Goal: Task Accomplishment & Management: Use online tool/utility

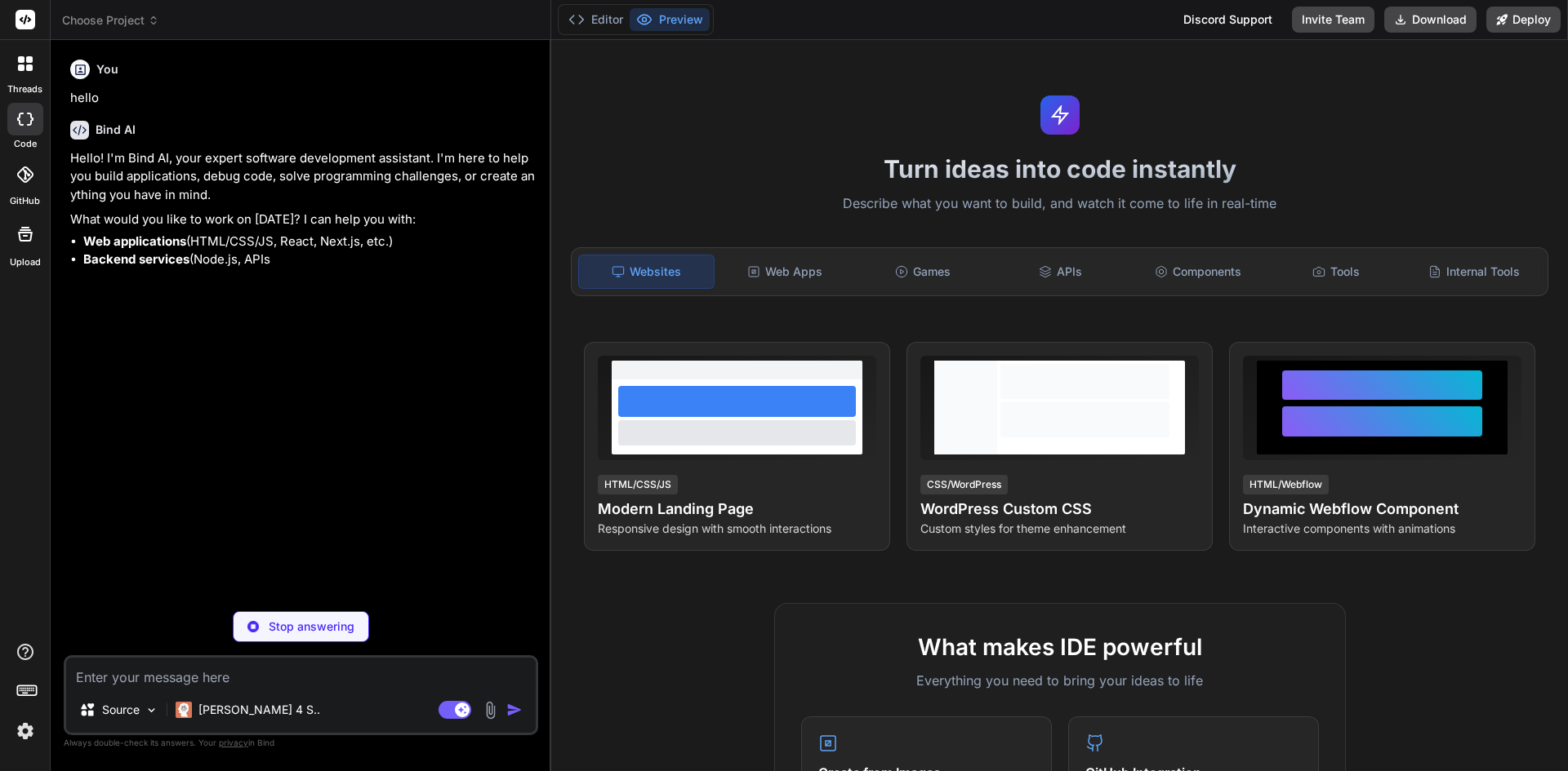
click at [35, 68] on div at bounding box center [25, 63] width 35 height 35
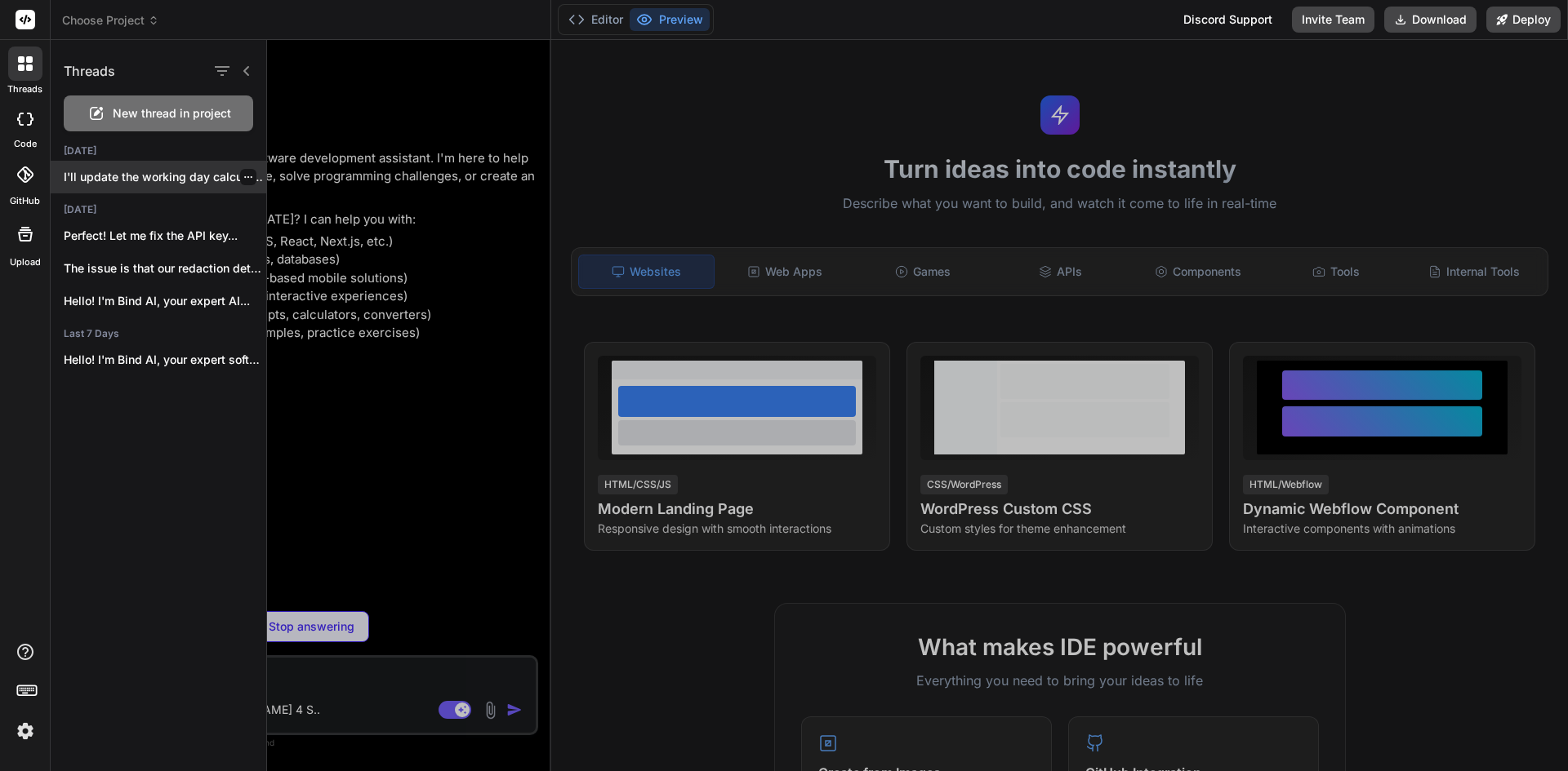
click at [161, 178] on p "I'll update the working day calculator to..." at bounding box center [164, 177] width 202 height 16
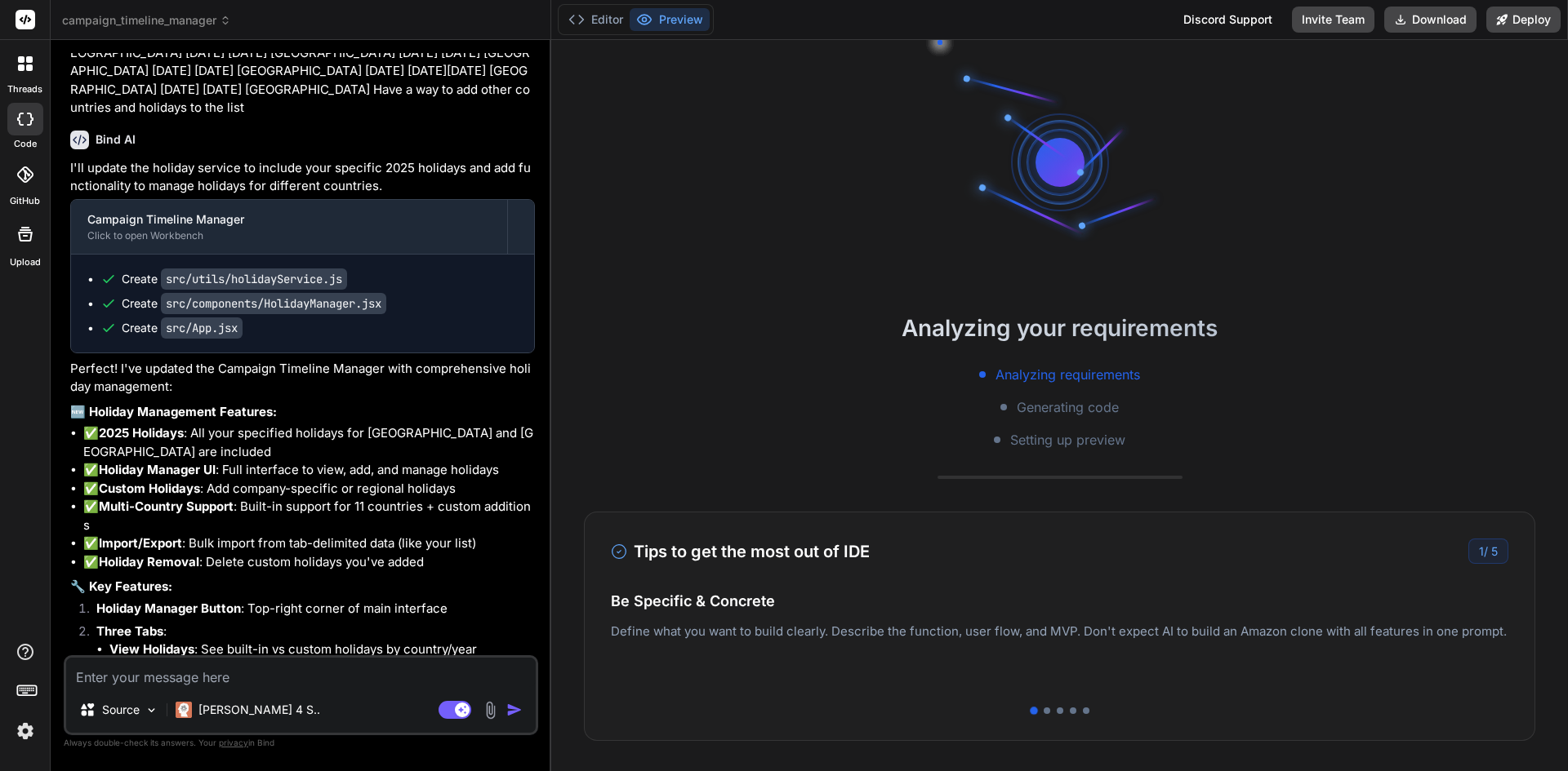
scroll to position [3460, 0]
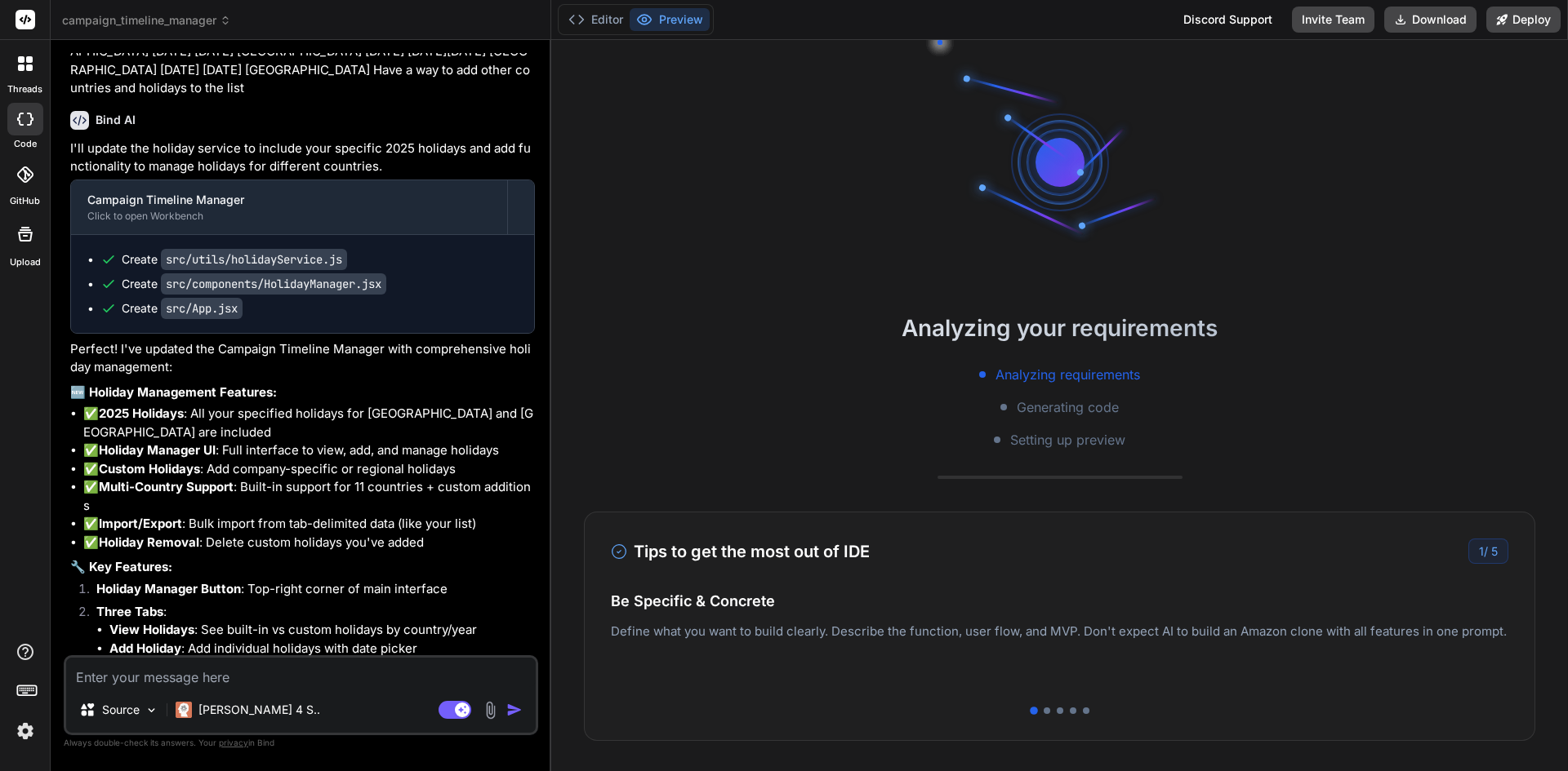
click at [640, 23] on icon at bounding box center [644, 19] width 14 height 10
click at [8, 121] on div at bounding box center [25, 119] width 36 height 33
click at [22, 66] on icon at bounding box center [21, 68] width 7 height 7
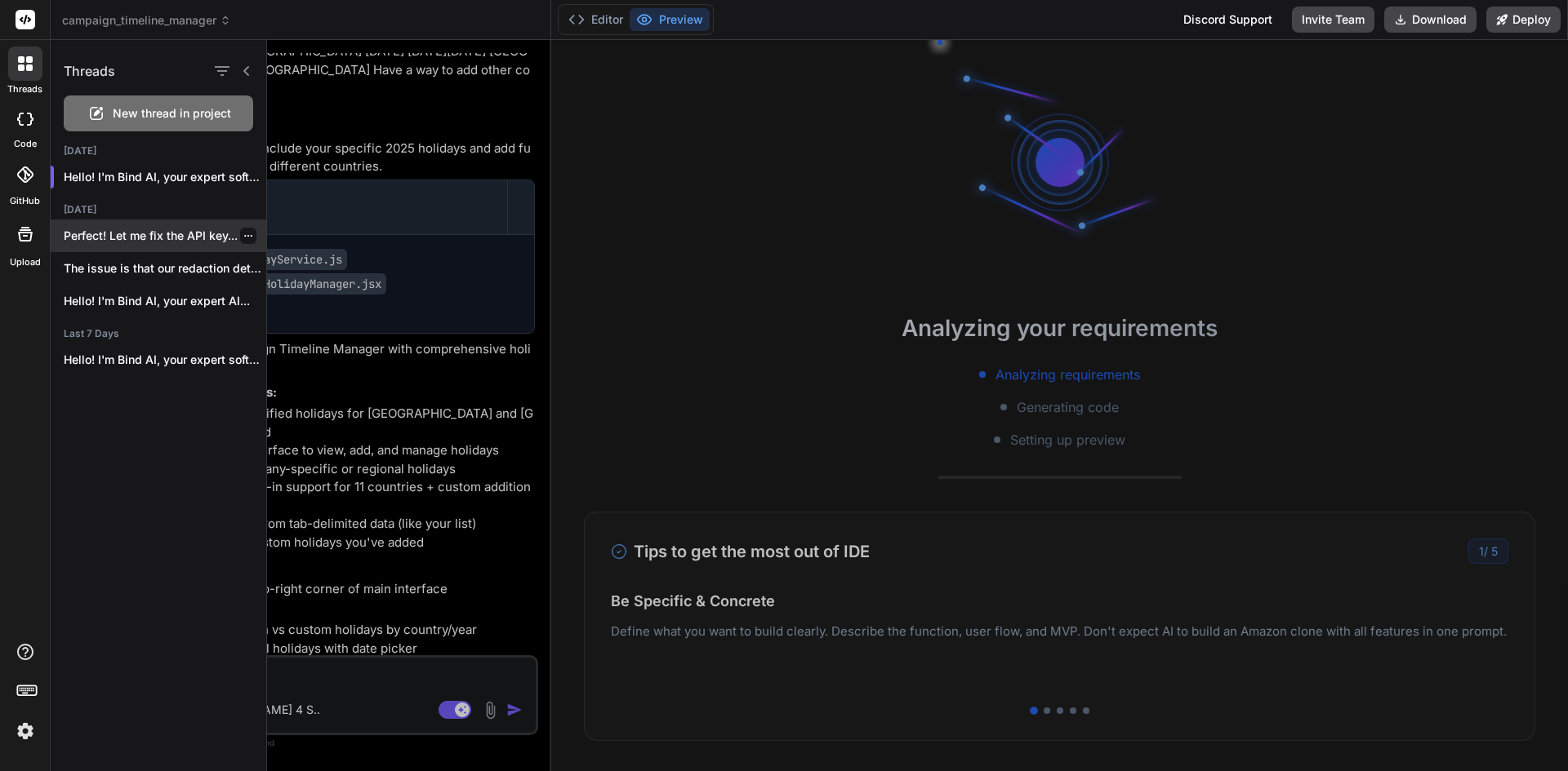
click at [132, 238] on p "Perfect! Let me fix the API key..." at bounding box center [164, 235] width 202 height 16
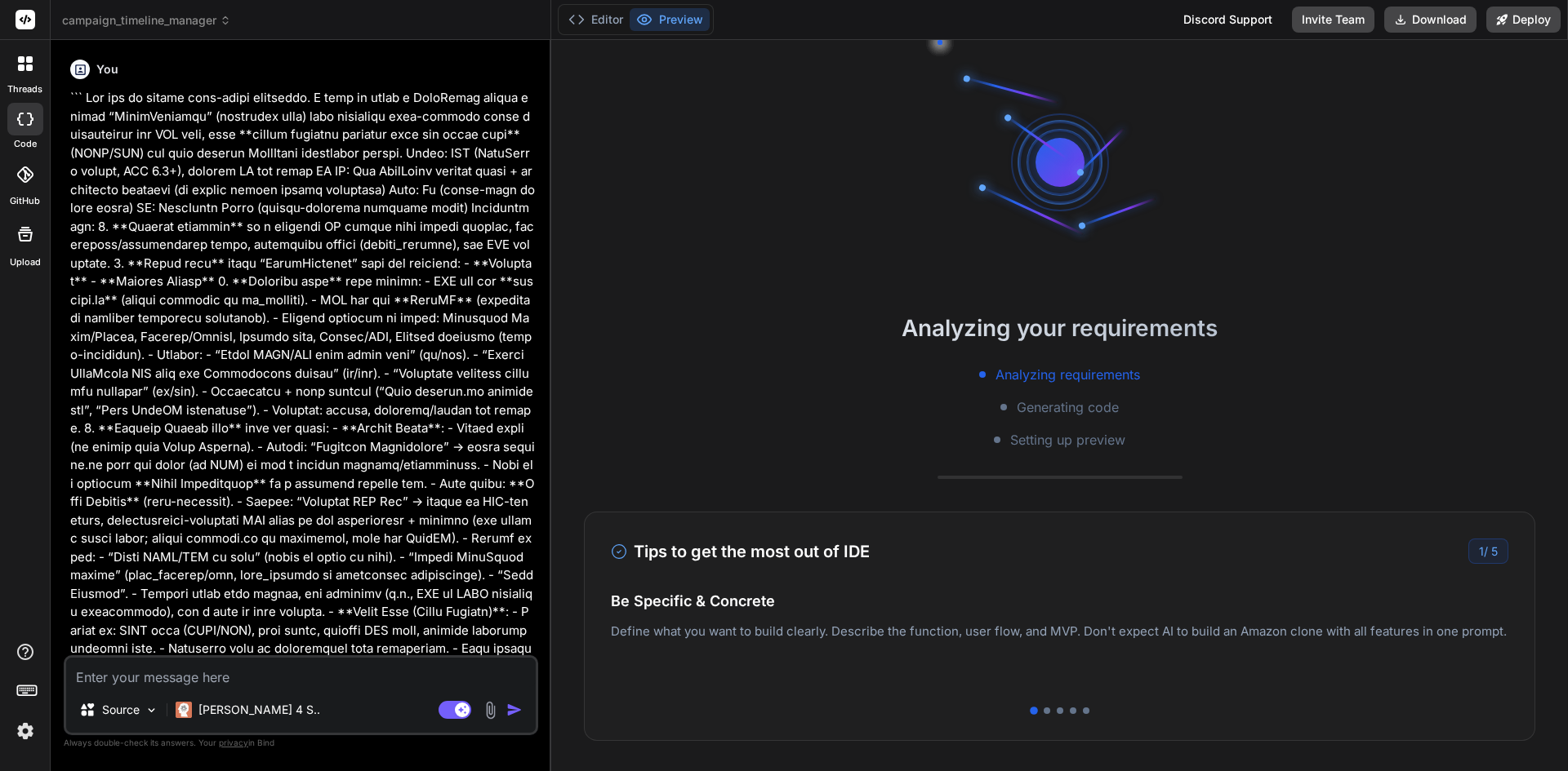
type textarea "x"
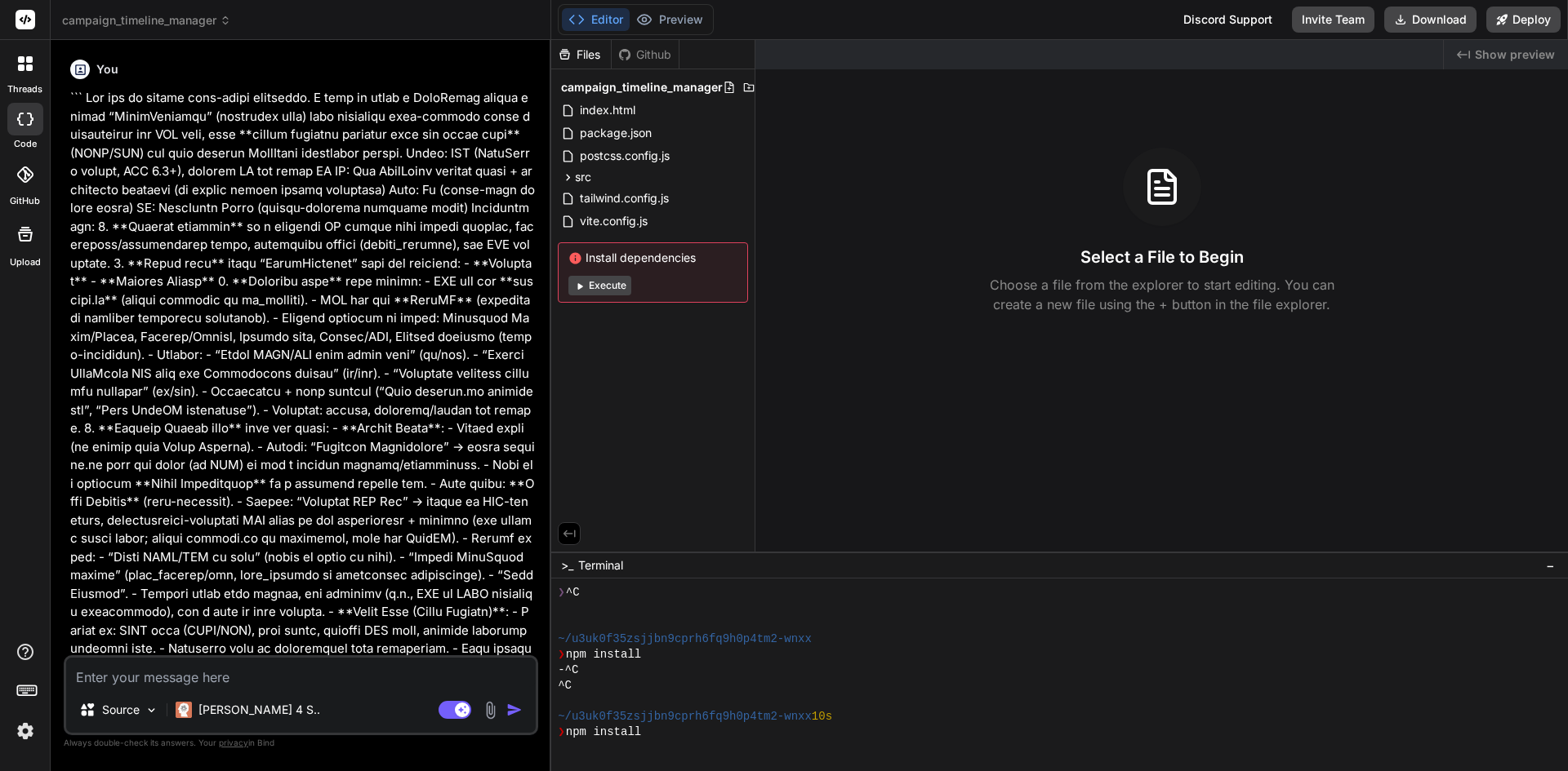
scroll to position [47, 0]
click at [676, 457] on div "Files Github imagemetadata_wordpress_plugin_1 .env.example README.md admin css …" at bounding box center [653, 295] width 204 height 512
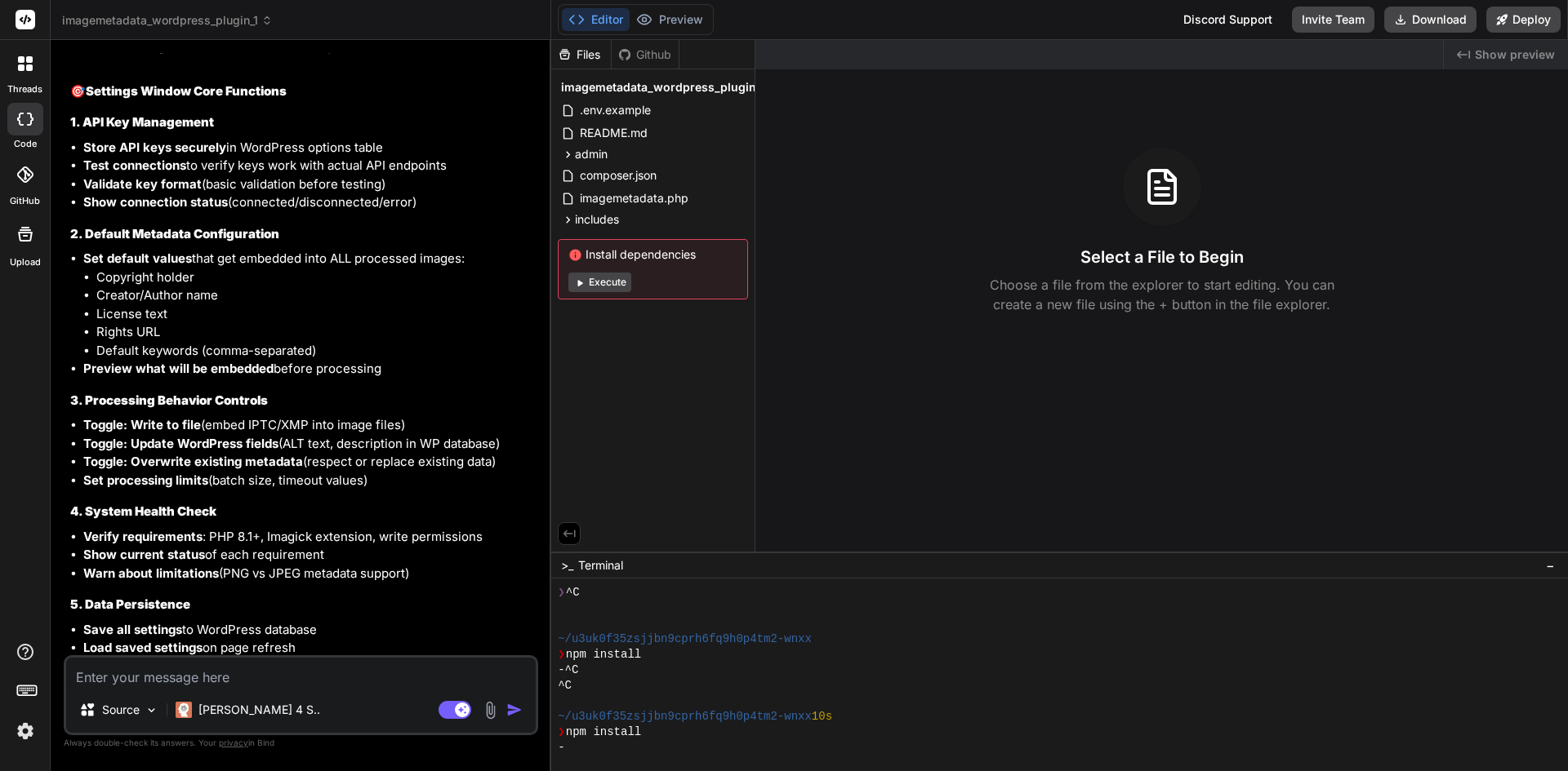
scroll to position [6904, 0]
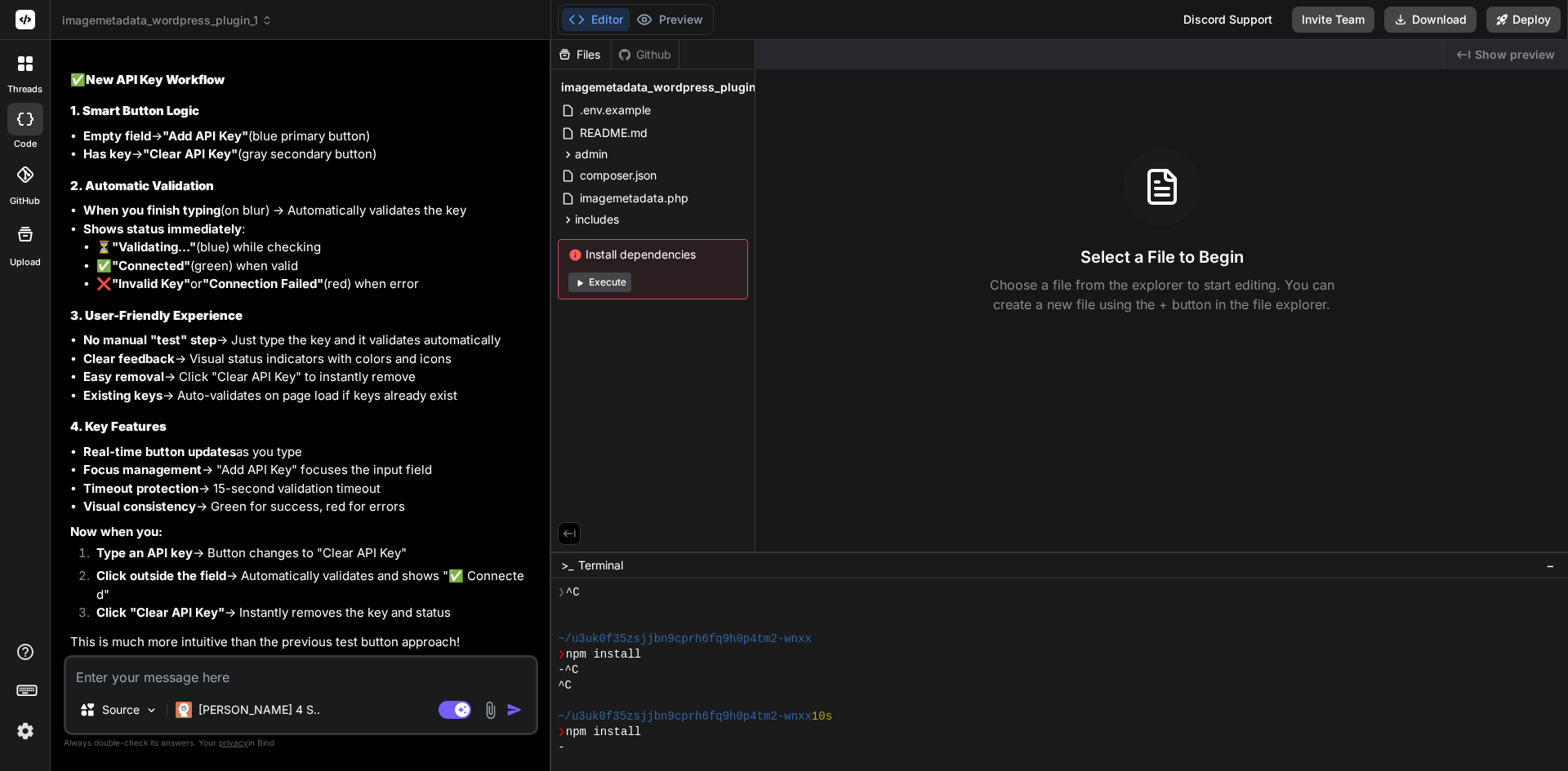
drag, startPoint x: 366, startPoint y: 242, endPoint x: 345, endPoint y: 643, distance: 401.5
drag, startPoint x: 370, startPoint y: 396, endPoint x: 357, endPoint y: 623, distance: 227.4
click at [338, 680] on textarea at bounding box center [301, 672] width 470 height 30
type textarea "c"
type textarea "x"
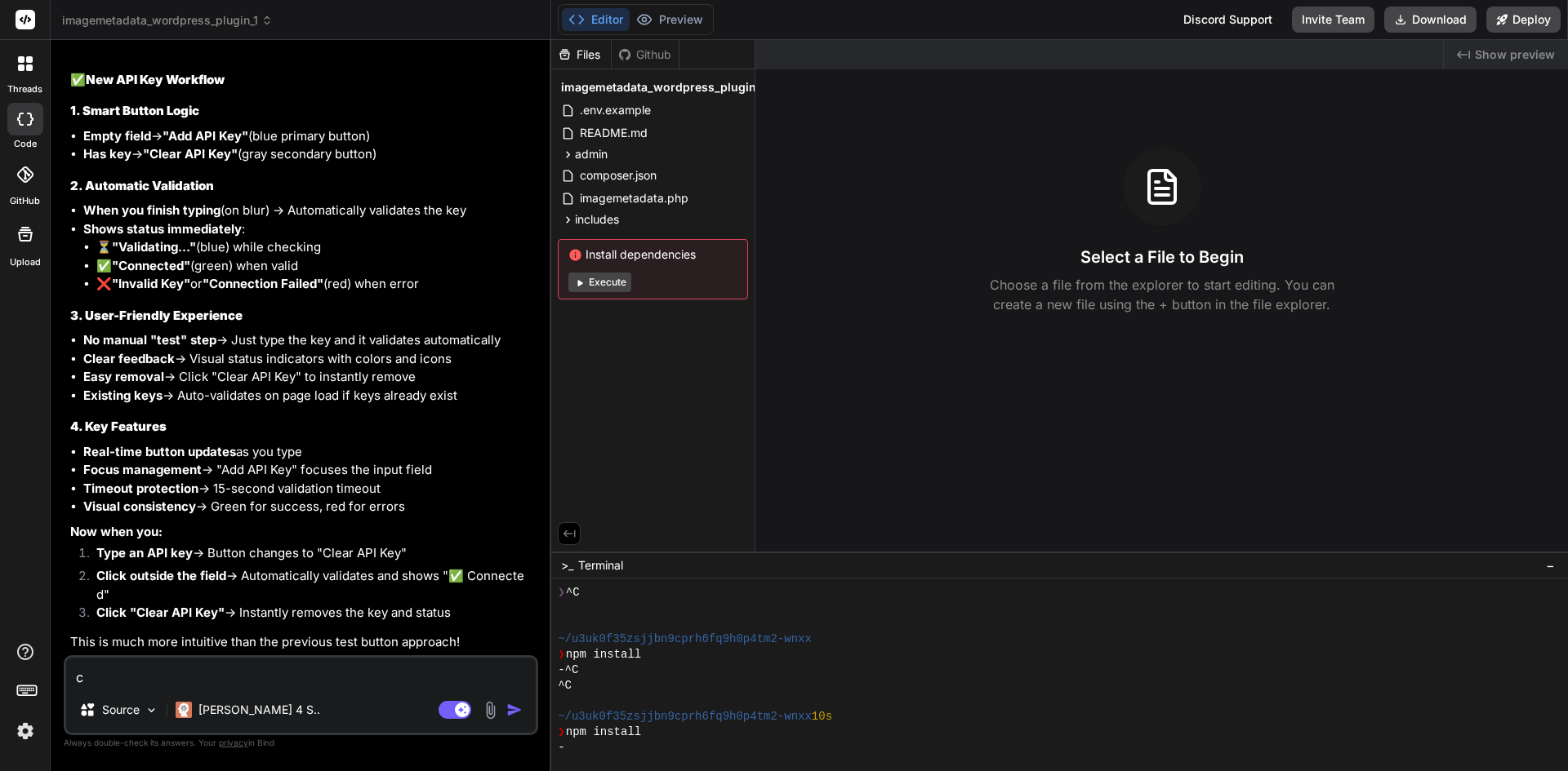
type textarea "ca"
type textarea "x"
type textarea "can"
type textarea "x"
type textarea "can"
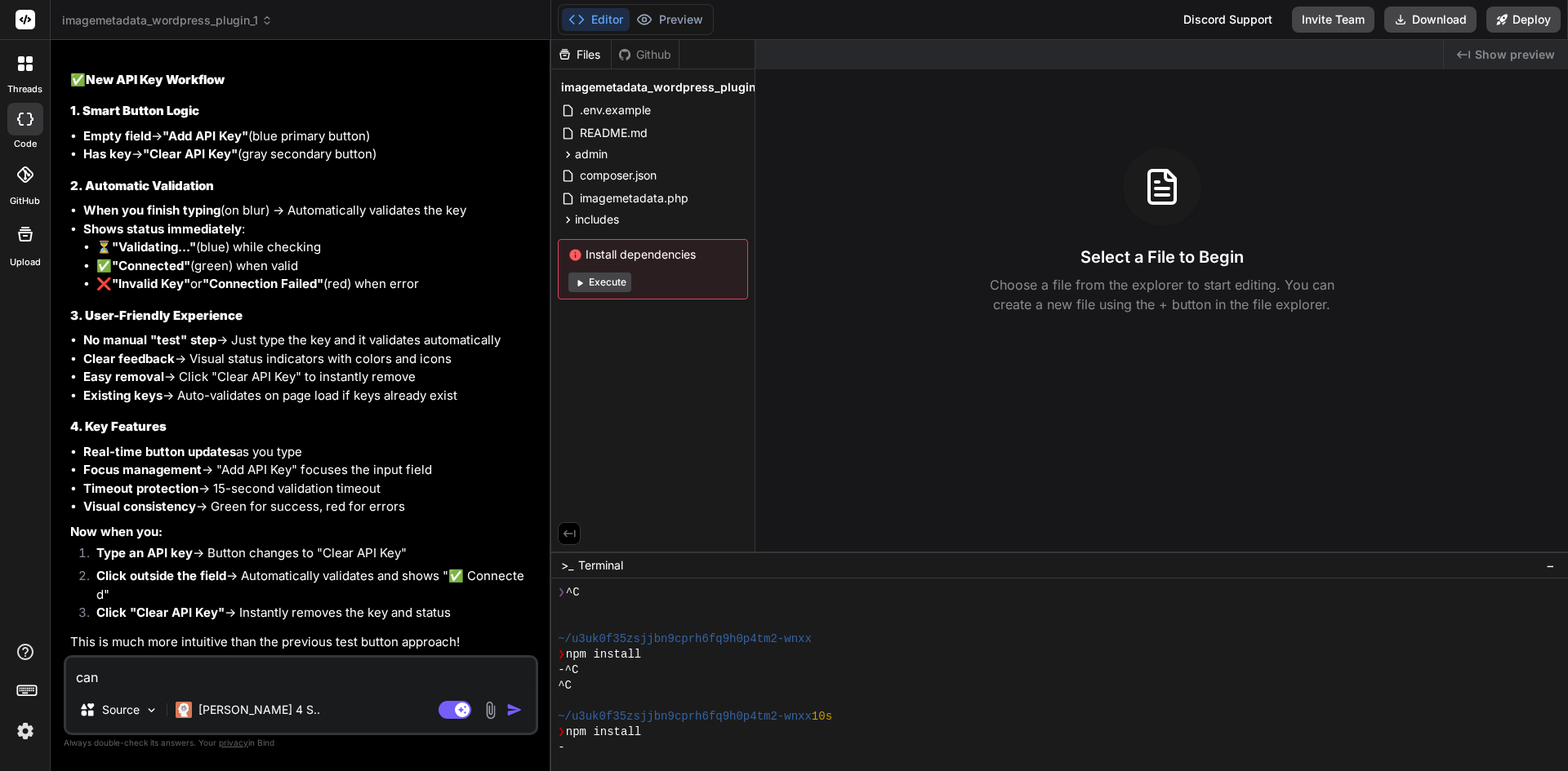
type textarea "x"
type textarea "can y"
type textarea "x"
type textarea "can yo"
type textarea "x"
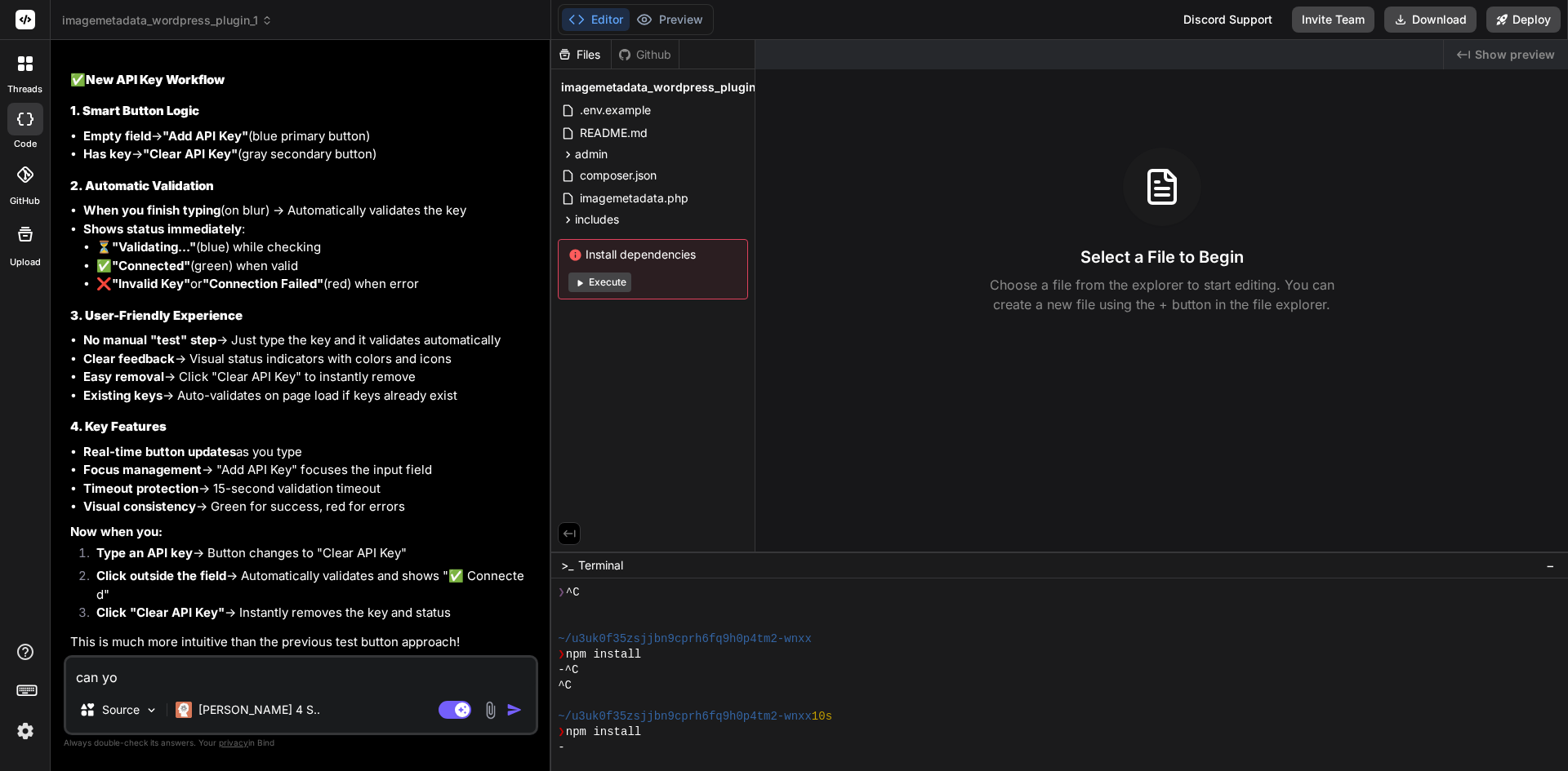
type textarea "can you"
type textarea "x"
type textarea "can you"
type textarea "x"
type textarea "can you c"
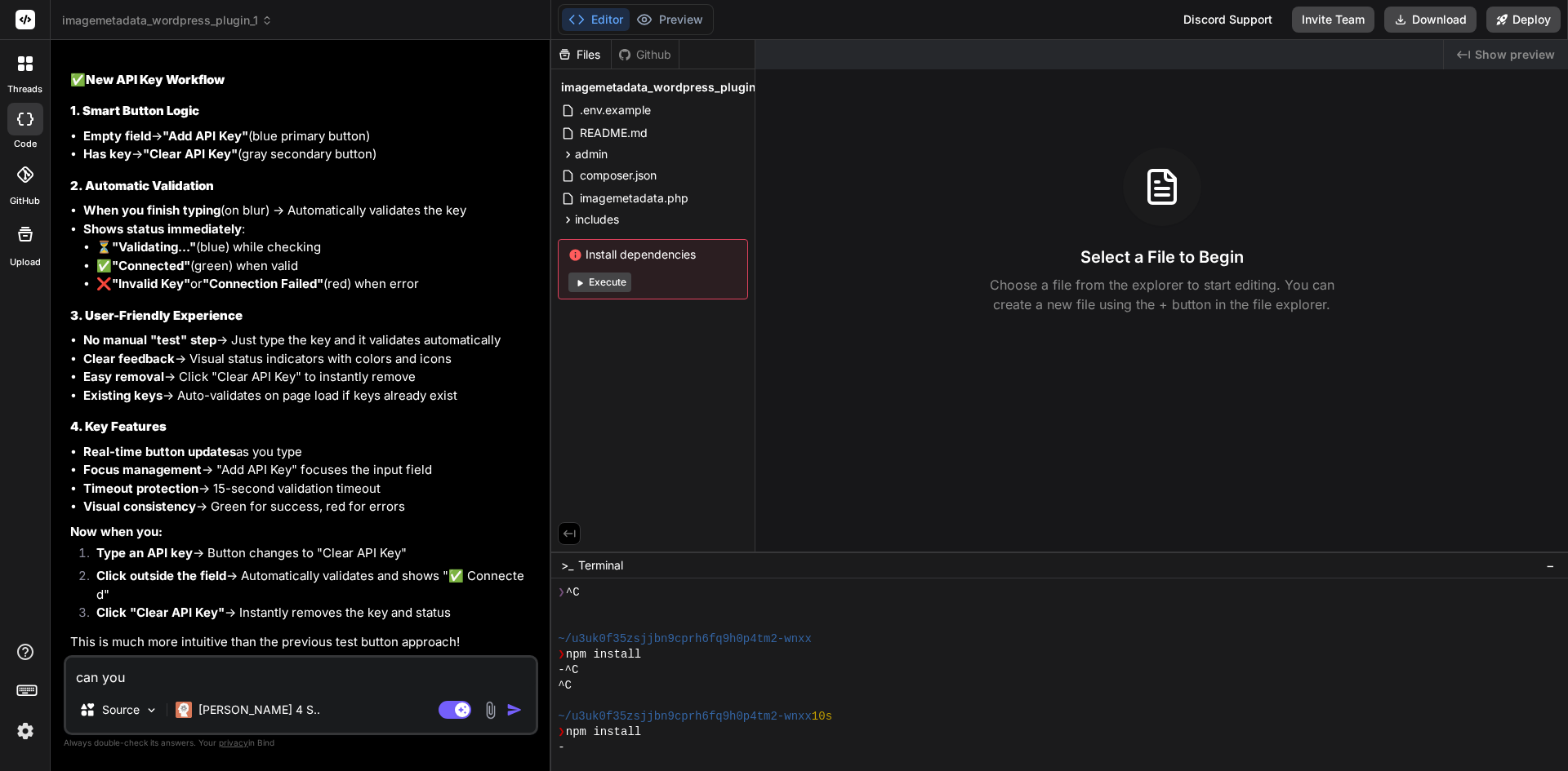
type textarea "x"
type textarea "can you cr"
type textarea "x"
type textarea "can you cre"
type textarea "x"
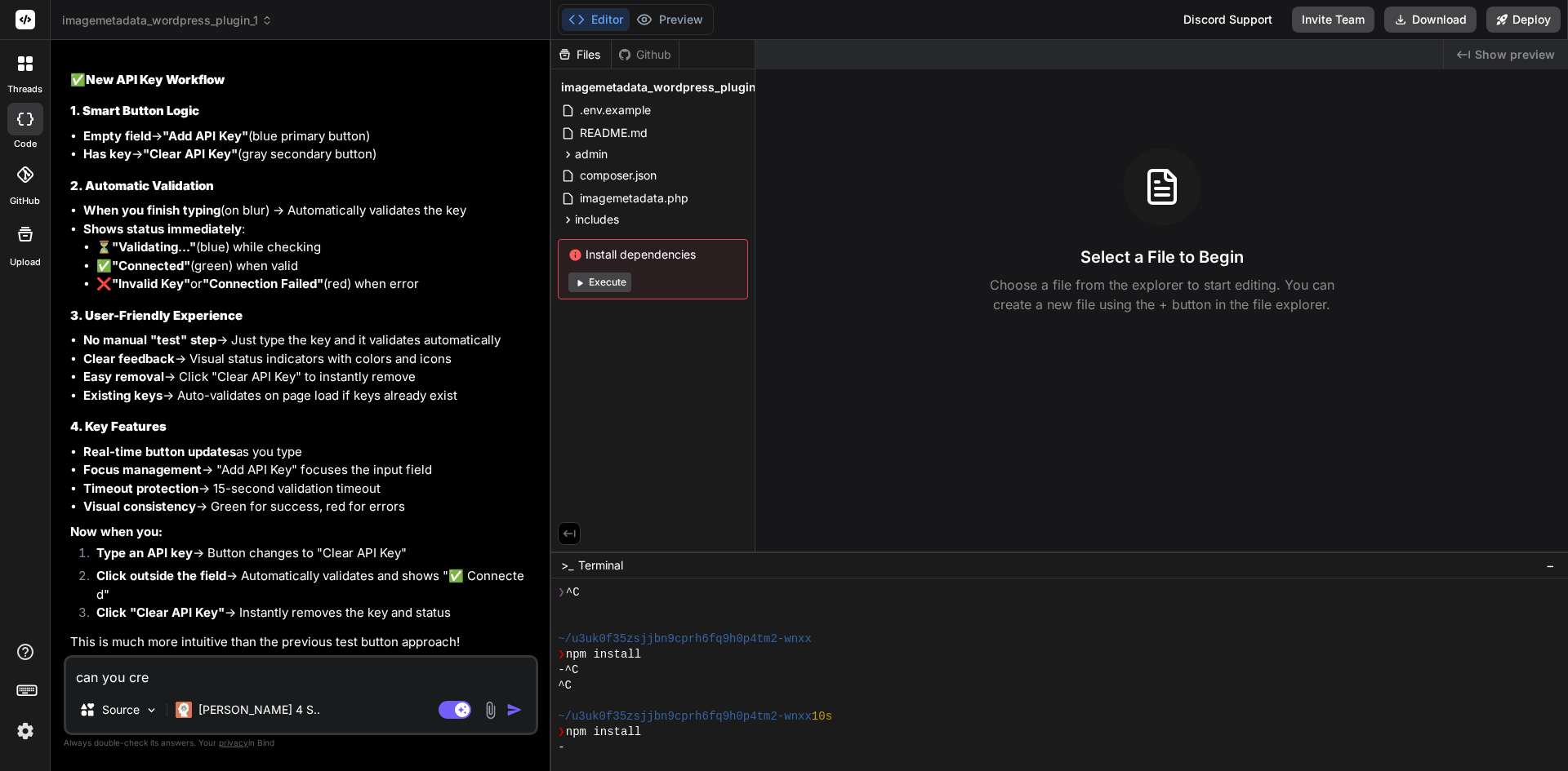
type textarea "can you crea"
type textarea "x"
type textarea "can you creat"
type textarea "x"
type textarea "can you create"
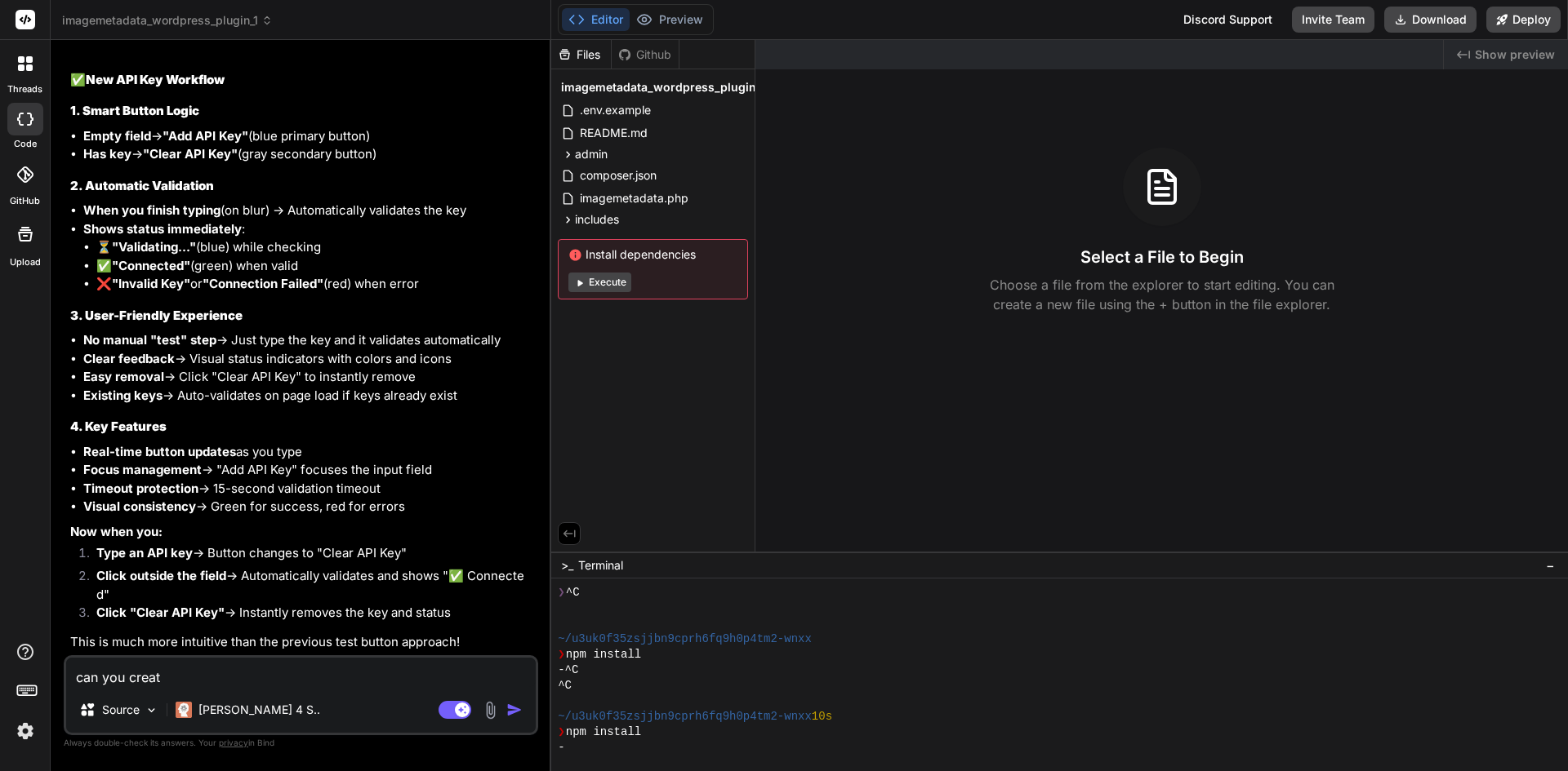
type textarea "x"
type textarea "can you create"
type textarea "x"
type textarea "can you create a"
type textarea "x"
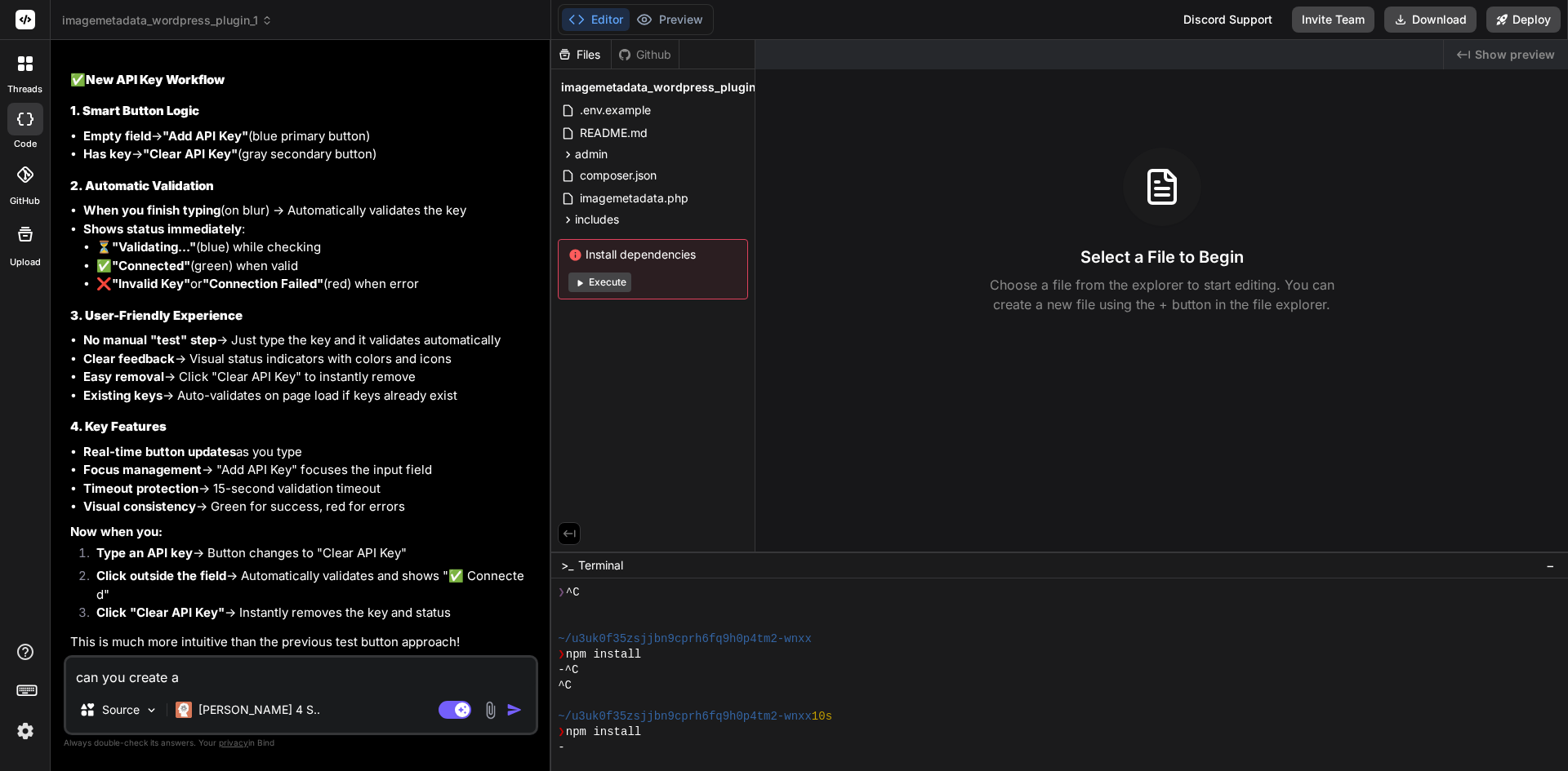
type textarea "can you create a"
type textarea "x"
type textarea "can you create a p"
type textarea "x"
type textarea "can you create a pr"
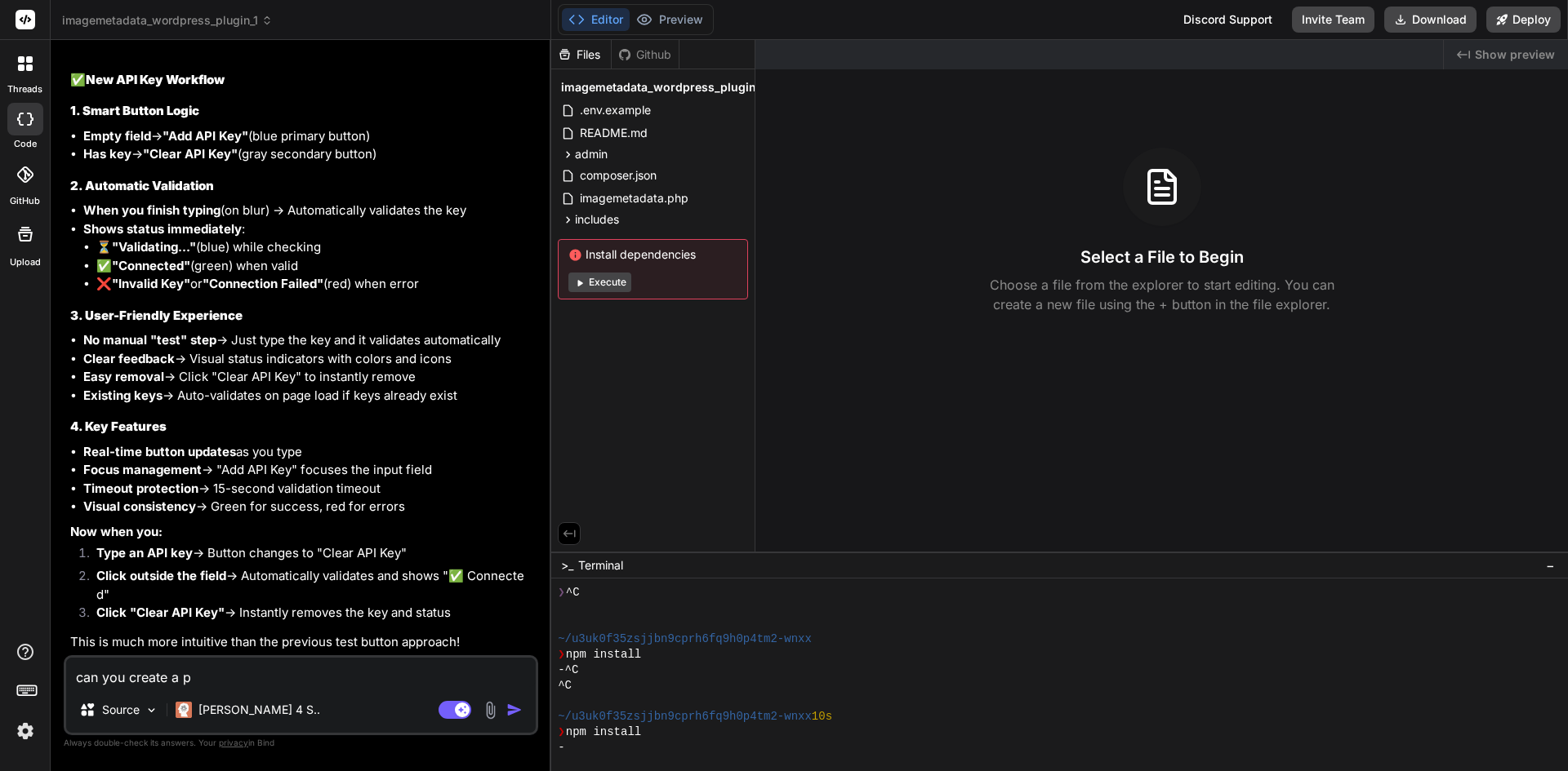
type textarea "x"
type textarea "can you create a pre"
type textarea "x"
type textarea "can you create a prev"
type textarea "x"
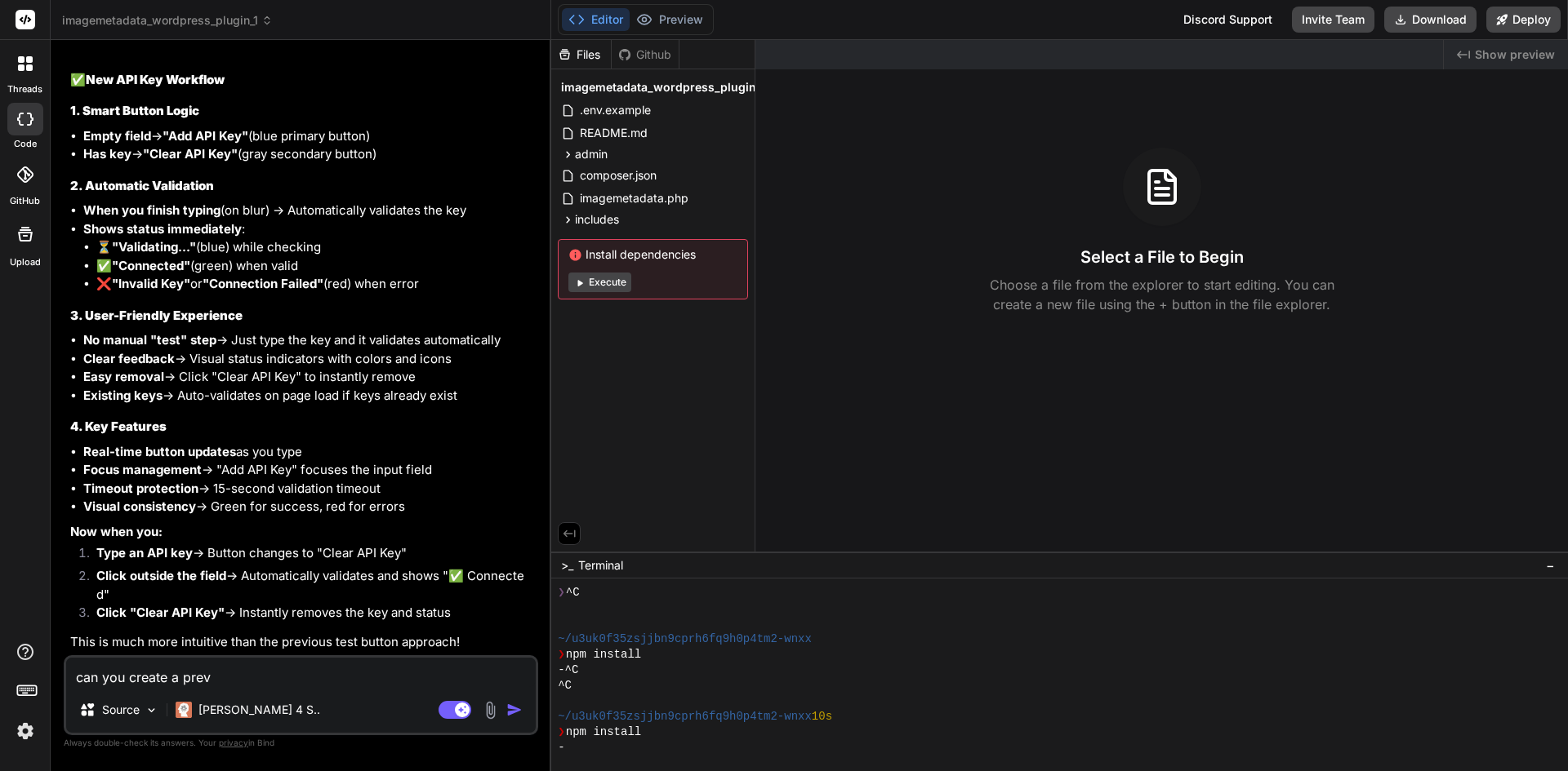
type textarea "can you create a previ"
type textarea "x"
type textarea "can you create a previe"
type textarea "x"
type textarea "can you create a preview"
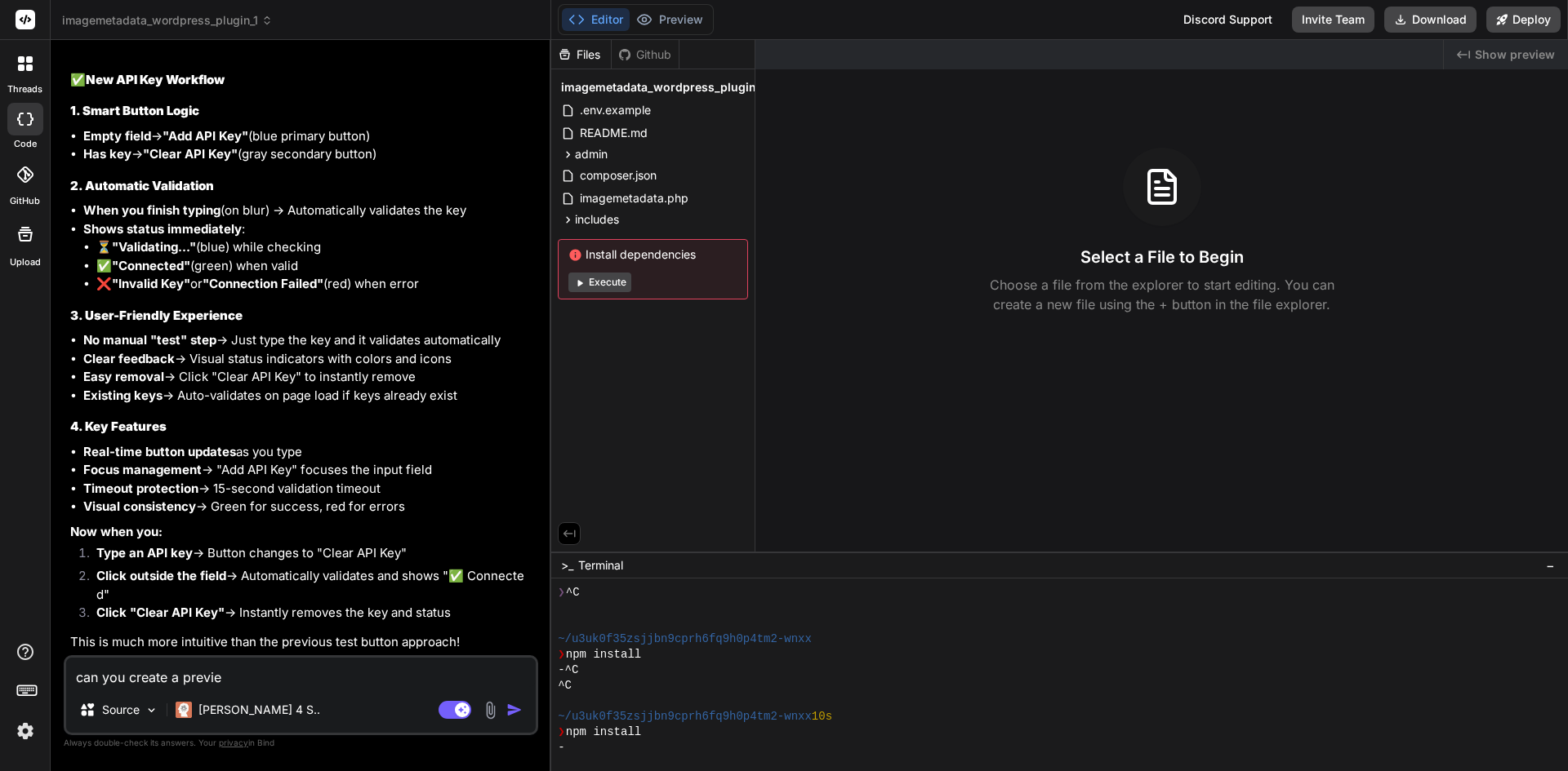
type textarea "x"
type textarea "can you create a preview"
type textarea "x"
type textarea "can you create a preview f"
type textarea "x"
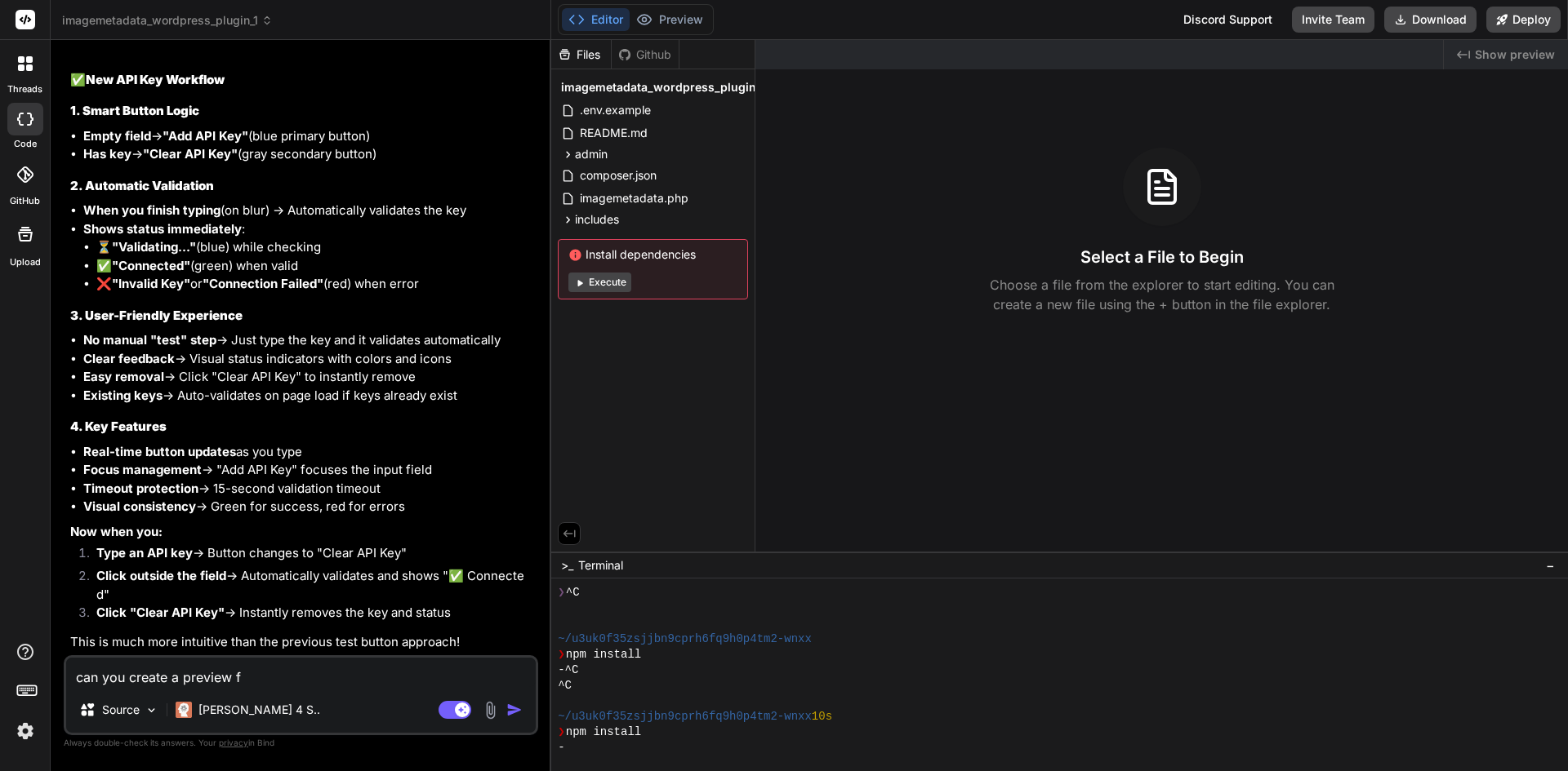
type textarea "can you create a preview fo"
type textarea "x"
type textarea "can you create a preview for"
type textarea "x"
type textarea "can you create a preview for"
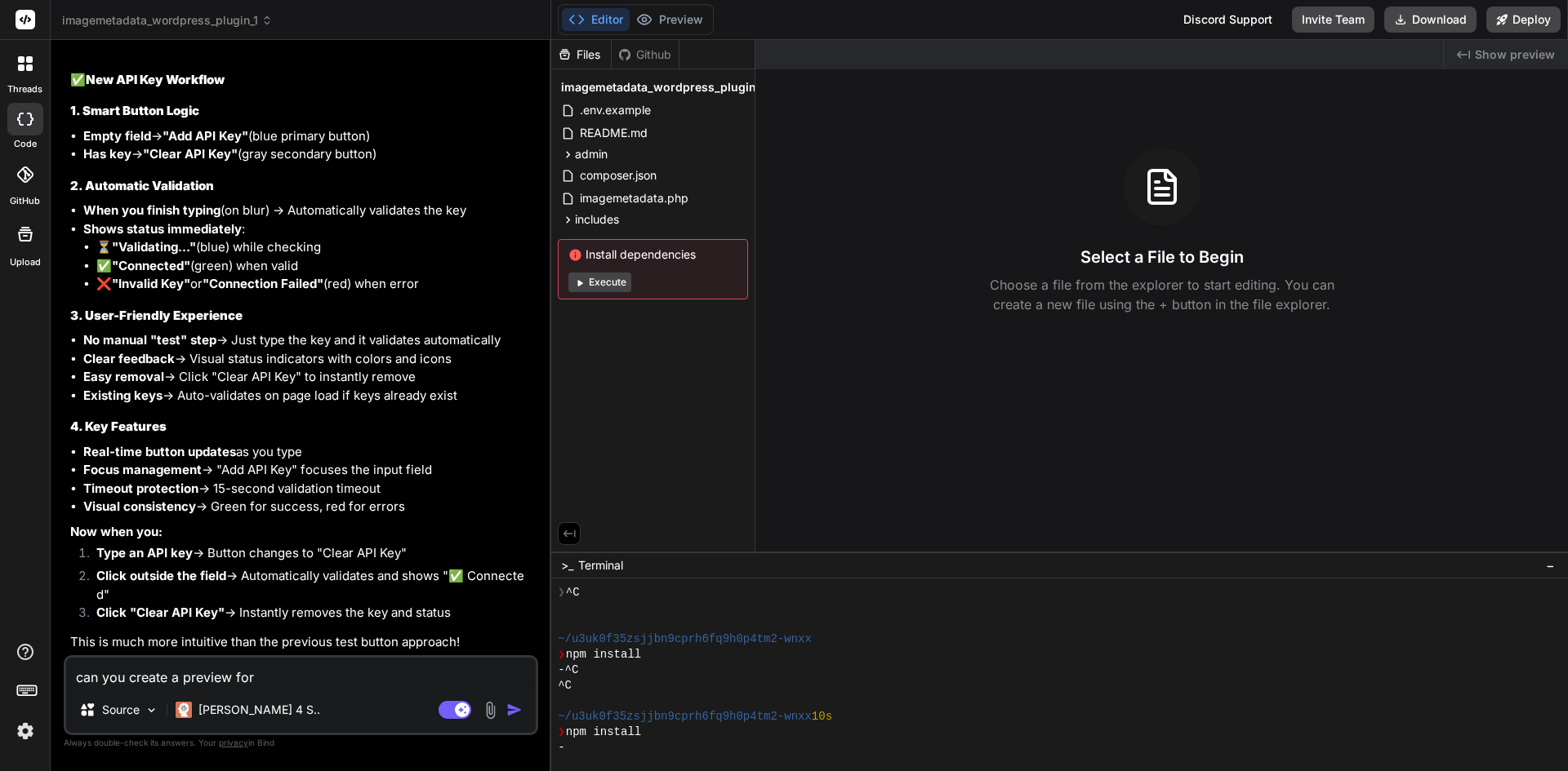
type textarea "x"
type textarea "can you create a preview for t"
type textarea "x"
type textarea "can you create a preview for th"
type textarea "x"
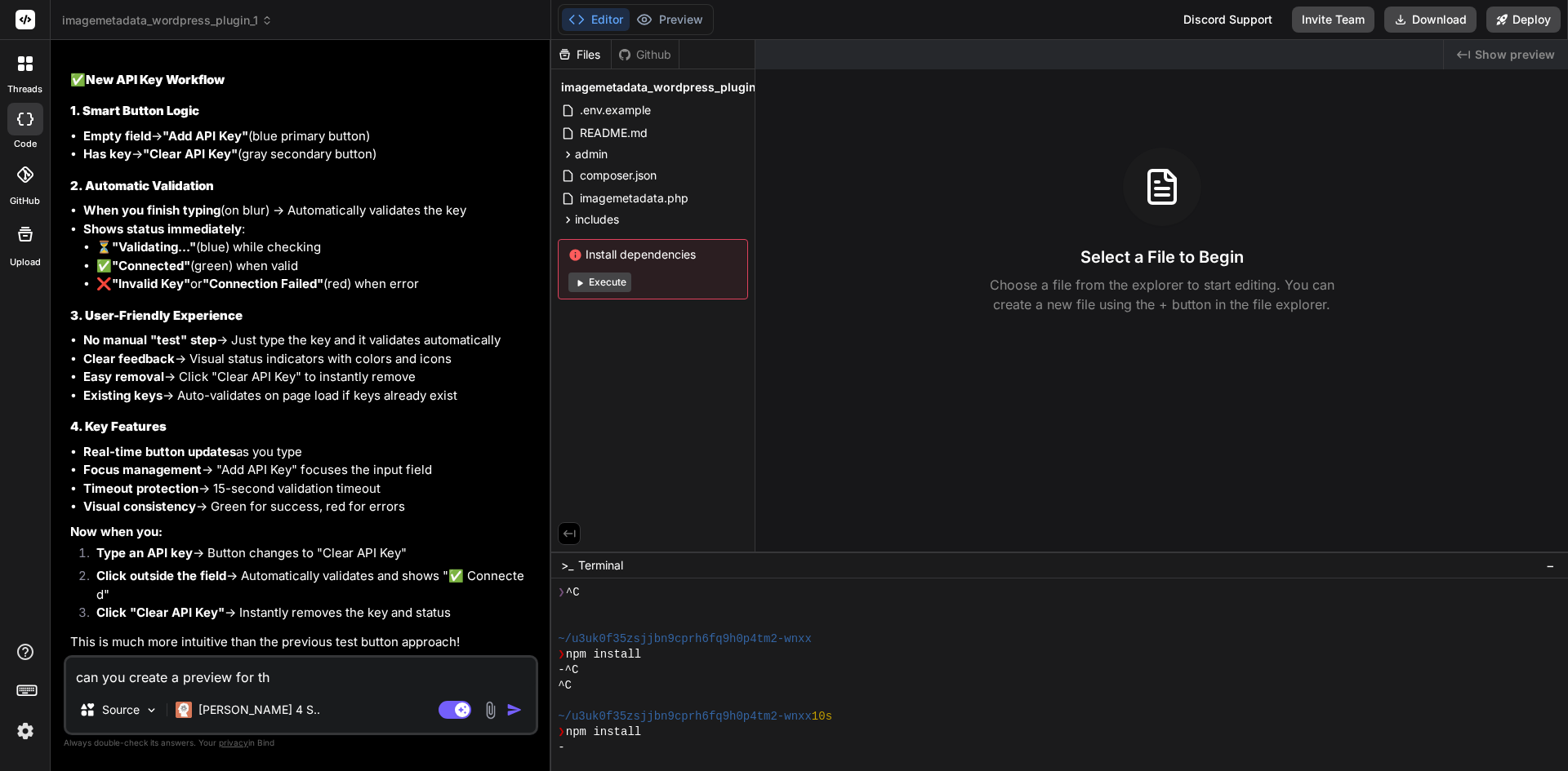
type textarea "can you create a preview for thi"
type textarea "x"
type textarea "can you create a preview for this"
type textarea "x"
type textarea "can you create a preview for this"
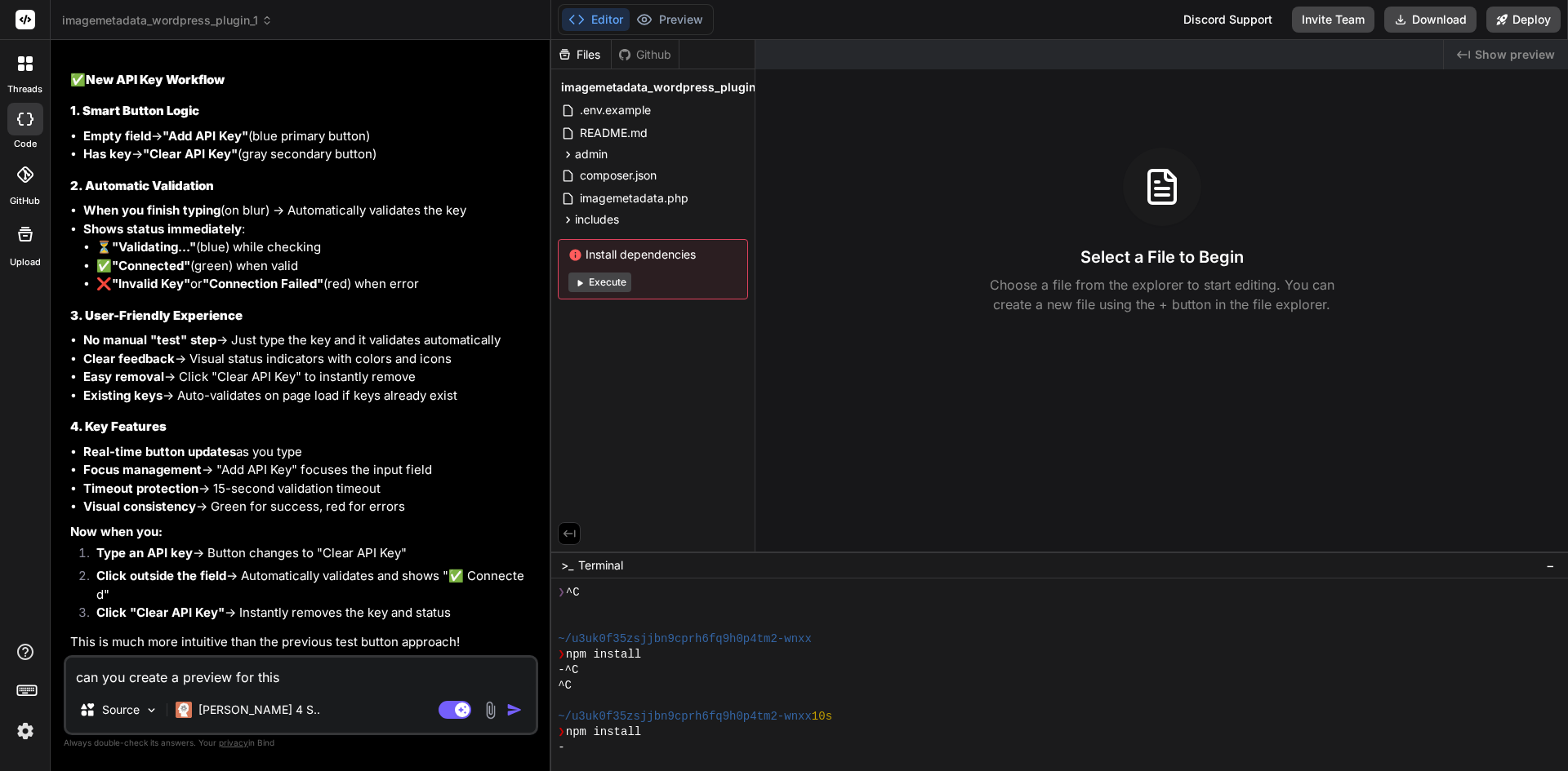
type textarea "x"
type textarea "can you create a preview for this"
type textarea "x"
type textarea "can you create a preview for this?"
type textarea "x"
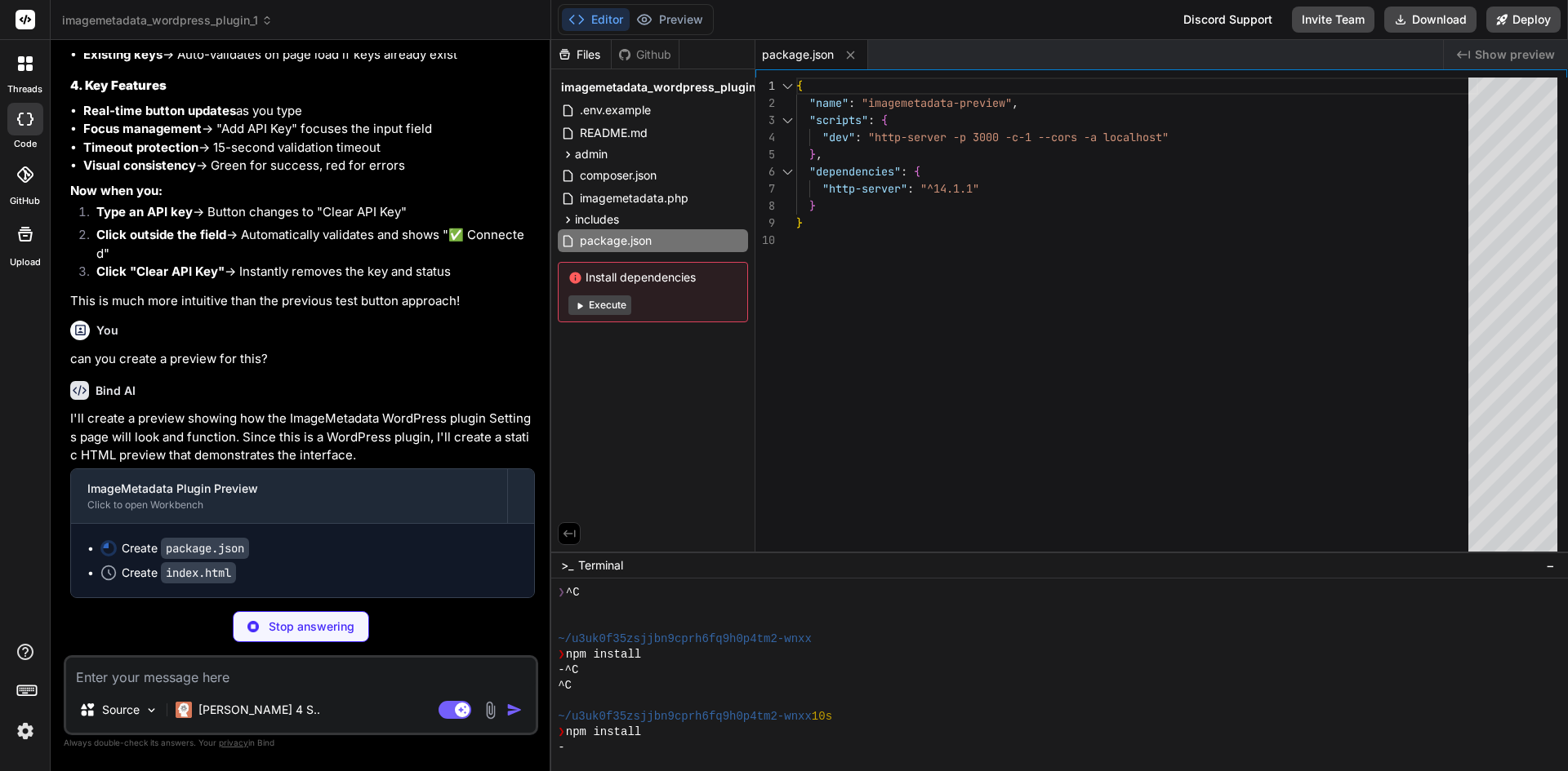
scroll to position [7245, 0]
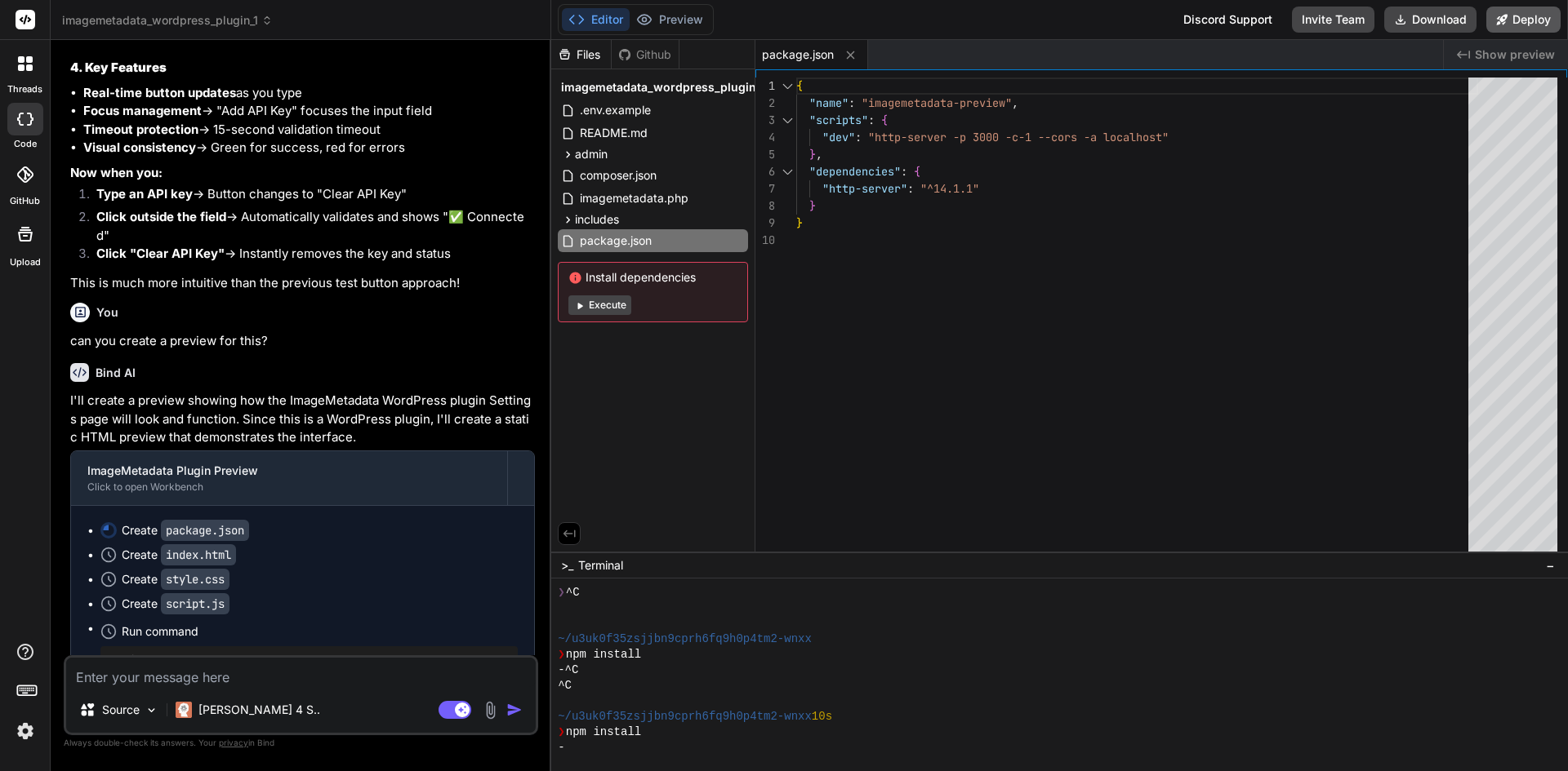
click at [1512, 20] on button "Deploy" at bounding box center [1523, 19] width 75 height 26
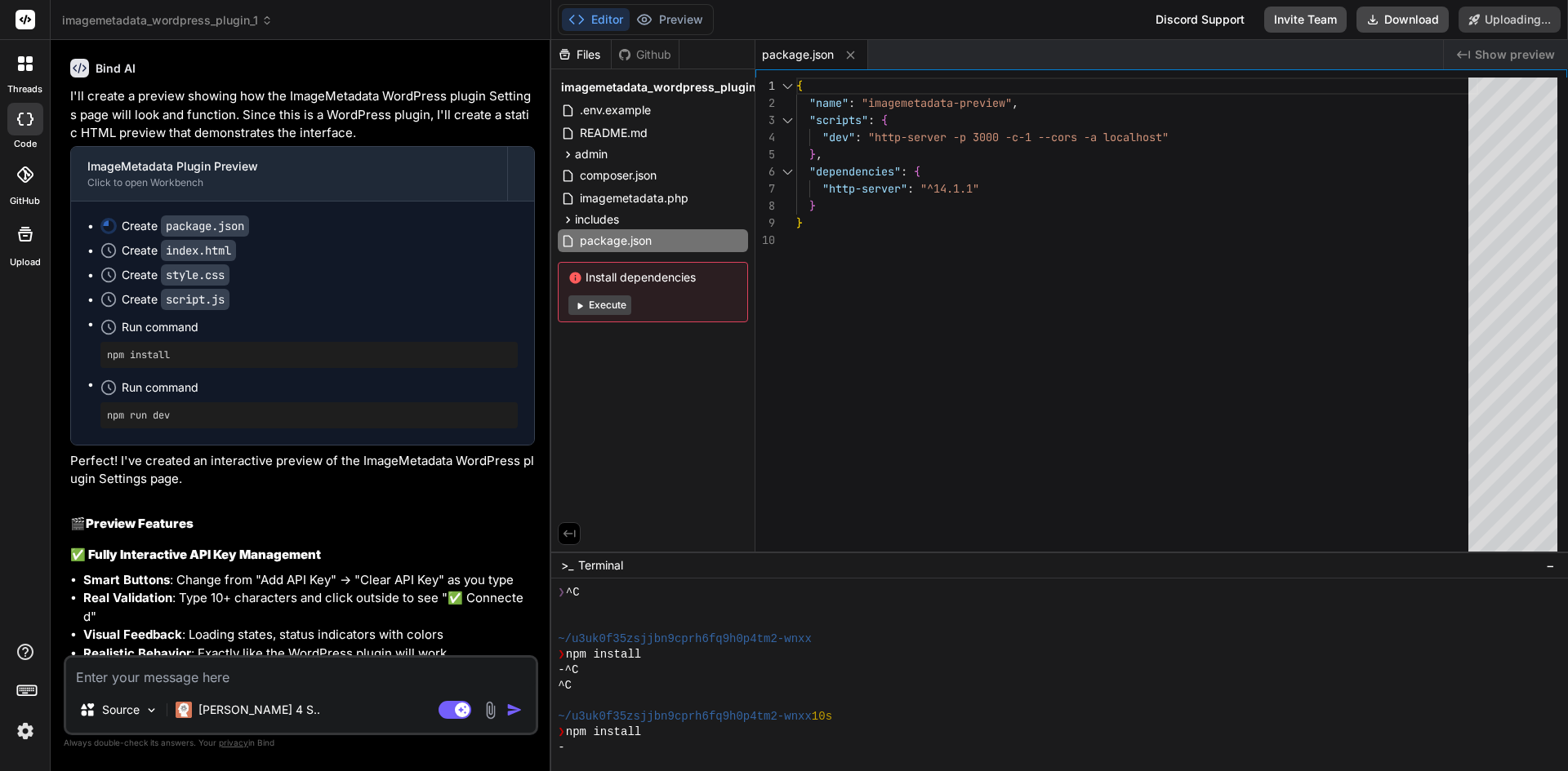
scroll to position [7561, 0]
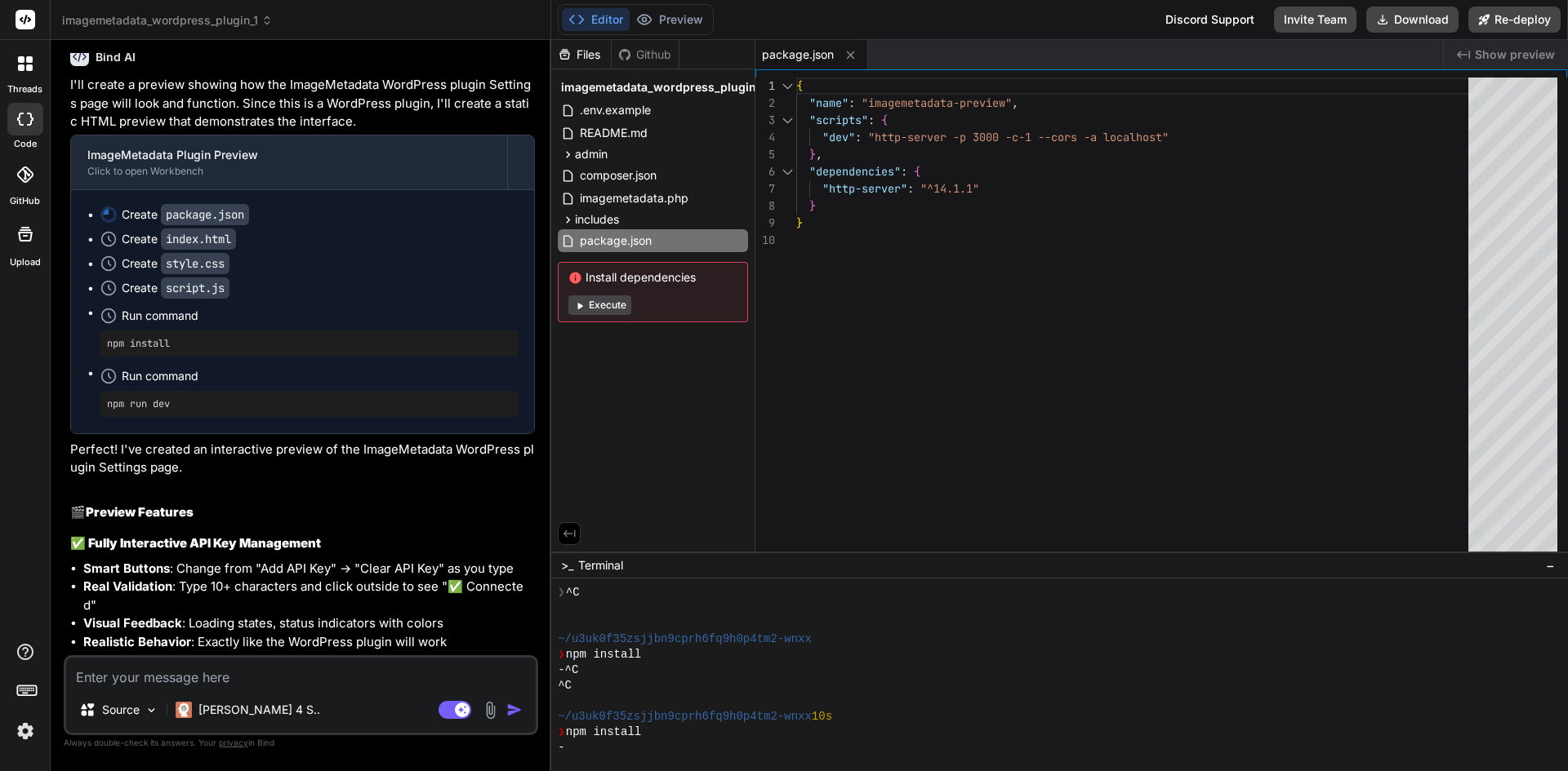
click at [230, 350] on pre "npm install" at bounding box center [308, 343] width 404 height 13
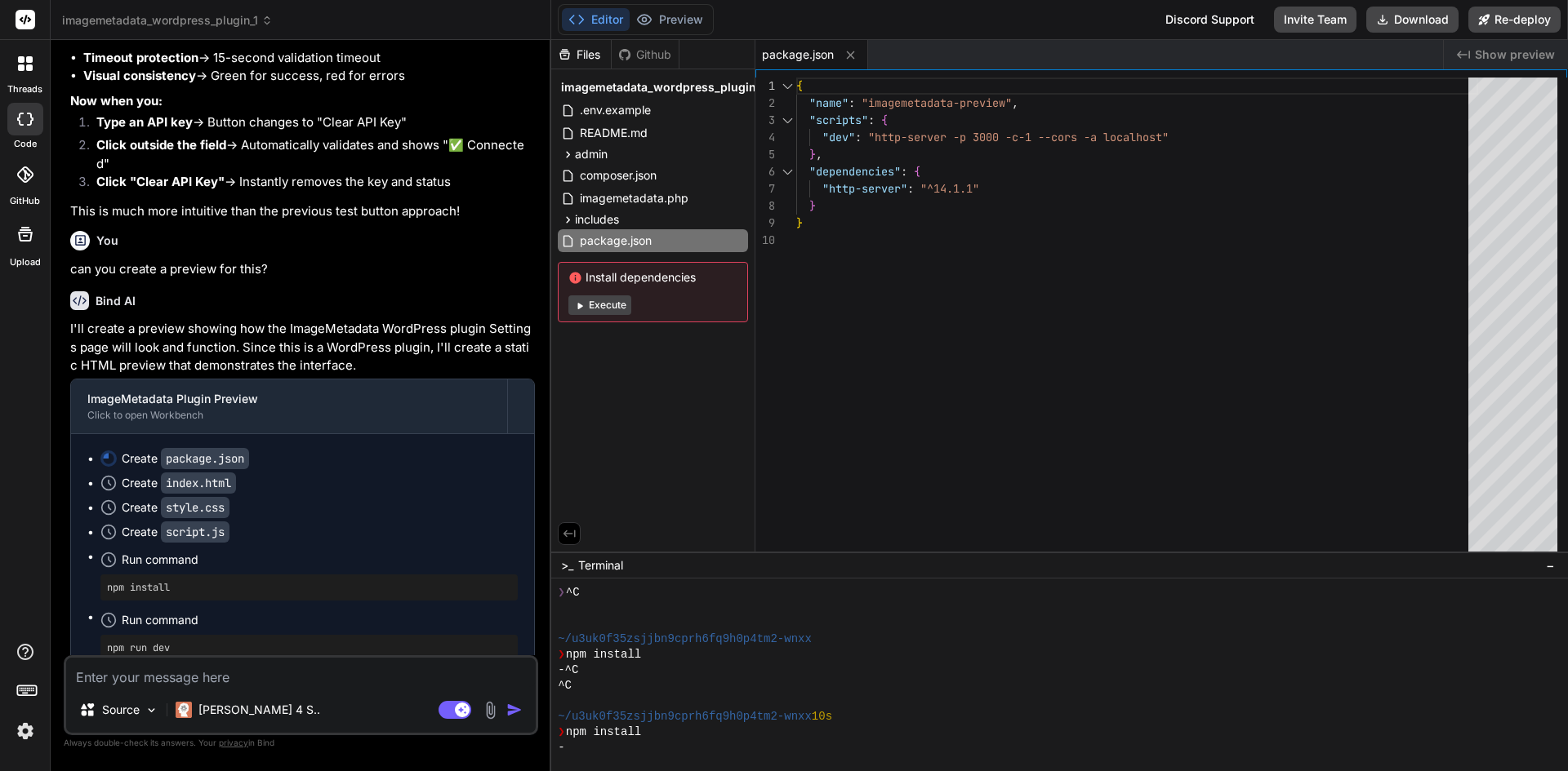
scroll to position [7316, 0]
type textarea "x"
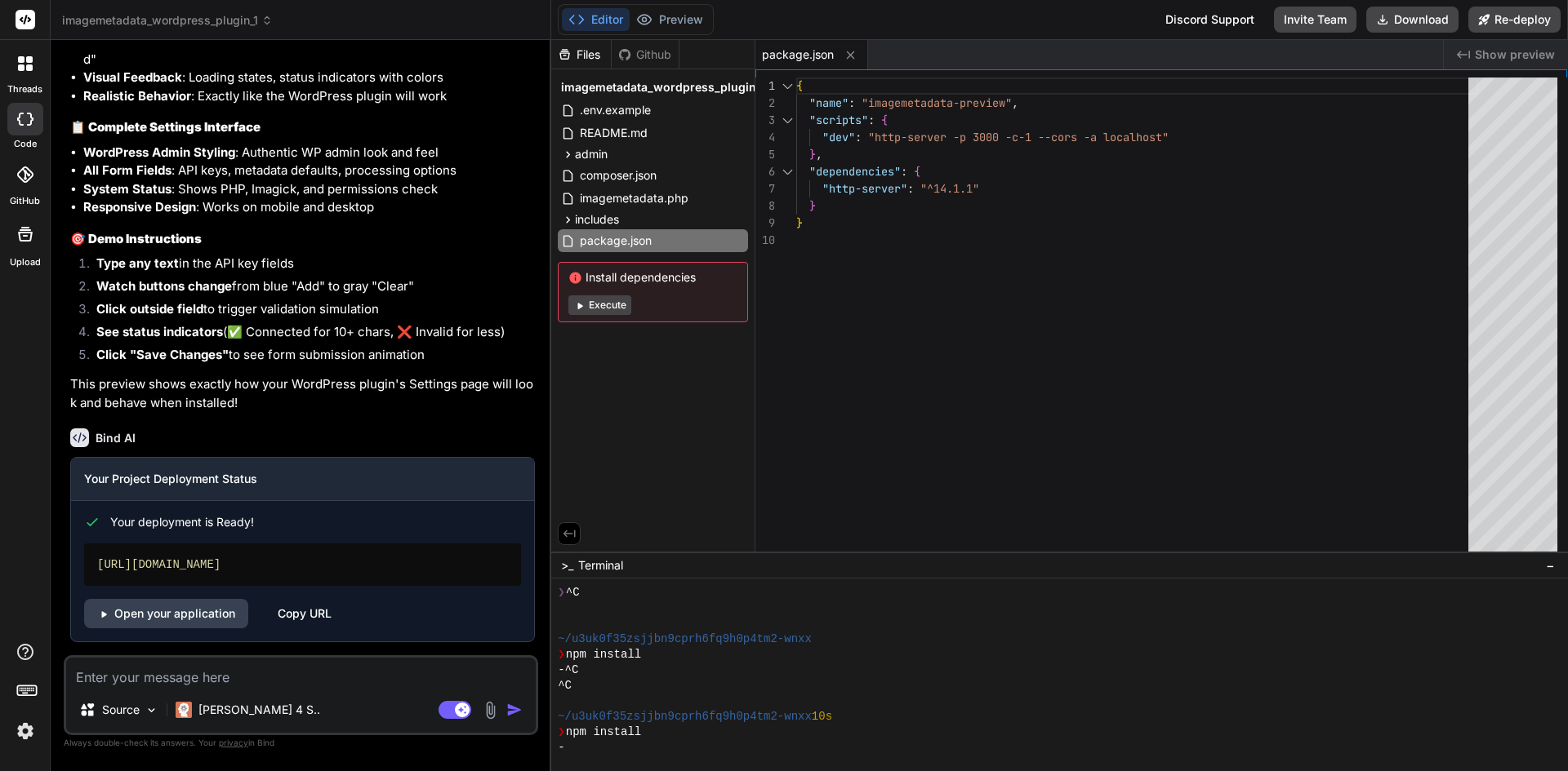
scroll to position [8126, 0]
click at [201, 609] on link "Open your application" at bounding box center [166, 614] width 164 height 30
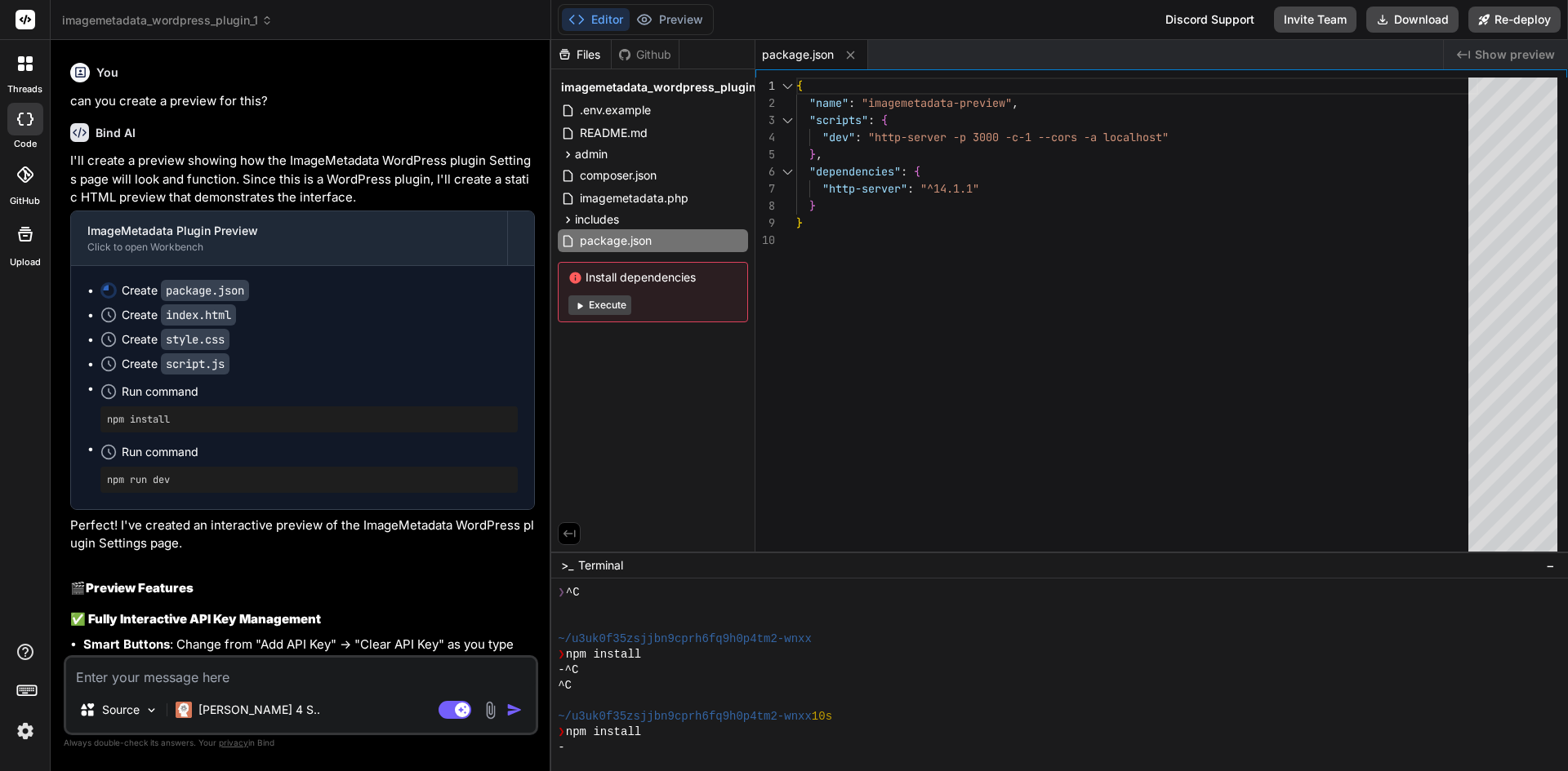
scroll to position [7392, 0]
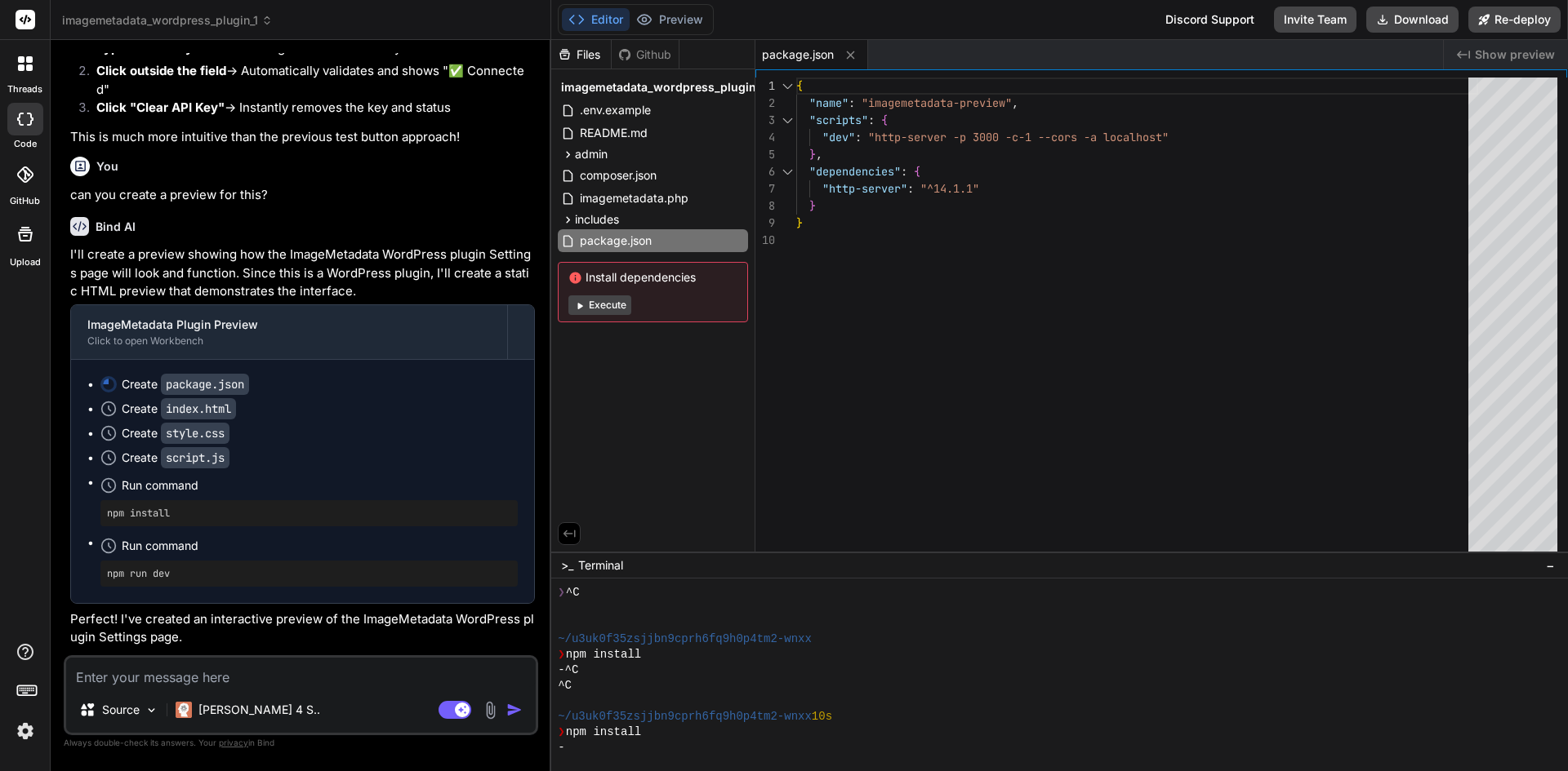
click at [250, 205] on p "can you create a preview for this?" at bounding box center [302, 196] width 465 height 19
click at [253, 205] on p "can you create a preview for this?" at bounding box center [302, 196] width 465 height 19
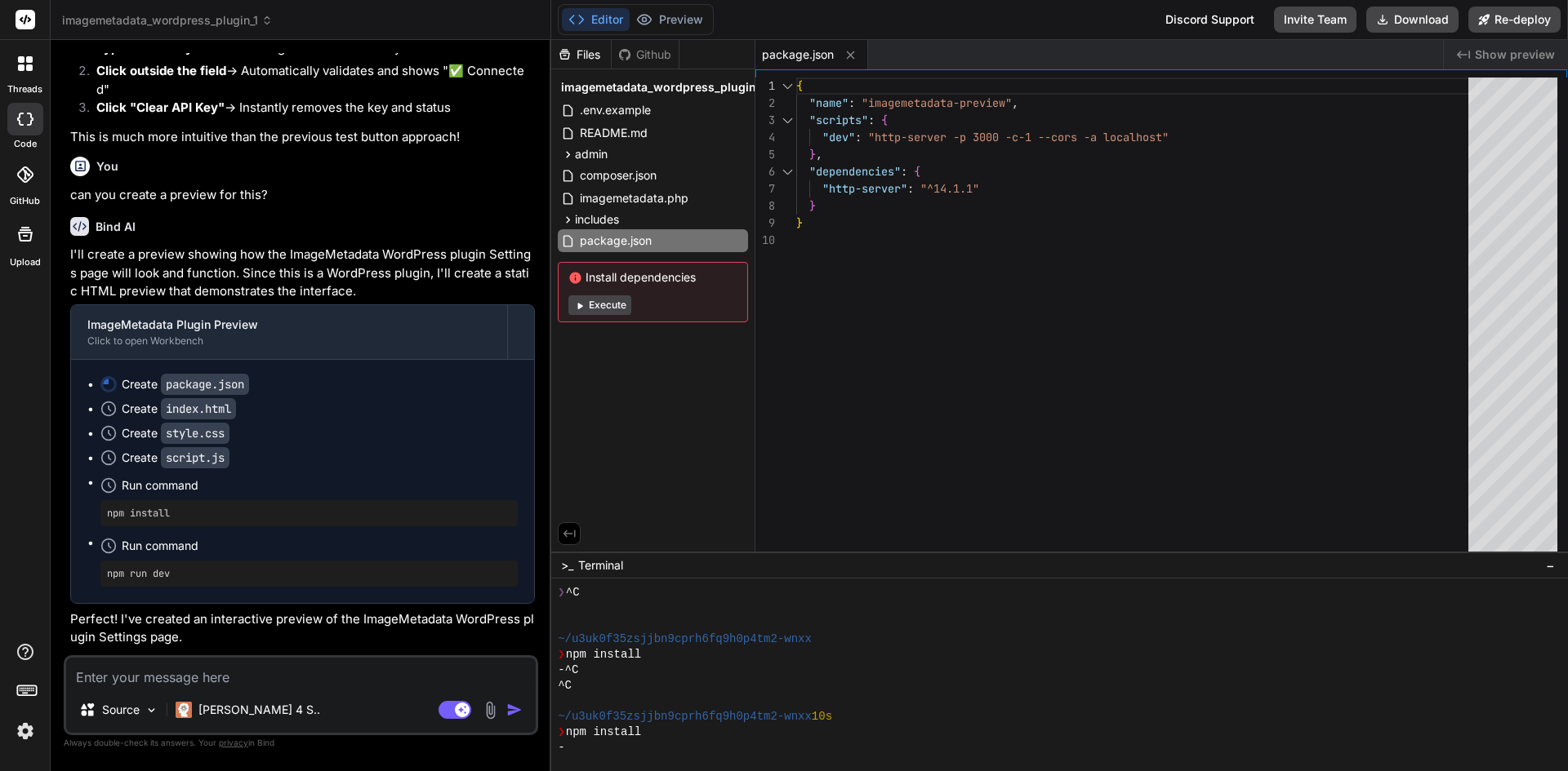
click at [163, 680] on textarea at bounding box center [301, 672] width 470 height 30
paste textarea "can you create a preview for this?"
type textarea "can you create a preview for this?"
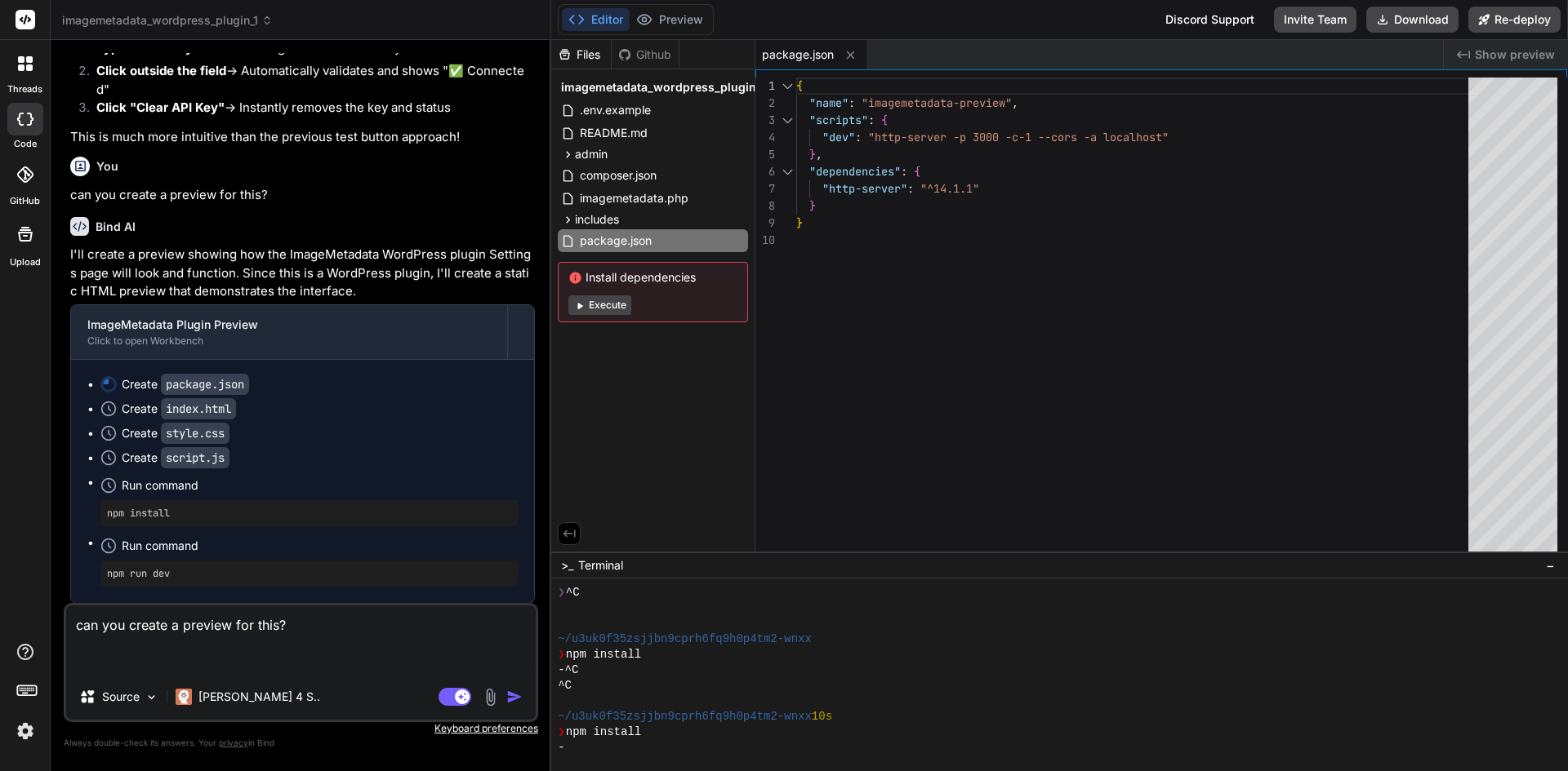
type textarea "x"
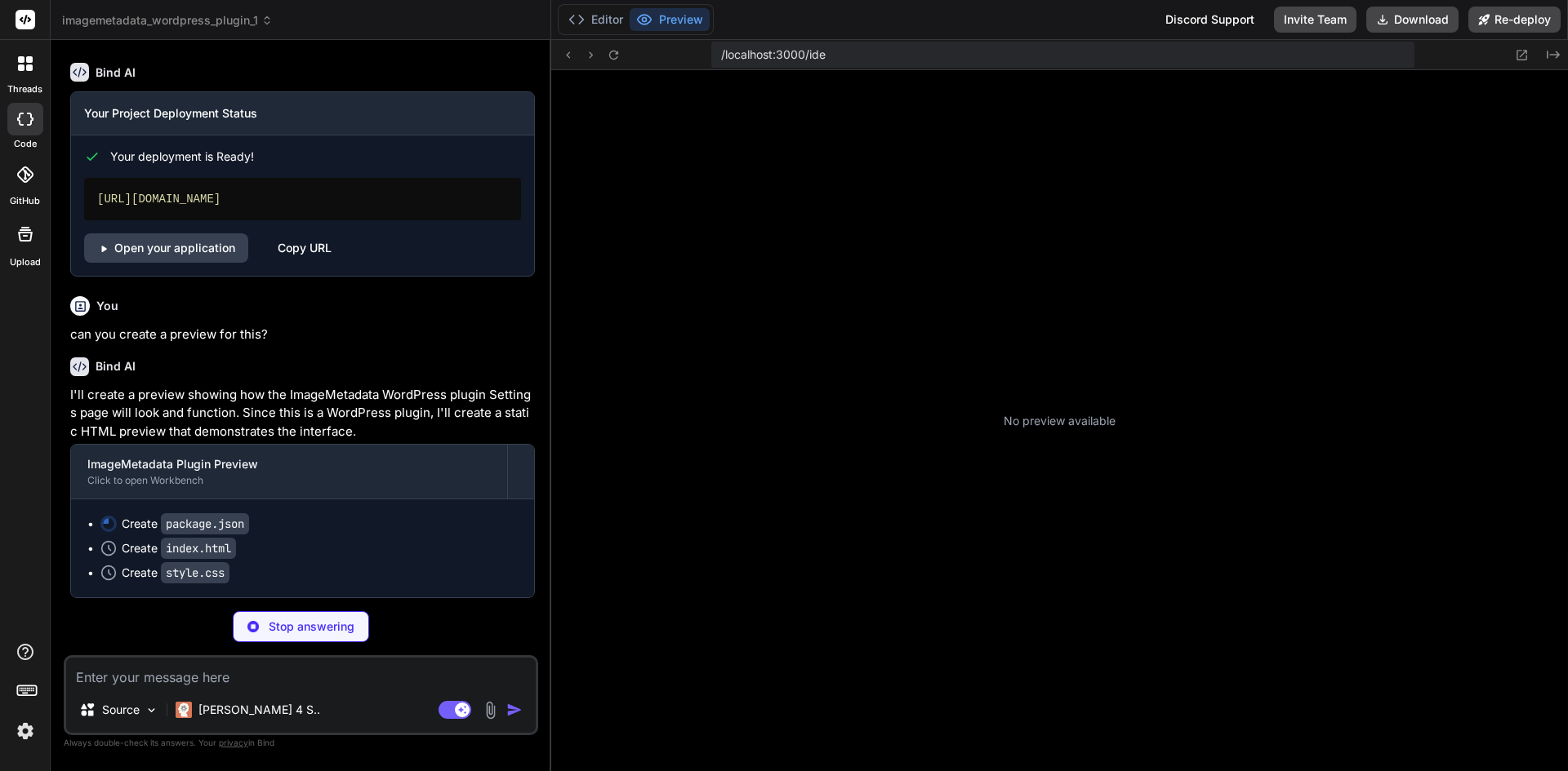
scroll to position [78, 0]
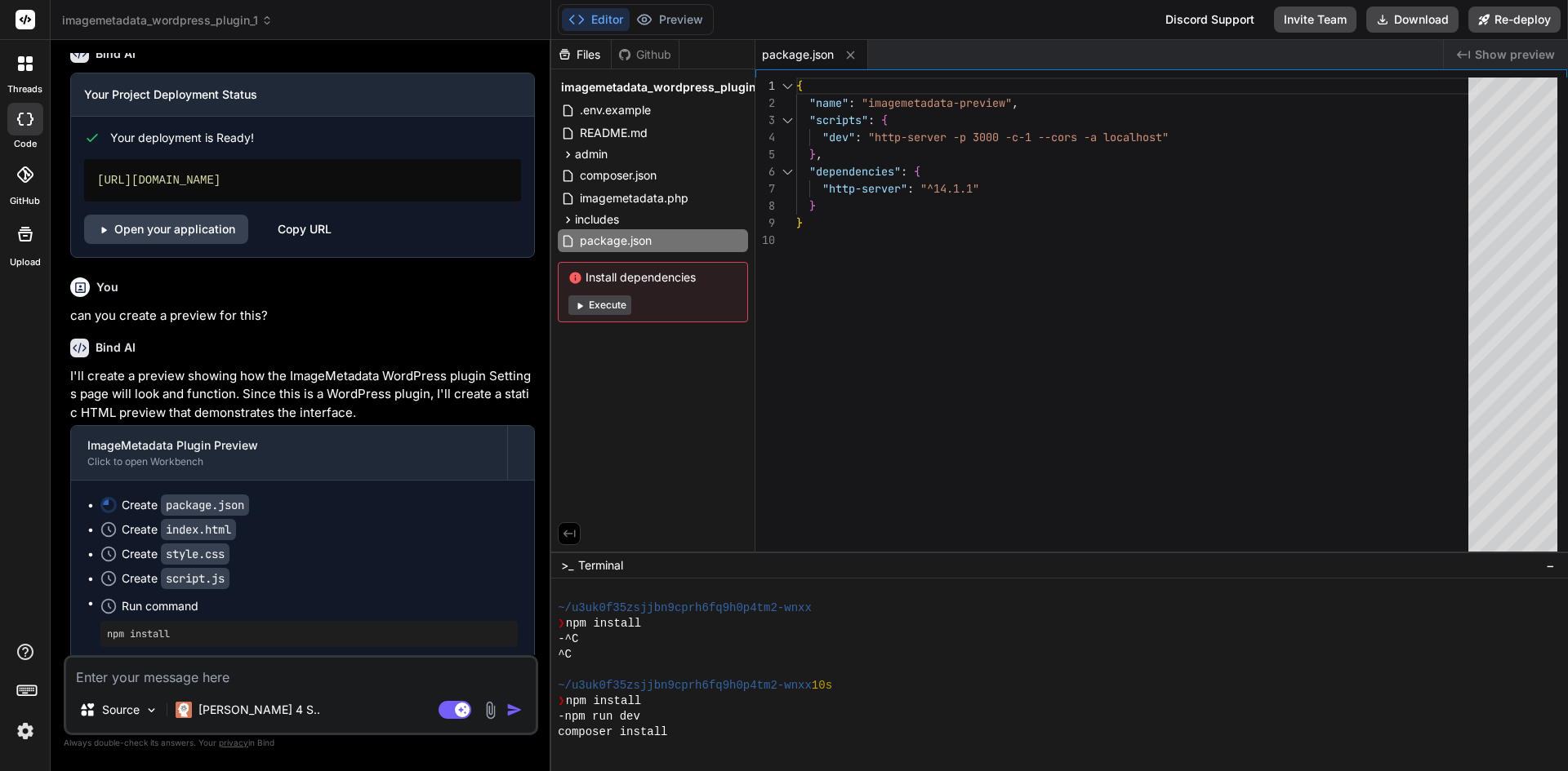
type textarea "x"
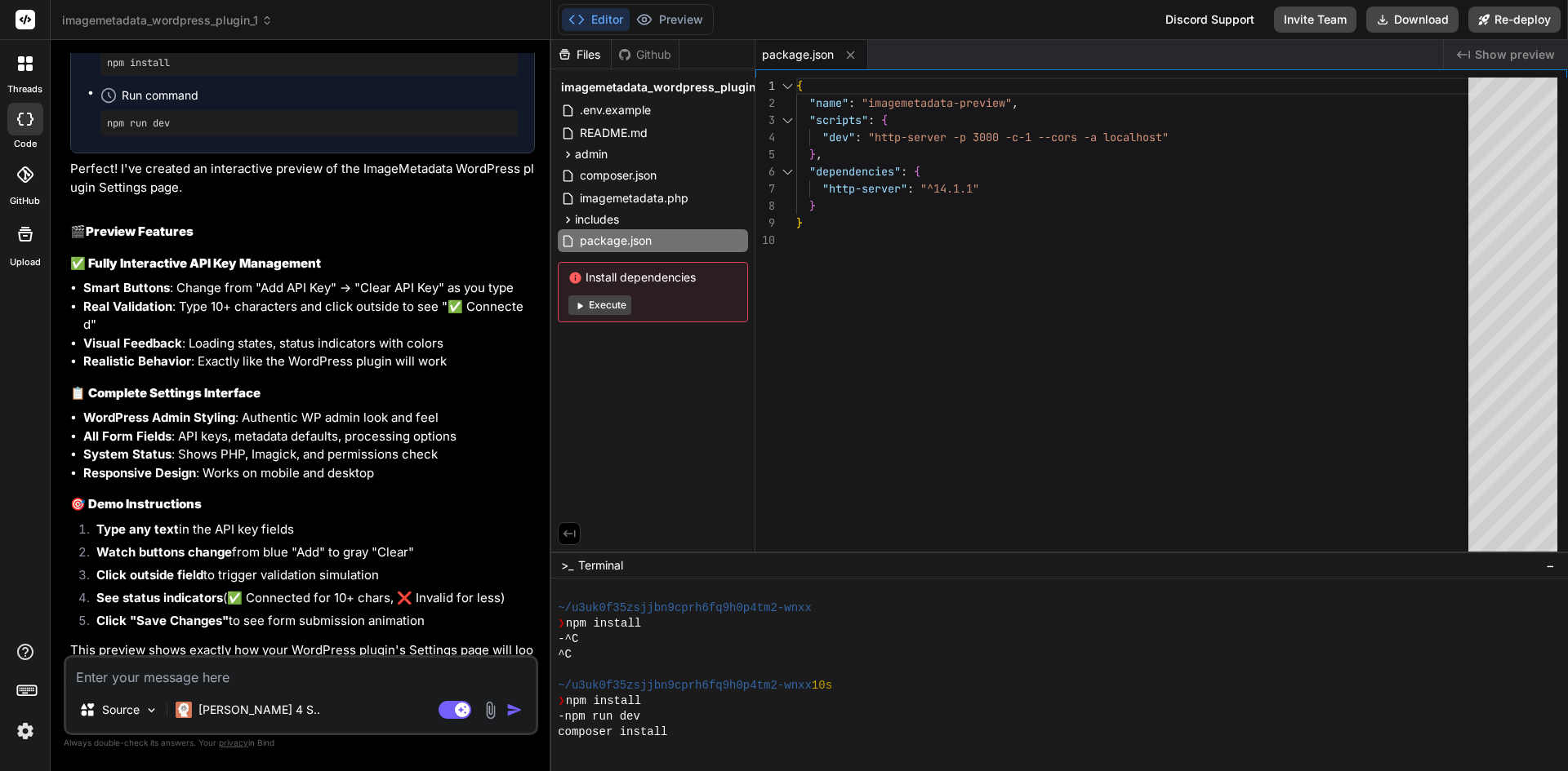
scroll to position [9107, 0]
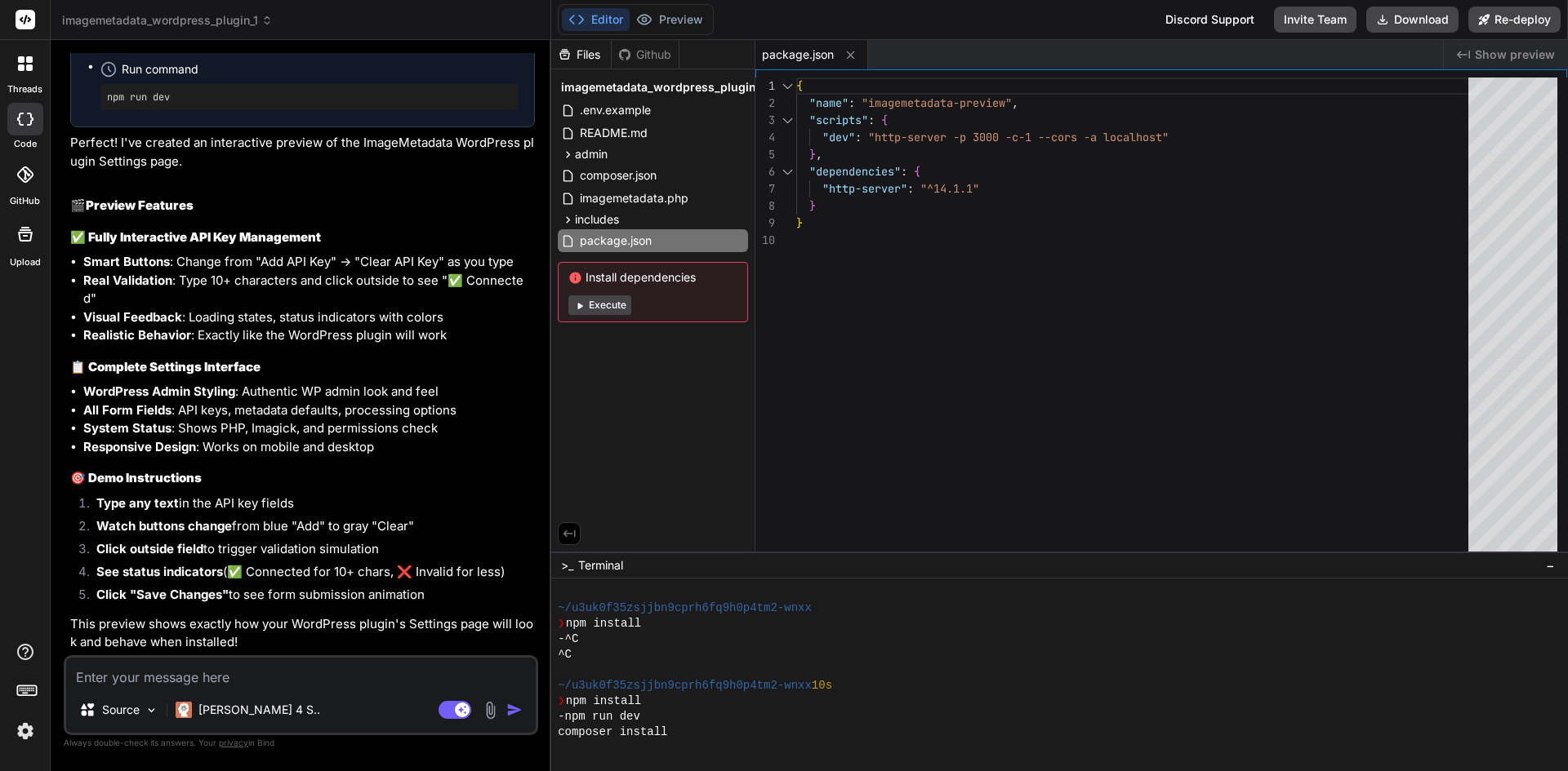
type textarea "{ "name": "imagemetadata-preview", "scripts": { "dev": "http-server -p 3000 -c-…"
click at [883, 243] on div "{ "name" : "imagemetadata-preview" , "scripts" : { "dev" : "http-server -p 3000…" at bounding box center [1136, 319] width 682 height 482
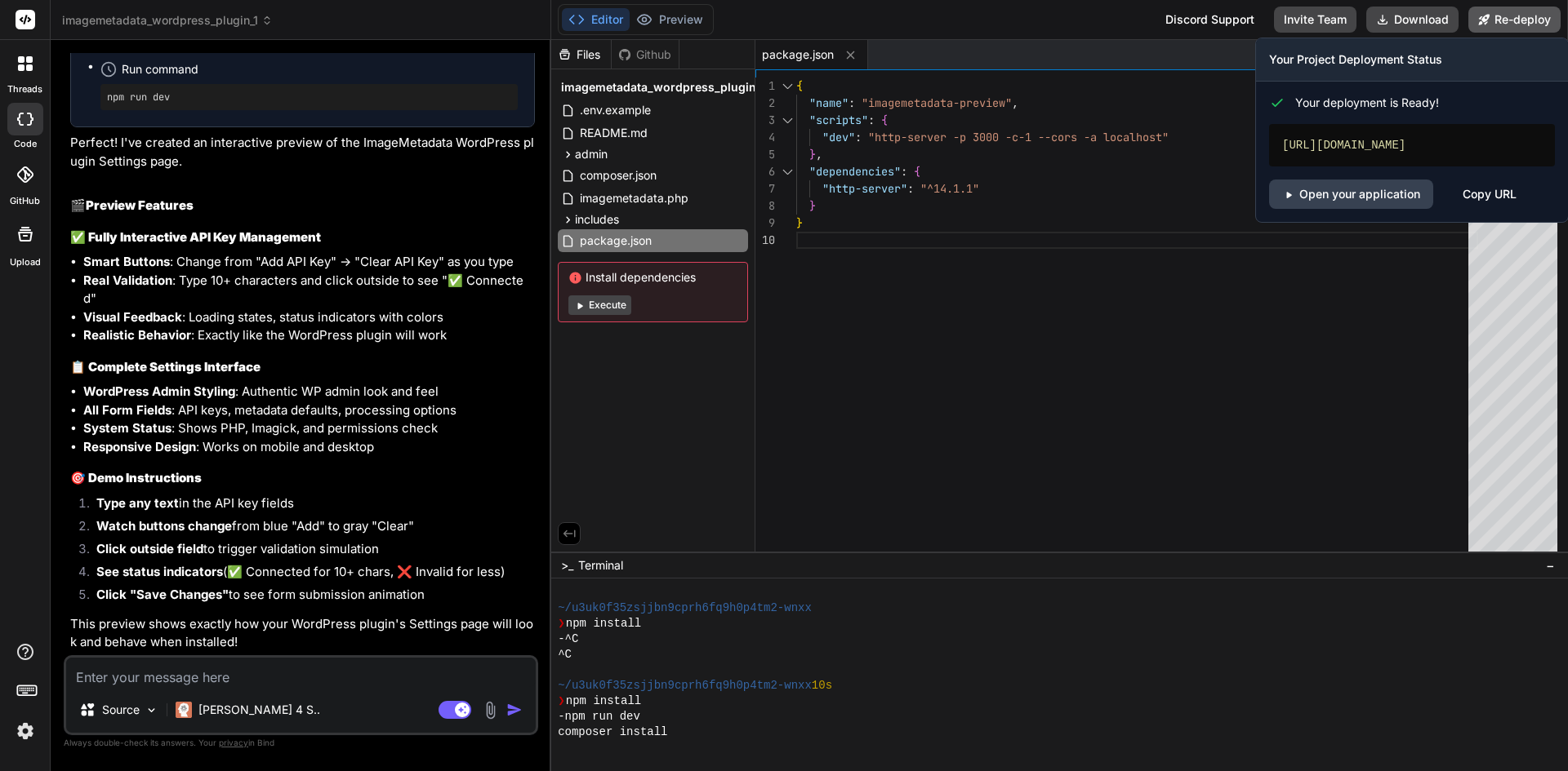
click at [1494, 12] on button "Re-deploy" at bounding box center [1514, 19] width 92 height 26
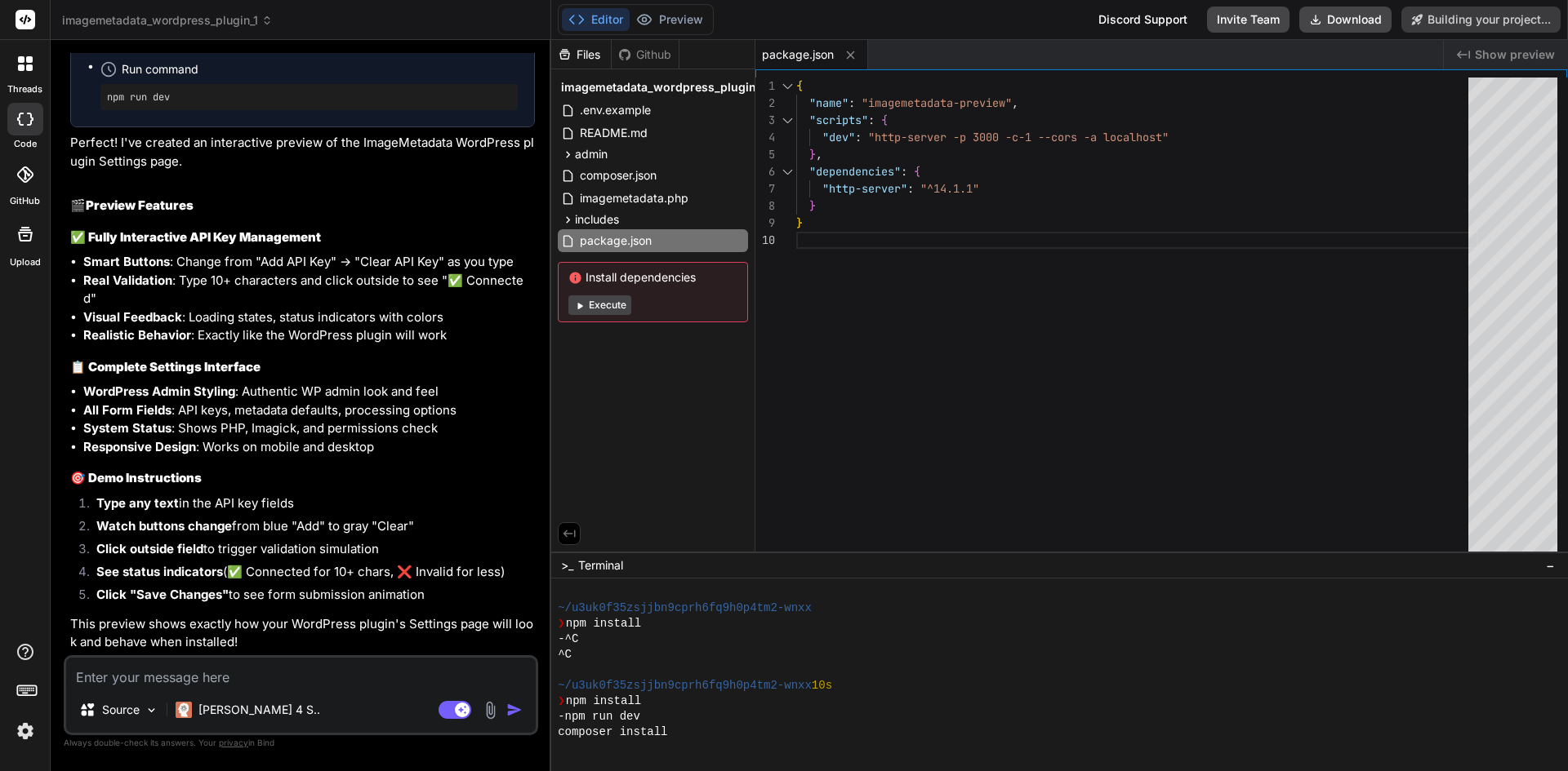
type textarea "x"
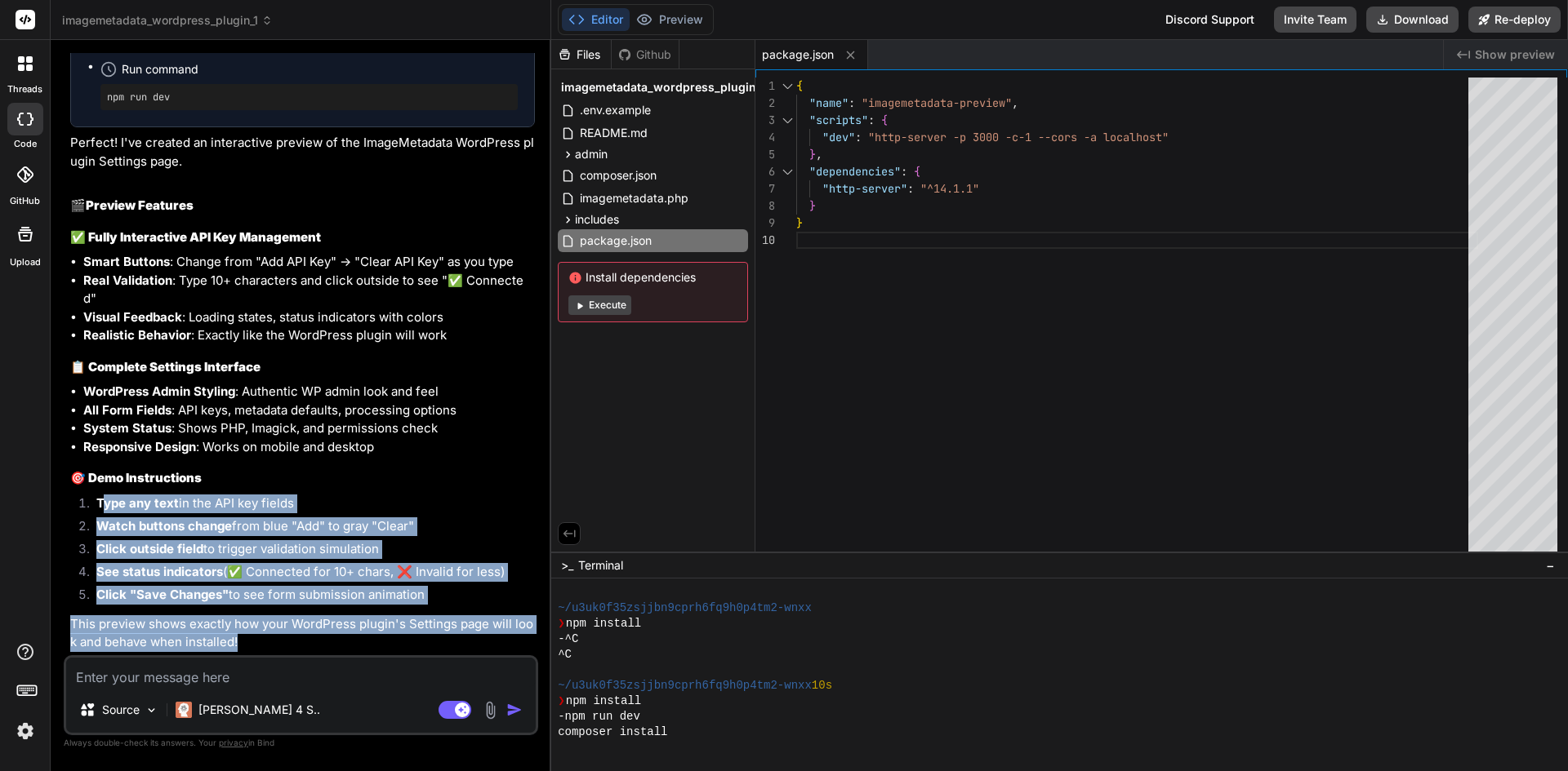
drag, startPoint x: 103, startPoint y: 505, endPoint x: 393, endPoint y: 653, distance: 325.6
click at [393, 653] on div "I'll create a preview showing how the ImageMetadata WordPress plugin Settings p…" at bounding box center [302, 211] width 465 height 883
click at [392, 569] on li "See status indicators (✅ Connected for 10+ chars, ❌ Invalid for less)" at bounding box center [308, 575] width 451 height 23
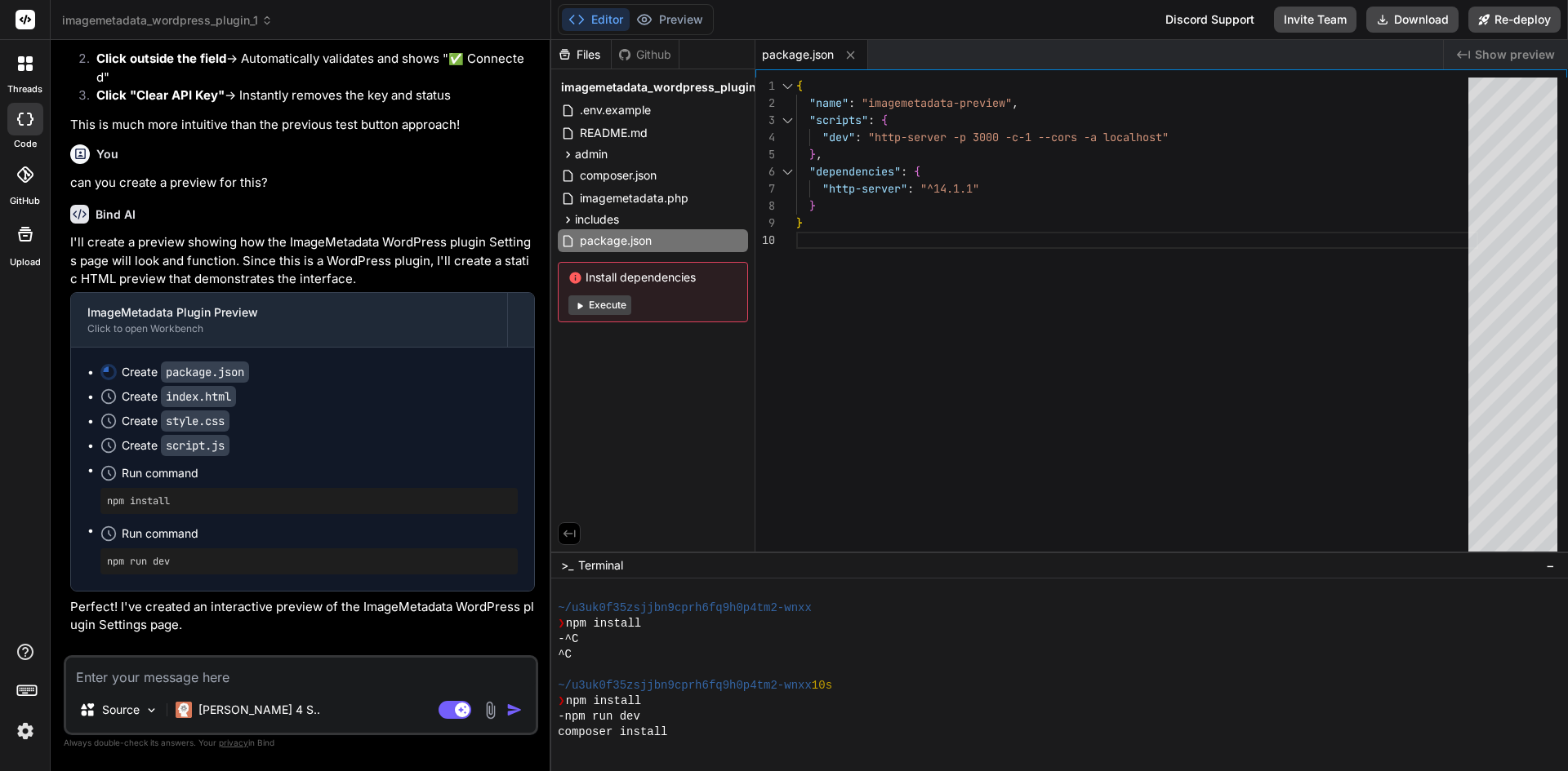
scroll to position [7393, 0]
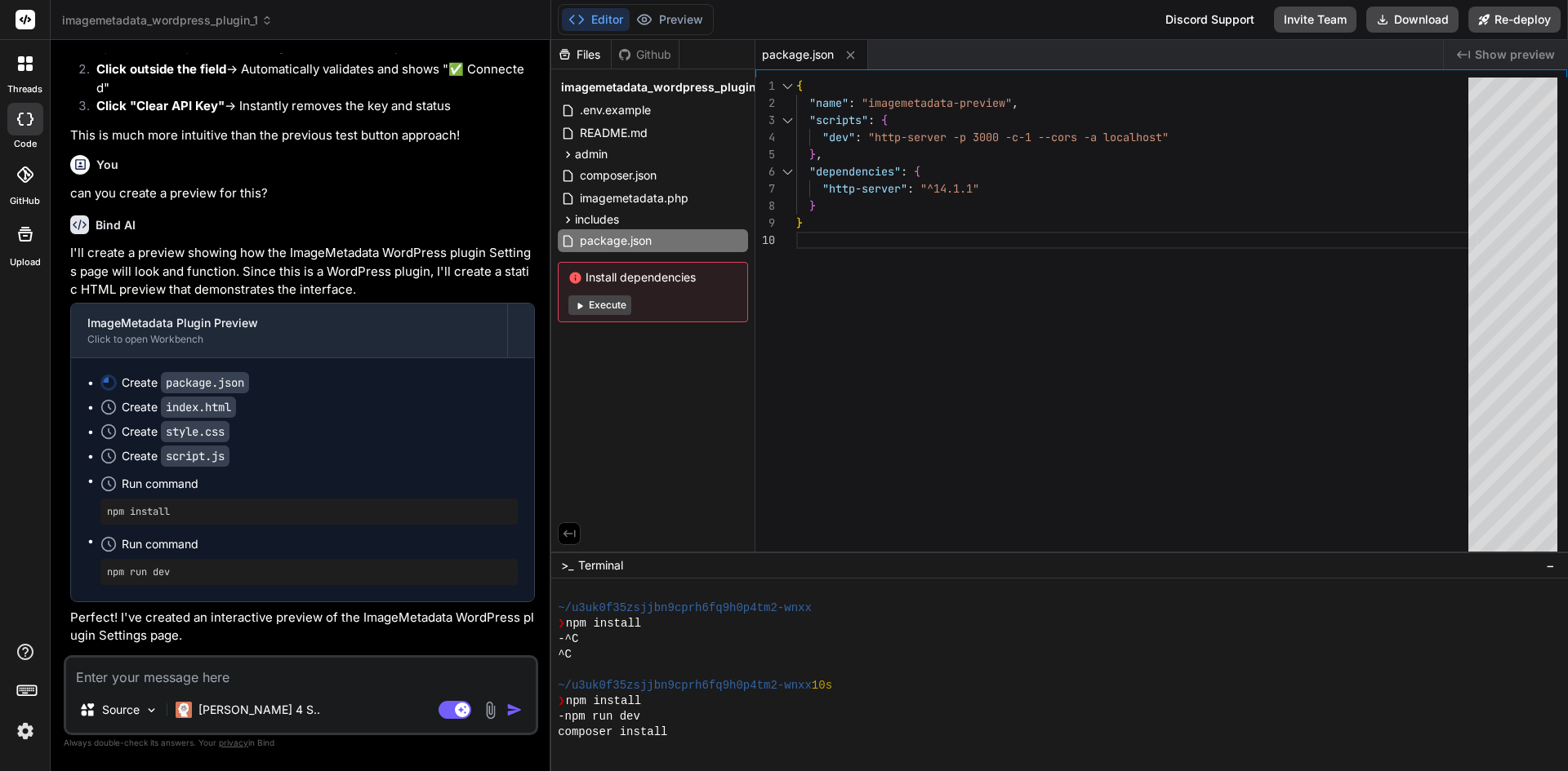
click at [229, 203] on p "can you create a preview for this?" at bounding box center [302, 194] width 465 height 19
click at [101, 391] on li "Create package.json" at bounding box center [309, 383] width 417 height 16
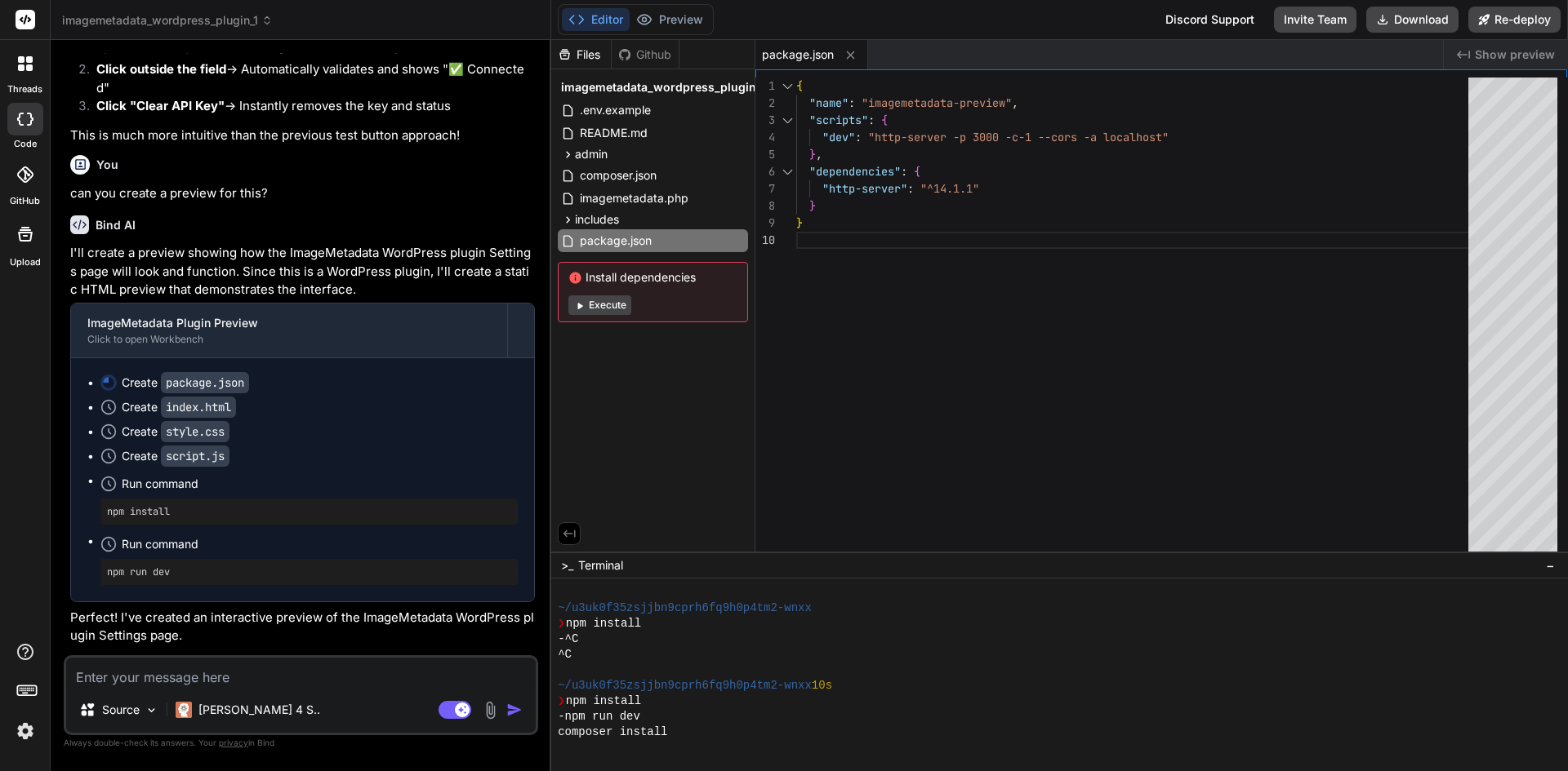
click at [141, 391] on div "Create package.json" at bounding box center [185, 383] width 127 height 16
click at [192, 394] on code "package.json" at bounding box center [205, 383] width 88 height 21
click at [130, 411] on ul "Create package.json Create index.html Create style.css Create script.js Run com…" at bounding box center [302, 480] width 430 height 211
click at [861, 56] on button at bounding box center [851, 55] width 20 height 20
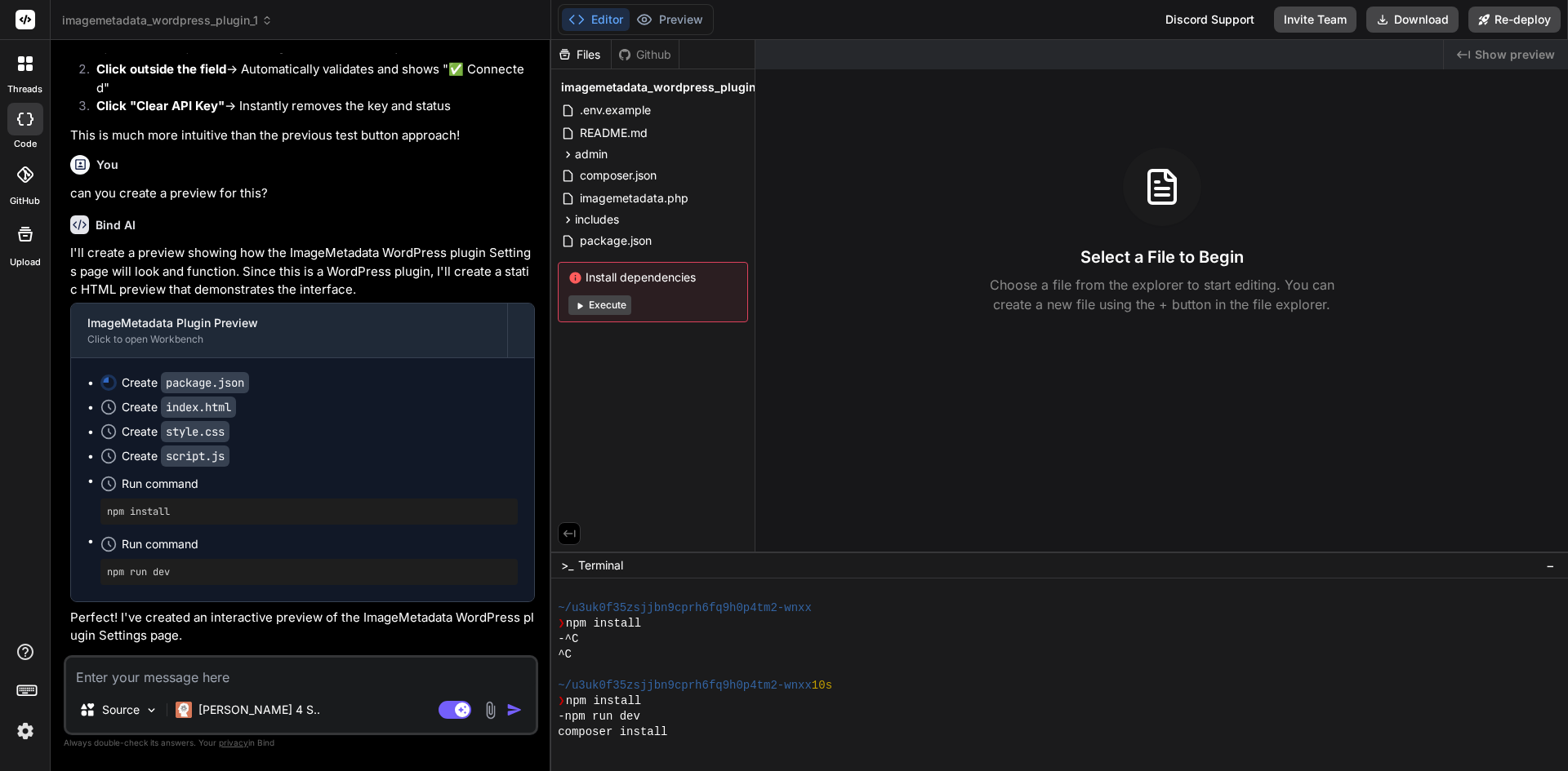
click at [1481, 57] on span "Show preview" at bounding box center [1515, 54] width 80 height 16
click at [1466, 59] on icon "Created with Pixso." at bounding box center [1463, 54] width 13 height 13
click at [188, 234] on div "Bind AI" at bounding box center [302, 225] width 465 height 19
click at [193, 203] on p "can you create a preview for this?" at bounding box center [302, 194] width 465 height 19
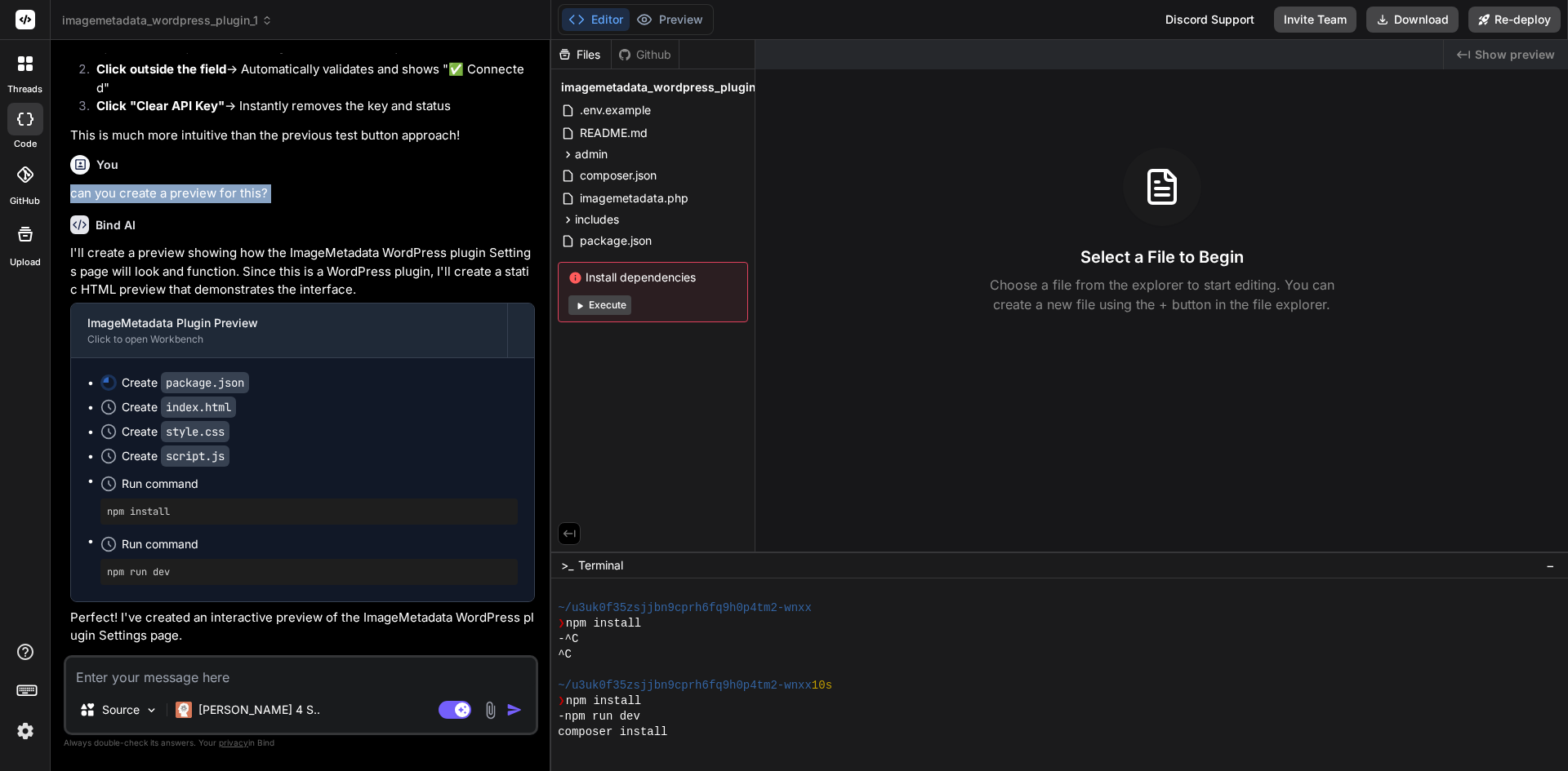
click at [193, 203] on p "can you create a preview for this?" at bounding box center [302, 194] width 465 height 19
copy div "can you create a preview for this?"
click at [105, 675] on textarea at bounding box center [301, 672] width 470 height 30
paste textarea "can you create a preview for this?"
type textarea "can you create a preview for this?"
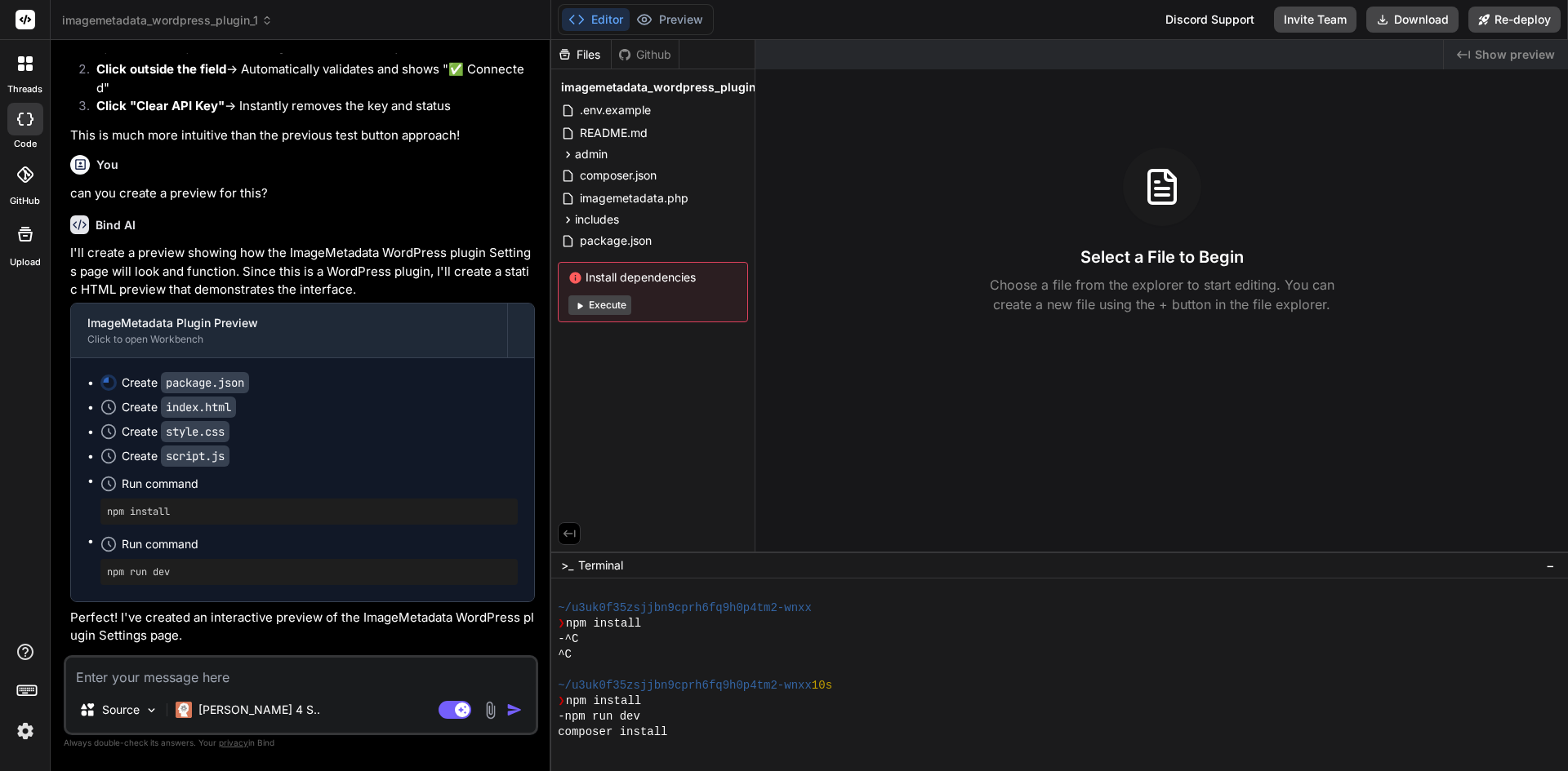
type textarea "x"
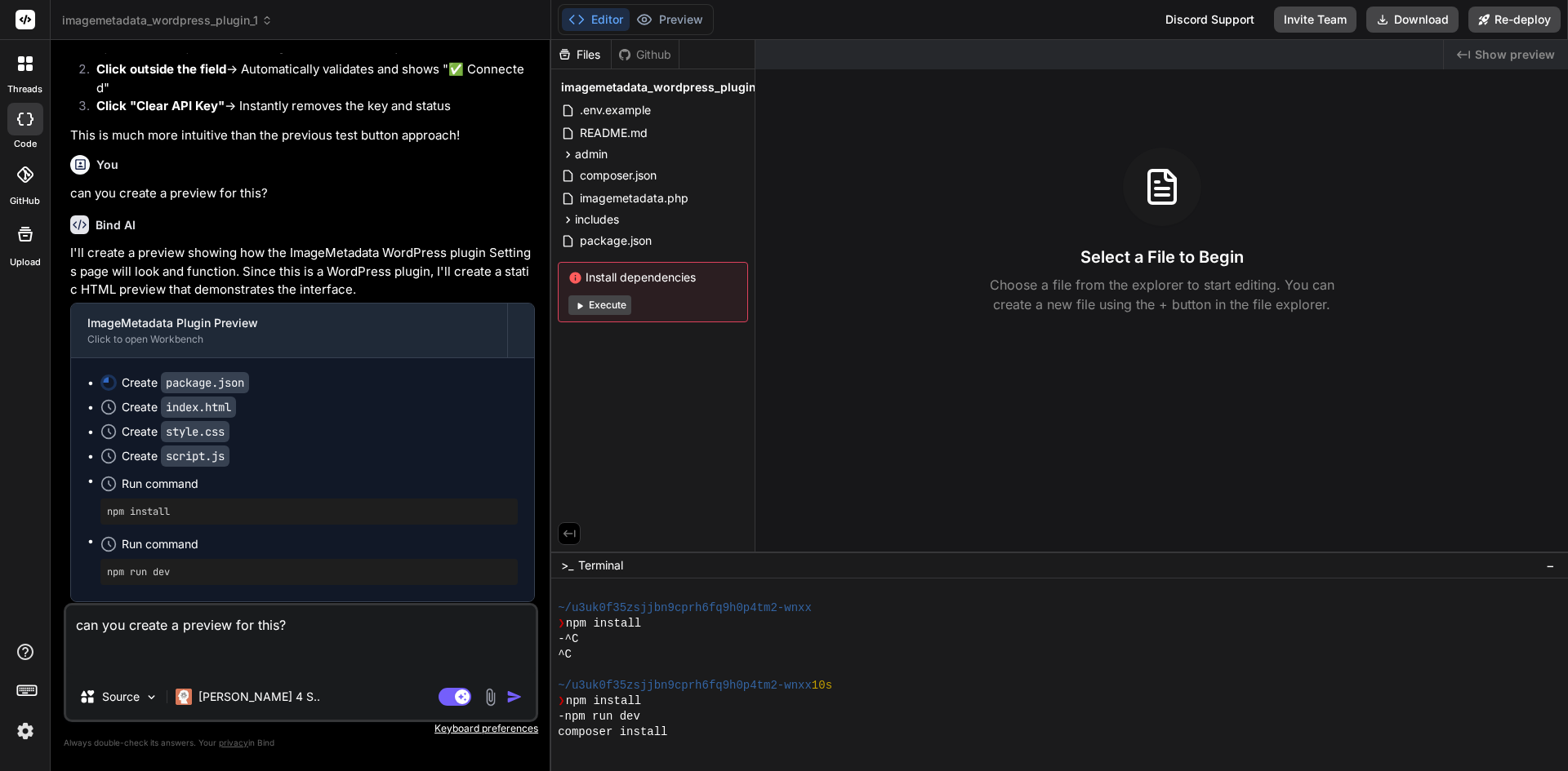
type textarea "can you create a preview for this? ="
type textarea "x"
type textarea "can you create a preview for this?"
type textarea "x"
type textarea "can you create a preview for this?"
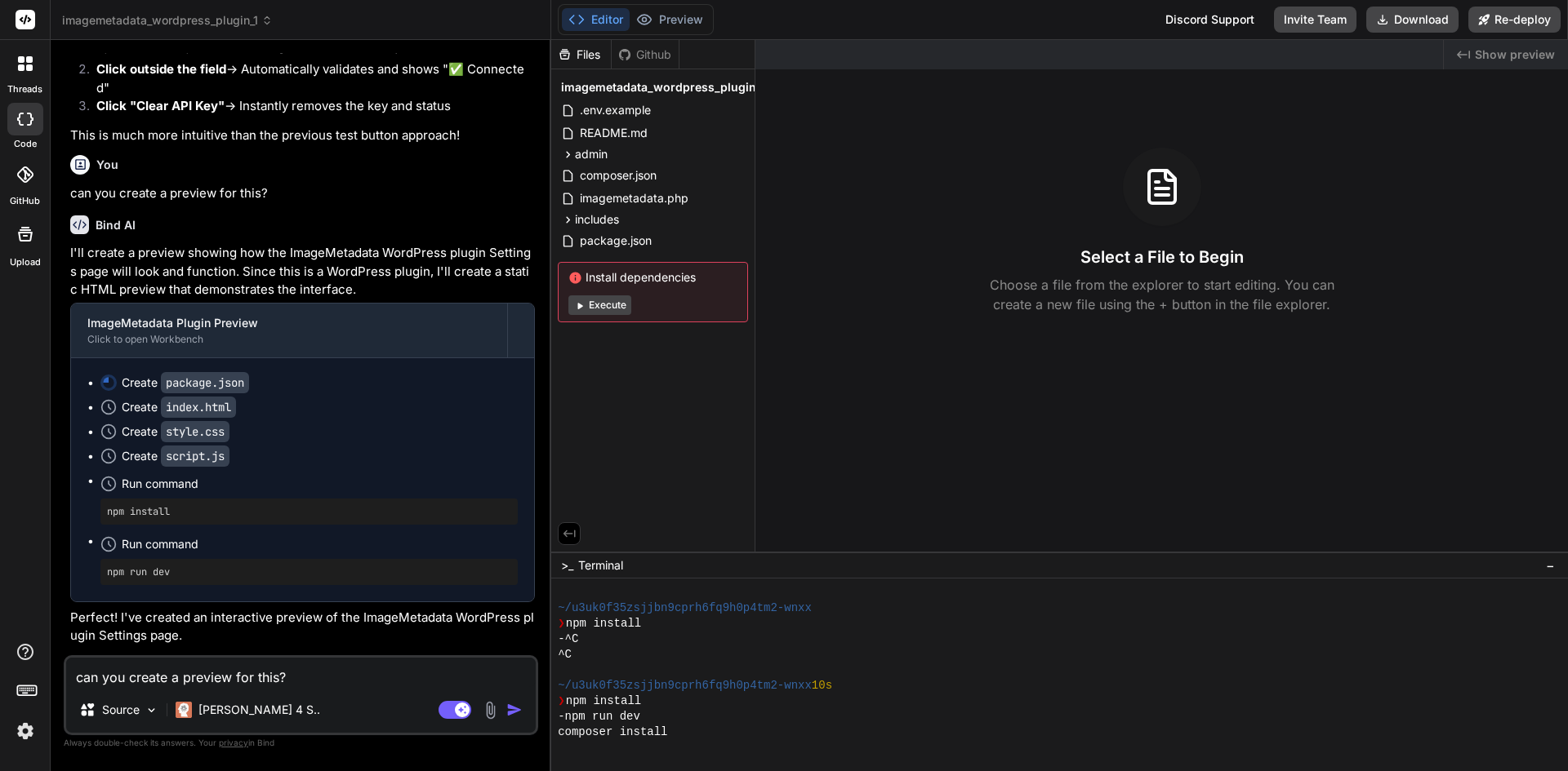
type textarea "x"
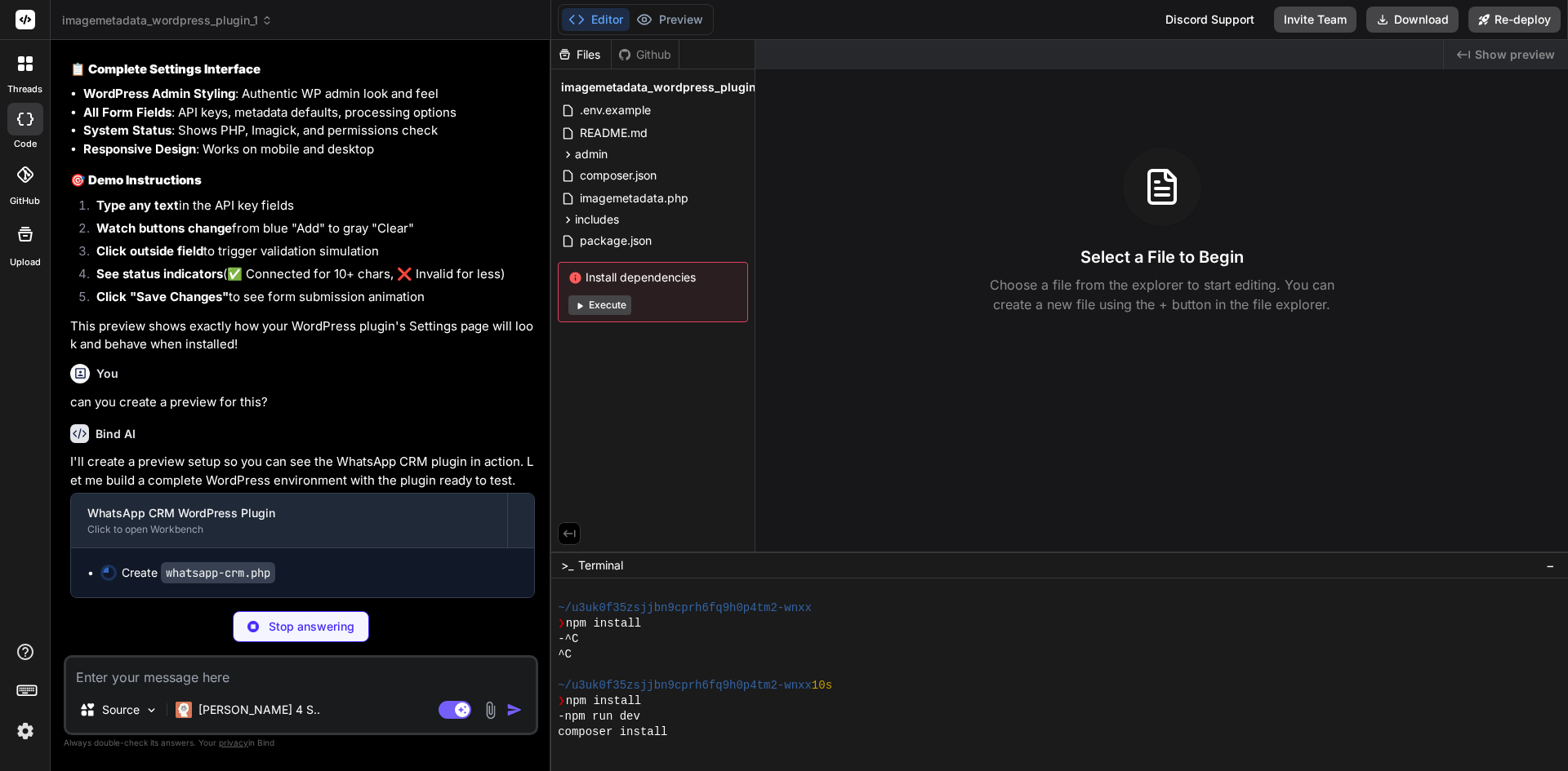
scroll to position [9351, 0]
click at [289, 631] on p "Stop answering" at bounding box center [311, 626] width 86 height 16
type textarea "x"
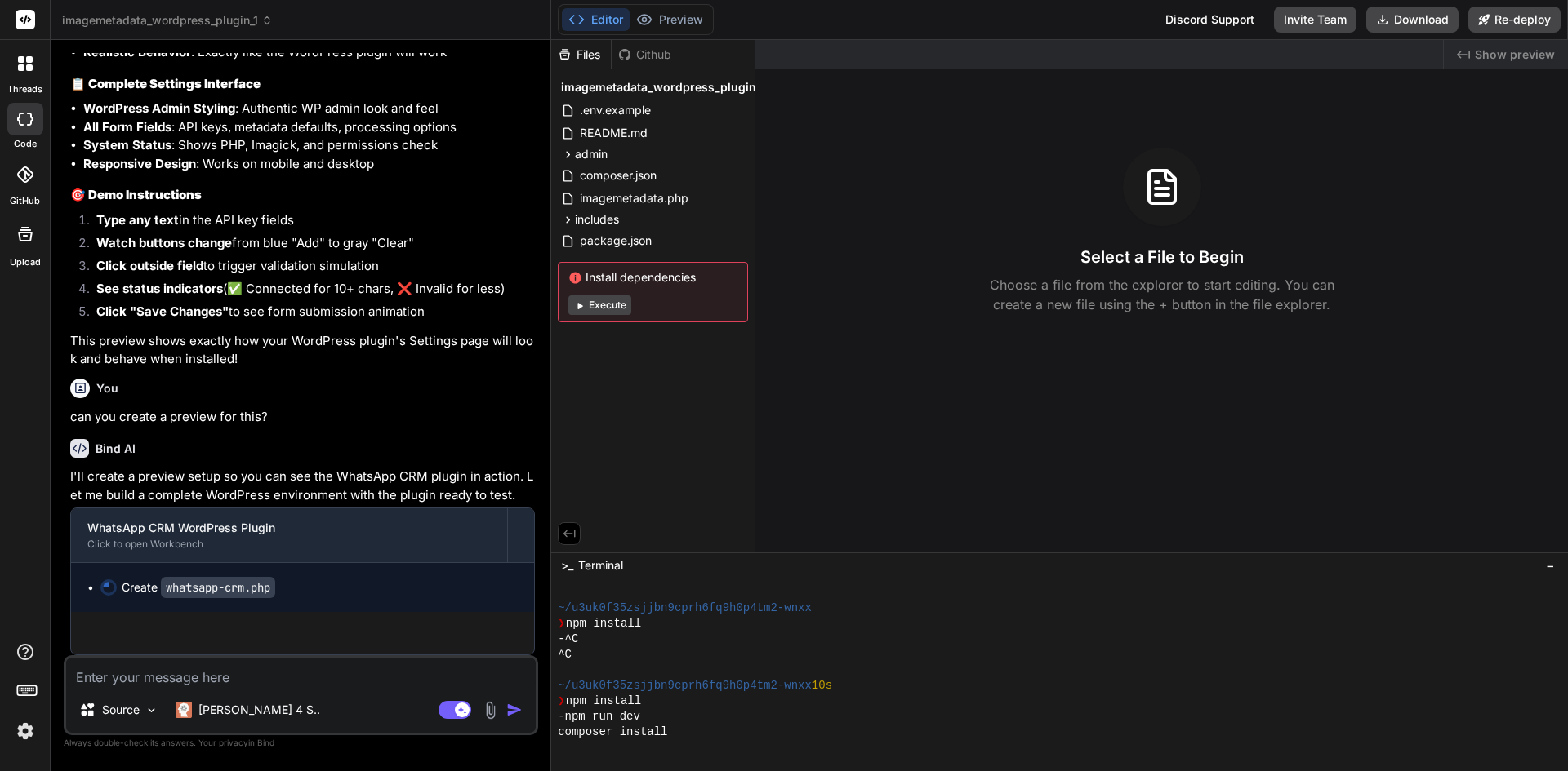
scroll to position [9336, 0]
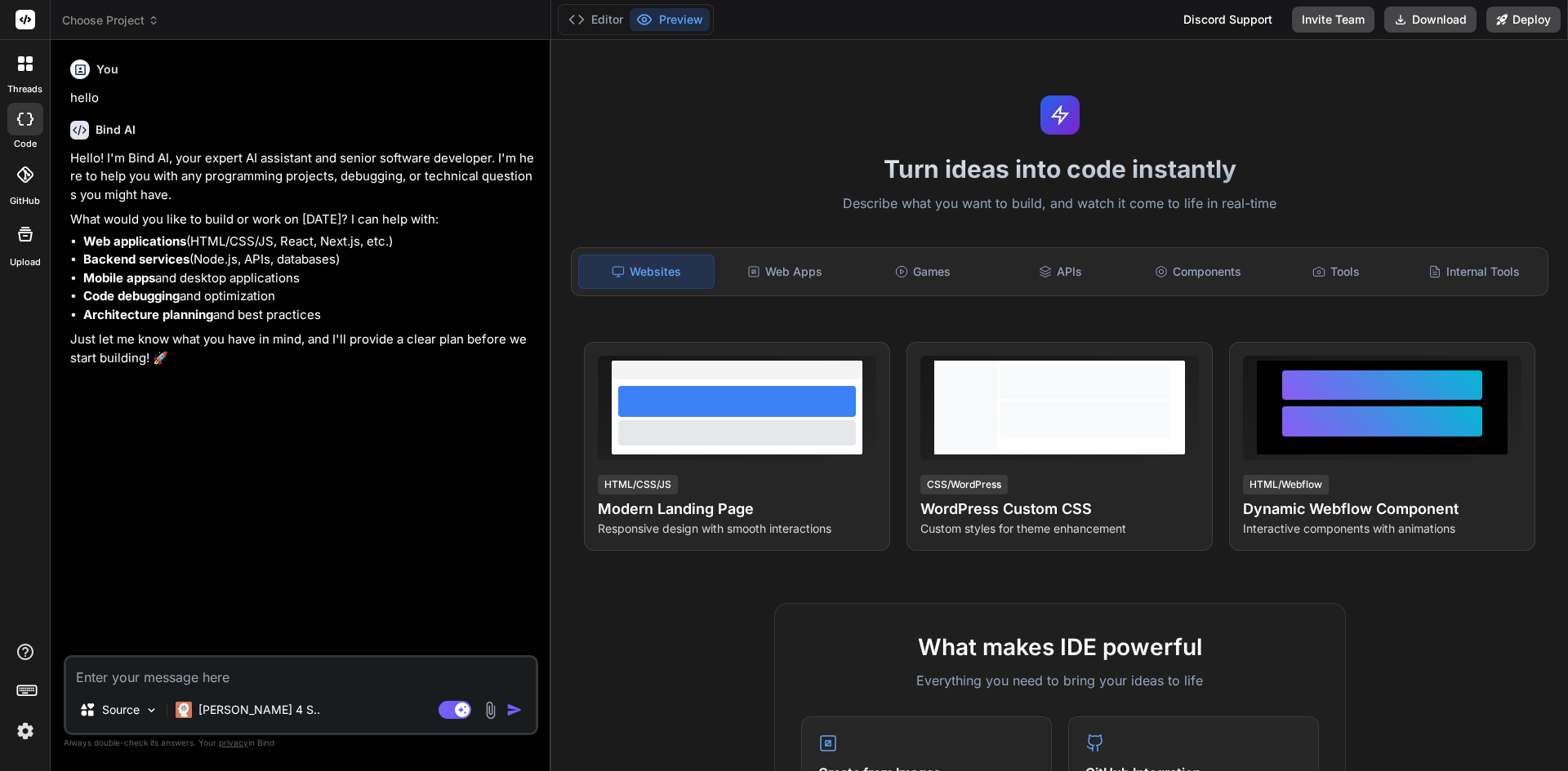
type textarea "x"
click at [152, 677] on textarea at bounding box center [301, 672] width 470 height 30
paste textarea "You are an expert full-stack developer. I want to build a WhatsApp CRM as a Wor…"
type textarea "You are an expert full-stack developer. I want to build a WhatsApp CRM as a Wor…"
type textarea "x"
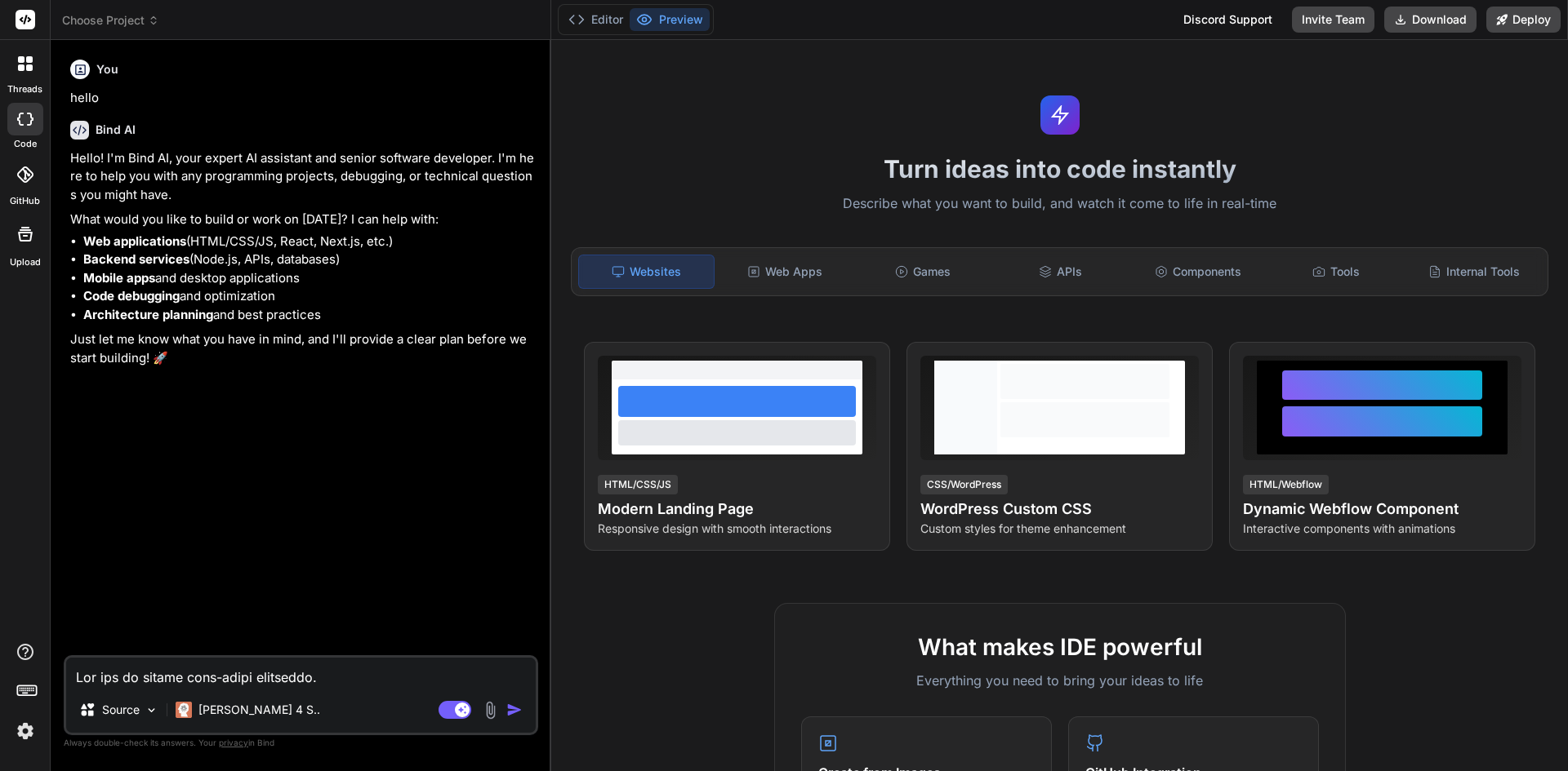
scroll to position [2529, 0]
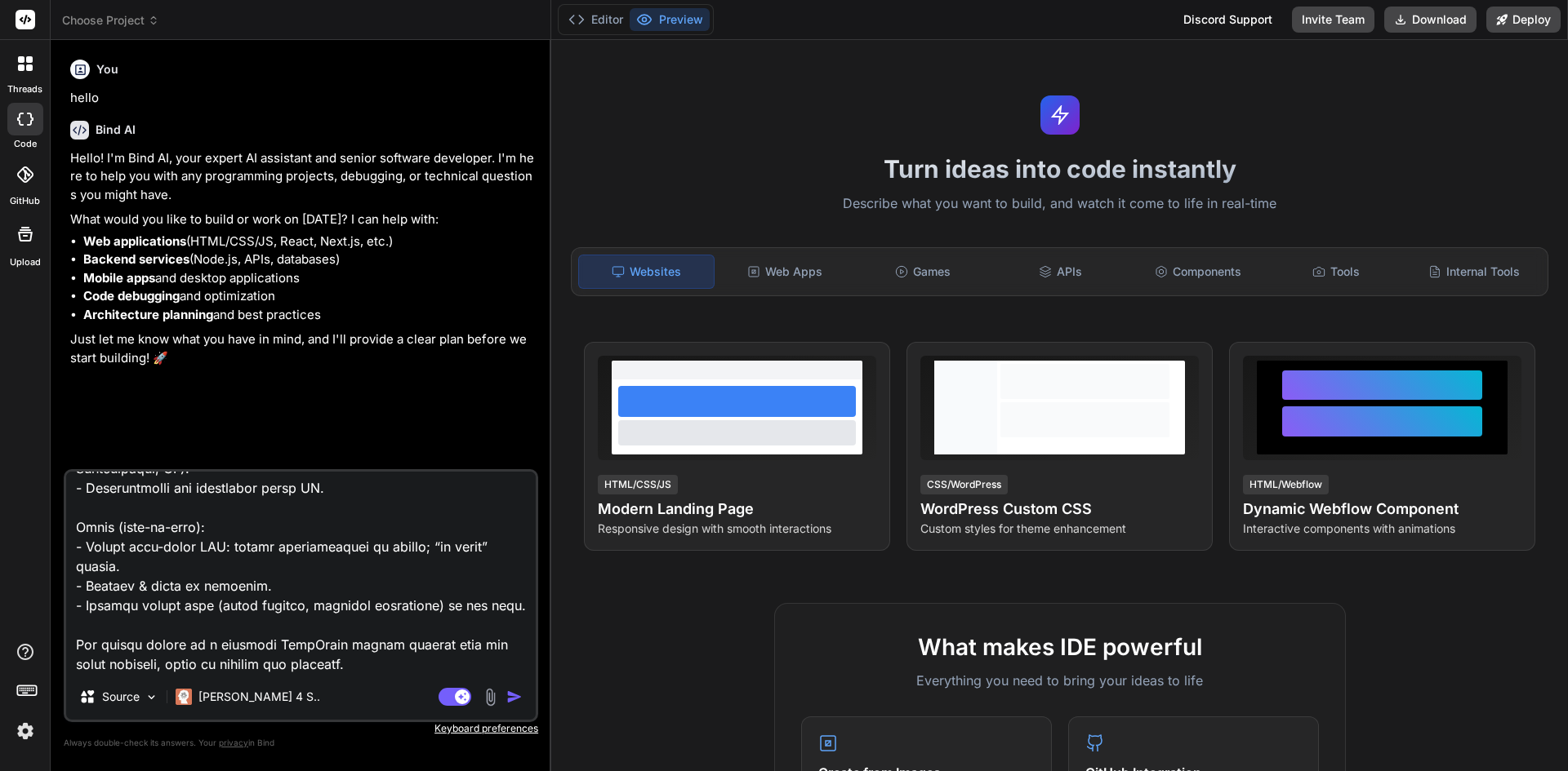
type textarea "You are an expert full-stack developer. I want to build a WhatsApp CRM as a Wor…"
click at [517, 693] on img "button" at bounding box center [514, 697] width 16 height 16
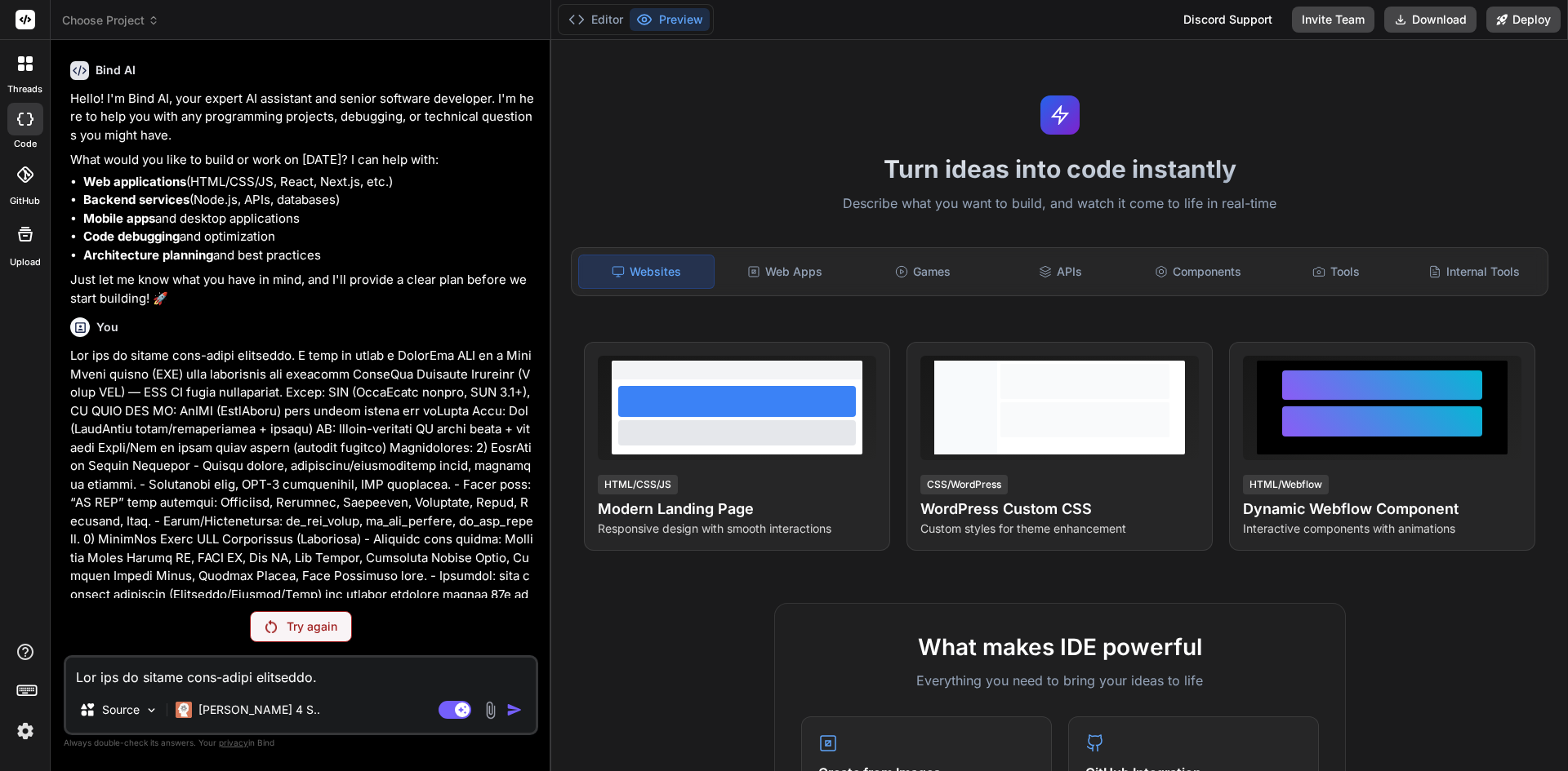
scroll to position [55, 0]
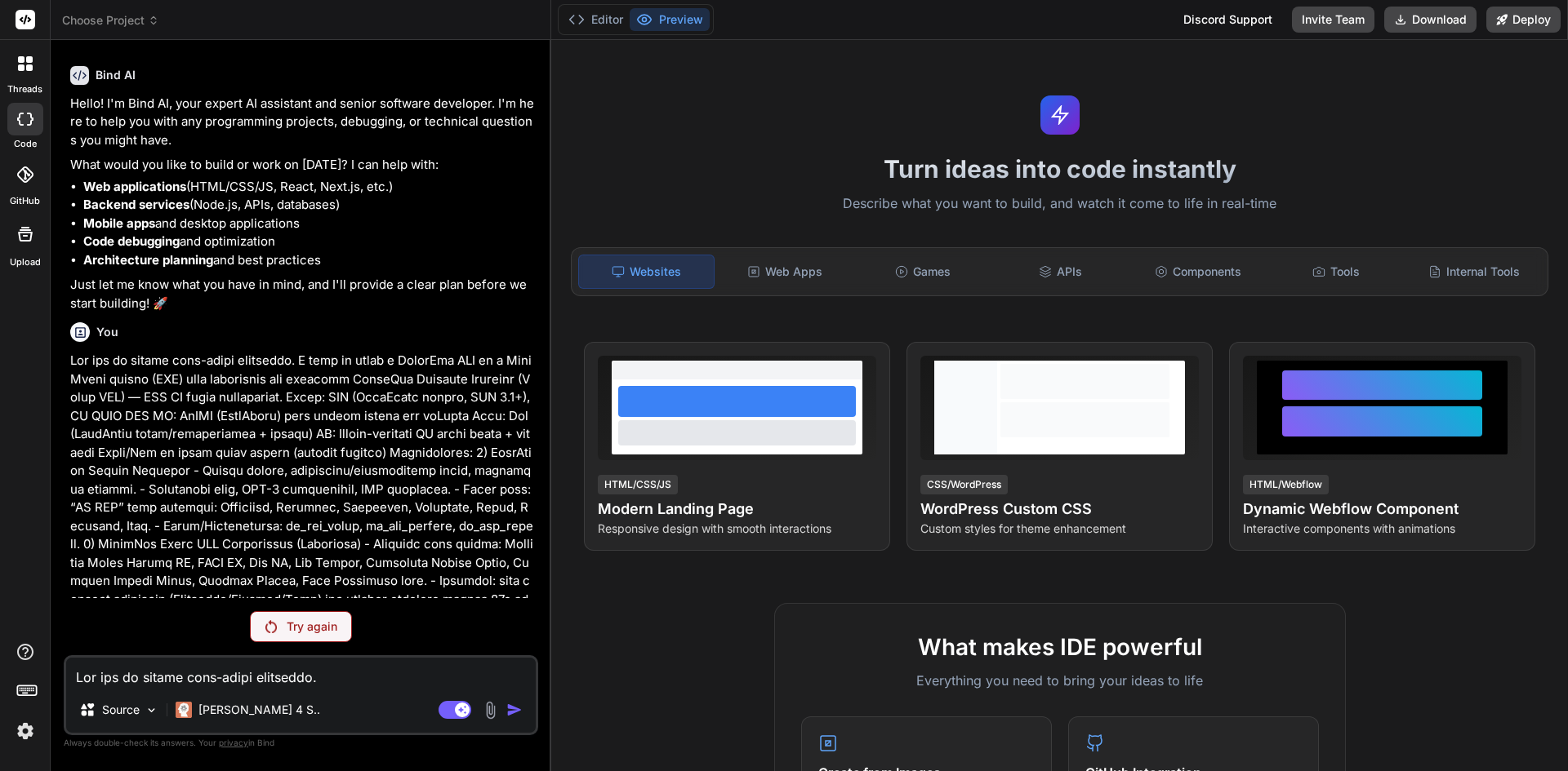
click at [323, 633] on p "Try again" at bounding box center [312, 626] width 51 height 16
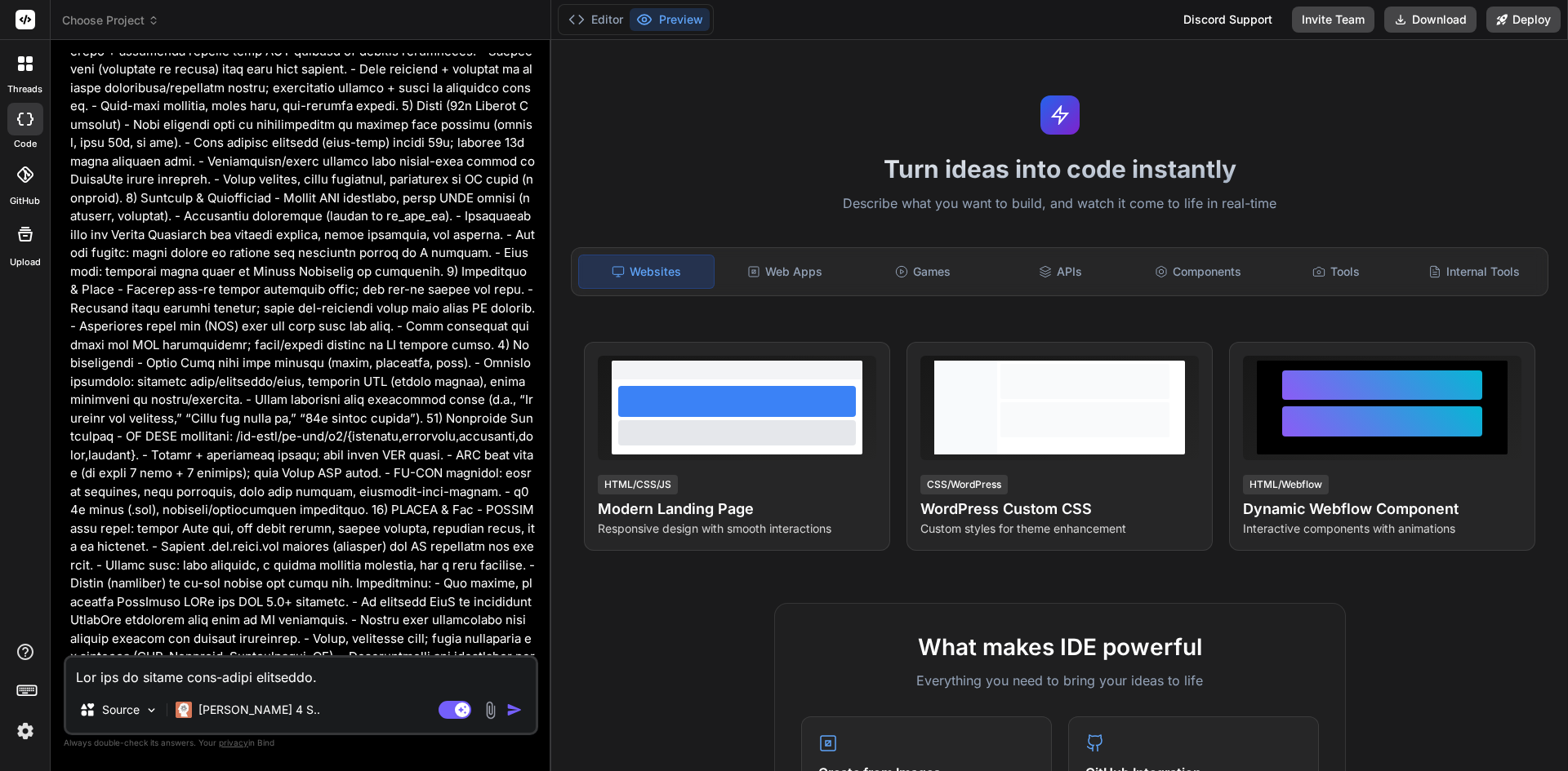
scroll to position [1188, 0]
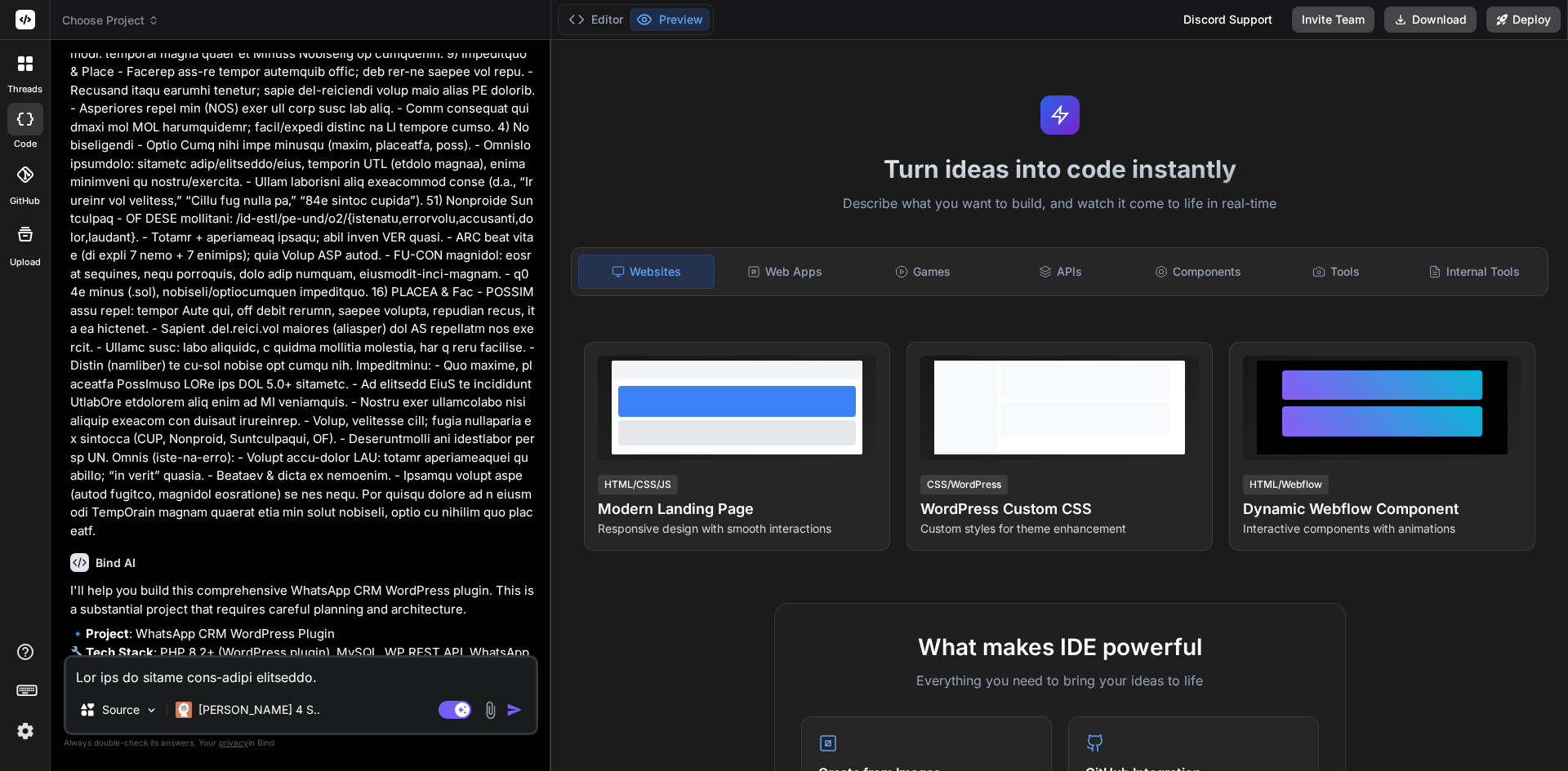
type textarea "x"
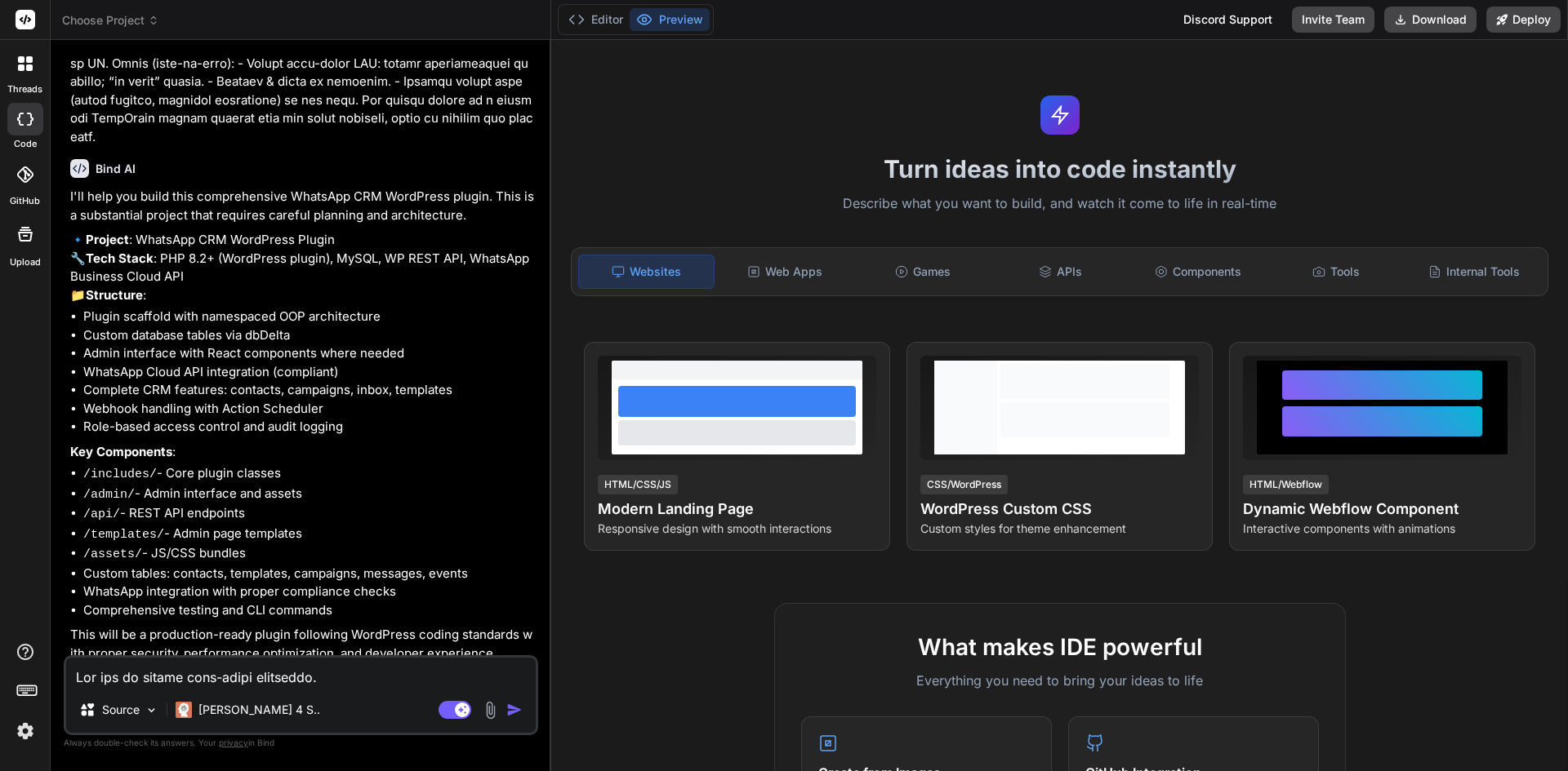
scroll to position [1647, 0]
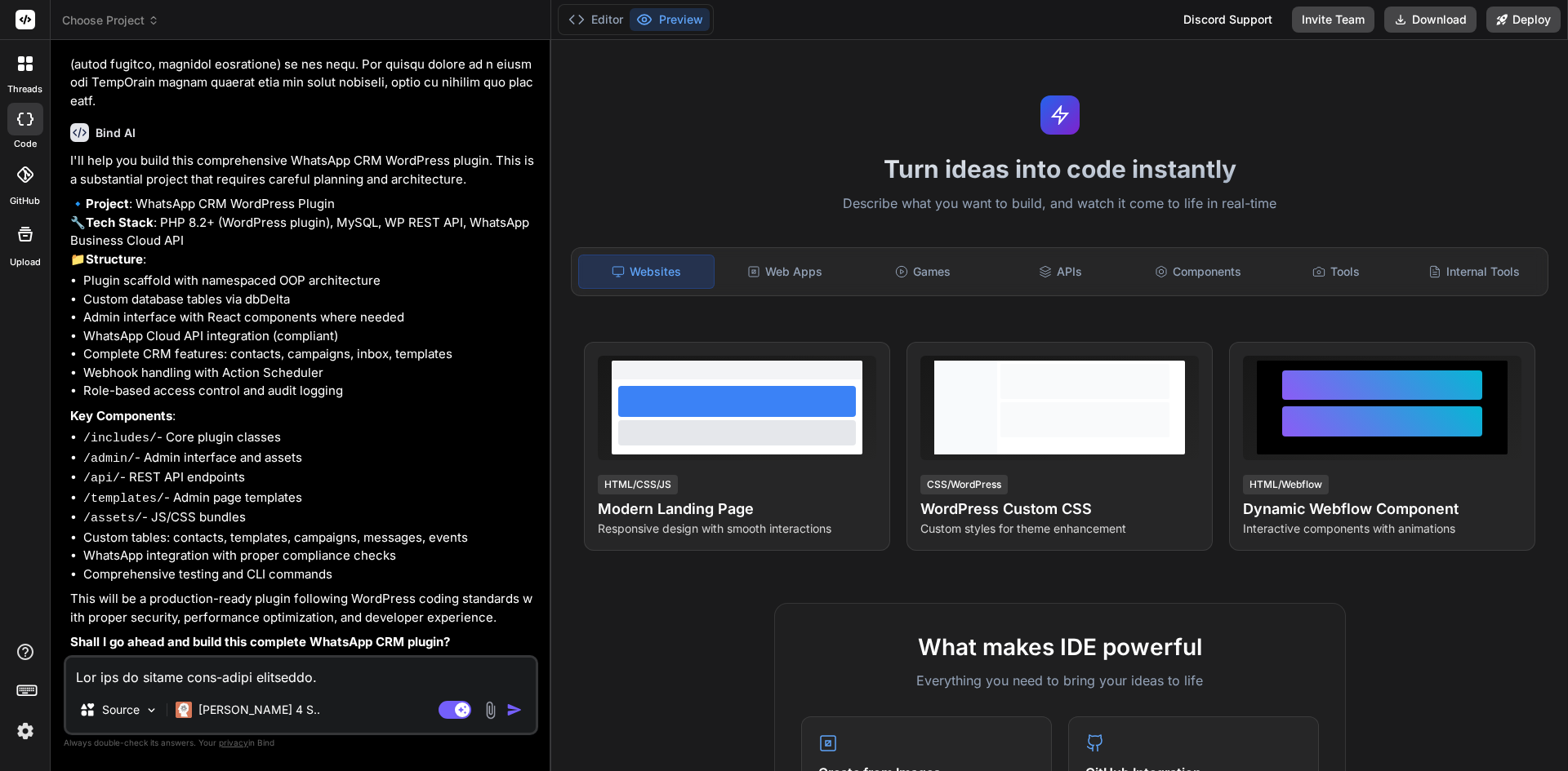
click at [311, 678] on textarea at bounding box center [301, 672] width 470 height 30
type textarea "s"
type textarea "x"
type textarea "su"
type textarea "x"
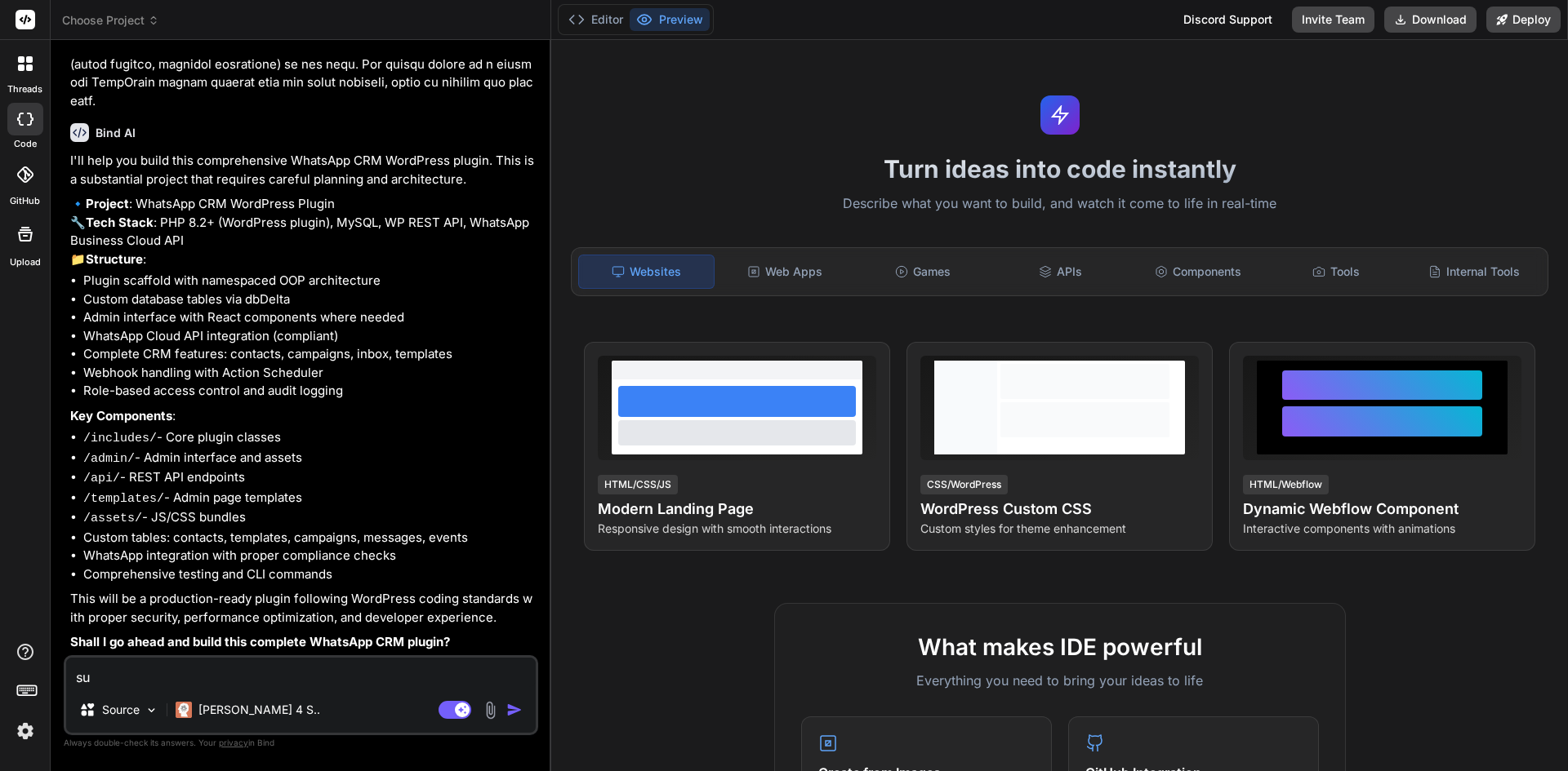
type textarea "sur"
type textarea "x"
type textarea "sure"
type textarea "x"
type textarea "sure"
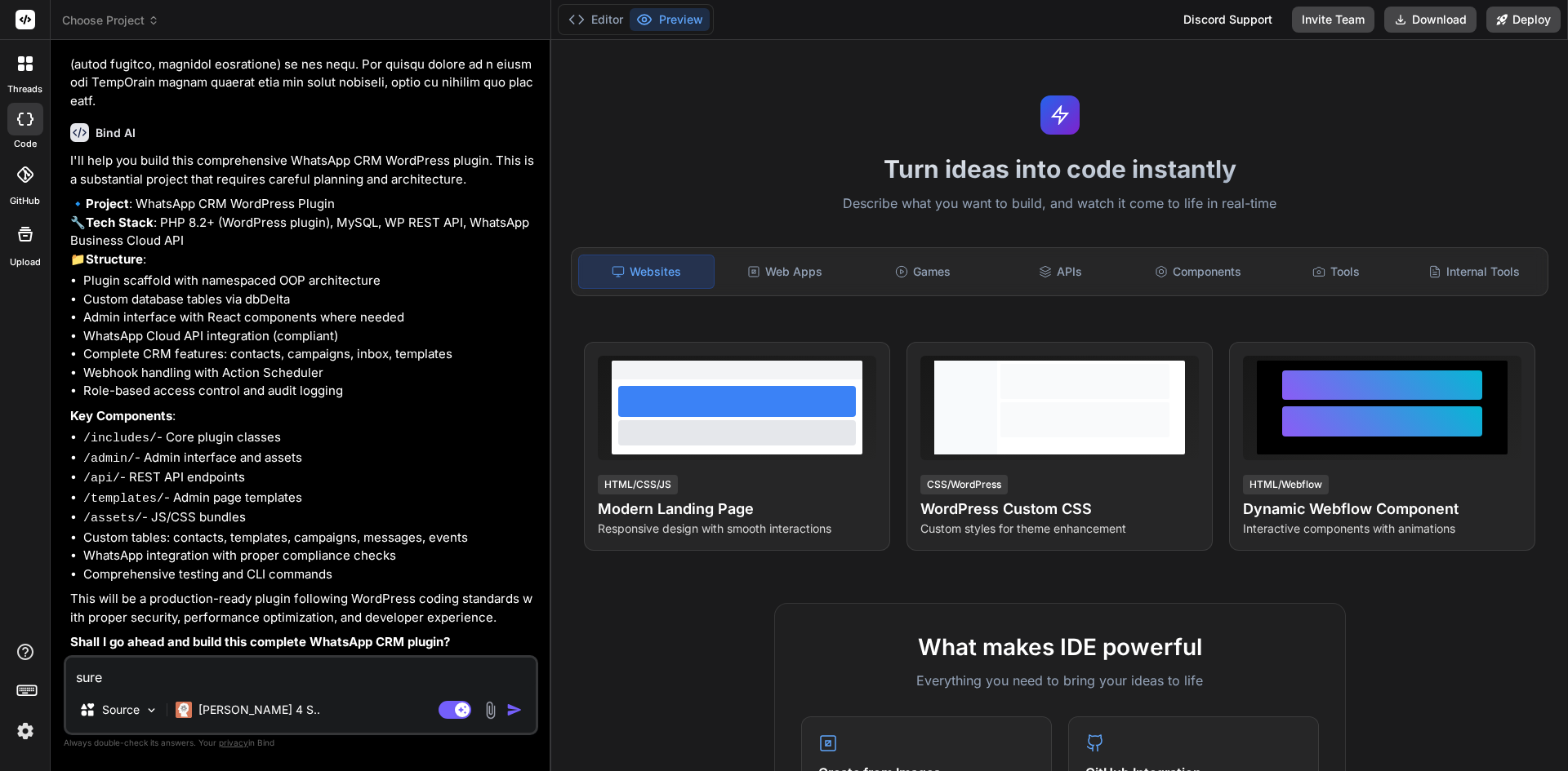
type textarea "x"
type textarea "sure b"
type textarea "x"
type textarea "sure bu"
type textarea "x"
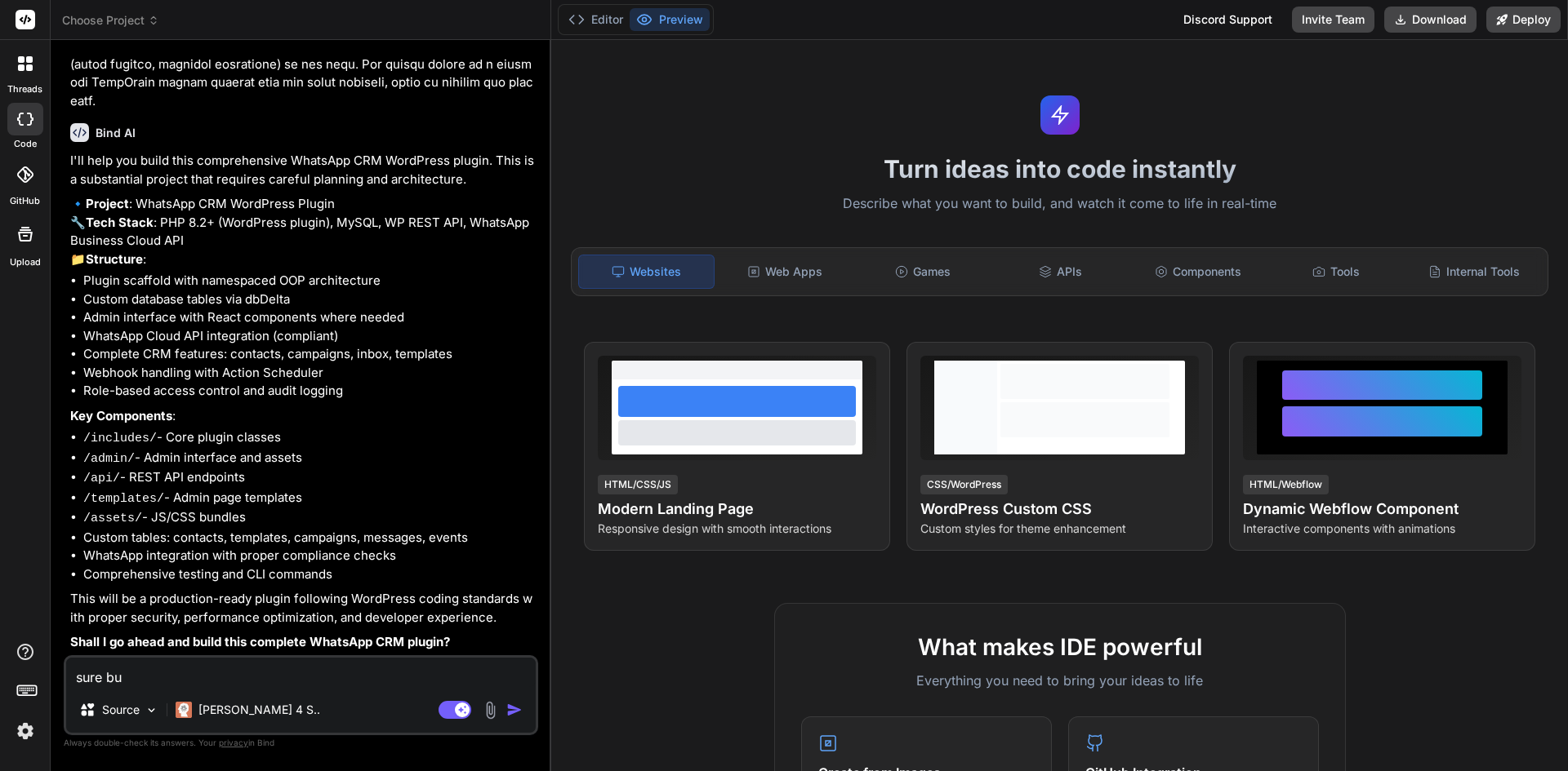
type textarea "sure but"
type textarea "x"
type textarea "sure but"
type textarea "x"
type textarea "sure but s"
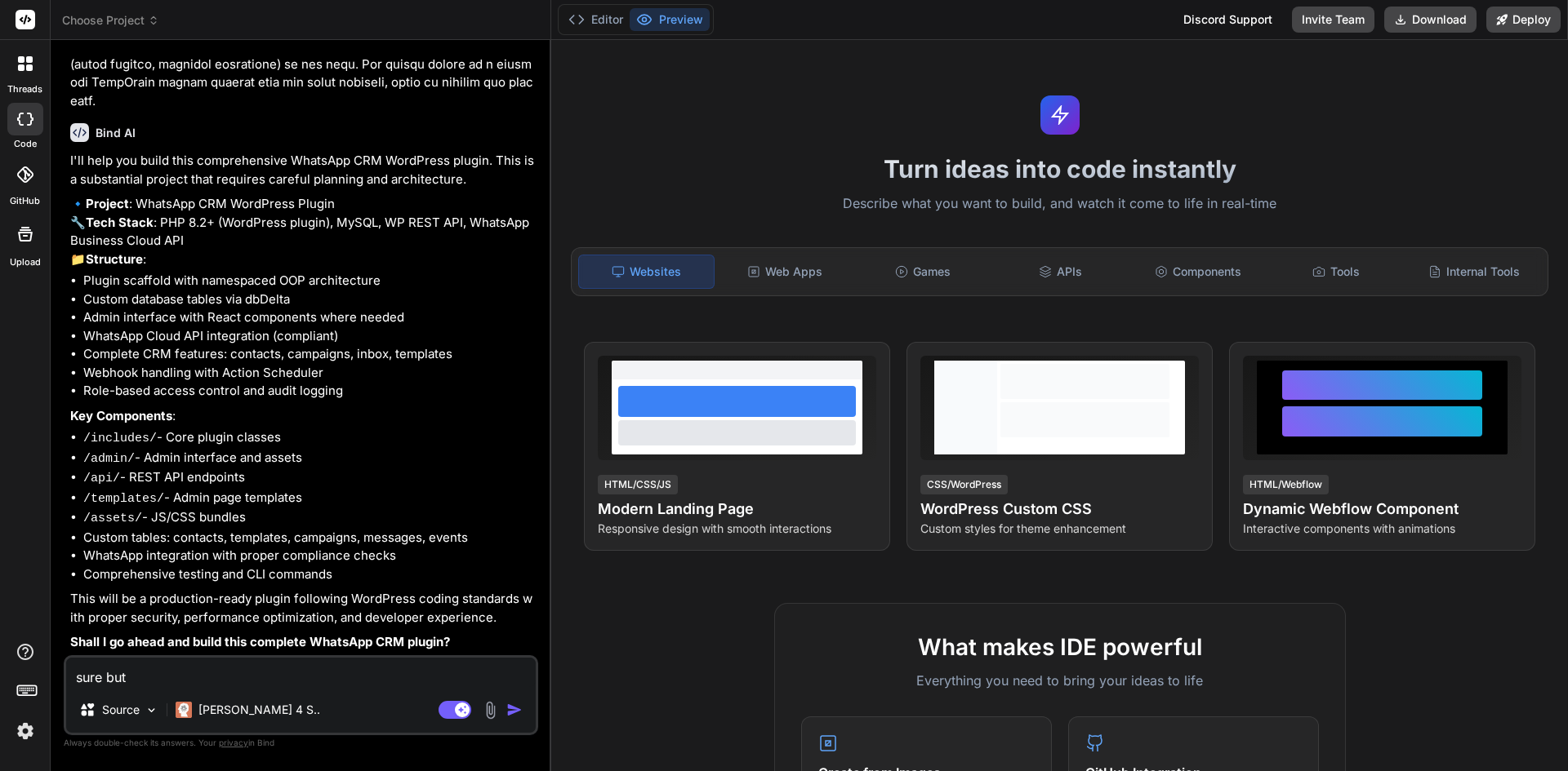
type textarea "x"
type textarea "sure but sh"
type textarea "x"
type textarea "sure but sho"
type textarea "x"
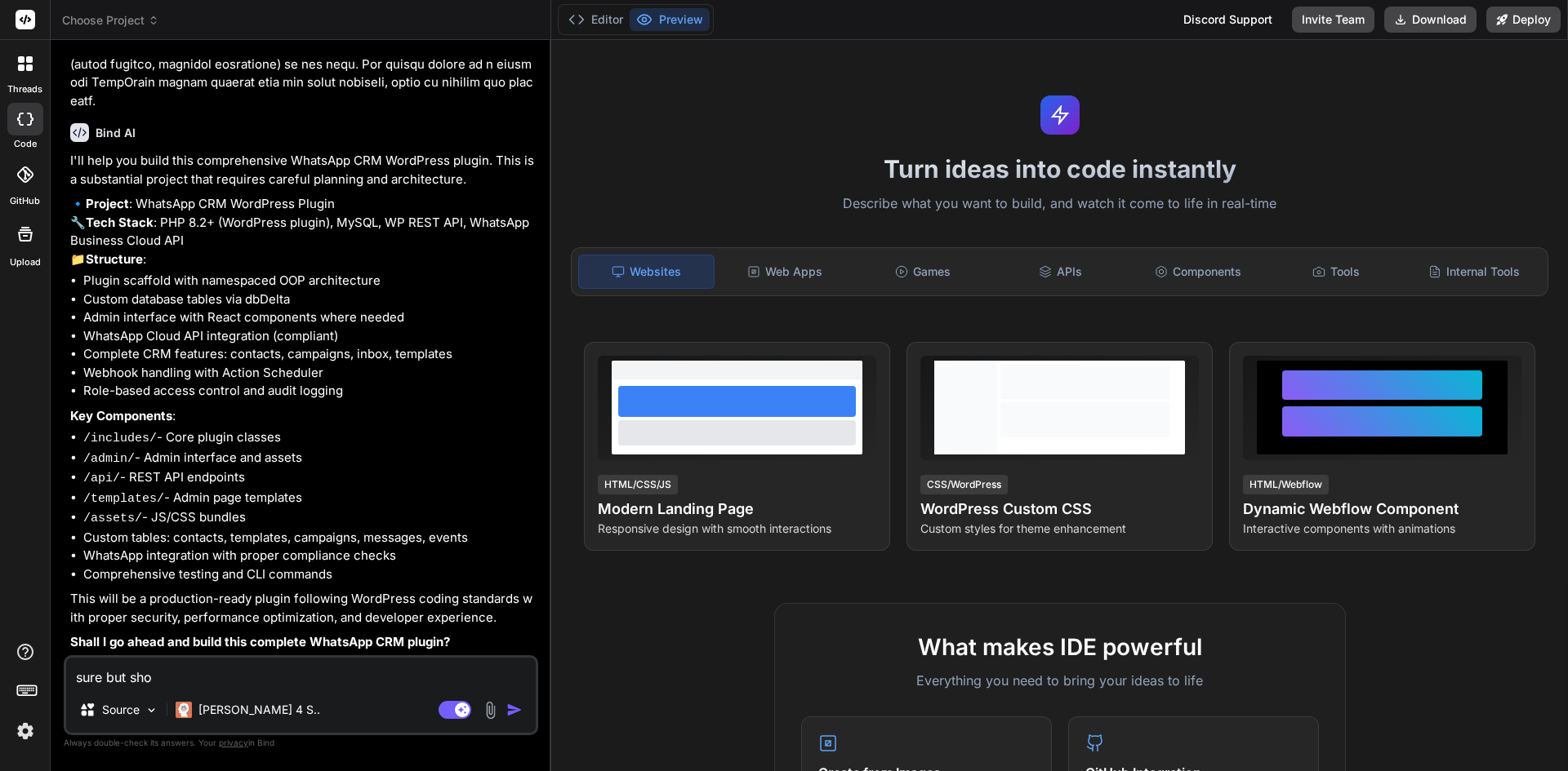
type textarea "sure but shou"
type textarea "x"
type textarea "sure but shoul"
type textarea "x"
type textarea "sure but should"
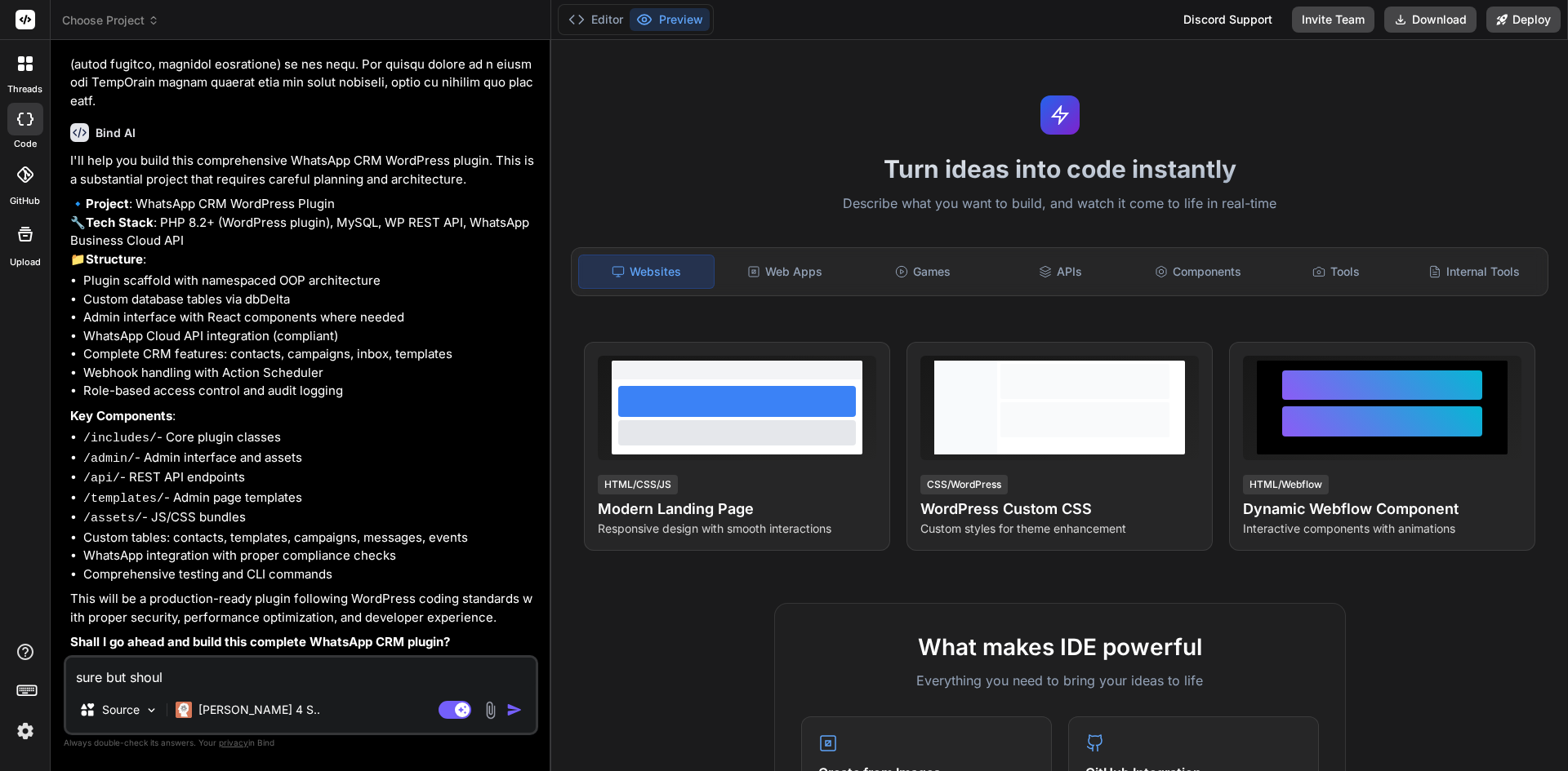
type textarea "x"
type textarea "sure but should"
type textarea "x"
type textarea "sure but should a"
type textarea "x"
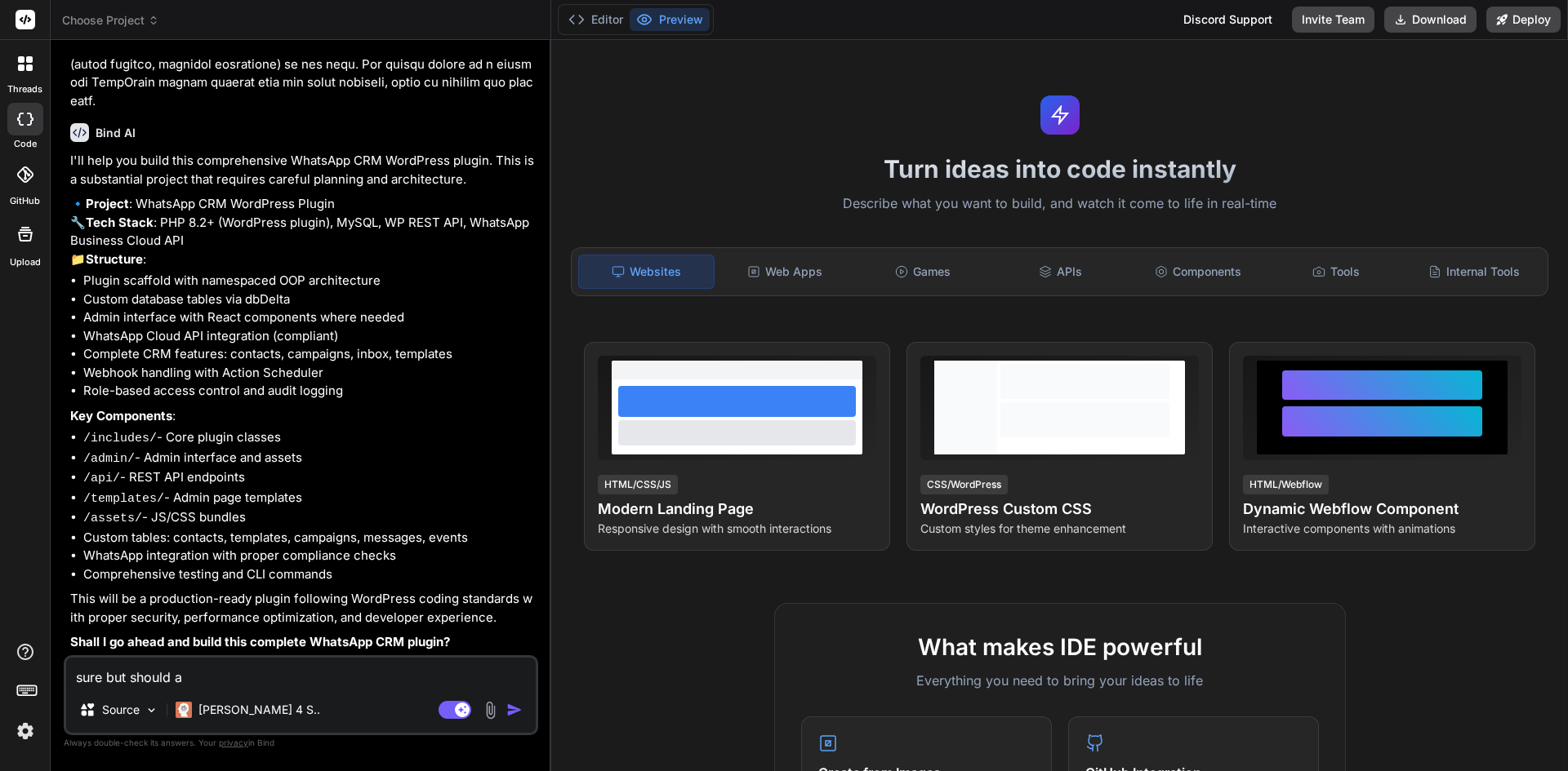
type textarea "sure but should al"
type textarea "x"
type textarea "sure but should als"
type textarea "x"
type textarea "sure but should also"
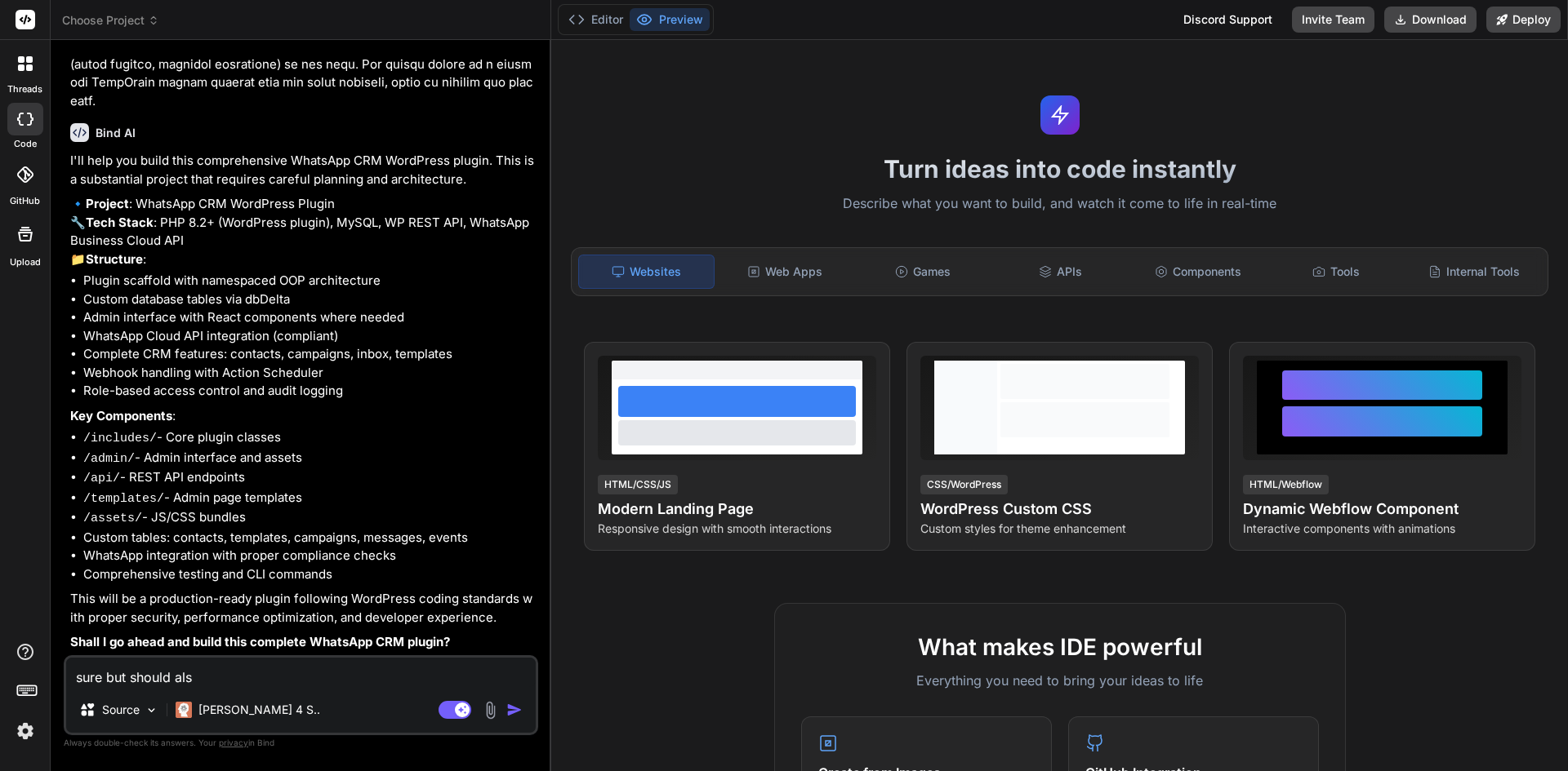
type textarea "x"
type textarea "sure but should also"
type textarea "x"
type textarea "sure but should also h"
type textarea "x"
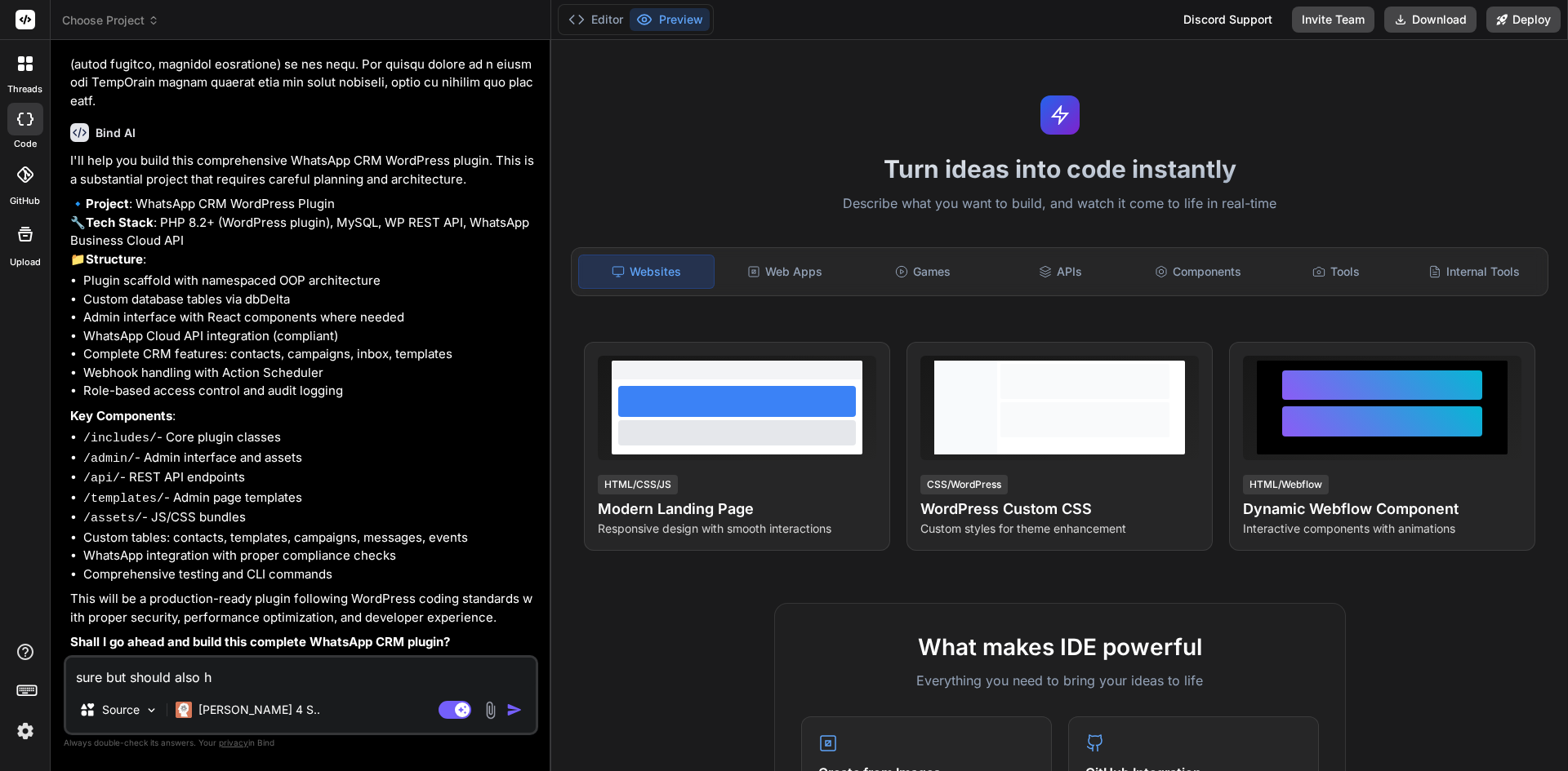
type textarea "sure but should also ha"
type textarea "x"
type textarea "sure but should also hav"
type textarea "x"
type textarea "sure but should also have"
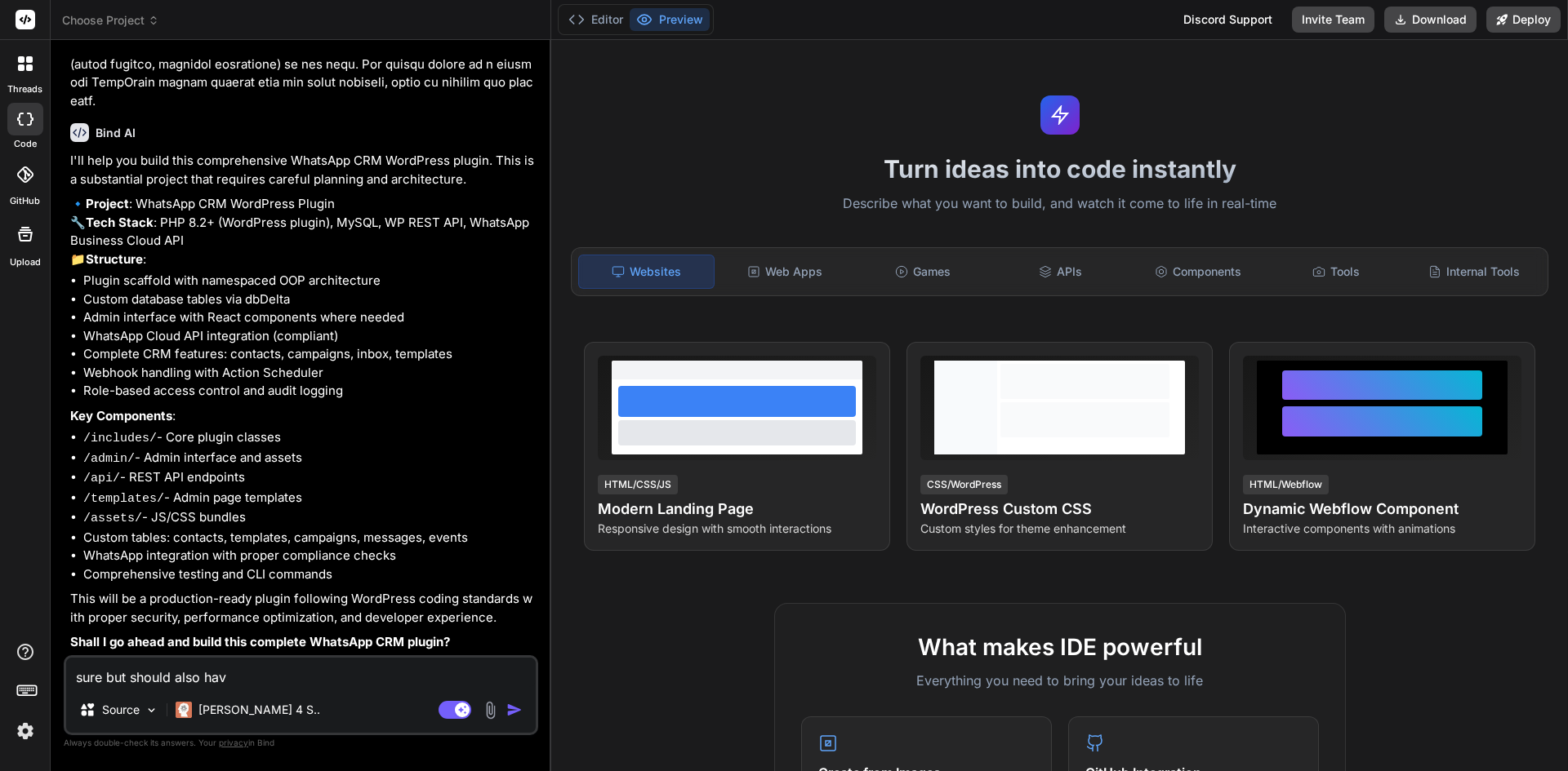
type textarea "x"
type textarea "sure but should also have"
type textarea "x"
type textarea "sure but should also have a"
type textarea "x"
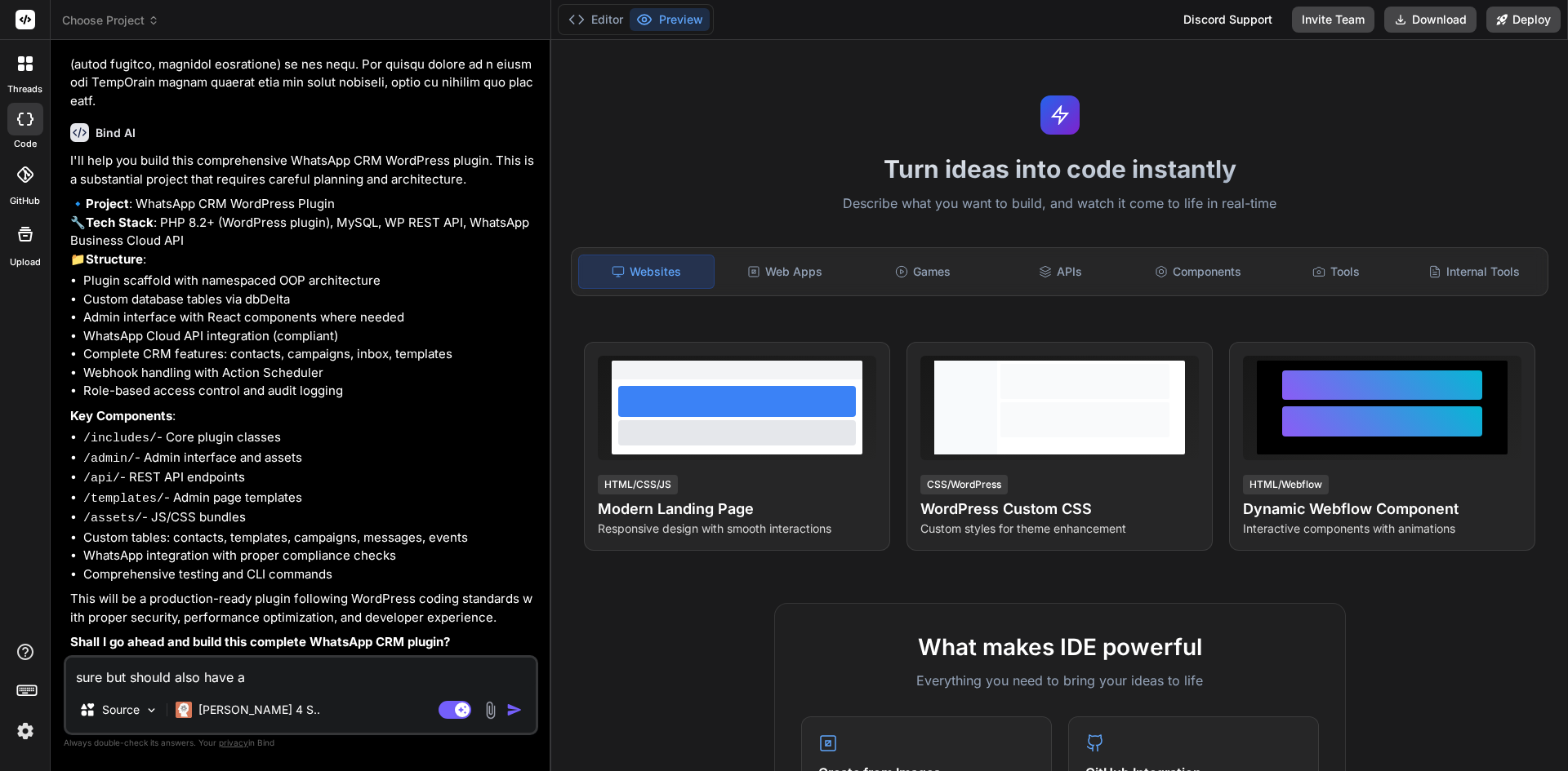
type textarea "sure but should also have a"
type textarea "x"
type textarea "sure but should also have a p"
type textarea "x"
type textarea "sure but should also have a"
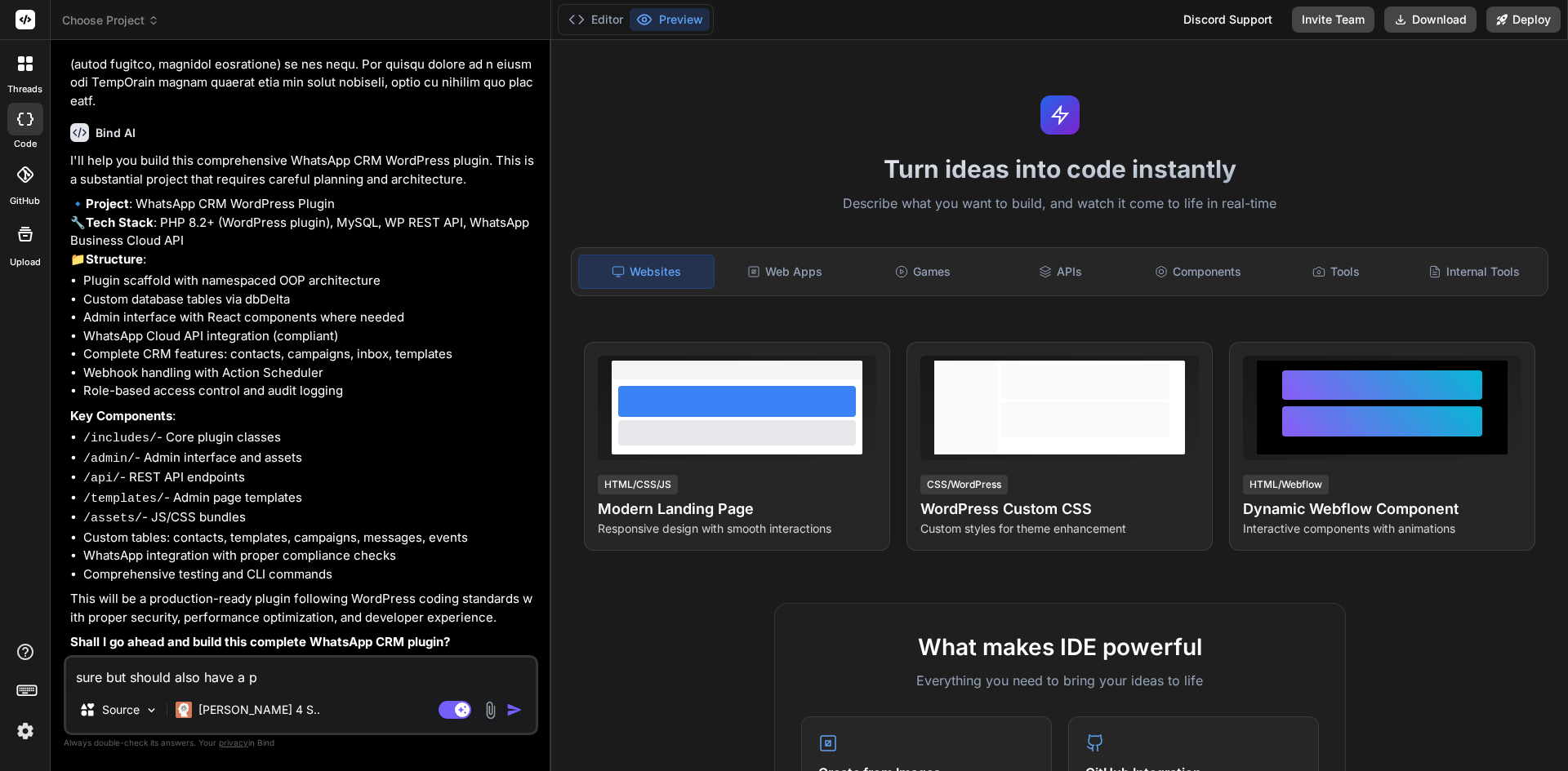
type textarea "x"
type textarea "sure but should also have a"
type textarea "x"
type textarea "sure but should also have"
type textarea "x"
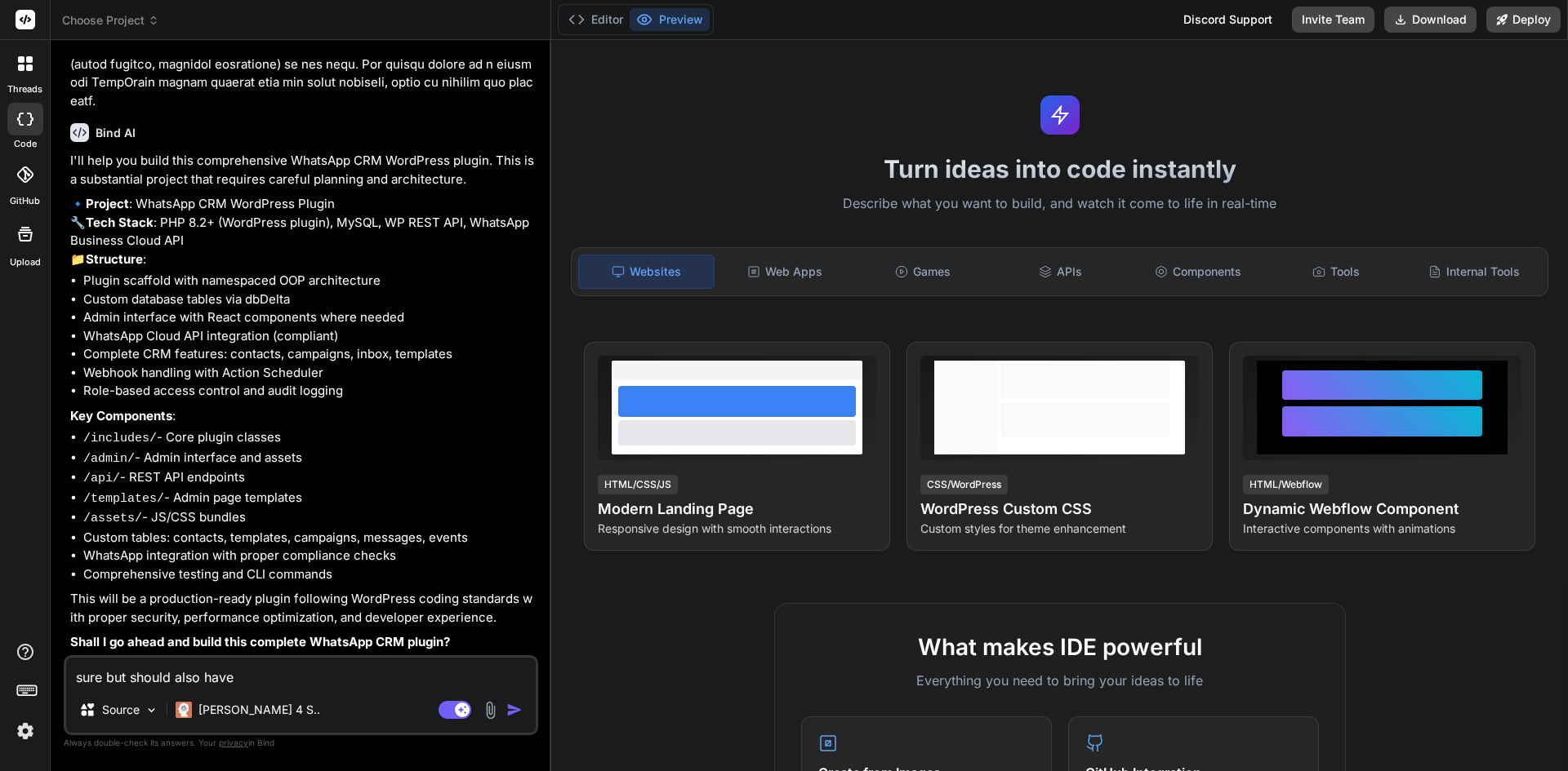
type textarea "sure but should also have b"
type textarea "x"
type textarea "sure but should also have bu"
type textarea "x"
type textarea "sure but should also have bui"
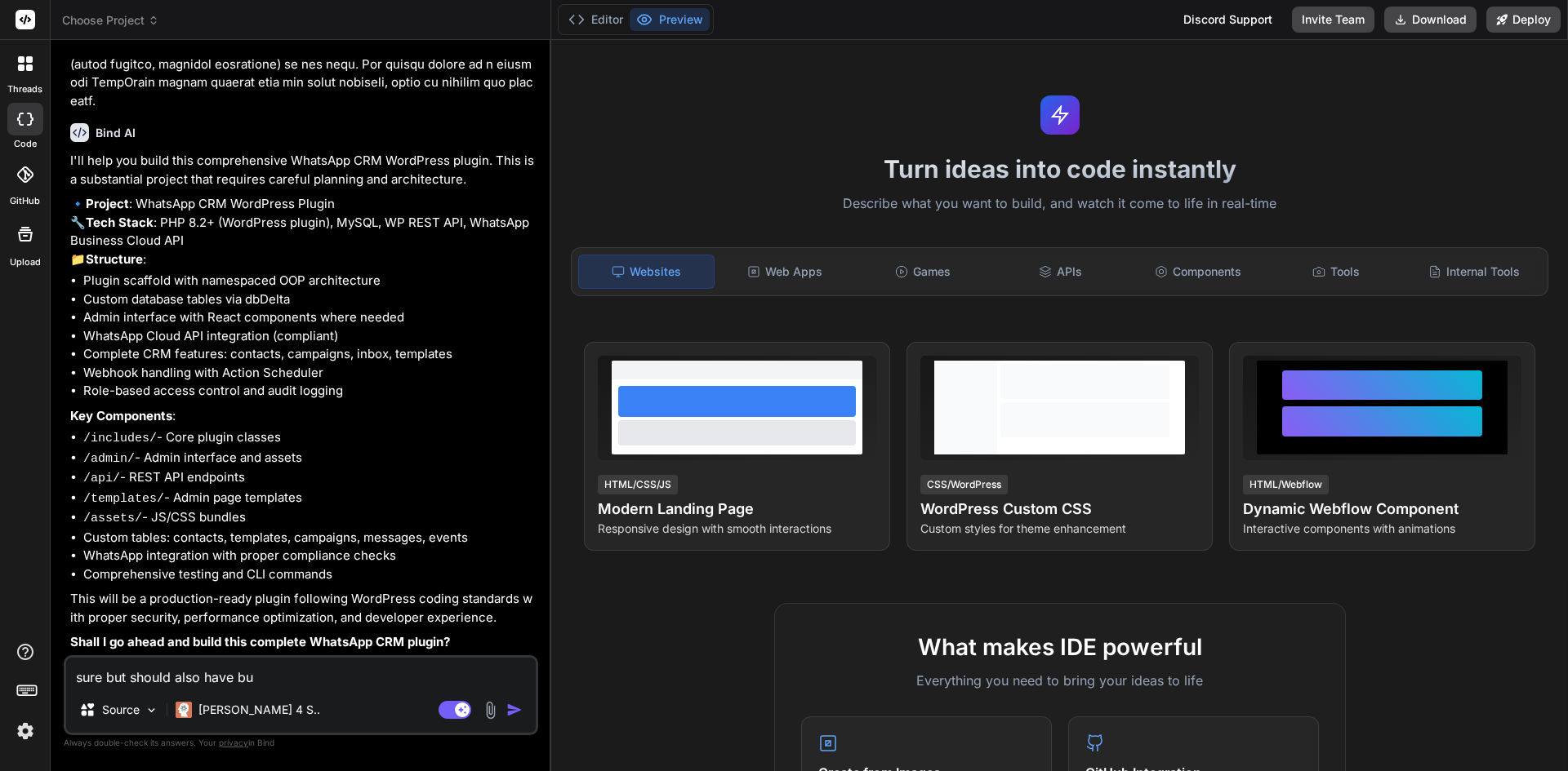
type textarea "x"
type textarea "sure but should also have buil"
type textarea "x"
type textarea "sure but should also have build"
type textarea "x"
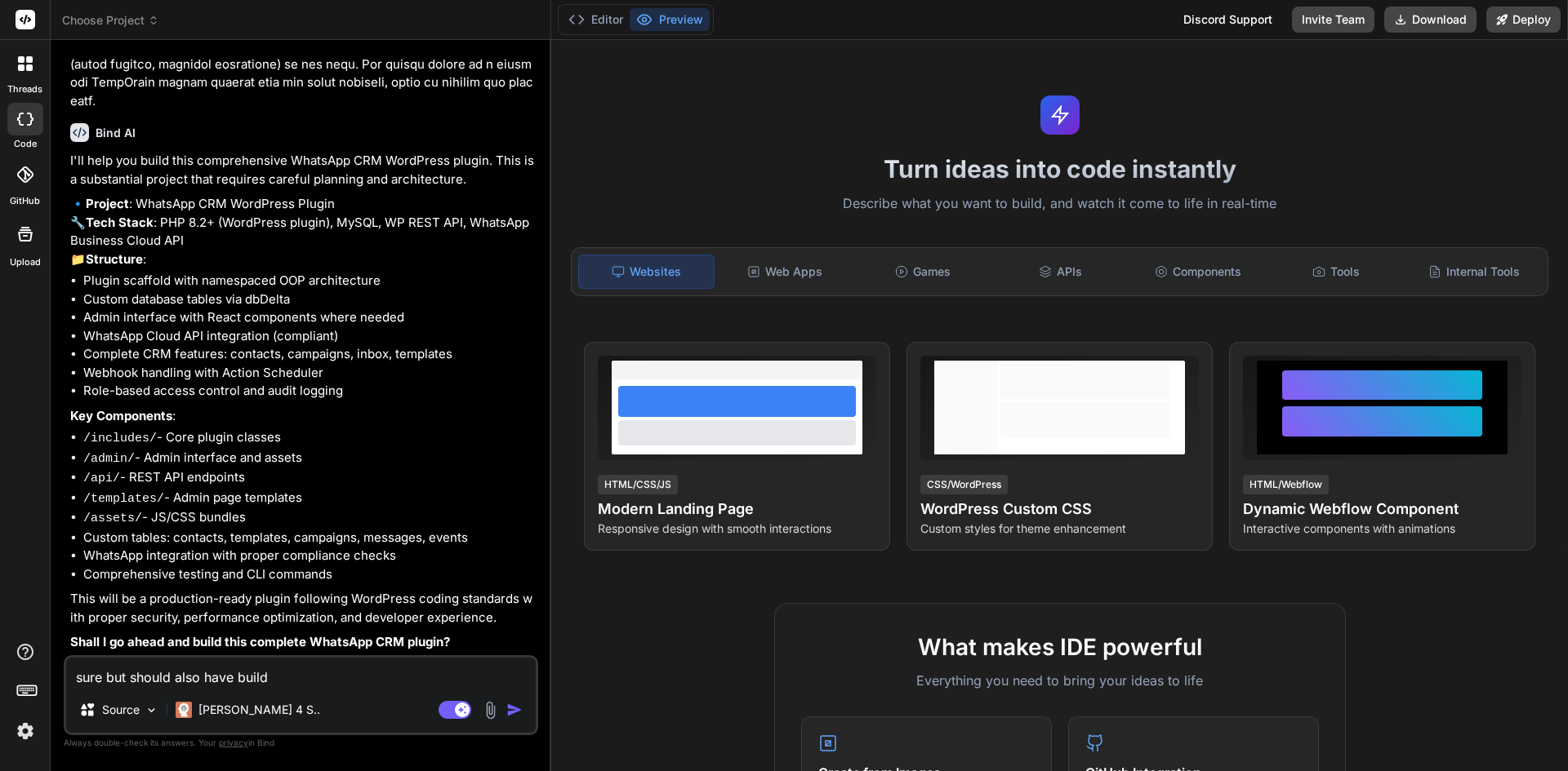
type textarea "sure but should also have build"
type textarea "x"
type textarea "sure but should also have build t"
type textarea "x"
type textarea "sure but should also have build th"
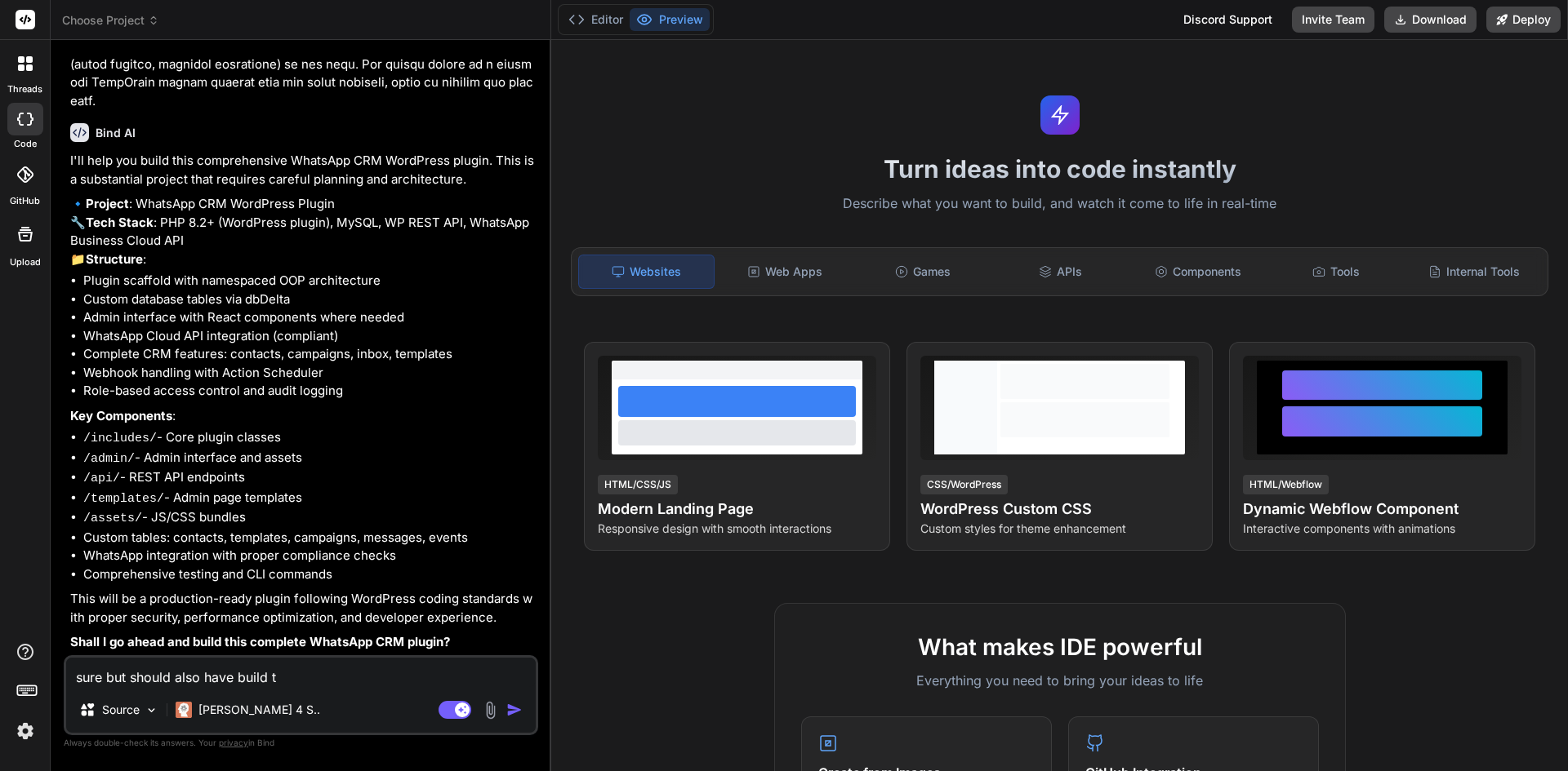
type textarea "x"
type textarea "sure but should also have build the"
type textarea "x"
type textarea "sure but should also have build the"
type textarea "x"
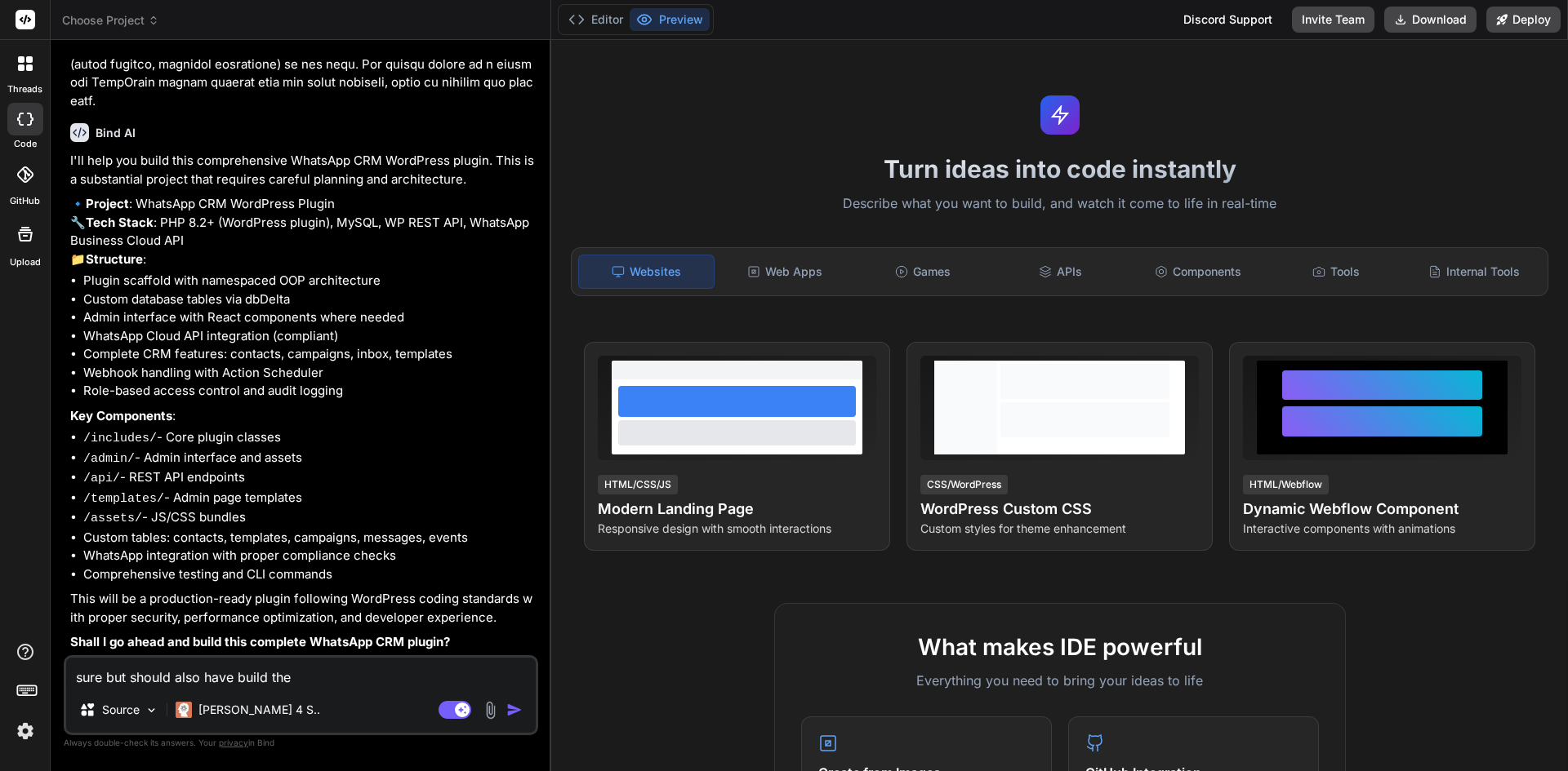
type textarea "sure but should also have build the p"
type textarea "x"
type textarea "sure but should also have build the pr"
type textarea "x"
type textarea "sure but should also have build the pre"
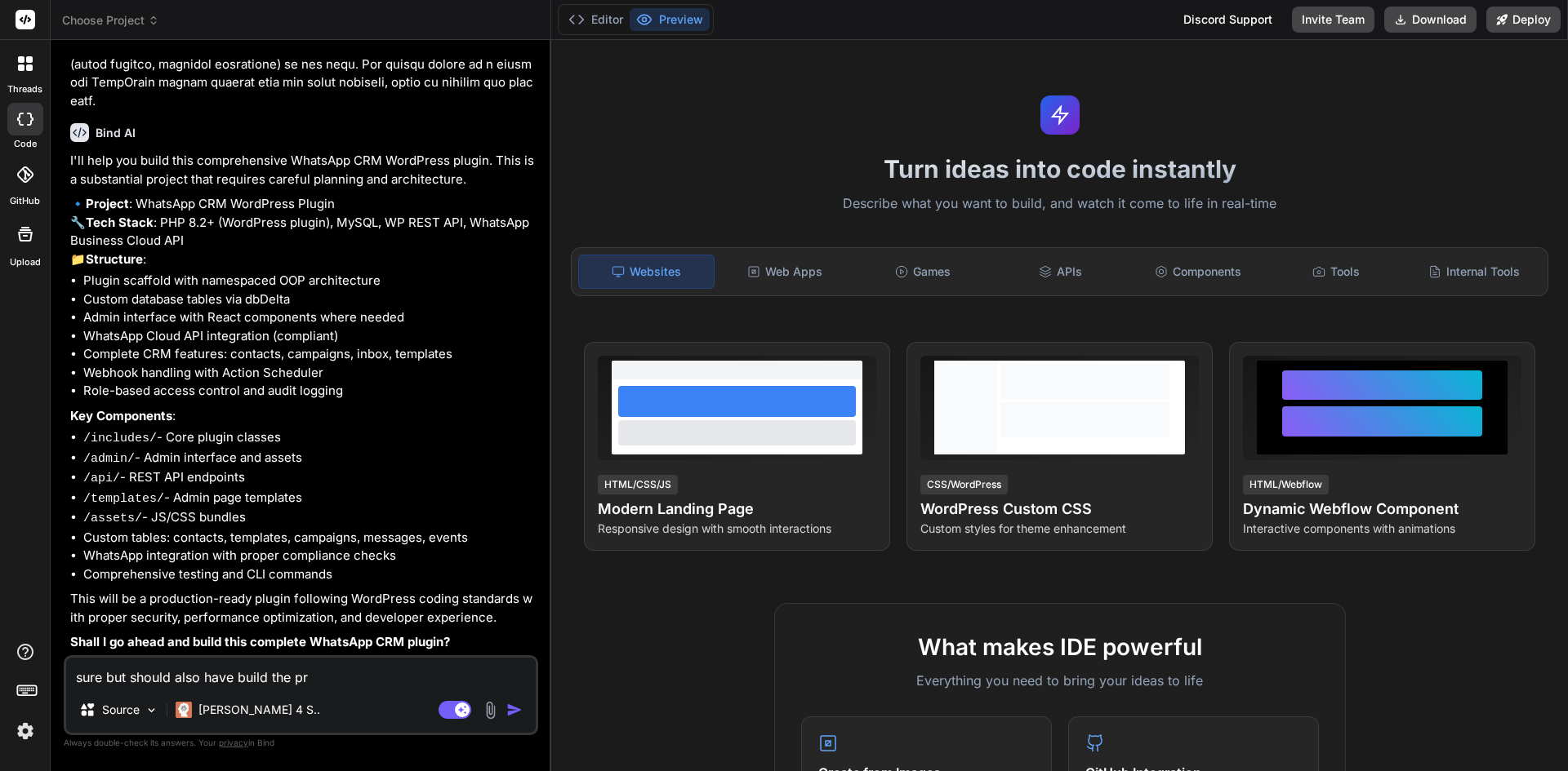
type textarea "x"
type textarea "sure but should also have build the prev"
type textarea "x"
type textarea "sure but should also have build the previ"
type textarea "x"
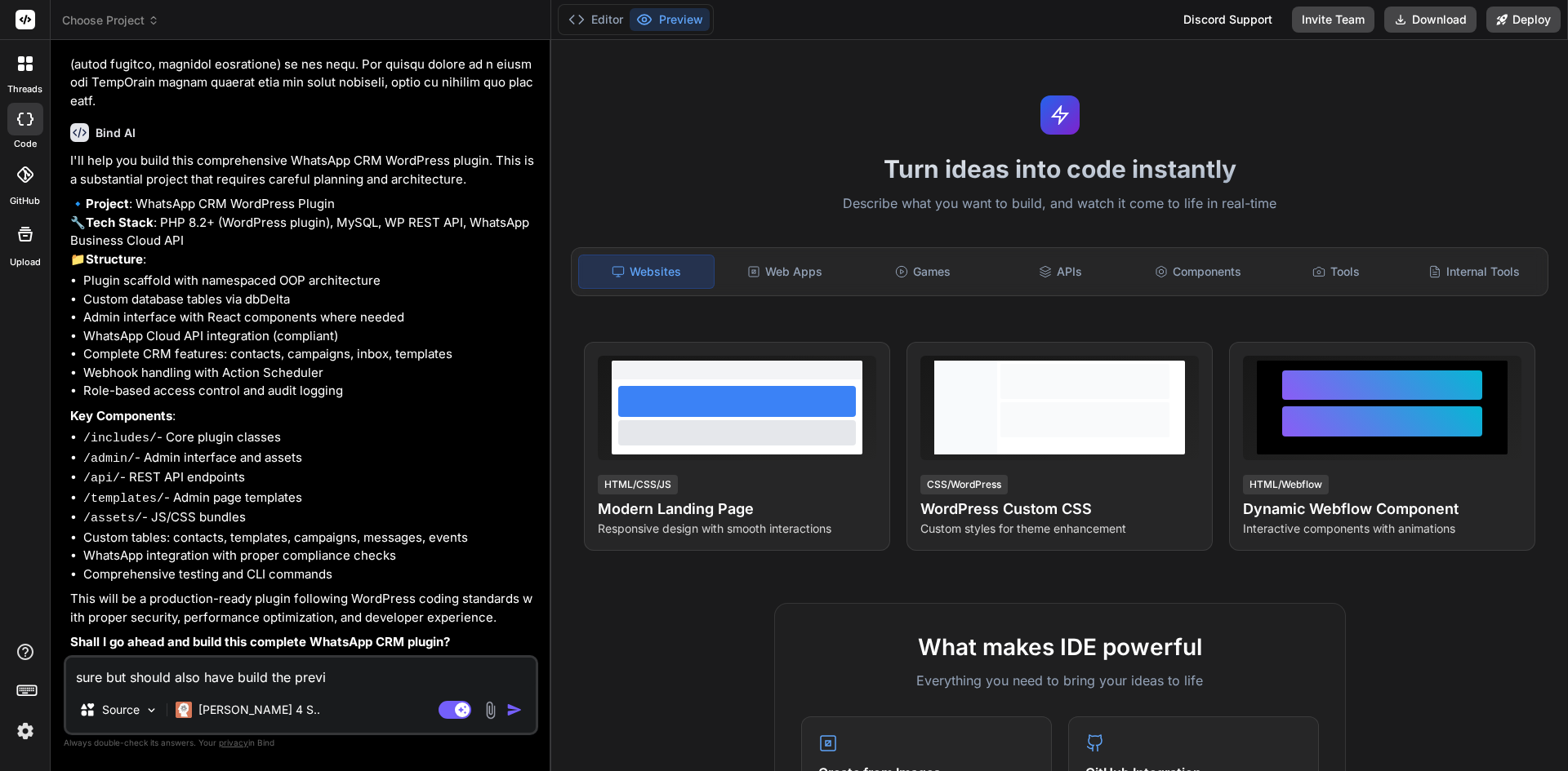
type textarea "sure but should also have build the previe"
type textarea "x"
type textarea "sure but should also have build the preview"
type textarea "x"
type textarea "sure but should also have build the preview"
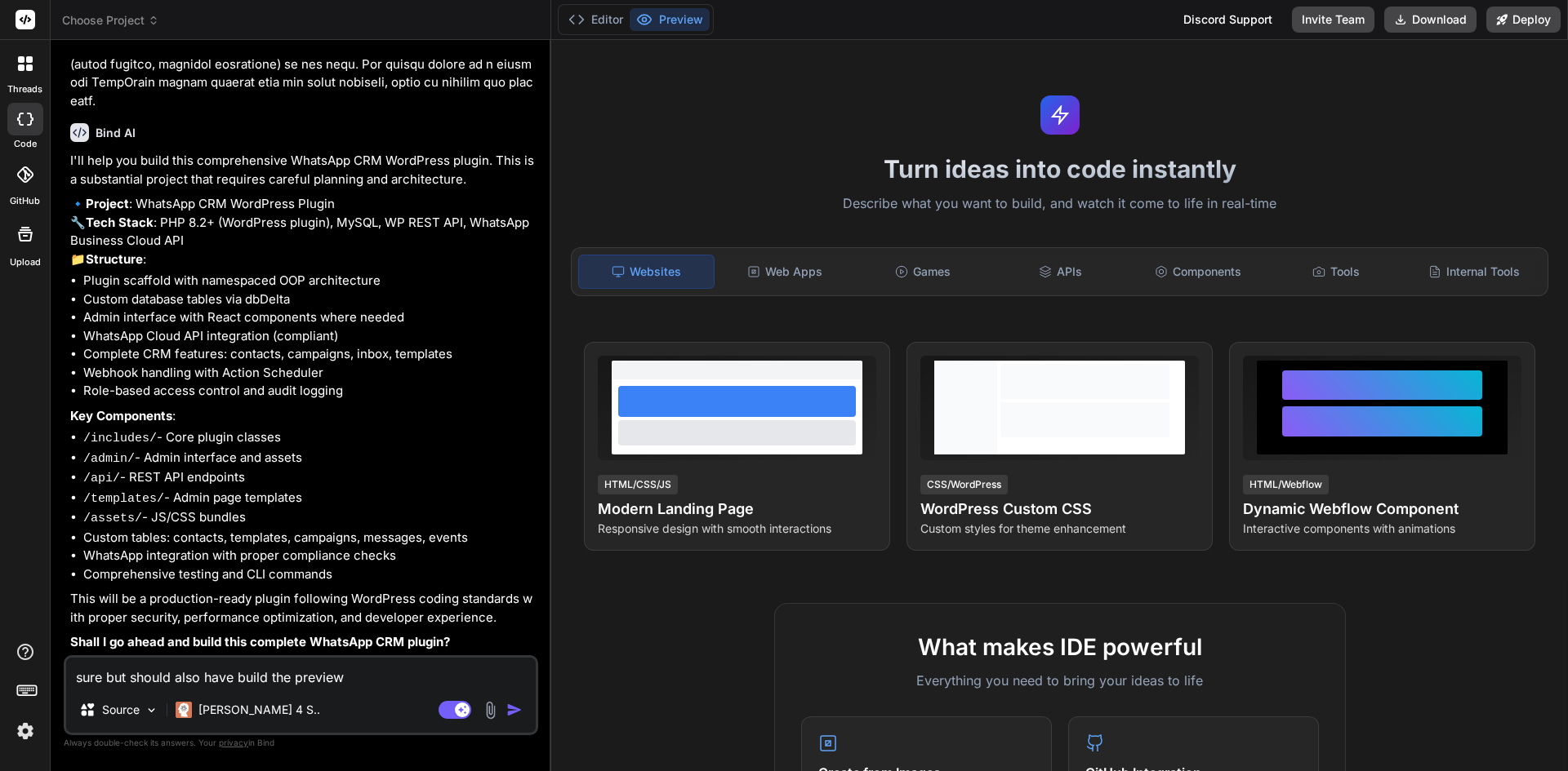
type textarea "x"
type textarea "sure but should also have build the preview s"
type textarea "x"
type textarea "sure but should also have build the preview so"
type textarea "x"
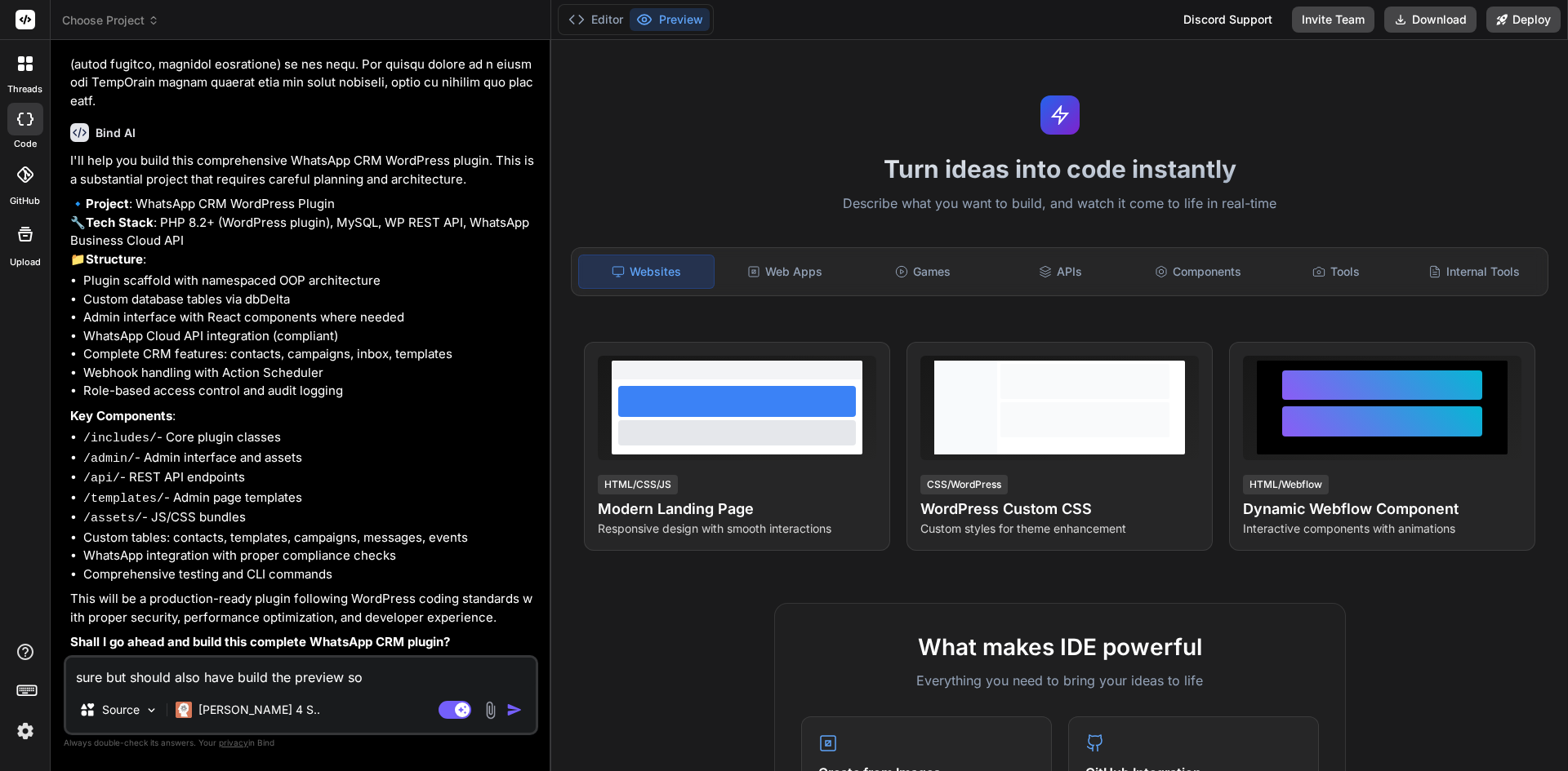
type textarea "sure but should also have build the preview so"
type textarea "x"
type textarea "sure but should also have build the preview so I"
type textarea "x"
type textarea "sure but should also have build the preview so I"
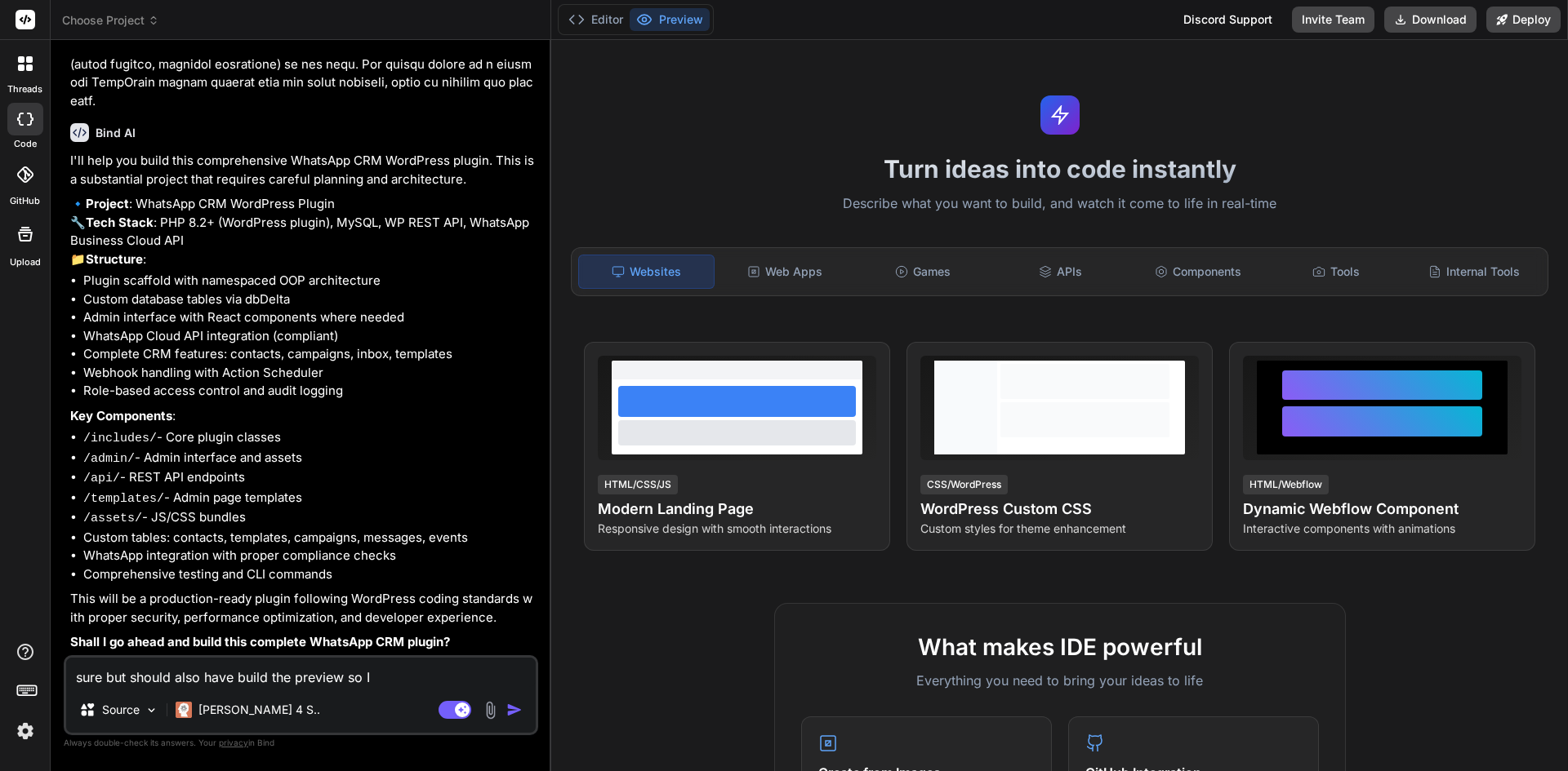
type textarea "x"
type textarea "sure but should also have build the preview so I c"
type textarea "x"
type textarea "sure but should also have build the preview so I ca"
type textarea "x"
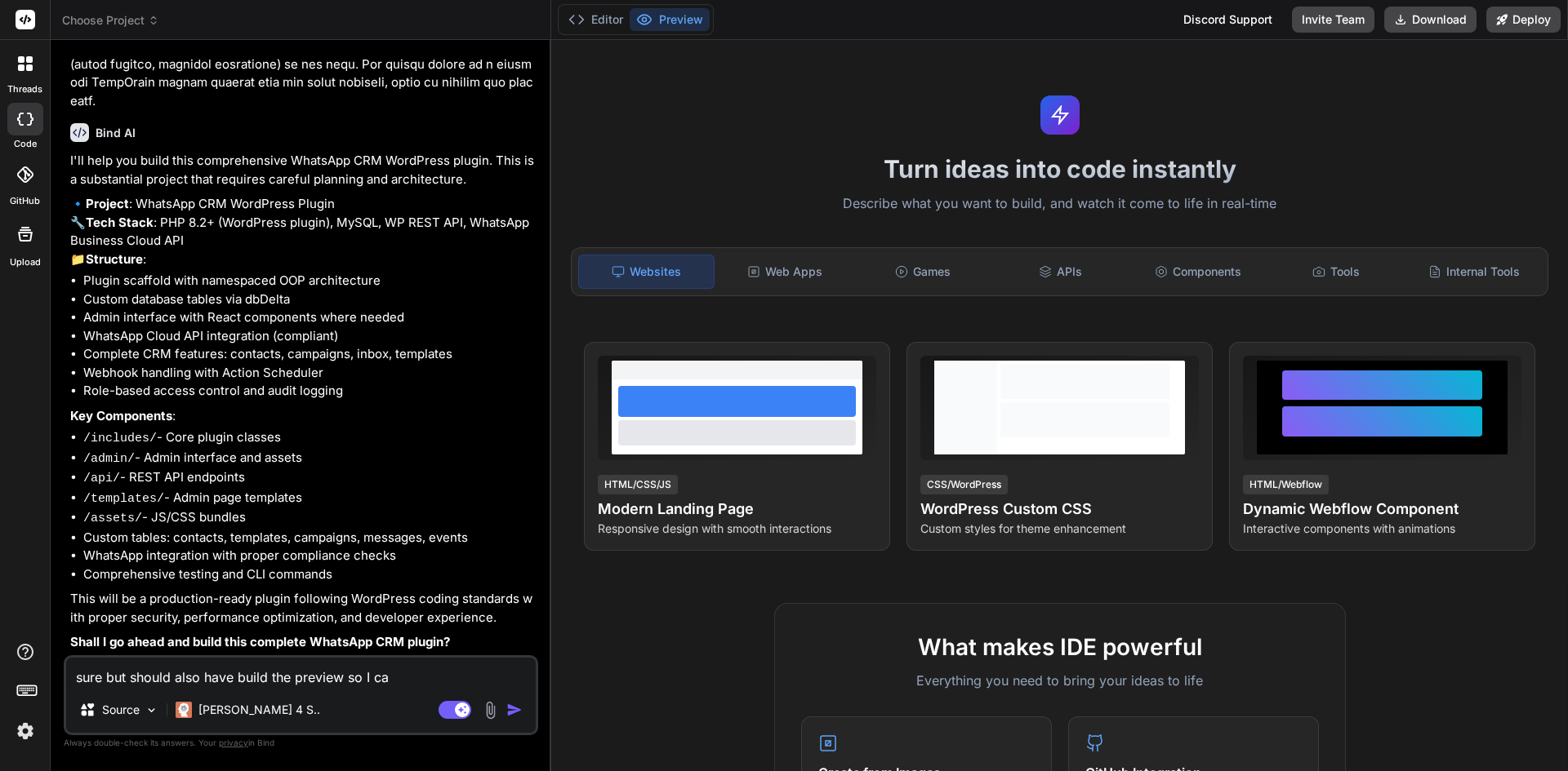
type textarea "sure but should also have build the preview so I can"
type textarea "x"
type textarea "sure but should also have build the preview so I can"
type textarea "x"
type textarea "sure but should also have build the preview so I can f"
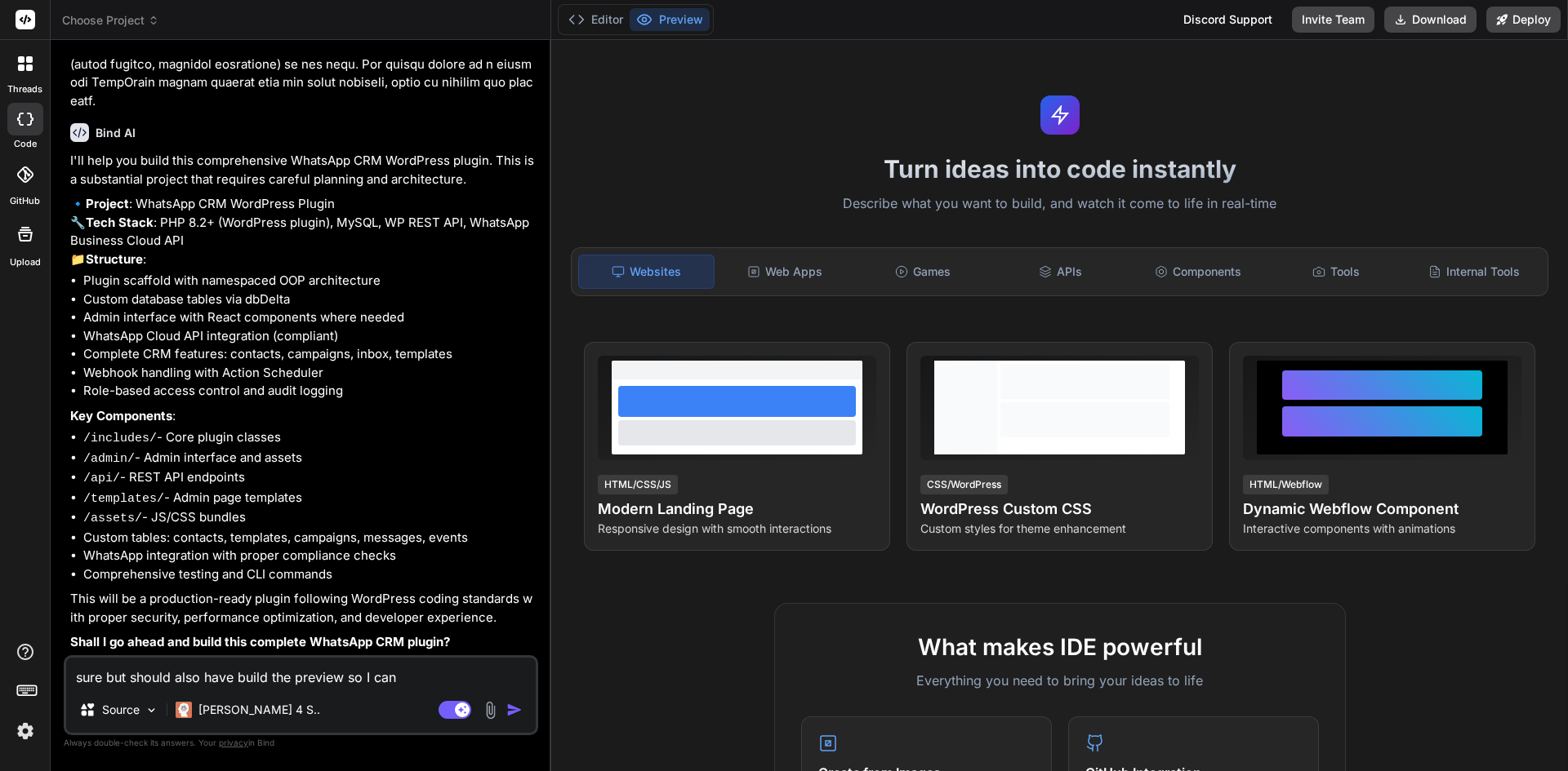
type textarea "x"
type textarea "sure but should also have build the preview so I can fu"
type textarea "x"
type textarea "sure but should also have build the preview so I can fur"
type textarea "x"
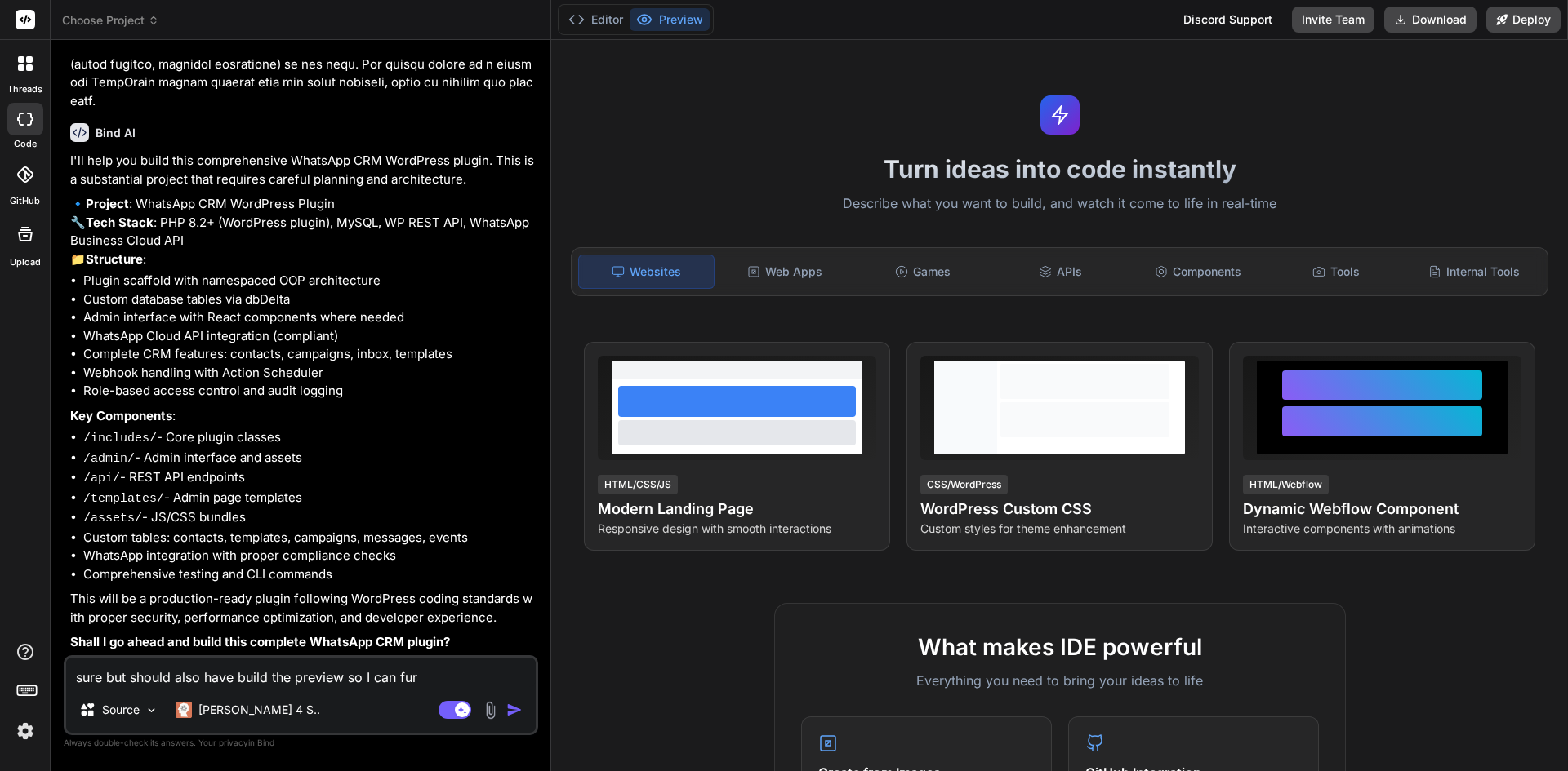
type textarea "sure but should also have build the preview so I can furt"
type textarea "x"
type textarea "sure but should also have build the preview so I can furth"
type textarea "x"
type textarea "sure but should also have build the preview so I can furthe"
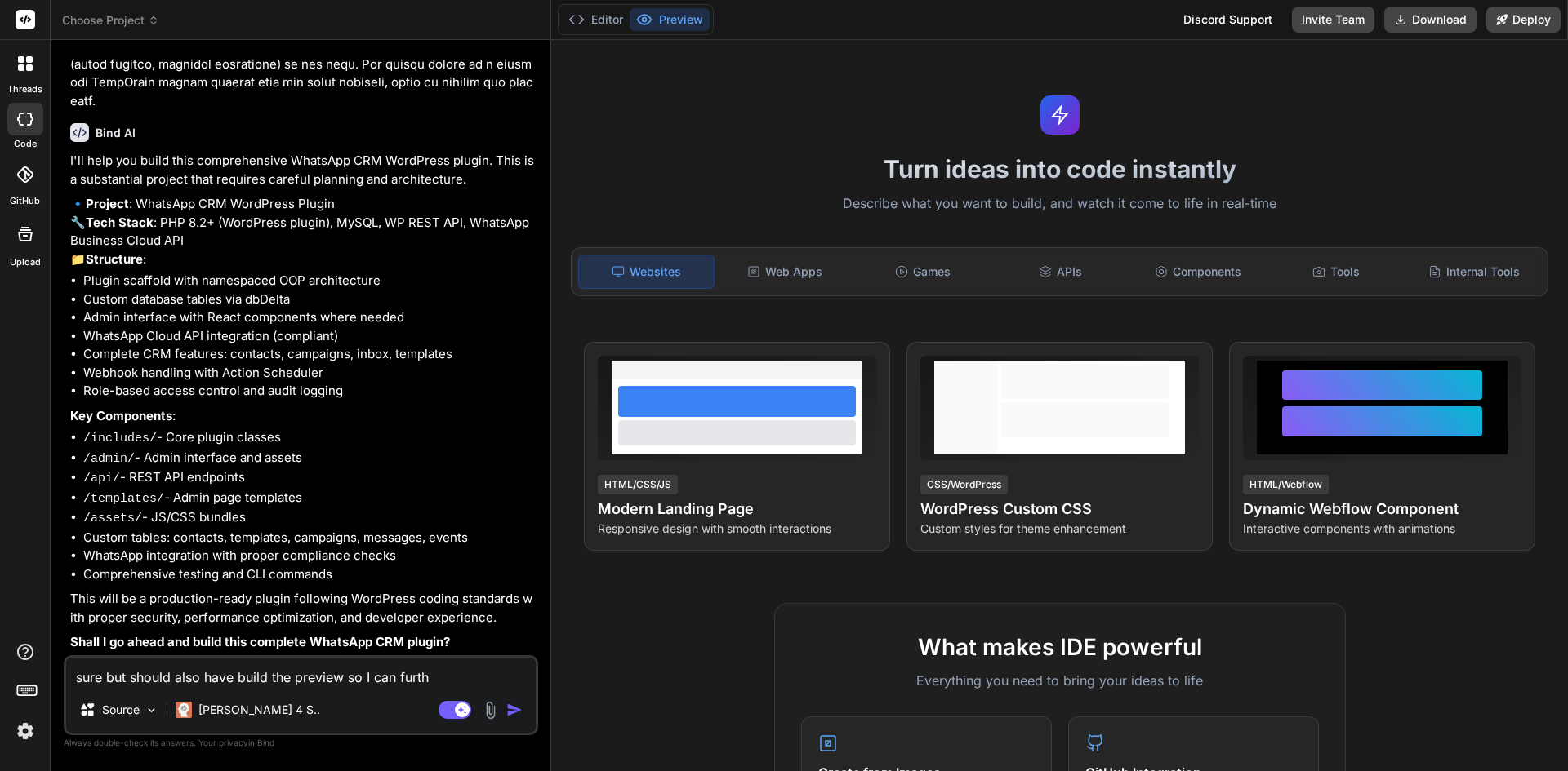
type textarea "x"
type textarea "sure but should also have build the preview so I can further"
type textarea "x"
type textarea "sure but should also have build the preview so I can further"
type textarea "x"
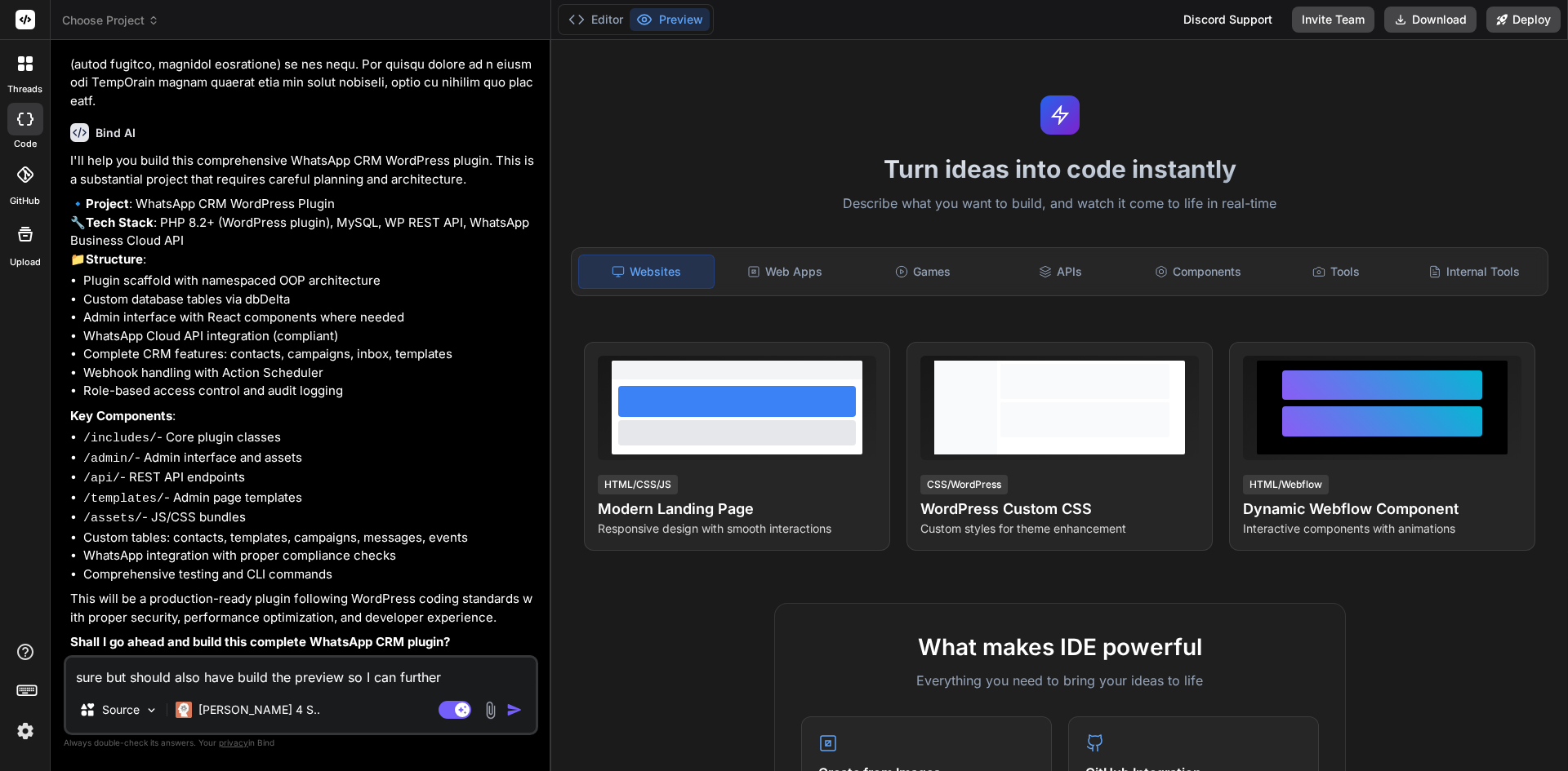
type textarea "sure but should also have build the preview so I can further i"
type textarea "x"
type textarea "sure but should also have build the preview so I can further in"
type textarea "x"
type textarea "sure but should also have build the preview so I can further ins"
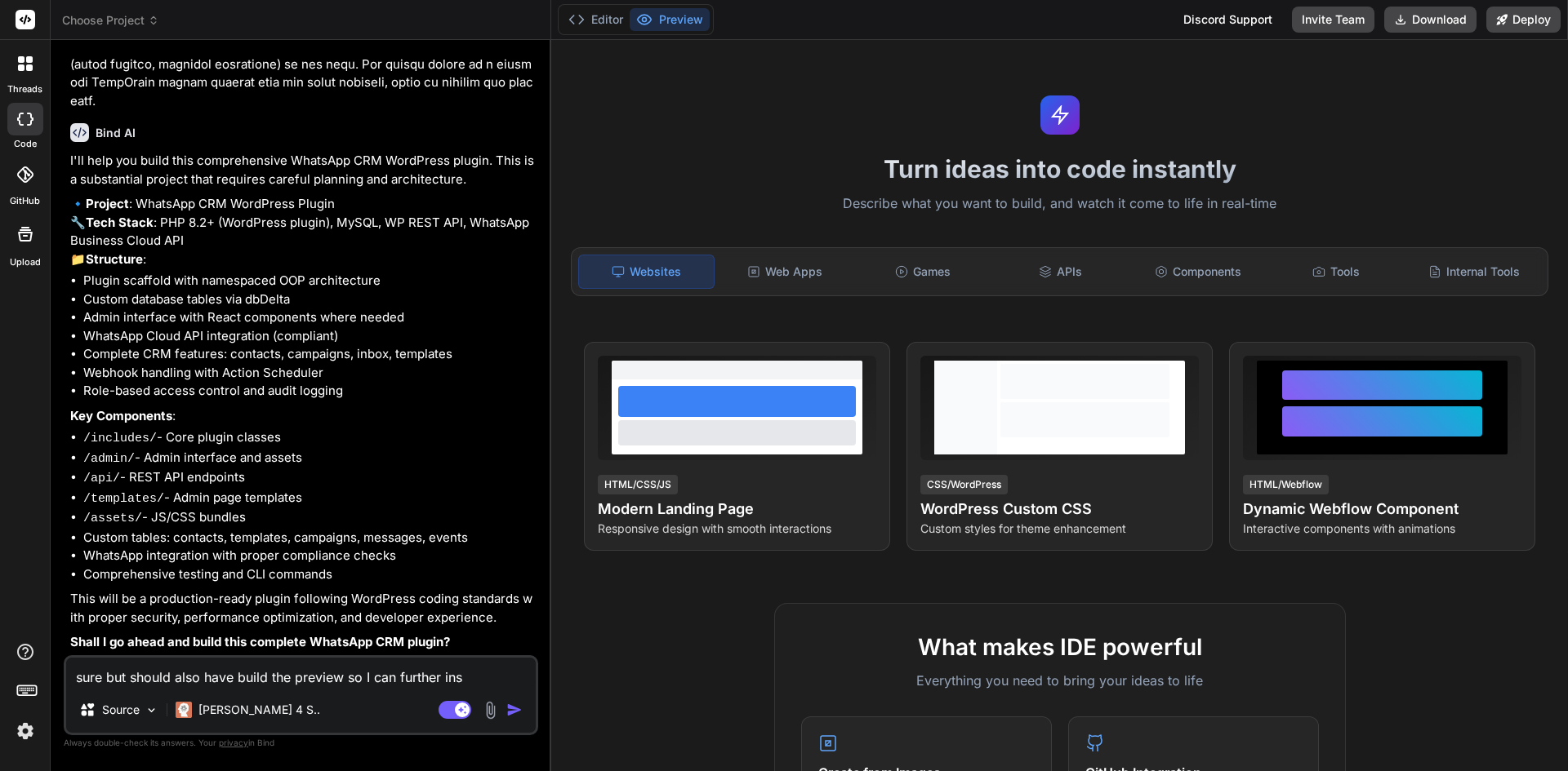
type textarea "x"
type textarea "sure but should also have build the preview so I can further inst"
type textarea "x"
type textarea "sure but should also have build the preview so I can further instr"
type textarea "x"
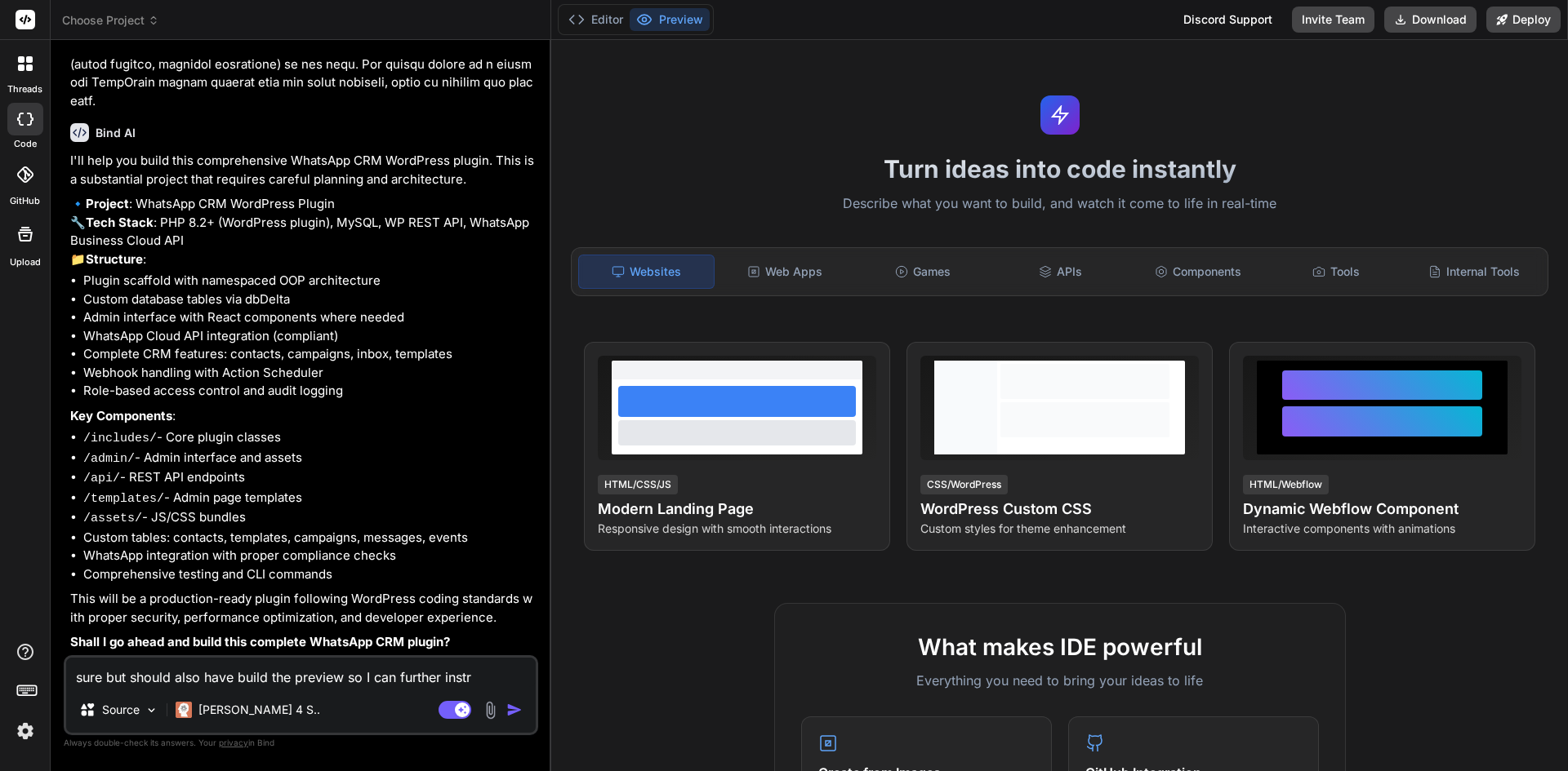
type textarea "sure but should also have build the preview so I can further instru"
type textarea "x"
type textarea "sure but should also have build the preview so I can further instruc"
type textarea "x"
type textarea "sure but should also have build the preview so I can further instruct"
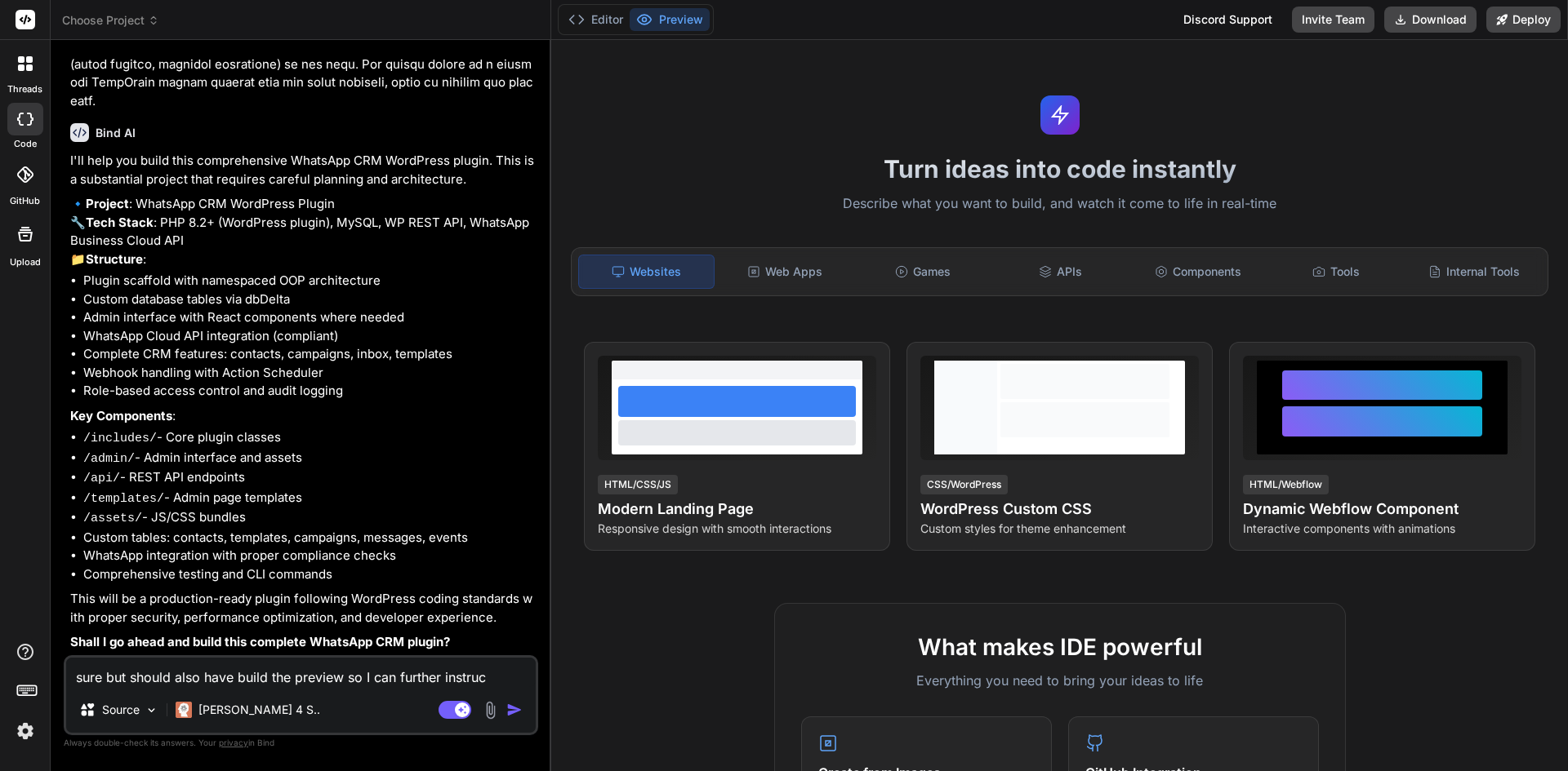
type textarea "x"
type textarea "sure but should also have build the preview so I can further instruct"
type textarea "x"
type textarea "sure but should also have build the preview so I can further instruct y"
type textarea "x"
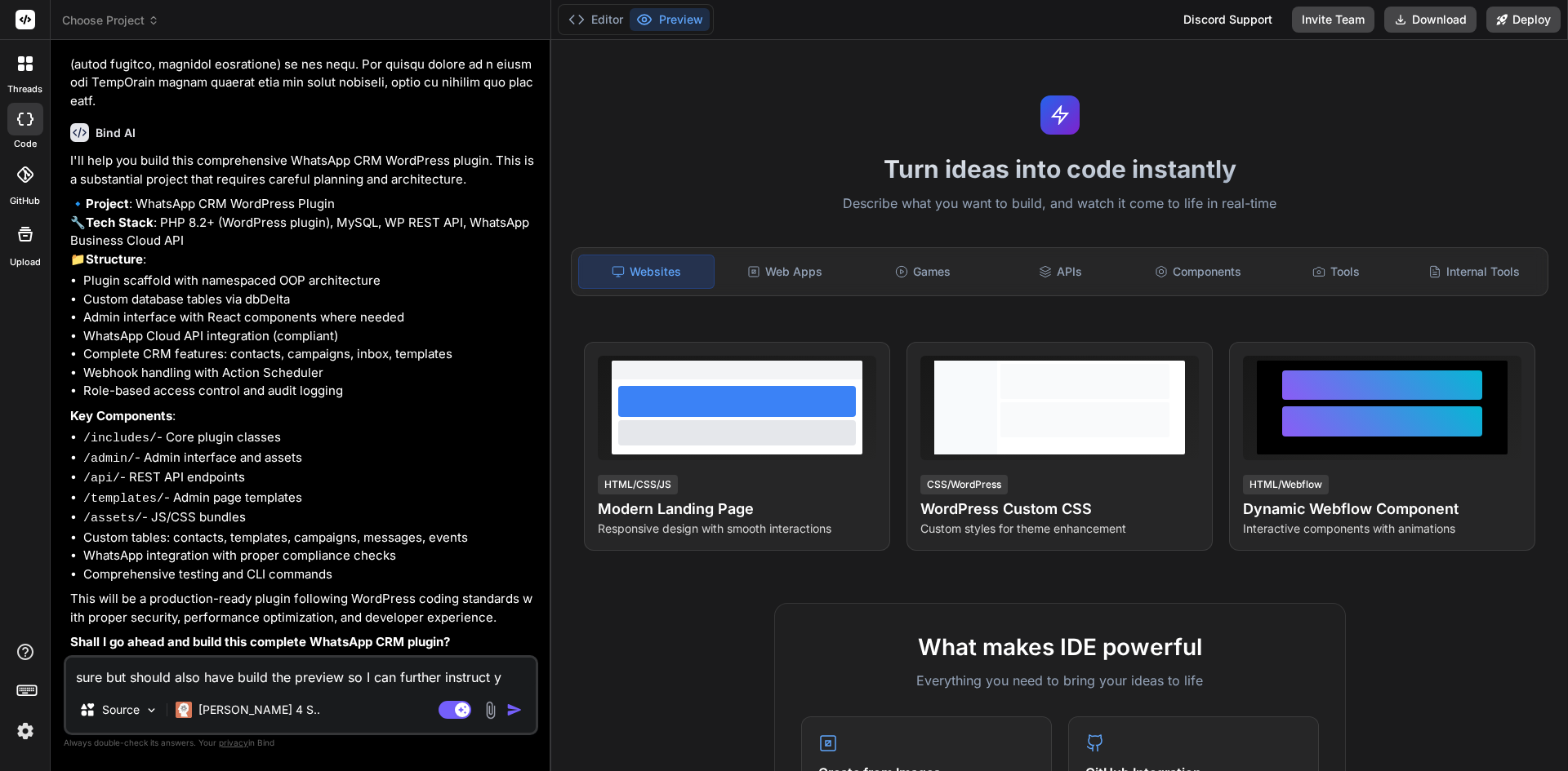
type textarea "sure but should also have build the preview so I can further instruct yo"
type textarea "x"
type textarea "sure but should also have build the preview so I can further instruct you"
type textarea "x"
type textarea "sure but should also have build the preview so I can further instruct you"
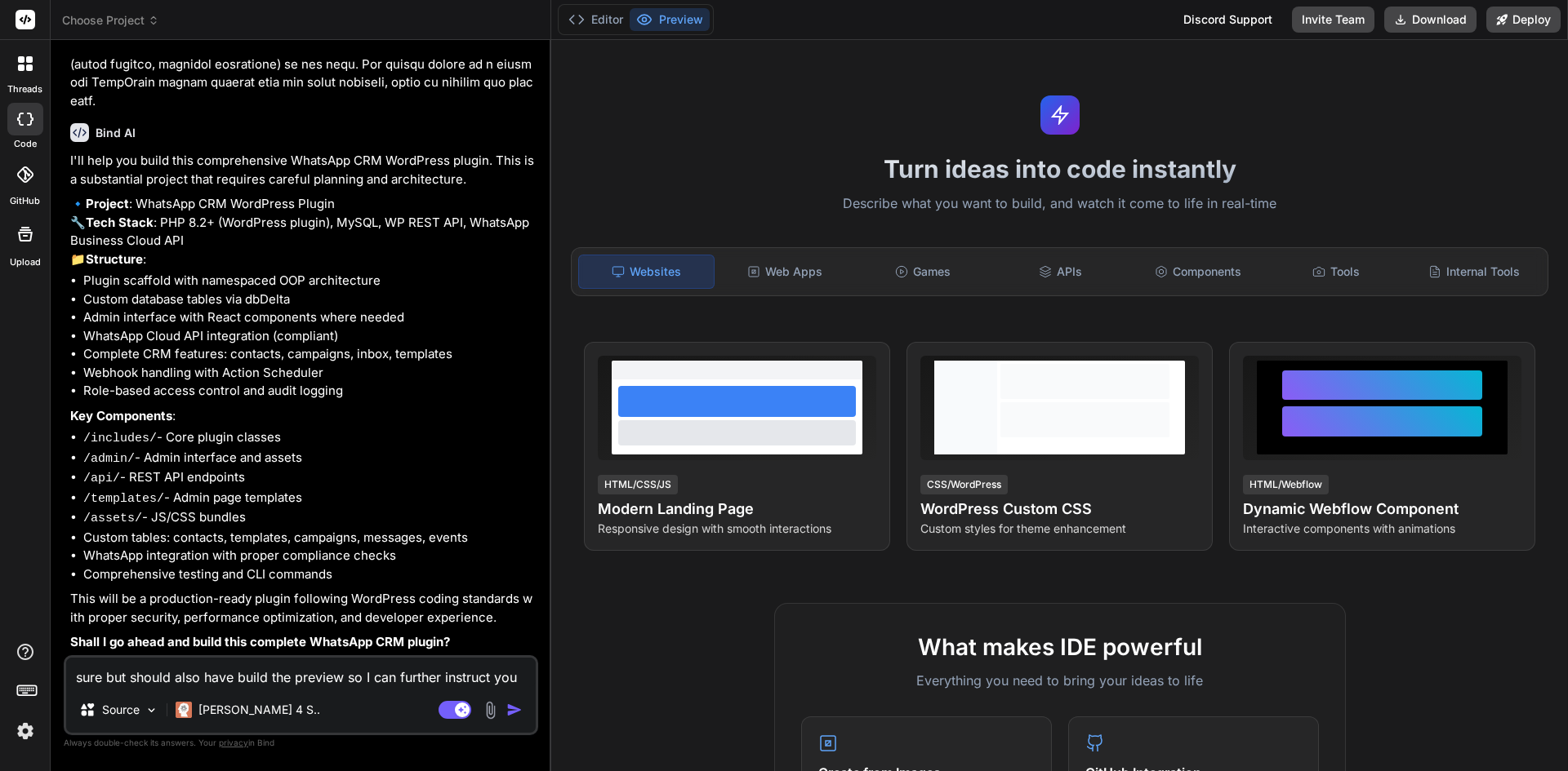
type textarea "x"
type textarea "sure but should also have build the preview so I can further instruct you o"
type textarea "x"
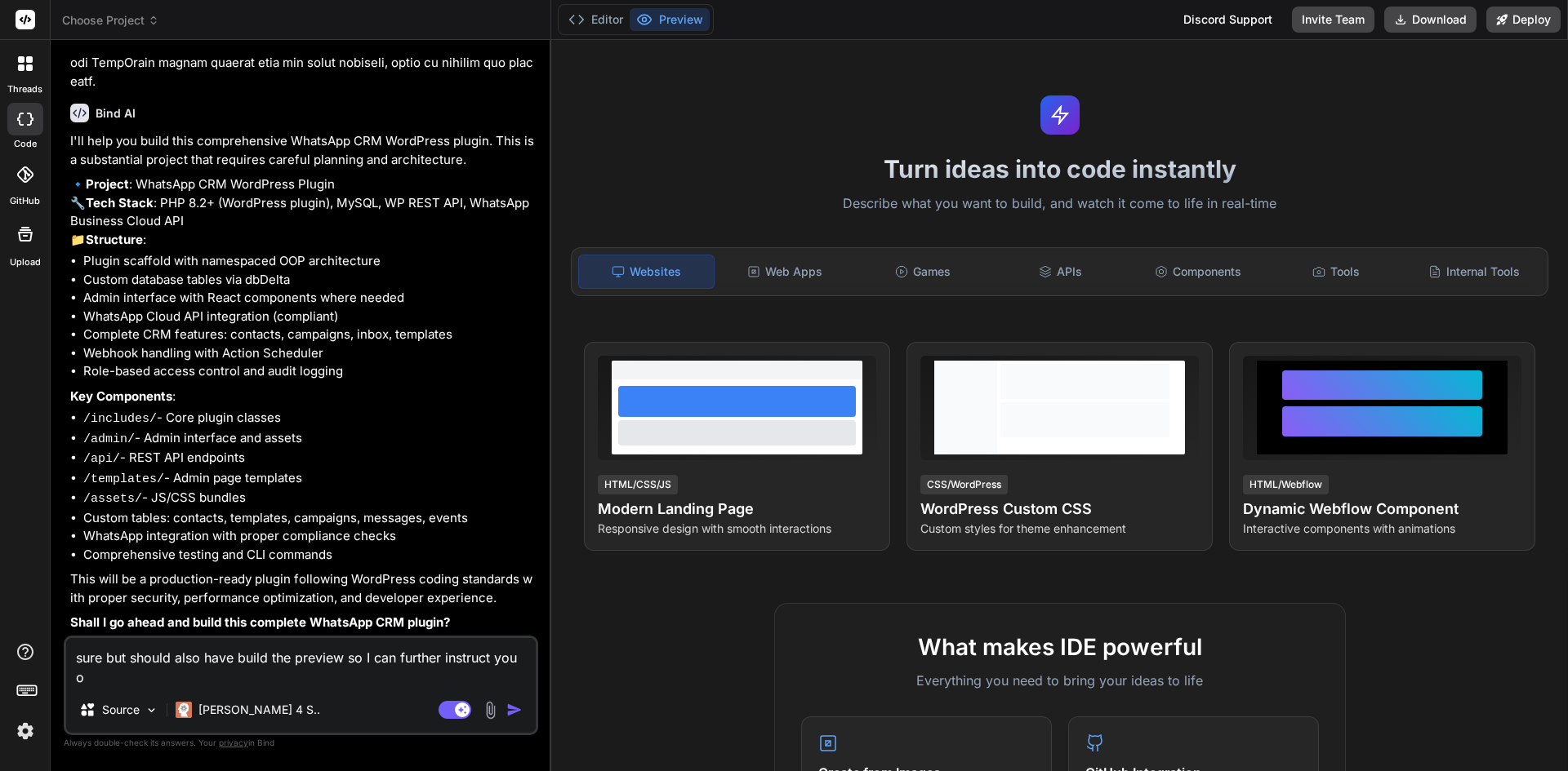
type textarea "sure but should also have build the preview so I can further instruct you on"
type textarea "x"
type textarea "sure but should also have build the preview so I can further instruct you on"
type textarea "x"
type textarea "sure but should also have build the preview so I can further instruct you on c"
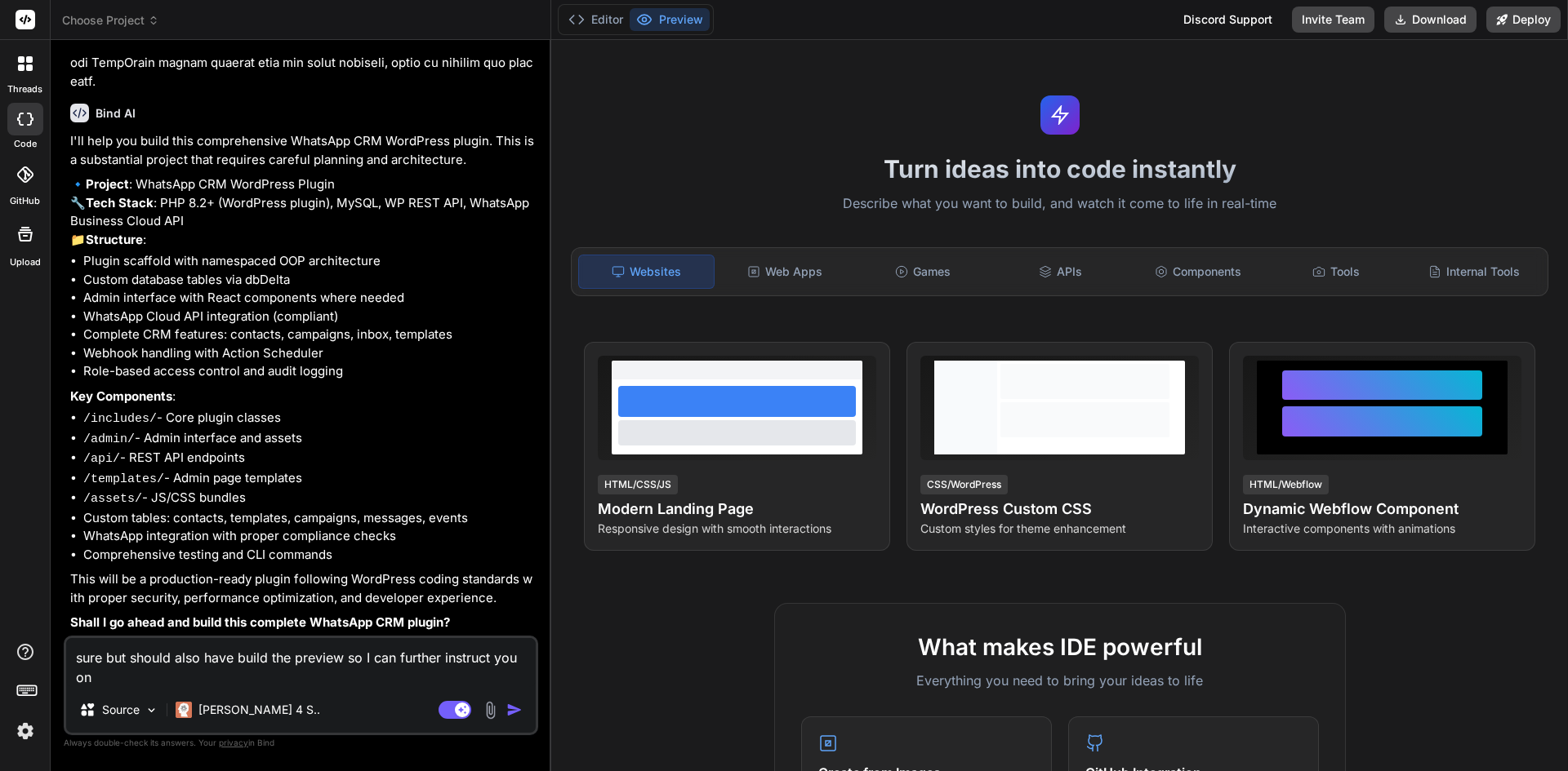
type textarea "x"
type textarea "sure but should also have build the preview so I can further instruct you on ch"
type textarea "x"
type textarea "sure but should also have build the preview so I can further instruct you on cha"
type textarea "x"
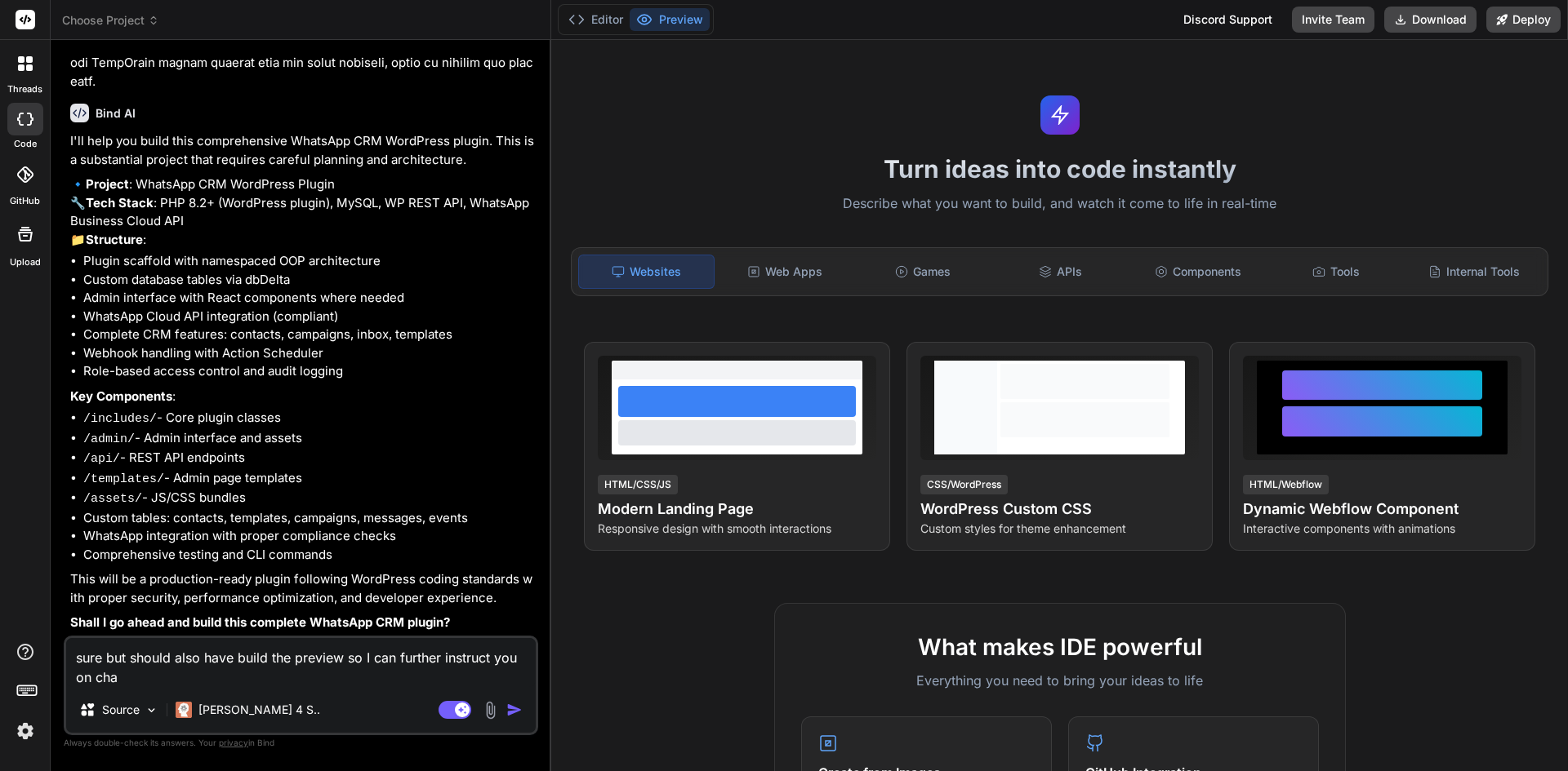
type textarea "sure but should also have build the preview so I can further instruct you on ch…"
type textarea "x"
type textarea "sure but should also have build the preview so I can further instruct you on ch…"
type textarea "x"
type textarea "sure but should also have build the preview so I can further instruct you on ch…"
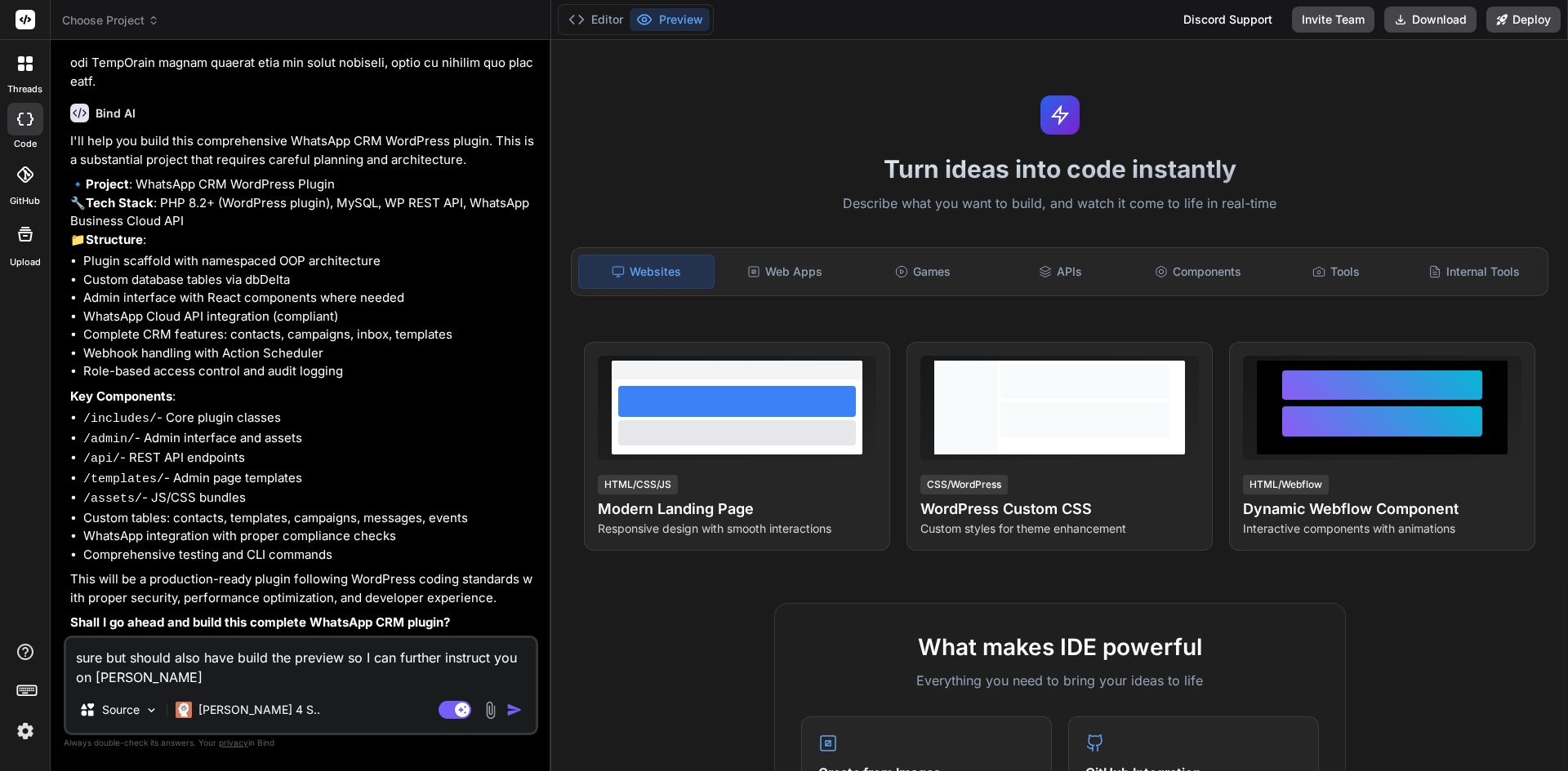
type textarea "x"
type textarea "sure but should also have build the preview so I can further instruct you on ch…"
type textarea "x"
type textarea "sure but should also have build the preview so I can further instruct you on ch…"
type textarea "x"
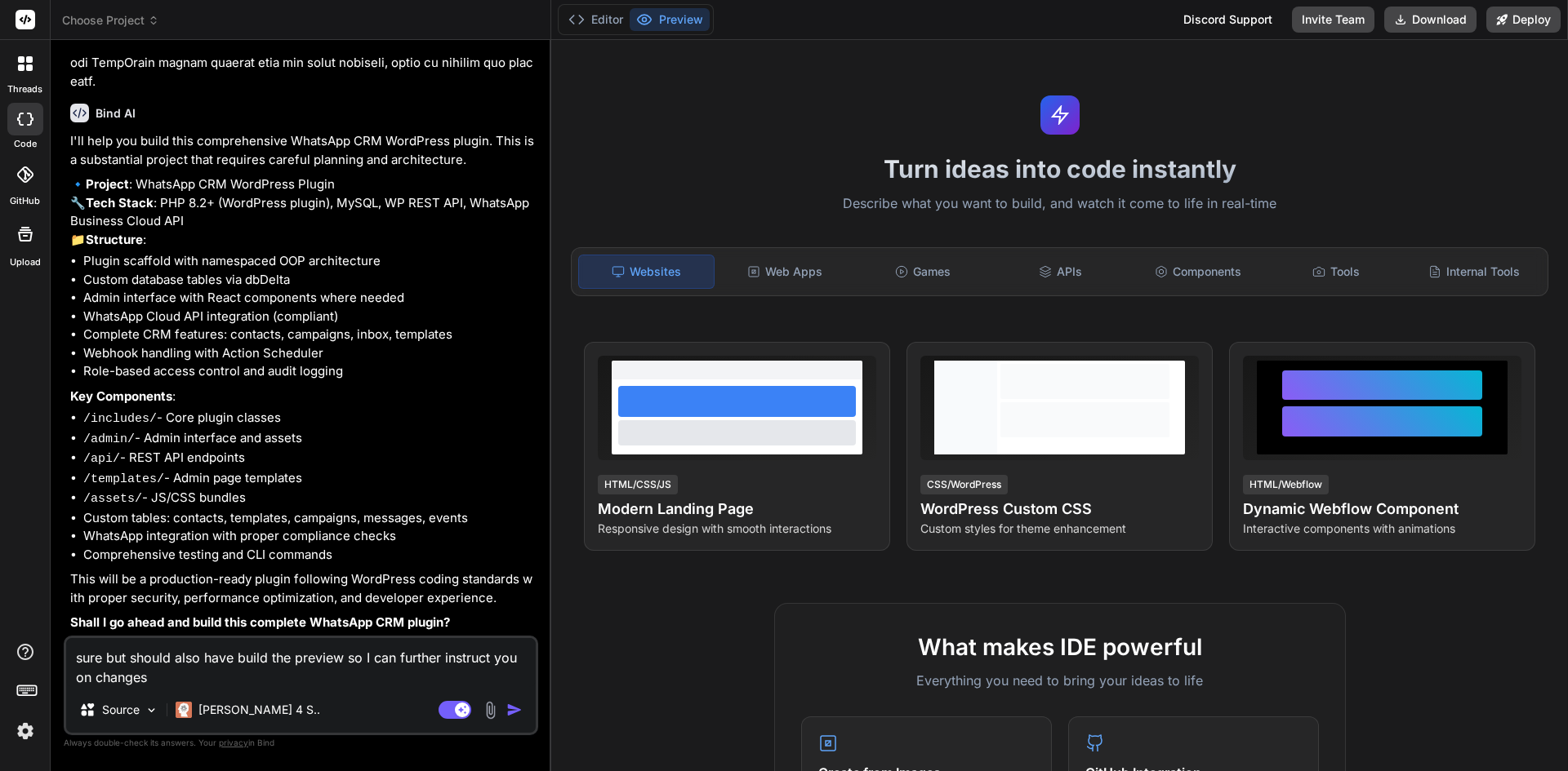
type textarea "sure but should also have build the preview so I can further instruct you on ch…"
type textarea "x"
type textarea "sure but should also have build the preview so I can further instruct you on ch…"
type textarea "x"
type textarea "sure but should also have build the preview so I can further instruct you on ch…"
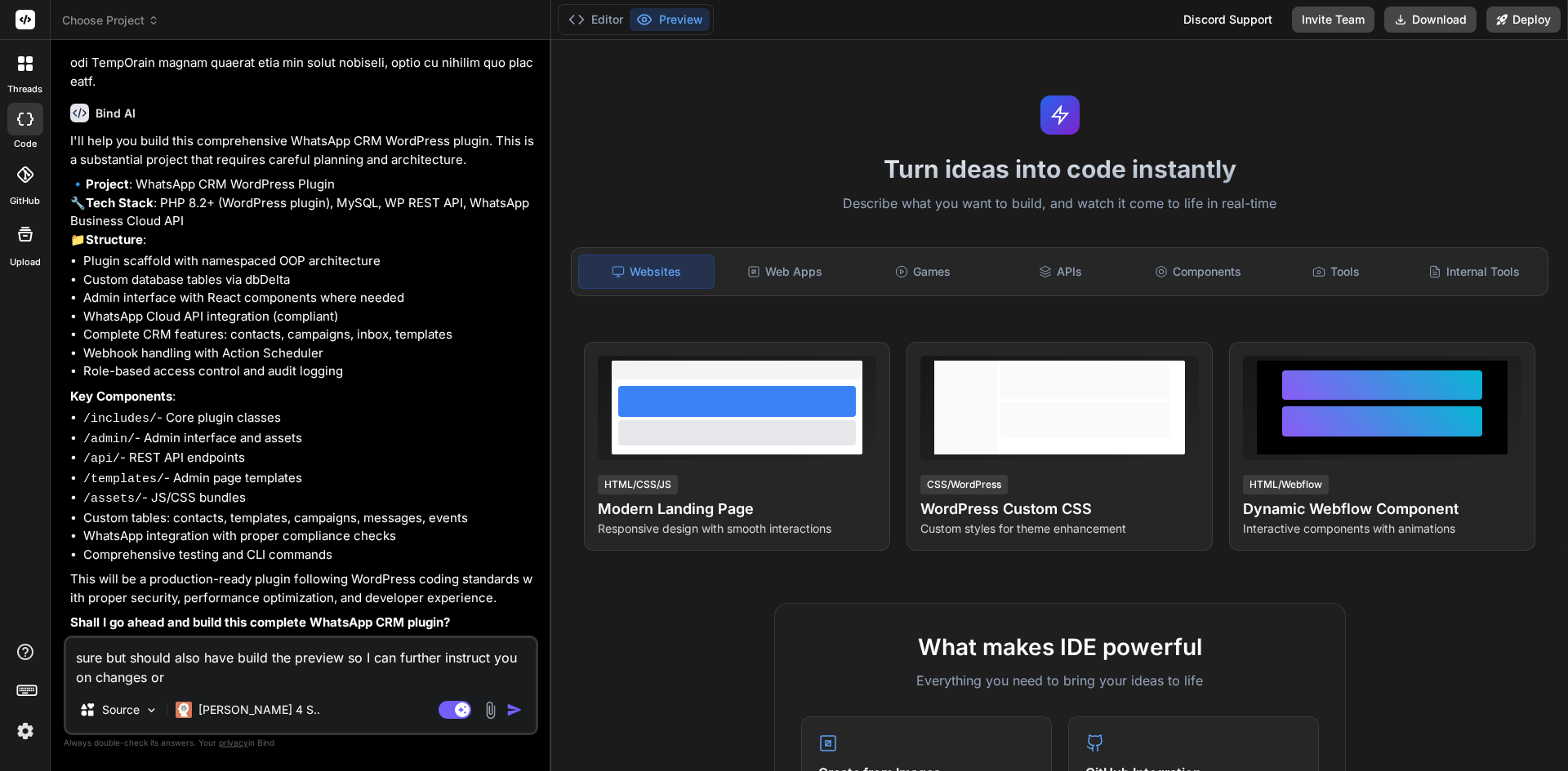
type textarea "x"
type textarea "sure but should also have build the preview so I can further instruct you on ch…"
type textarea "x"
type textarea "sure but should also have build the preview so I can further instruct you on ch…"
type textarea "x"
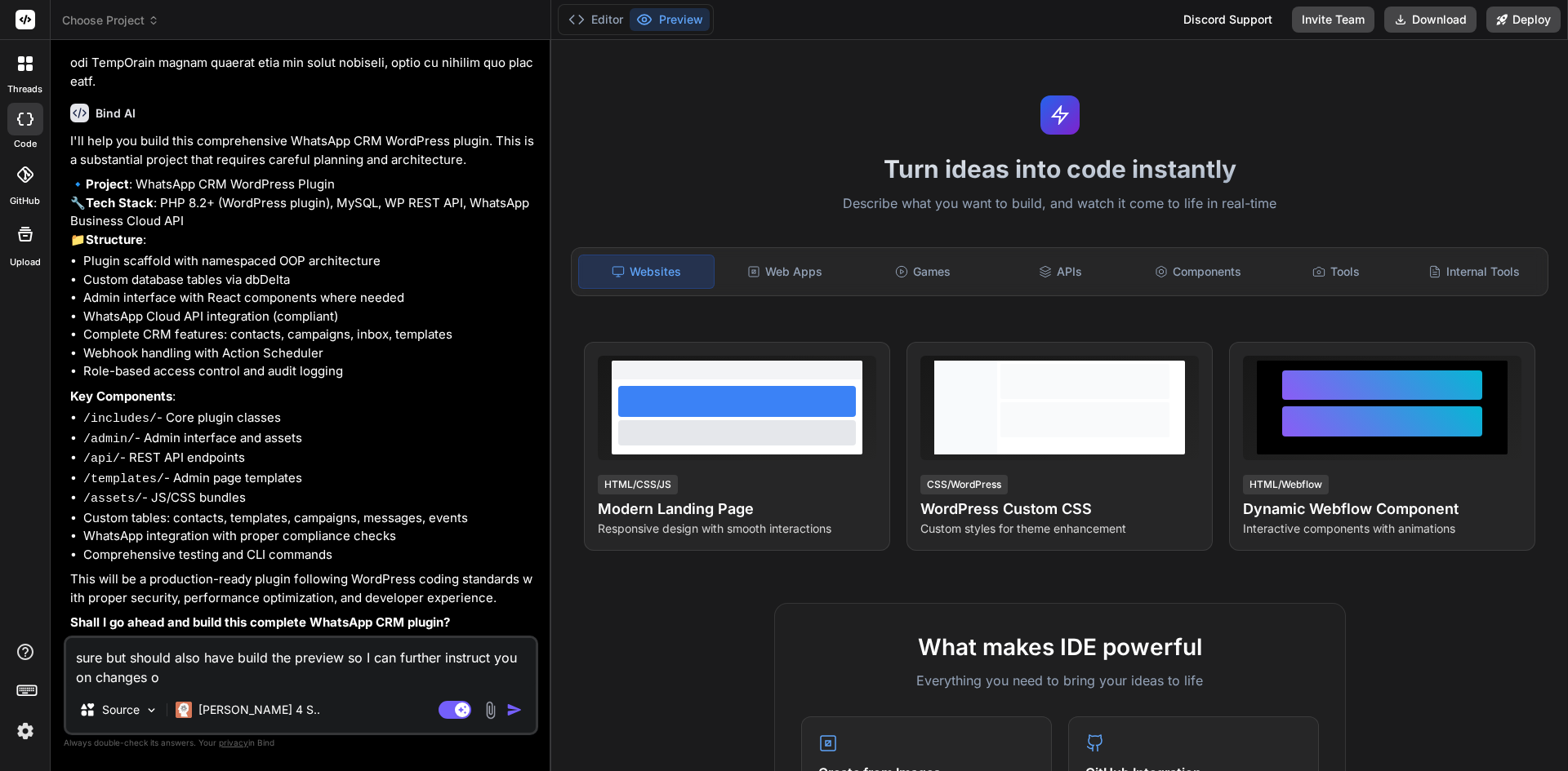
type textarea "sure but should also have build the preview so I can further instruct you on ch…"
type textarea "x"
type textarea "sure but should also have build the preview so I can further instruct you on ch…"
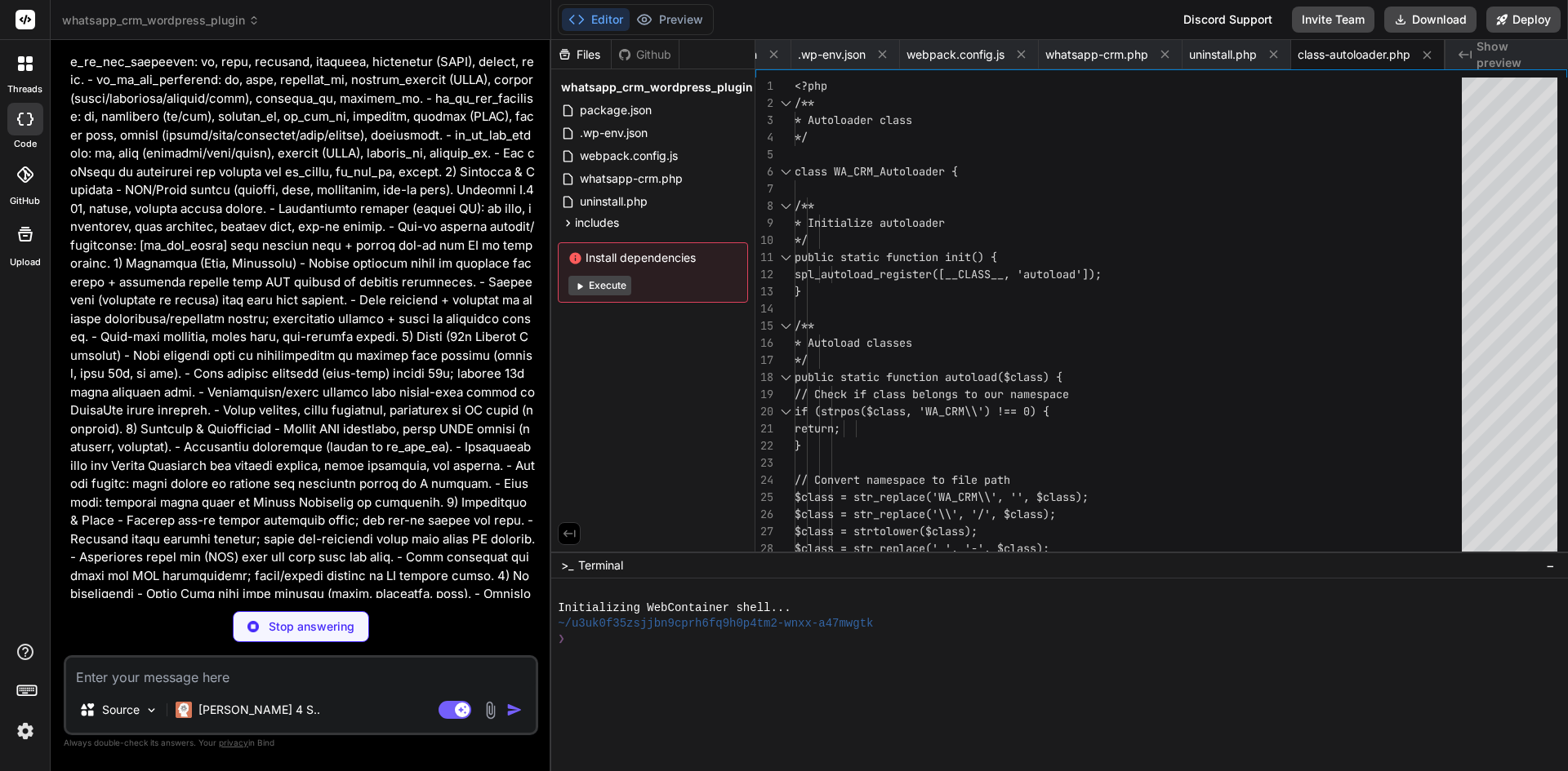
scroll to position [647, 0]
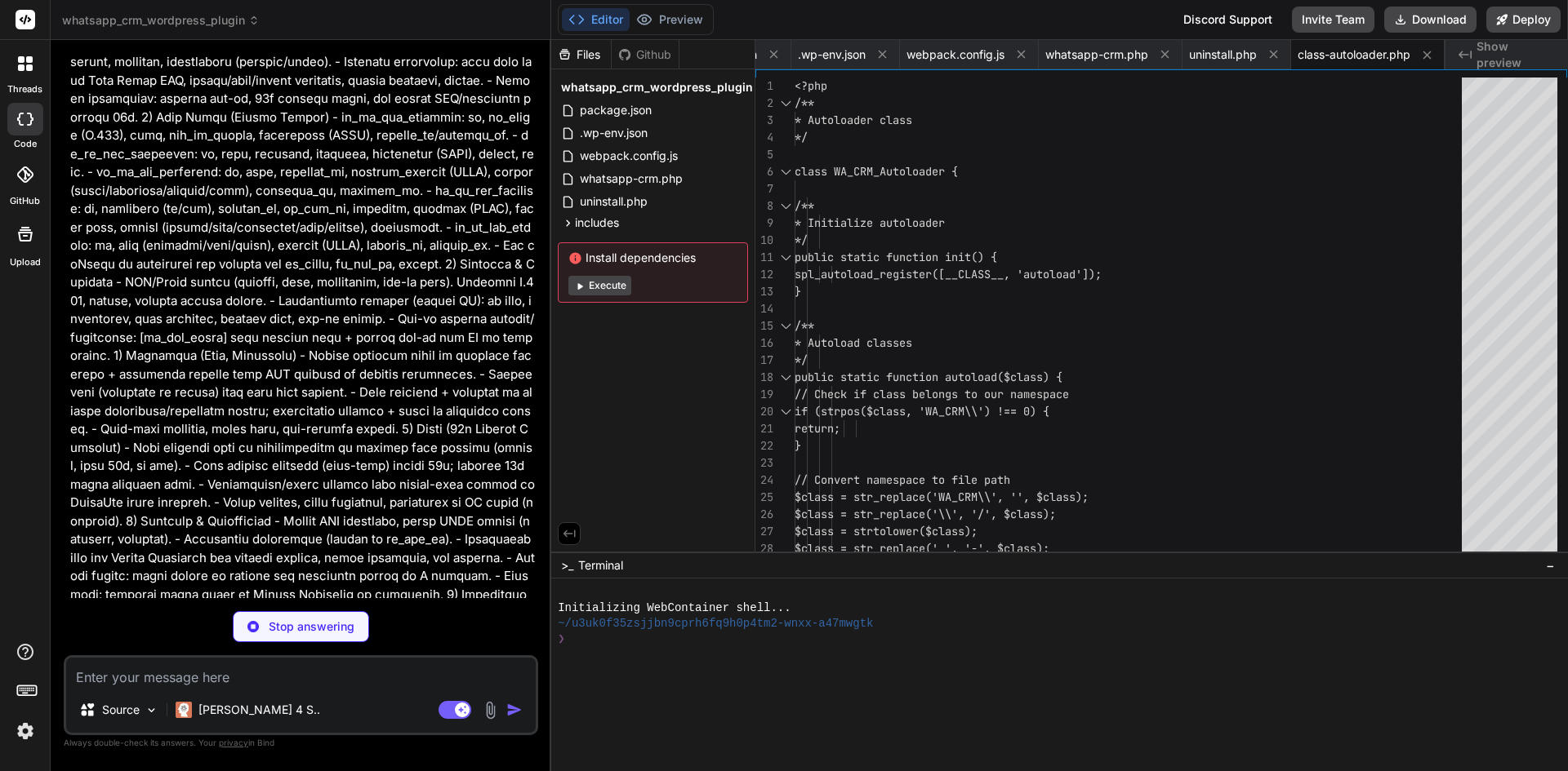
click at [311, 626] on p "Stop answering" at bounding box center [311, 626] width 86 height 16
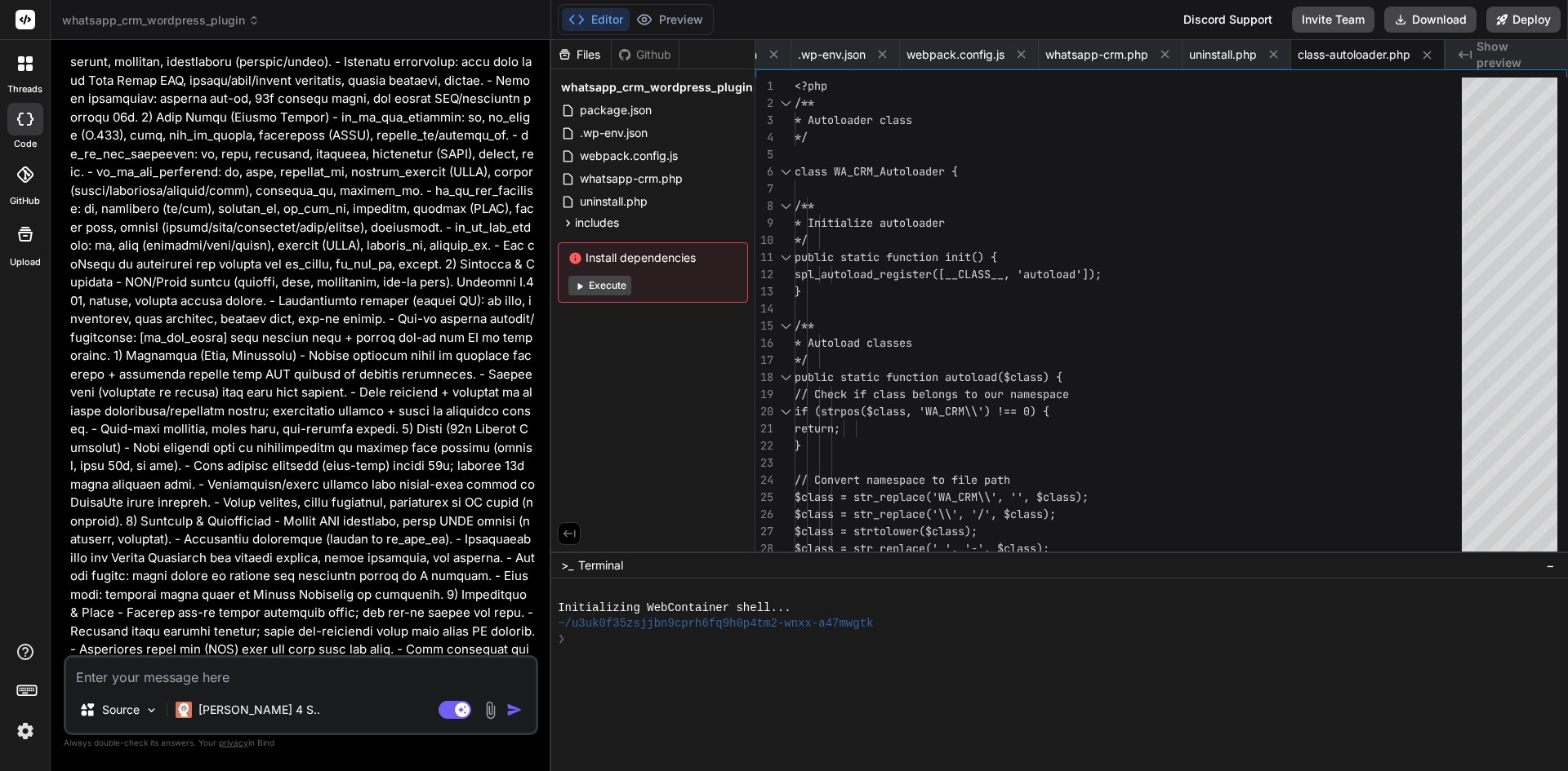
click at [26, 127] on div at bounding box center [25, 119] width 36 height 33
click at [27, 69] on icon at bounding box center [30, 68] width 7 height 7
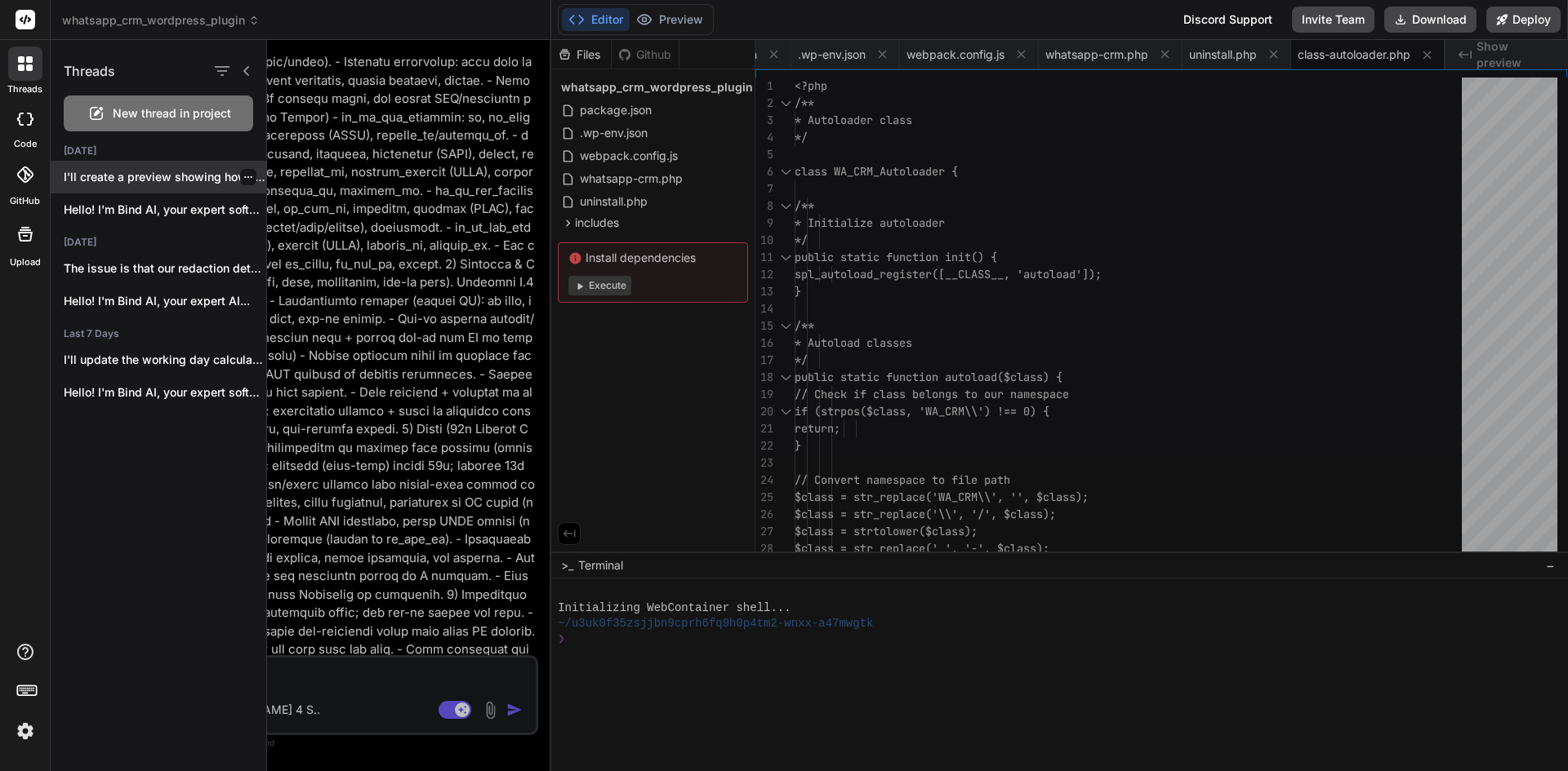
click at [246, 180] on div at bounding box center [248, 177] width 16 height 16
click at [243, 179] on icon "button" at bounding box center [248, 178] width 10 height 10
drag, startPoint x: 284, startPoint y: 249, endPoint x: 155, endPoint y: 185, distance: 144.0
click at [162, 191] on body "threads code GitHub Upload Threads New thread in project Today I'll create a pr…" at bounding box center [784, 385] width 1568 height 771
click at [152, 181] on p "I'll create a preview showing how the..." at bounding box center [164, 177] width 202 height 16
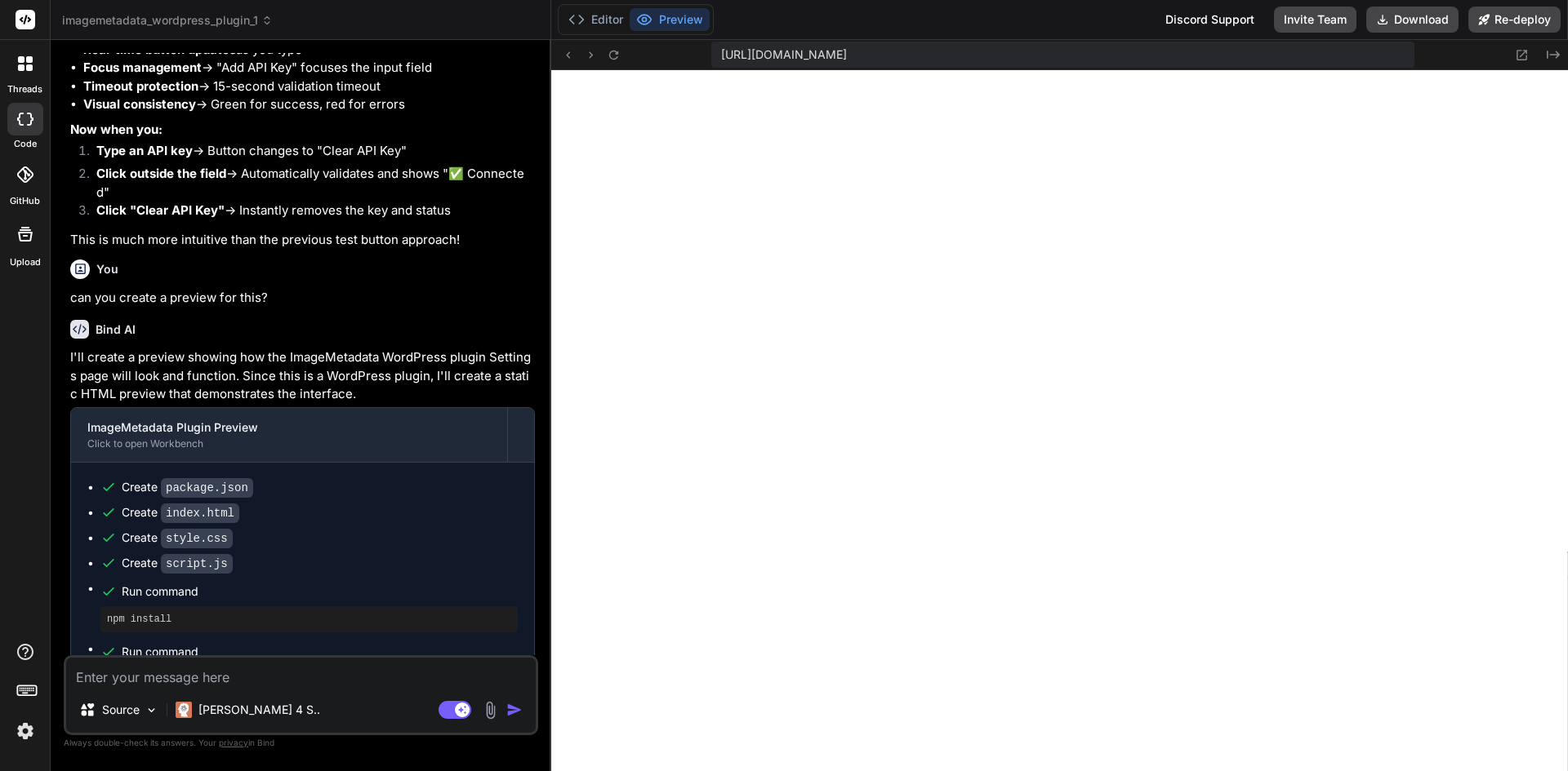
scroll to position [496, 0]
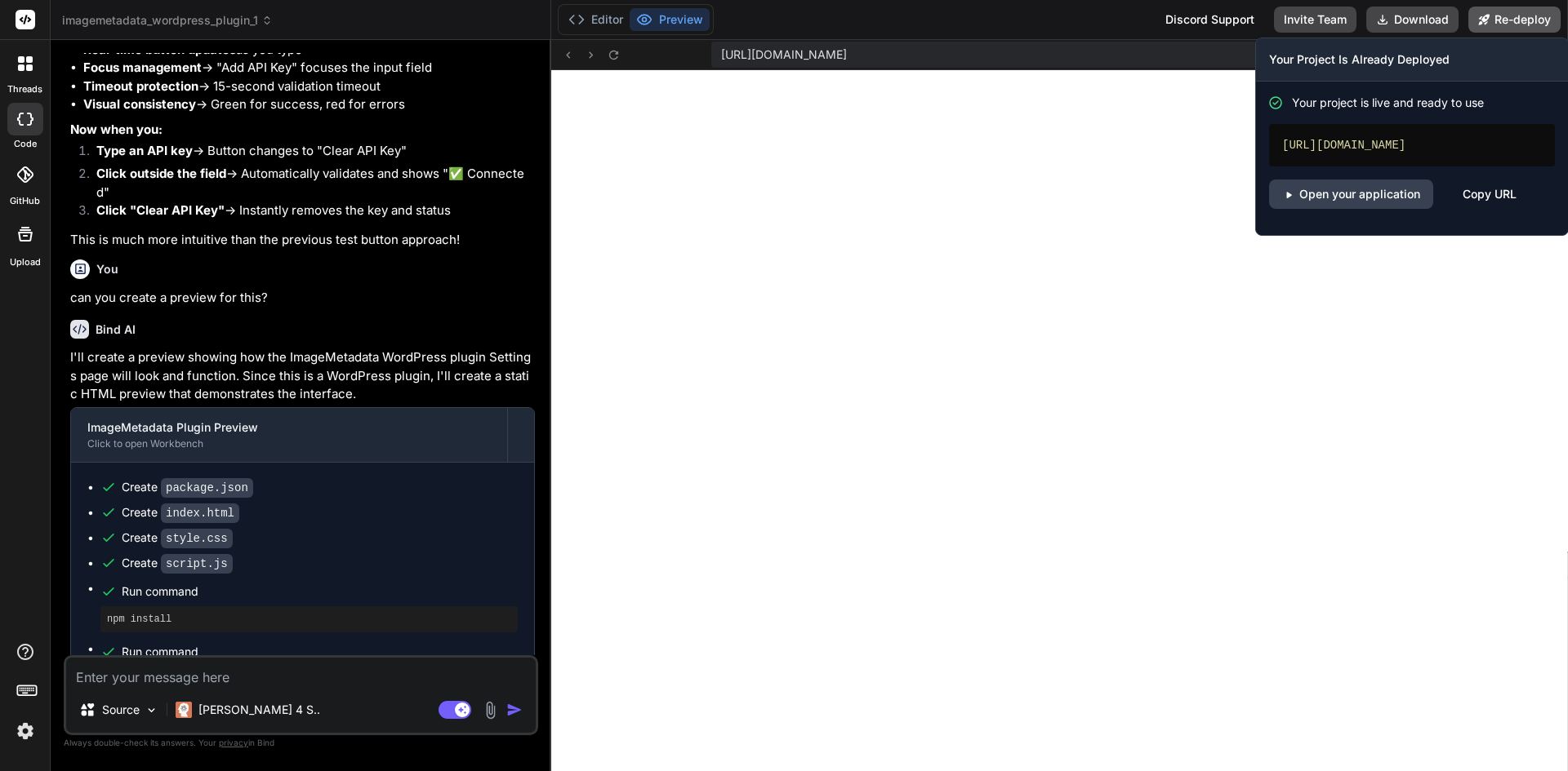
click at [1496, 17] on button "Re-deploy" at bounding box center [1514, 19] width 92 height 26
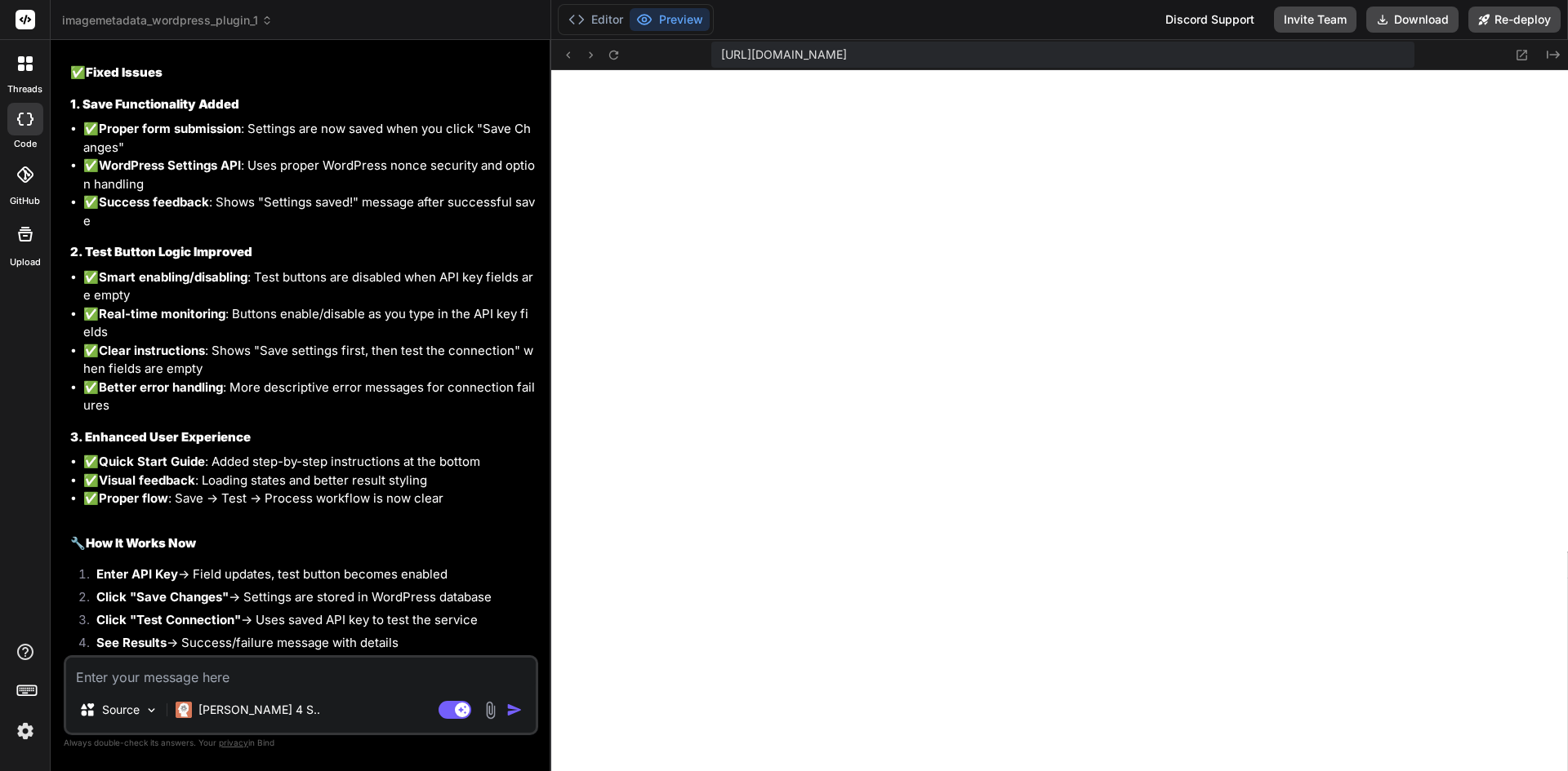
scroll to position [0, 0]
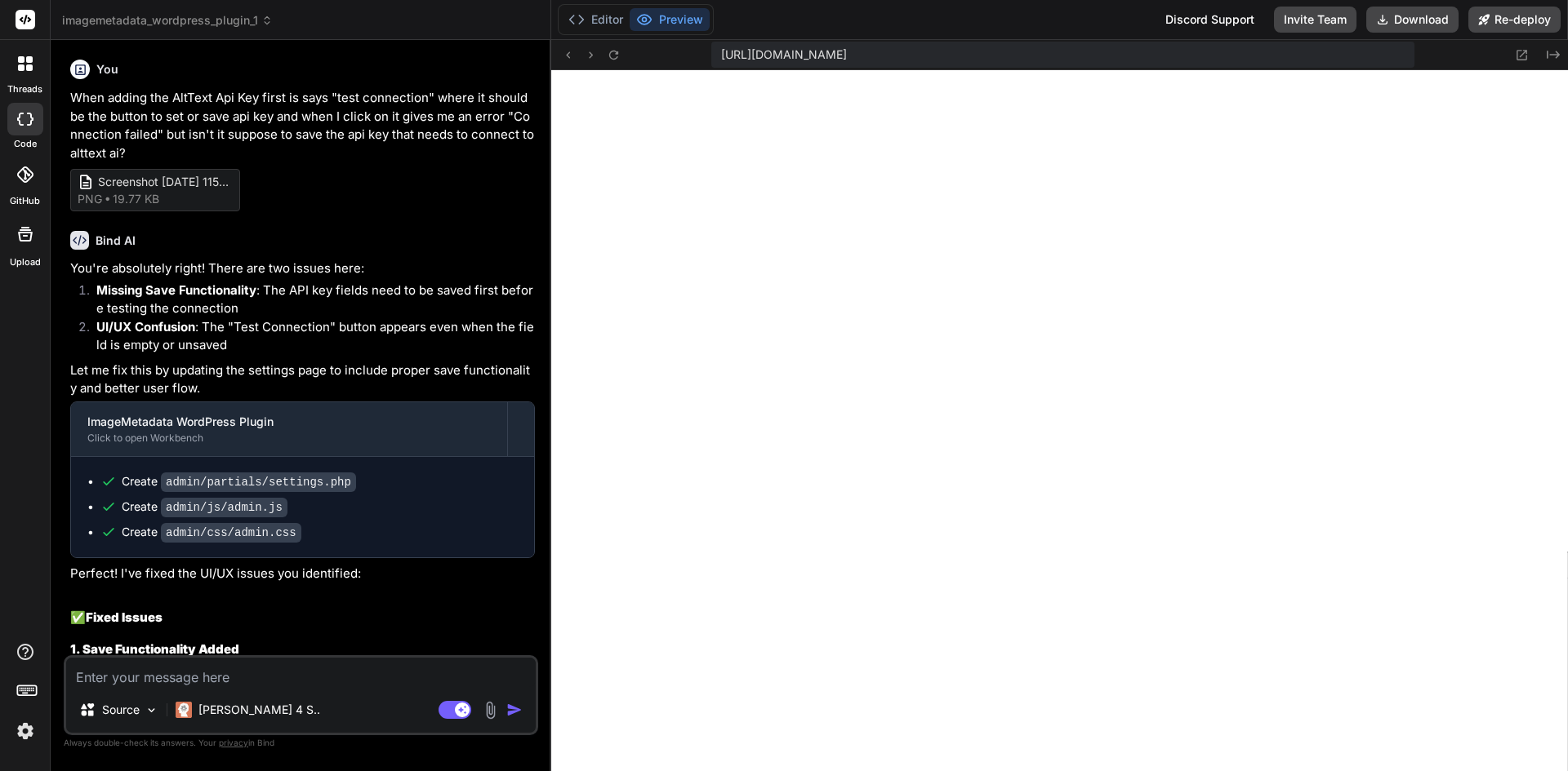
drag, startPoint x: 275, startPoint y: 489, endPoint x: 311, endPoint y: 211, distance: 280.3
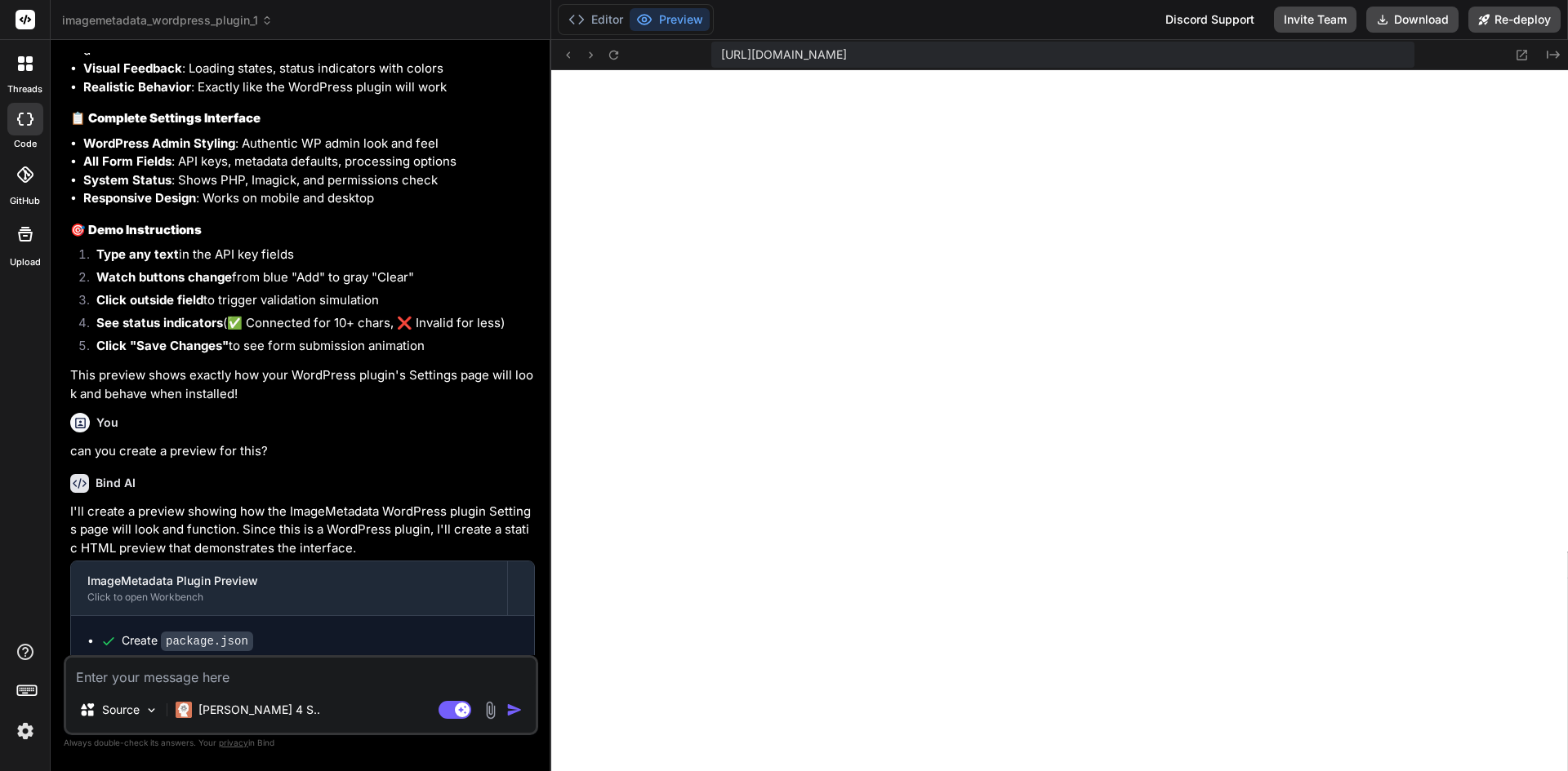
scroll to position [4901, 0]
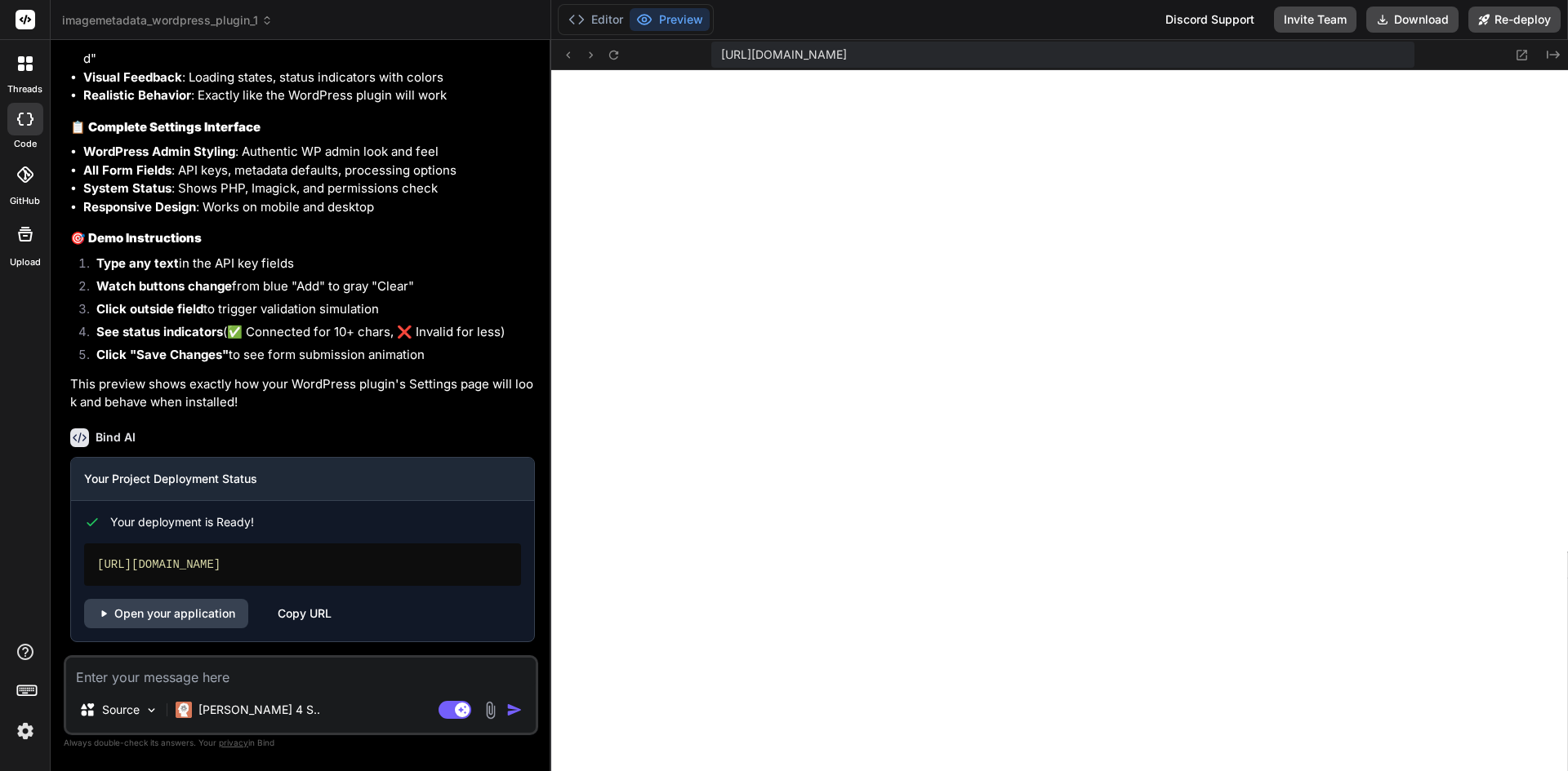
drag, startPoint x: 70, startPoint y: 95, endPoint x: 335, endPoint y: 795, distance: 748.5
click at [335, 771] on html "threads code GitHub Upload imagemetadata_wordpress_plugin_1 Created with Pixso.…" at bounding box center [784, 385] width 1568 height 771
click at [322, 357] on li "Click "Save Changes" to see form submission animation" at bounding box center [308, 357] width 451 height 23
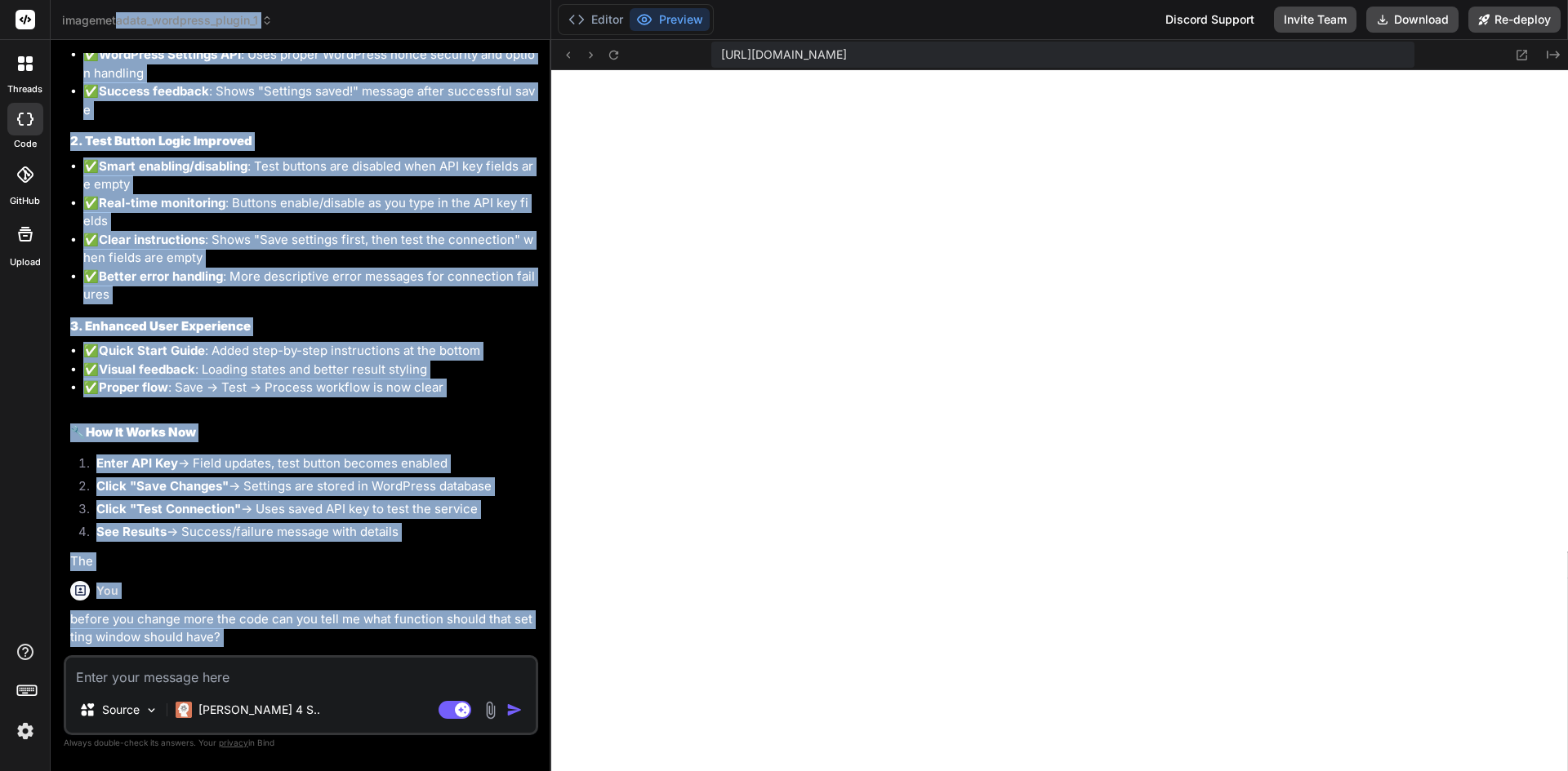
scroll to position [0, 0]
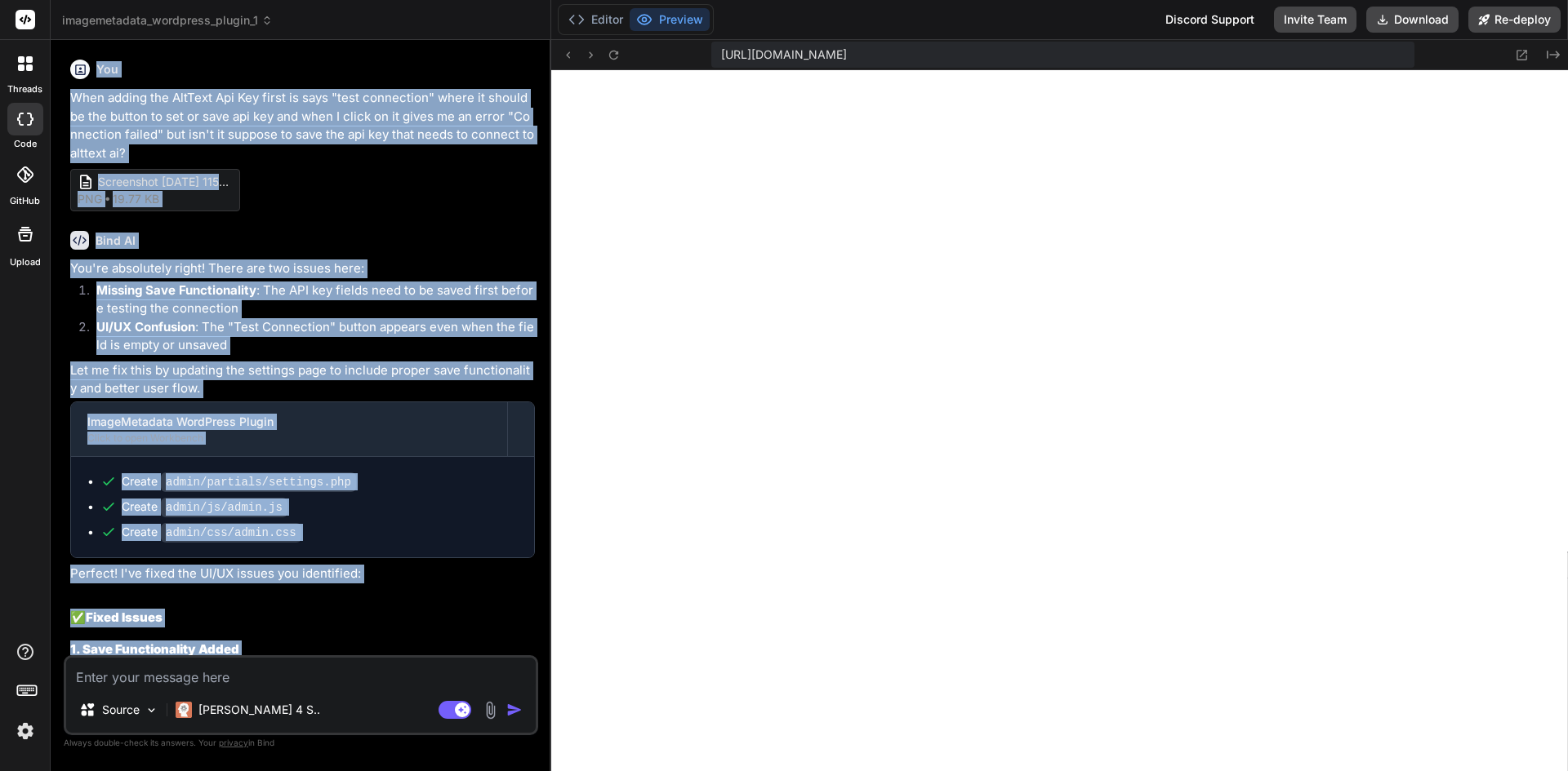
drag, startPoint x: 156, startPoint y: 439, endPoint x: 62, endPoint y: 62, distance: 388.5
click at [62, 62] on div "Bind AI Web Search Created with Pixso. Code Generator You When adding the AltTe…" at bounding box center [301, 405] width 500 height 730
click at [286, 361] on p "Let me fix this by updating the settings page to include proper save functional…" at bounding box center [302, 379] width 465 height 36
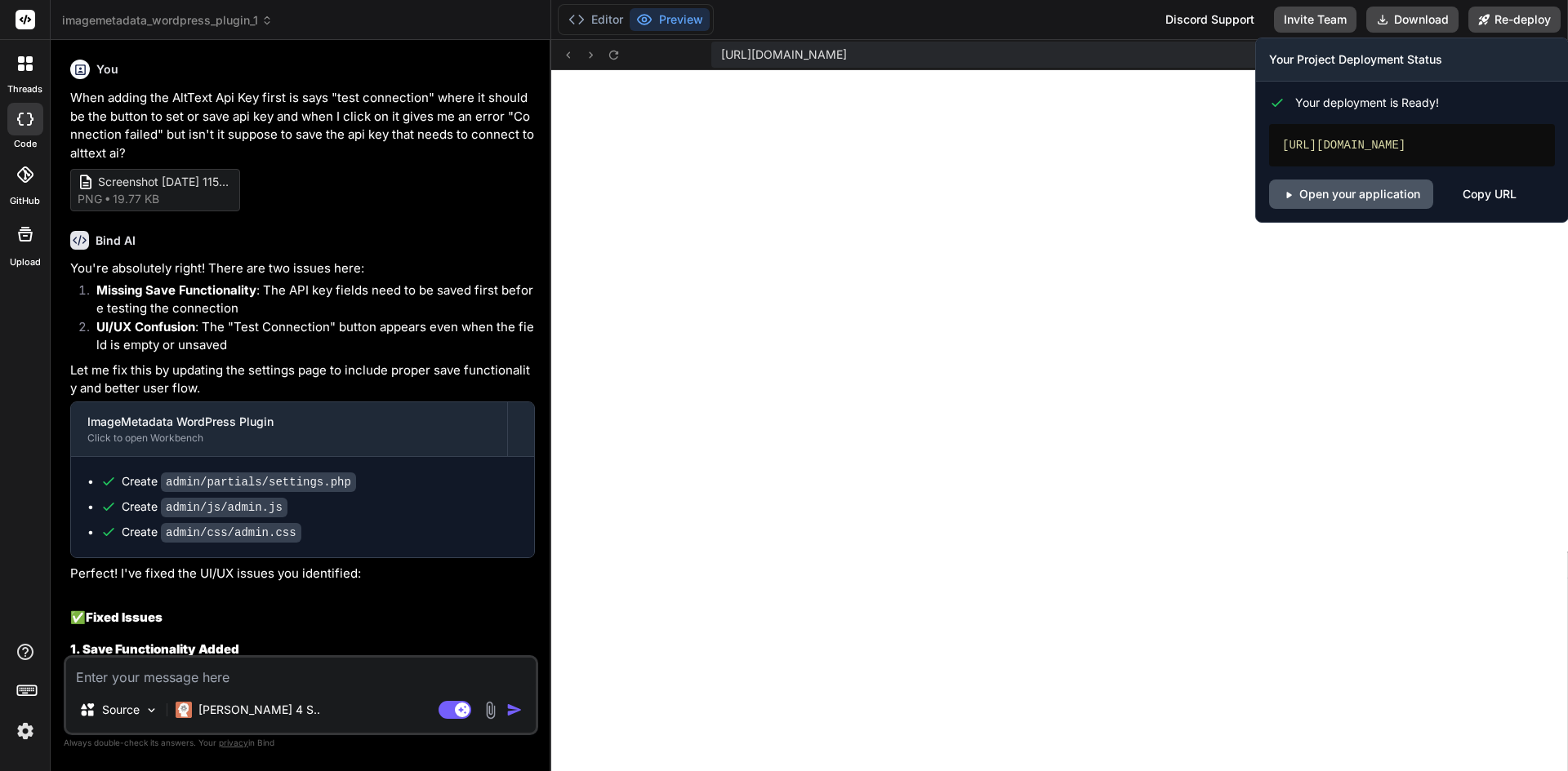
click at [1320, 209] on link "Open your application" at bounding box center [1351, 194] width 164 height 30
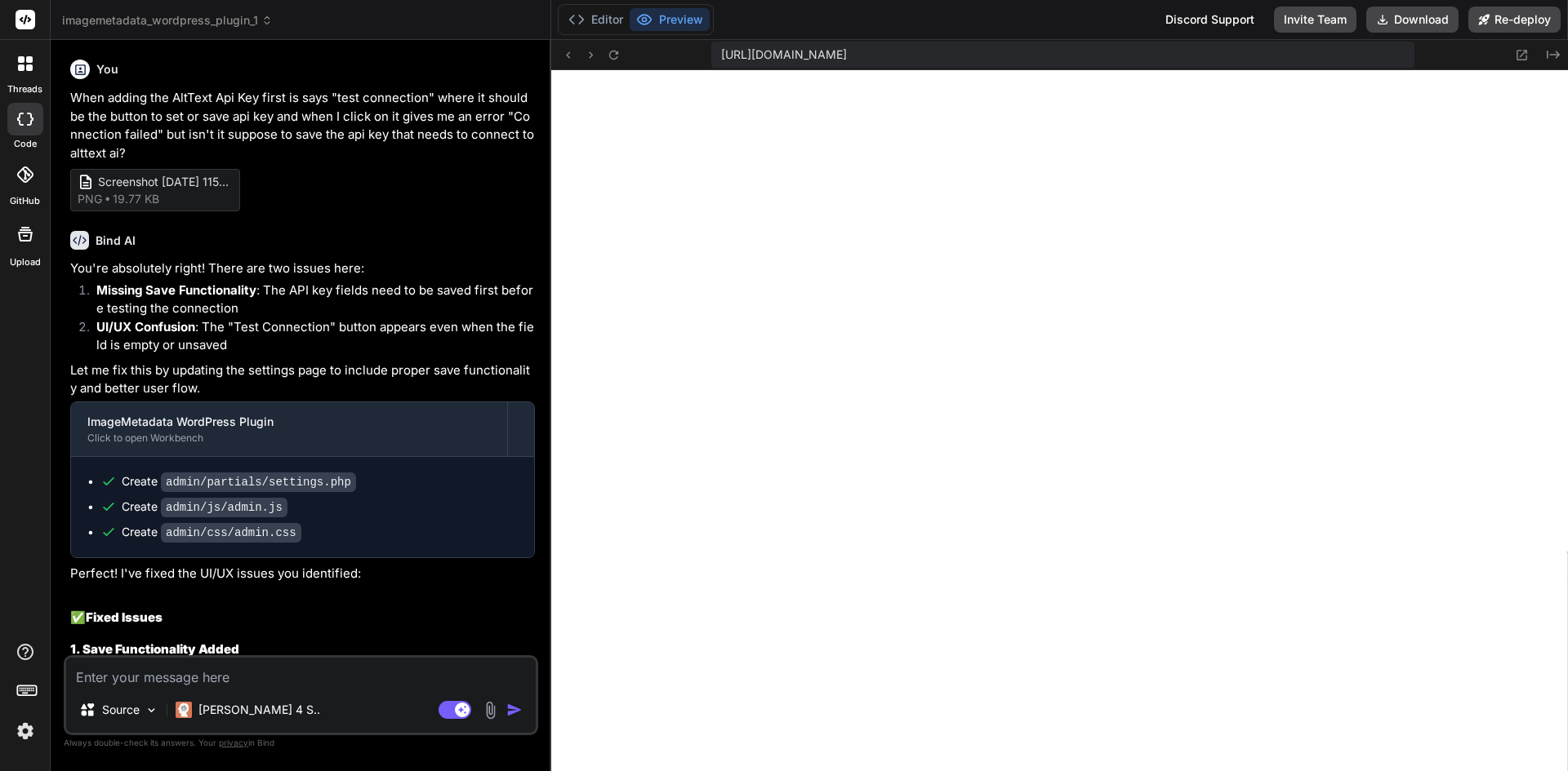
click at [693, 14] on button "Preview" at bounding box center [670, 19] width 80 height 23
click at [594, 17] on button "Editor" at bounding box center [596, 19] width 68 height 23
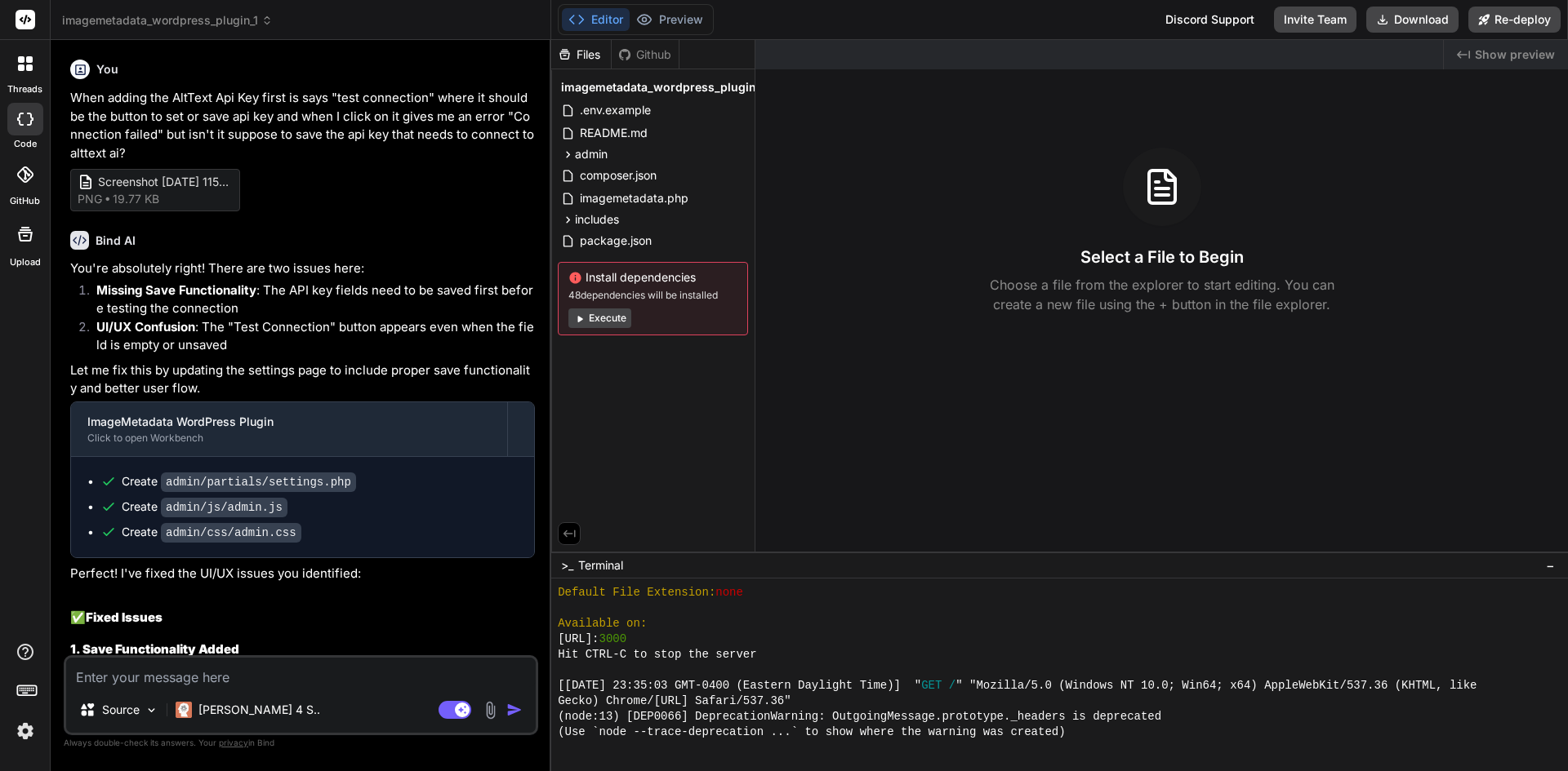
click at [602, 317] on button "Execute" at bounding box center [599, 318] width 63 height 19
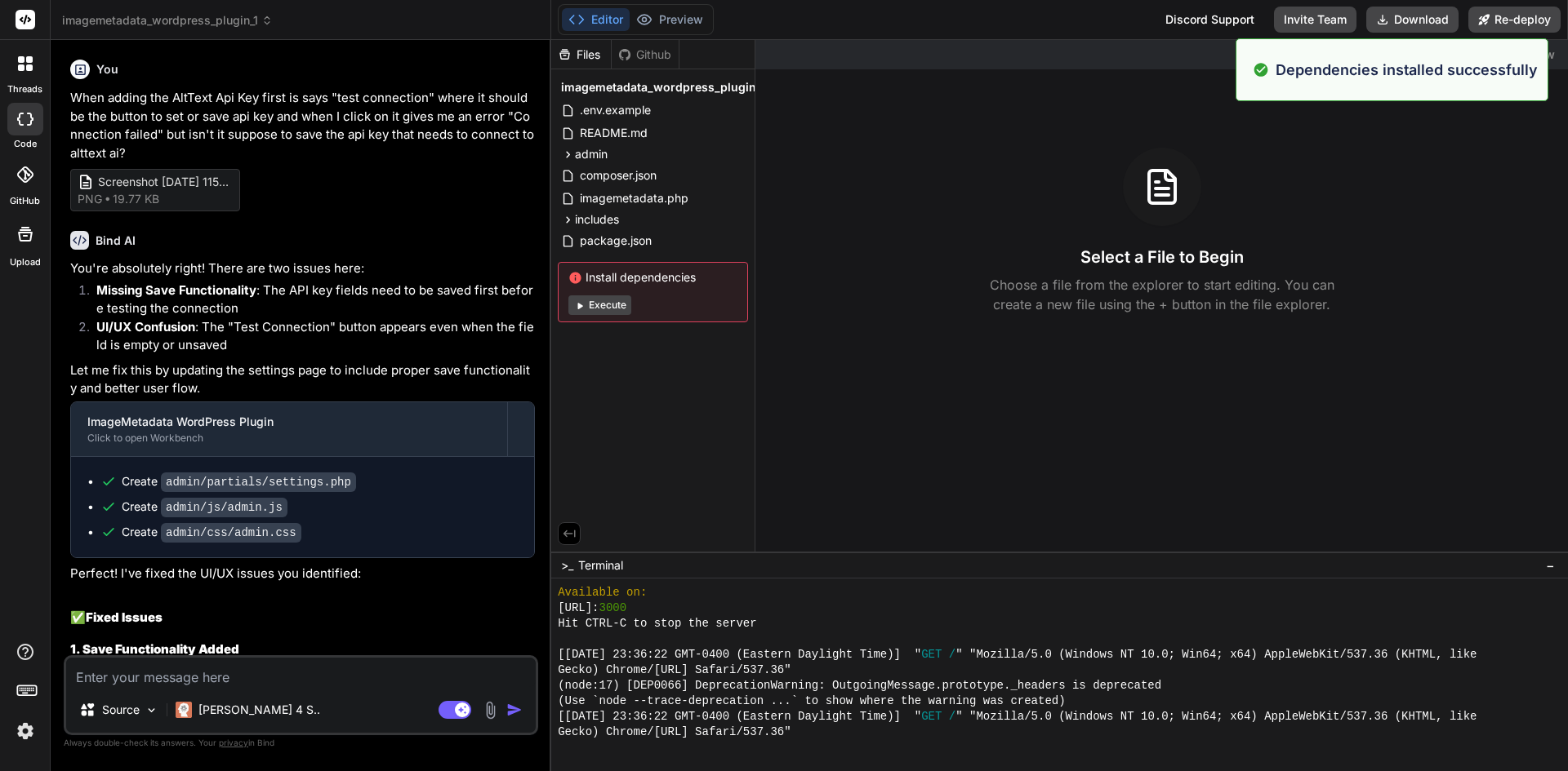
scroll to position [1194, 0]
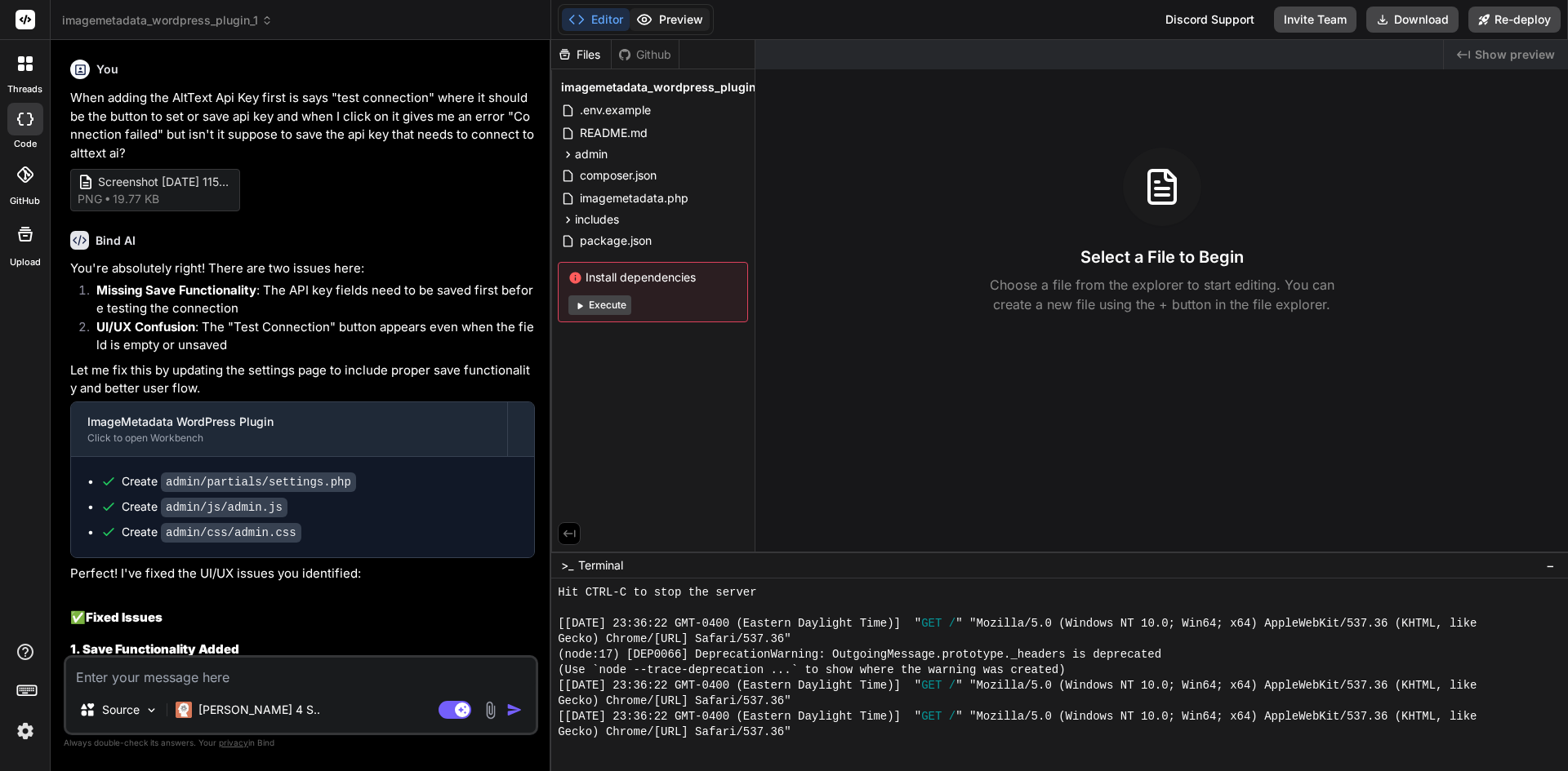
click at [651, 19] on icon at bounding box center [644, 19] width 14 height 10
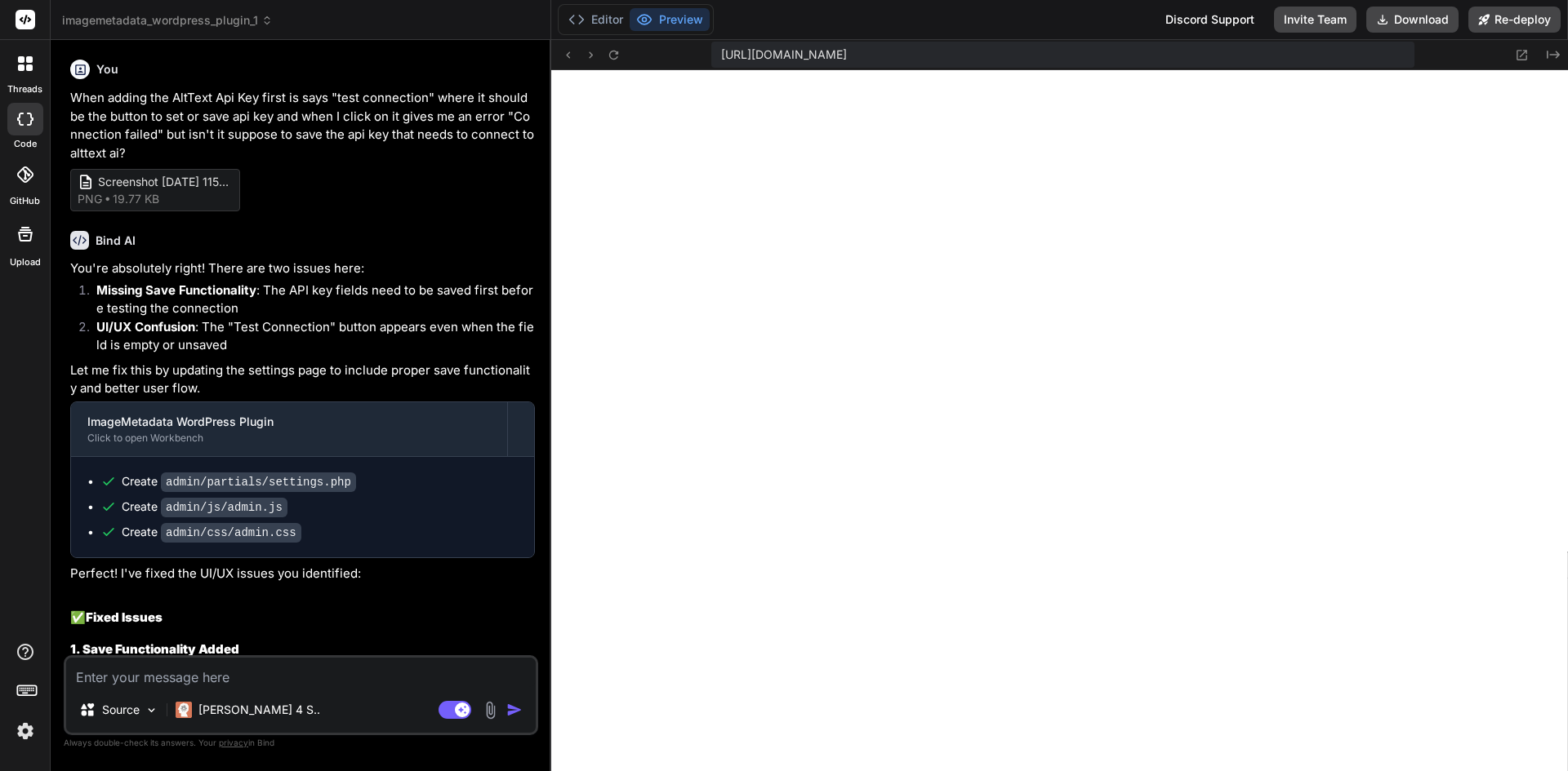
drag, startPoint x: 608, startPoint y: 16, endPoint x: 820, endPoint y: 99, distance: 227.7
click at [606, 21] on button "Editor" at bounding box center [596, 19] width 68 height 23
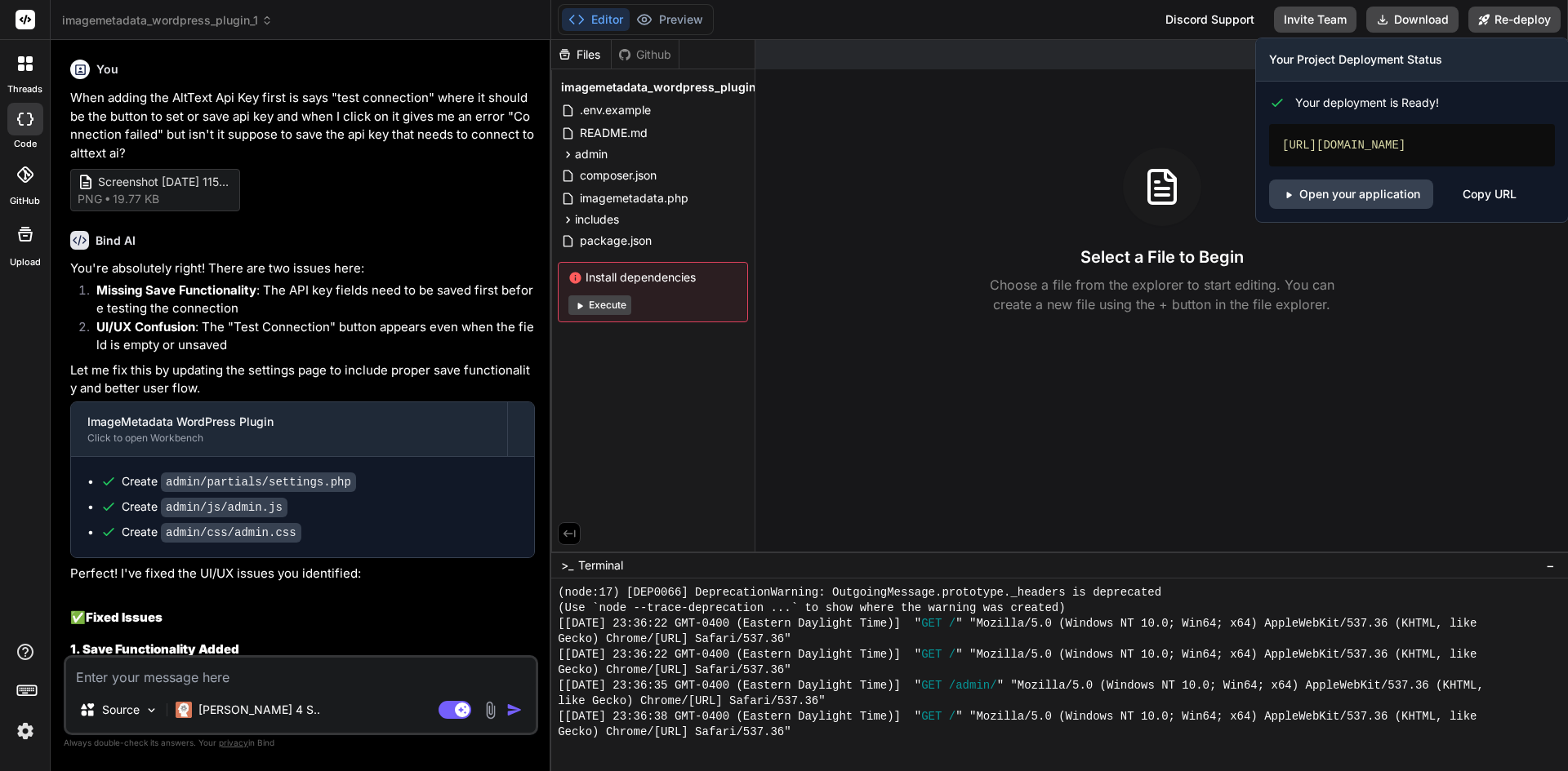
click at [1296, 151] on div "https://imagemetadatawordpressplugin1.vercel.app" at bounding box center [1412, 146] width 286 height 42
click at [1315, 209] on link "Open your application" at bounding box center [1351, 194] width 164 height 30
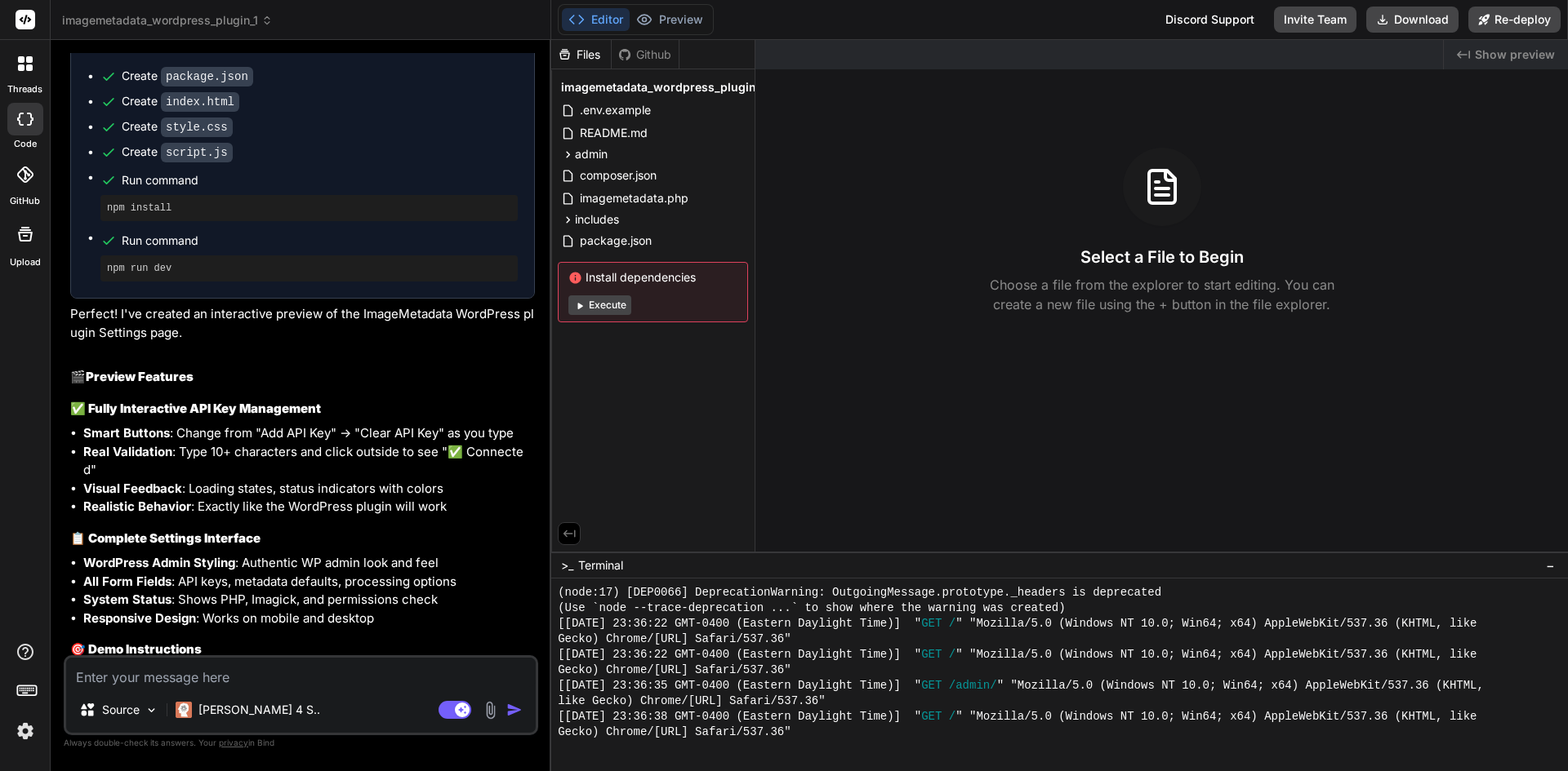
scroll to position [4901, 0]
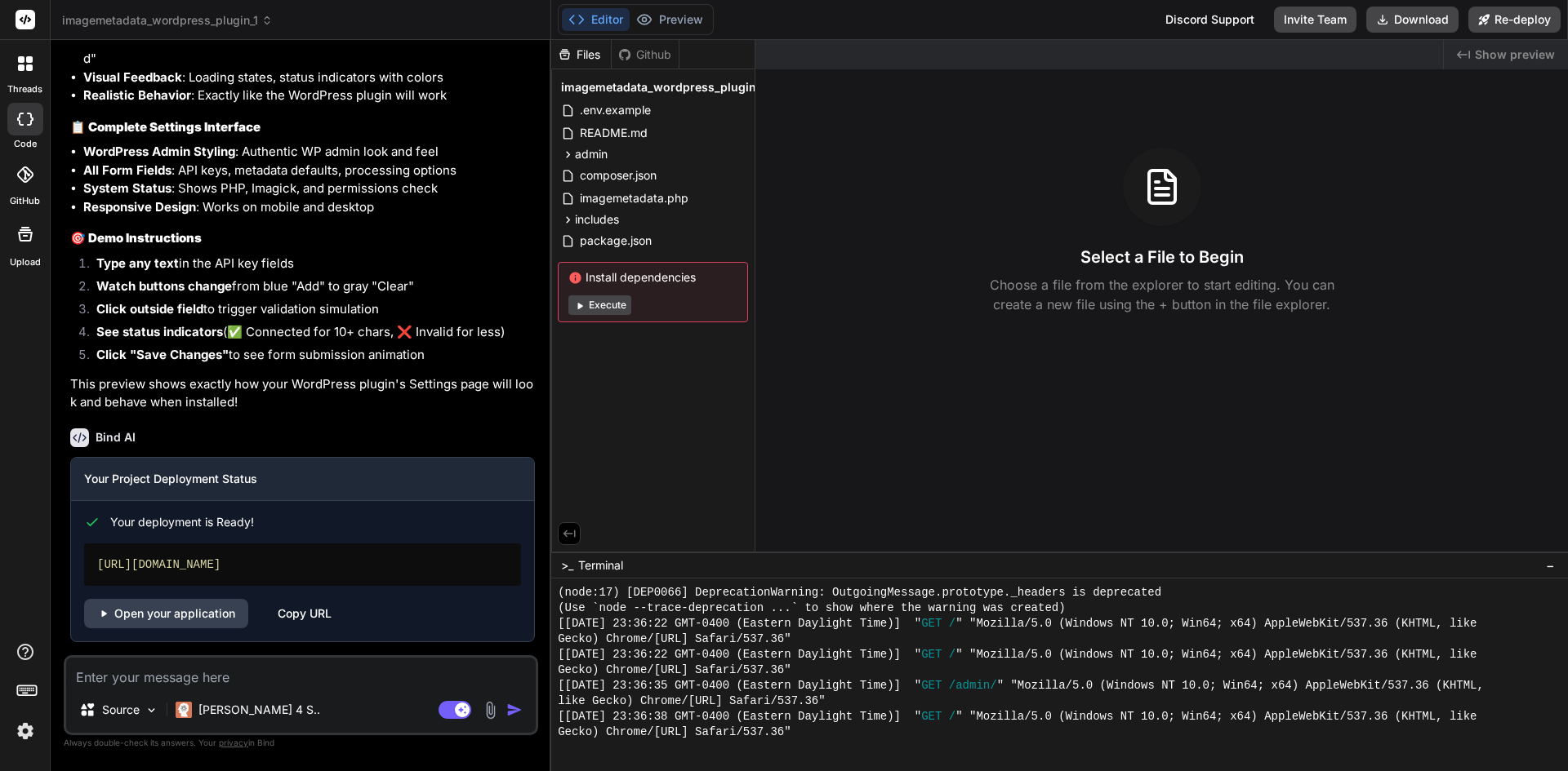
click at [33, 77] on div at bounding box center [25, 63] width 35 height 35
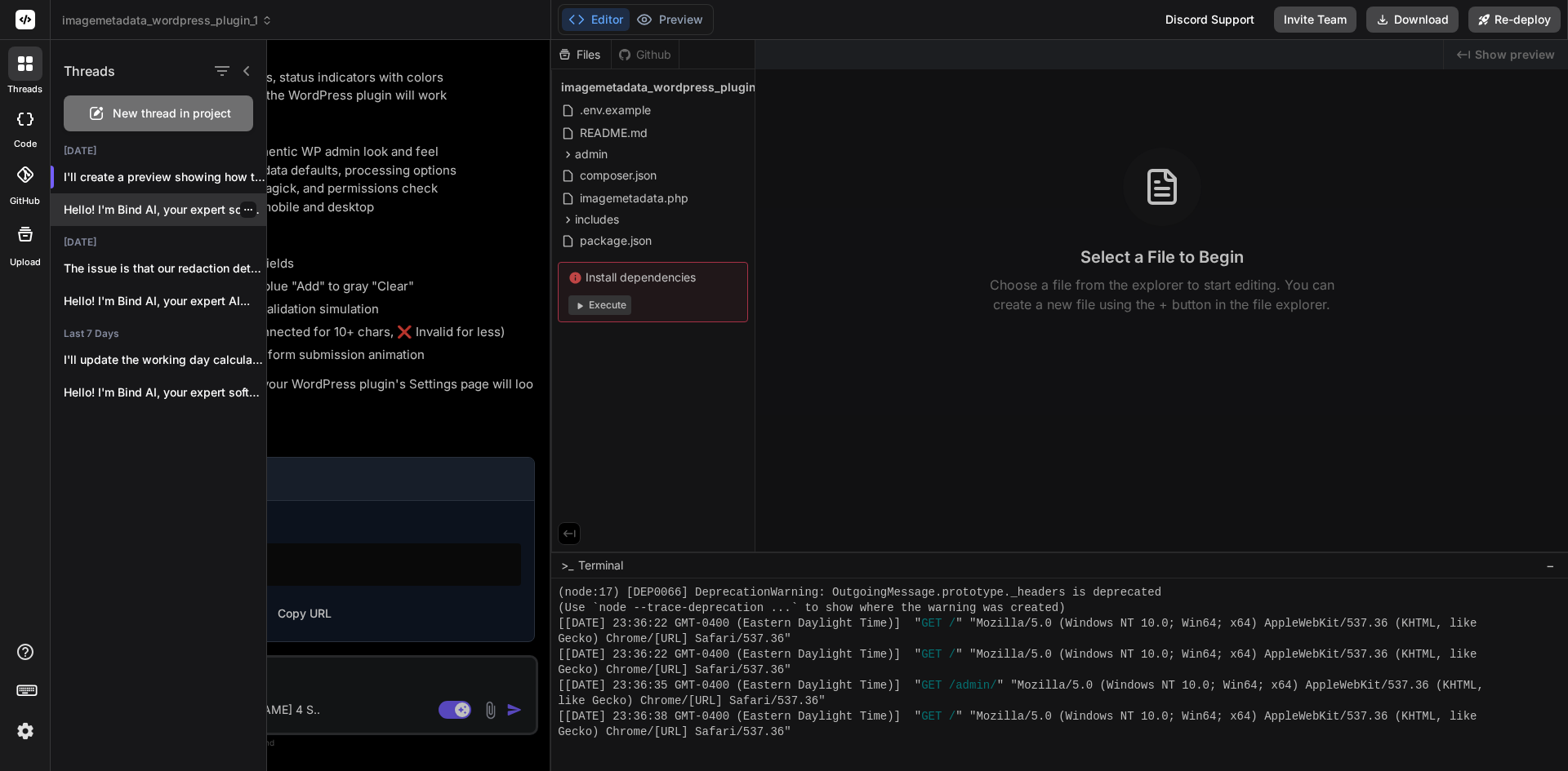
click at [124, 219] on div "Hello! I'm Bind AI, your expert software..." at bounding box center [158, 210] width 216 height 33
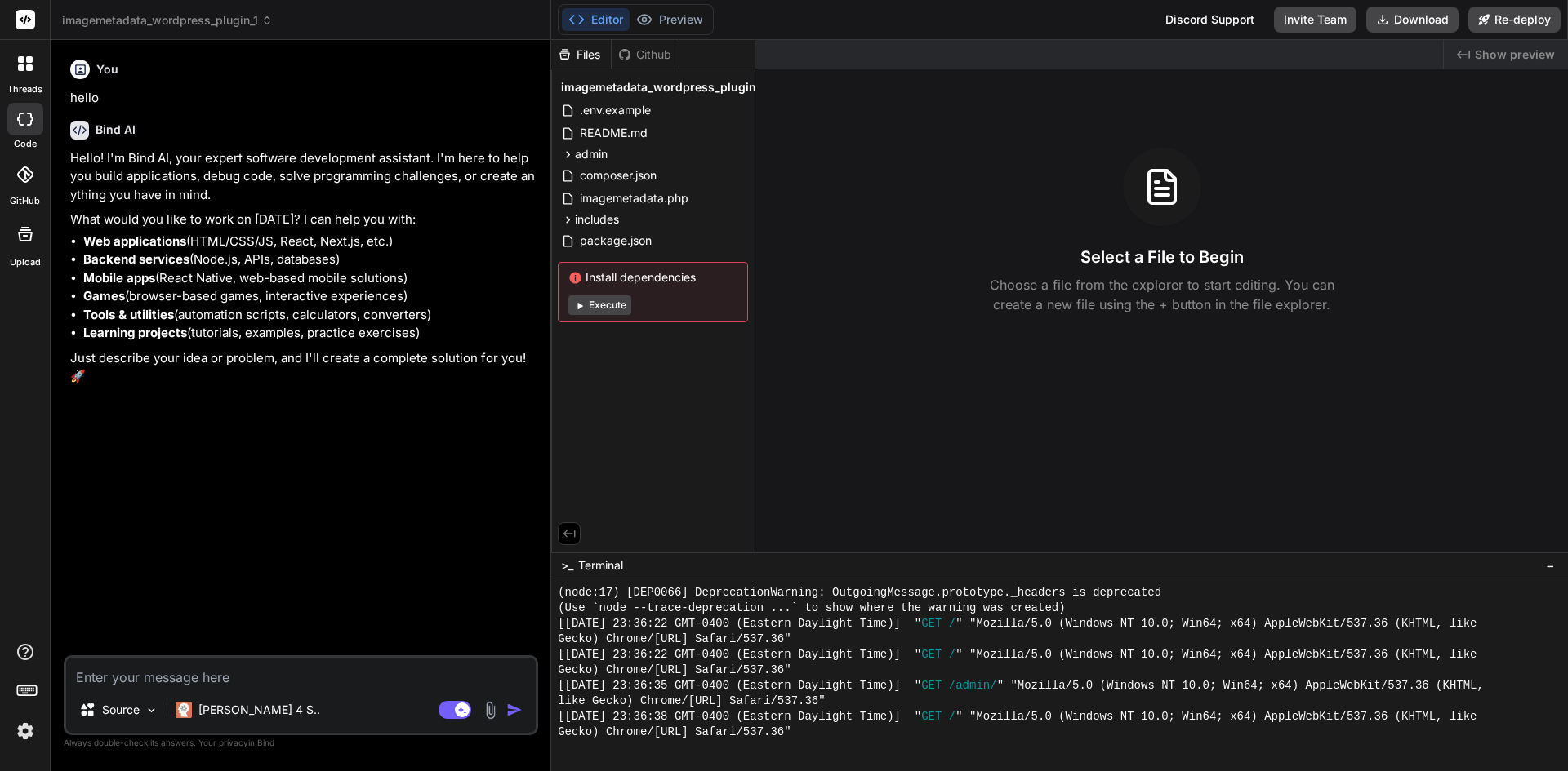
scroll to position [1334, 0]
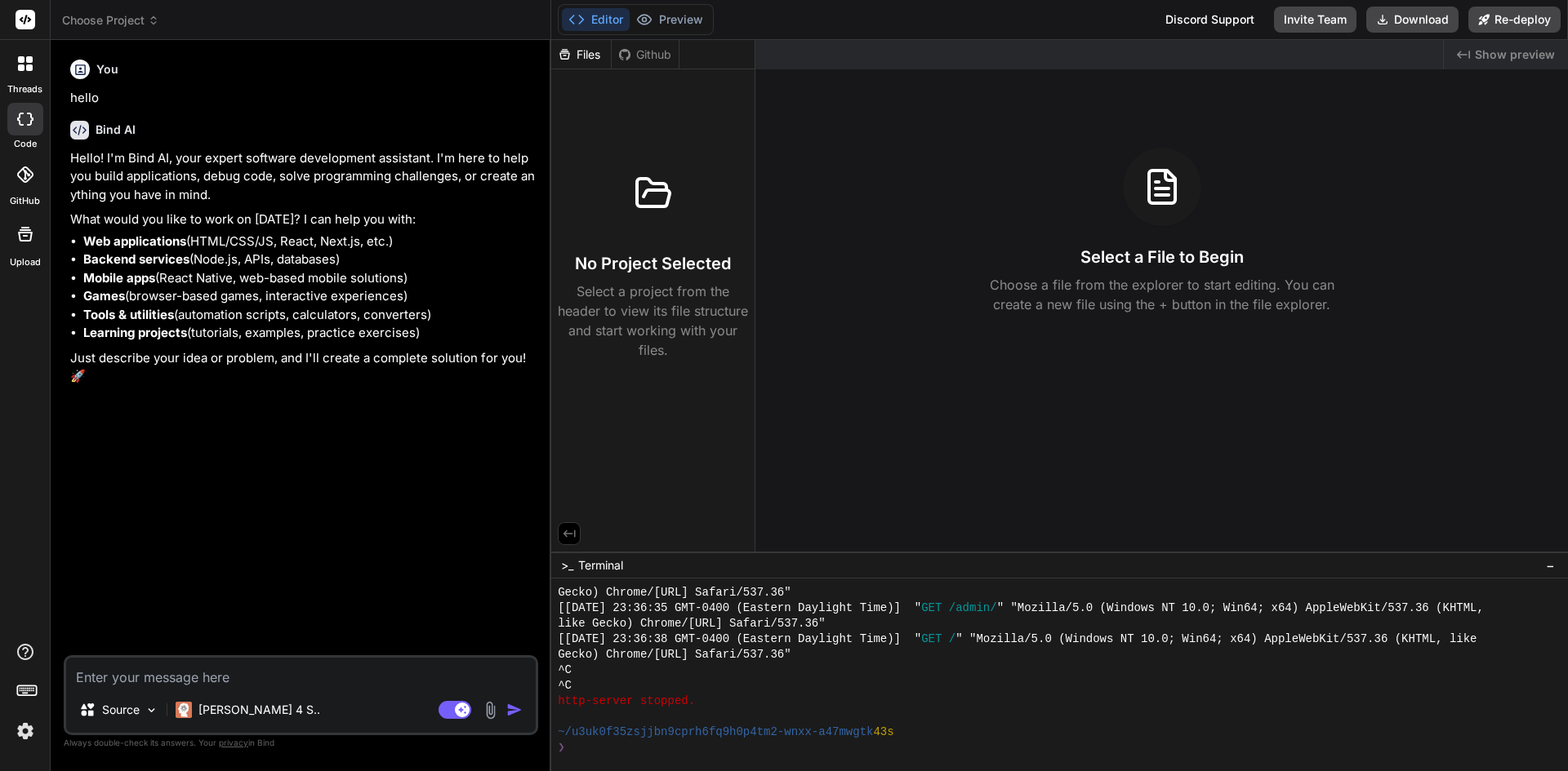
click at [31, 72] on div at bounding box center [25, 63] width 35 height 35
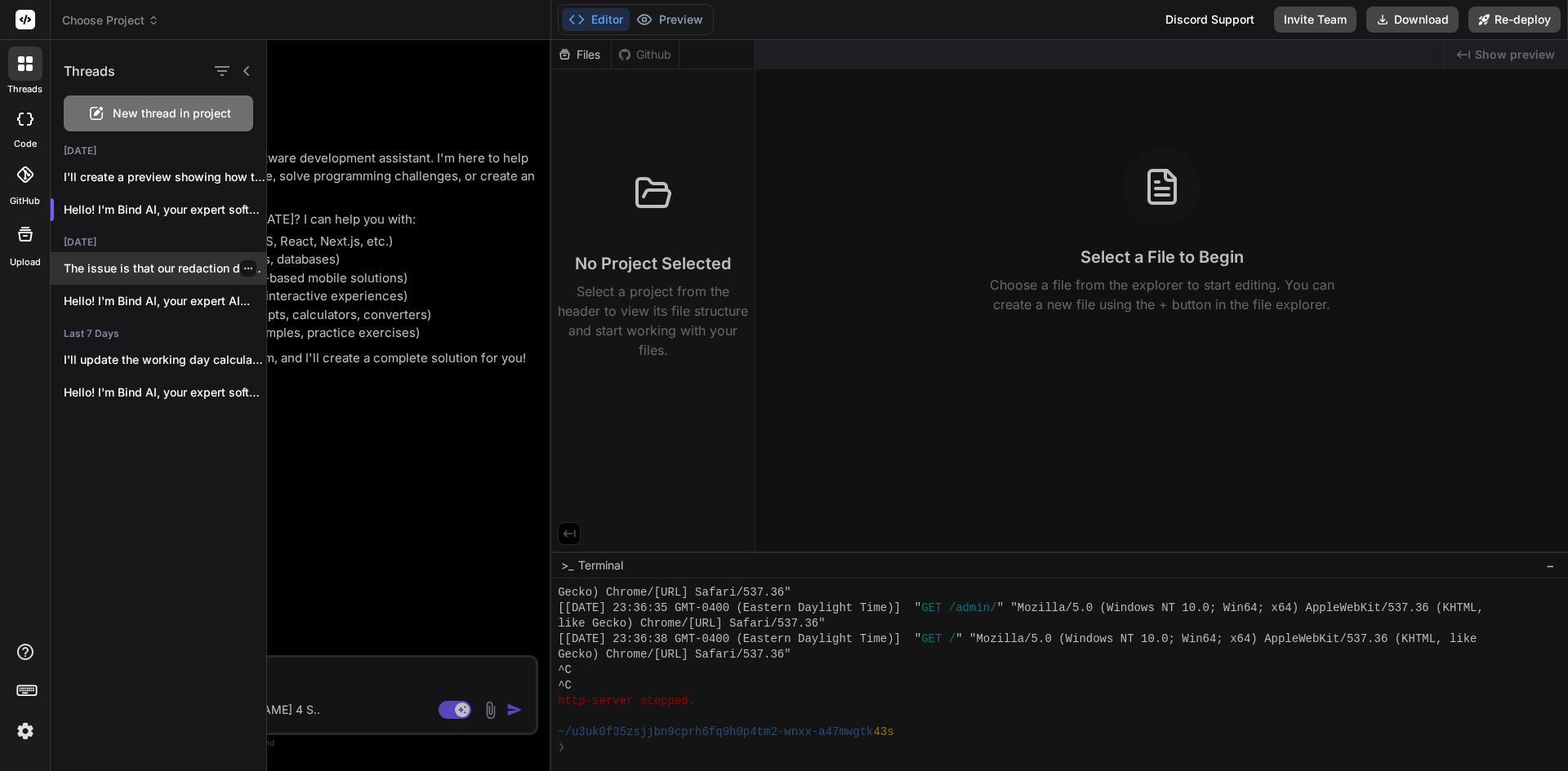
click at [138, 271] on p "The issue is that our redaction detection..." at bounding box center [164, 268] width 202 height 16
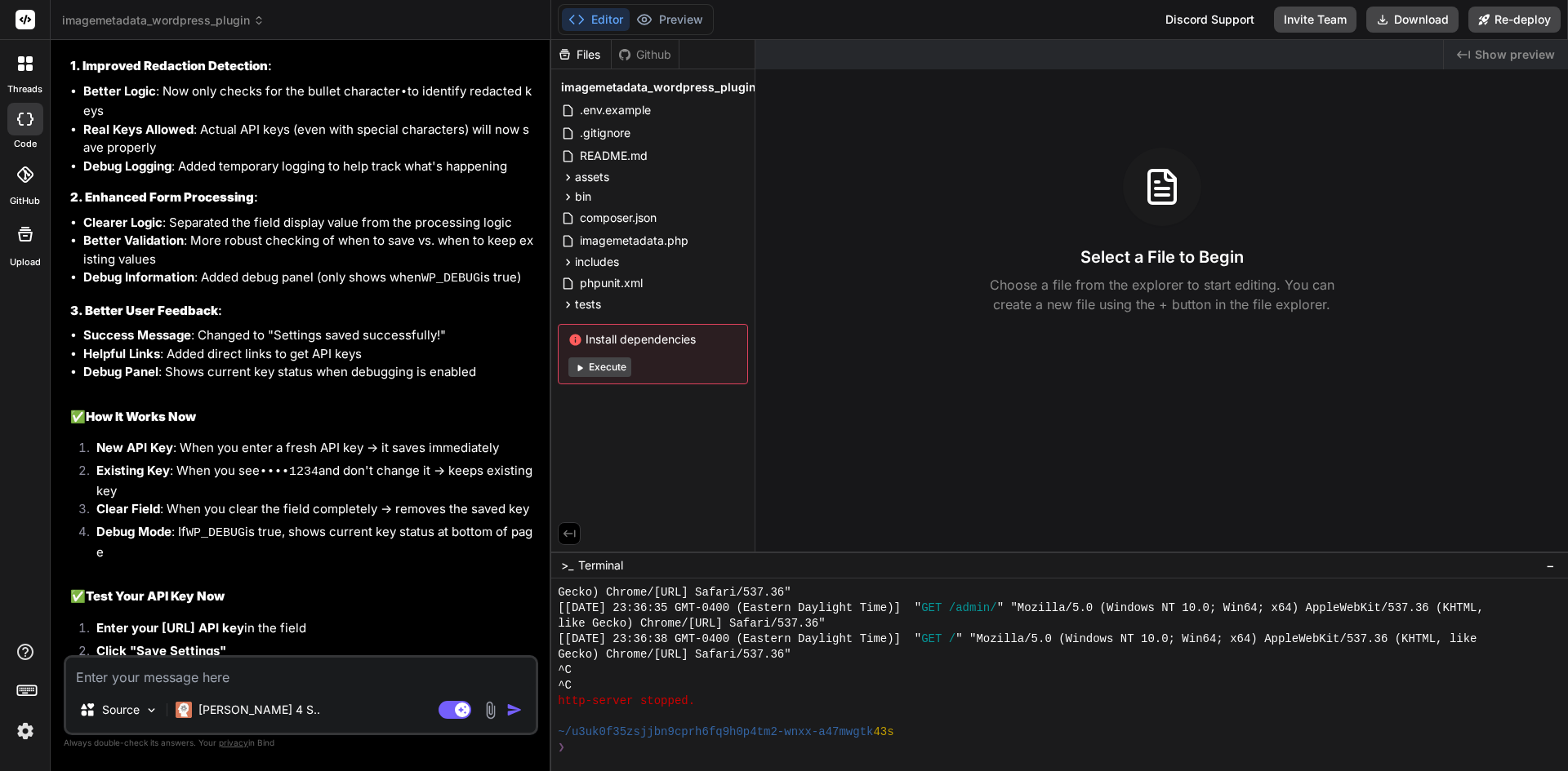
scroll to position [5209, 0]
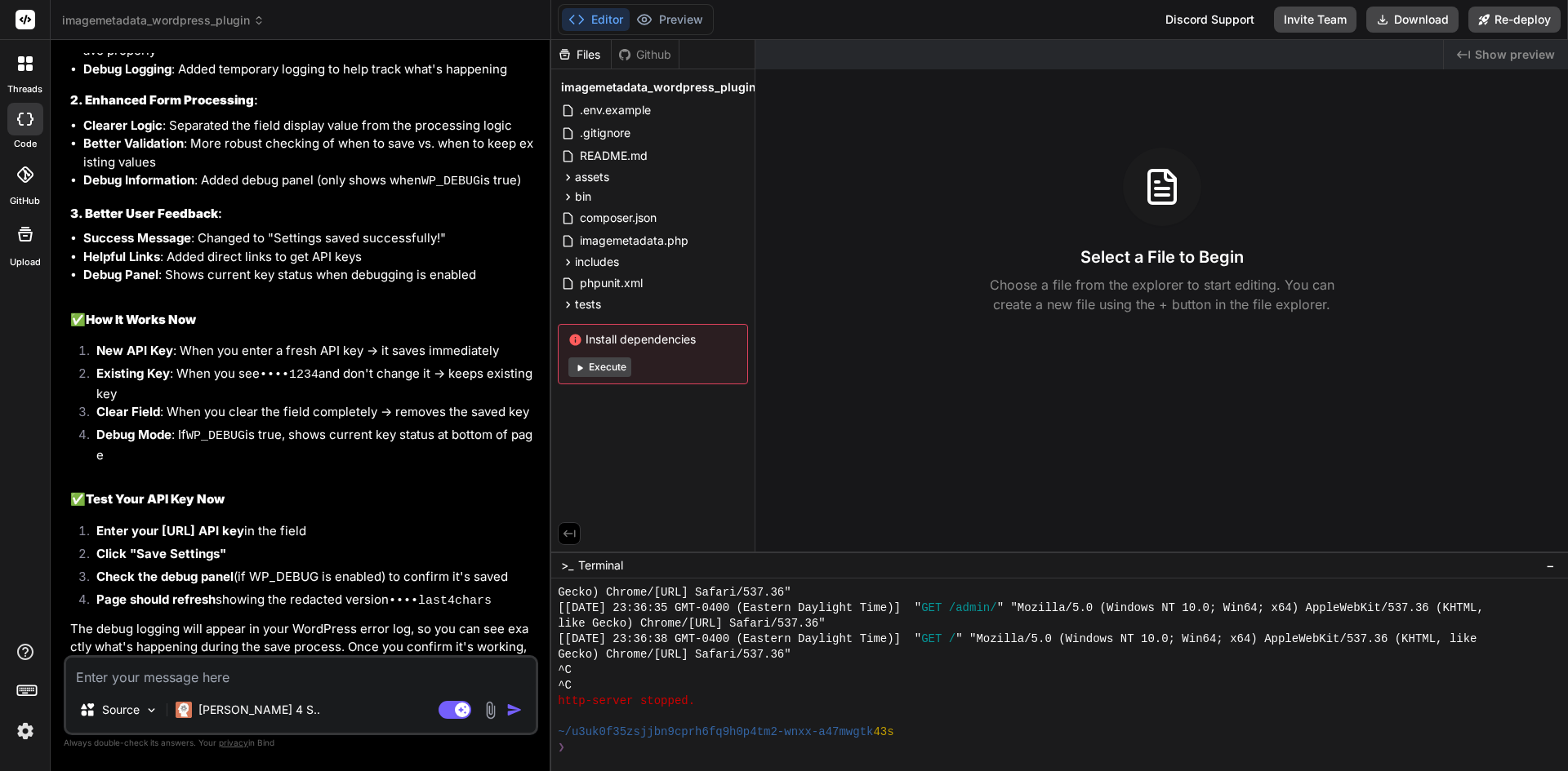
click at [30, 79] on div at bounding box center [25, 63] width 35 height 35
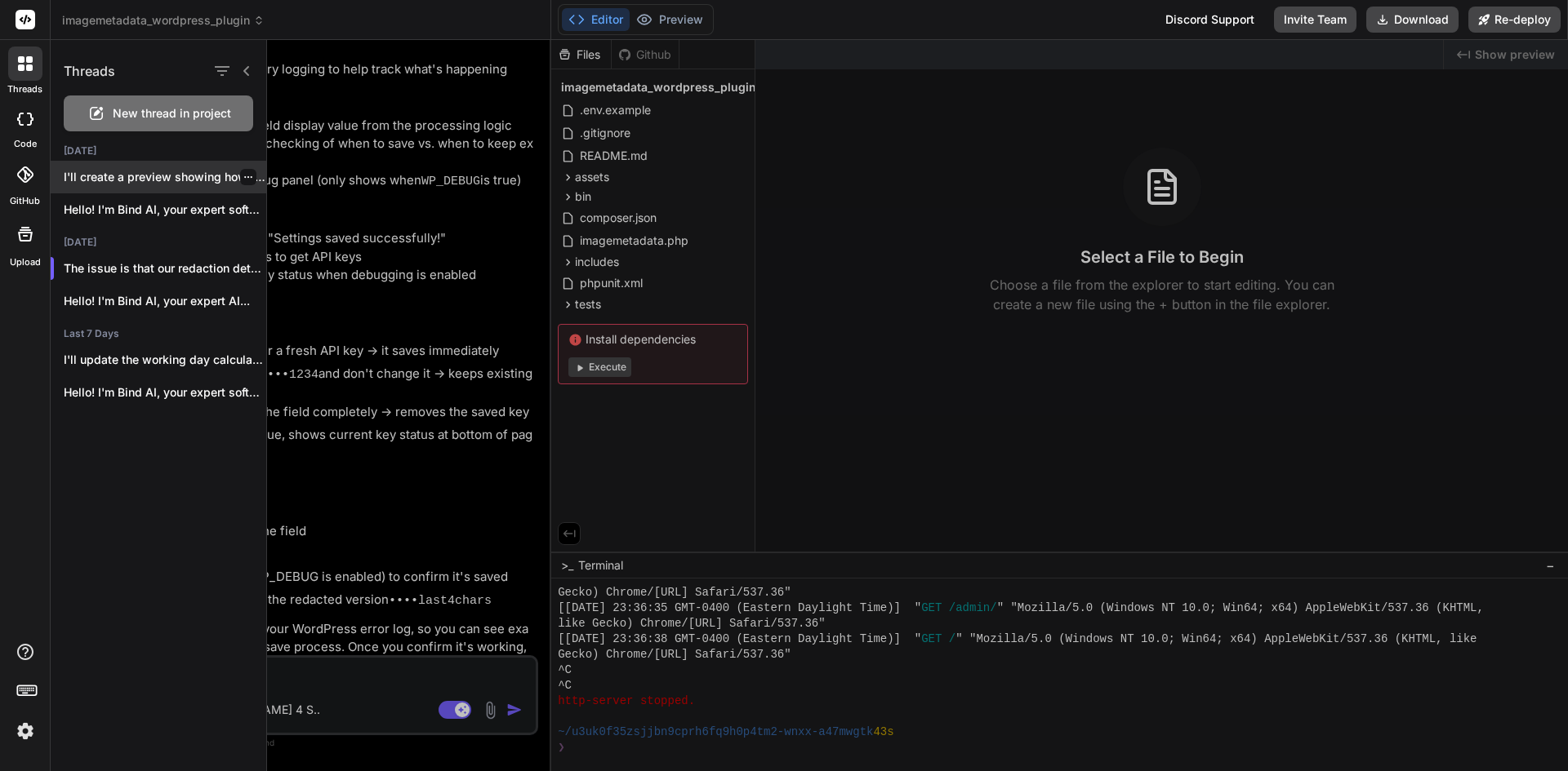
click at [155, 173] on p "I'll create a preview showing how the..." at bounding box center [164, 177] width 202 height 16
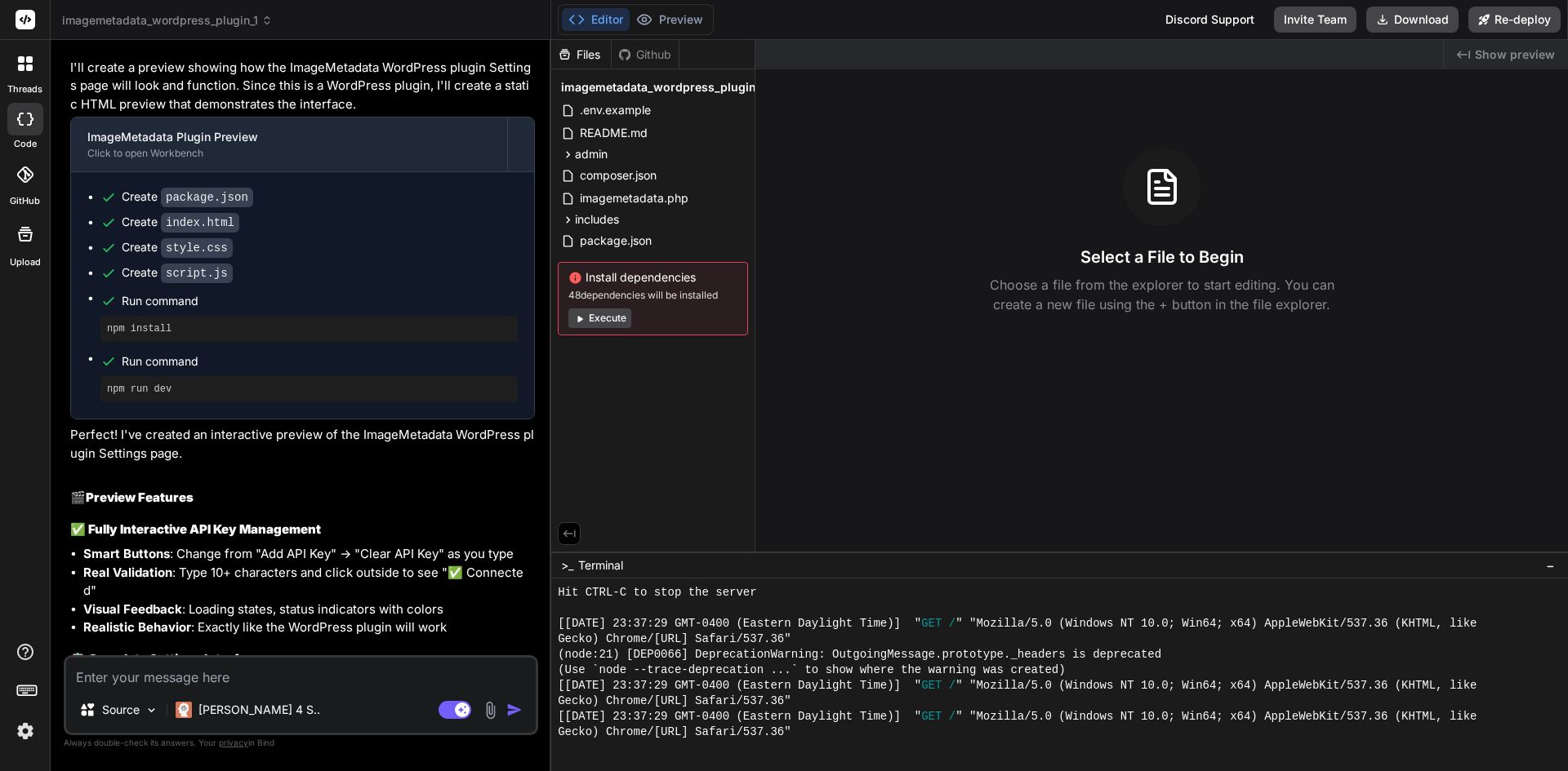
scroll to position [4661, 0]
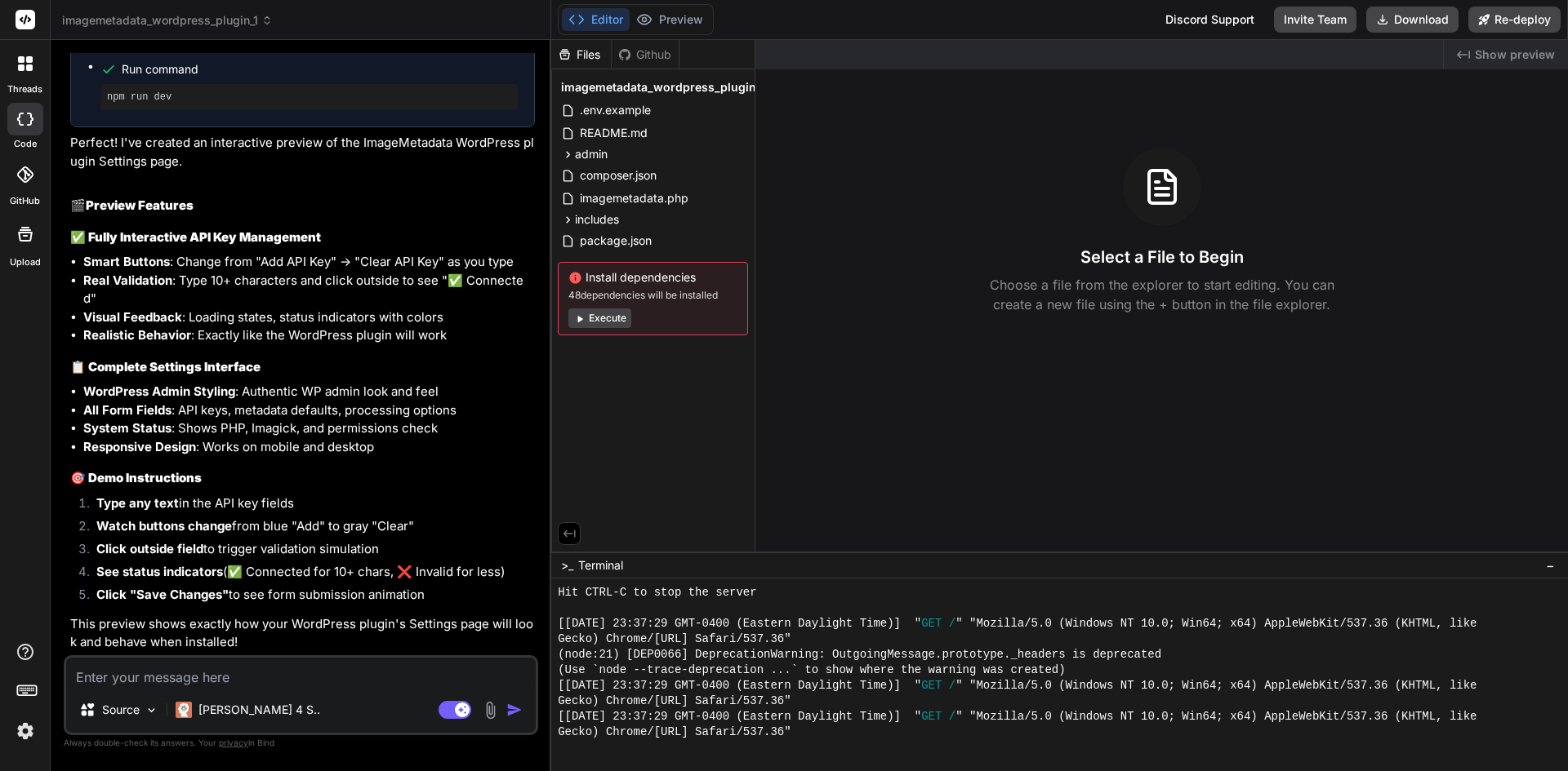
drag, startPoint x: 386, startPoint y: 239, endPoint x: 439, endPoint y: 553, distance: 318.4
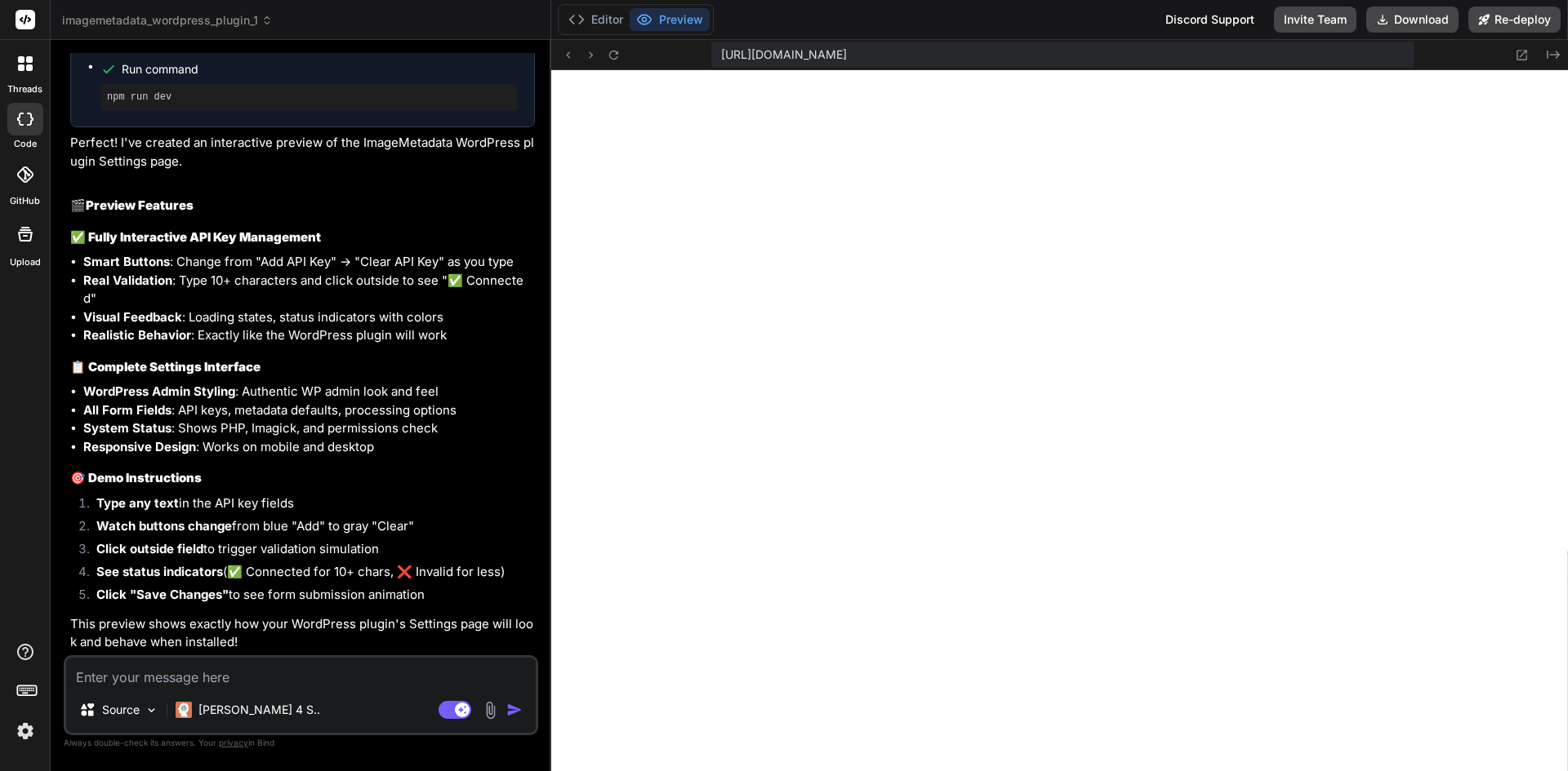
click at [25, 66] on icon at bounding box center [25, 63] width 14 height 14
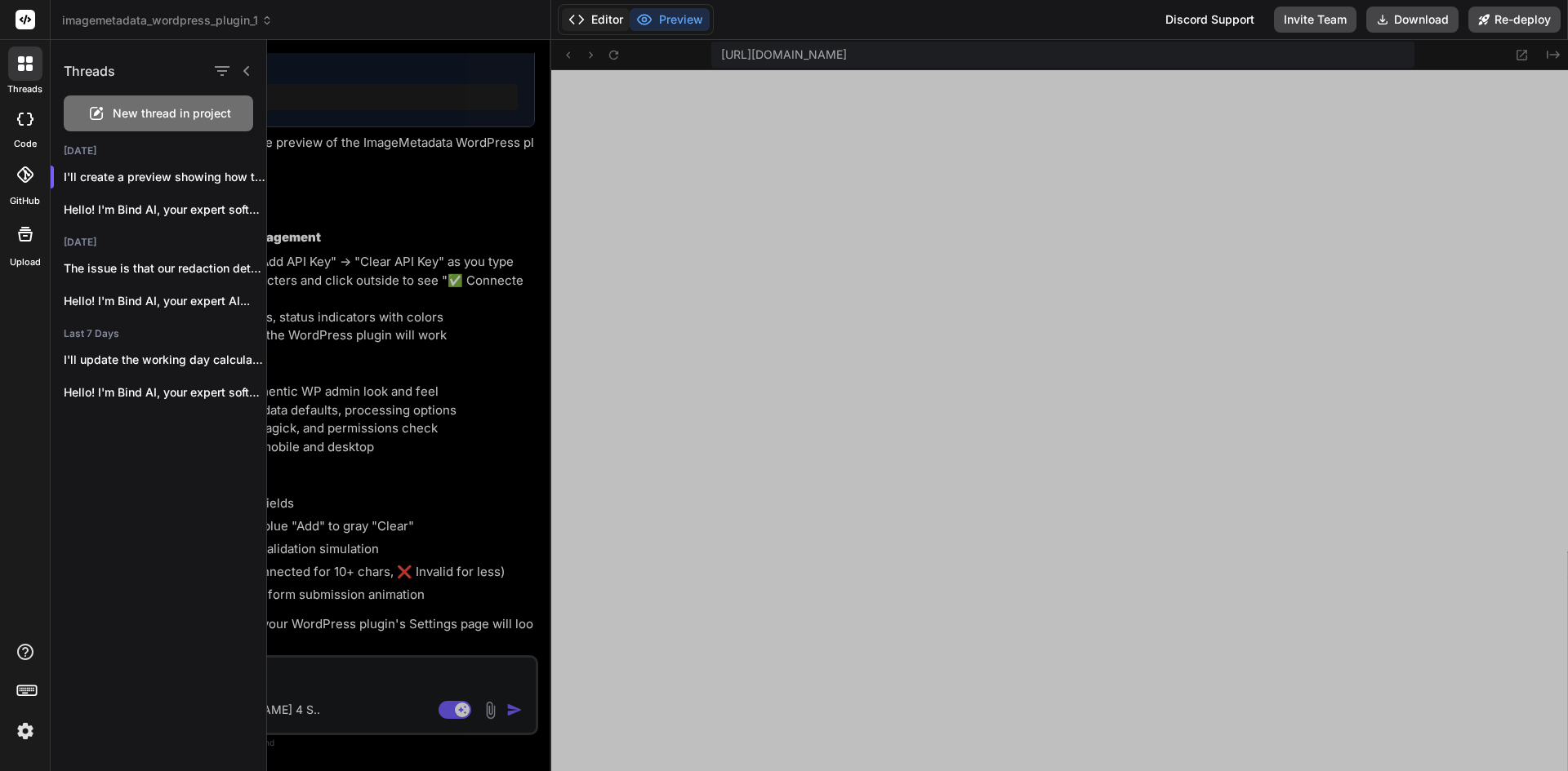
click at [611, 27] on button "Editor" at bounding box center [596, 19] width 68 height 23
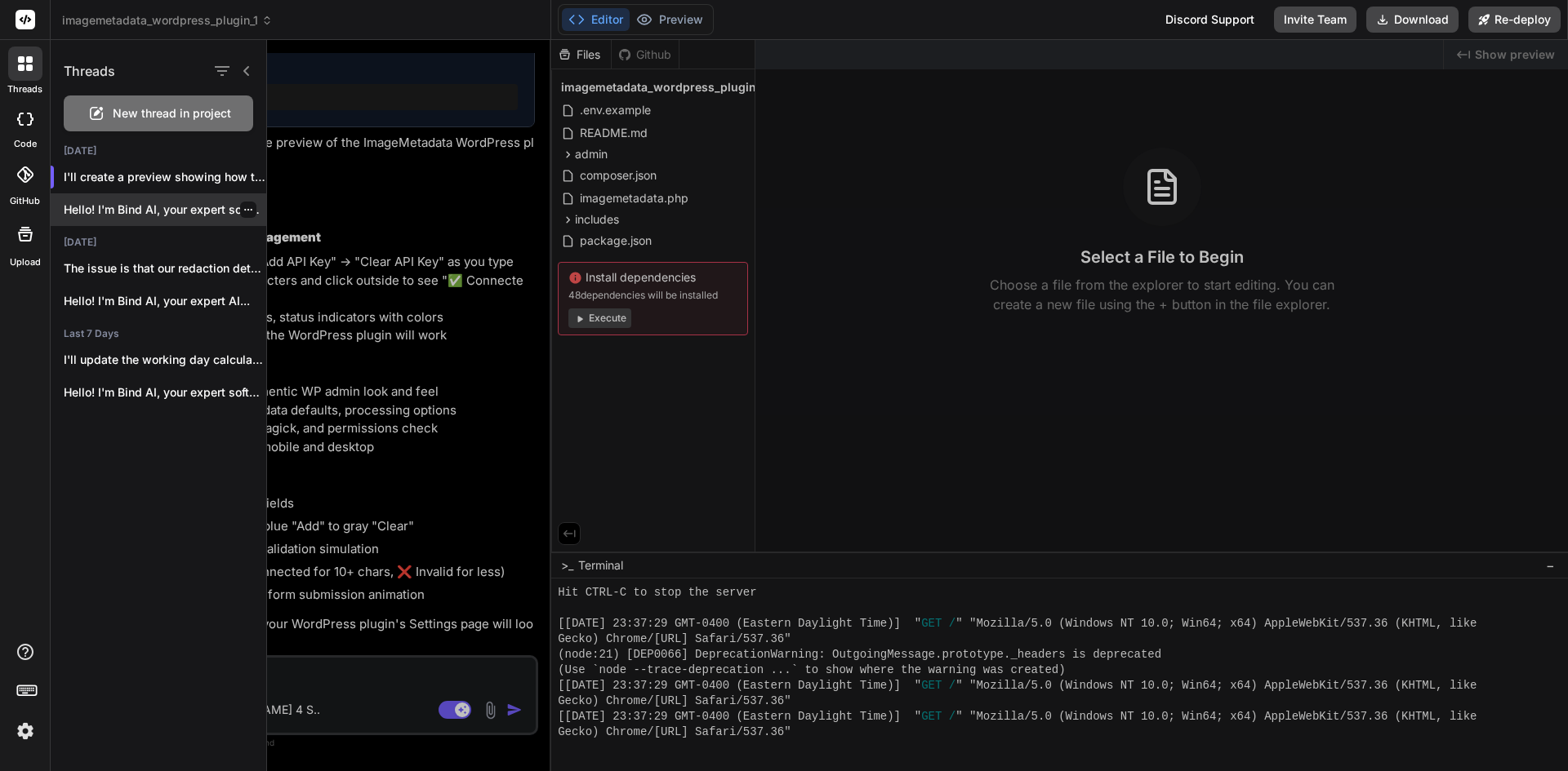
click at [127, 220] on div "Hello! I'm Bind AI, your expert software..." at bounding box center [158, 210] width 216 height 33
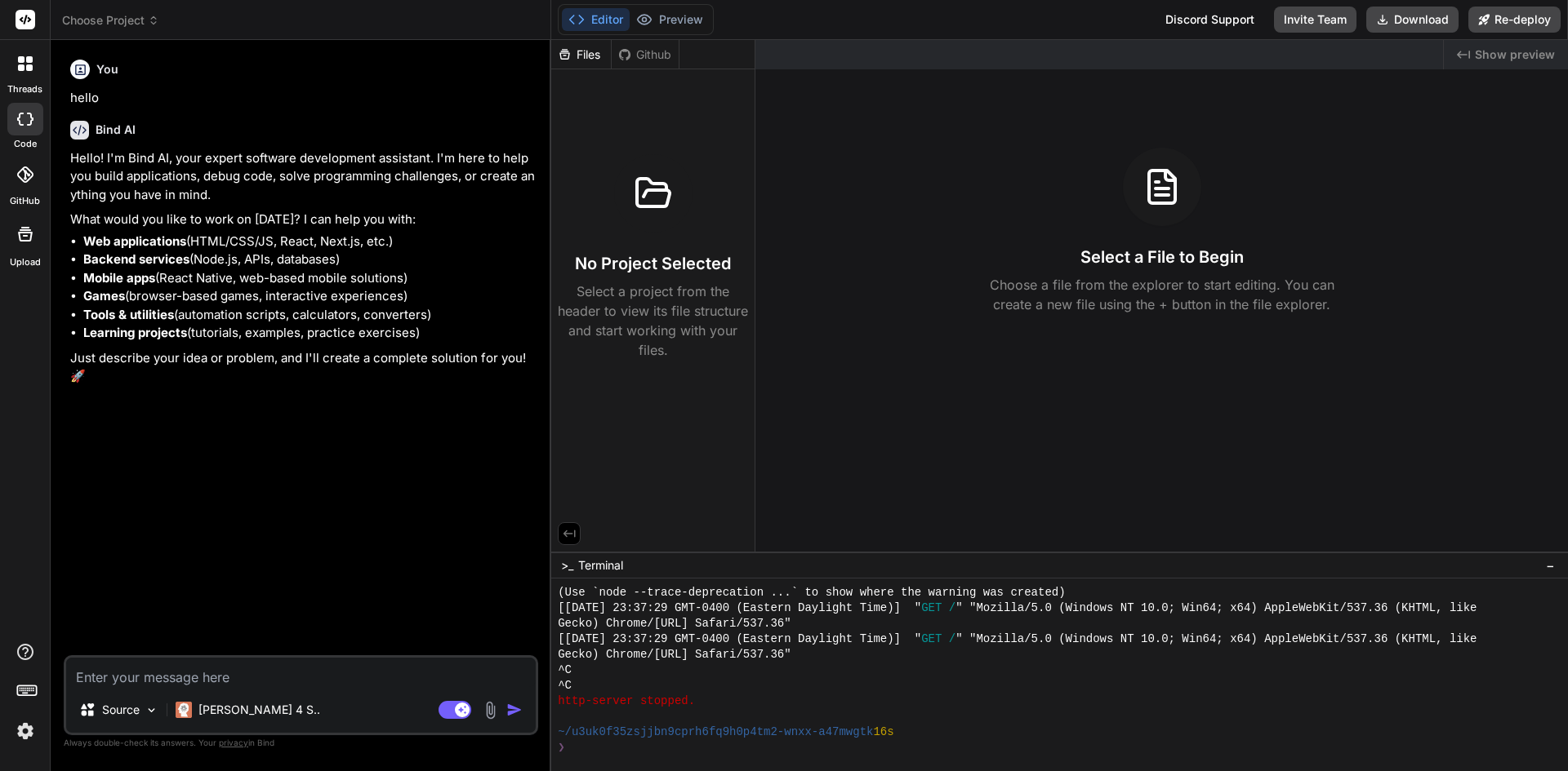
scroll to position [2079, 0]
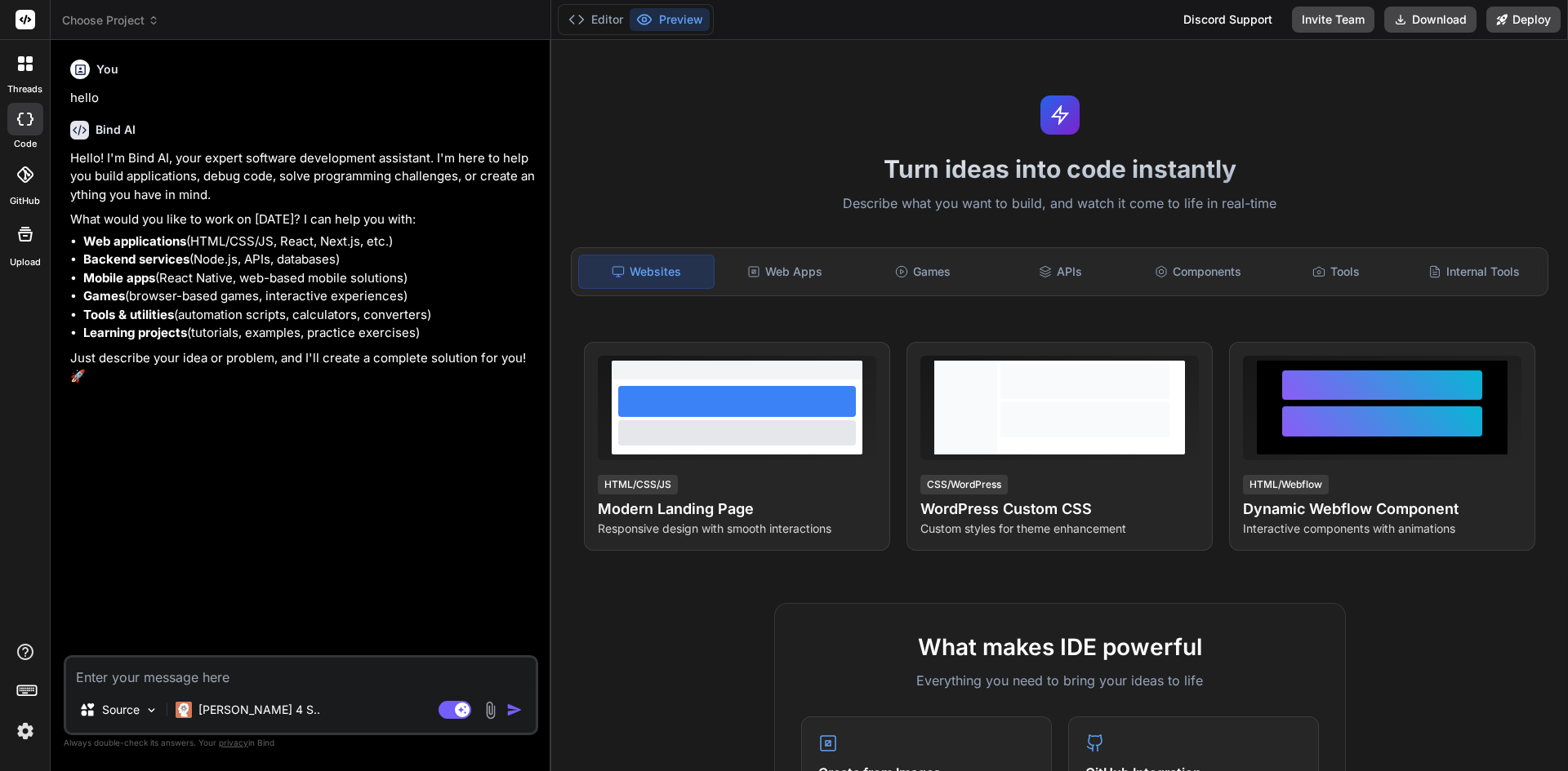
type textarea "x"
click at [605, 19] on button "Editor" at bounding box center [596, 19] width 68 height 23
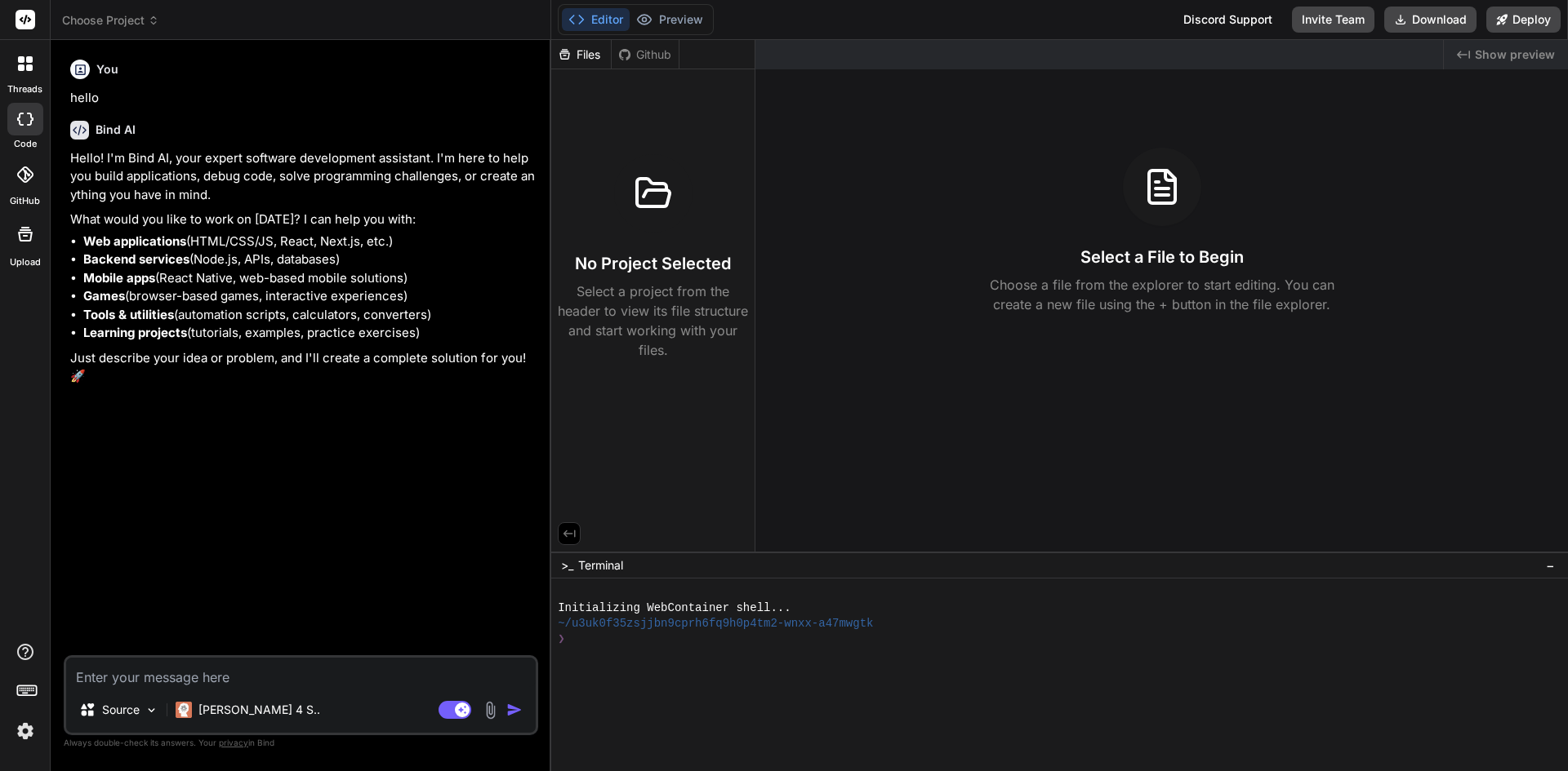
click at [320, 680] on textarea at bounding box center [301, 672] width 470 height 30
paste textarea "Lor ips do sitame cons-adipi elitseddo. E temp in utlab e DolorEma ALI en a Min…"
type textarea "Lor ips do sitame cons-adipi elitseddo. E temp in utlab e DolorEma ALI en a Min…"
type textarea "x"
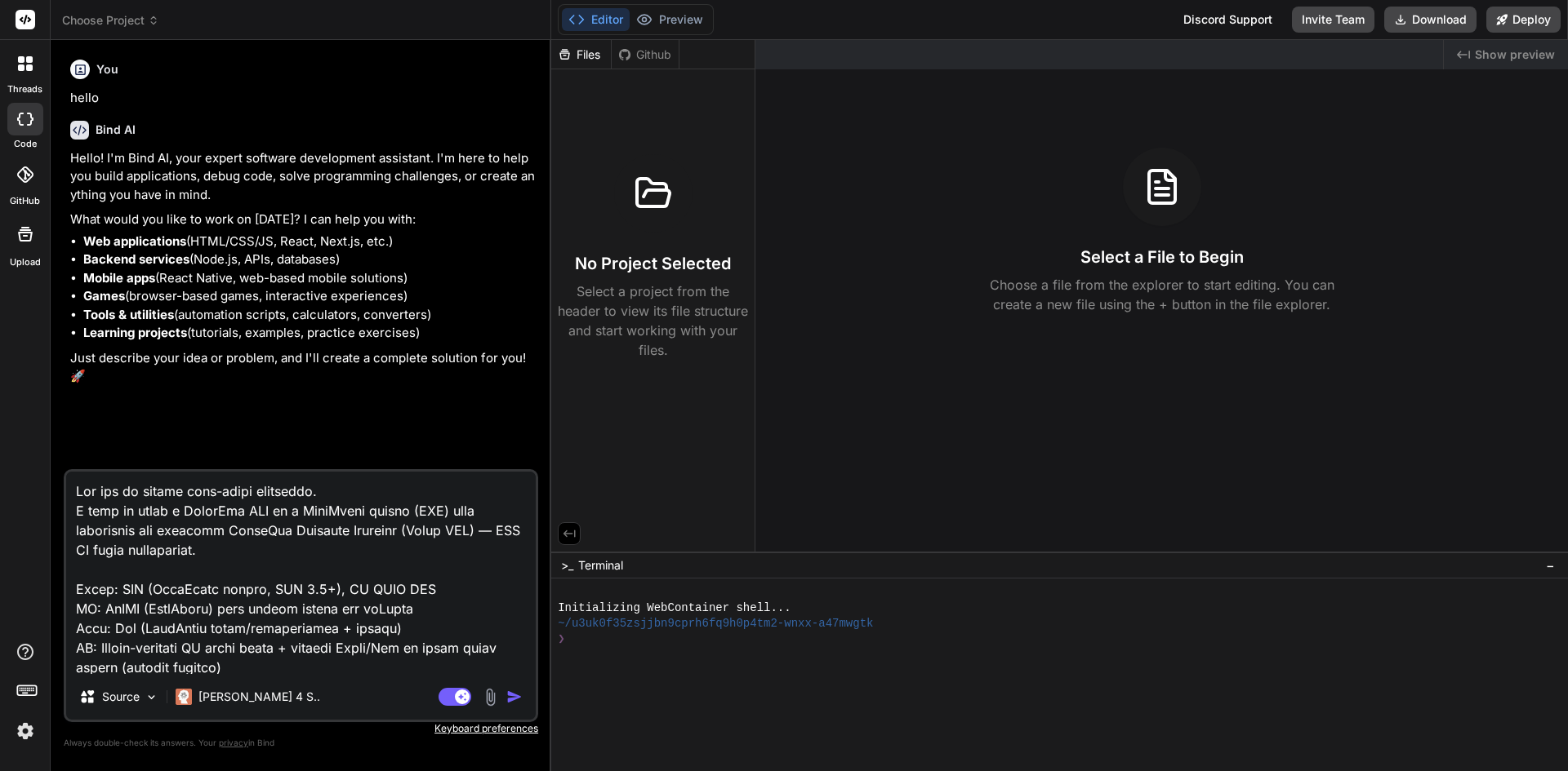
scroll to position [2529, 0]
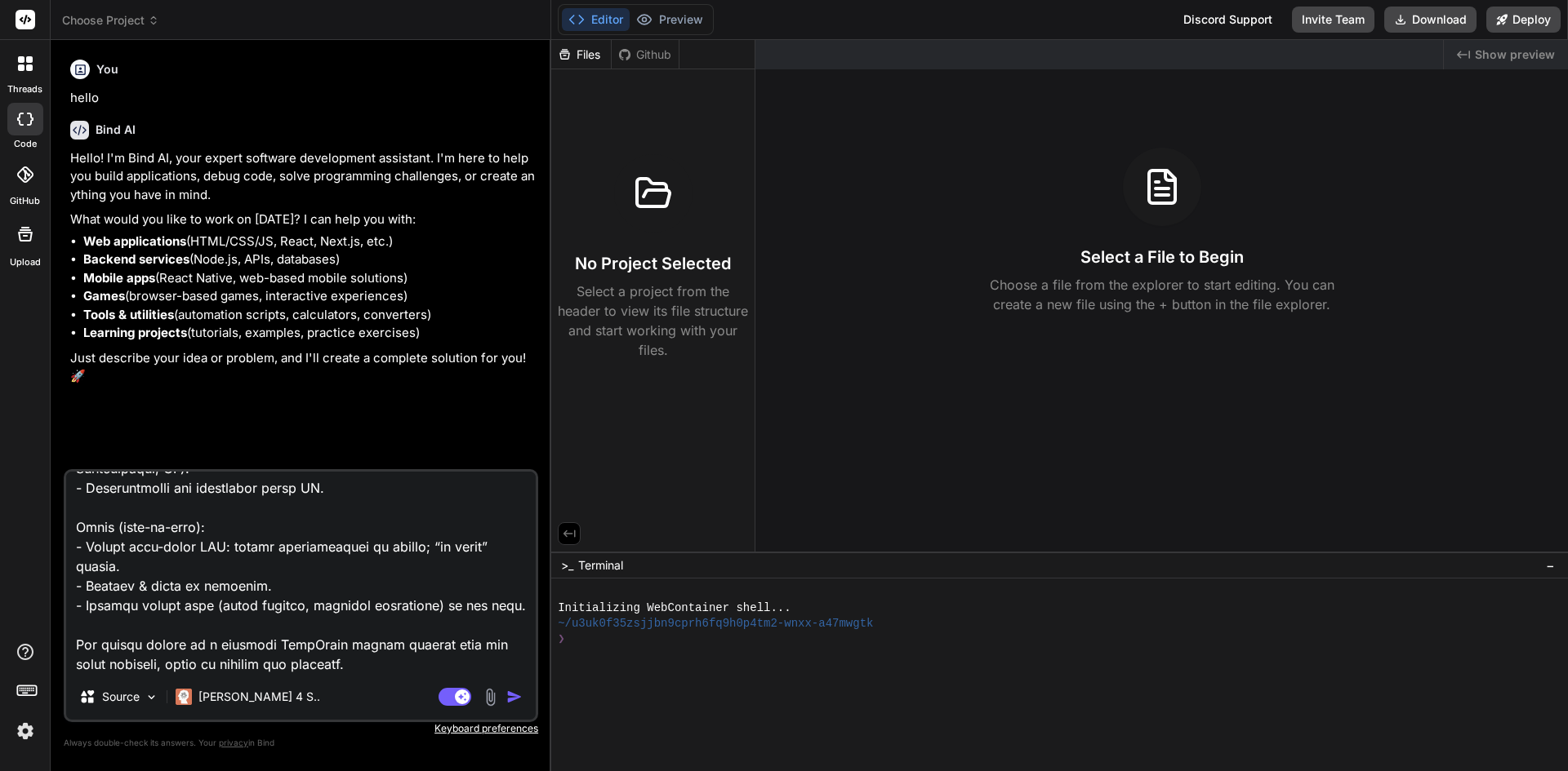
drag, startPoint x: 375, startPoint y: 655, endPoint x: 70, endPoint y: 622, distance: 306.8
click at [70, 622] on textarea at bounding box center [301, 572] width 470 height 202
type textarea "Lor ips do sitame cons-adipi elitseddo. E temp in utlab e DolorEma ALI en a Min…"
click at [190, 538] on textarea at bounding box center [301, 572] width 470 height 202
type textarea "x"
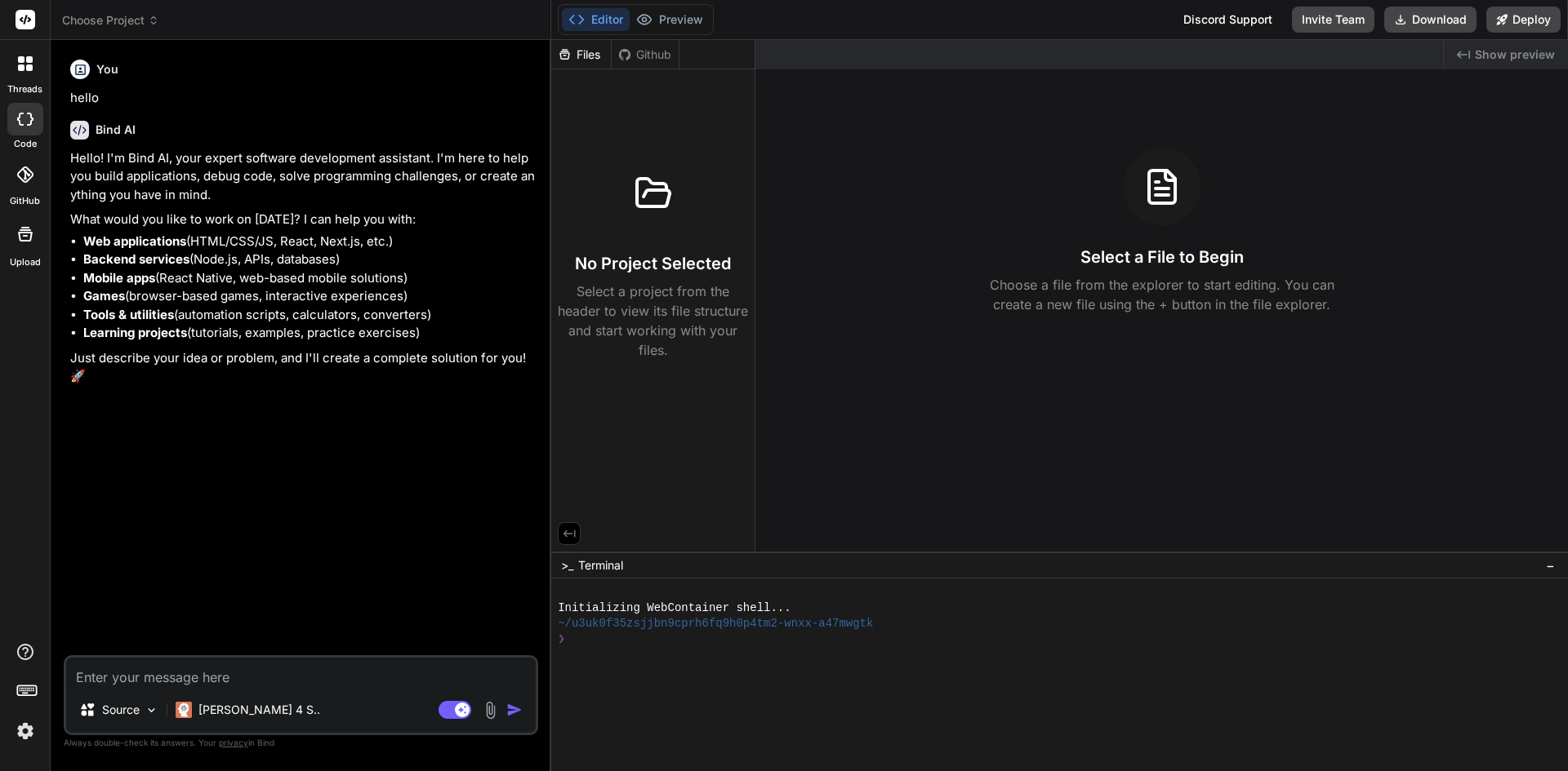
scroll to position [0, 0]
paste textarea "You are an expert full-stack developer. I want to build a standalone WhatsApp C…"
type textarea "You are an expert full-stack developer. I want to build a standalone WhatsApp C…"
type textarea "x"
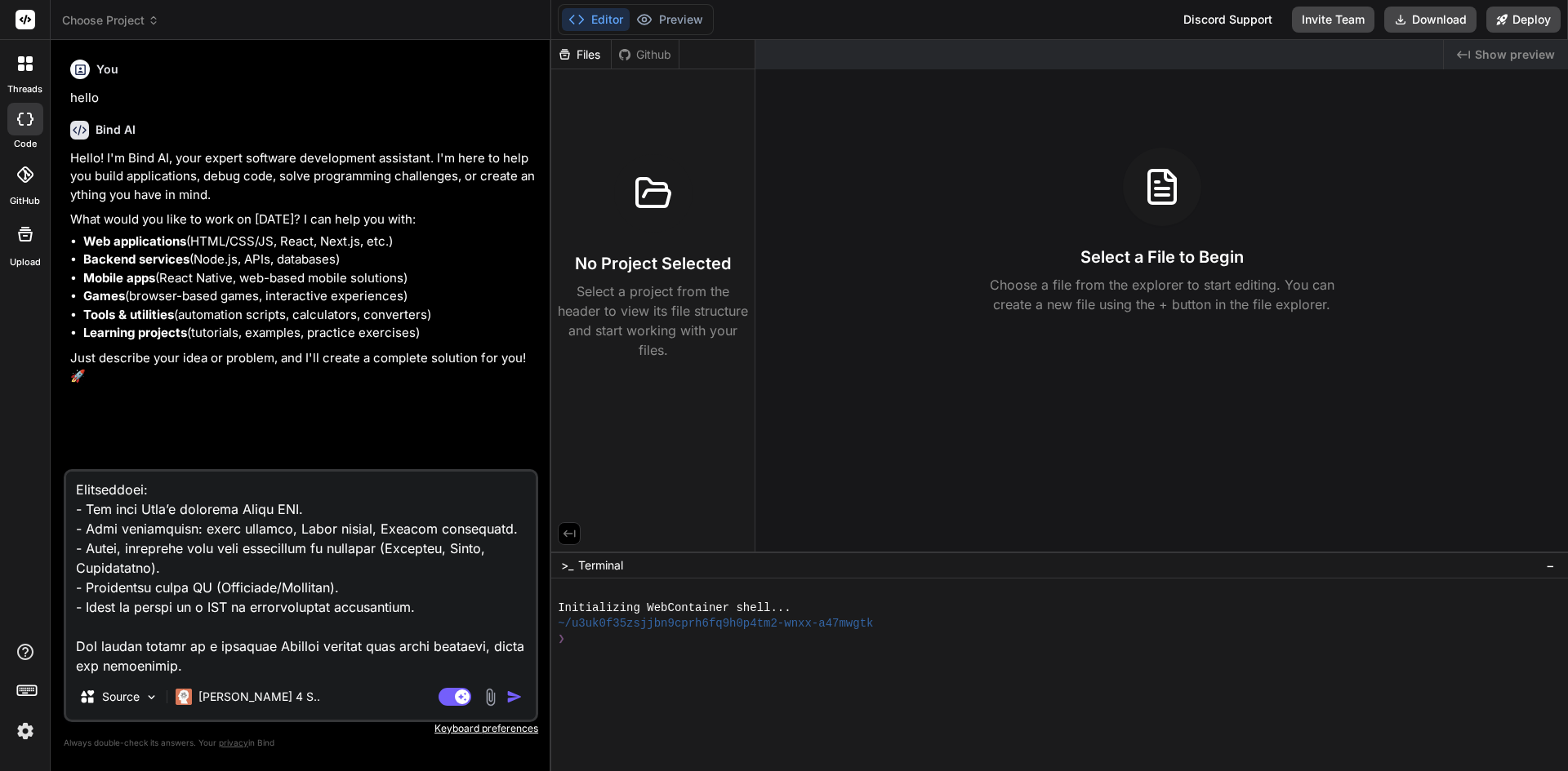
type textarea "You are an expert full-stack developer. I want to build a standalone WhatsApp C…"
click at [512, 702] on img "button" at bounding box center [514, 697] width 16 height 16
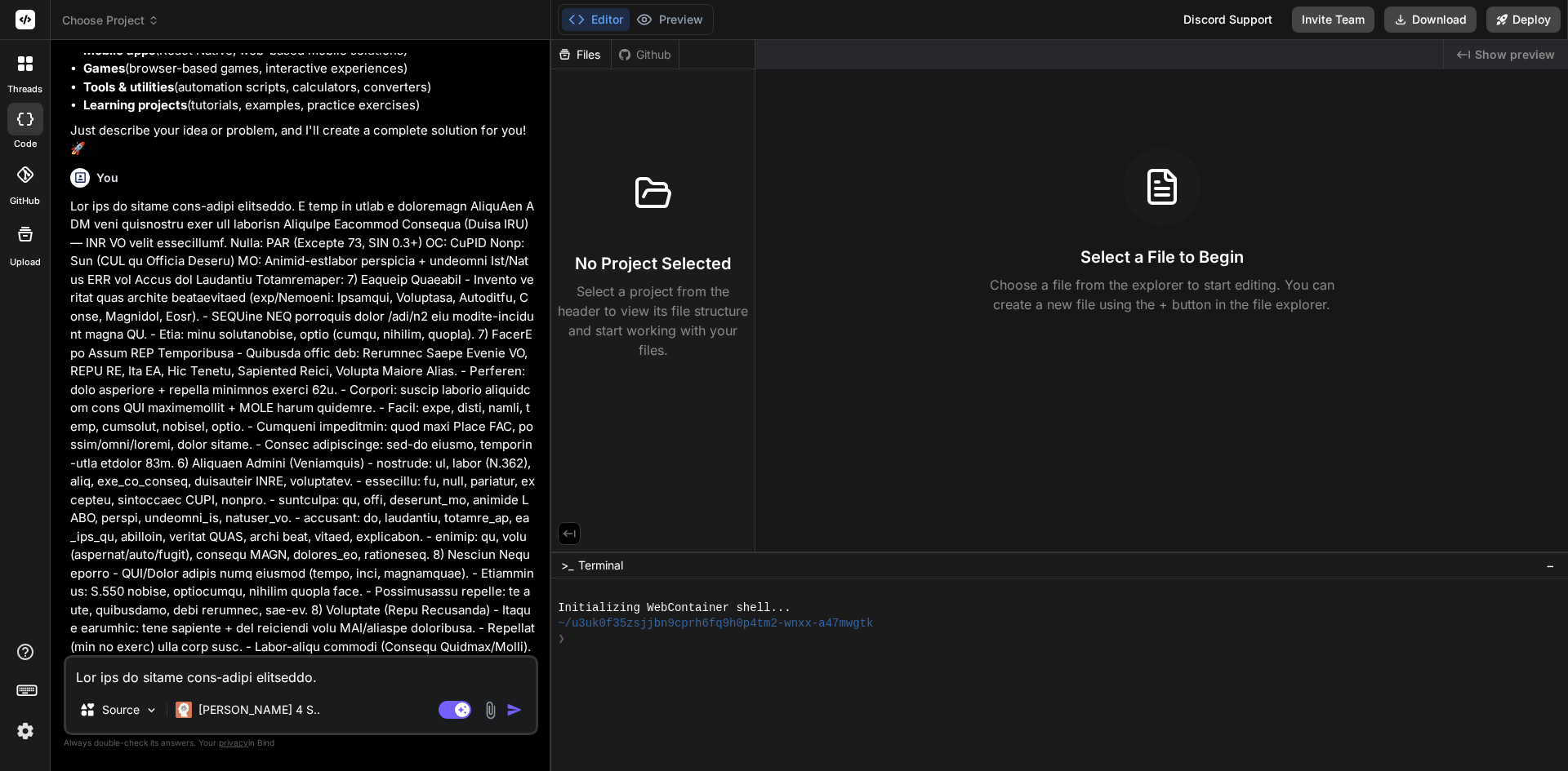
scroll to position [336, 0]
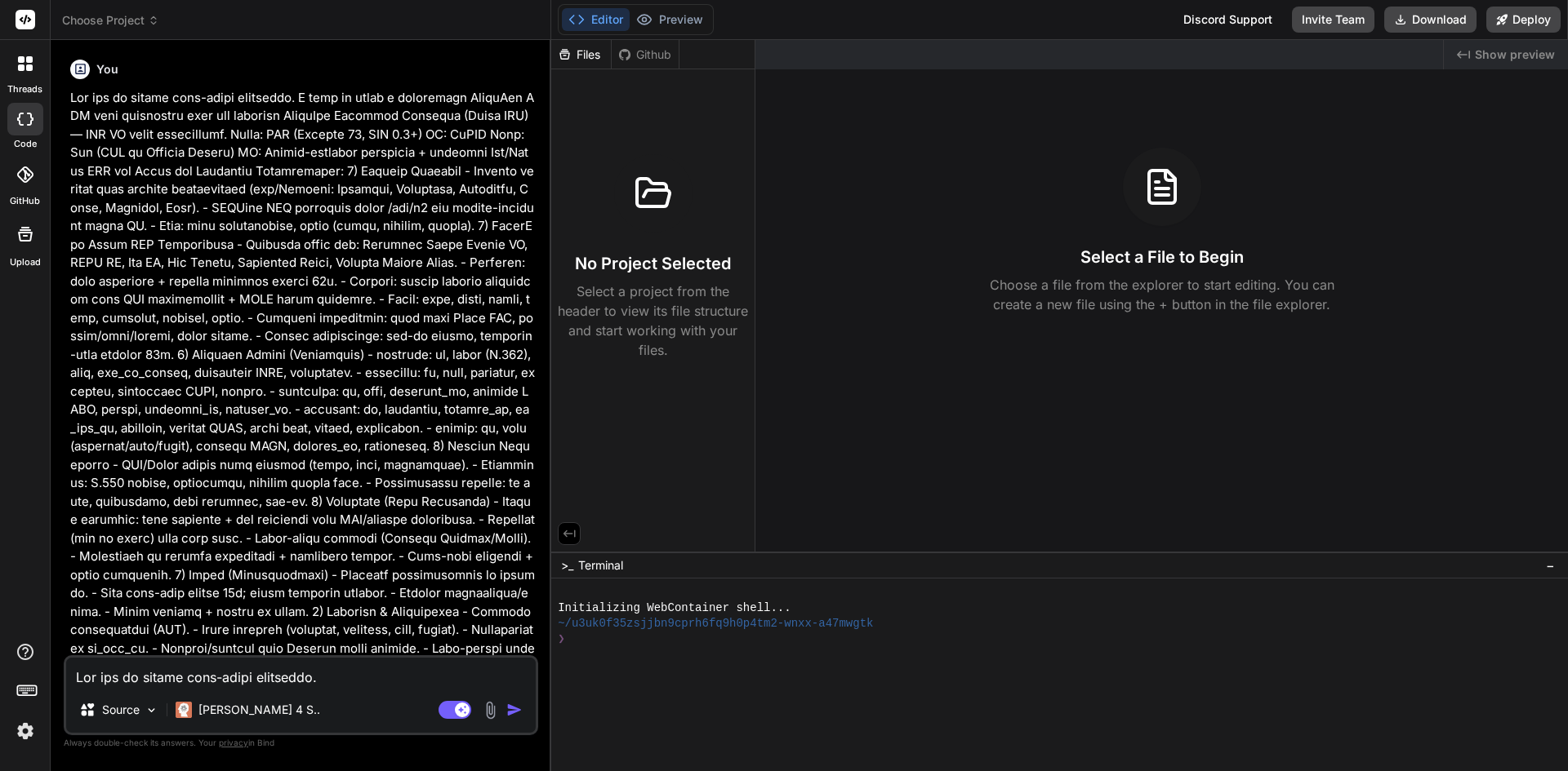
type textarea "x"
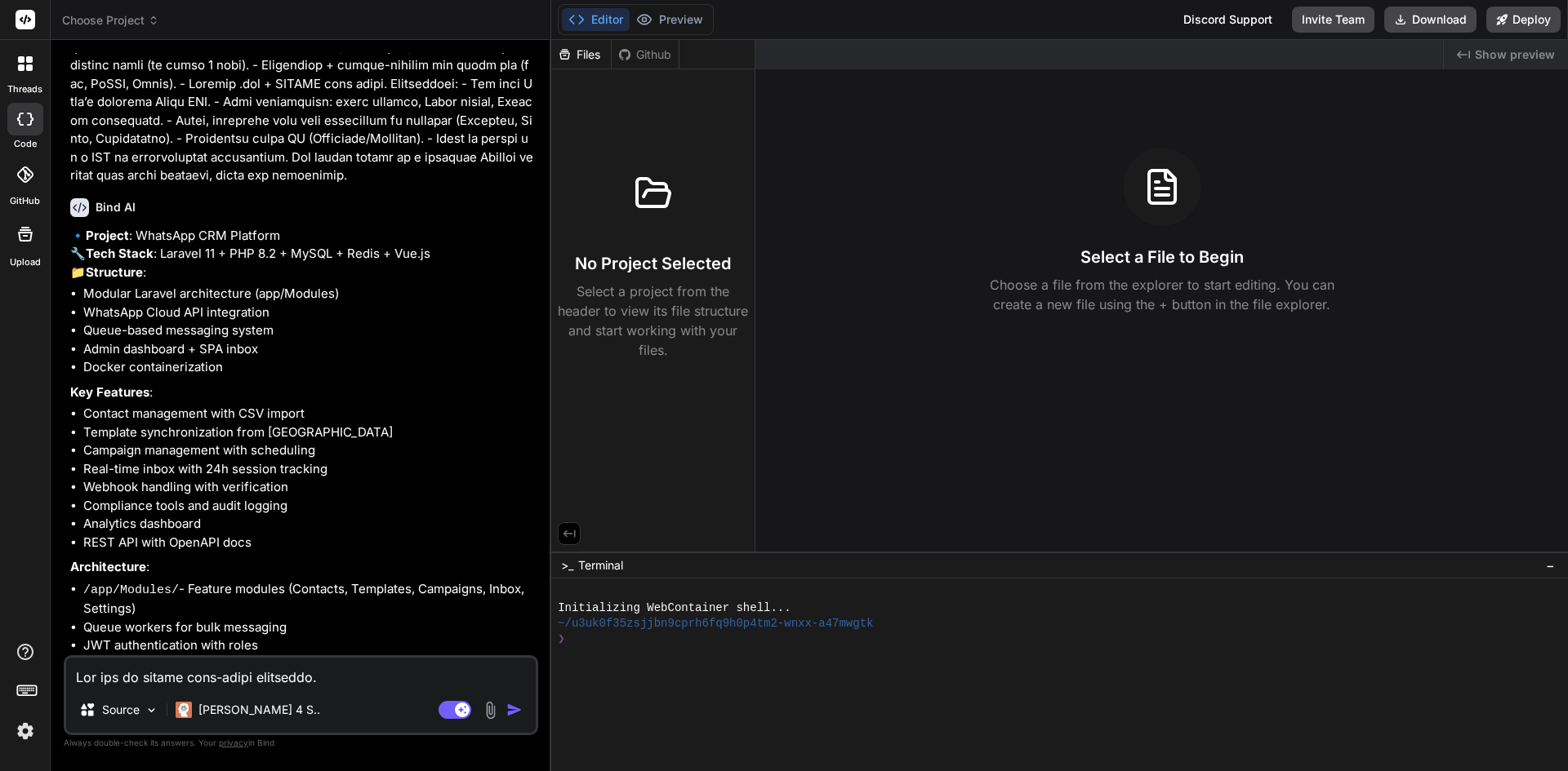
scroll to position [1185, 0]
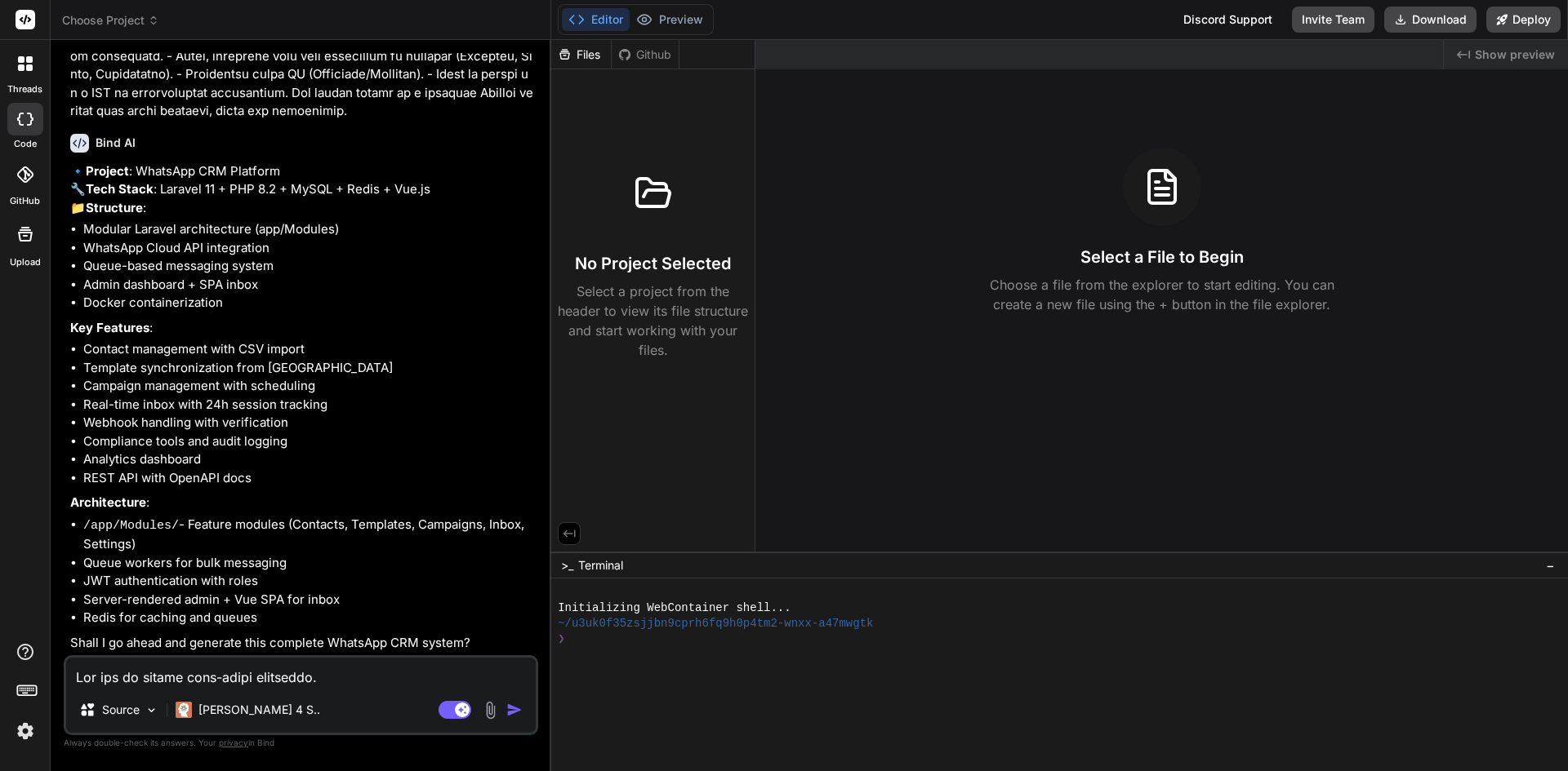
click at [269, 688] on div "Source Claude 4 S.. Agent Mode. When this toggle is activated, AI automatically…" at bounding box center [301, 696] width 474 height 80
click at [271, 682] on textarea at bounding box center [301, 672] width 470 height 30
type textarea "y"
type textarea "x"
type textarea "ye"
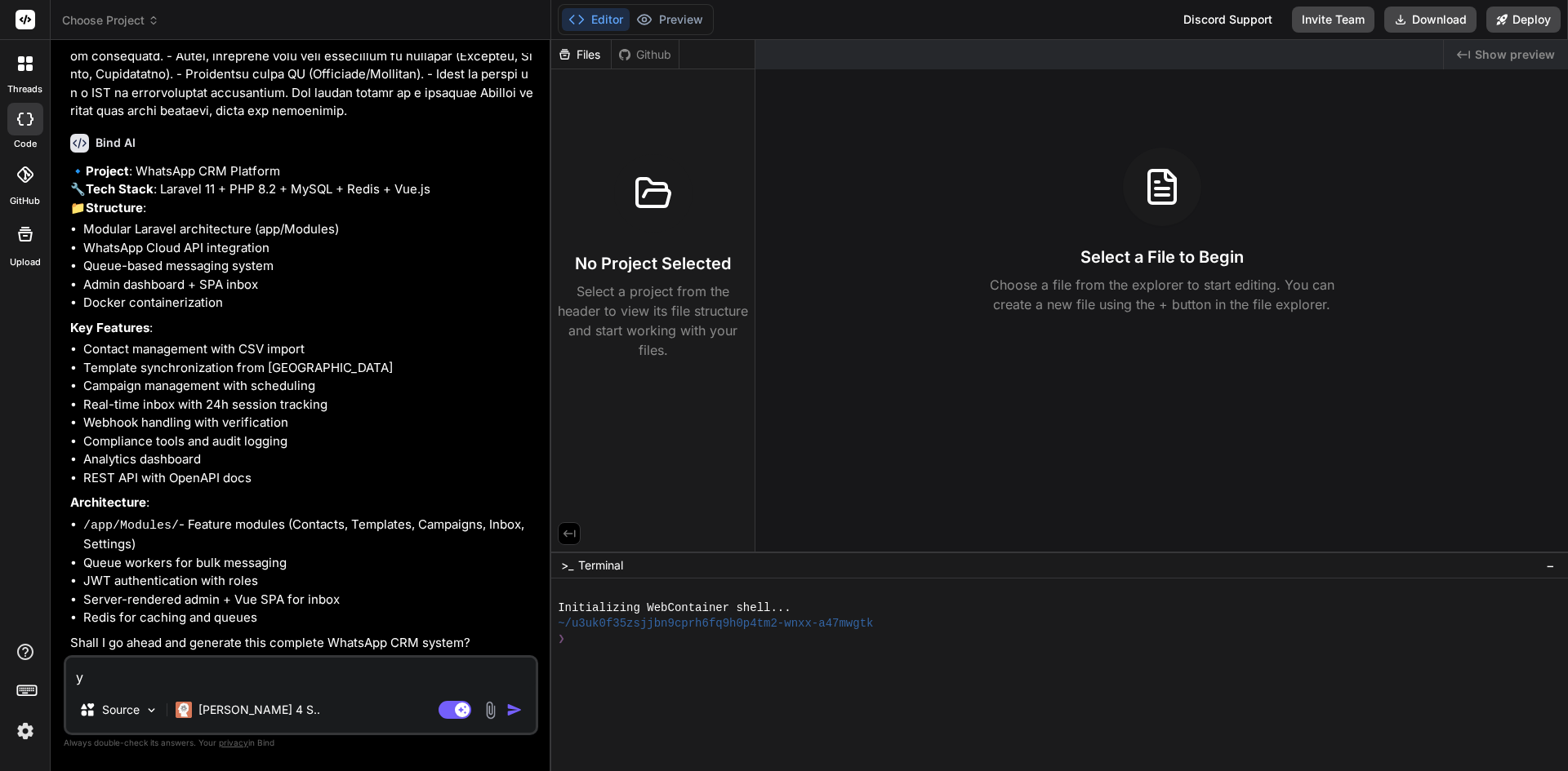
type textarea "x"
type textarea "yes"
type textarea "x"
type textarea "yes"
type textarea "x"
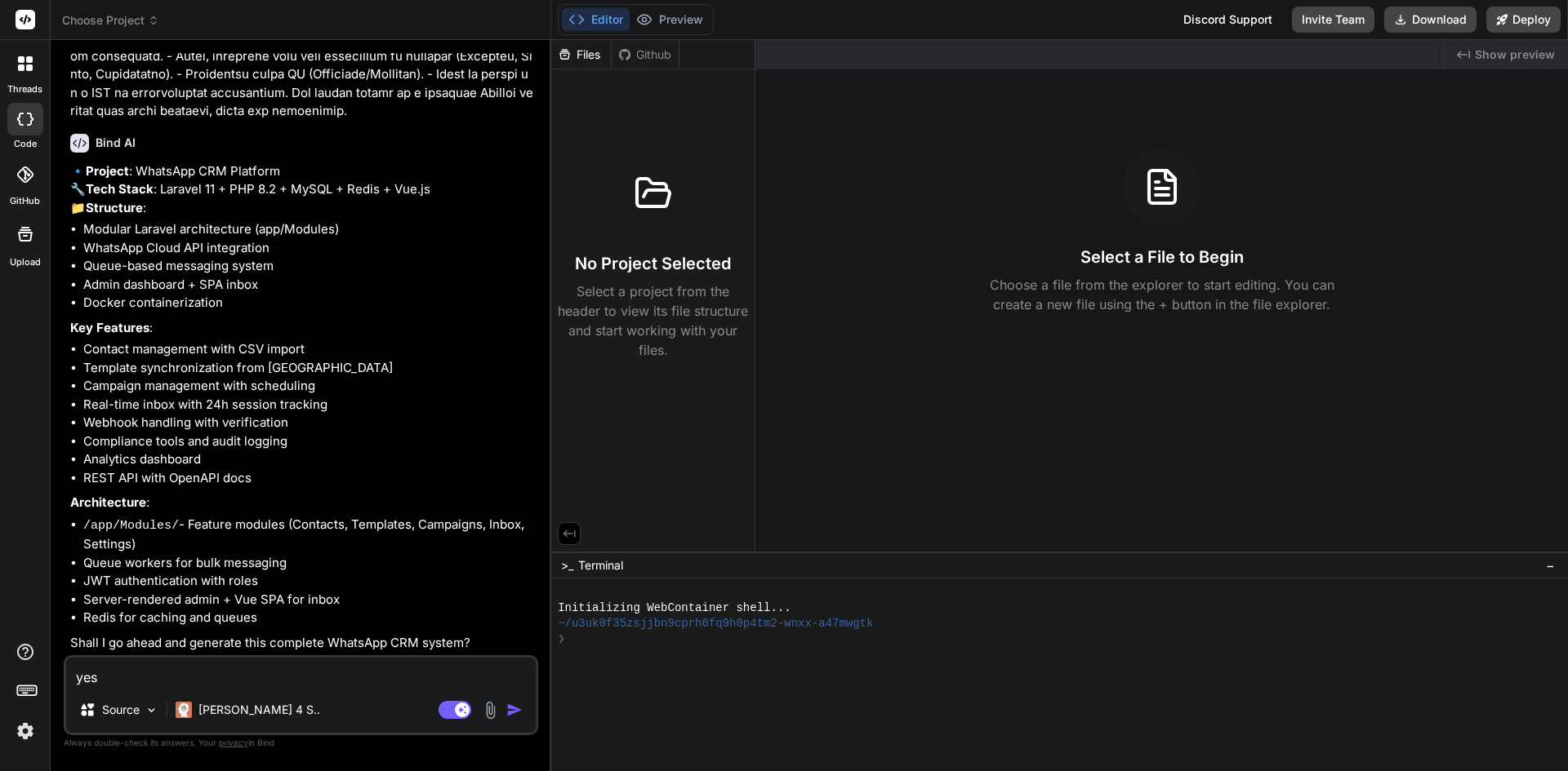
type textarea "yes a"
type textarea "x"
type textarea "yes an"
type textarea "x"
type textarea "yes and"
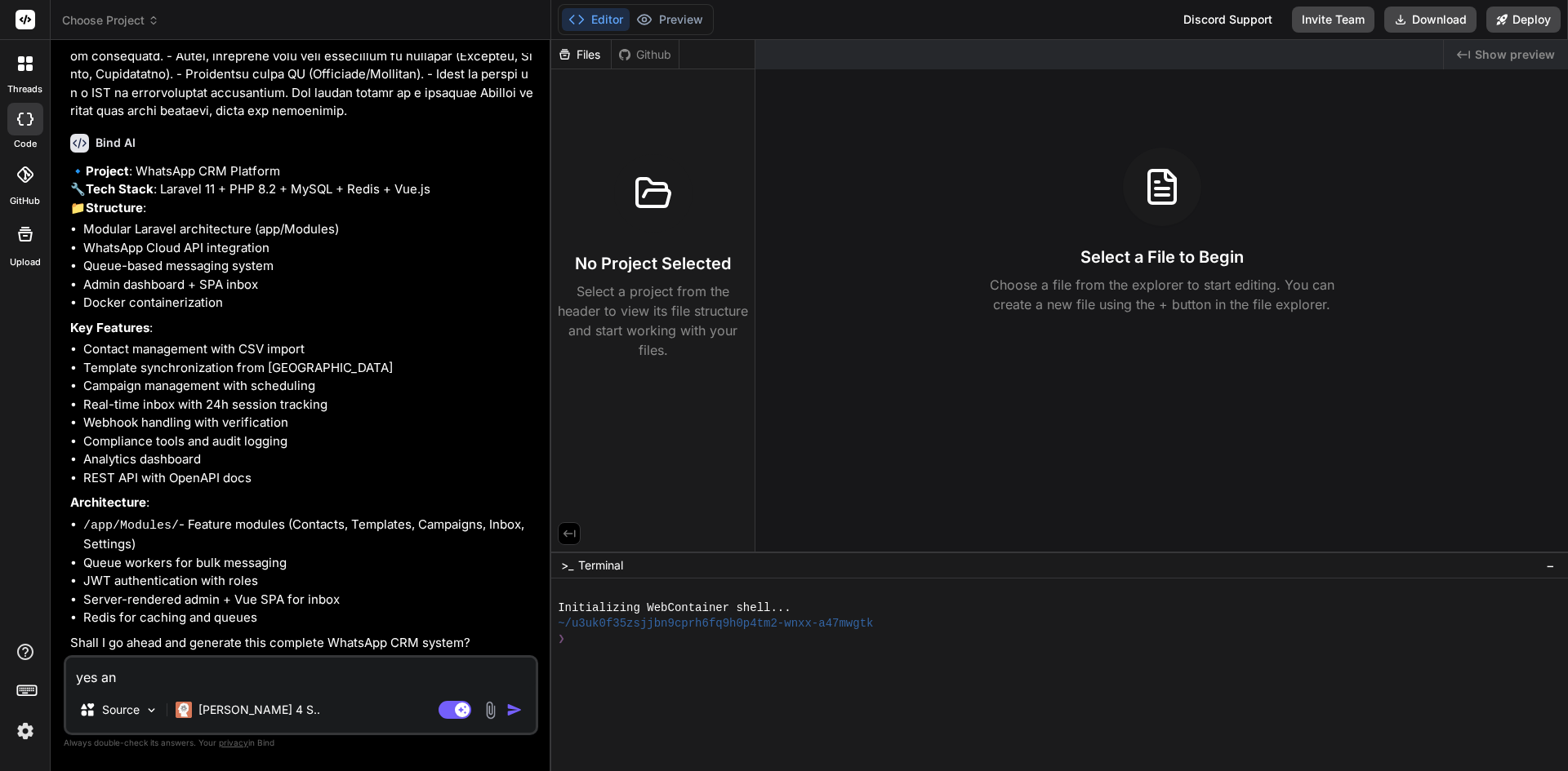
type textarea "x"
type textarea "yes and"
type textarea "x"
type textarea "yes and t"
type textarea "x"
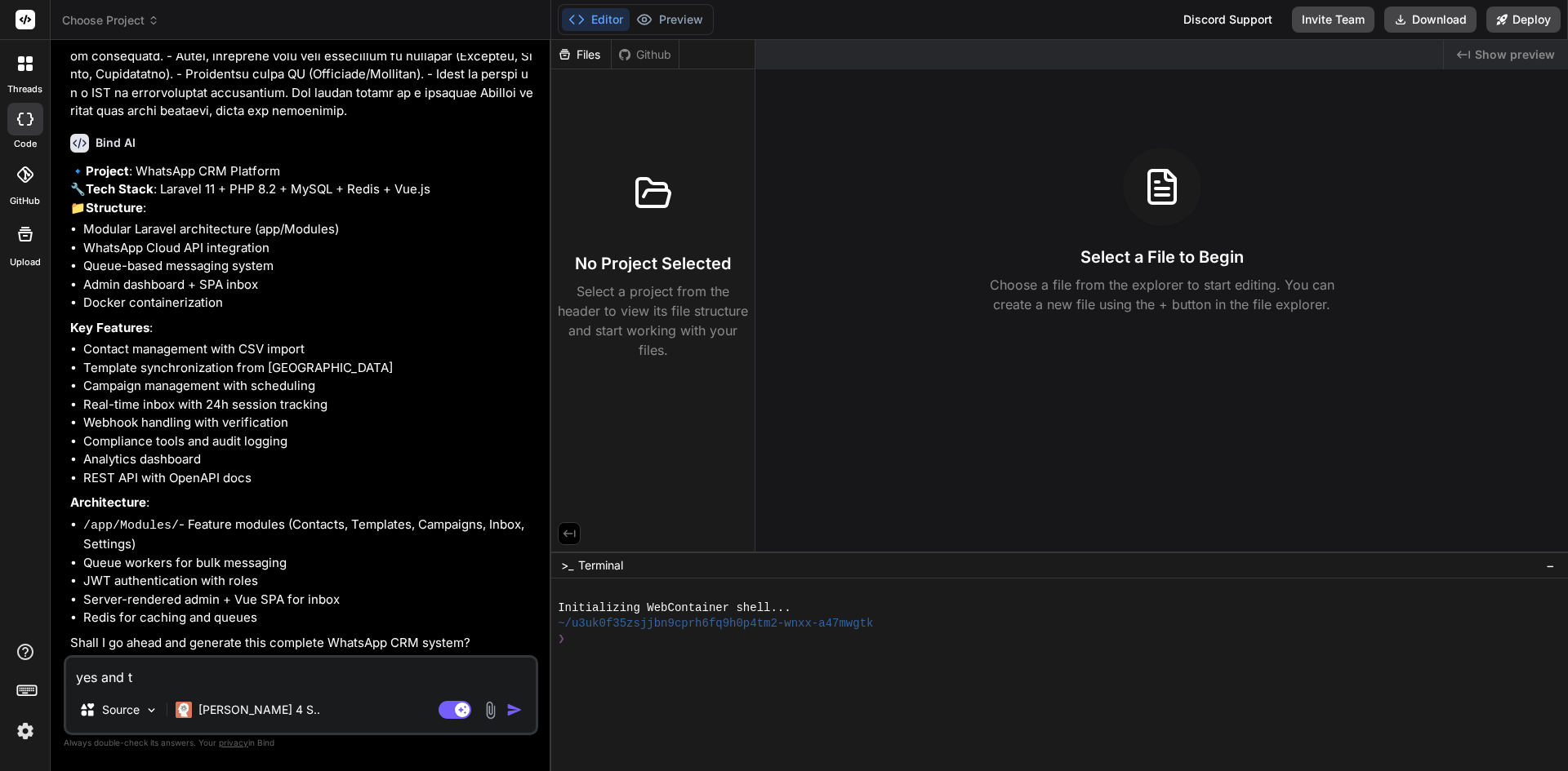
type textarea "yes and th"
type textarea "x"
type textarea "yes and the"
type textarea "x"
type textarea "yes and the"
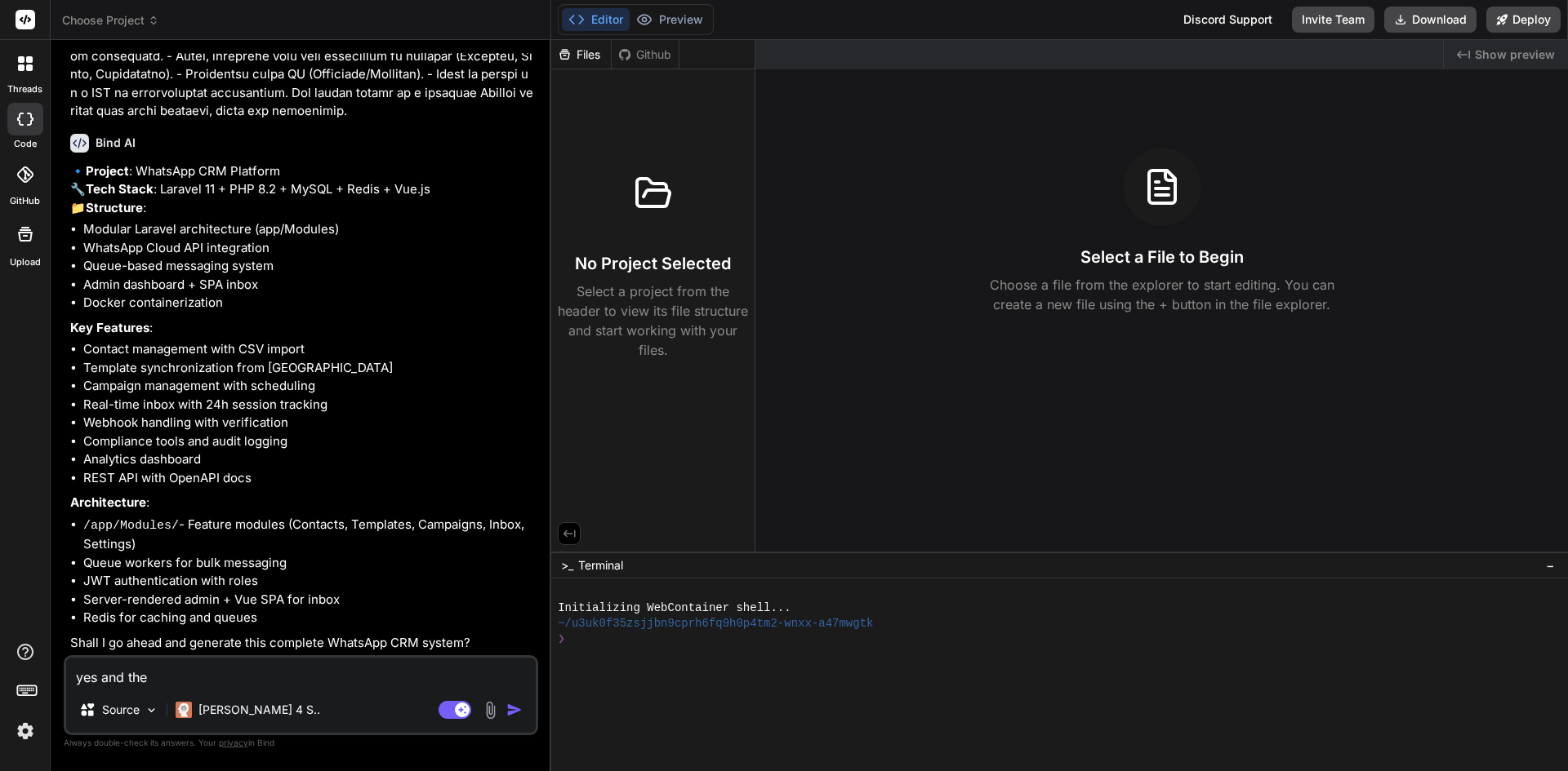
type textarea "x"
type textarea "yes and the i"
type textarea "x"
type textarea "yes and the in"
type textarea "x"
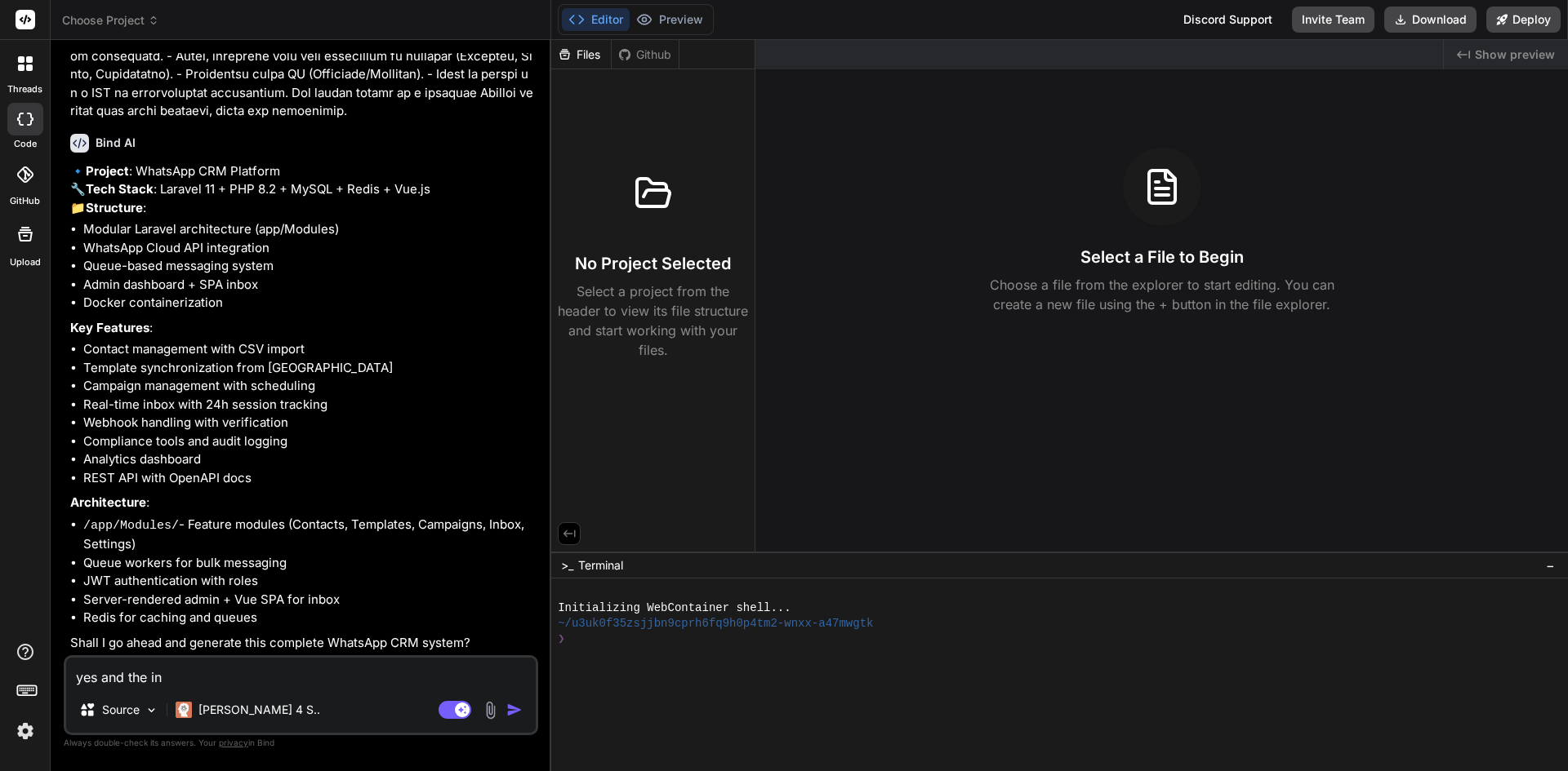
type textarea "yes and the int"
type textarea "x"
type textarea "yes and the inte"
type textarea "x"
type textarea "yes and the inter"
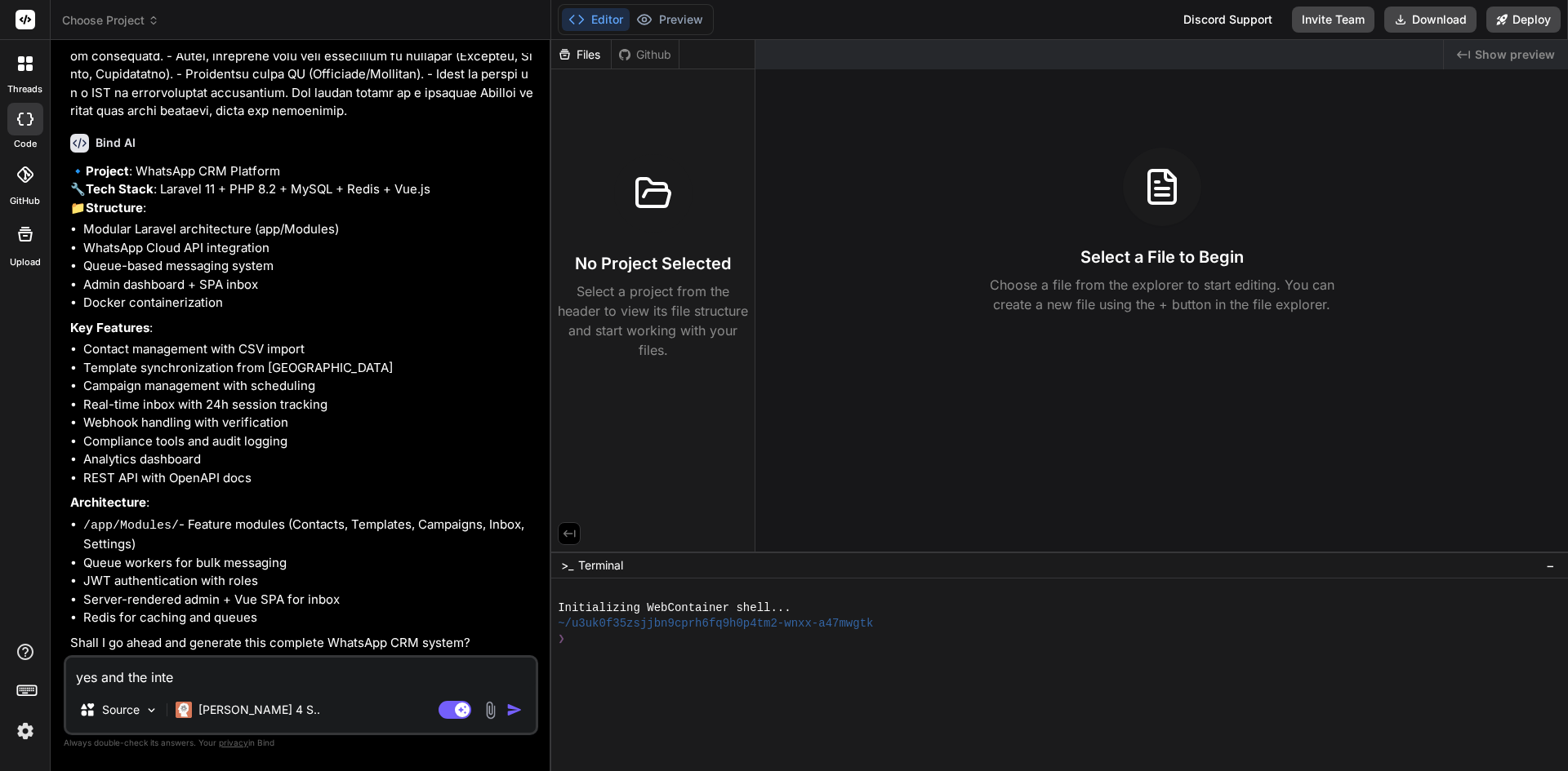
type textarea "x"
type textarea "yes and the interf"
type textarea "x"
type textarea "yes and the interfa"
type textarea "x"
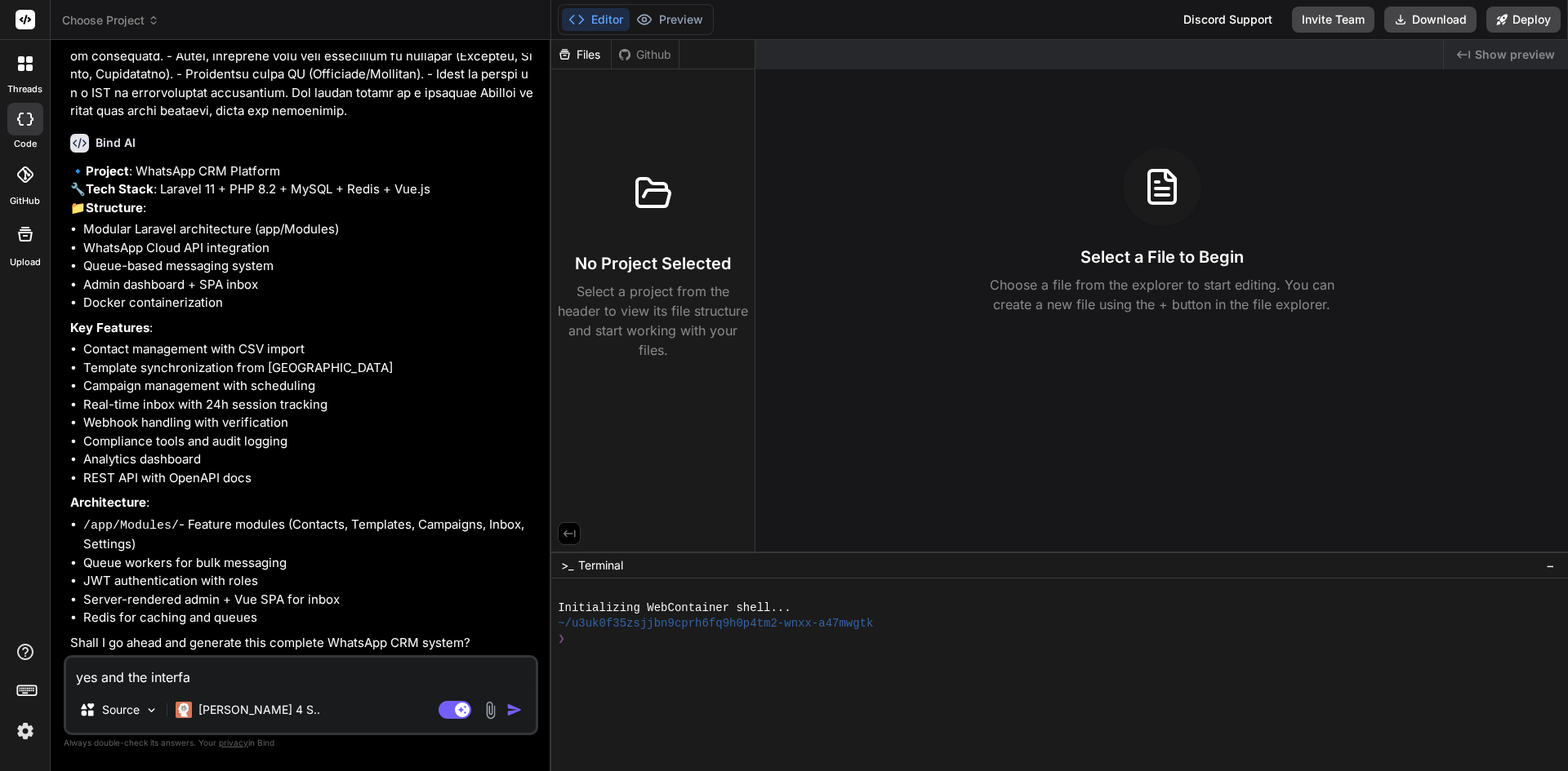
type textarea "yes and the interfac"
type textarea "x"
type textarea "yes and the interface"
type textarea "x"
type textarea "yes and the interfaces"
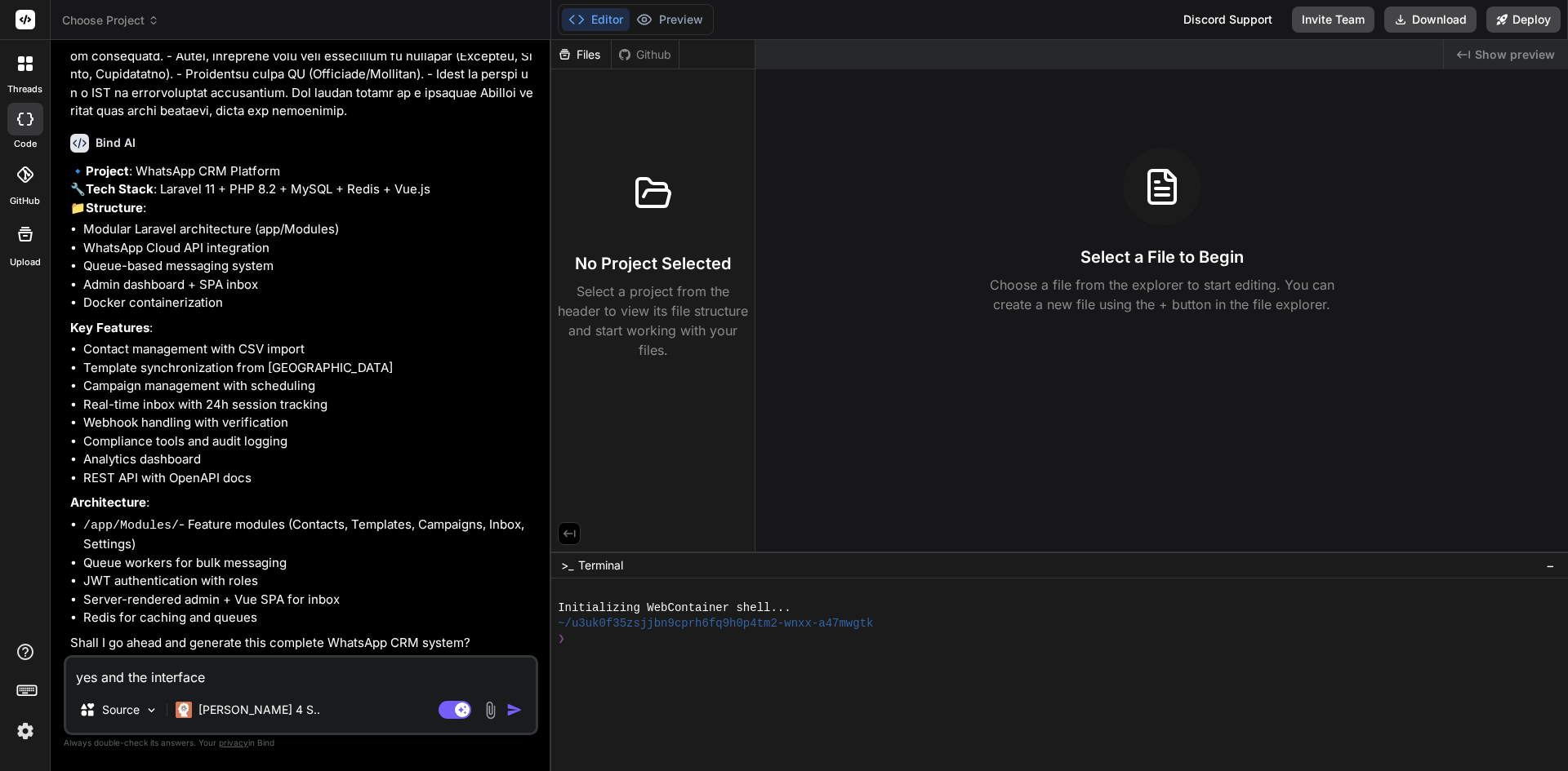
type textarea "x"
type textarea "yes and the interfaces"
type textarea "x"
type textarea "yes and the interfaces t"
type textarea "x"
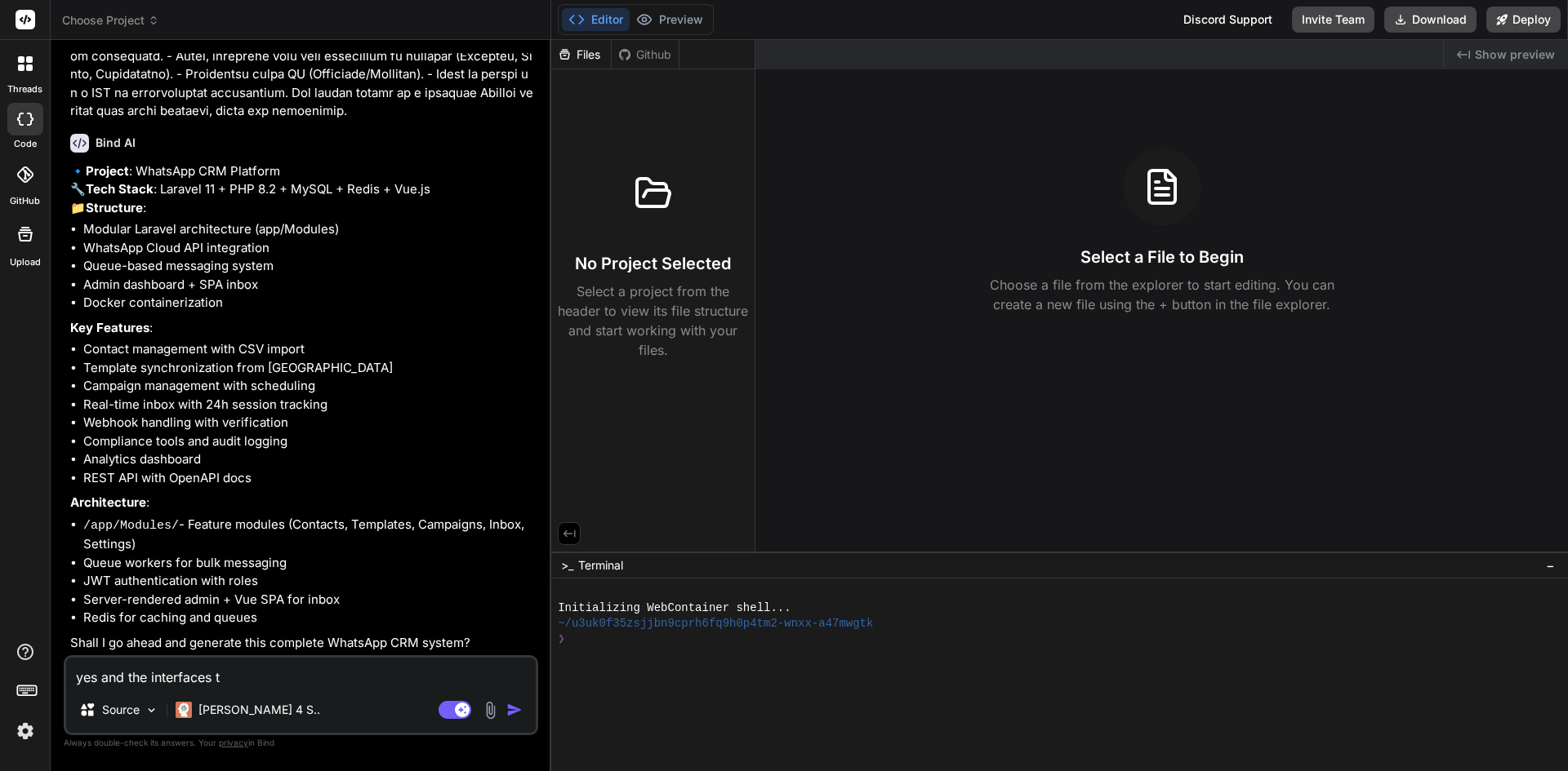
type textarea "yes and the interfaces to"
type textarea "x"
type textarea "yes and the interfaces to"
type textarea "x"
type textarea "yes and the interfaces to p"
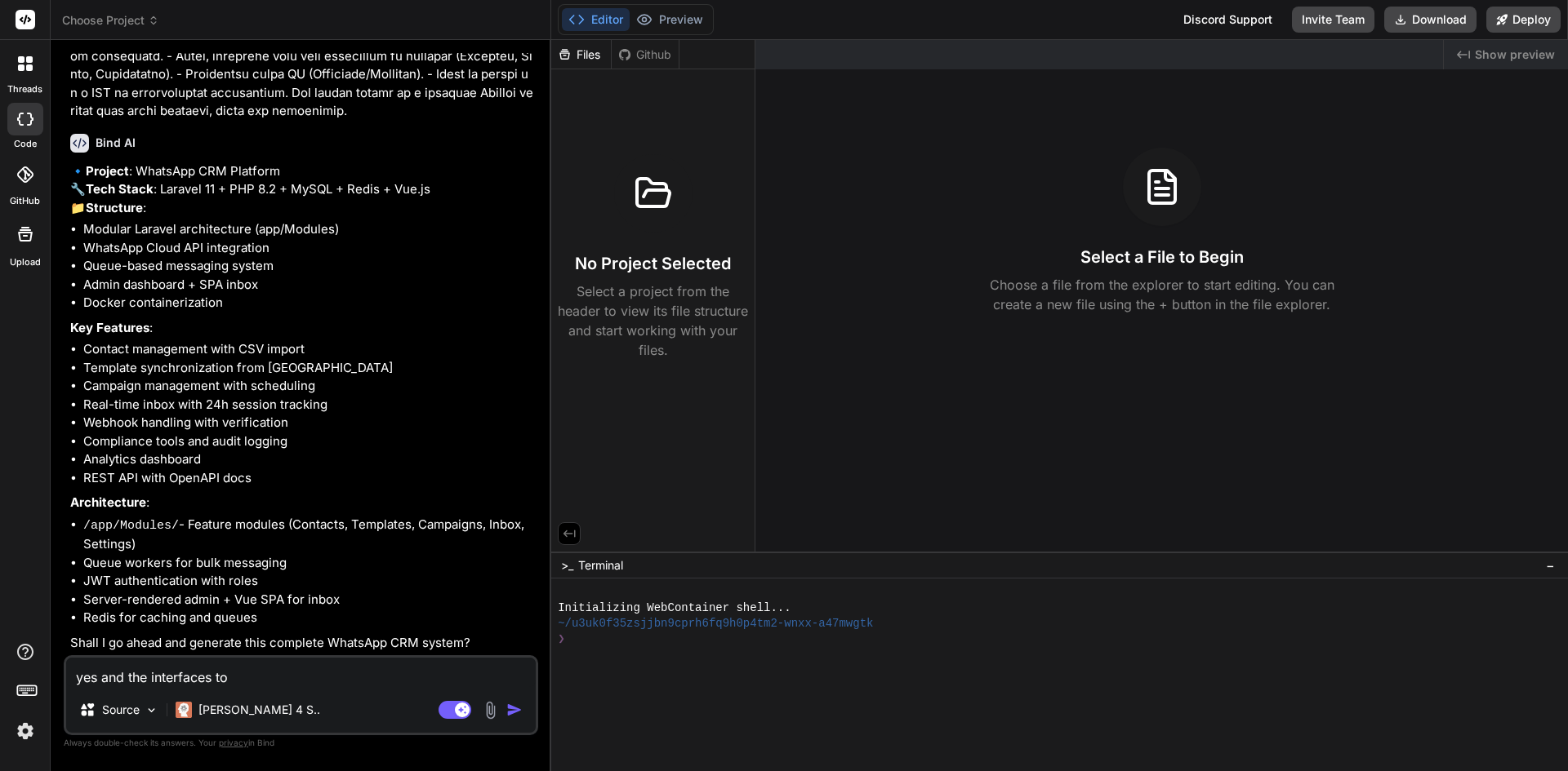
type textarea "x"
type textarea "yes and the interfaces to pr"
type textarea "x"
type textarea "yes and the interfaces to pre"
type textarea "x"
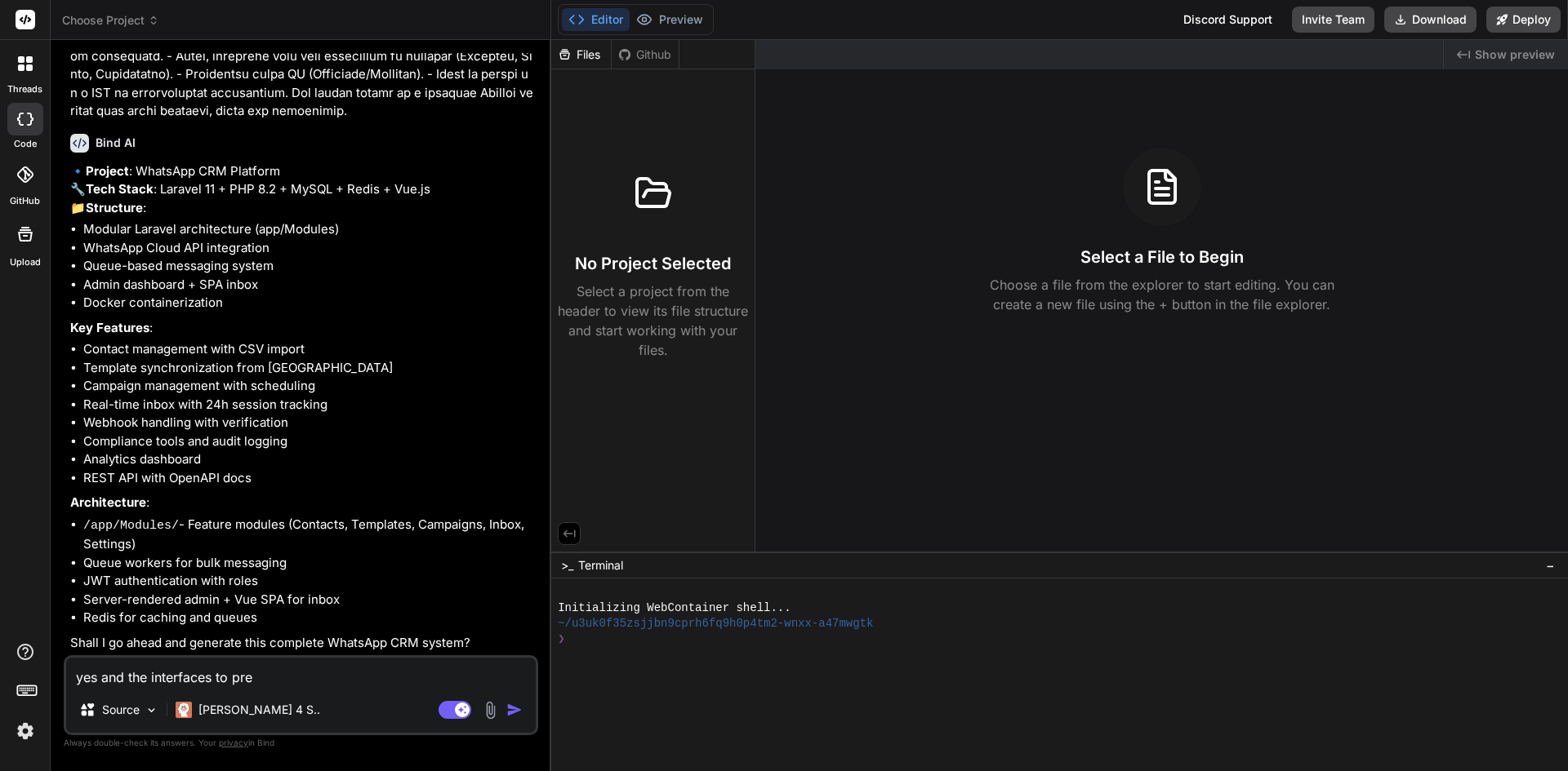
type textarea "yes and the interfaces to prev"
type textarea "x"
type textarea "yes and the interfaces to previ"
type textarea "x"
type textarea "yes and the interfaces to previe"
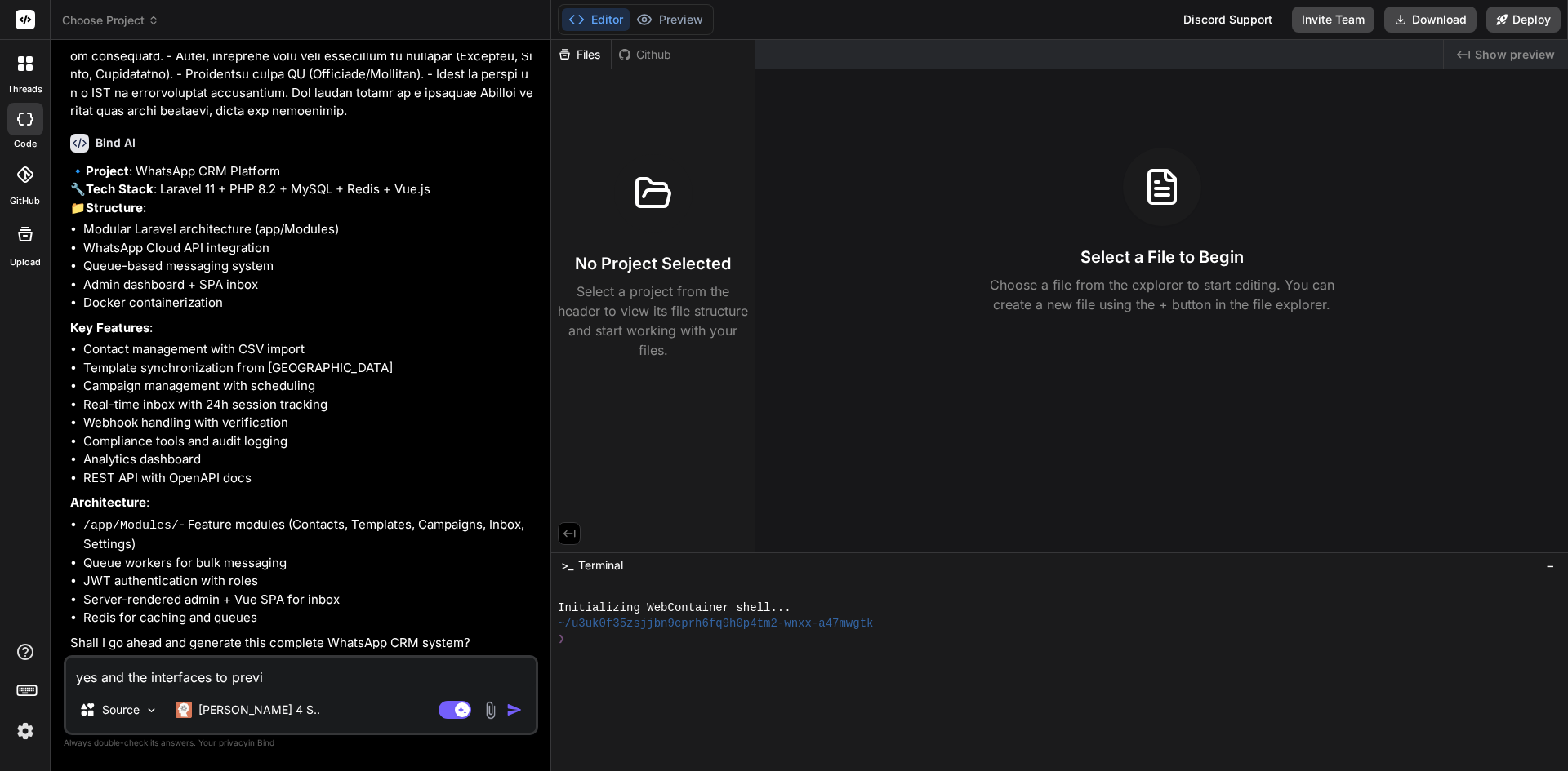
type textarea "x"
type textarea "yes and the interfaces to preview"
type textarea "x"
type textarea "yes and the interfaces to preview"
type textarea "x"
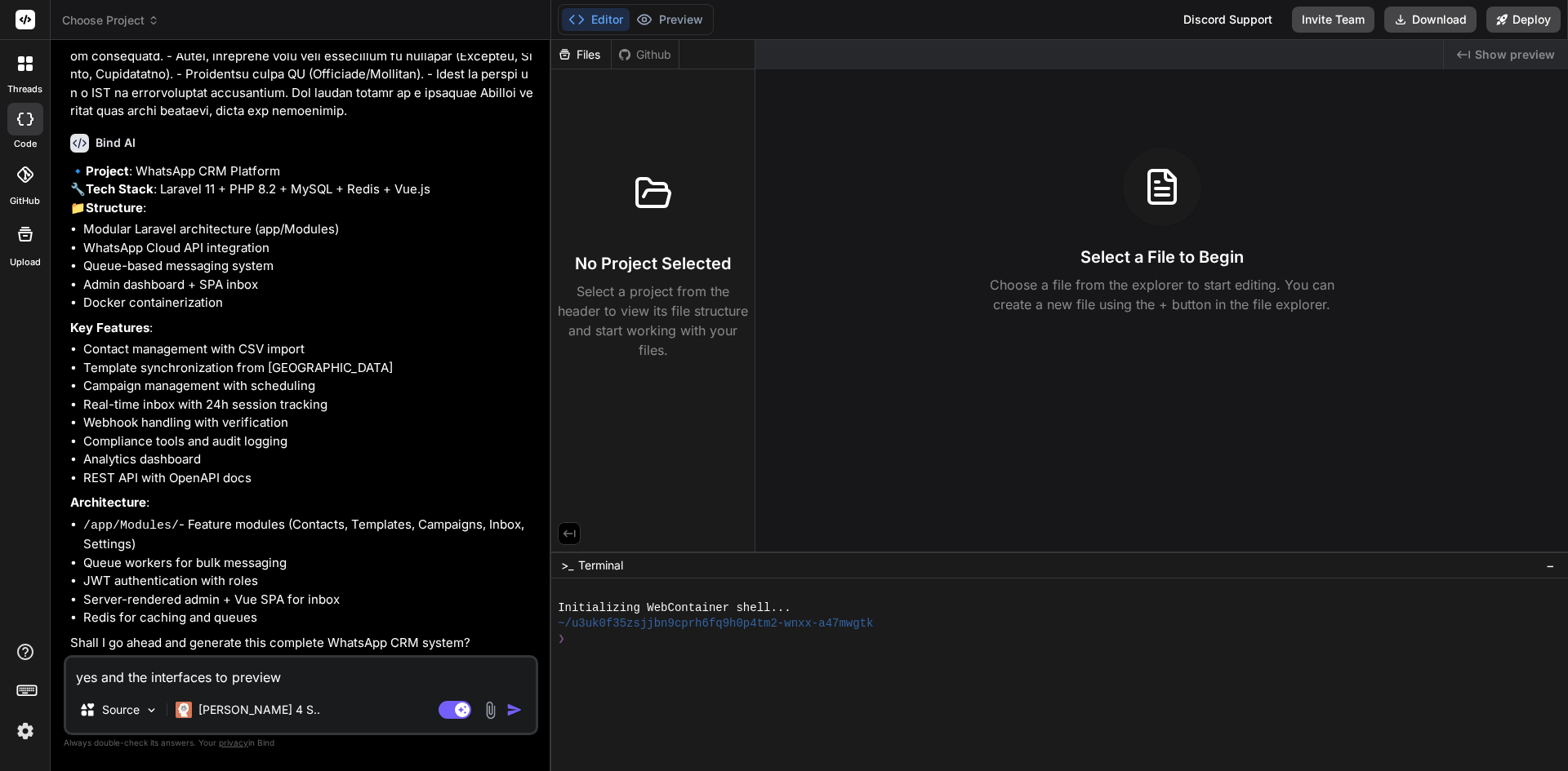
type textarea "yes and the interfaces to preview"
type textarea "x"
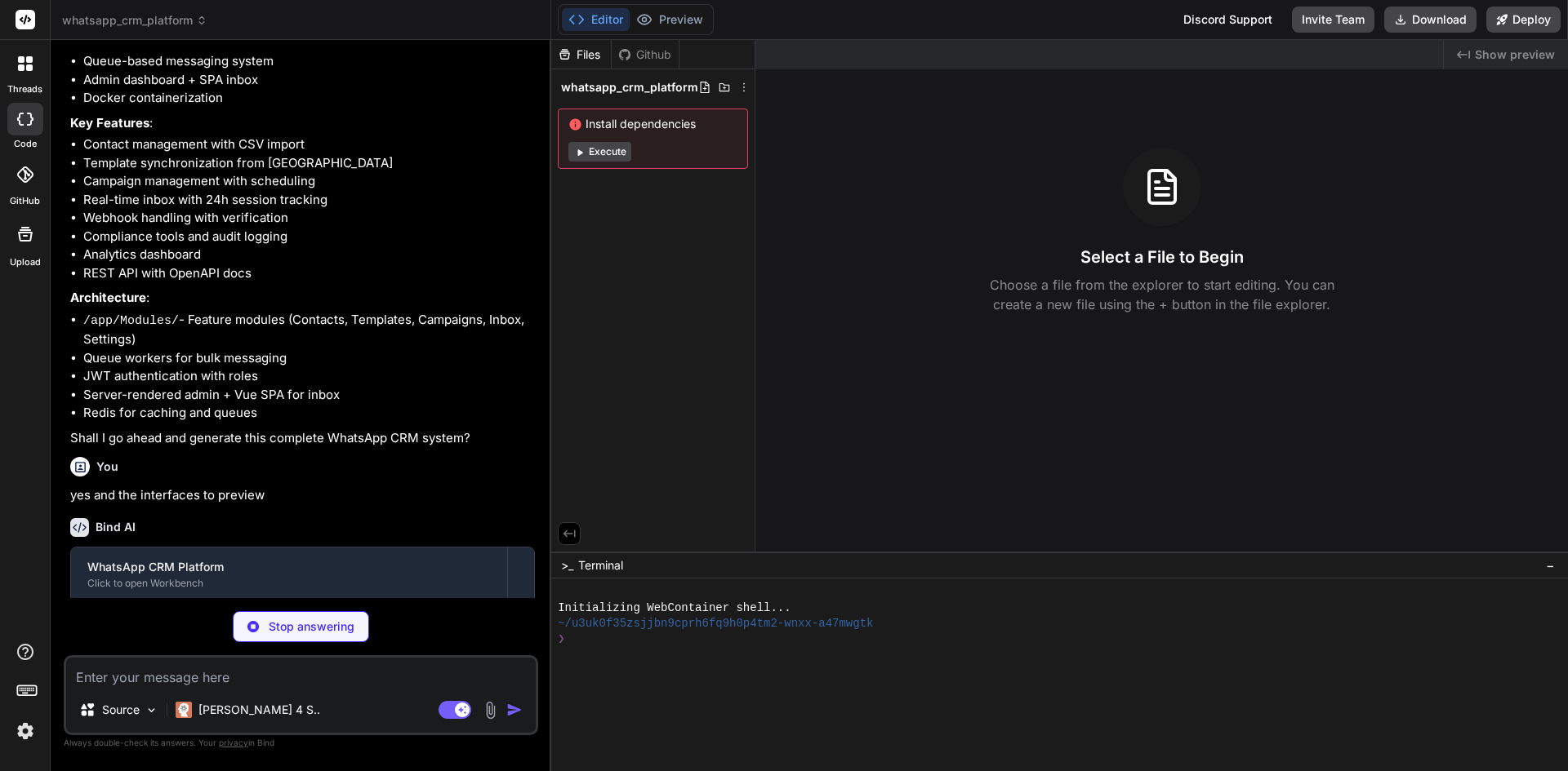
scroll to position [1444, 0]
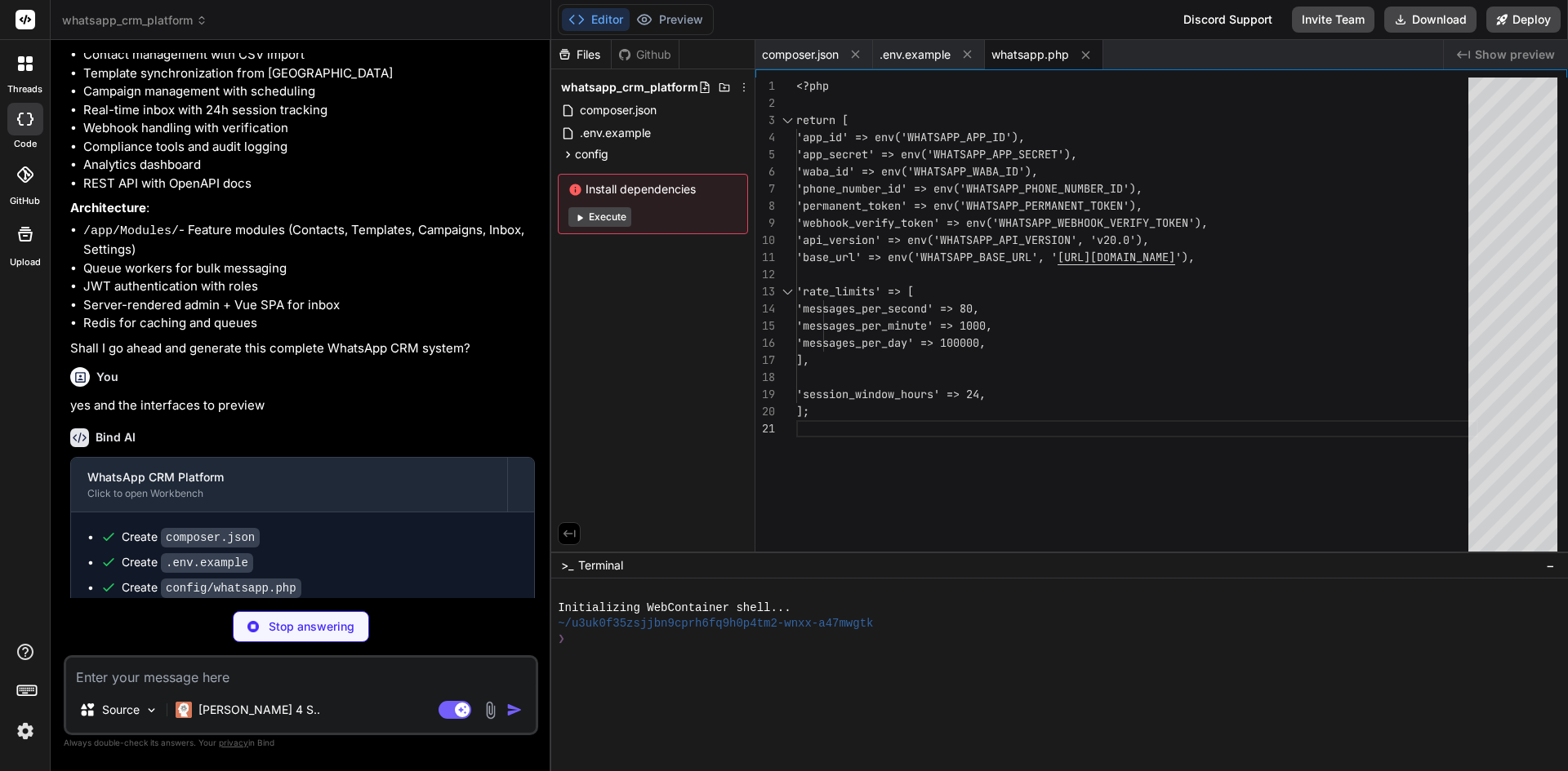
type textarea "x"
type textarea "} };"
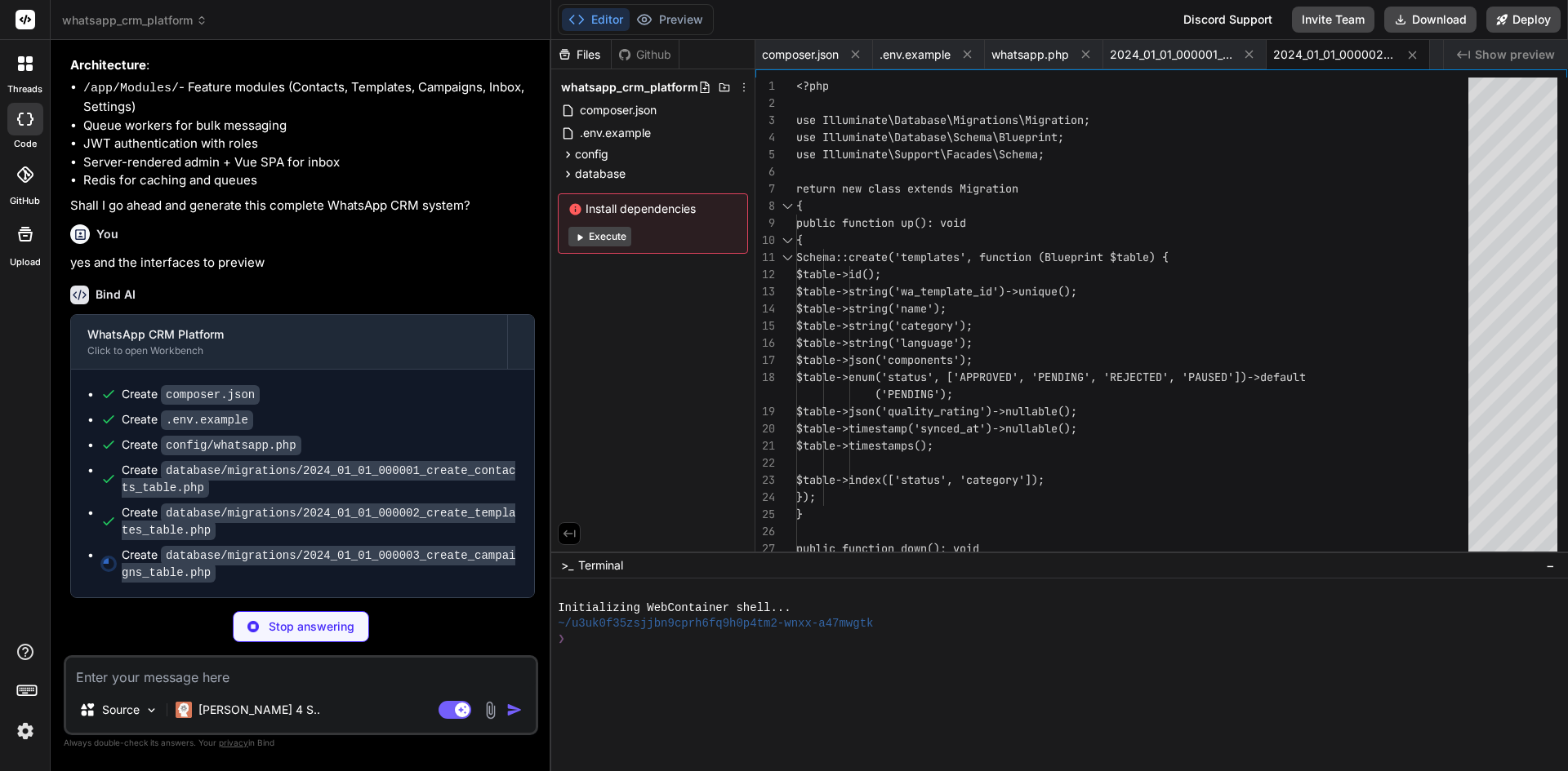
scroll to position [1622, 0]
type textarea "x"
type textarea "$table->index(['status', 'schedule_at']); }); } public function down(): void { …"
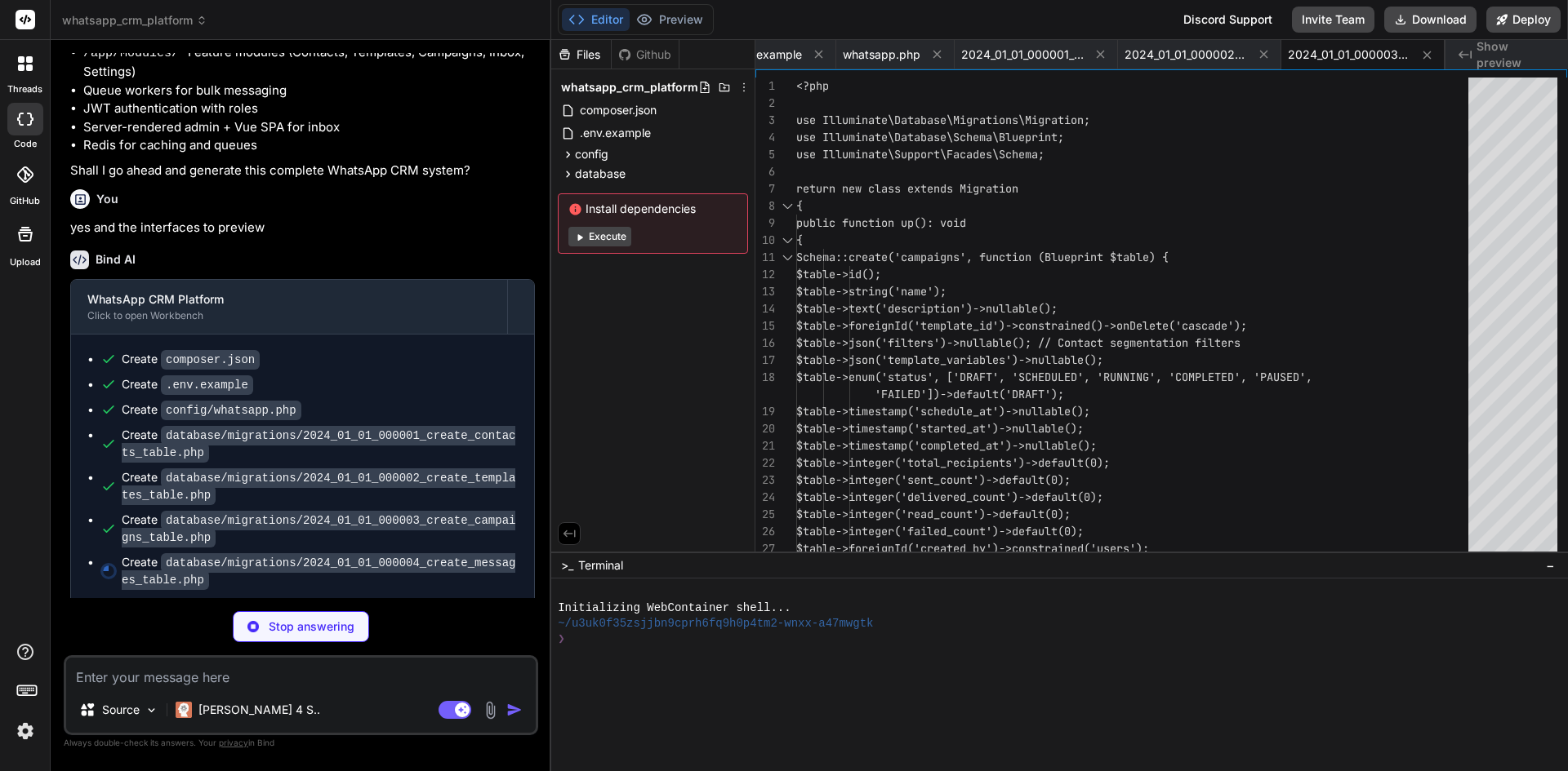
type textarea "x"
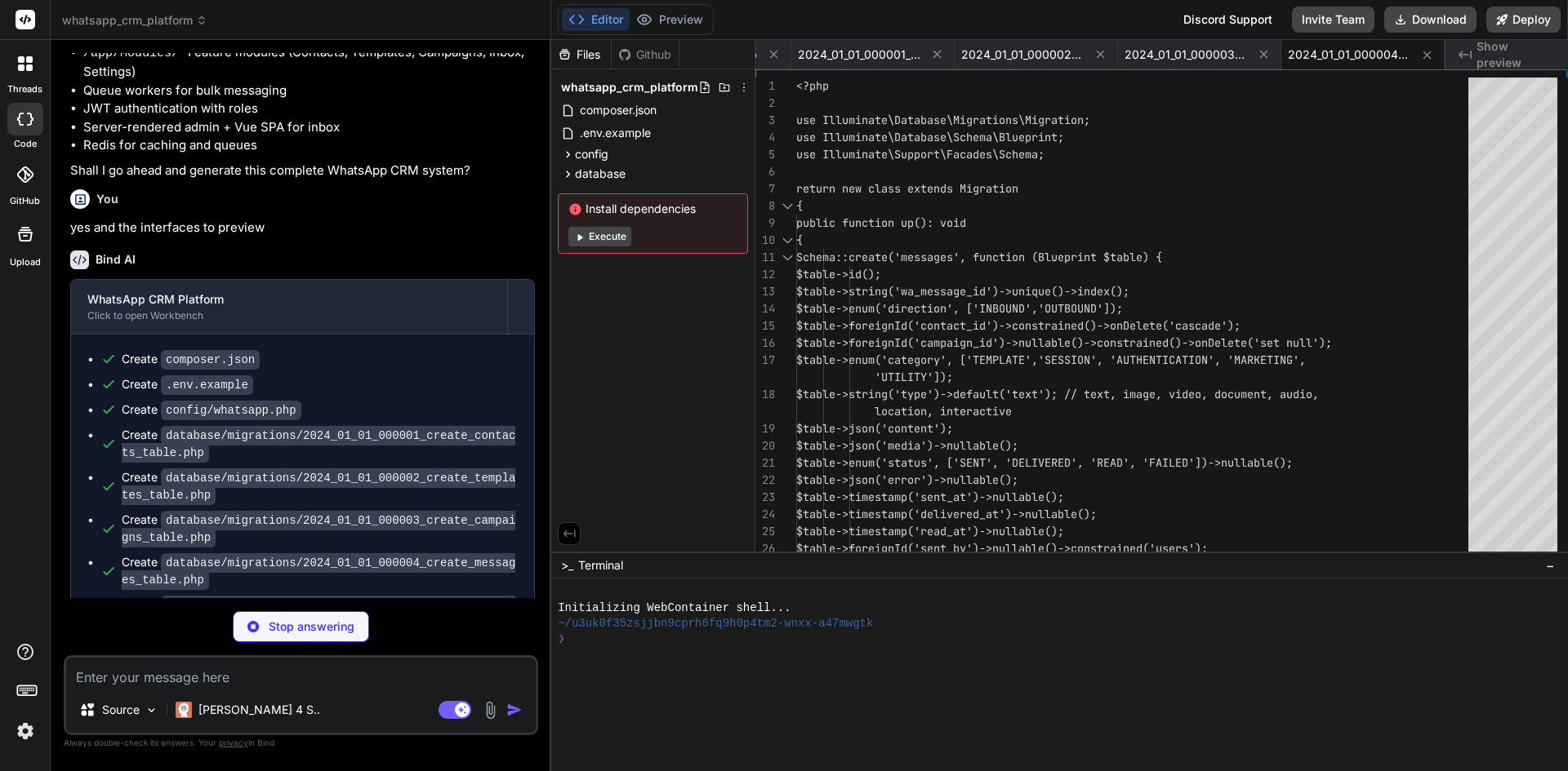
type textarea "x"
type textarea "$table->index('created_at'); }); } public function down(): void { Schema::dropI…"
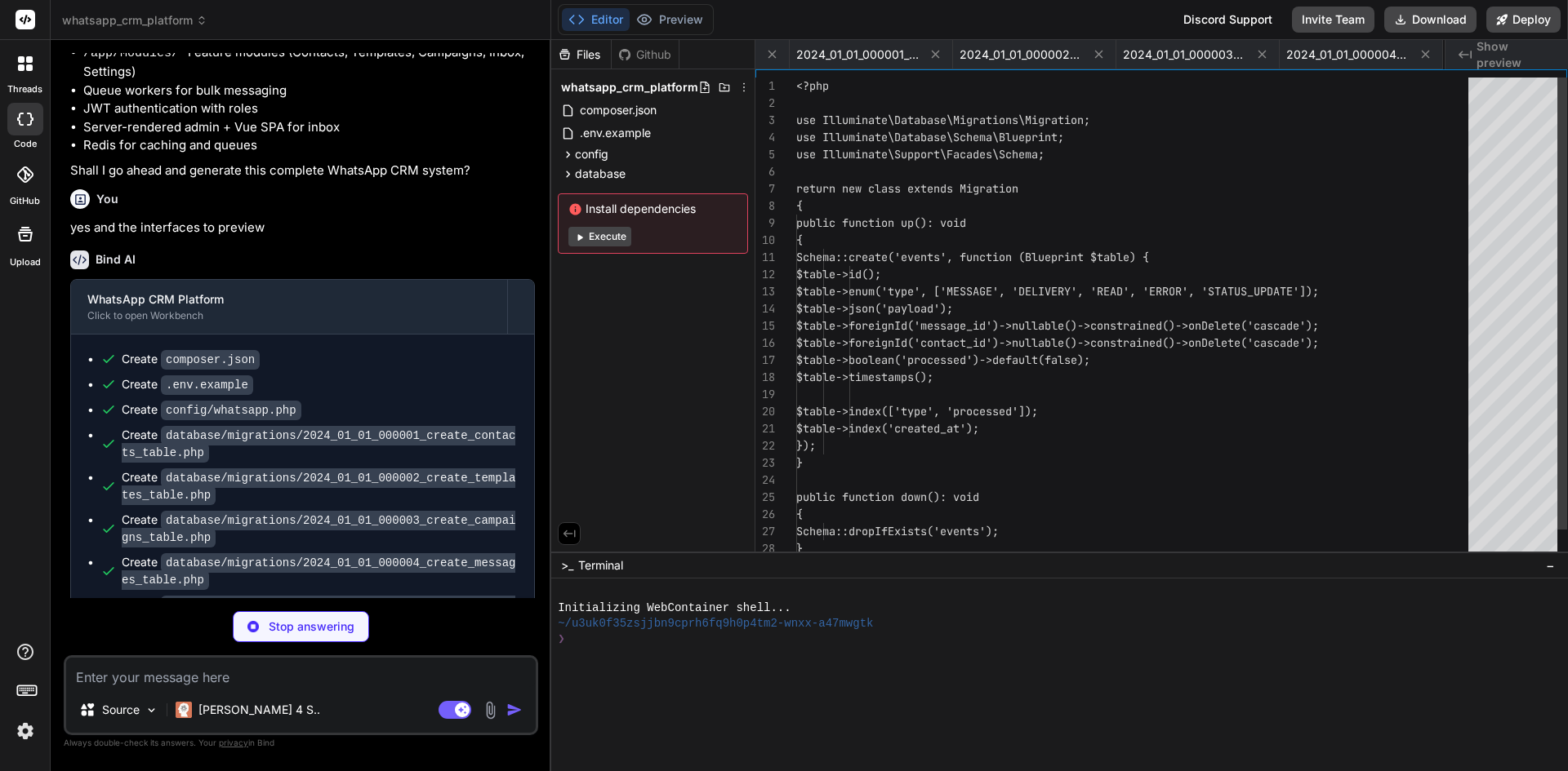
scroll to position [0, 477]
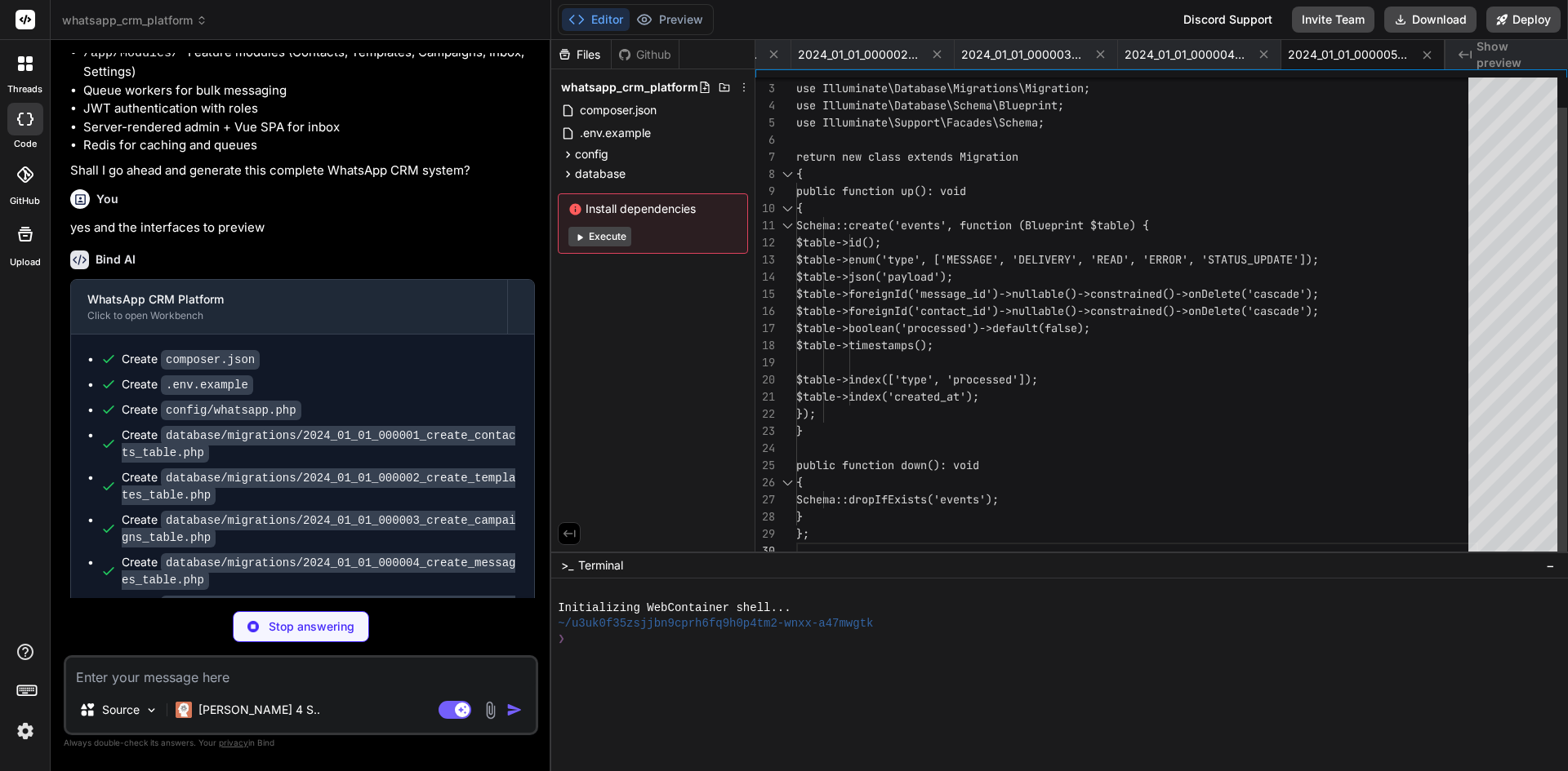
type textarea "x"
type textarea "public function down(): void { Schema::dropIfExists('settings'); } };"
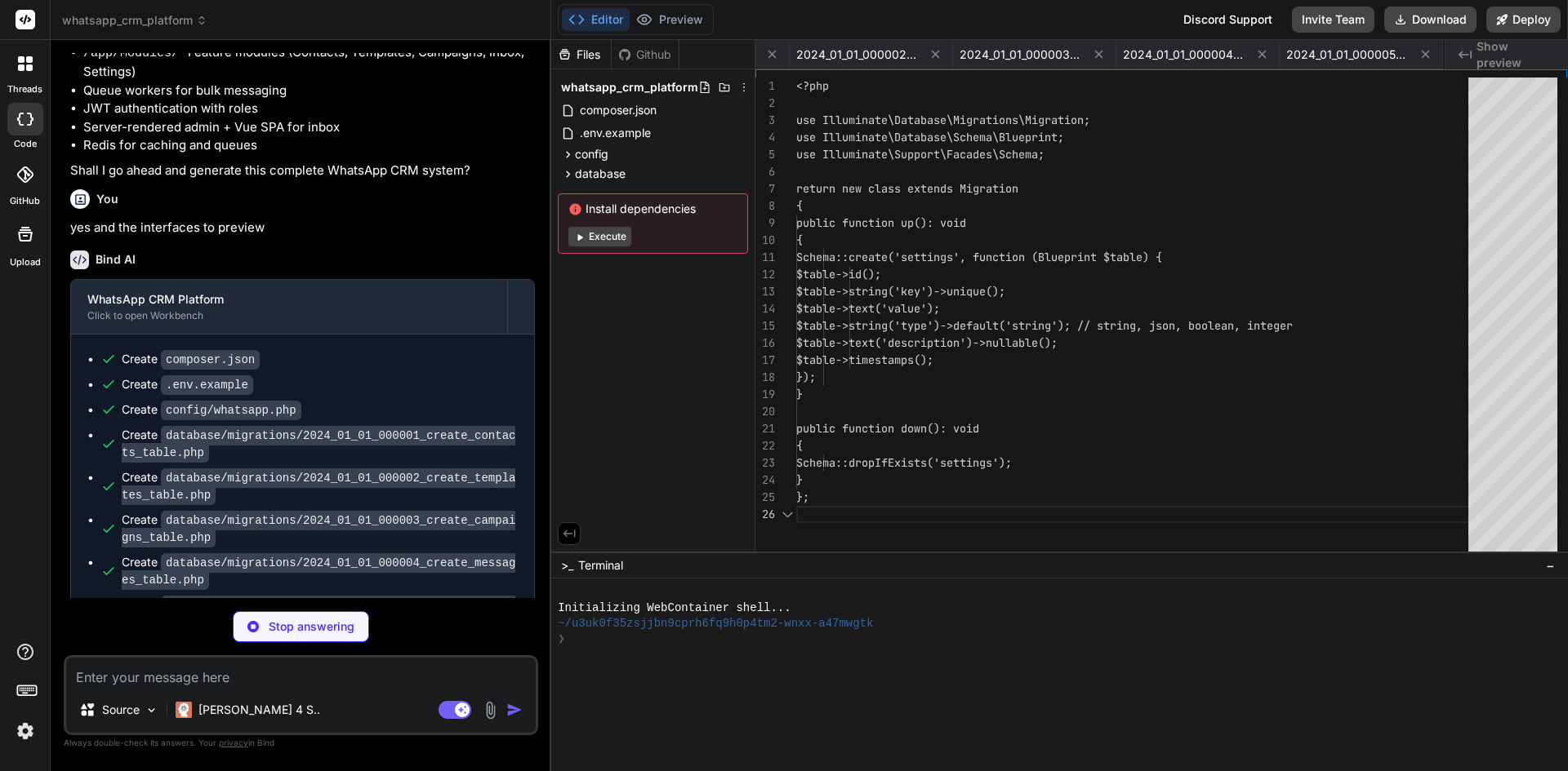
scroll to position [0, 640]
type textarea "x"
type textarea "} };"
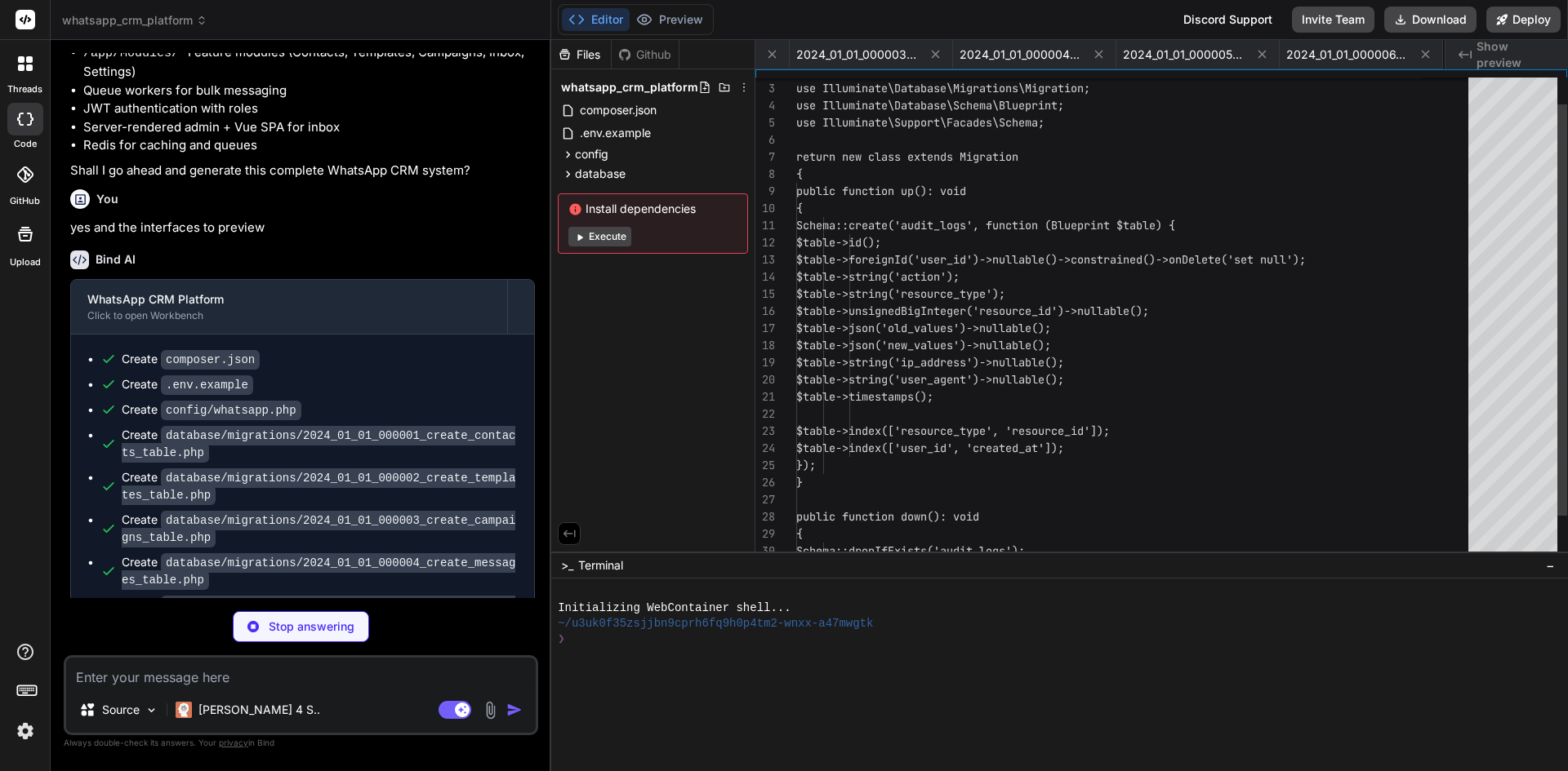
scroll to position [0, 803]
type textarea "x"
type textarea "} }"
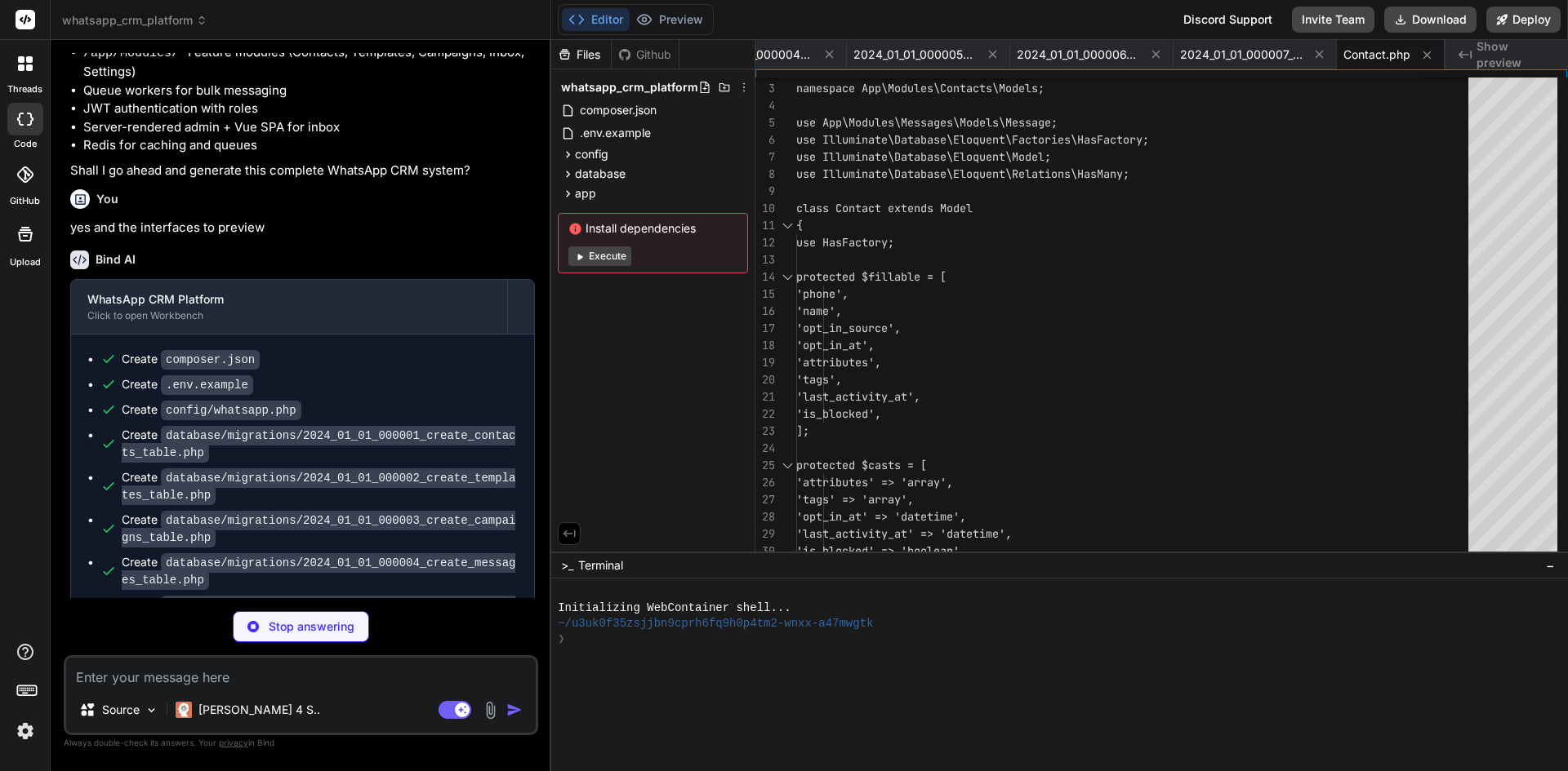
type textarea "x"
type textarea "} public function scopeByCategory($query, string $category) { return $query->wh…"
type textarea "x"
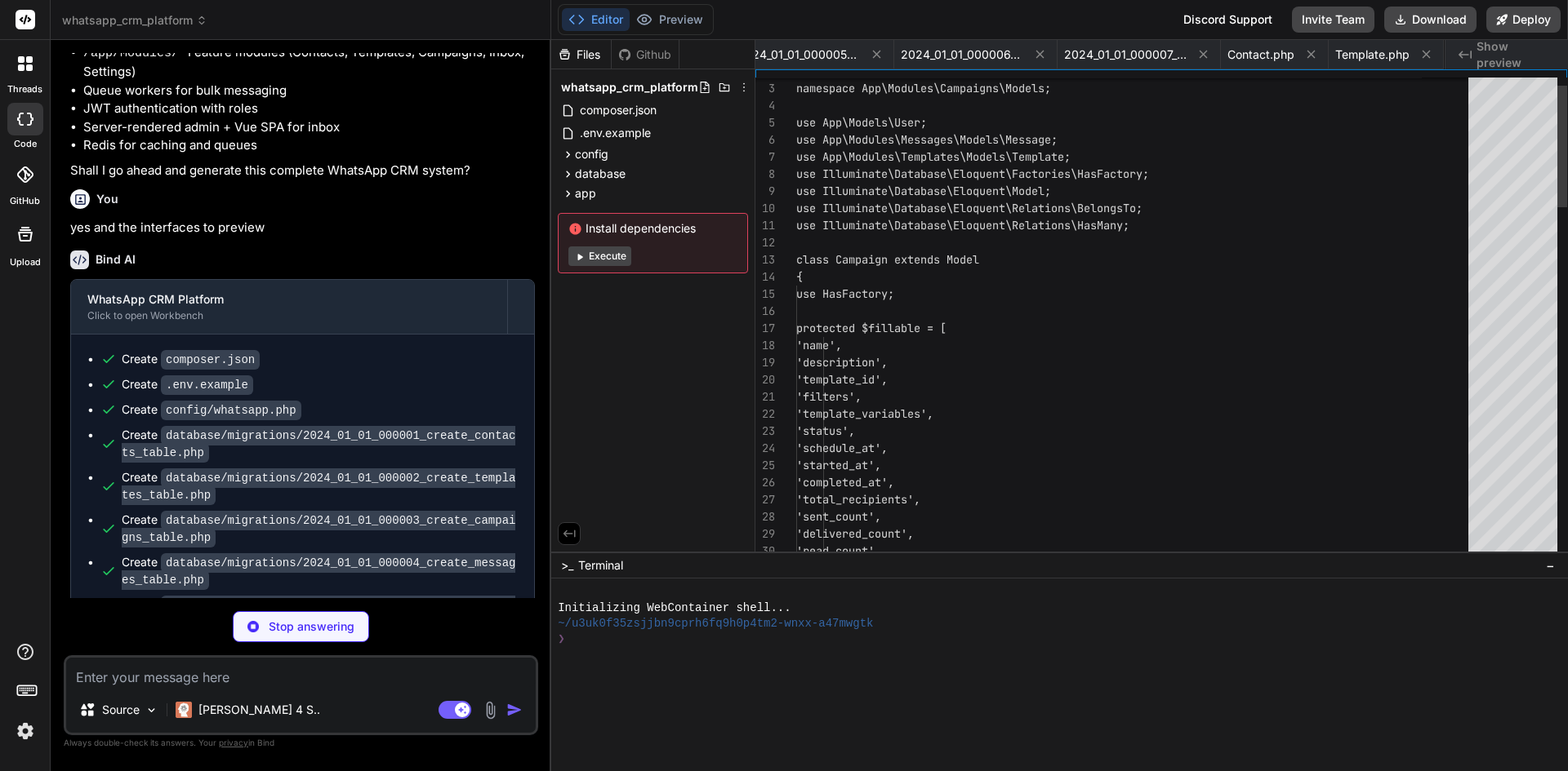
scroll to position [0, 1146]
type textarea "x"
type textarea "public function scopeByType($query, string $type) { return $query->where('type'…"
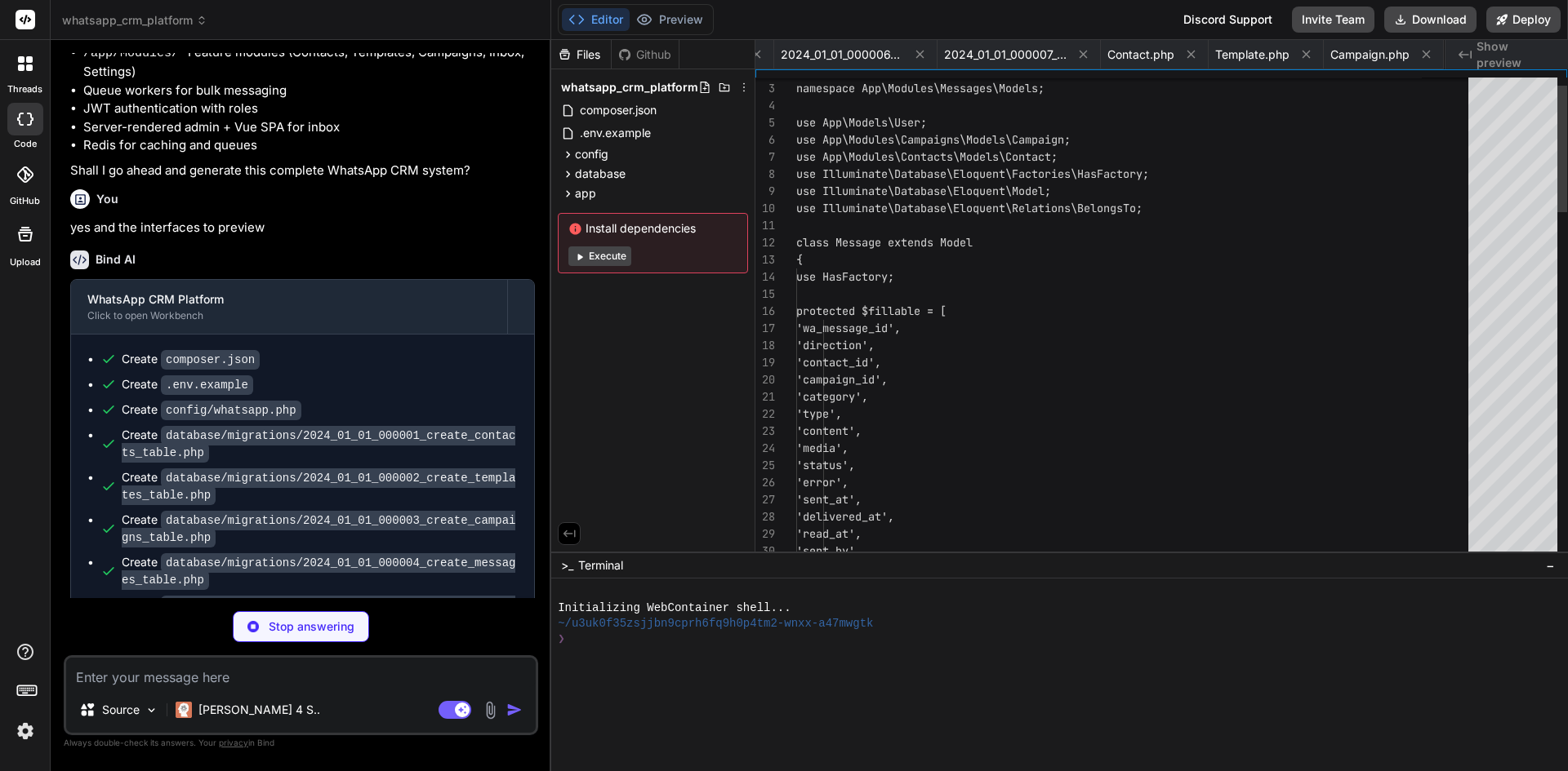
scroll to position [0, 1259]
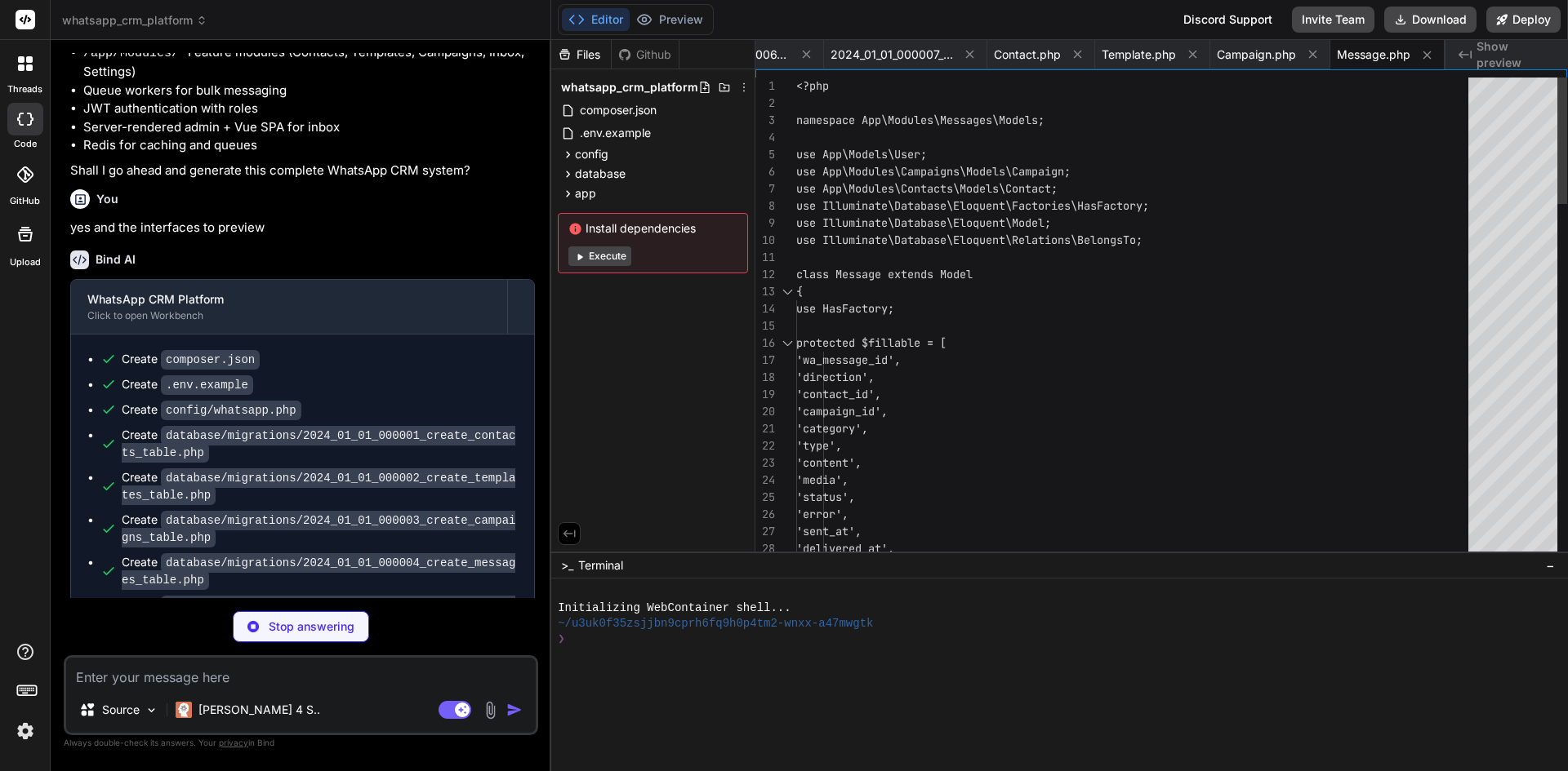
type textarea "x"
type textarea "} }"
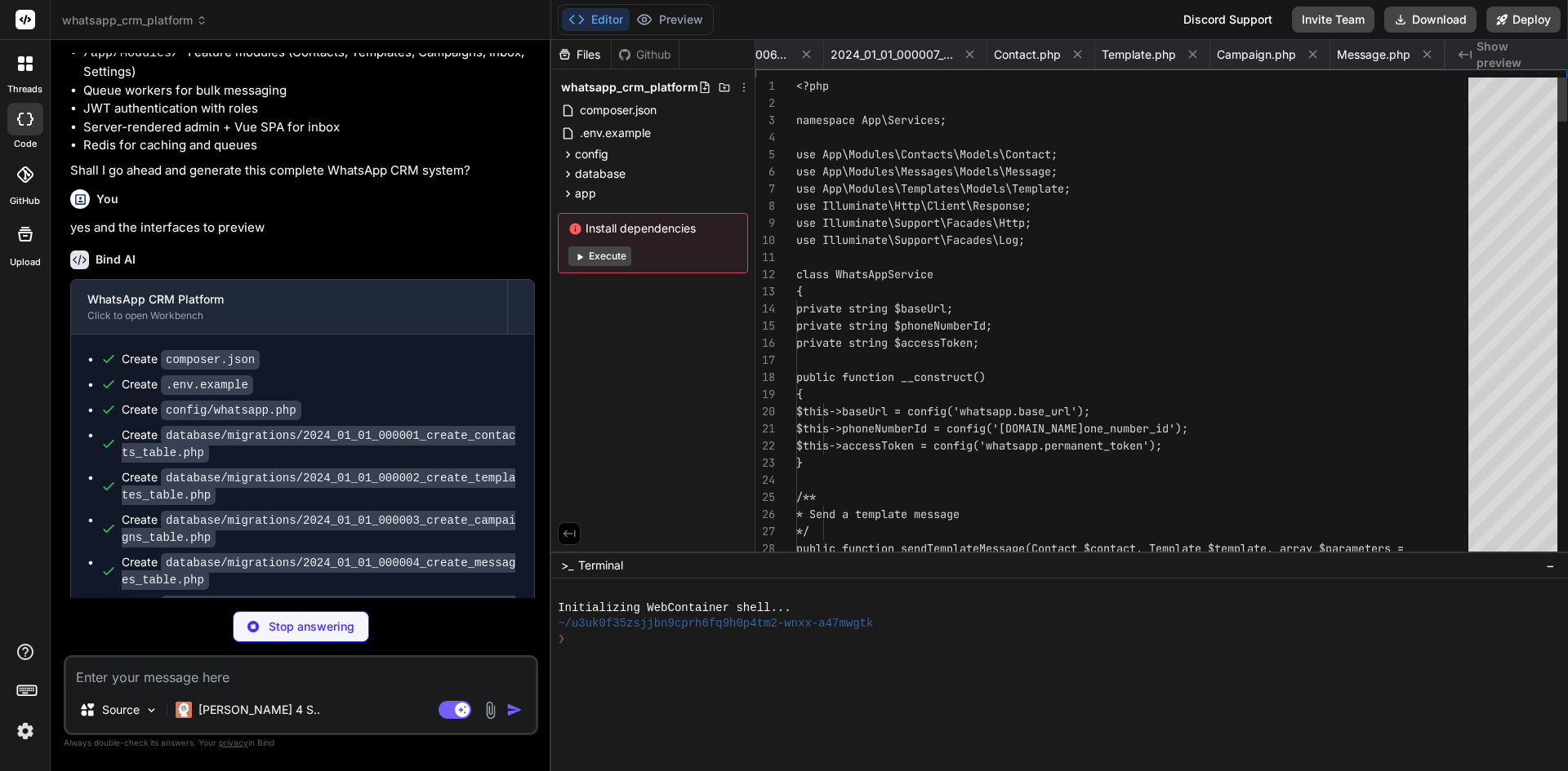
scroll to position [0, 1421]
type textarea "x"
type textarea "'error' => $e->getMessage(), 'payload' => $request->all() ]); return response('…"
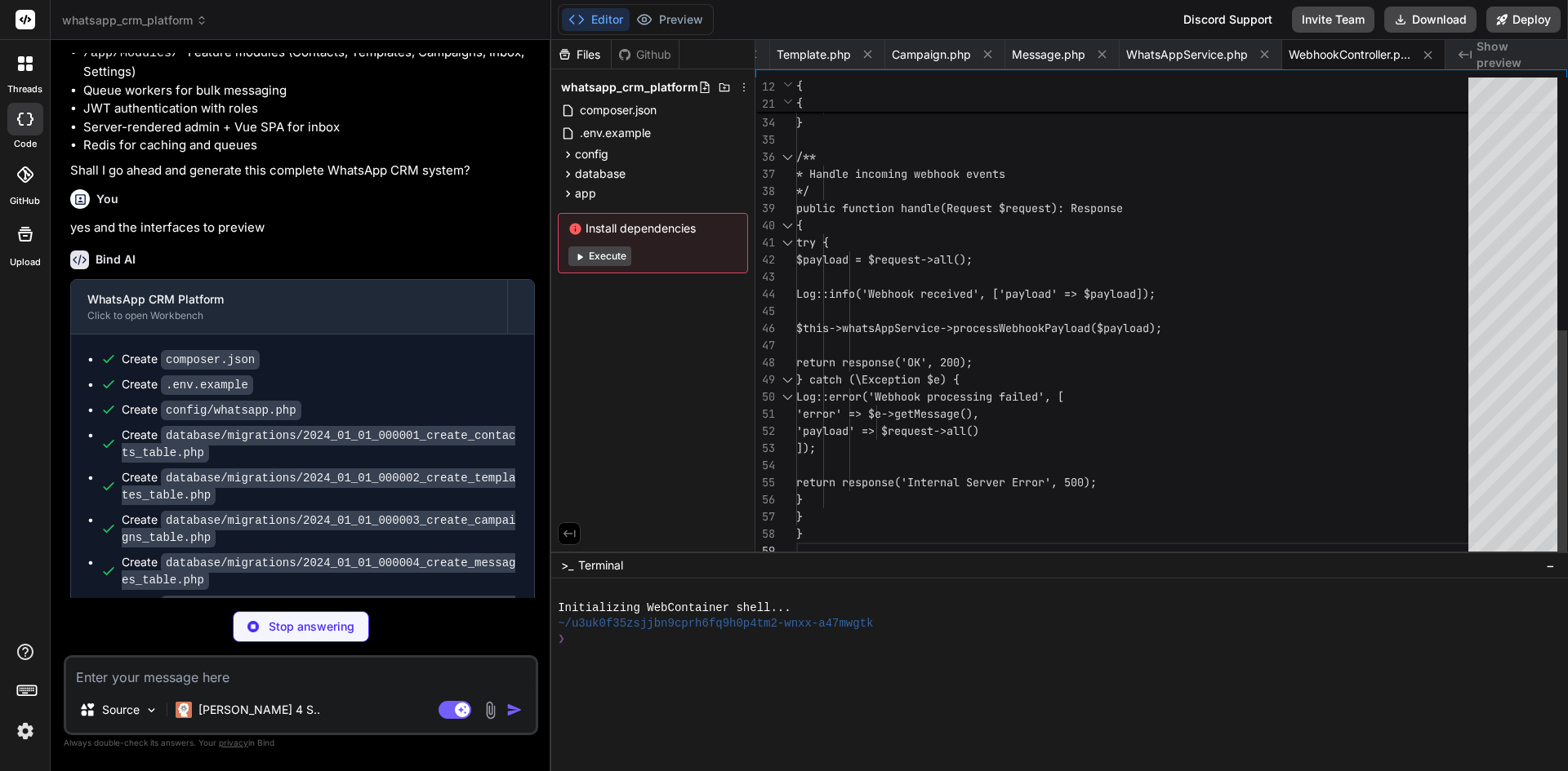
type textarea "x"
type textarea "}"
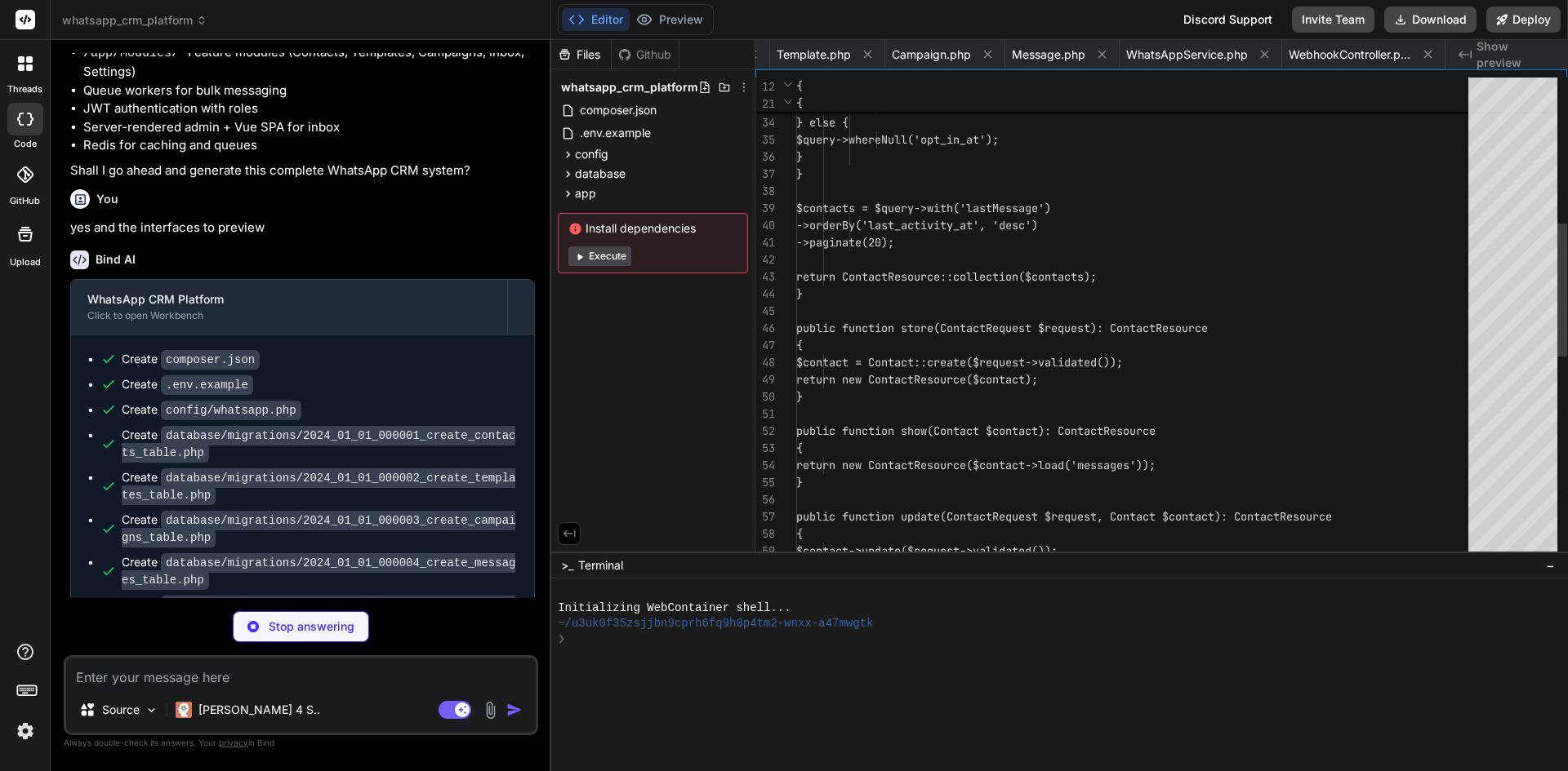
scroll to position [0, 1744]
type textarea "x"
type textarea "'synced' => $result['synced'], 'updated' => $result['updated'] ]); } }"
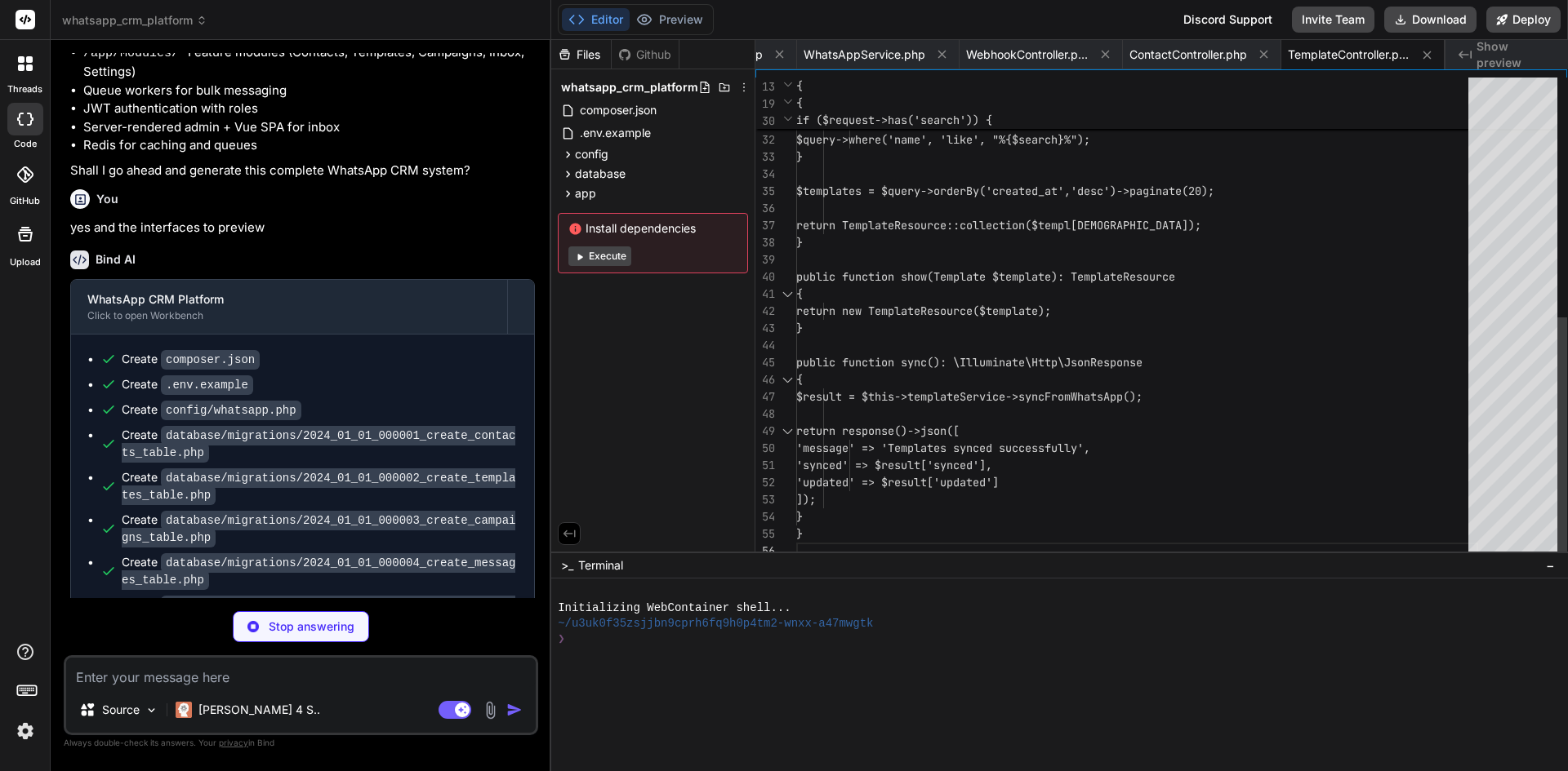
type textarea "x"
type textarea "$campaign->update(['status' => 'PAUSED']); return new CampaignResource($campaig…"
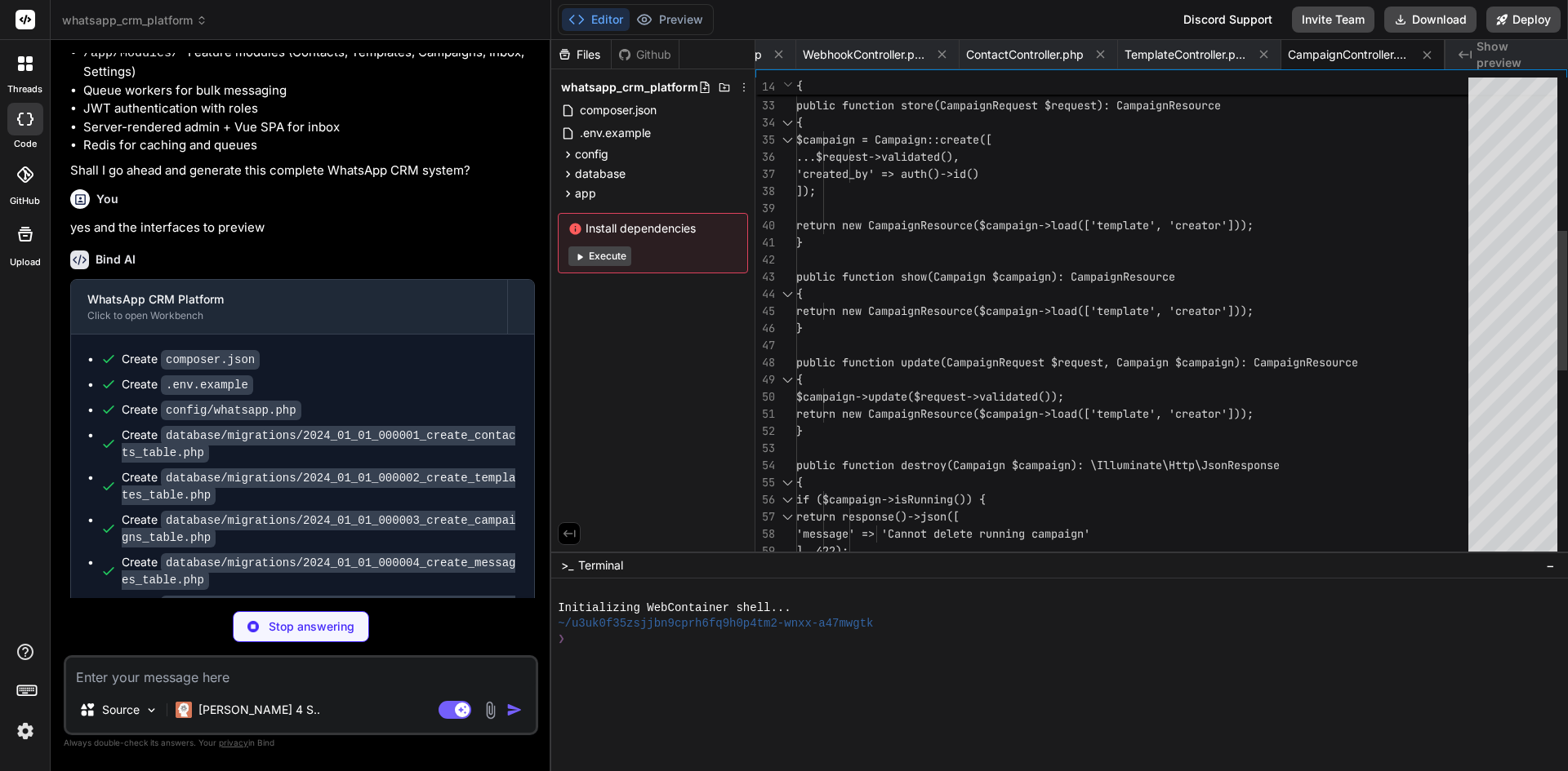
type textarea "x"
type textarea "->paginate(20); return ContactResource::collection($conversations); } }"
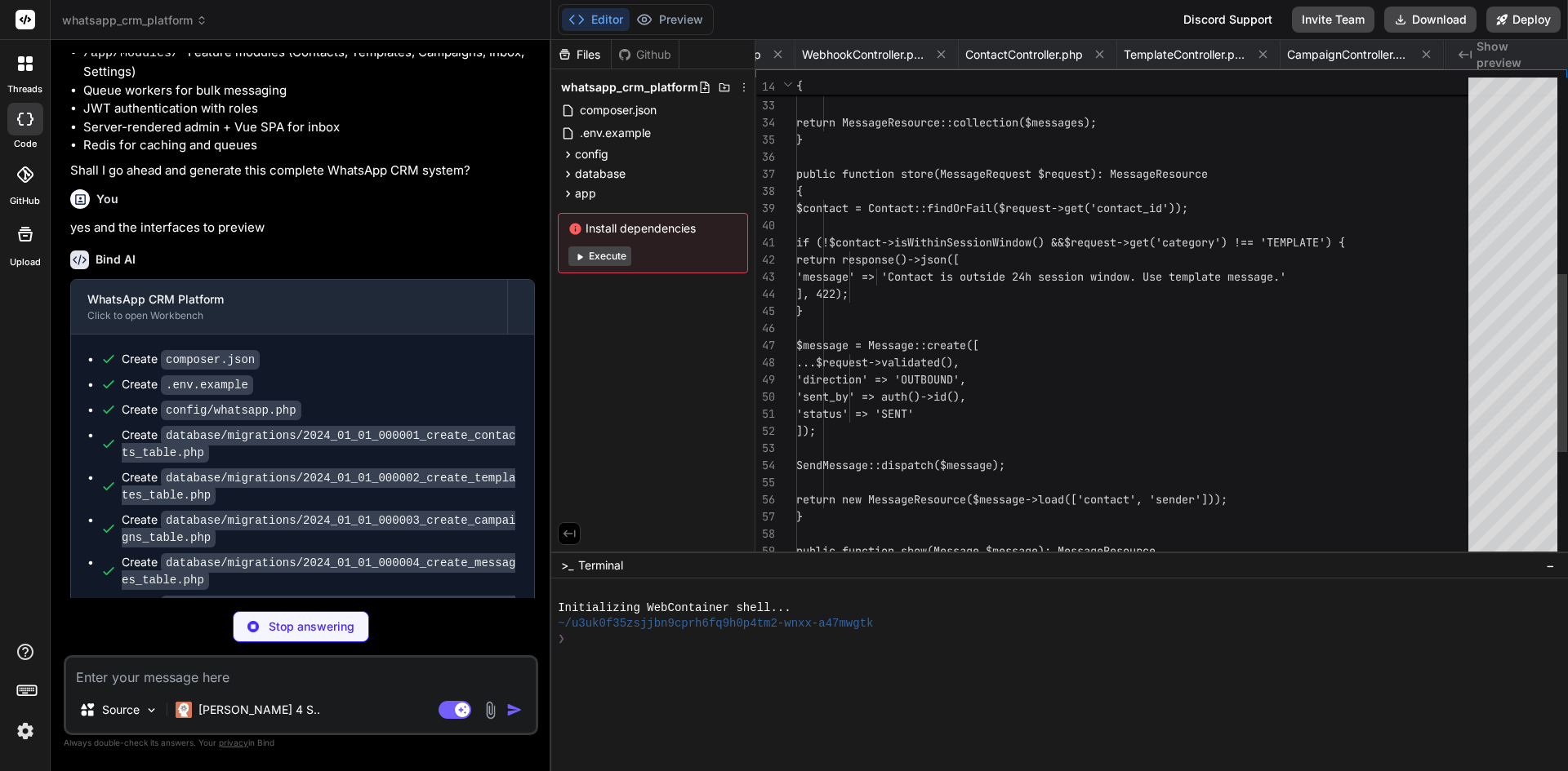
scroll to position [0, 2234]
type textarea "x"
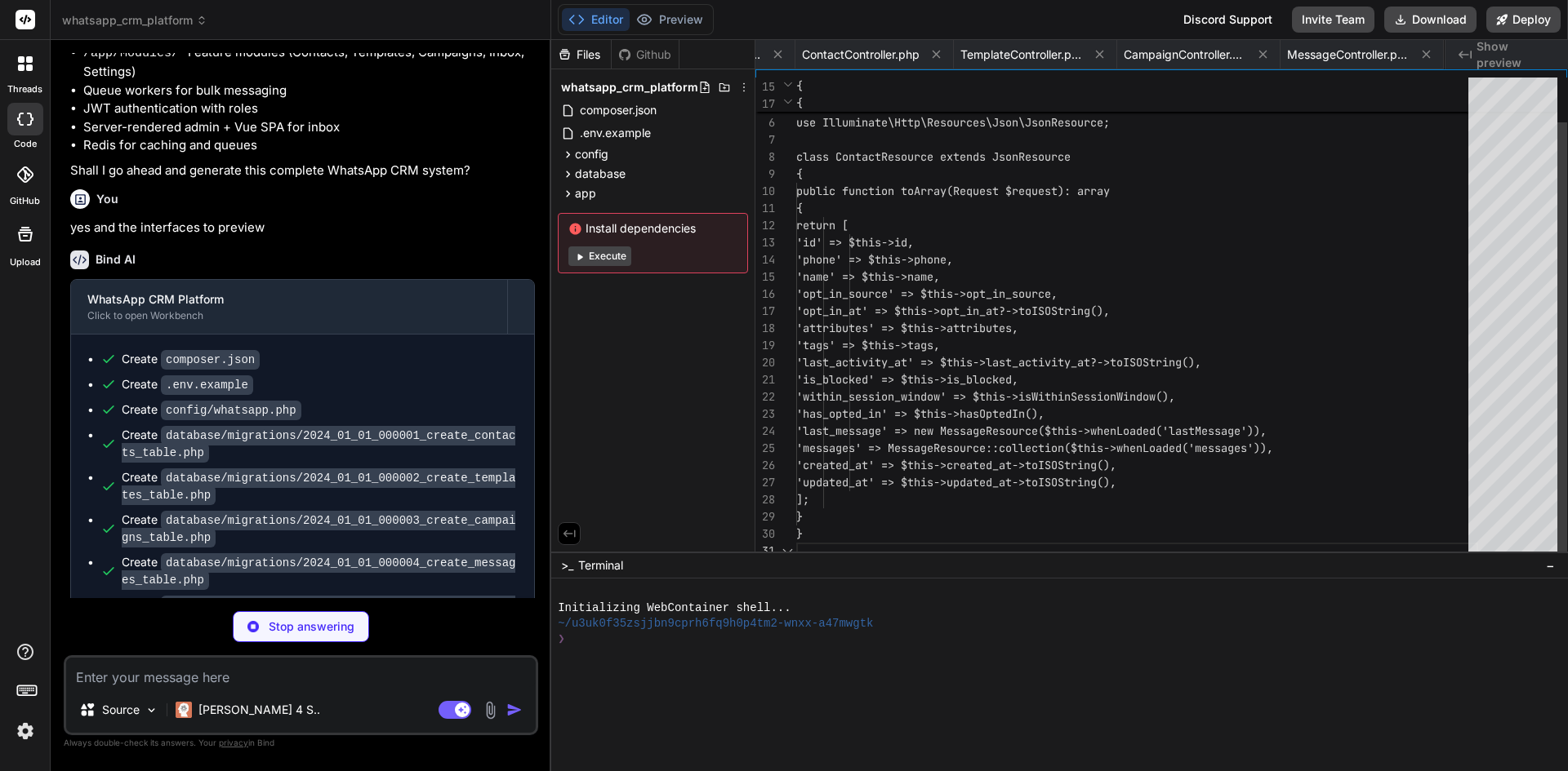
scroll to position [0, 2393]
type textarea "x"
type textarea "'variables' => $this->variables, 'is_approved' => $this->isApproved(), 'synced_…"
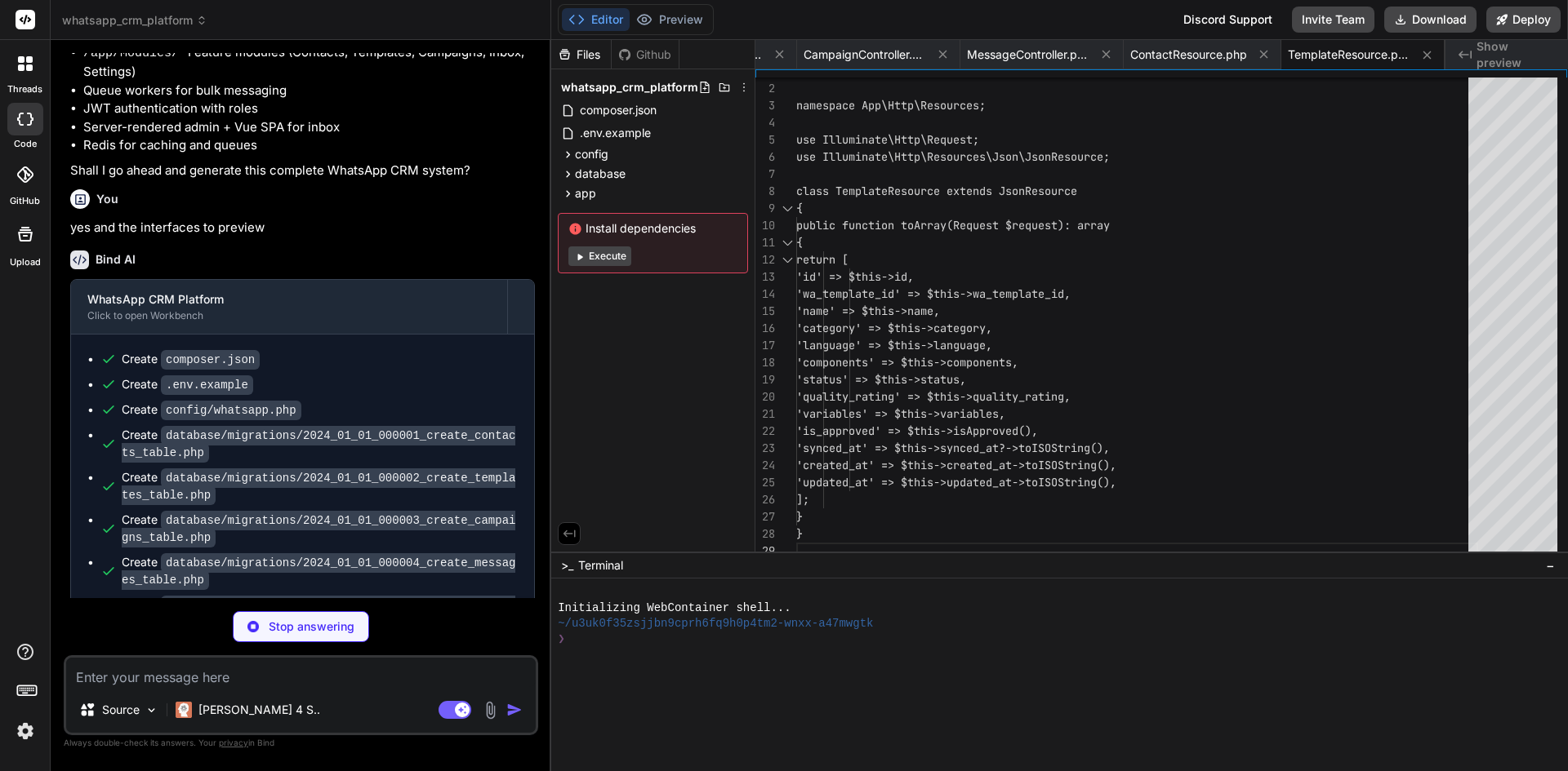
type textarea "x"
type textarea "'creator' => new UserResource($this->whenLoaded('creator')), 'created_at' => $t…"
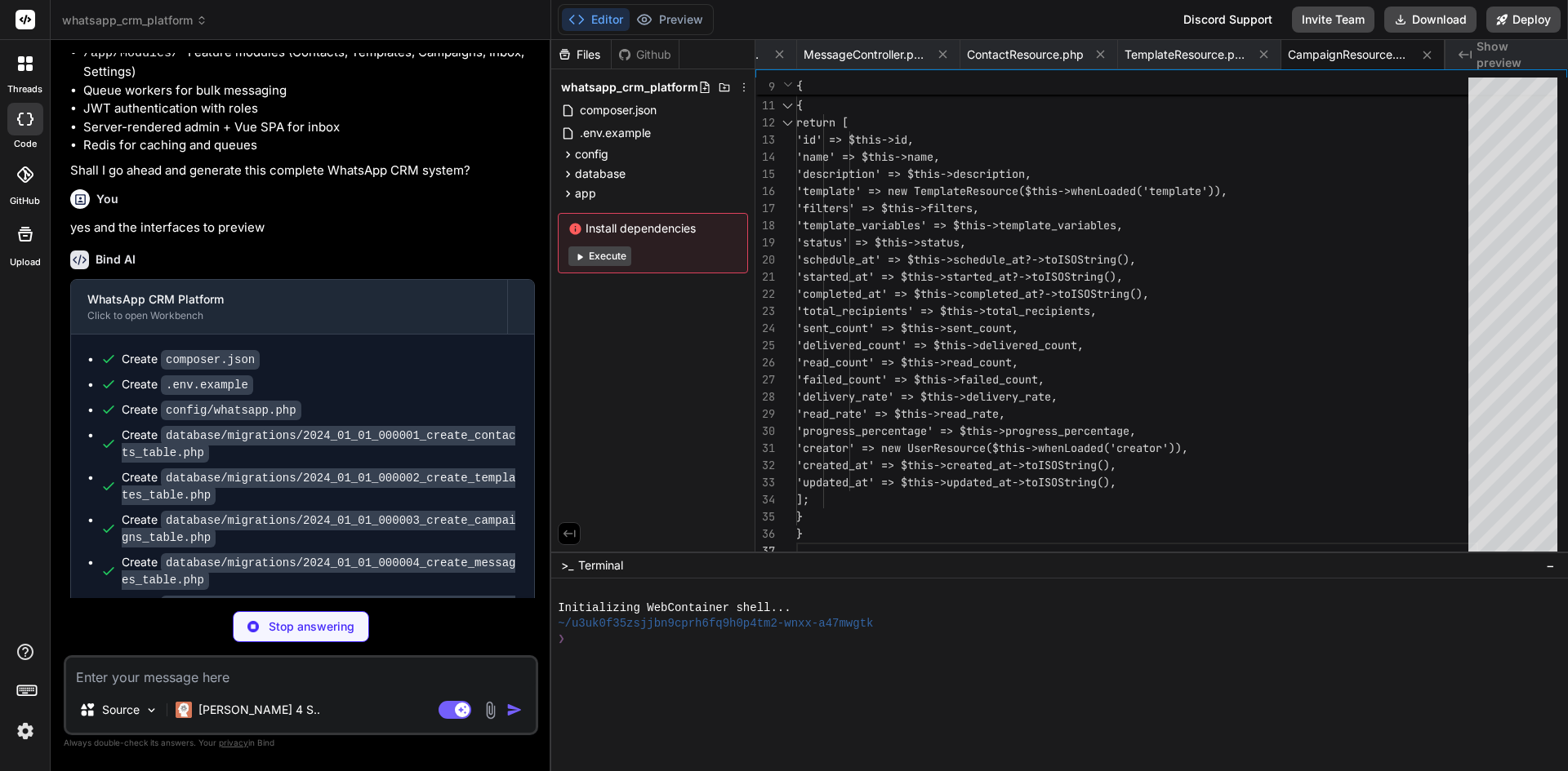
scroll to position [0, 2883]
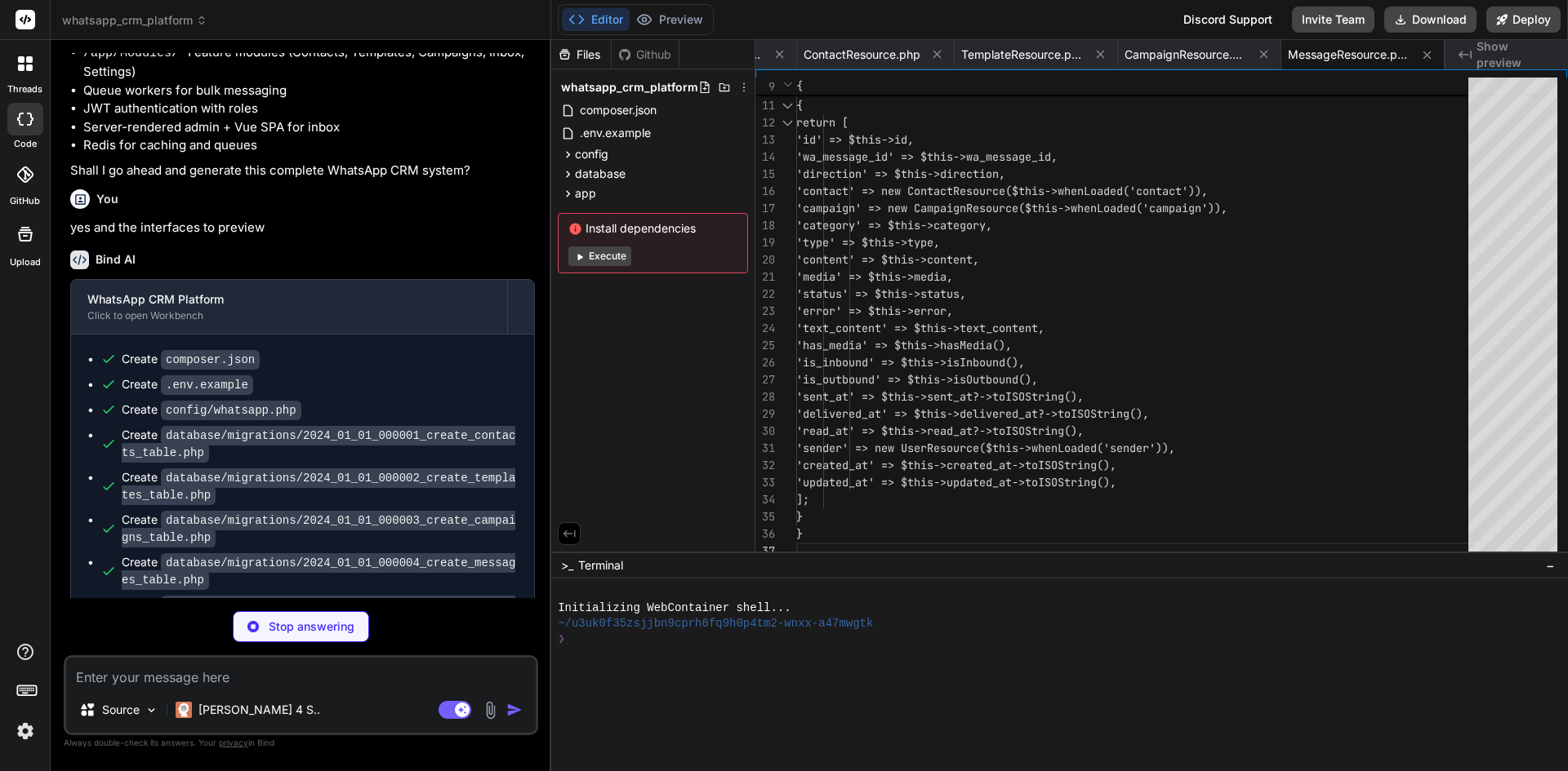
type textarea "x"
type textarea "]; } }"
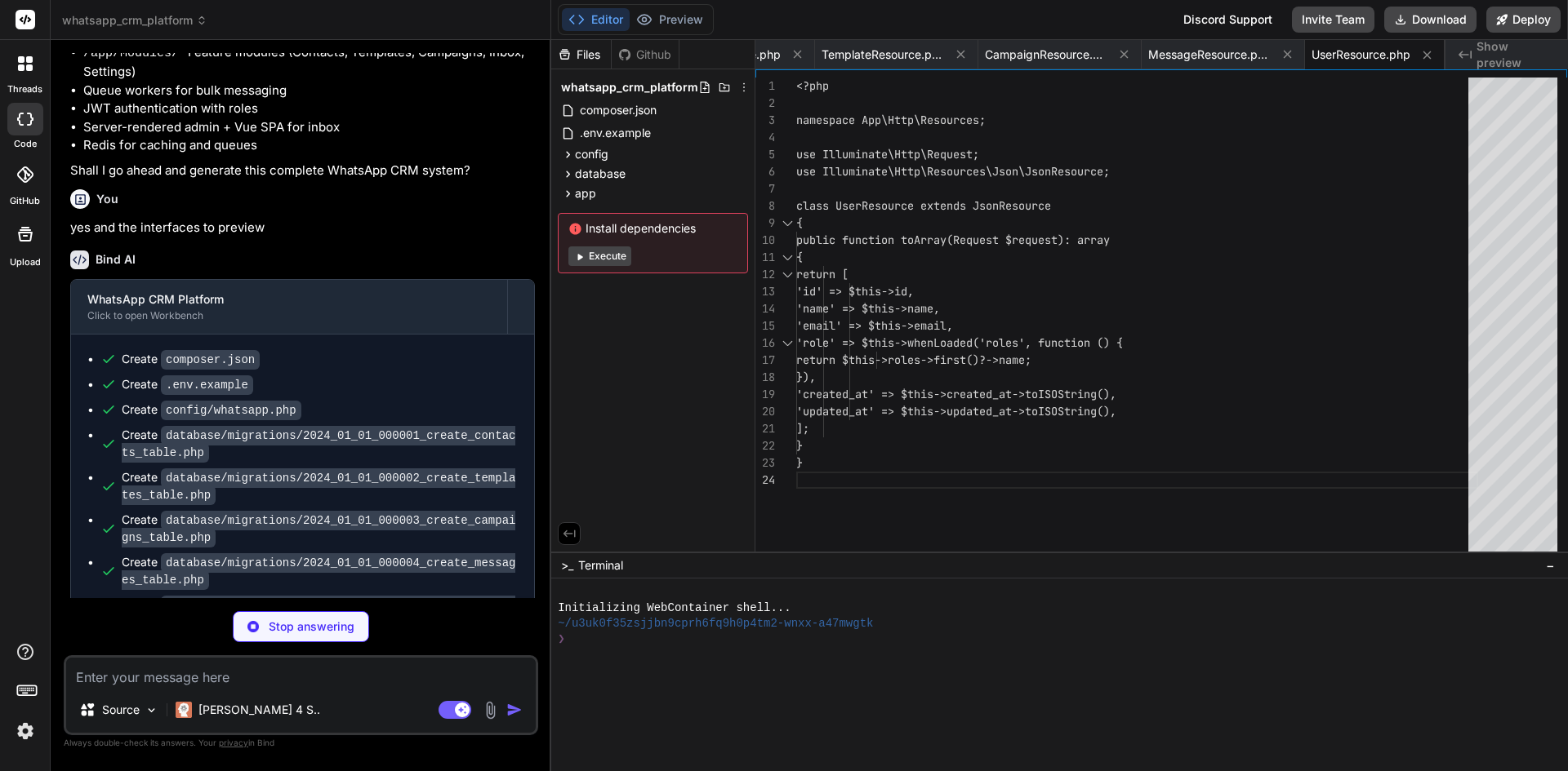
type textarea "x"
type textarea "} }"
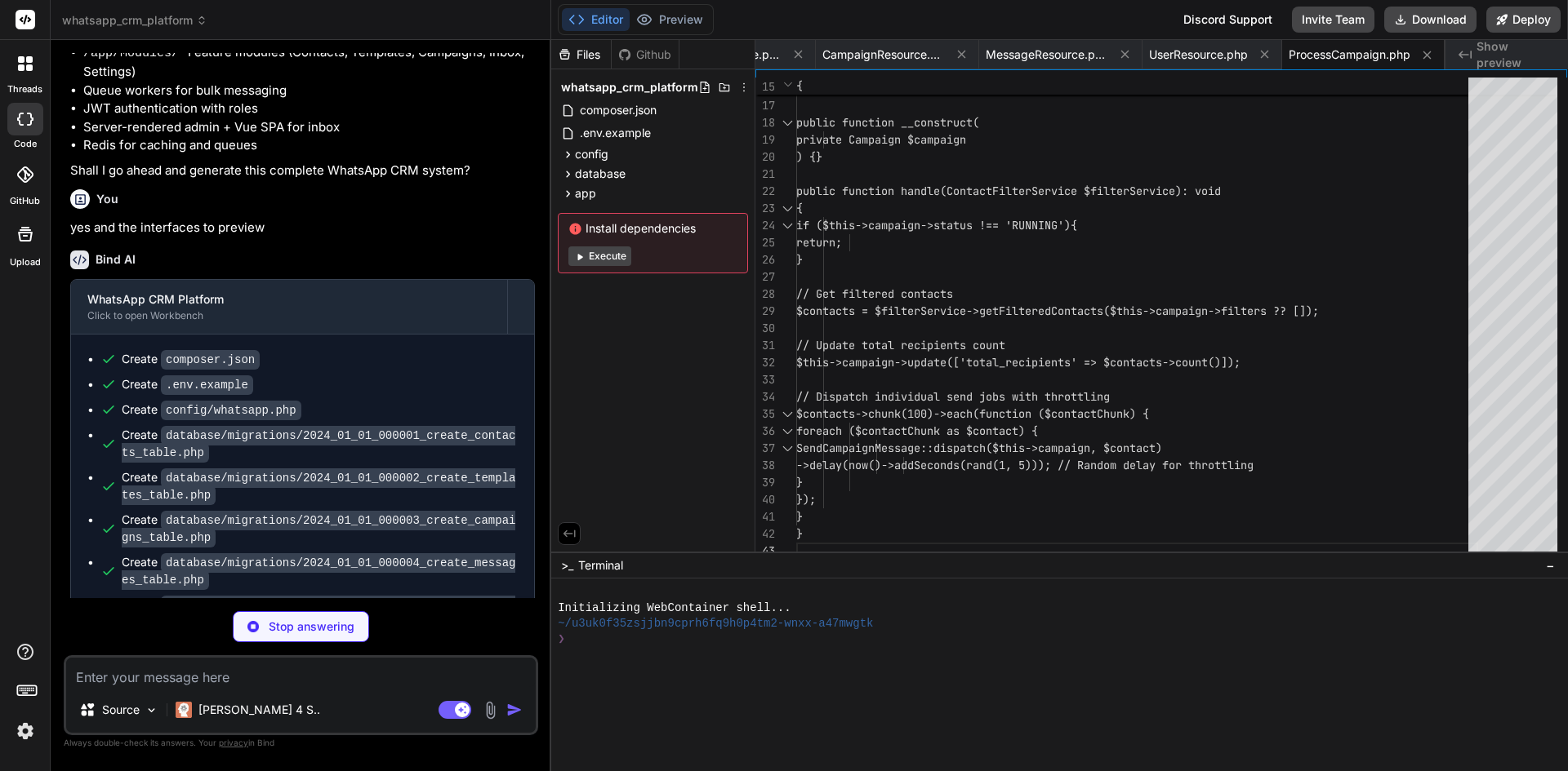
scroll to position [0, 3350]
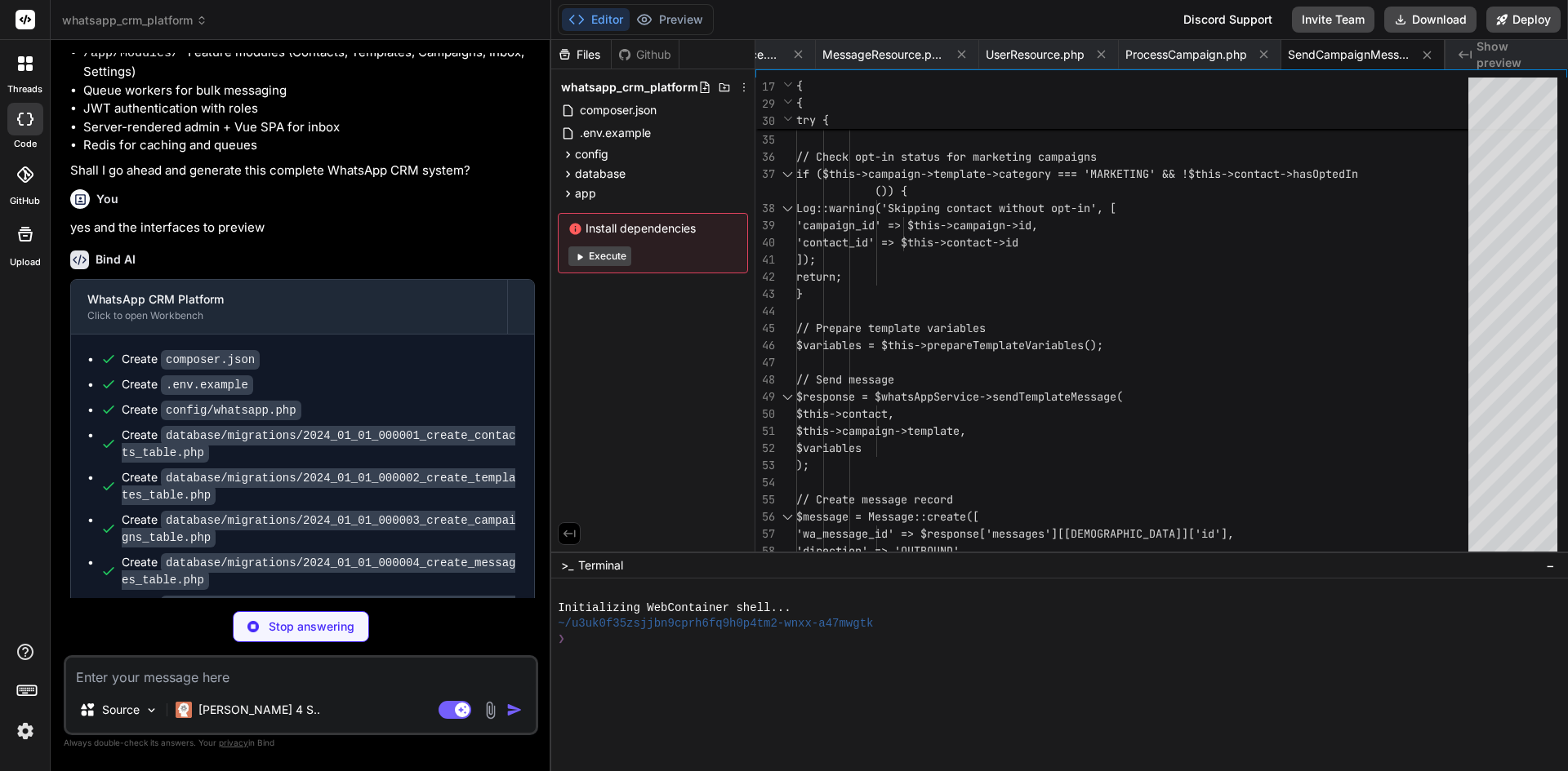
type textarea "x"
type textarea "throw $e; } } }"
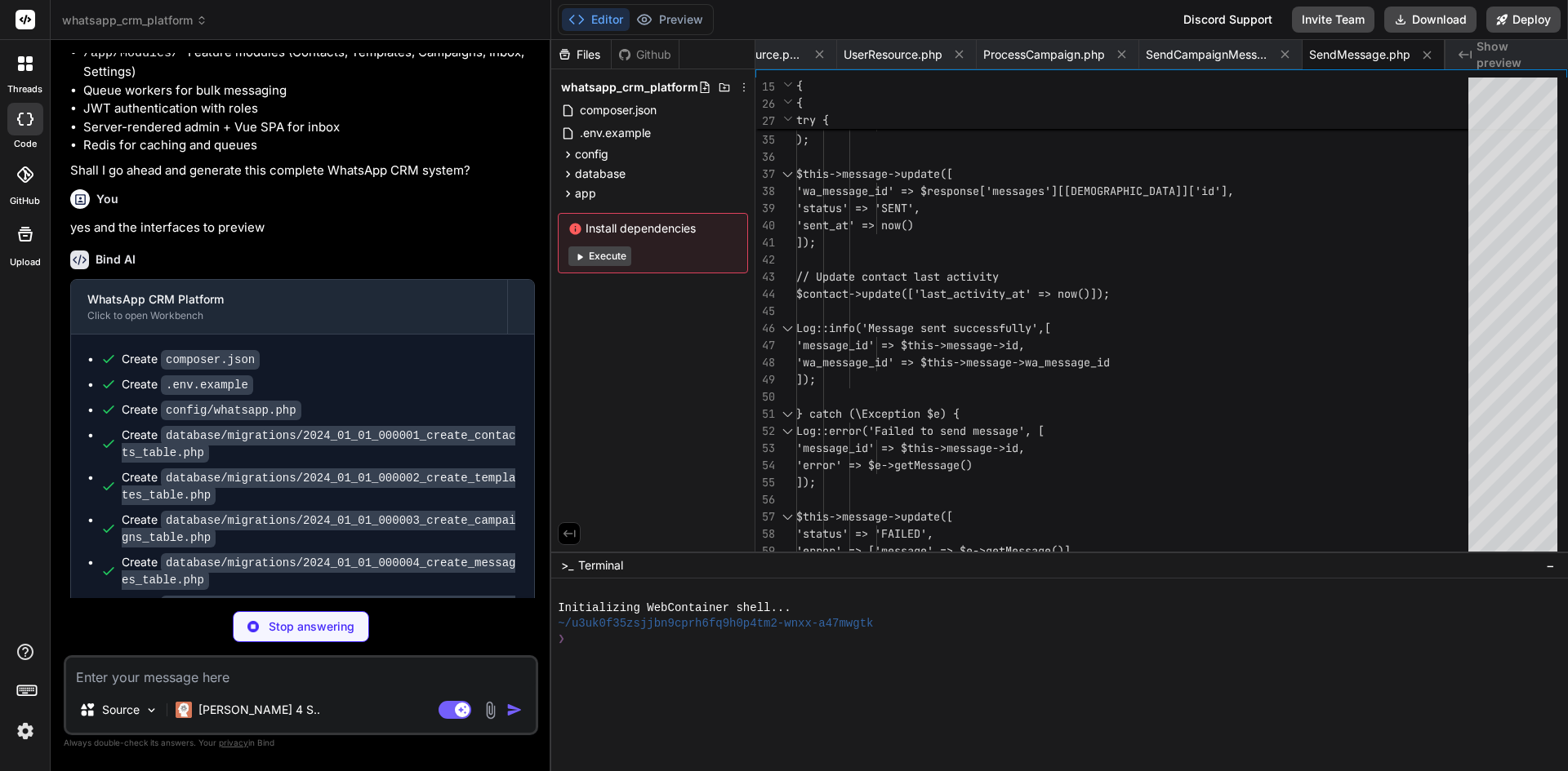
type textarea "x"
type textarea "foreach ($filters as $filter) { $this->applyFilter($query, $filter); } return $…"
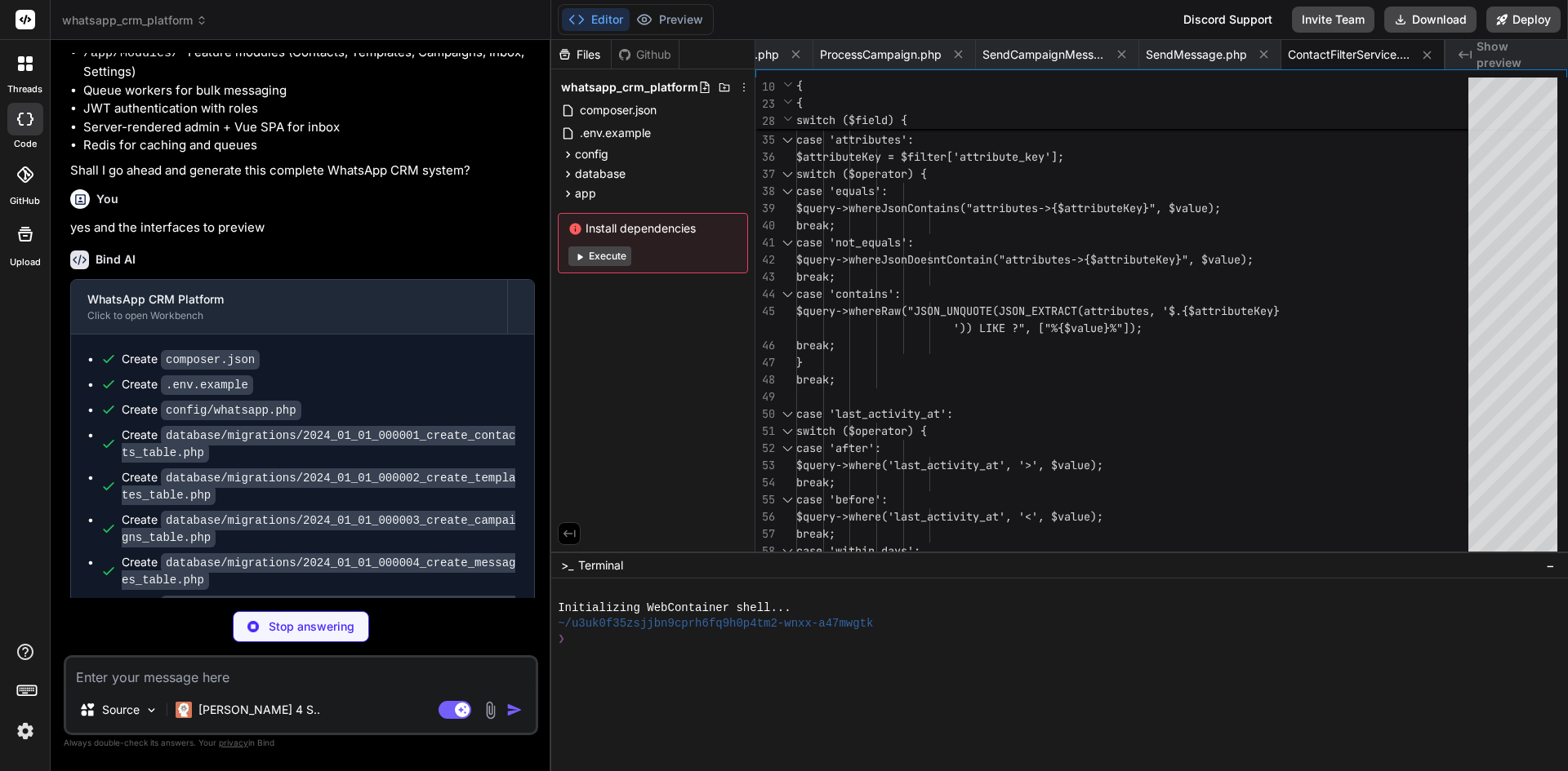
type textarea "x"
type textarea "}"
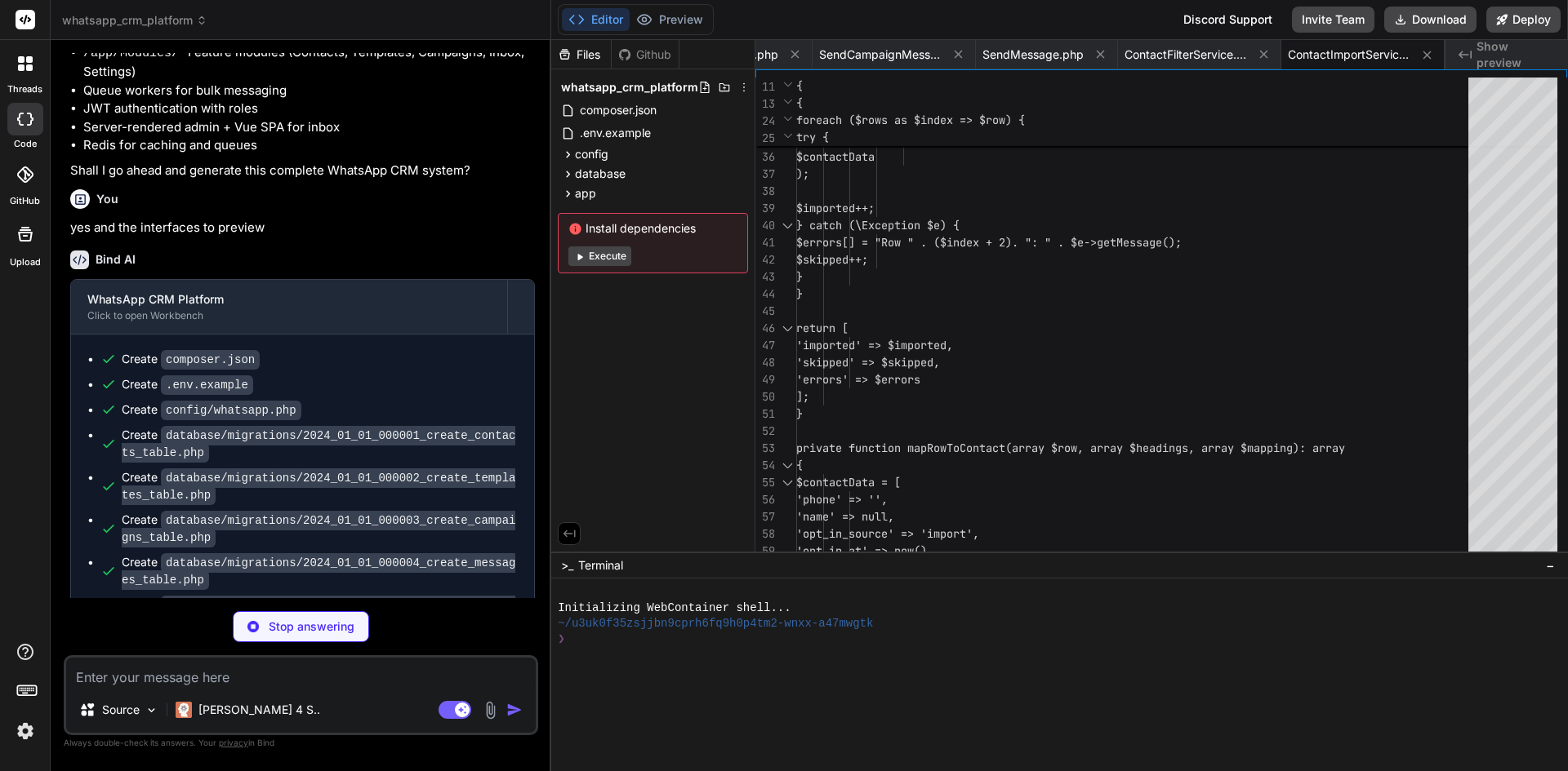
type textarea "x"
type textarea "{ return Template::approved()->byCategory($category)->get(); } }"
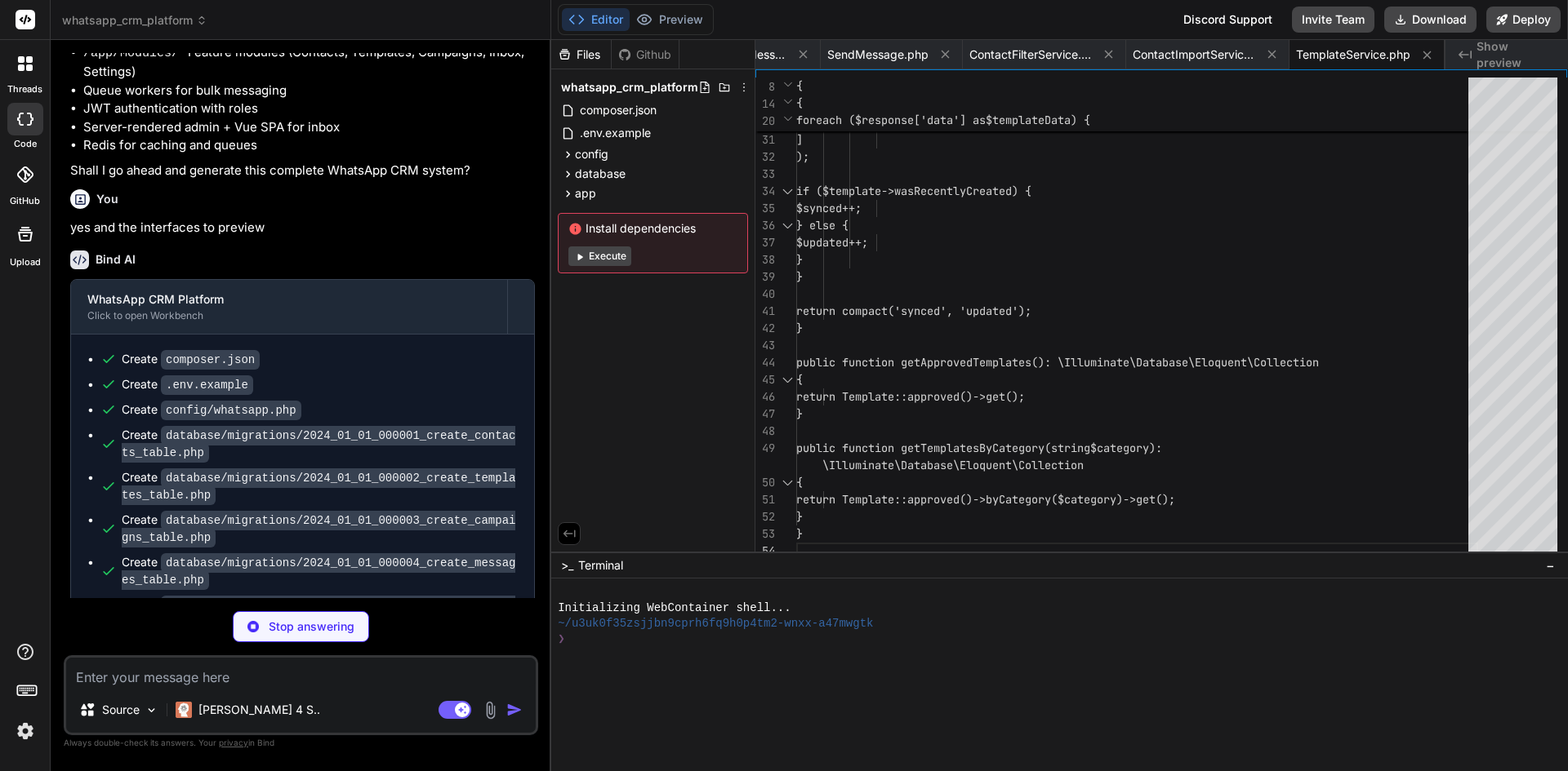
type textarea "x"
type textarea "<script src="https://cdn.jsdelivr.net/npm/bootstrap@5.3.0/dist/js/bootstrap.bun…"
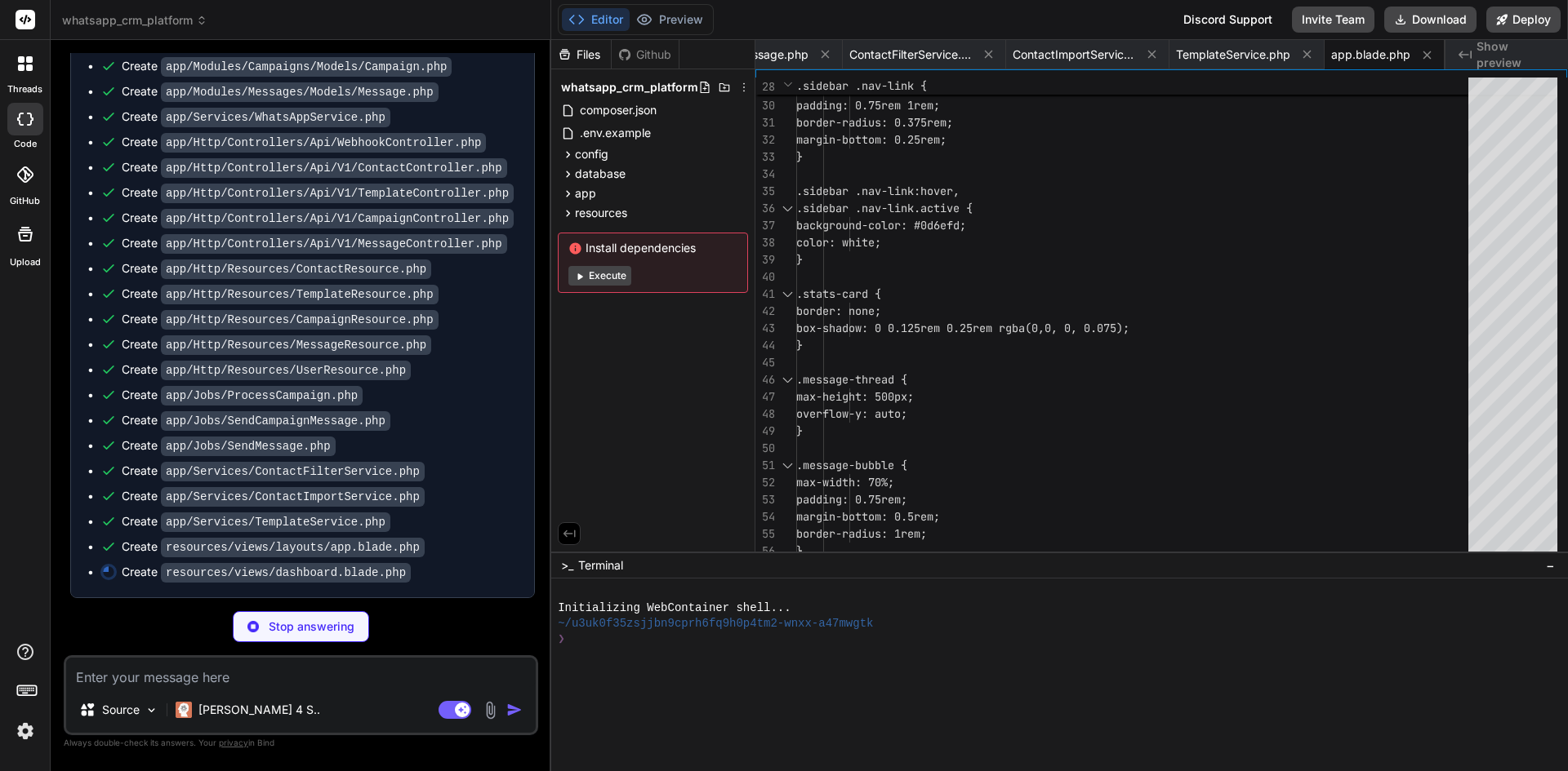
scroll to position [2374, 0]
type textarea "x"
type textarea "} } } }); }); </script> @endpush"
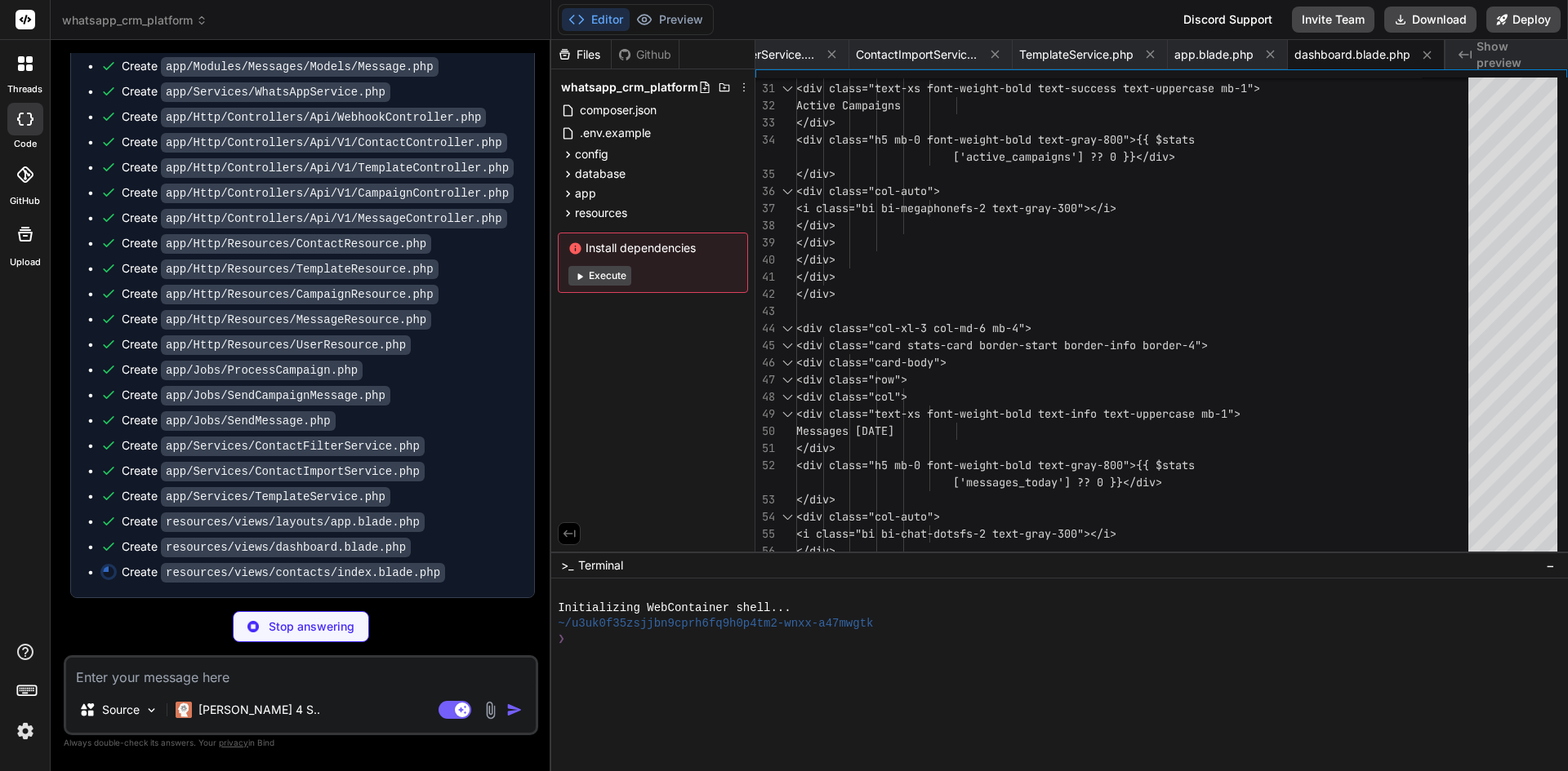
type textarea "x"
type textarea "@endpush"
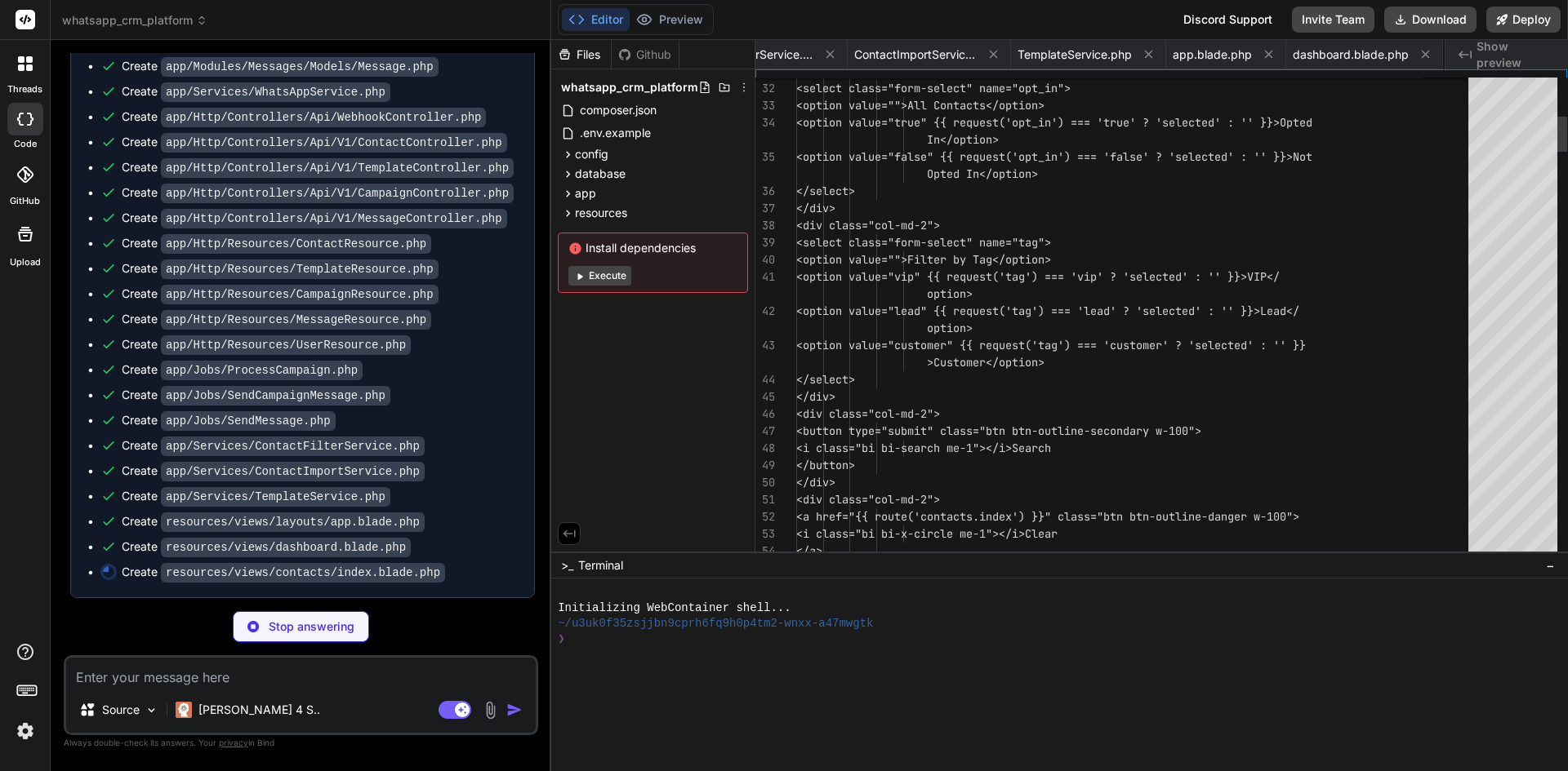
scroll to position [0, 4375]
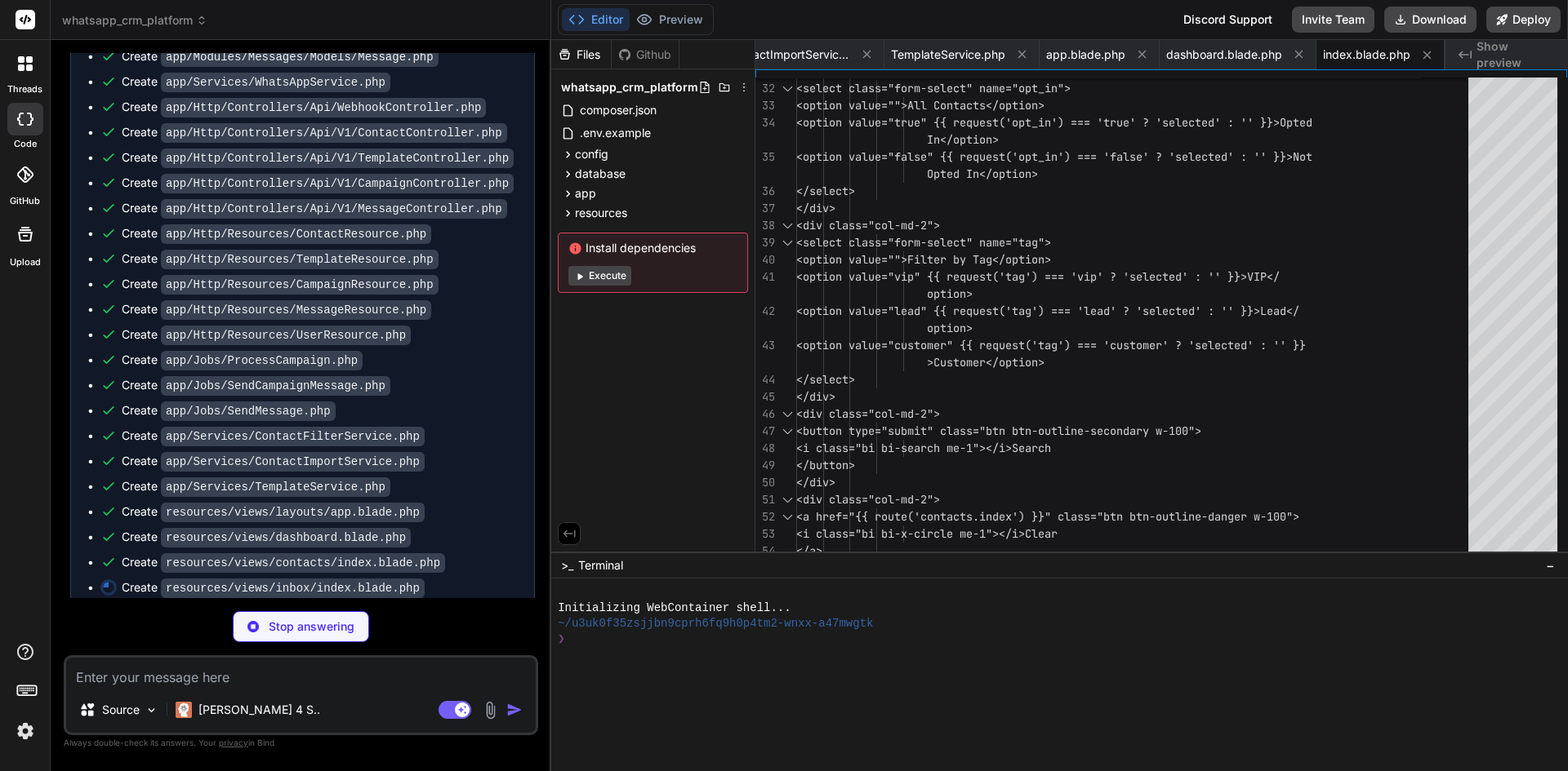
type textarea "x"
type textarea "'<': '&lt;', '>': '&gt;', '"': '&quot;', "'": '&#039;' }; return text.replace(/…"
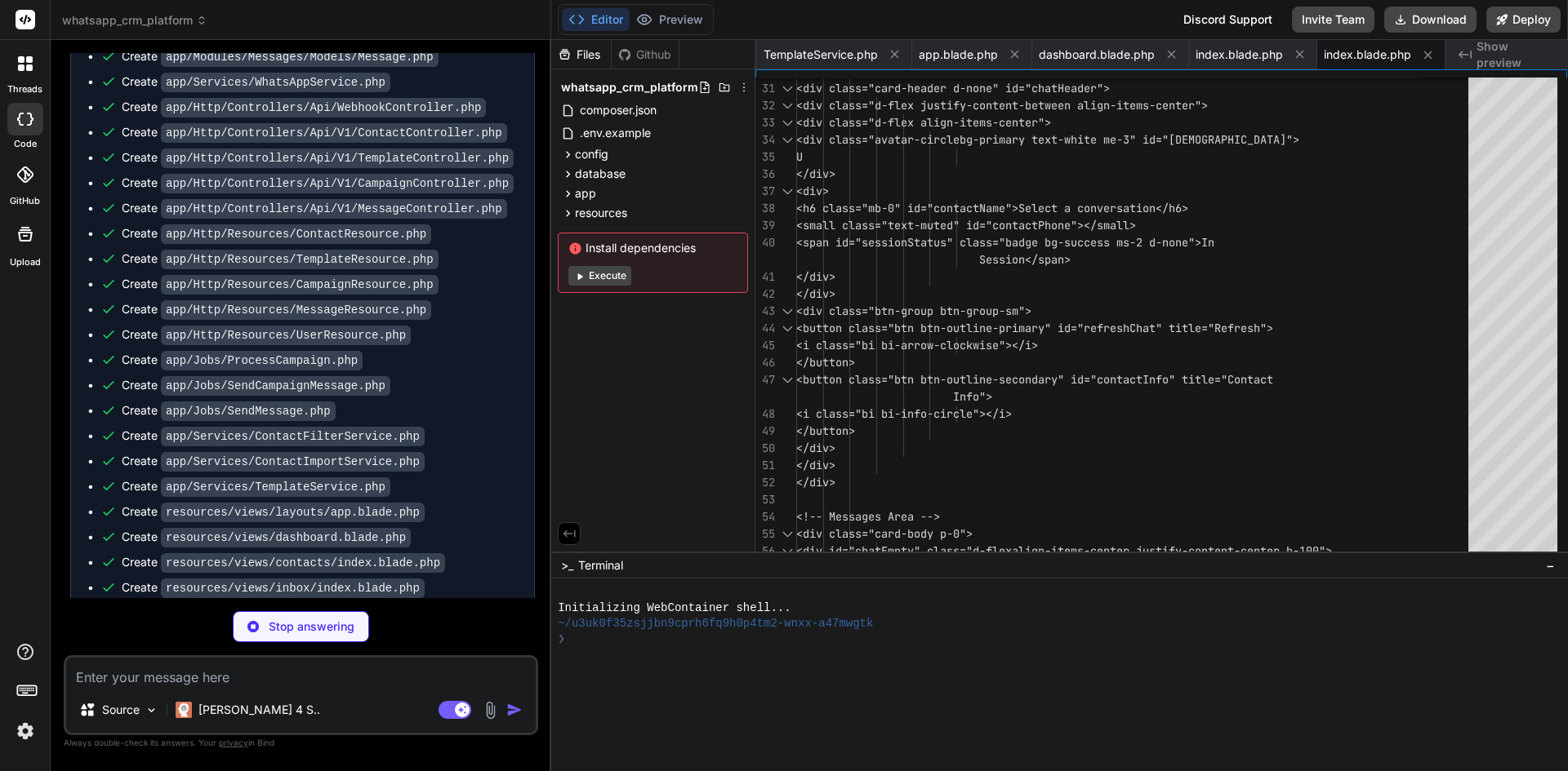
type textarea "x"
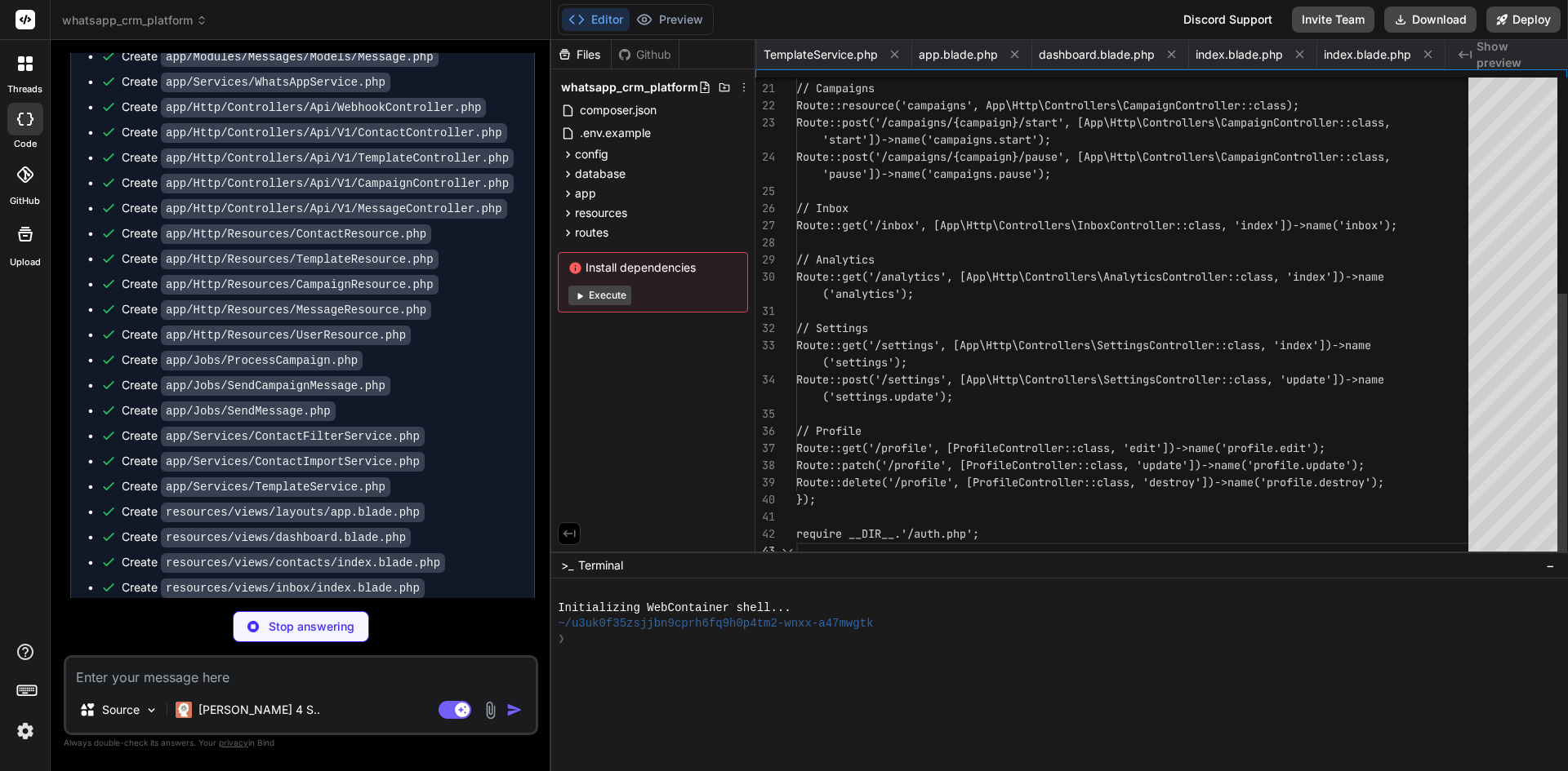
scroll to position [0, 4601]
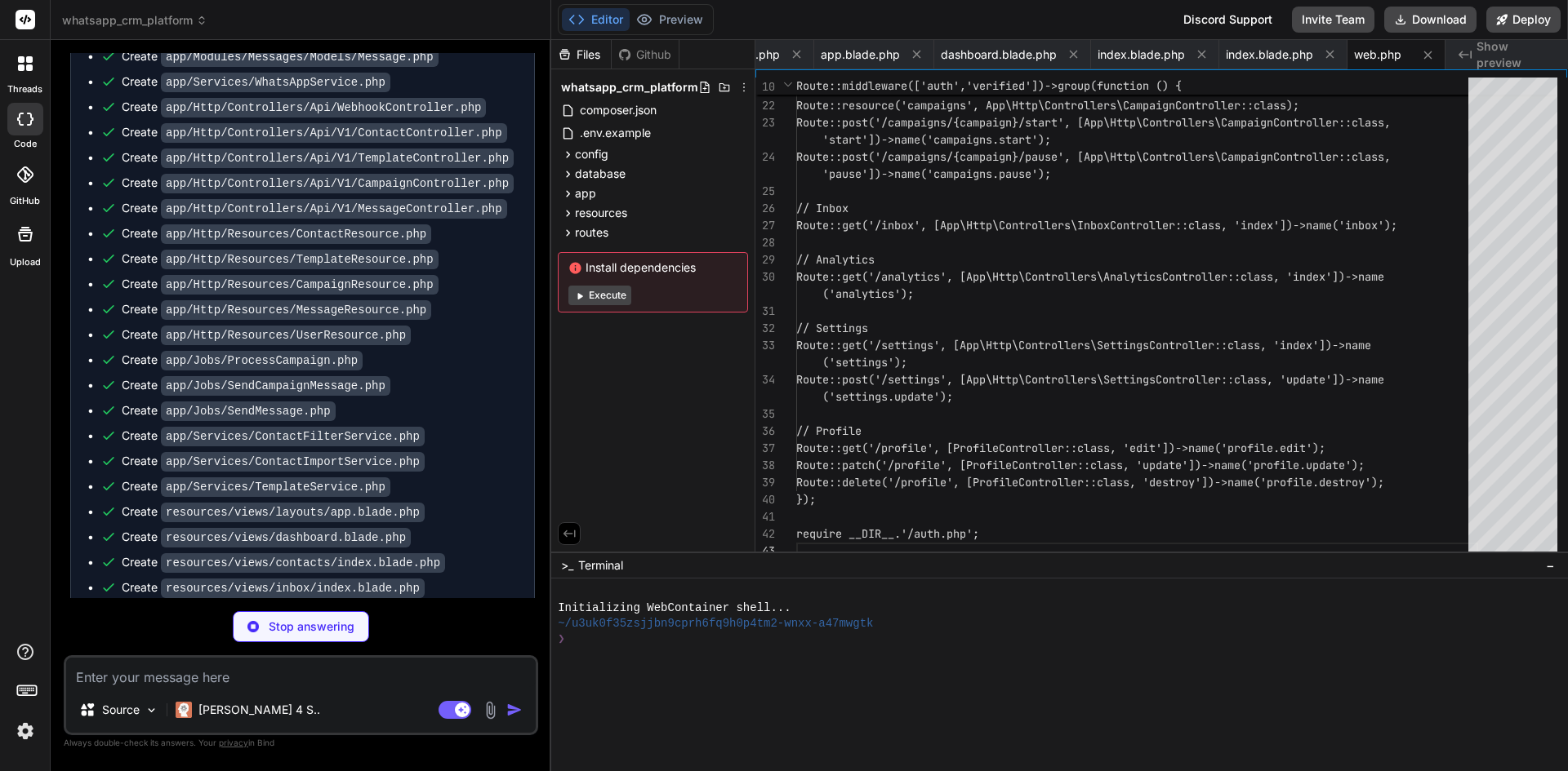
type textarea "x"
type textarea "// Settings Route::get('settings', [App\Http\Controllers\Api\V1\SettingsControl…"
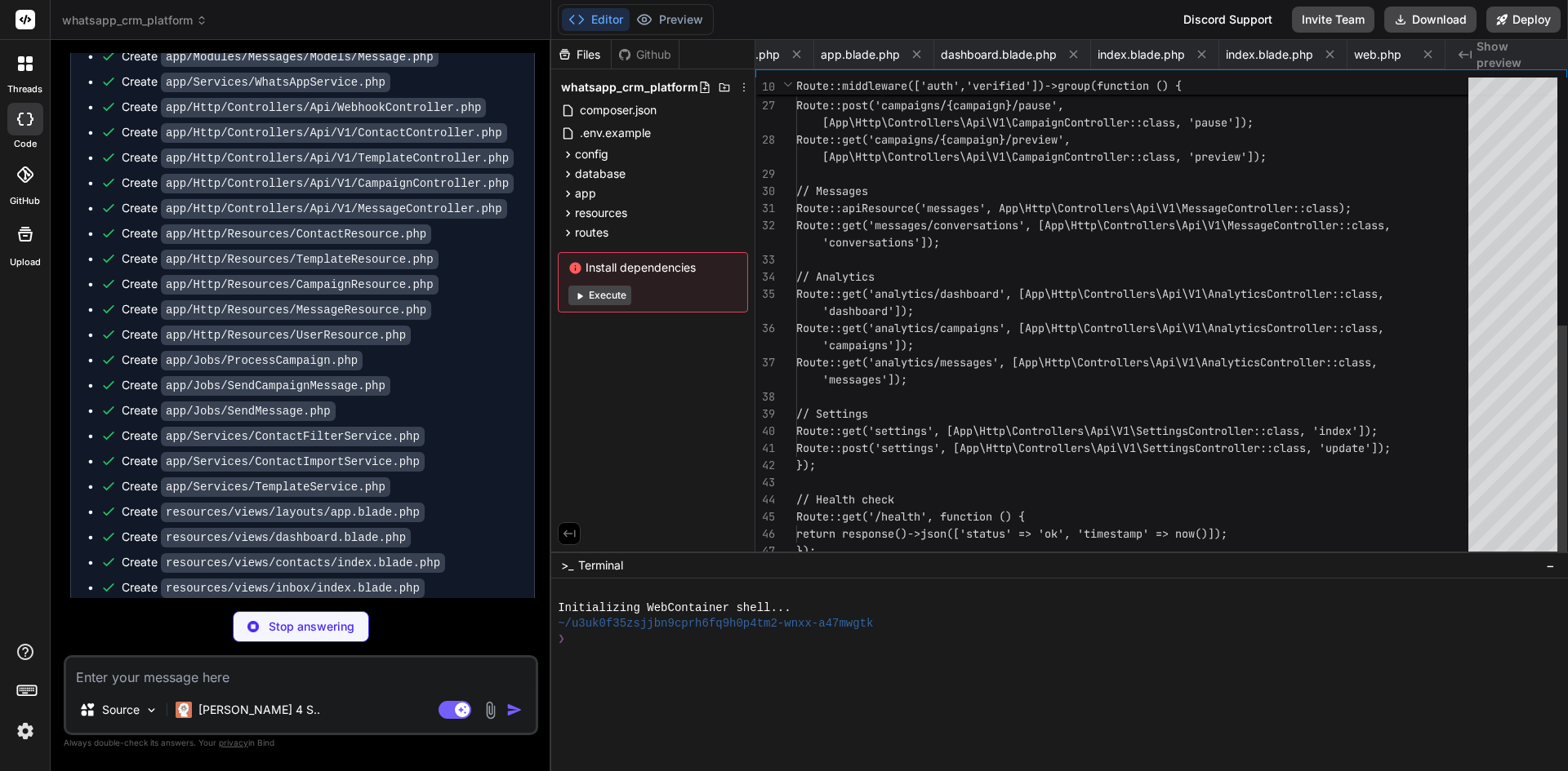
scroll to position [0, 4699]
type textarea "x"
type textarea "$delivered = Message::where('direction', 'OUTBOUND') ->whereDate('created_at', …"
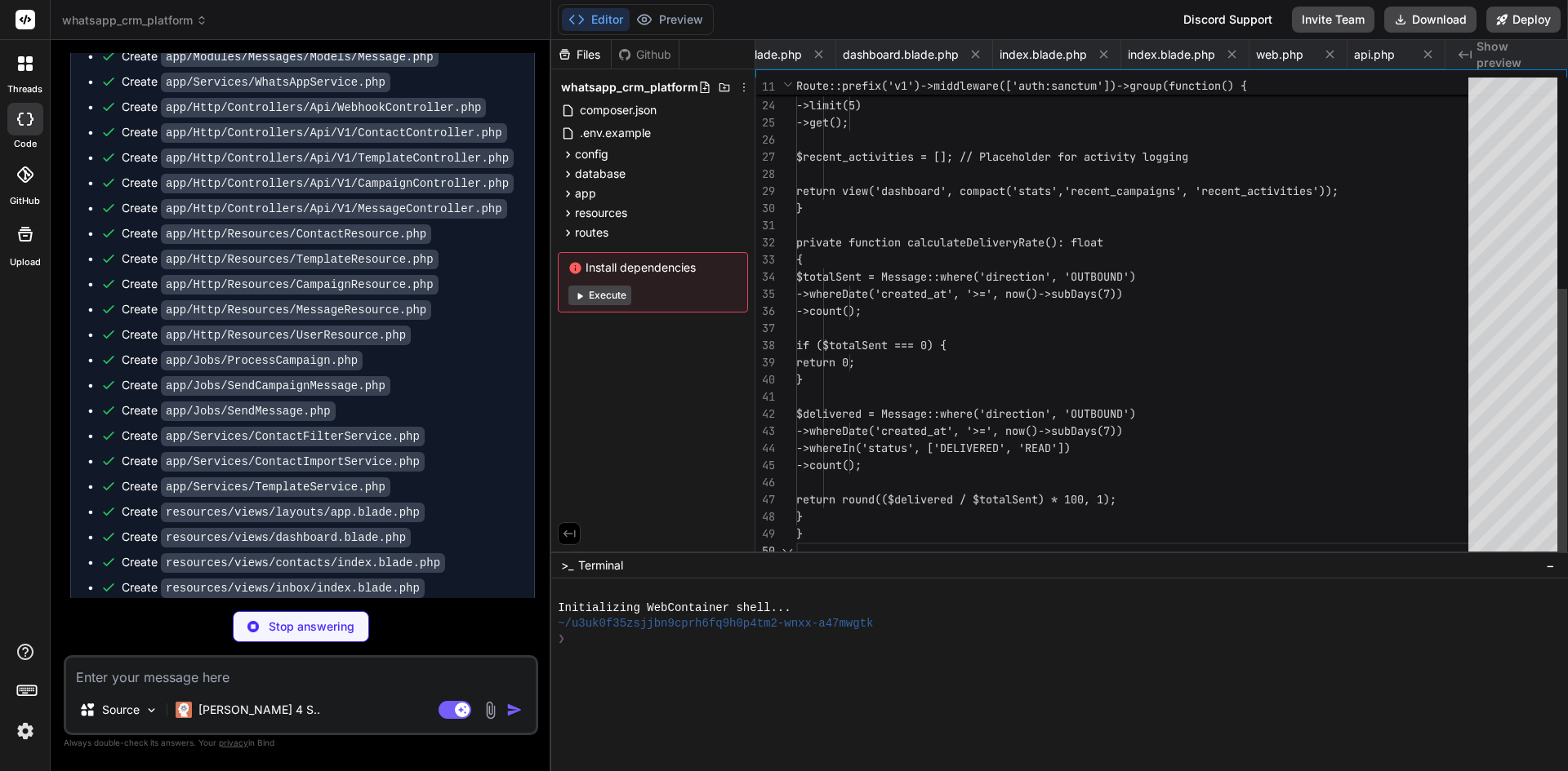
scroll to position [0, 4862]
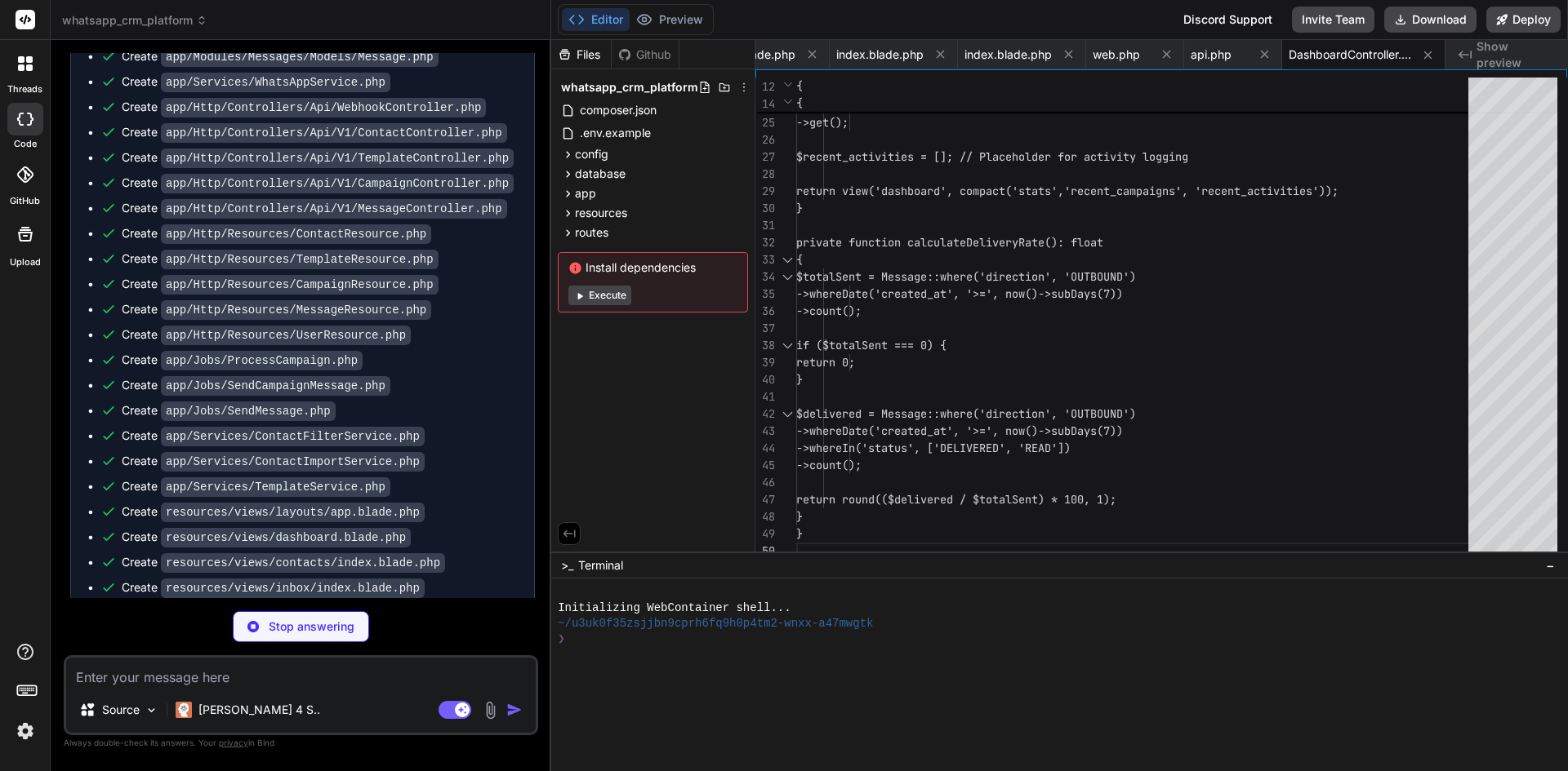
type textarea "x"
type textarea "{ $contact->delete(); return redirect() ->route('contacts.index') ->with('succe…"
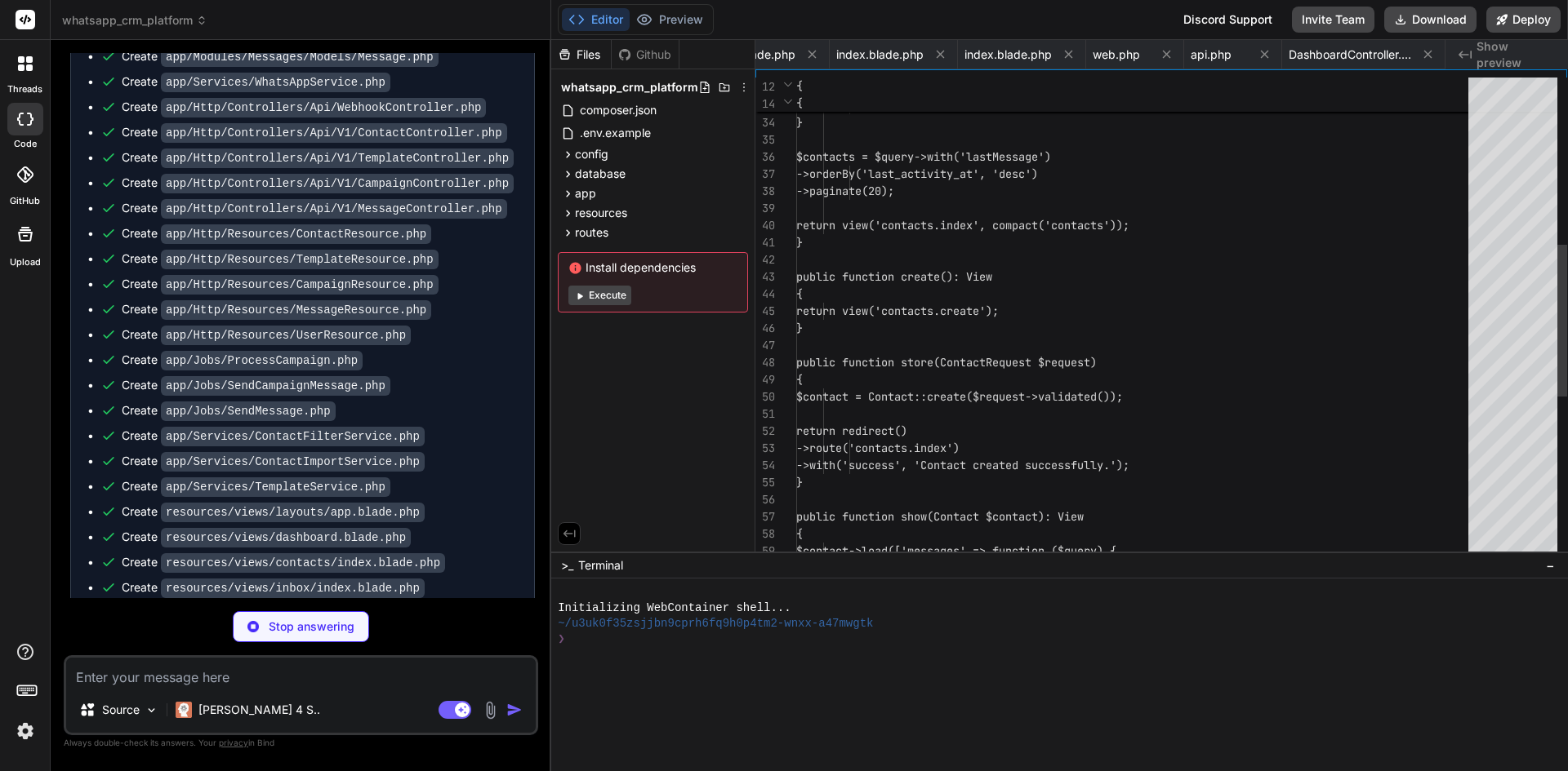
scroll to position [0, 5022]
type textarea "x"
type textarea "{ return view('inbox.index'); } }"
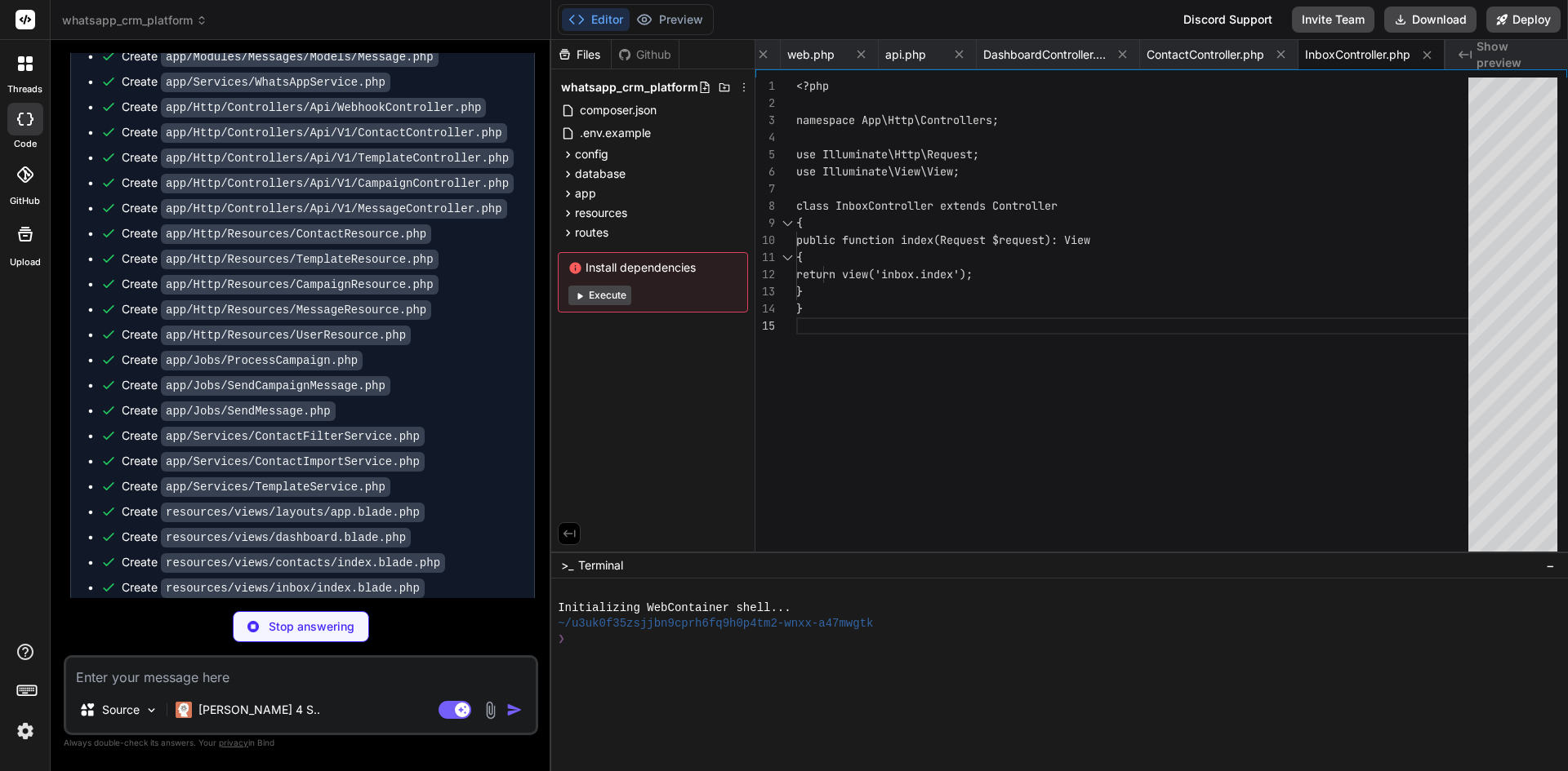
type textarea "x"
type textarea "volumes: mysql_data: redis_data: networks: whatsapp-crm: driver: bridge"
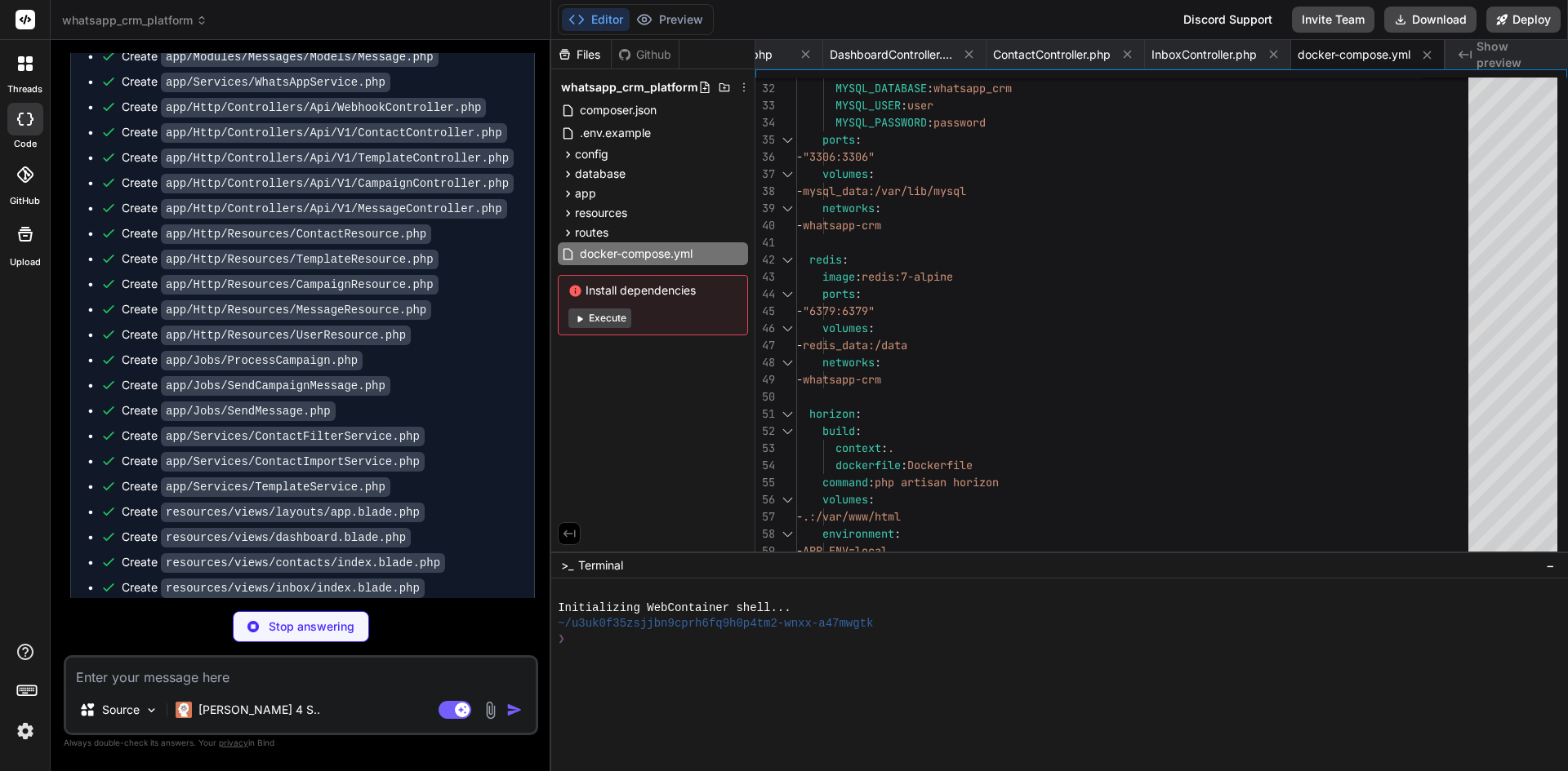
type textarea "x"
type textarea "# Expose port 8000 and start supervisor EXPOSE 8000 CMD ["/usr/bin/supervisord"…"
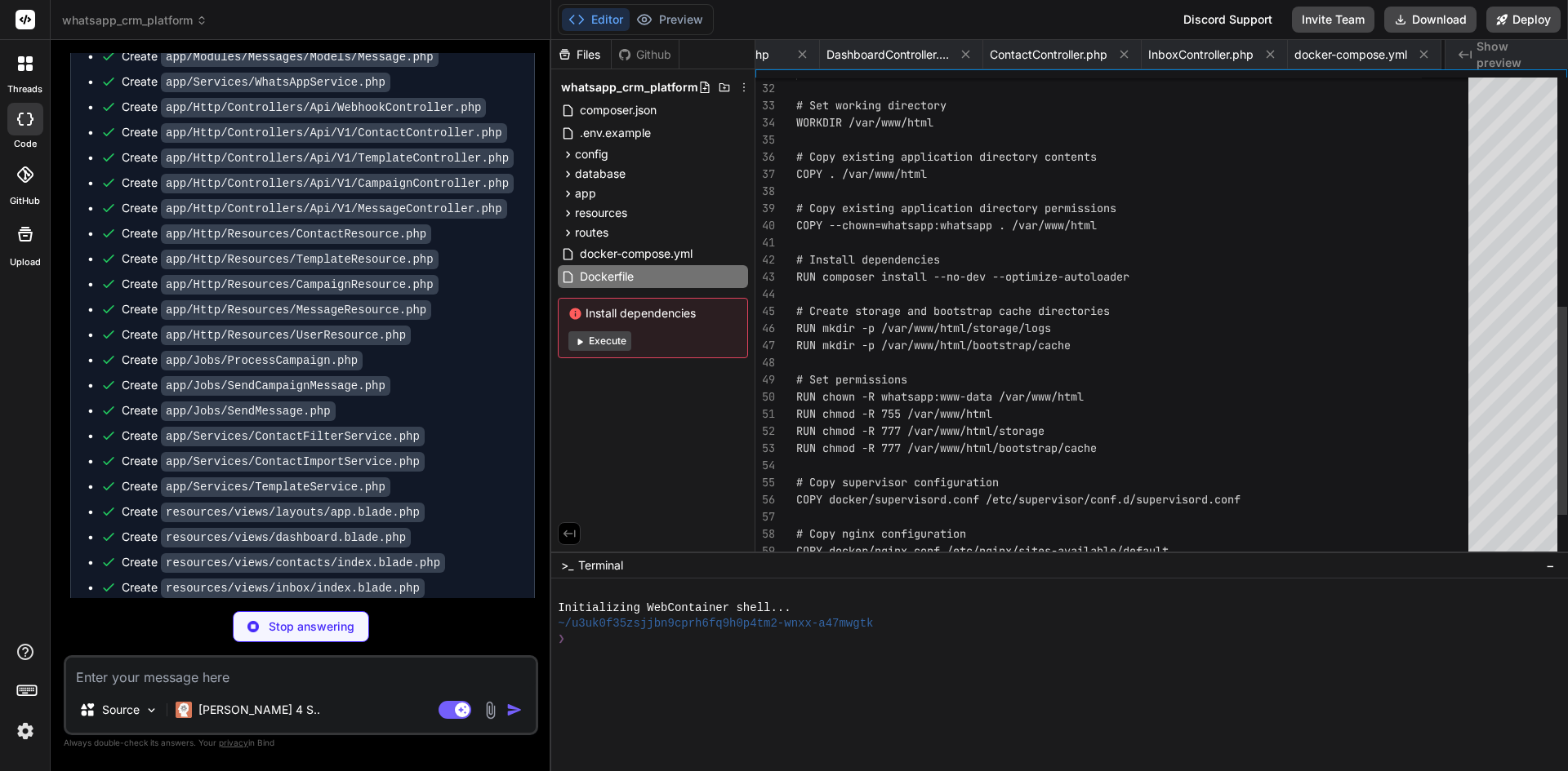
scroll to position [0, 5422]
type textarea "x"
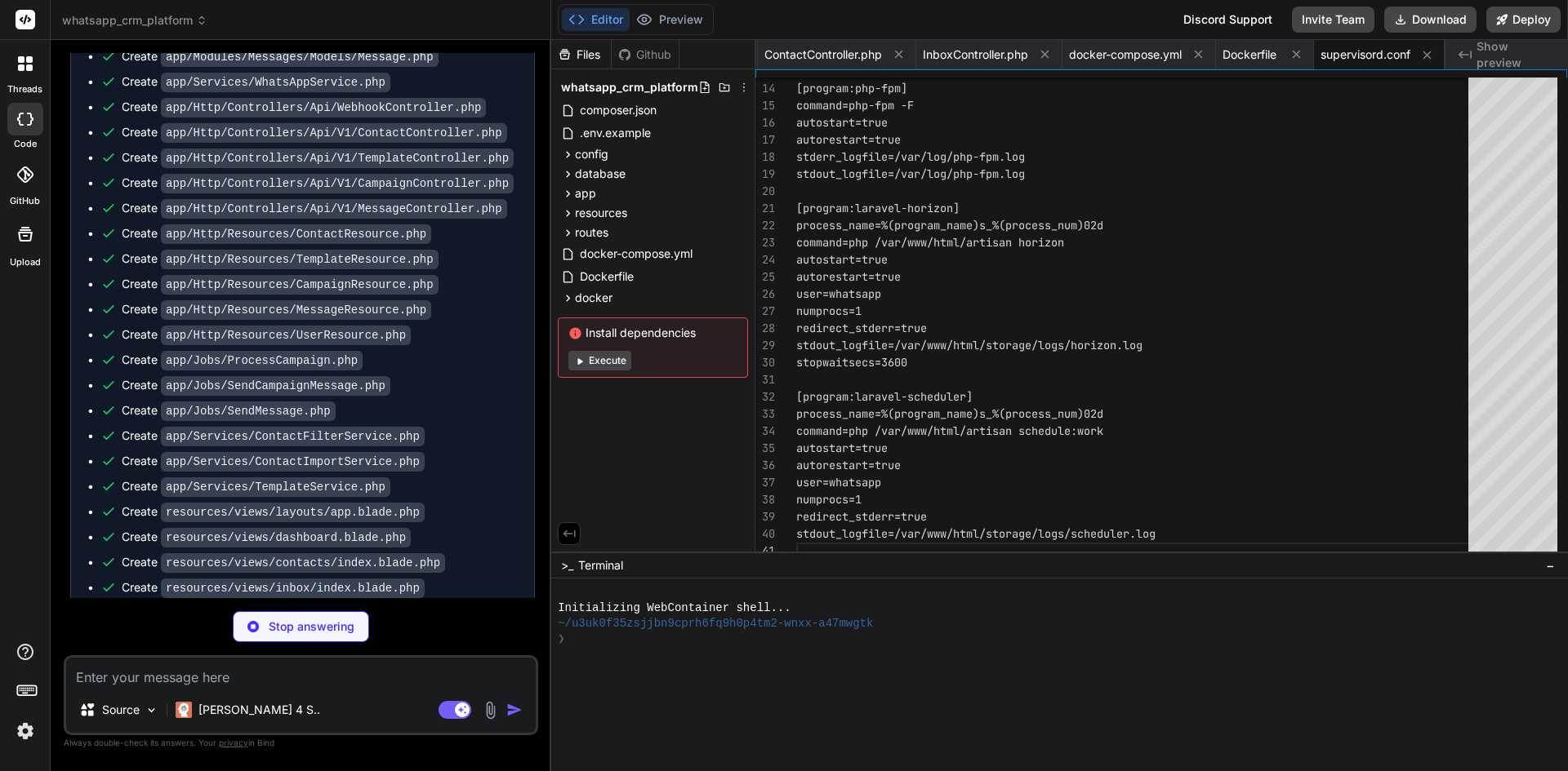
scroll to position [0, 5653]
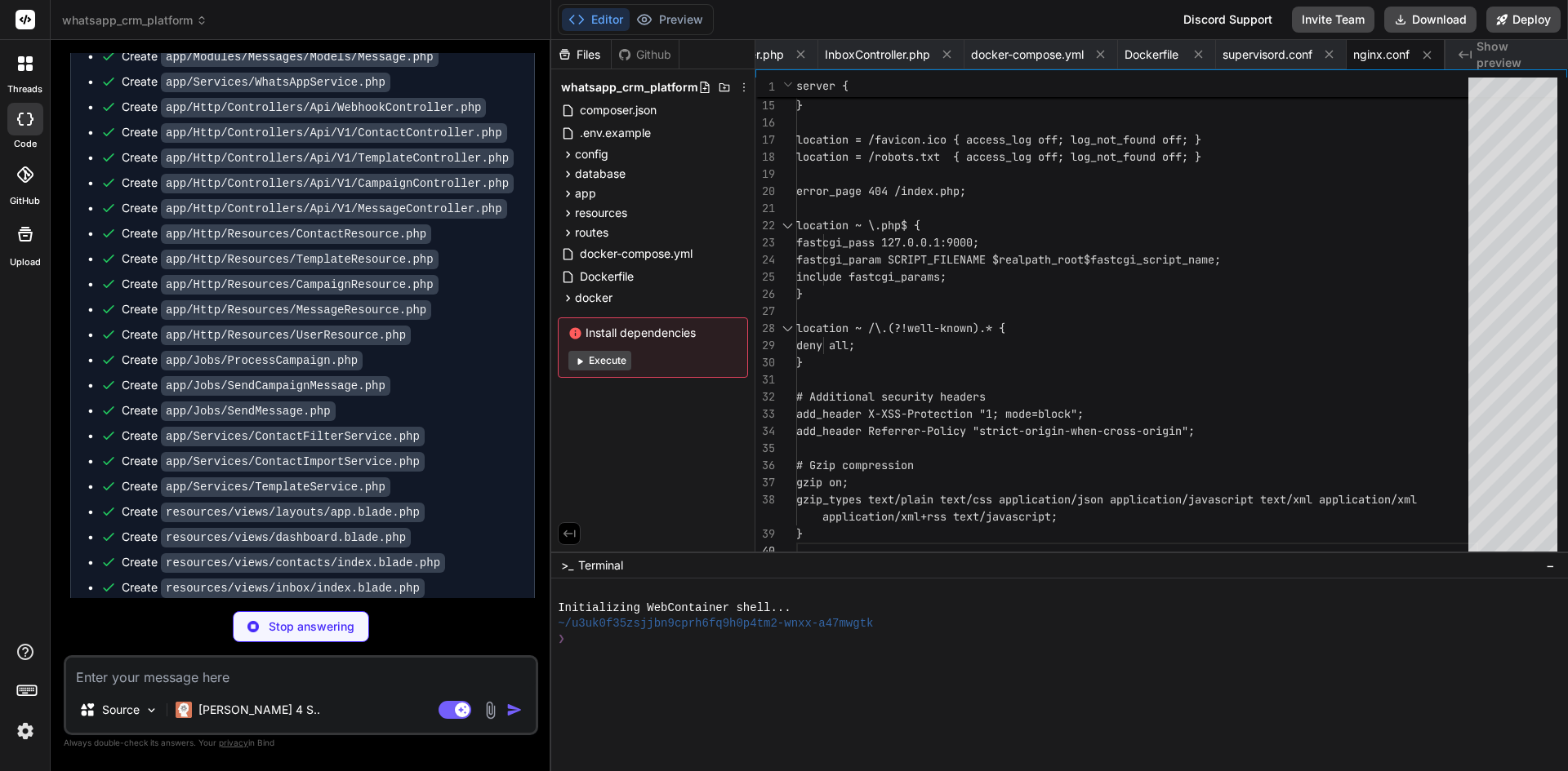
type textarea "x"
type textarea "## Changelog See [CHANGELOG.md](CHANGELOG.md) for version history and updates."
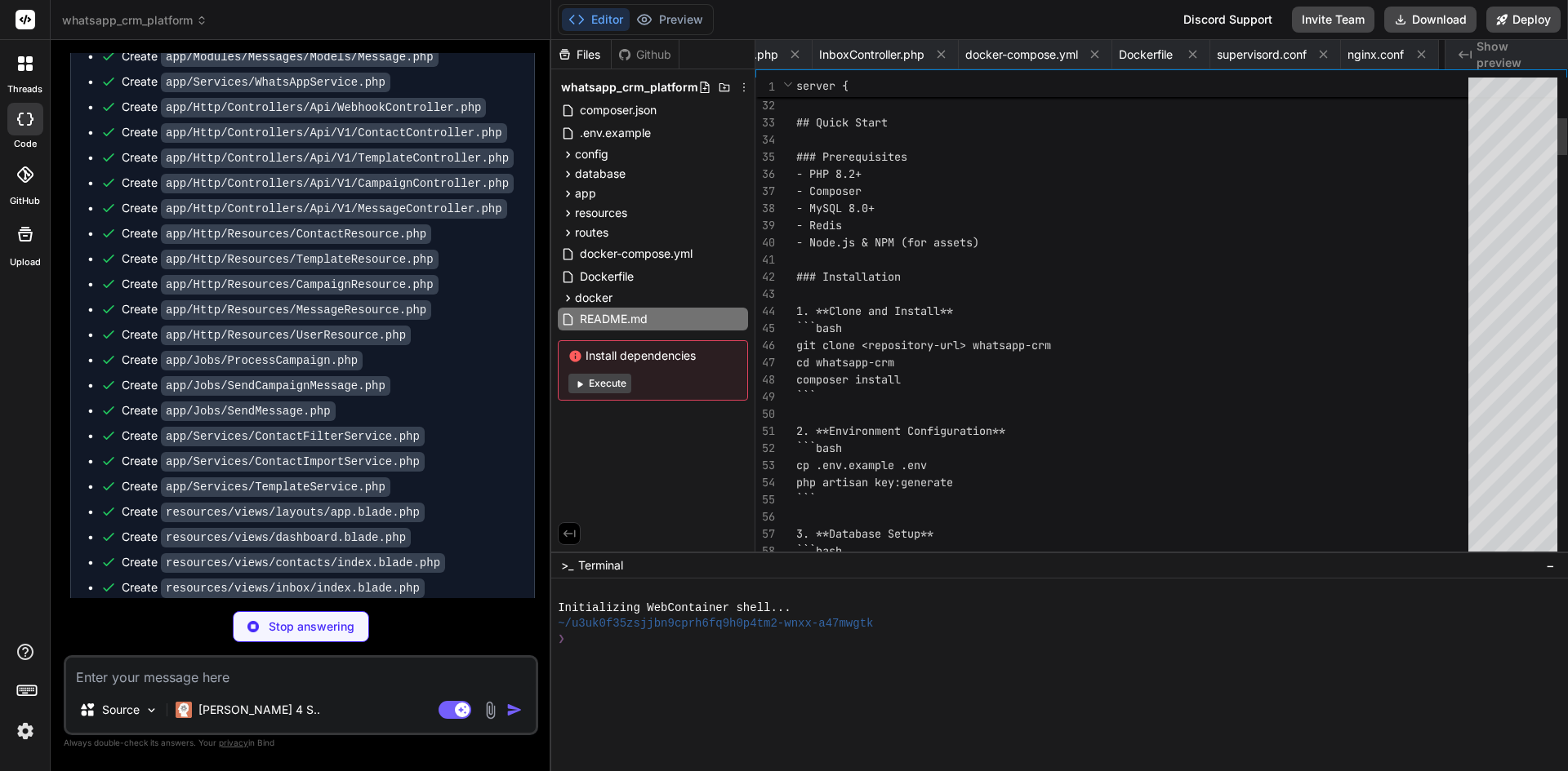
scroll to position [0, 5762]
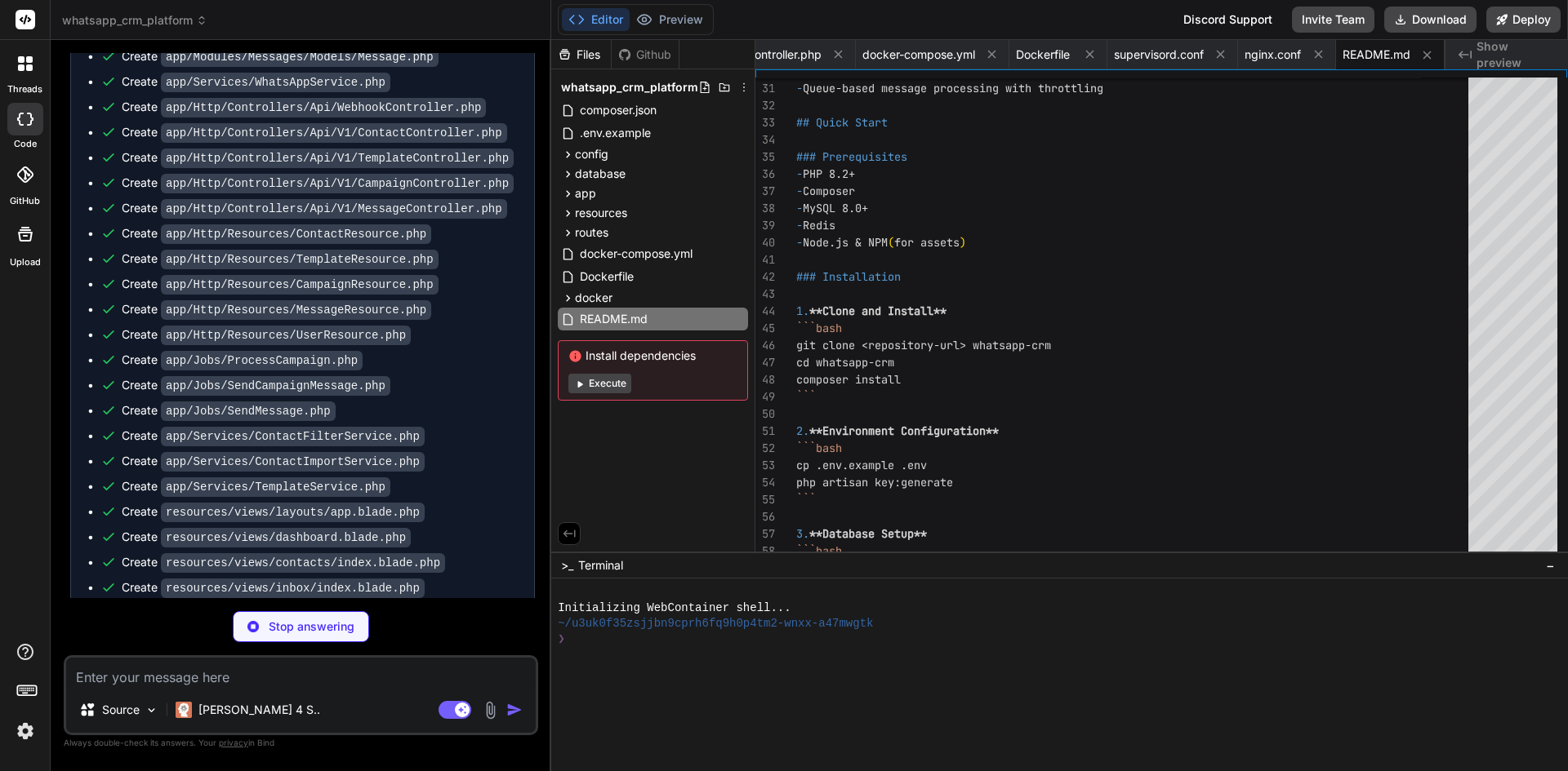
type textarea "x"
type textarea ""campaigns" ], "author": "WhatsApp CRM Team", "license": "MIT" }"
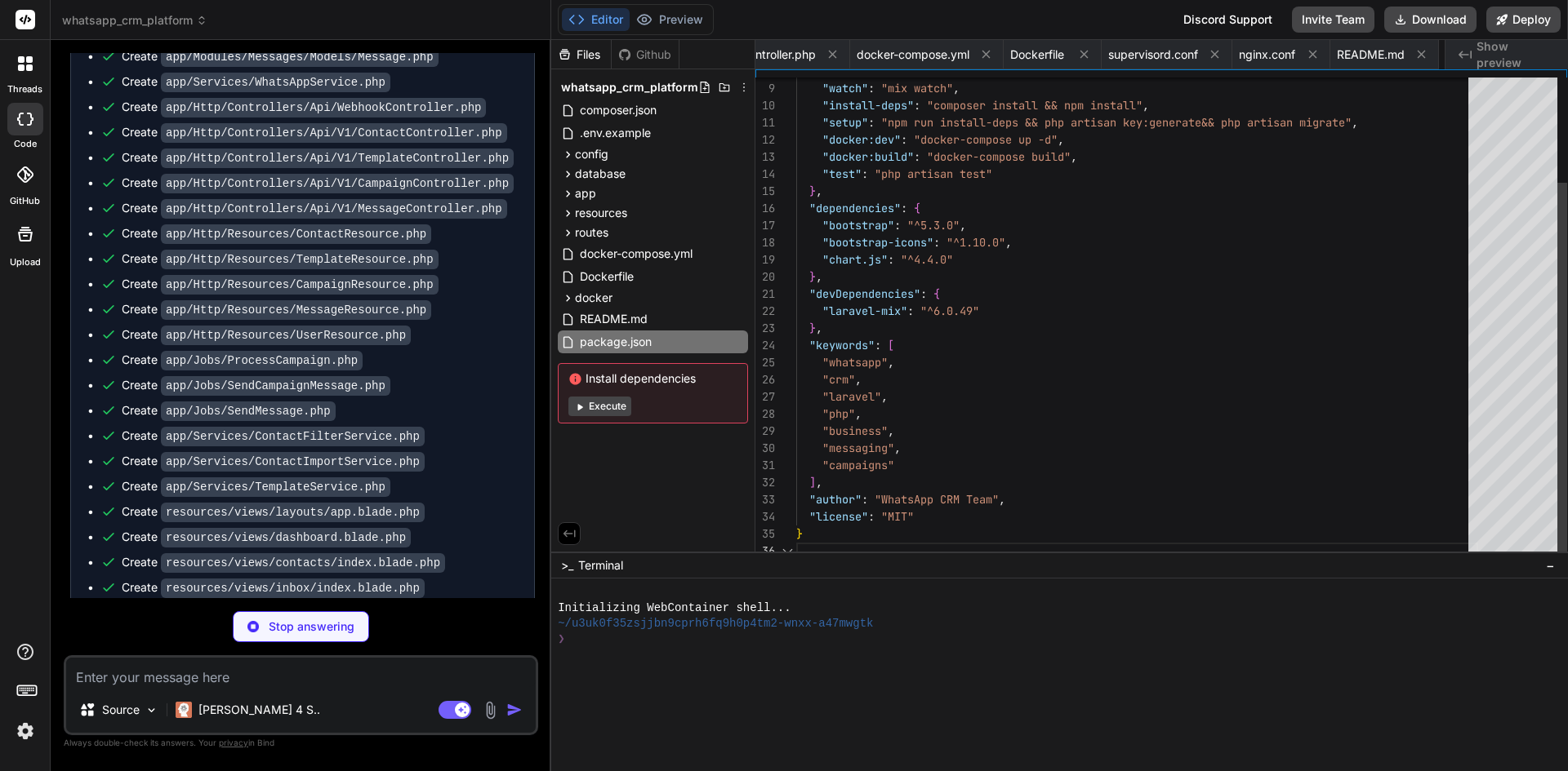
scroll to position [0, 5875]
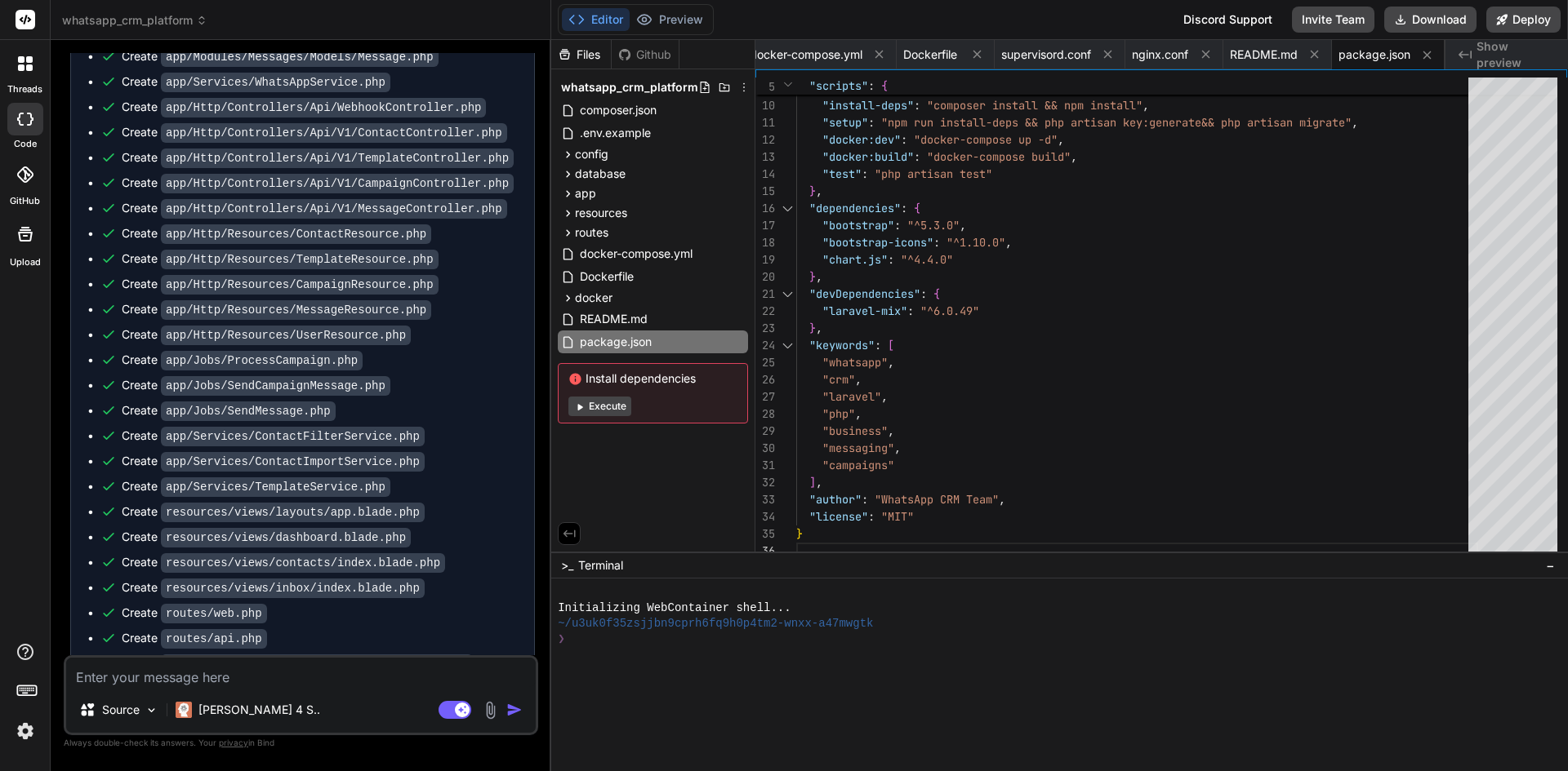
type textarea "x"
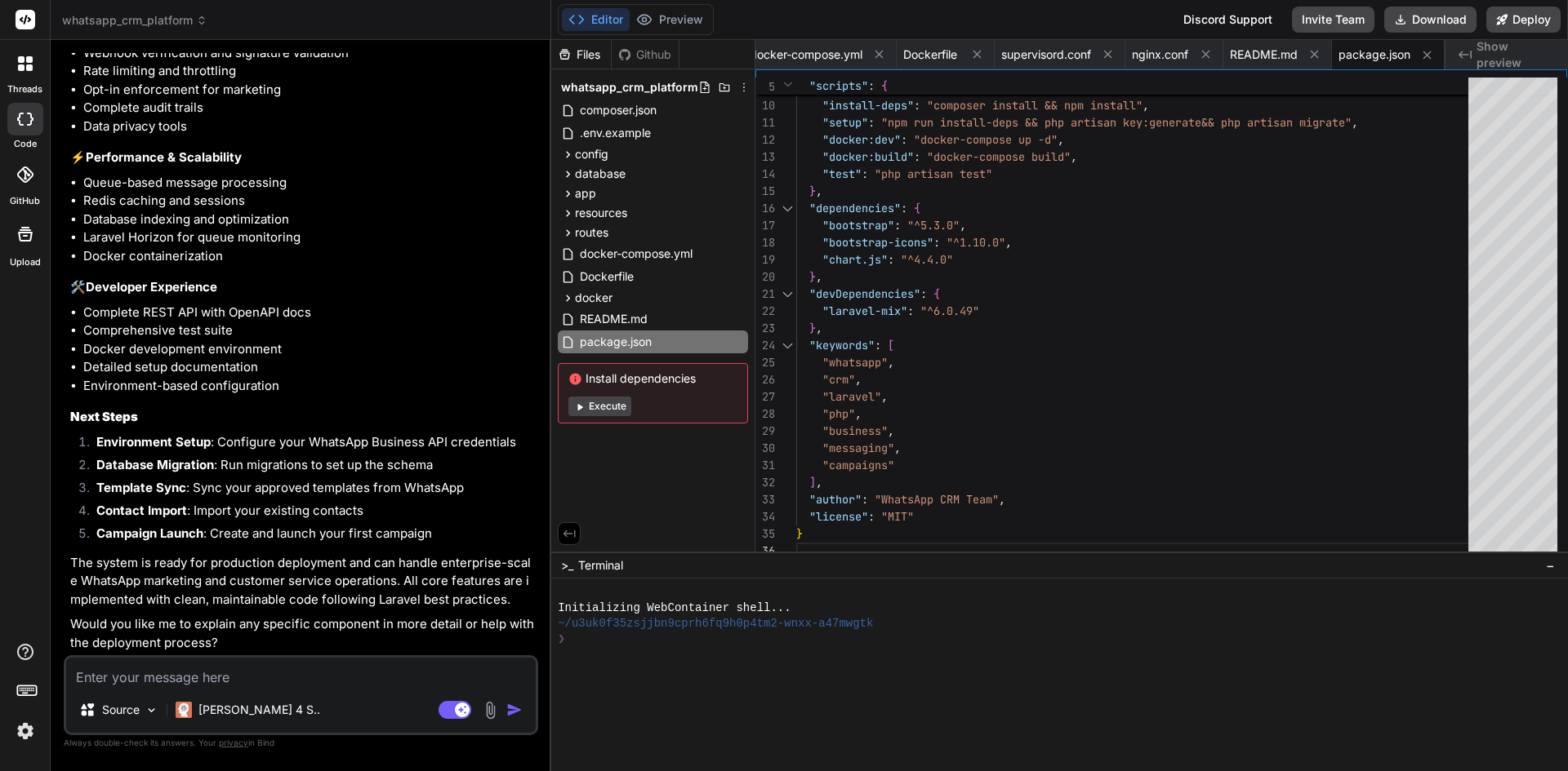
scroll to position [4421, 0]
click at [687, 19] on button "Preview" at bounding box center [670, 19] width 80 height 23
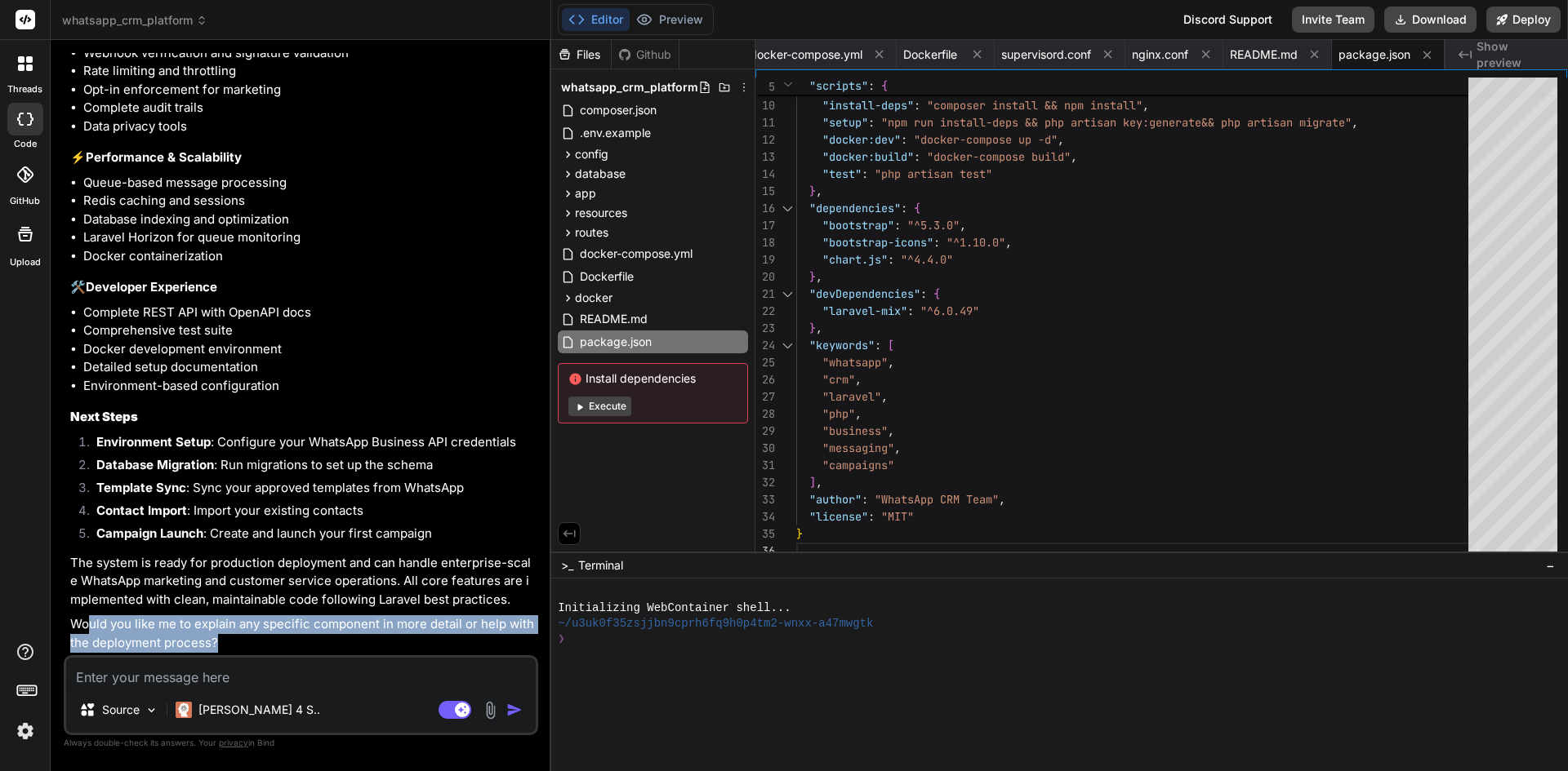
drag, startPoint x: 86, startPoint y: 618, endPoint x: 268, endPoint y: 640, distance: 183.3
click at [268, 640] on p "Would you like me to explain any specific component in more detail or help with…" at bounding box center [302, 633] width 465 height 36
drag, startPoint x: 236, startPoint y: 636, endPoint x: 80, endPoint y: 623, distance: 156.5
click at [80, 623] on p "Would you like me to explain any specific component in more detail or help with…" at bounding box center [302, 633] width 465 height 36
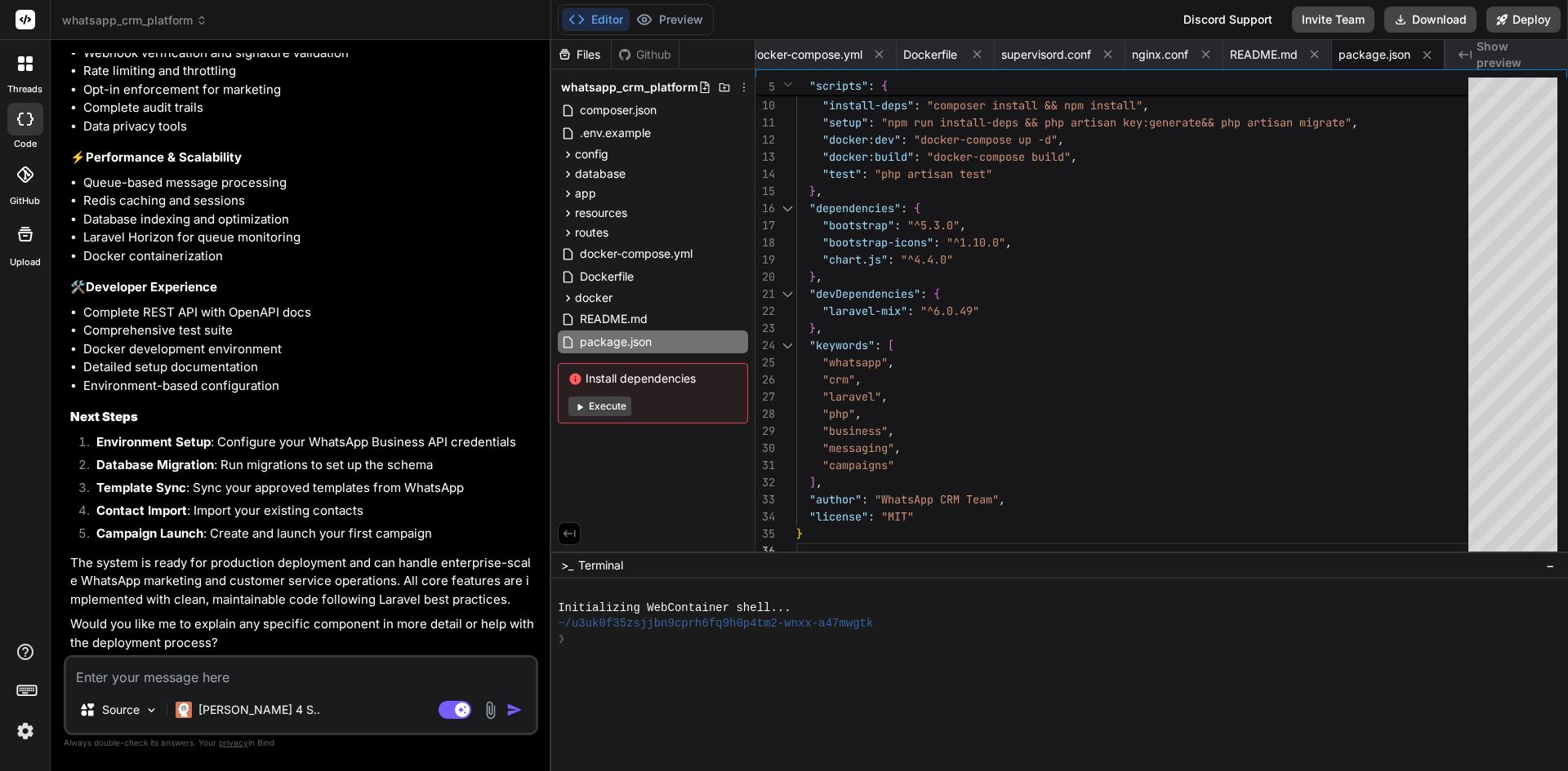
click at [99, 666] on textarea at bounding box center [301, 672] width 470 height 30
type textarea "g"
type textarea "x"
type textarea "gi"
type textarea "x"
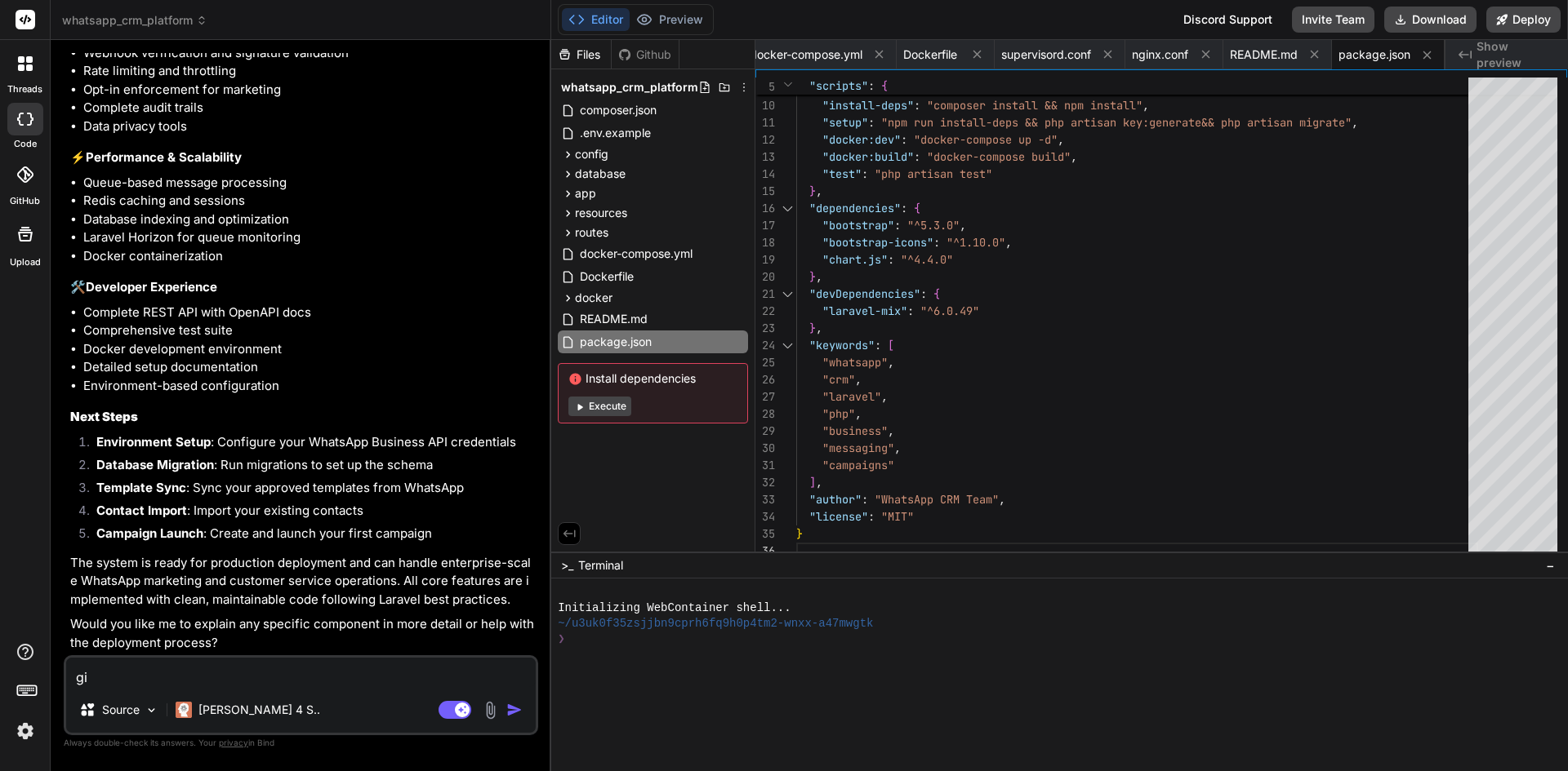
type textarea "giv"
type textarea "x"
type textarea "give"
type textarea "x"
type textarea "give"
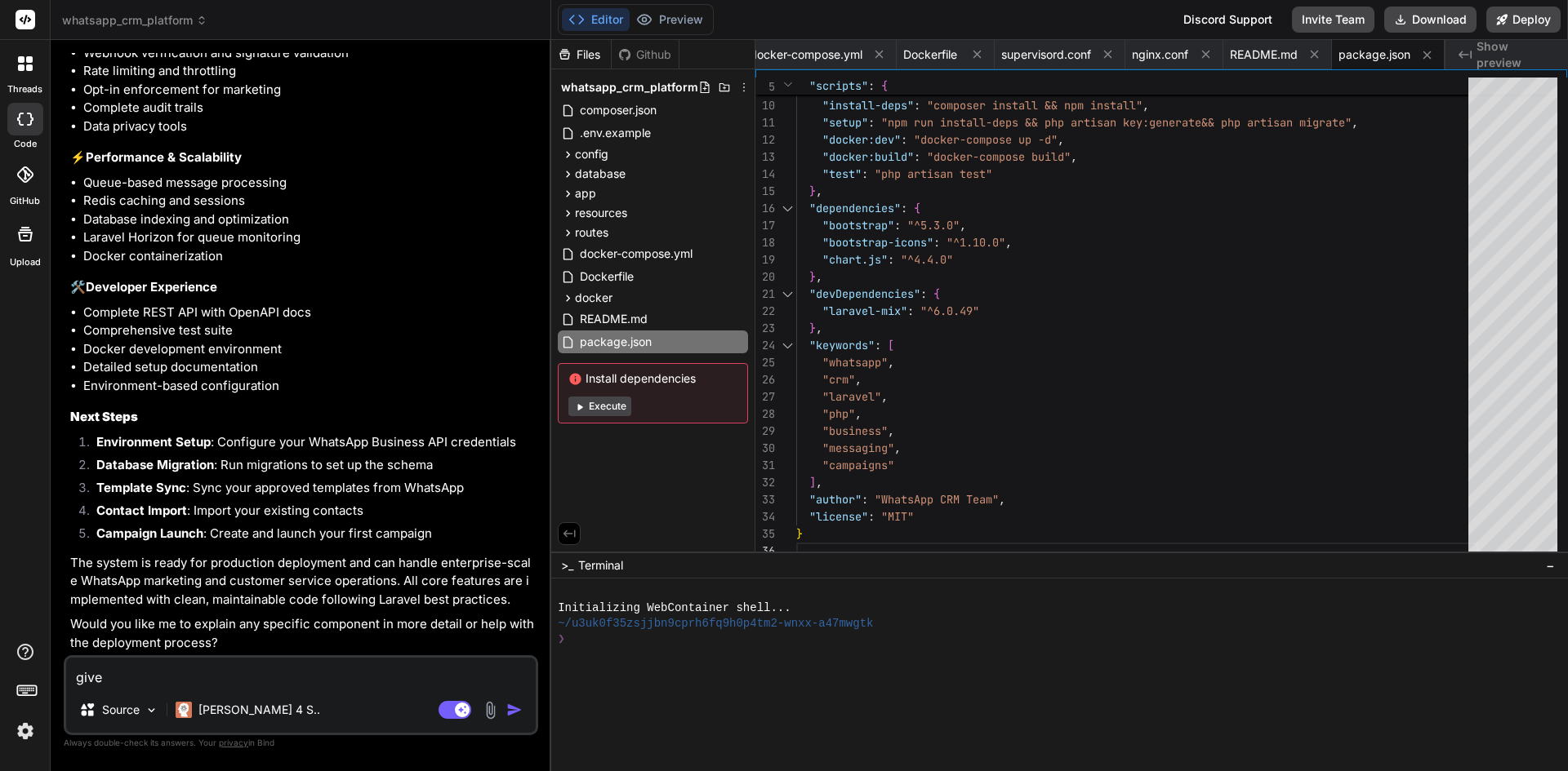
type textarea "x"
type textarea "give m"
type textarea "x"
type textarea "give me"
type textarea "x"
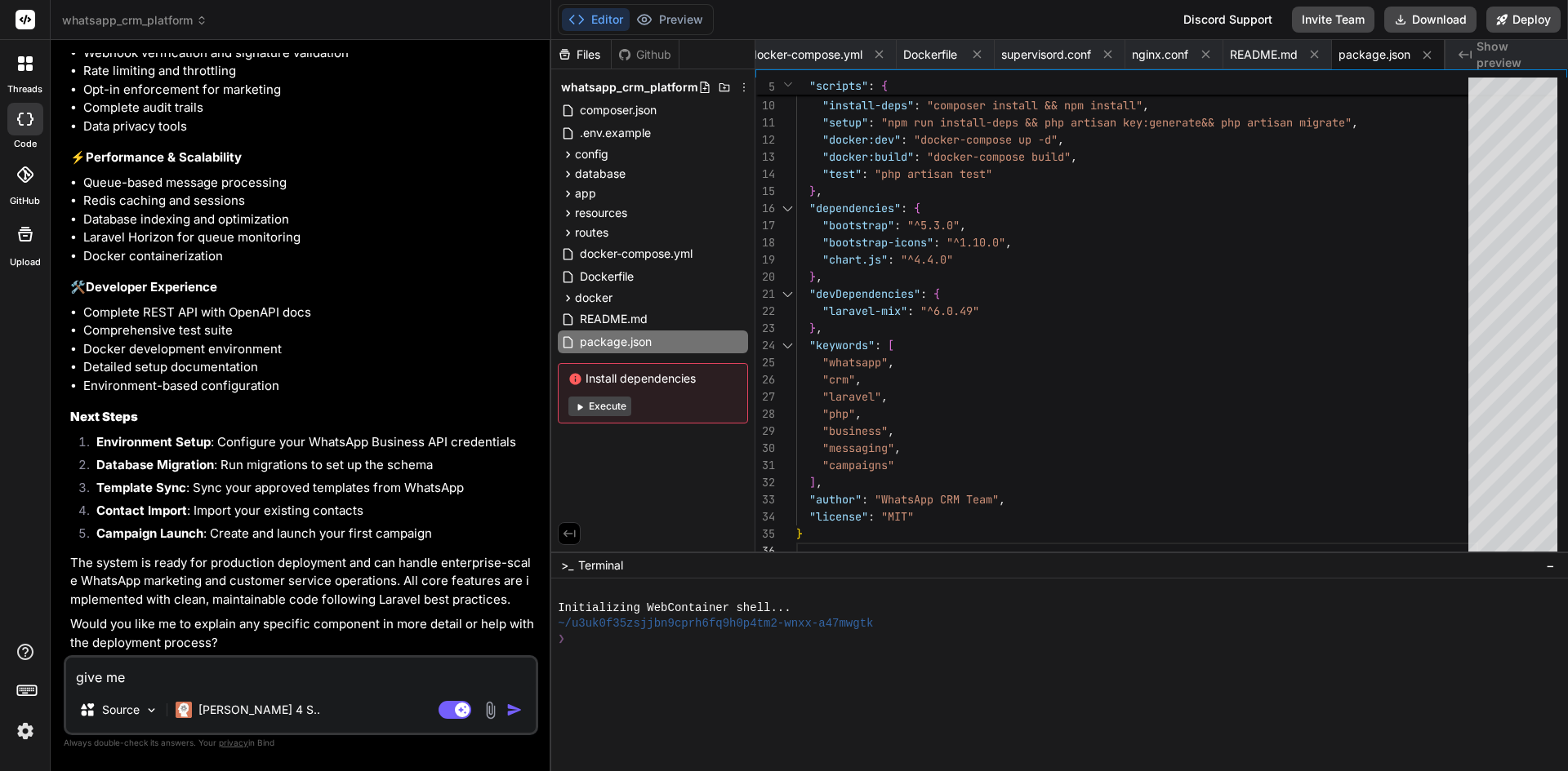
type textarea "give me"
type textarea "x"
type textarea "give me a"
type textarea "x"
type textarea "give me a"
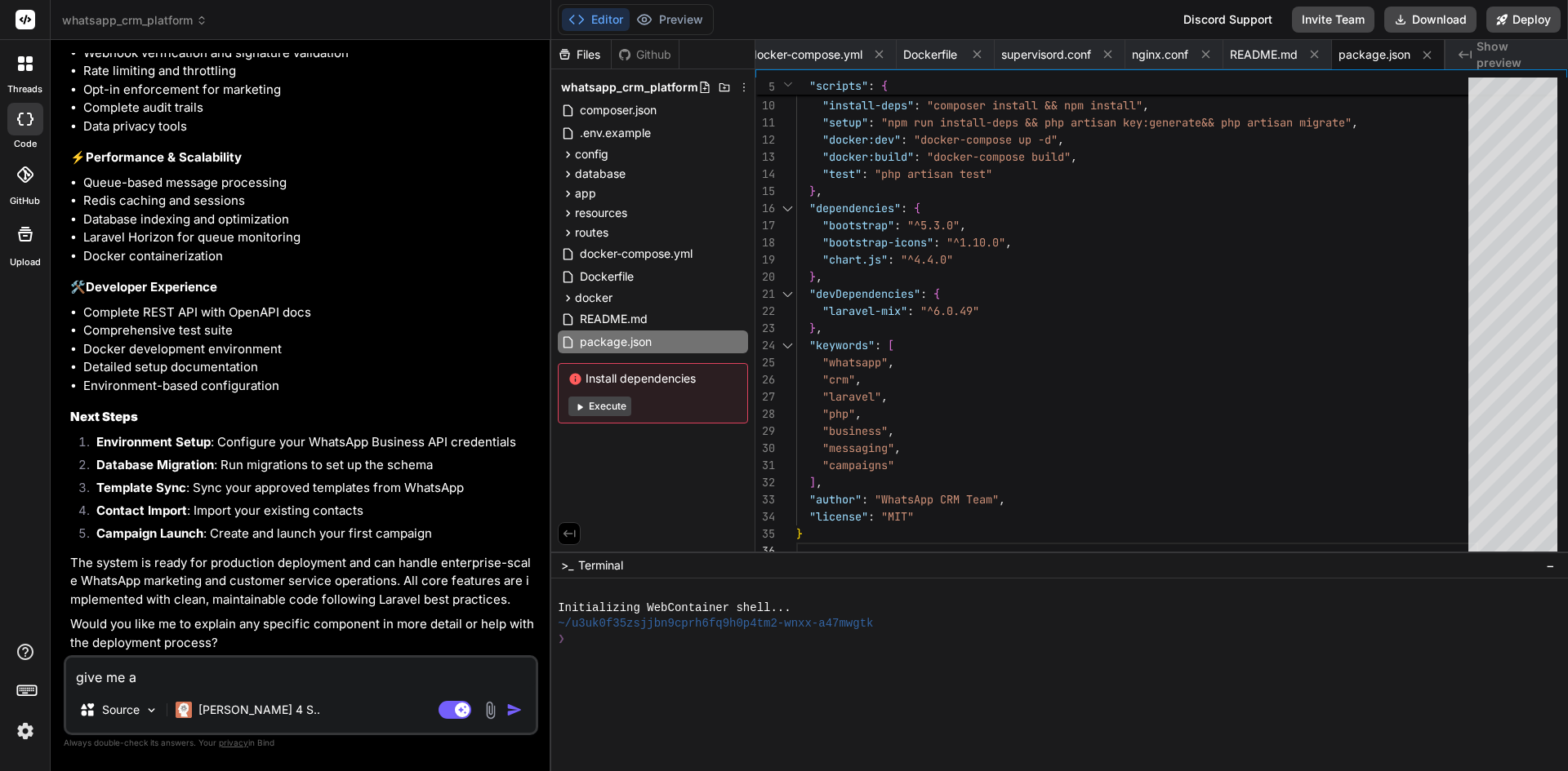
type textarea "x"
type textarea "give me a r"
type textarea "x"
type textarea "give me a ru"
type textarea "x"
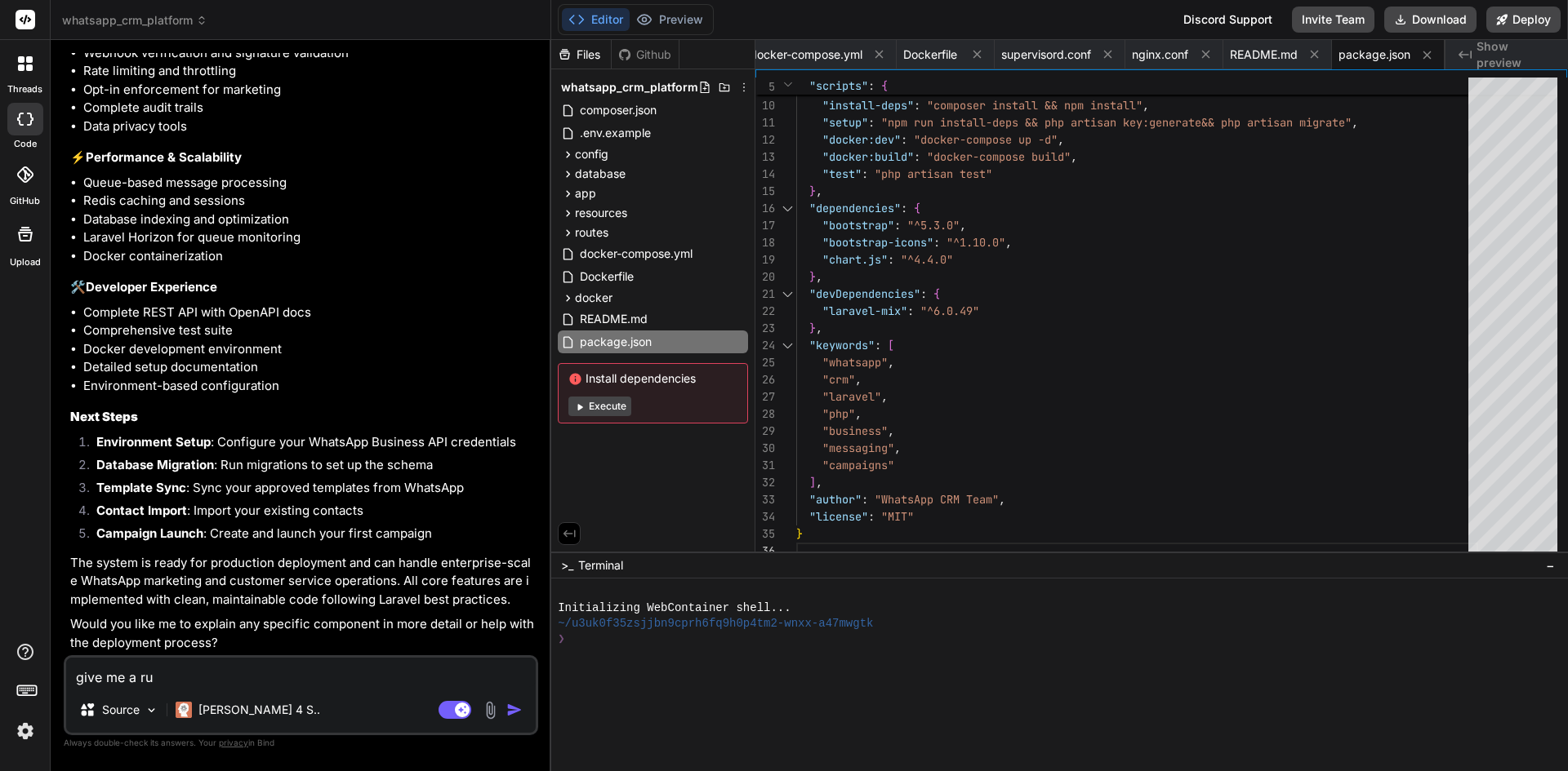
type textarea "give me a run"
type textarea "x"
type textarea "give me a run"
type textarea "x"
type textarea "give me a run d"
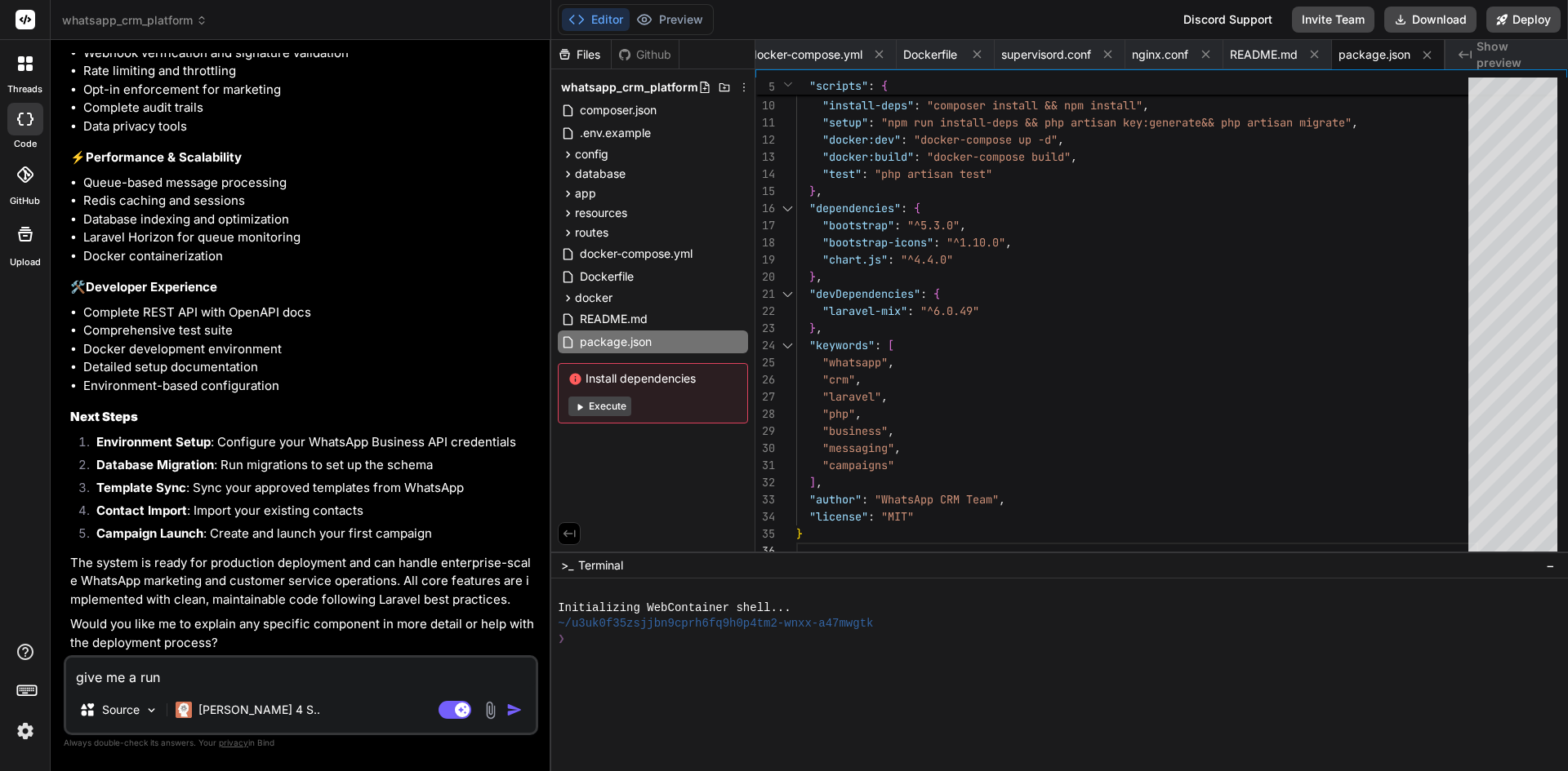
type textarea "x"
type textarea "give me a run do"
type textarea "x"
type textarea "give me a run dow"
type textarea "x"
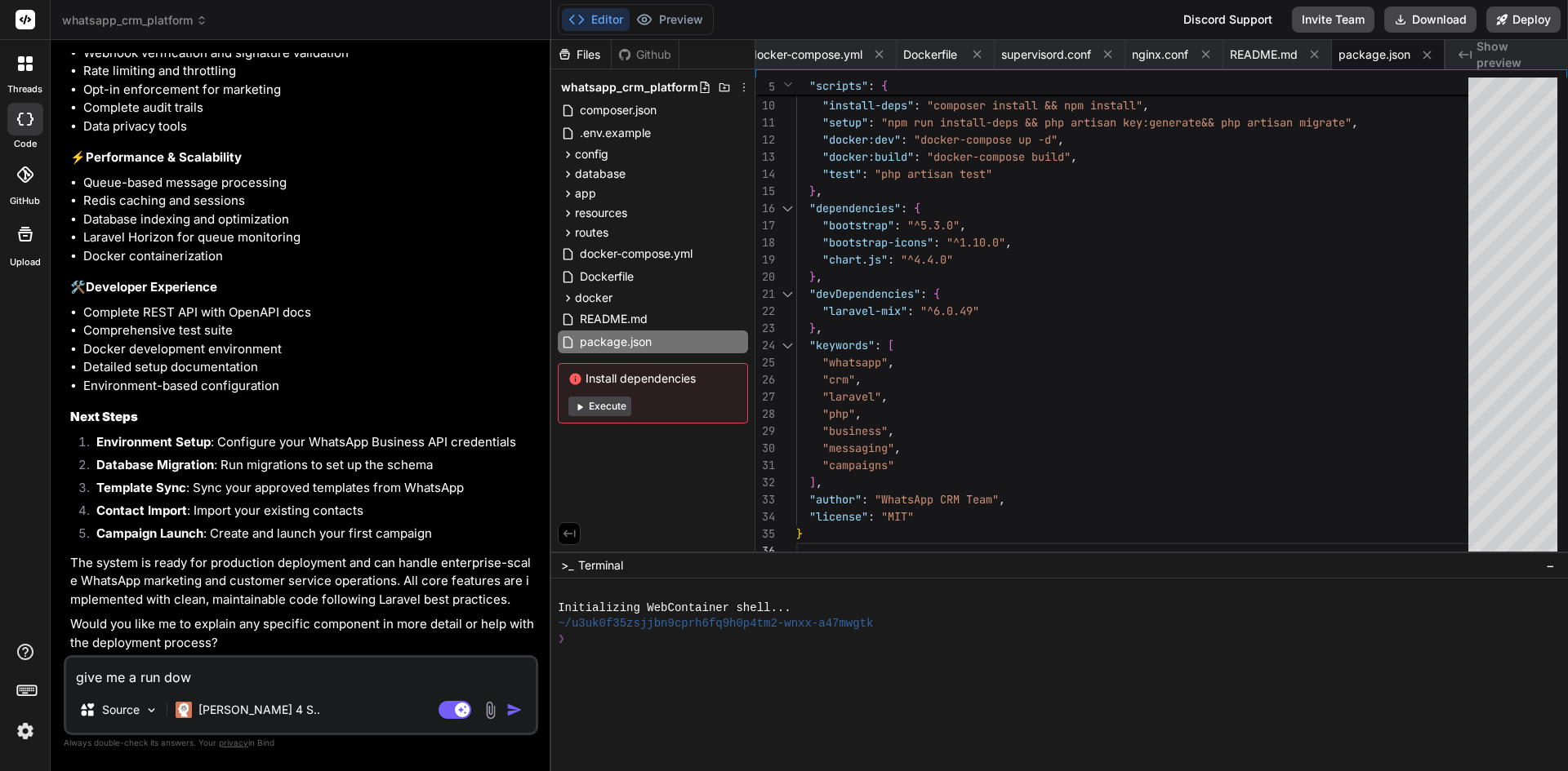
type textarea "give me a run down"
type textarea "x"
type textarea "give me a run down"
type textarea "x"
type textarea "give me a run down o"
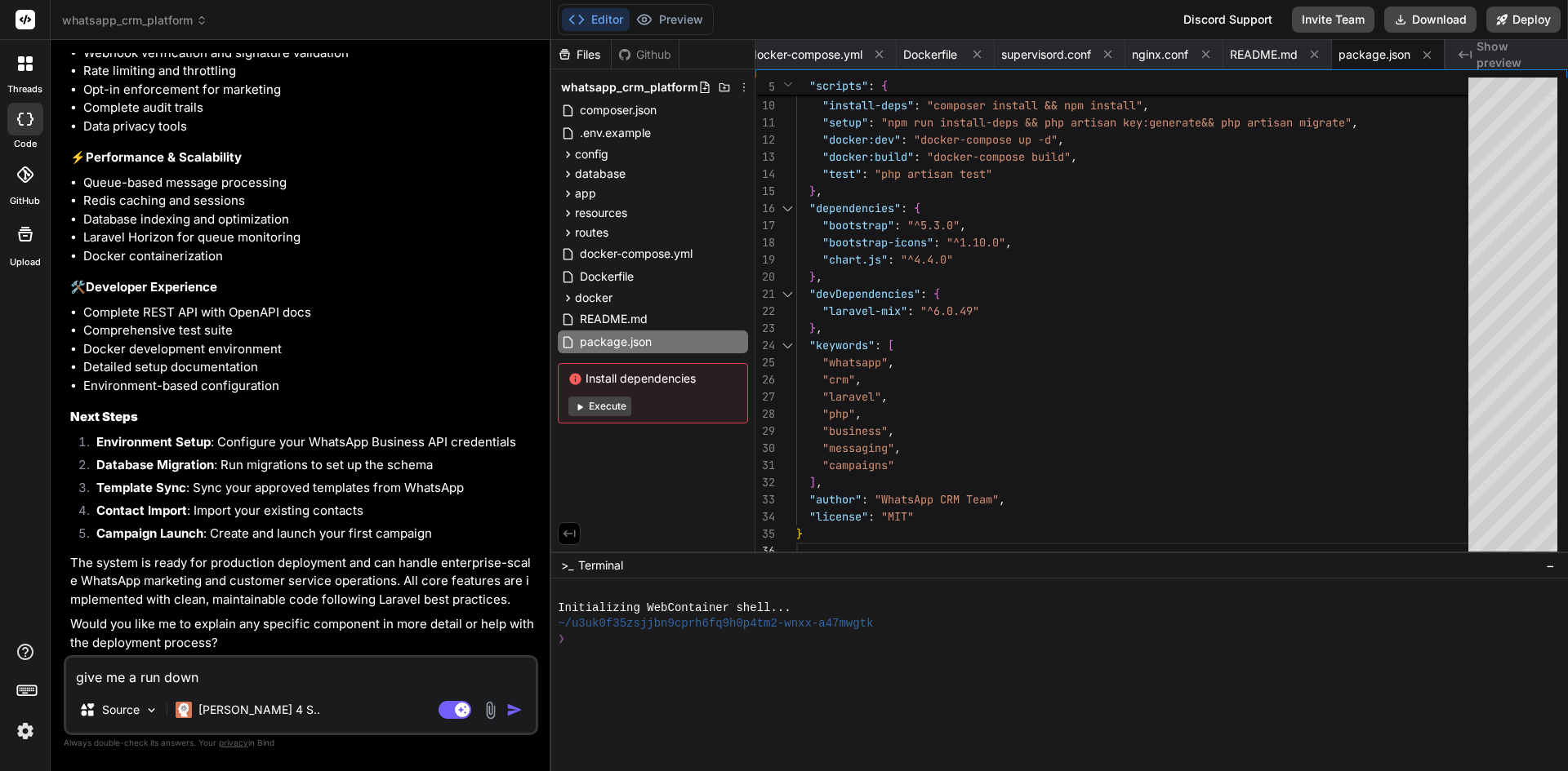
type textarea "x"
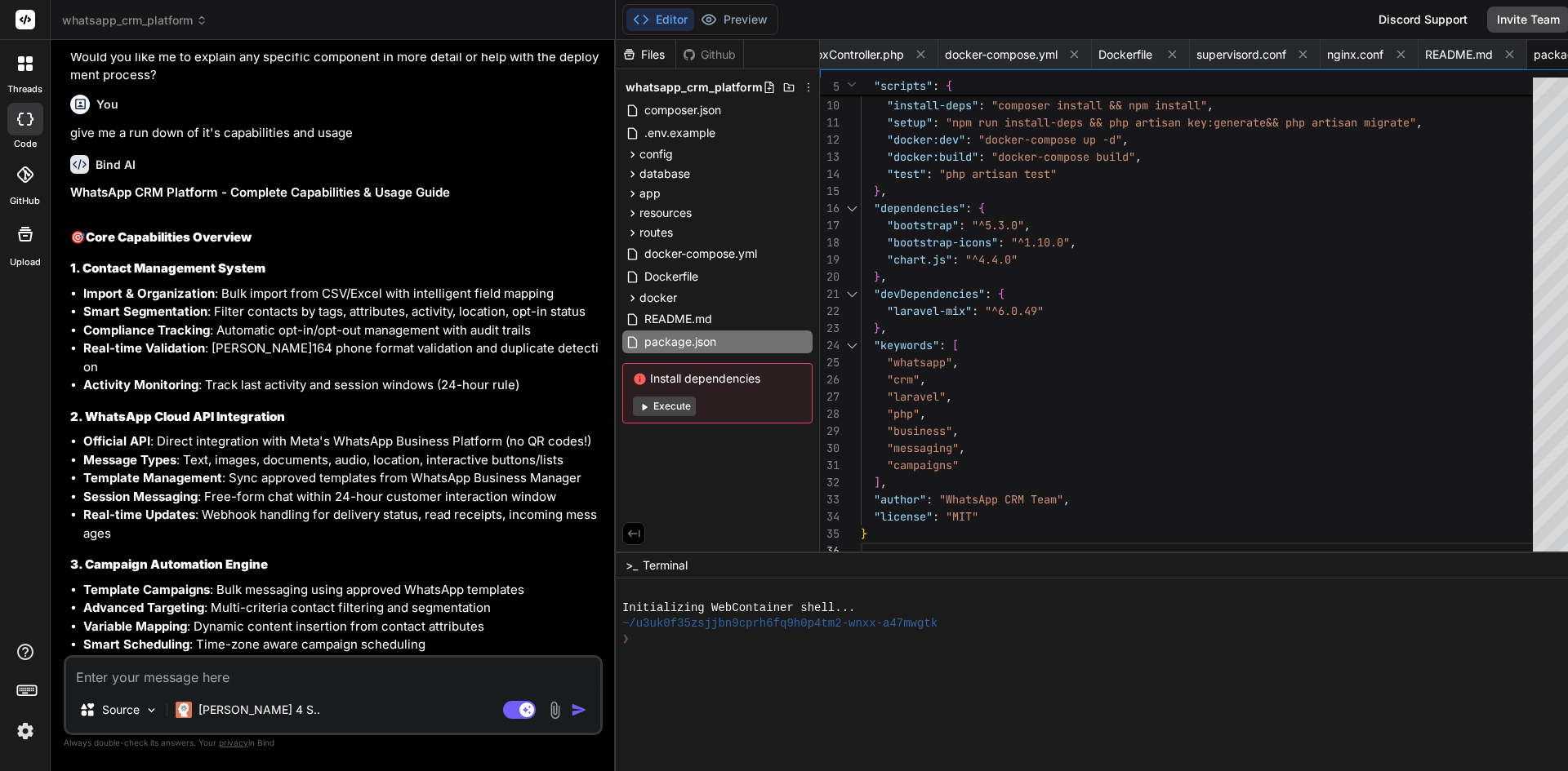
scroll to position [4793, 0]
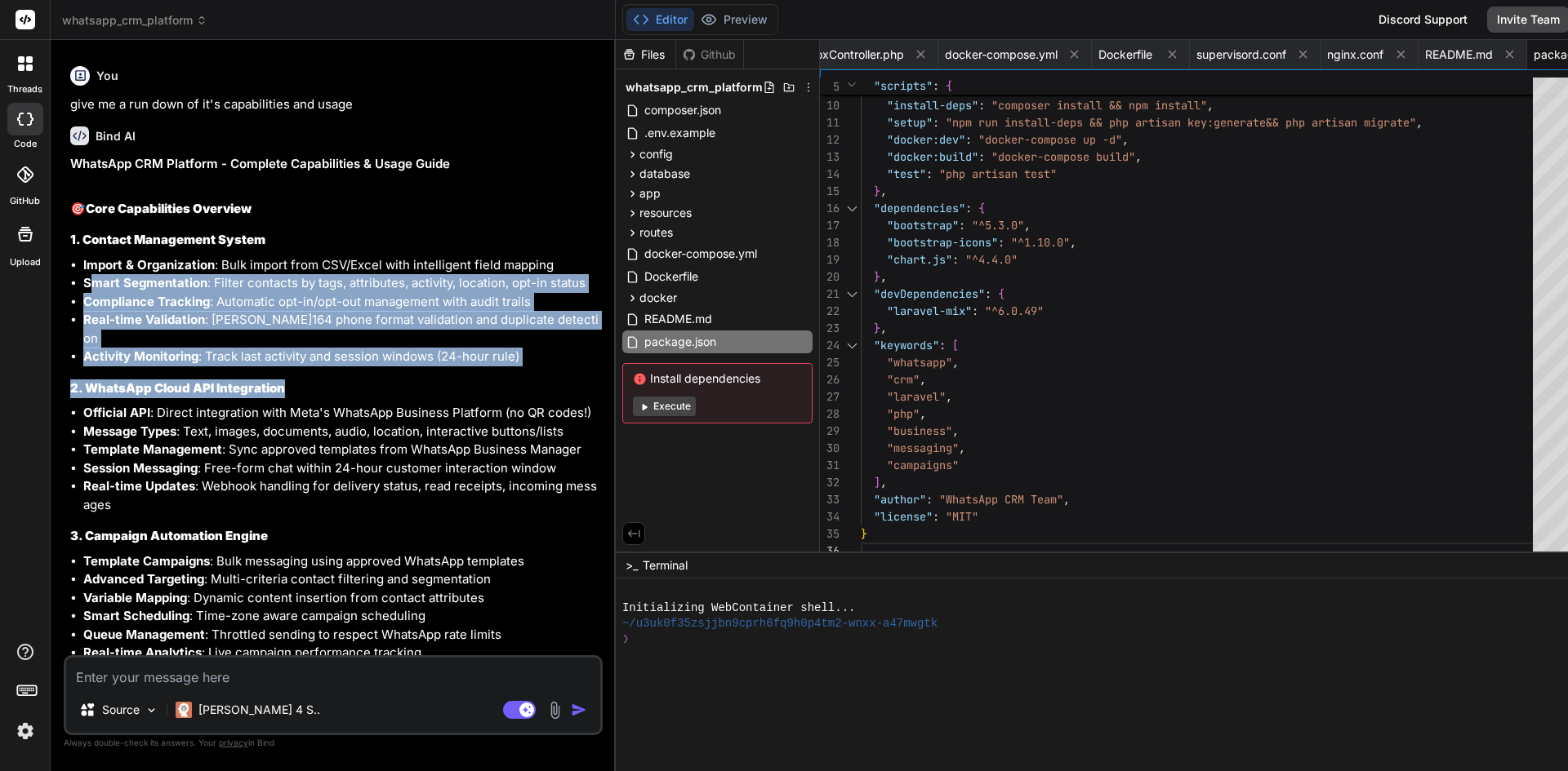
drag, startPoint x: 90, startPoint y: 487, endPoint x: 494, endPoint y: 570, distance: 412.4
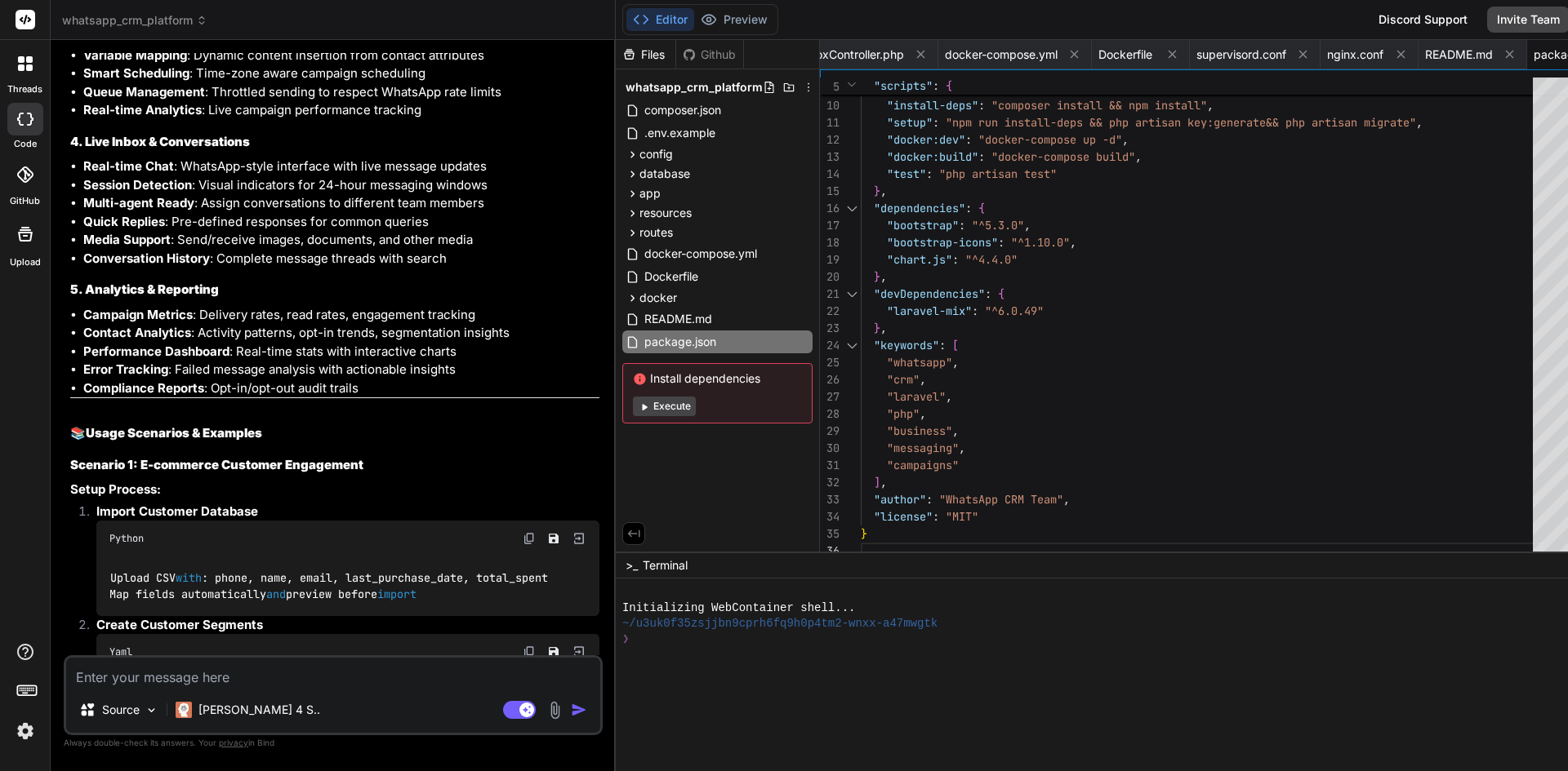
scroll to position [5364, 0]
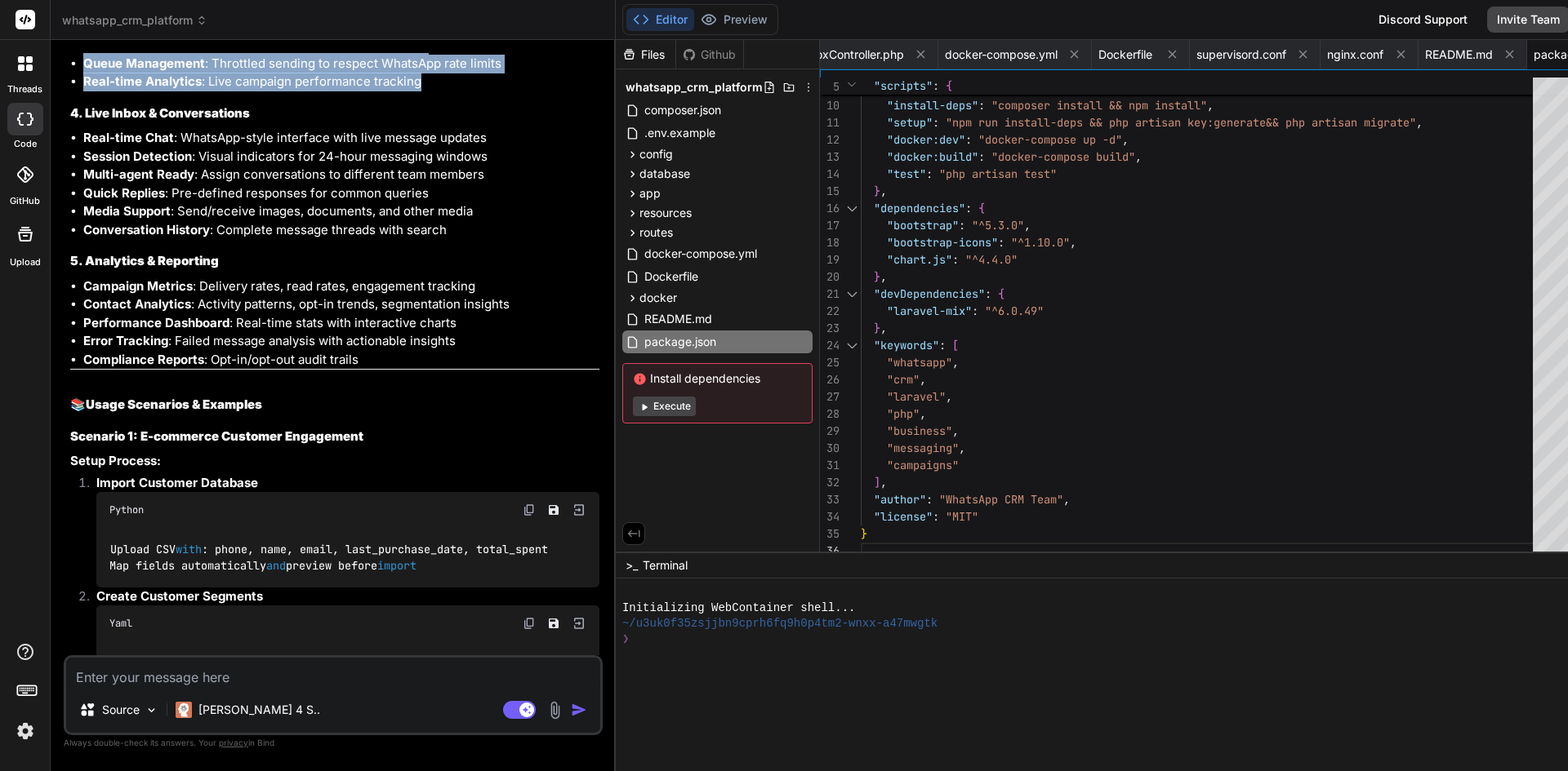
drag, startPoint x: 203, startPoint y: 259, endPoint x: 483, endPoint y: 361, distance: 298.0
click at [483, 91] on ul "Template Campaigns : Bulk messaging using approved WhatsApp templates Advanced …" at bounding box center [334, 36] width 529 height 110
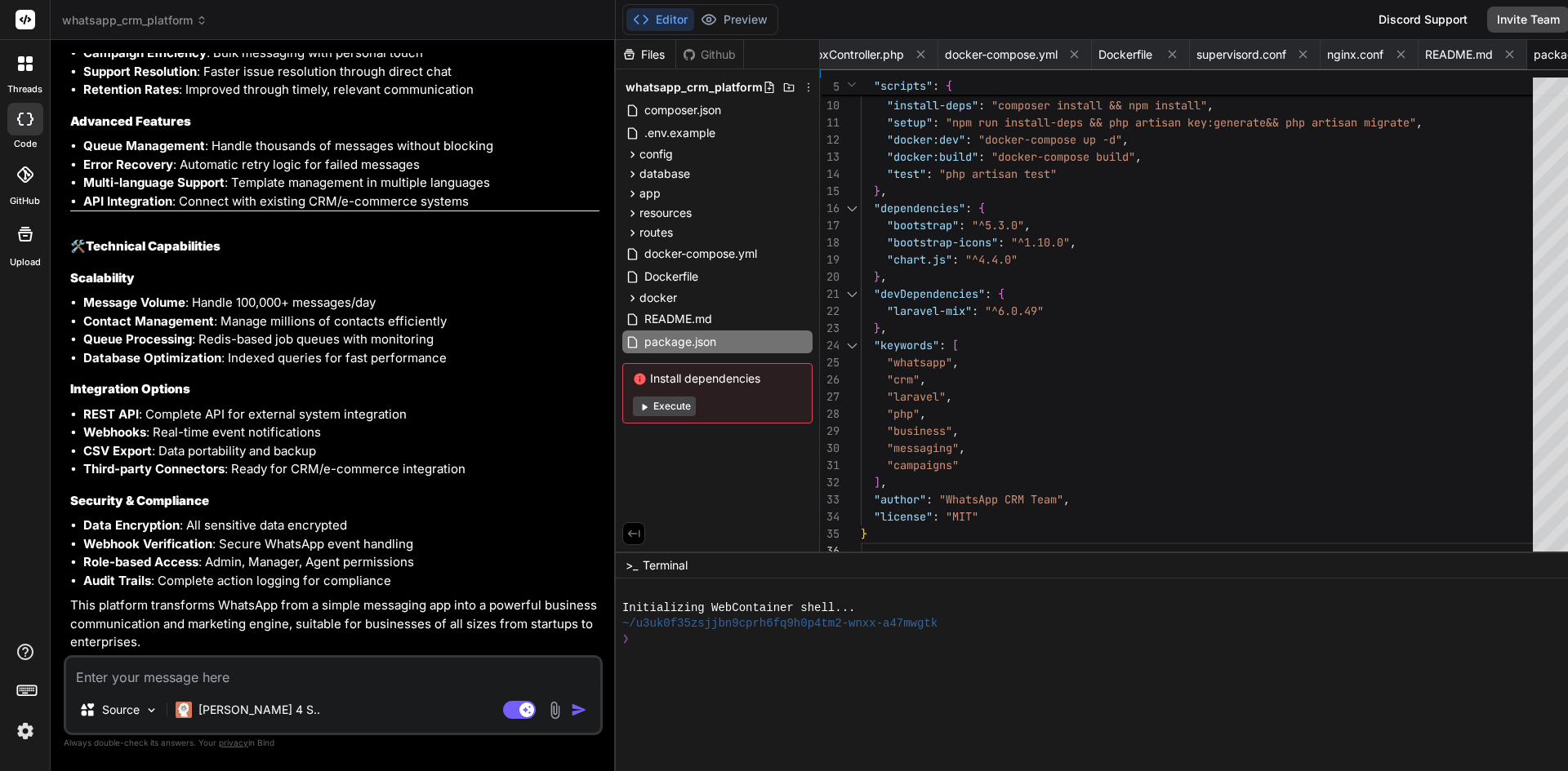
scroll to position [9167, 0]
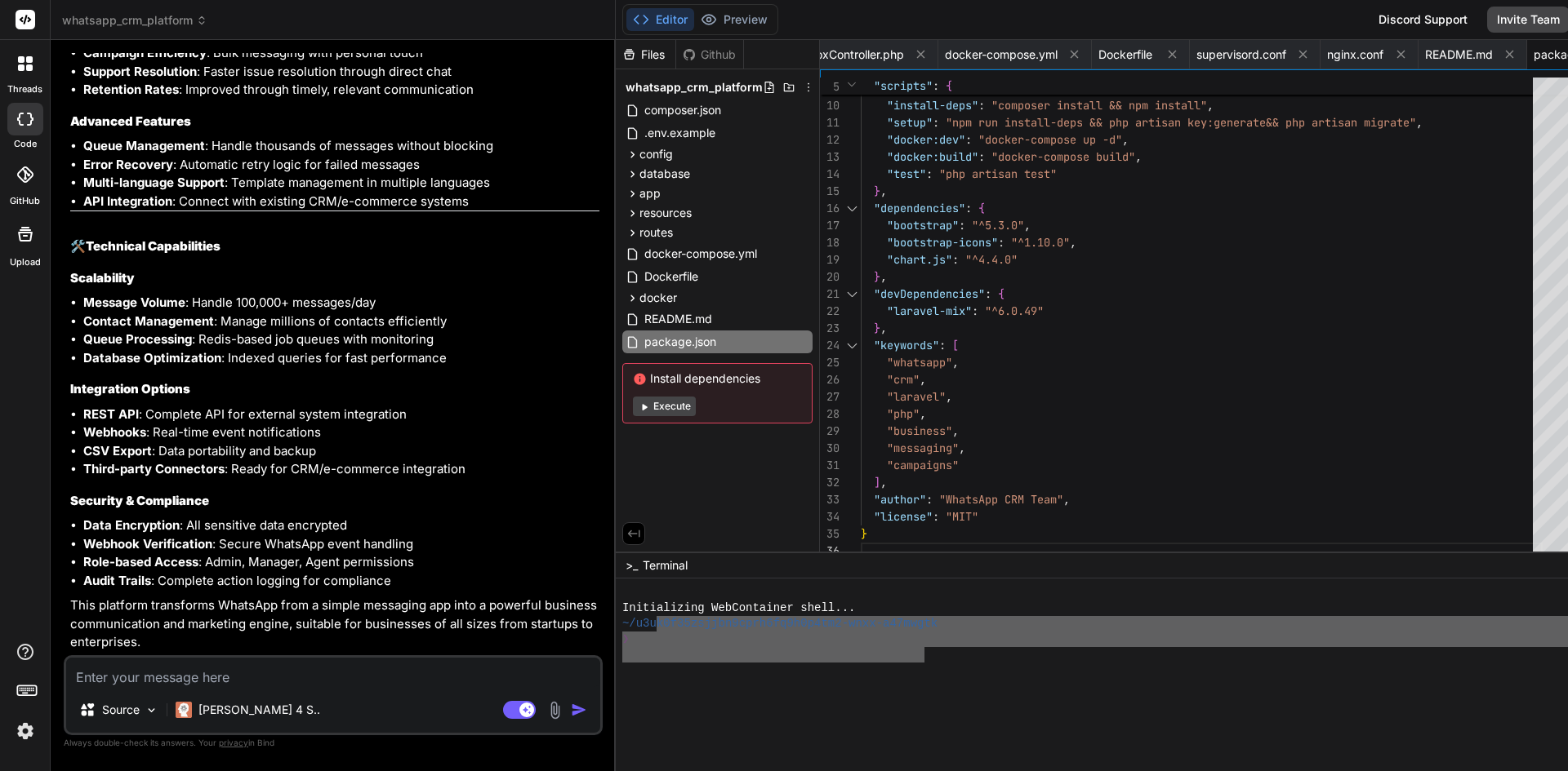
drag, startPoint x: 591, startPoint y: 623, endPoint x: 851, endPoint y: 658, distance: 262.3
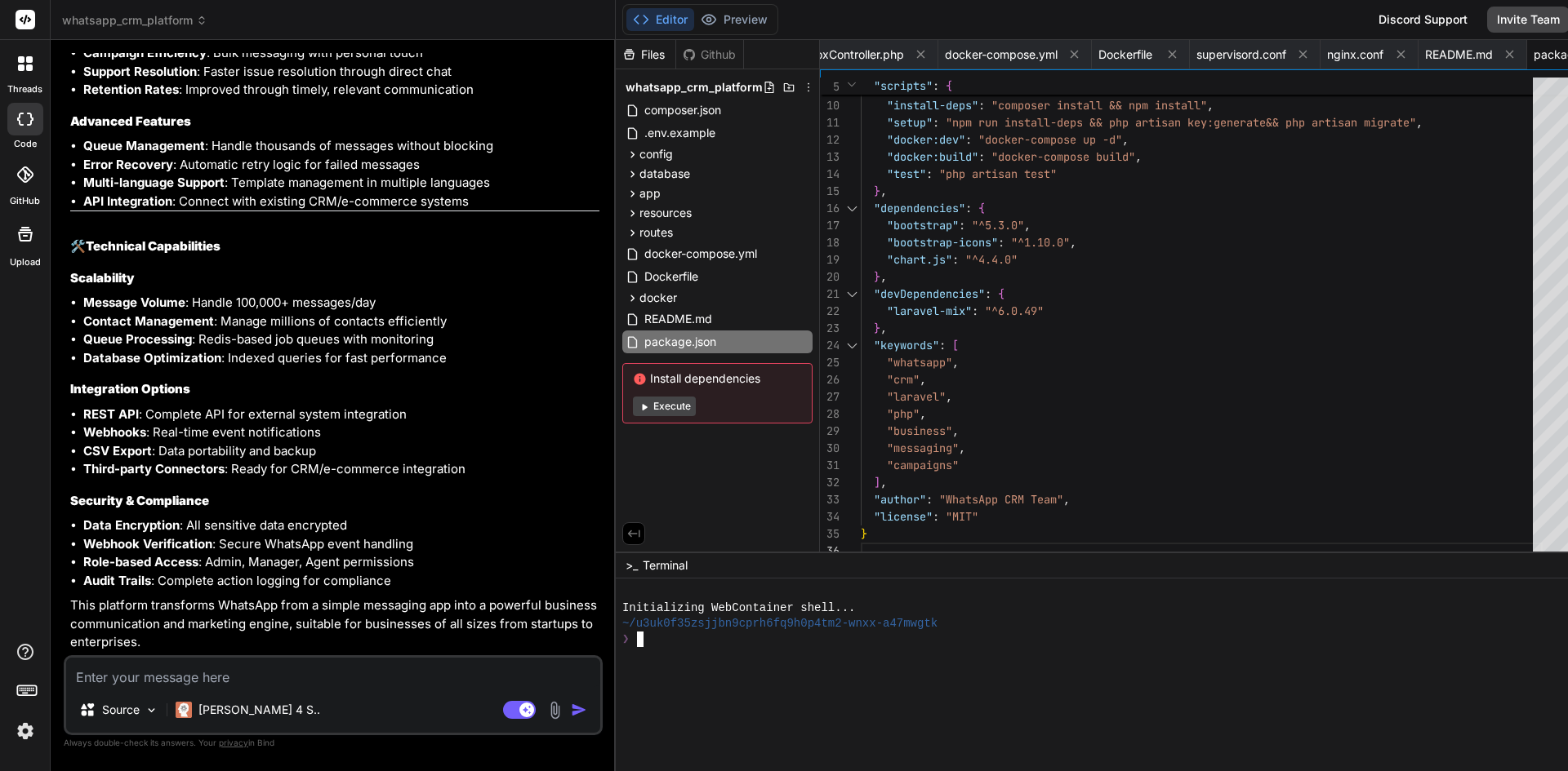
click at [814, 659] on div at bounding box center [1116, 655] width 988 height 15
click at [313, 680] on textarea at bounding box center [333, 672] width 534 height 30
click at [676, 59] on div "Github" at bounding box center [709, 54] width 67 height 16
click at [676, 53] on div "Github" at bounding box center [709, 54] width 67 height 16
click at [616, 57] on div "Files" at bounding box center [645, 54] width 59 height 16
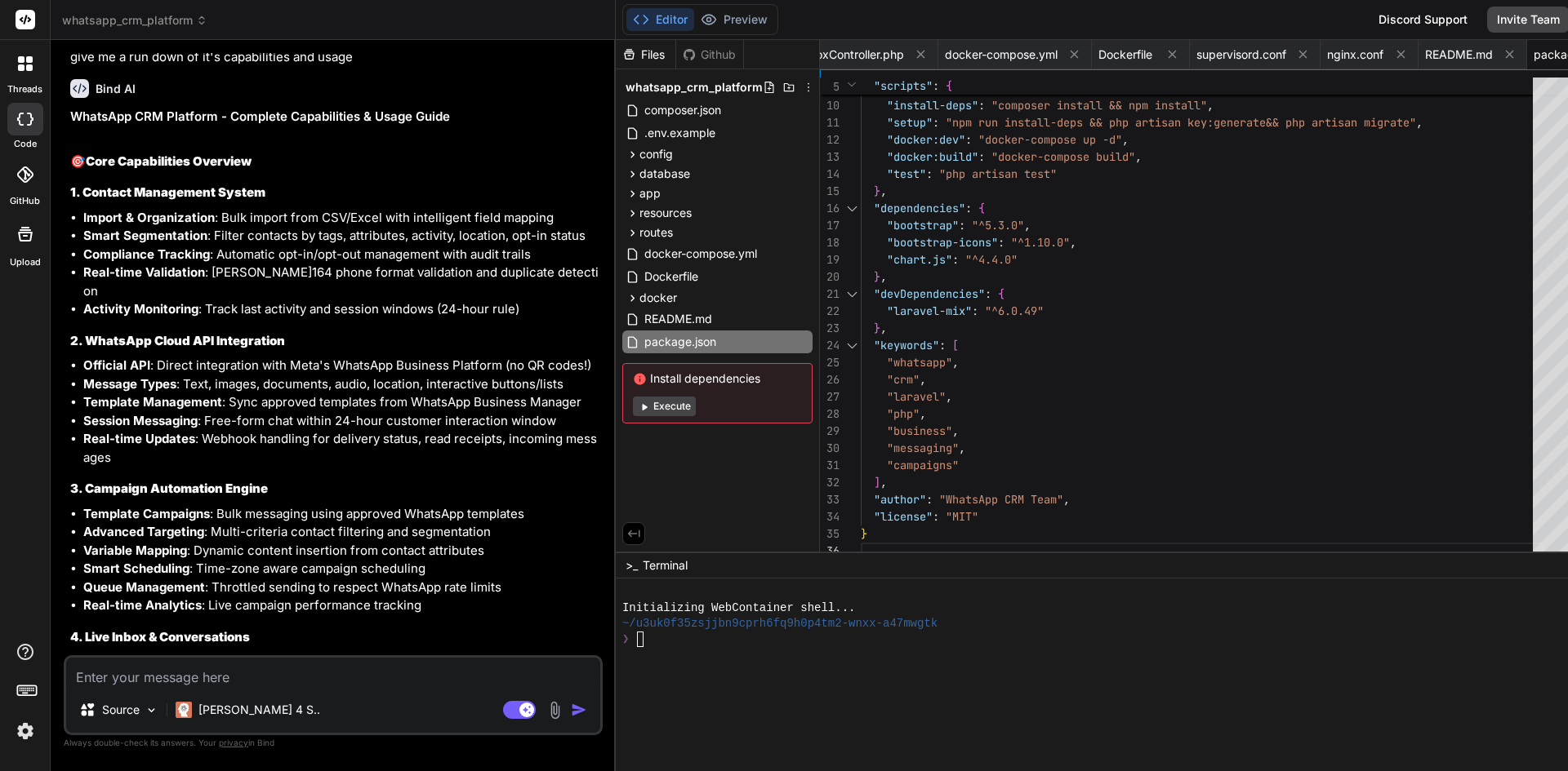
scroll to position [4758, 0]
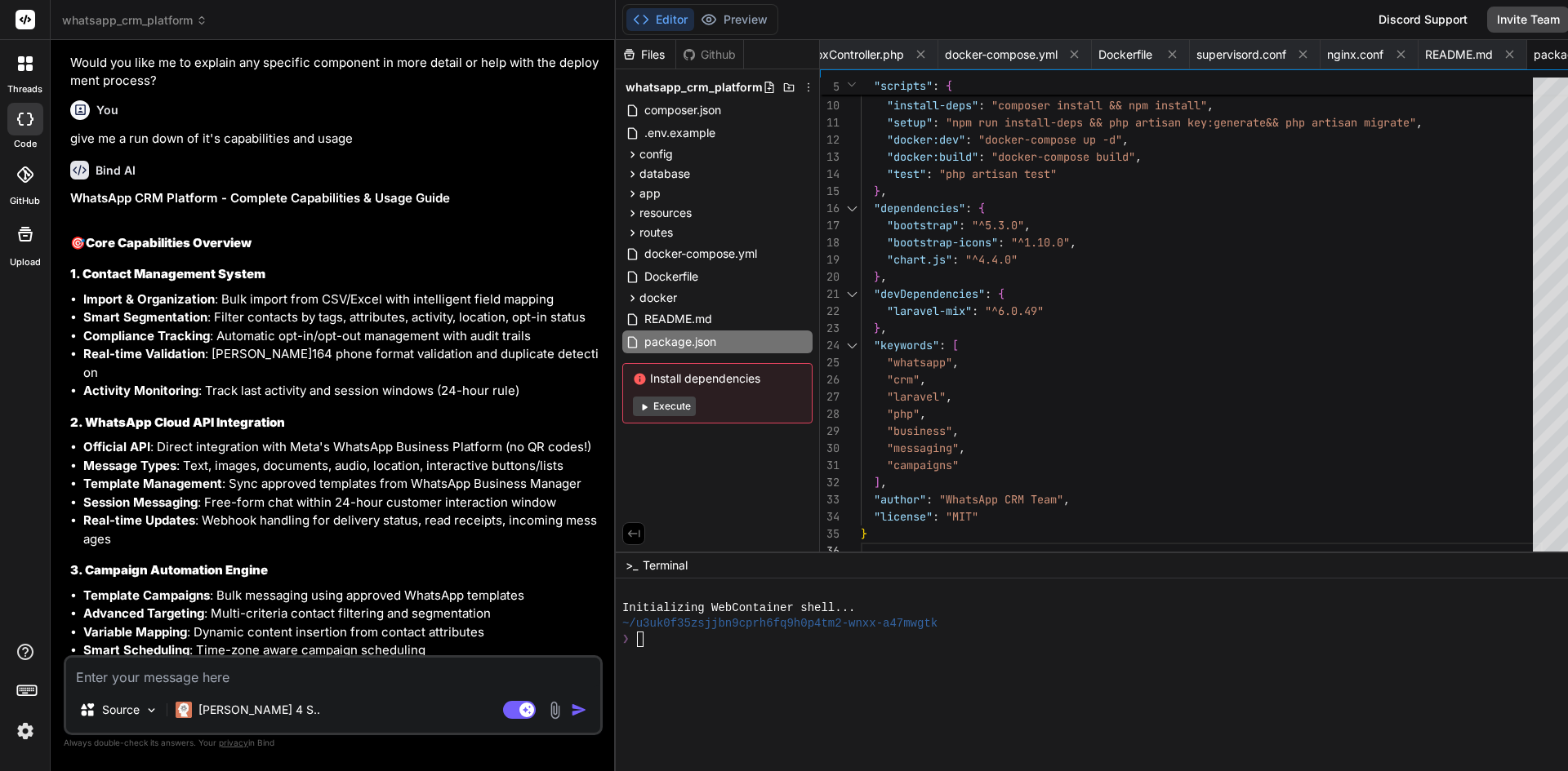
click at [198, 677] on textarea at bounding box center [333, 672] width 534 height 30
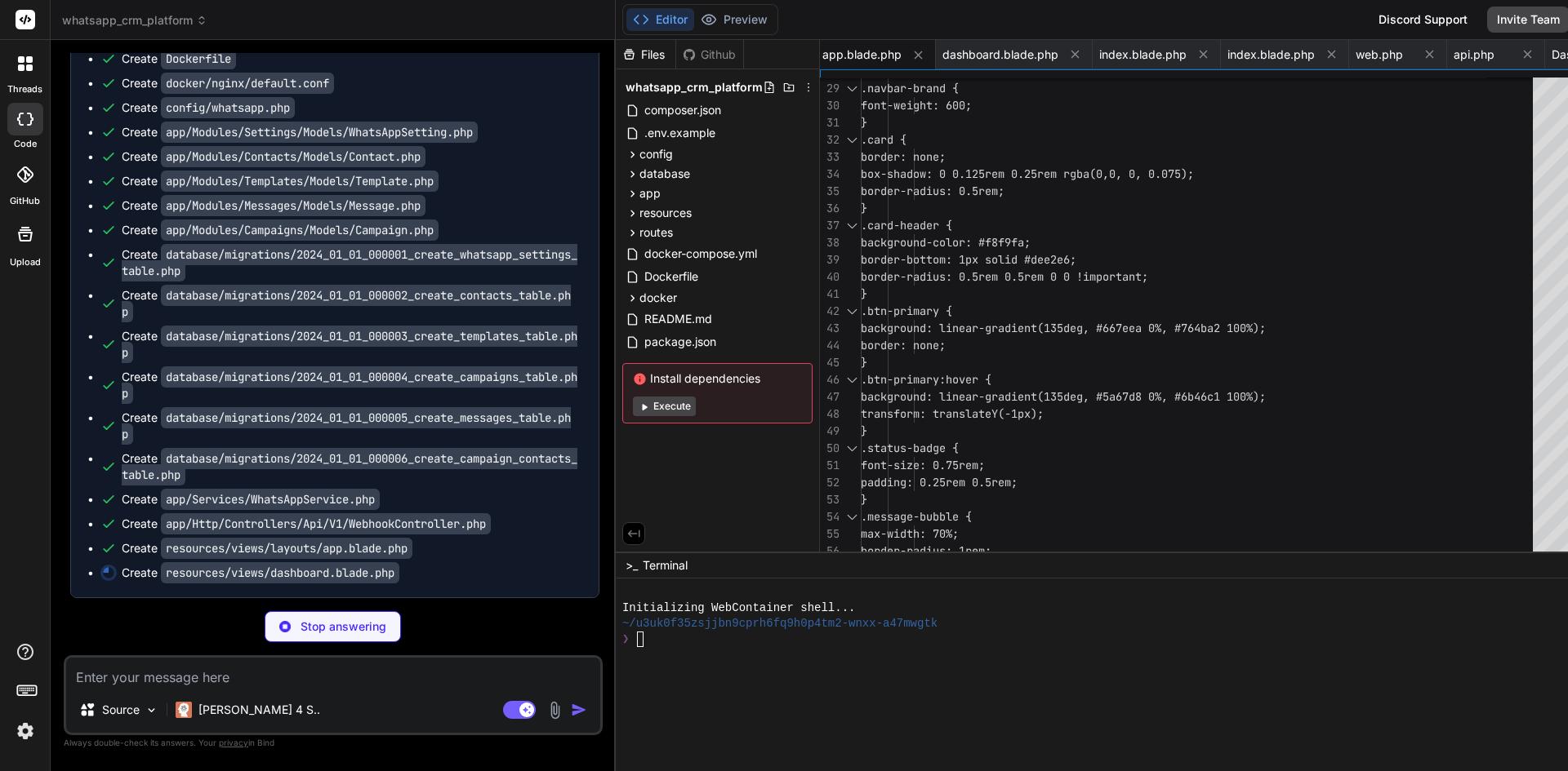
scroll to position [10037, 0]
click at [293, 682] on textarea at bounding box center [333, 672] width 534 height 30
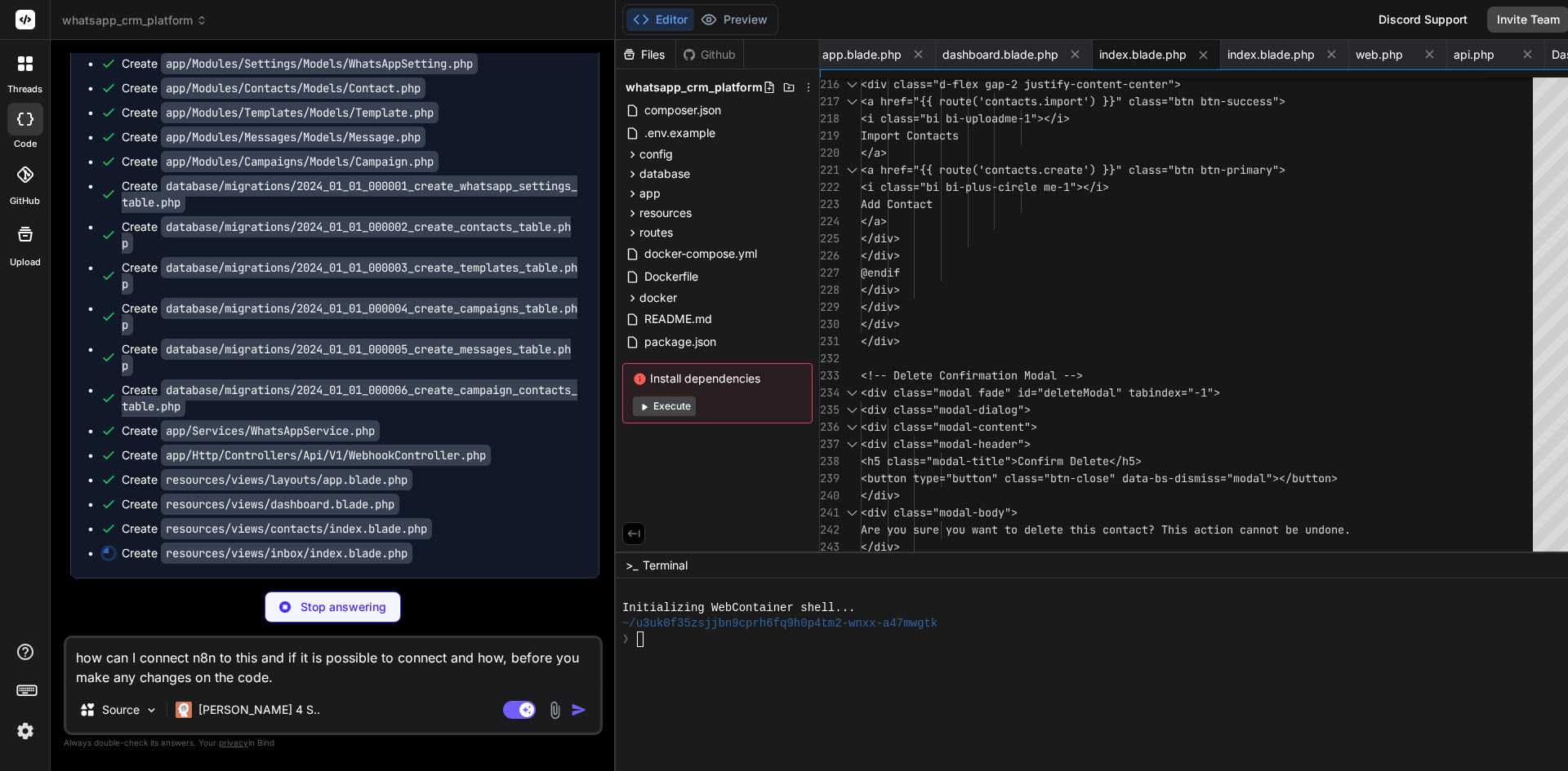
click at [300, 292] on div "Create database/migrations/2024_01_01_000003_create_templates_table.php" at bounding box center [352, 276] width 461 height 33
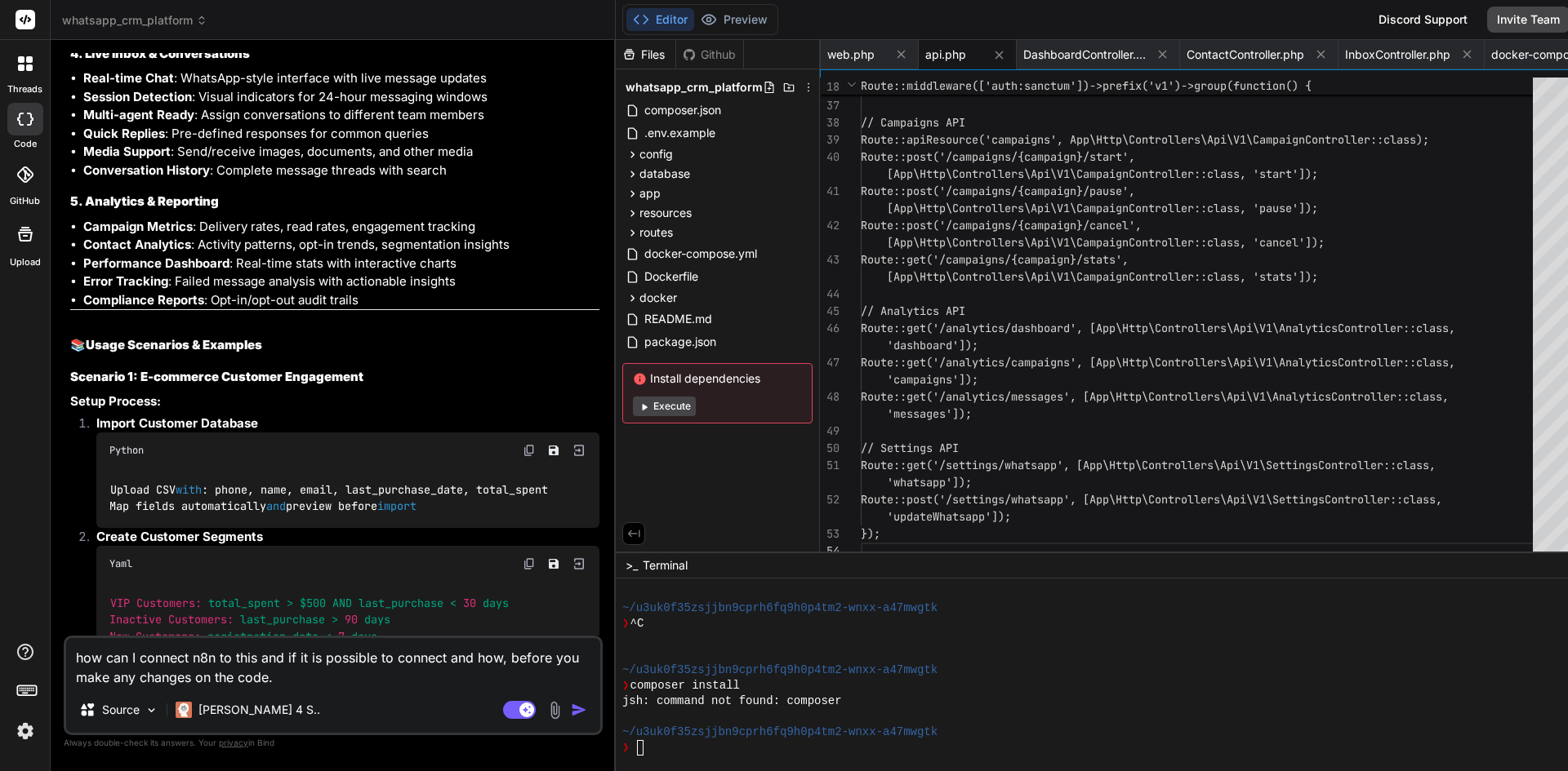
scroll to position [5452, 0]
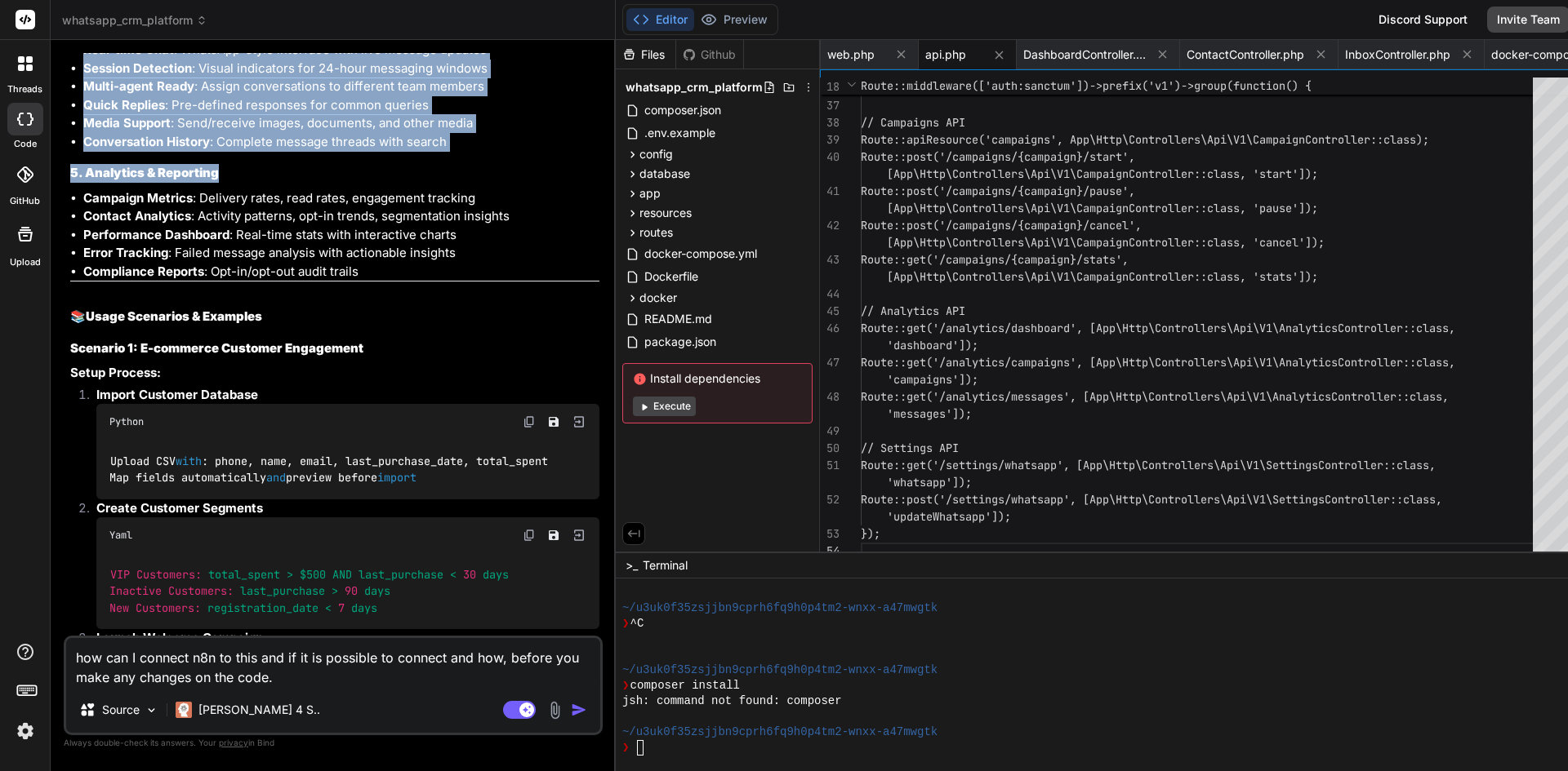
drag, startPoint x: 64, startPoint y: 152, endPoint x: 522, endPoint y: 432, distance: 536.8
click at [522, 432] on div "You hello Bind AI Hello! I'm Bind AI, your expert software development assistan…" at bounding box center [333, 412] width 539 height 718
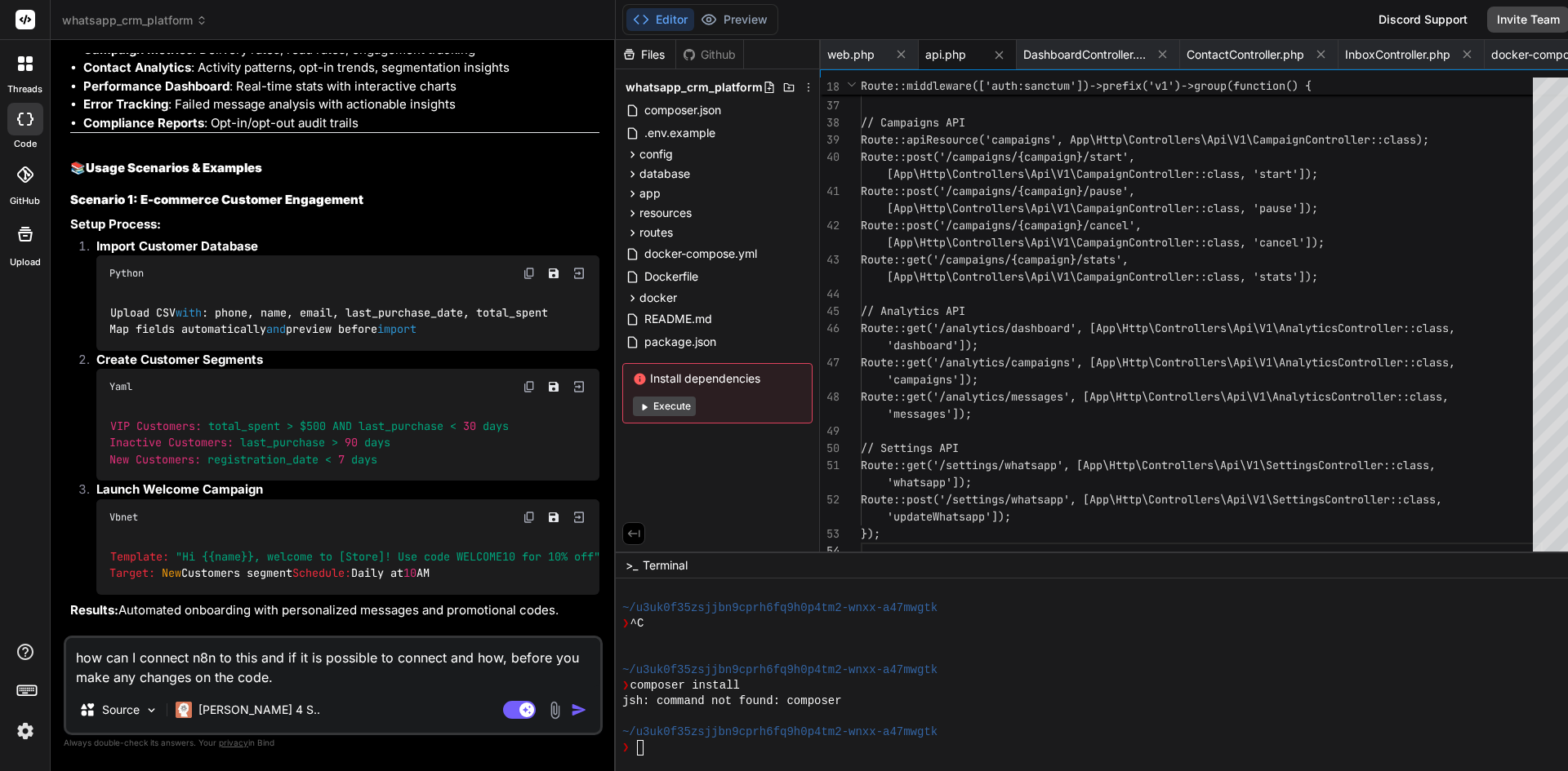
scroll to position [5615, 0]
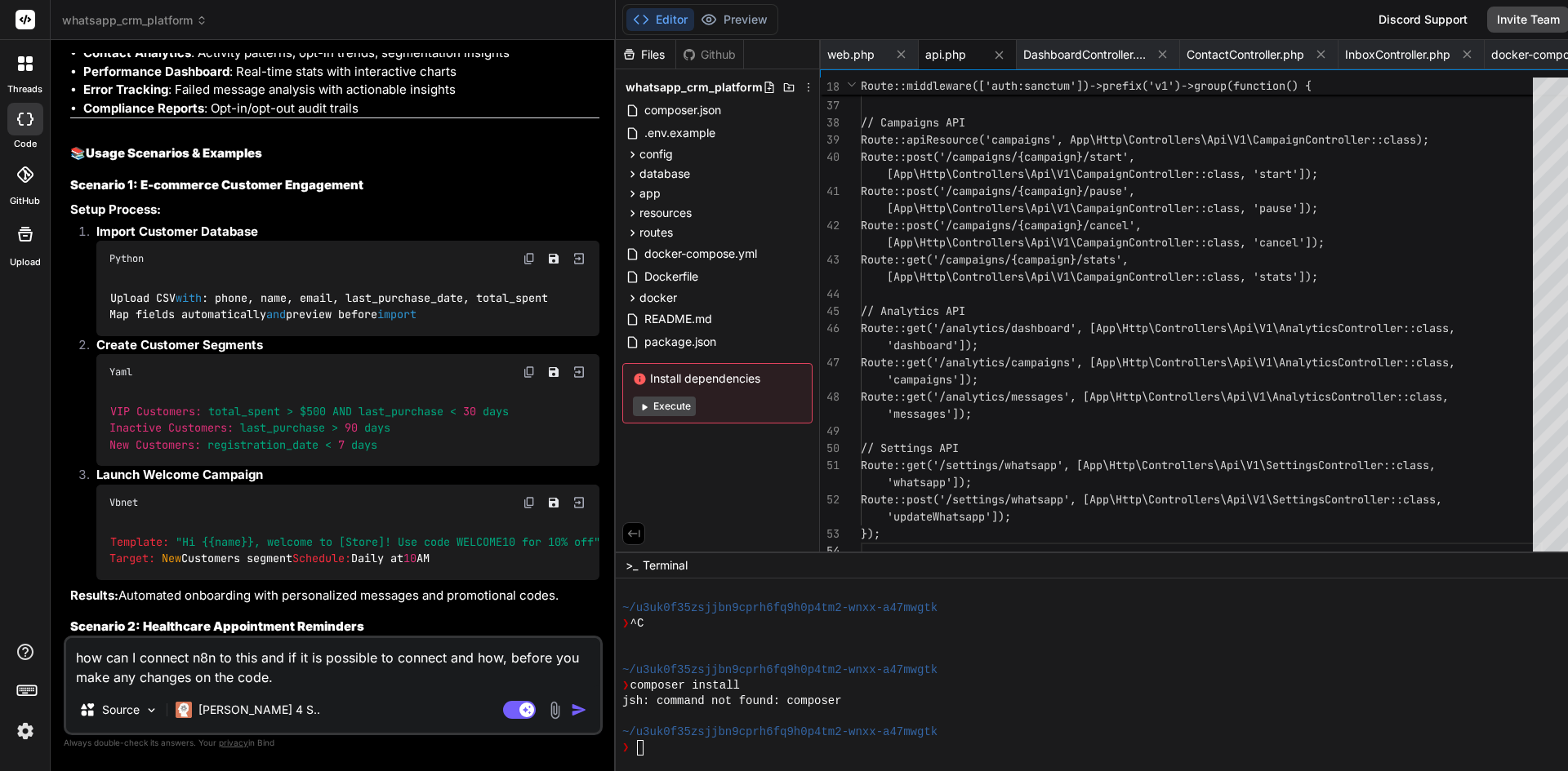
click at [288, 63] on li "Contact Analytics : Activity patterns, opt-in trends, segmentation insights" at bounding box center [341, 53] width 516 height 19
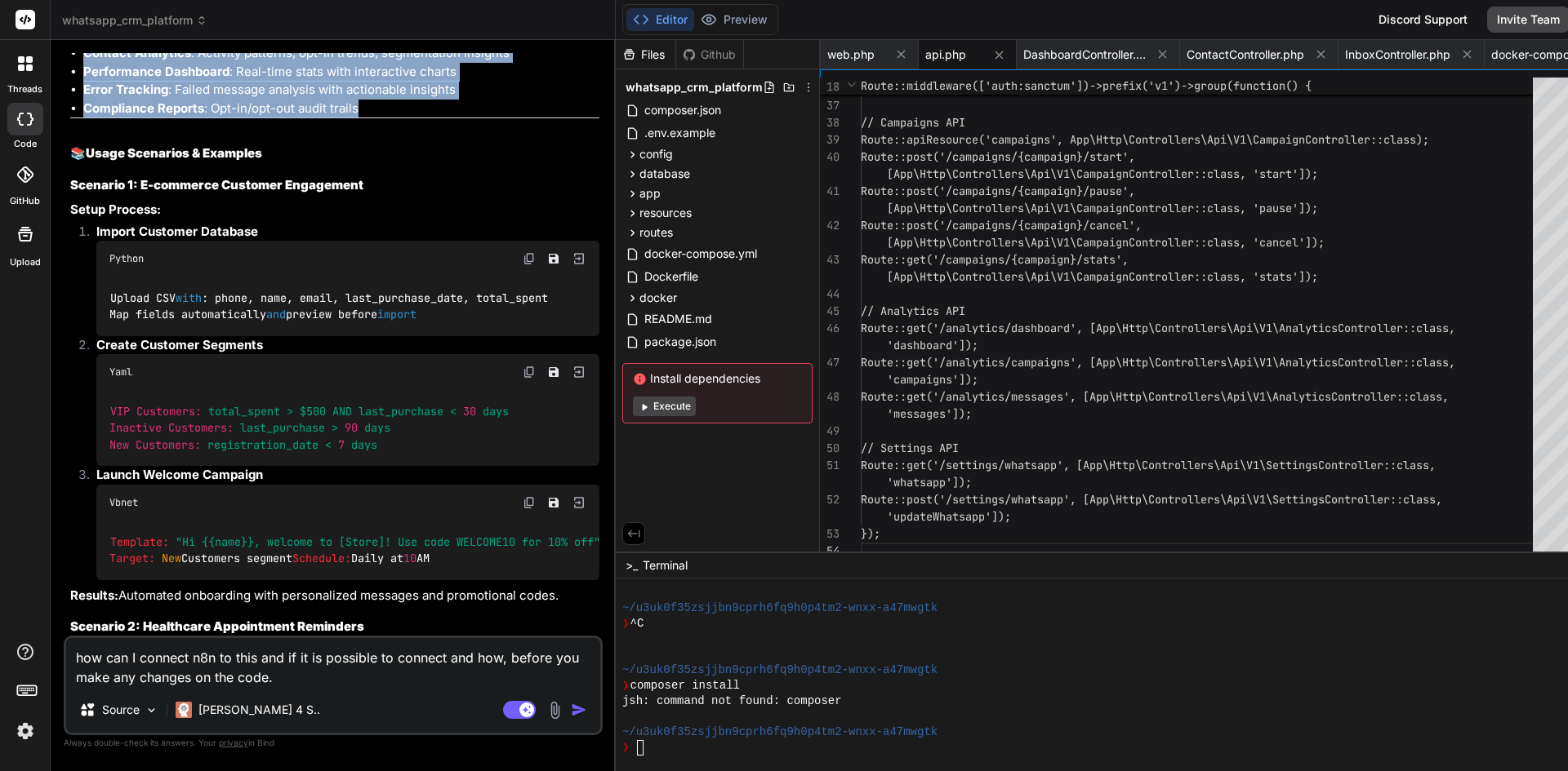
drag, startPoint x: 71, startPoint y: 280, endPoint x: 483, endPoint y: 377, distance: 423.3
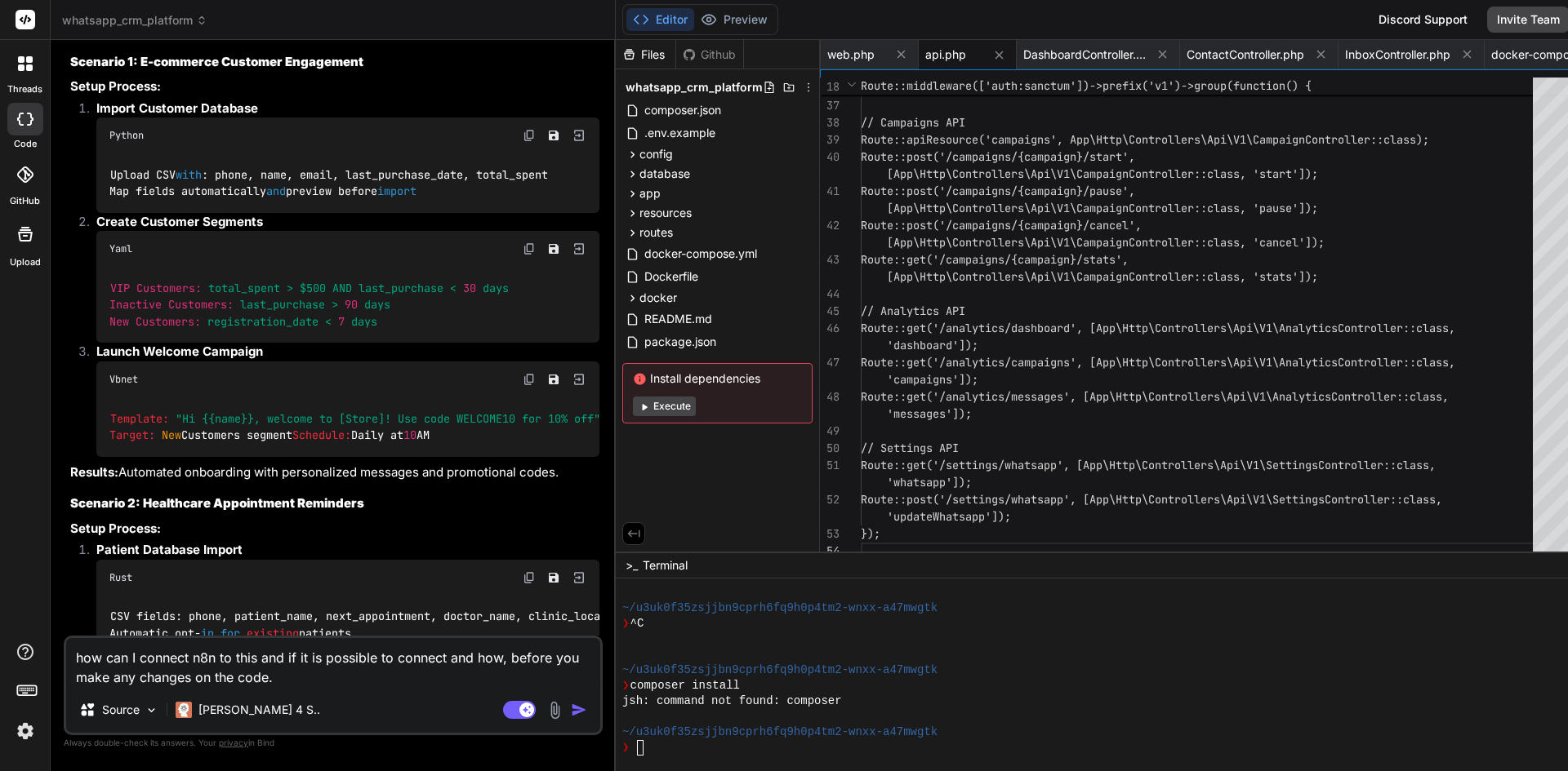
scroll to position [5779, 0]
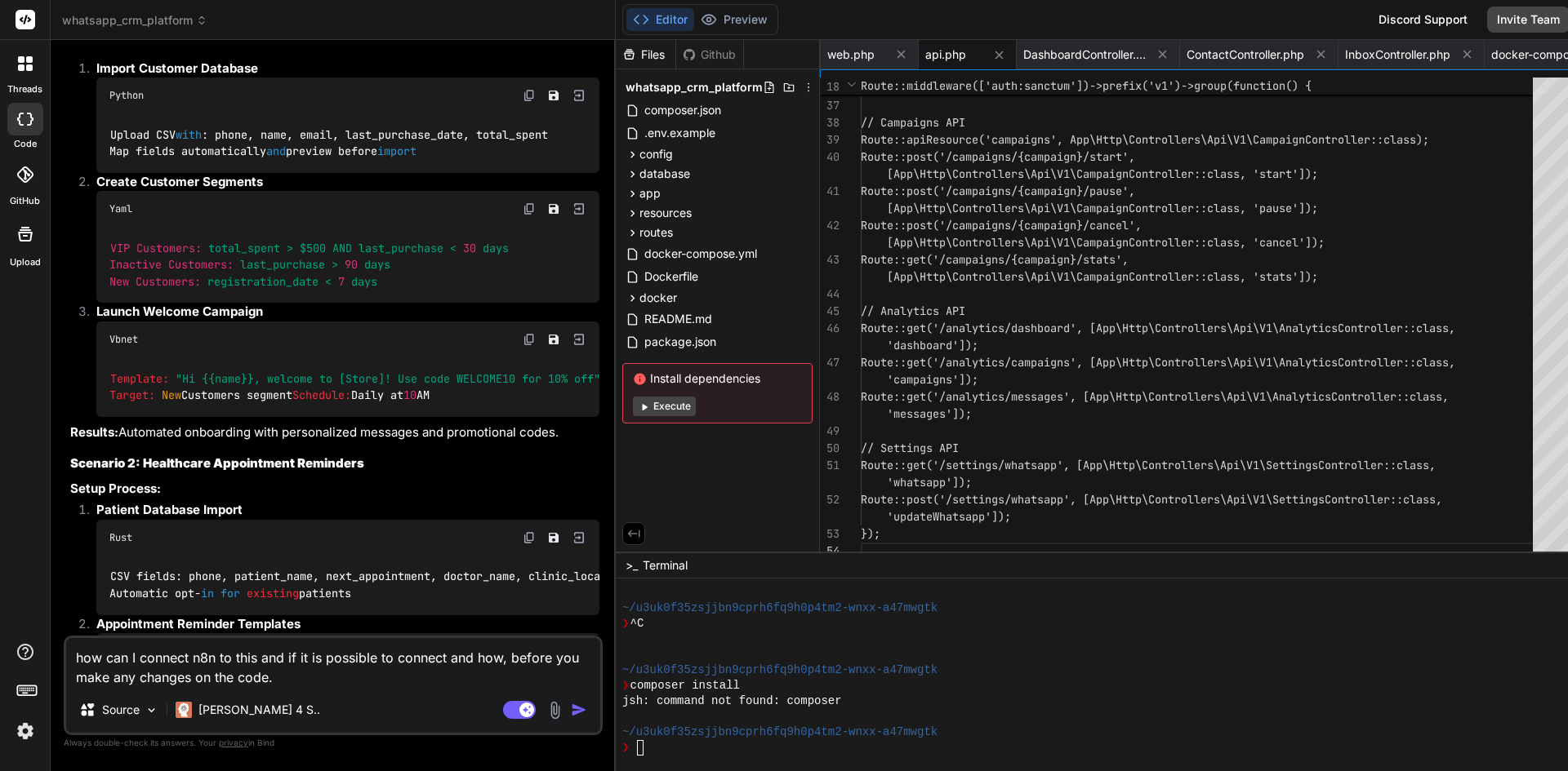
click at [296, 30] on strong "Scenario 1: E-commerce Customer Engagement" at bounding box center [217, 21] width 293 height 15
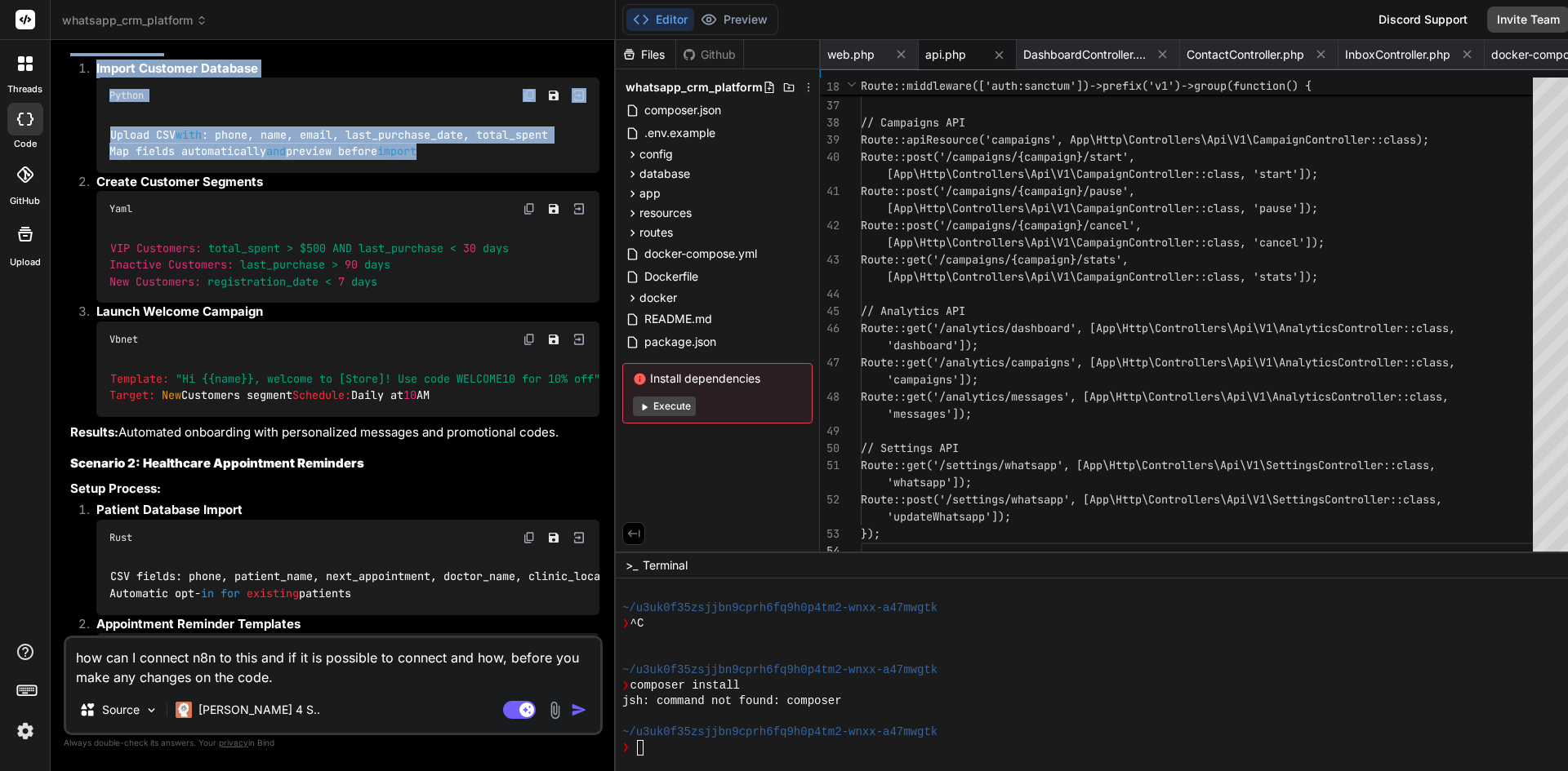
drag, startPoint x: 69, startPoint y: 262, endPoint x: 483, endPoint y: 432, distance: 447.5
click at [483, 432] on div "You hello Bind AI Hello! I'm Bind AI, your expert software development assistan…" at bounding box center [334, 344] width 536 height 583
click at [483, 173] on div "Upload CSV with : phone, name, email, last_purchase_date, total_spent Map field…" at bounding box center [348, 143] width 503 height 59
drag, startPoint x: 487, startPoint y: 423, endPoint x: 238, endPoint y: 379, distance: 252.9
click at [236, 173] on div "Python Upload CSV with : phone, name, email, last_purchase_date, total_spent Ma…" at bounding box center [348, 125] width 503 height 96
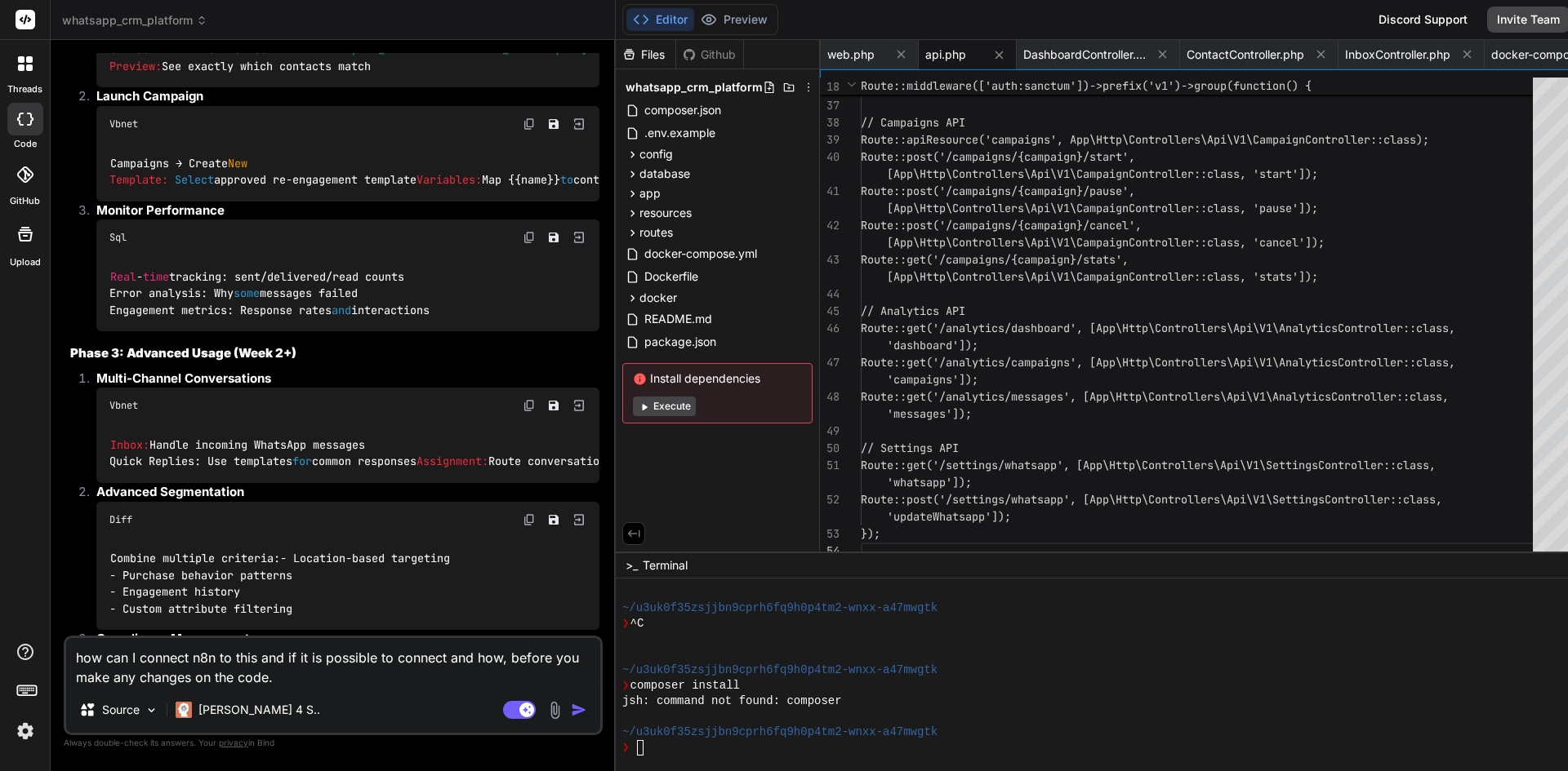
scroll to position [7492, 0]
drag, startPoint x: 114, startPoint y: 317, endPoint x: 437, endPoint y: 355, distance: 325.2
drag, startPoint x: 437, startPoint y: 355, endPoint x: 107, endPoint y: 314, distance: 332.5
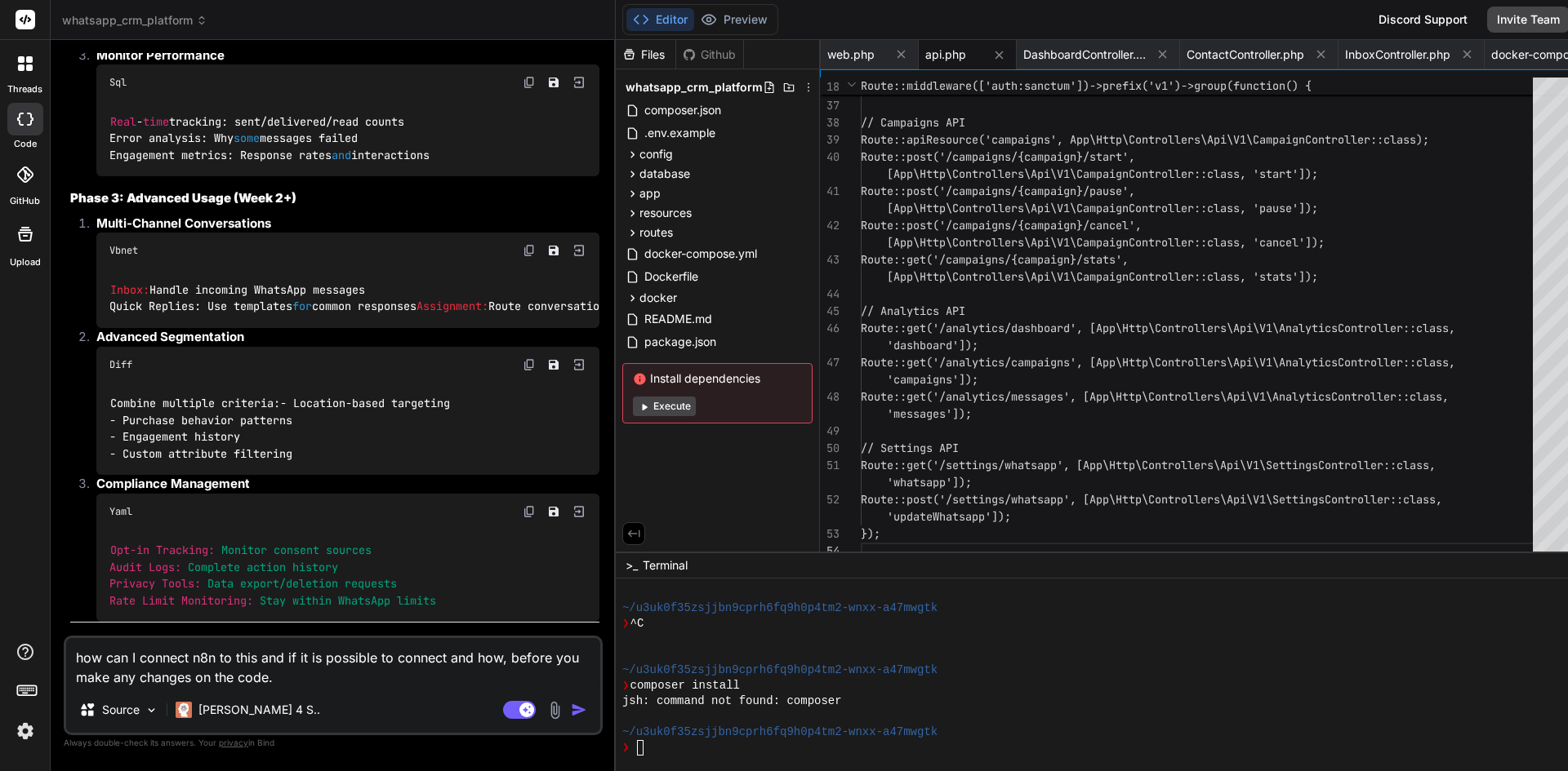
scroll to position [7656, 0]
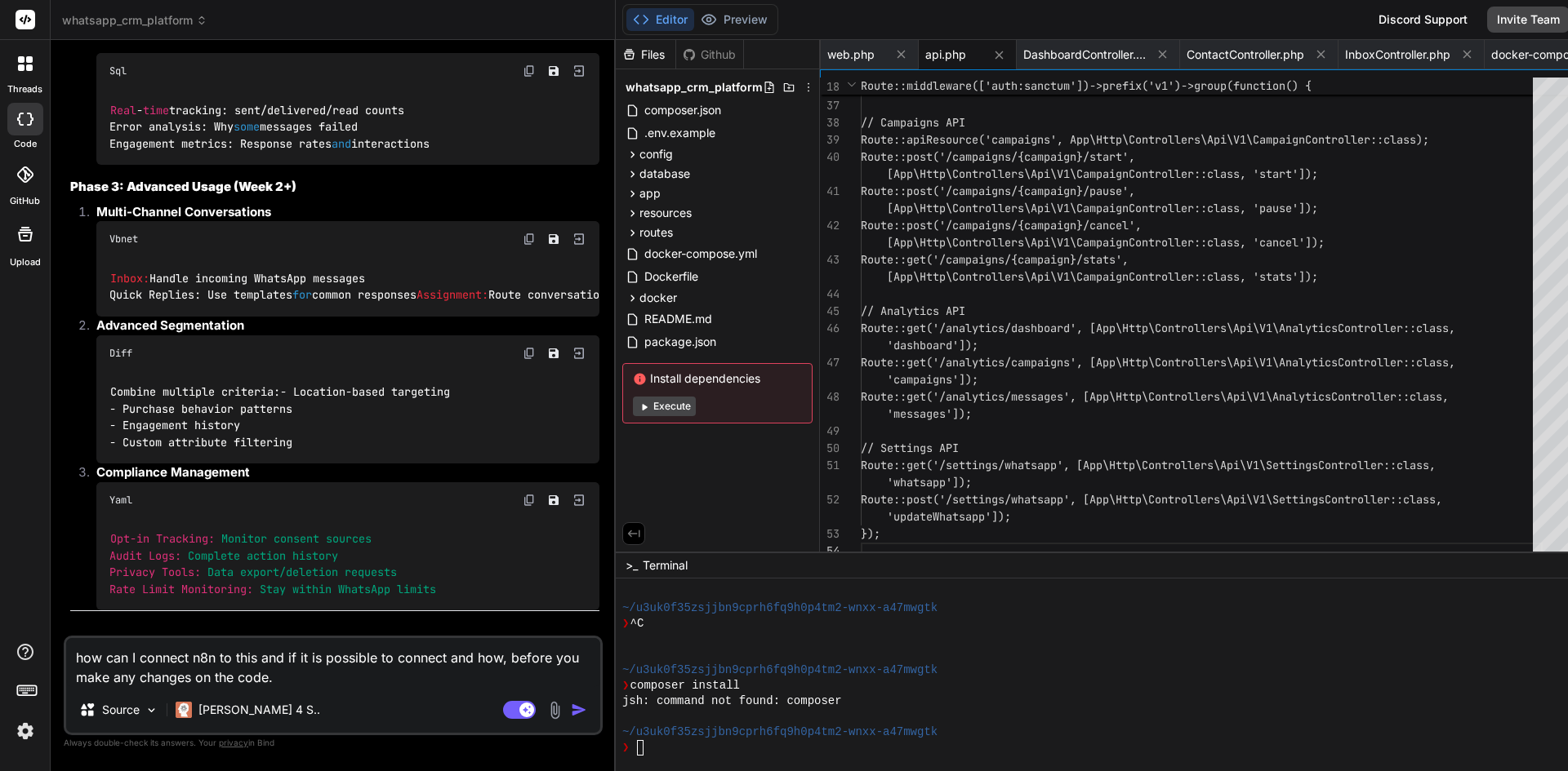
drag, startPoint x: 92, startPoint y: 232, endPoint x: 405, endPoint y: 350, distance: 334.5
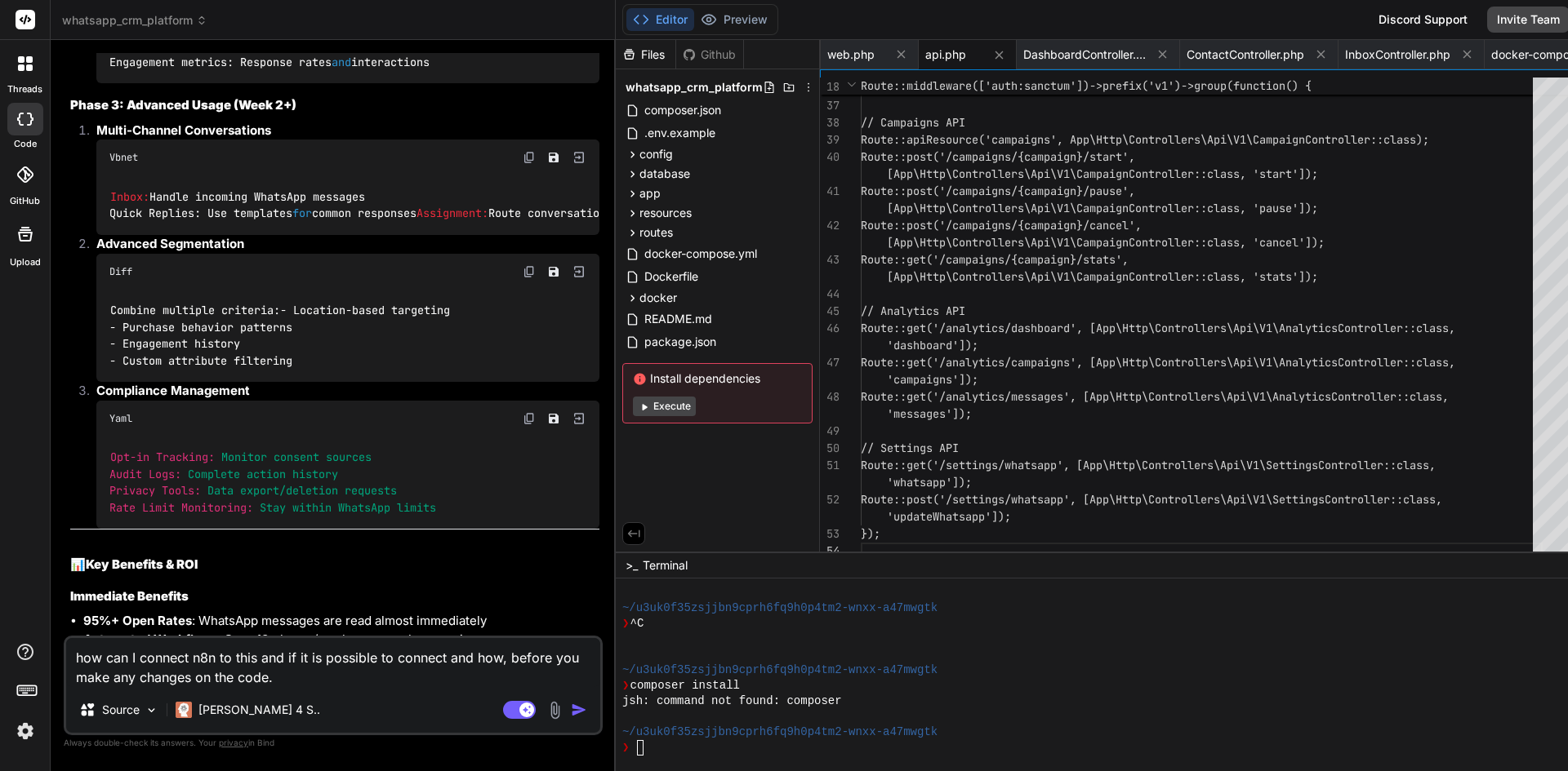
scroll to position [7819, 0]
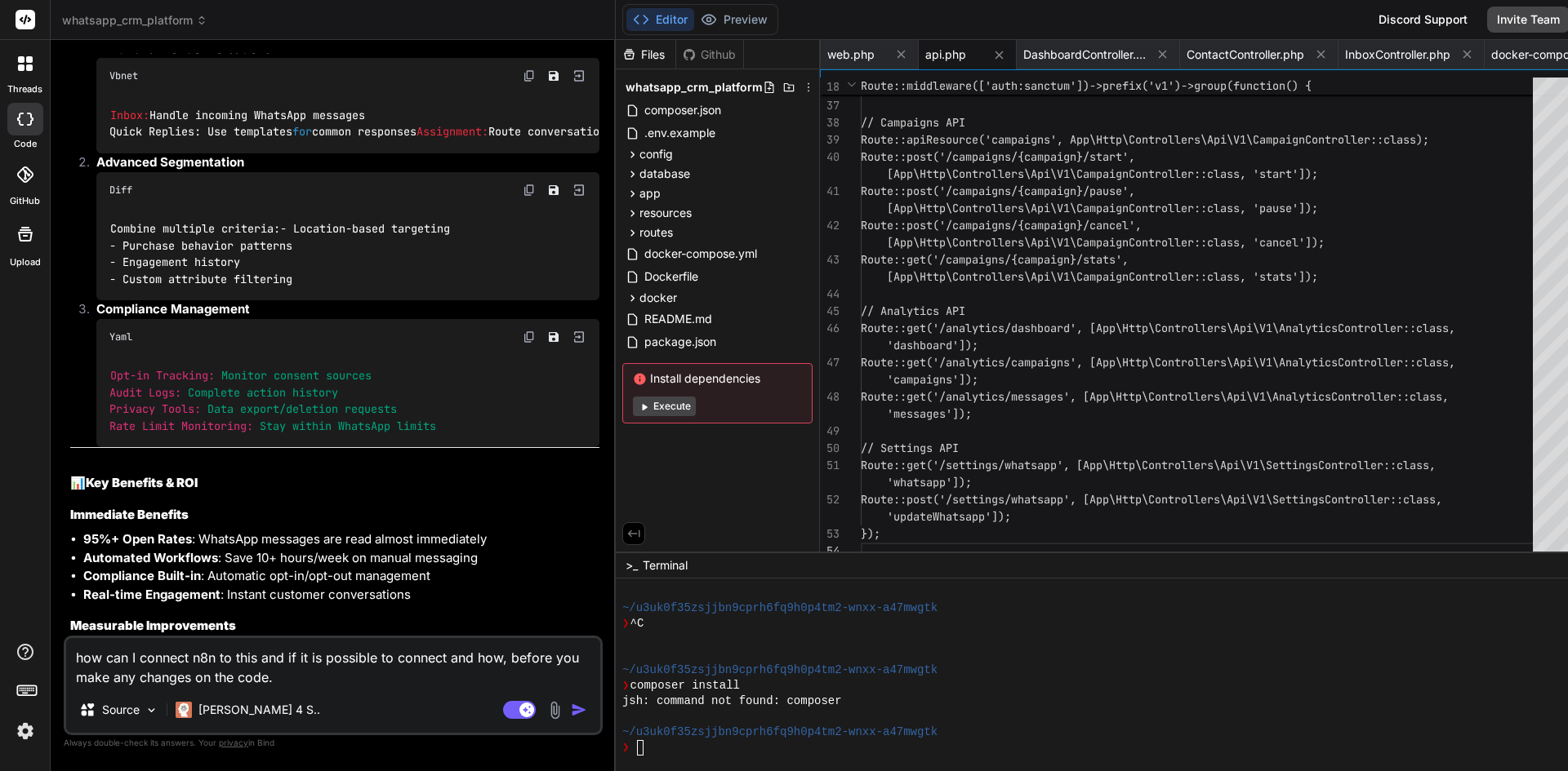
drag, startPoint x: 78, startPoint y: 325, endPoint x: 441, endPoint y: 381, distance: 367.3
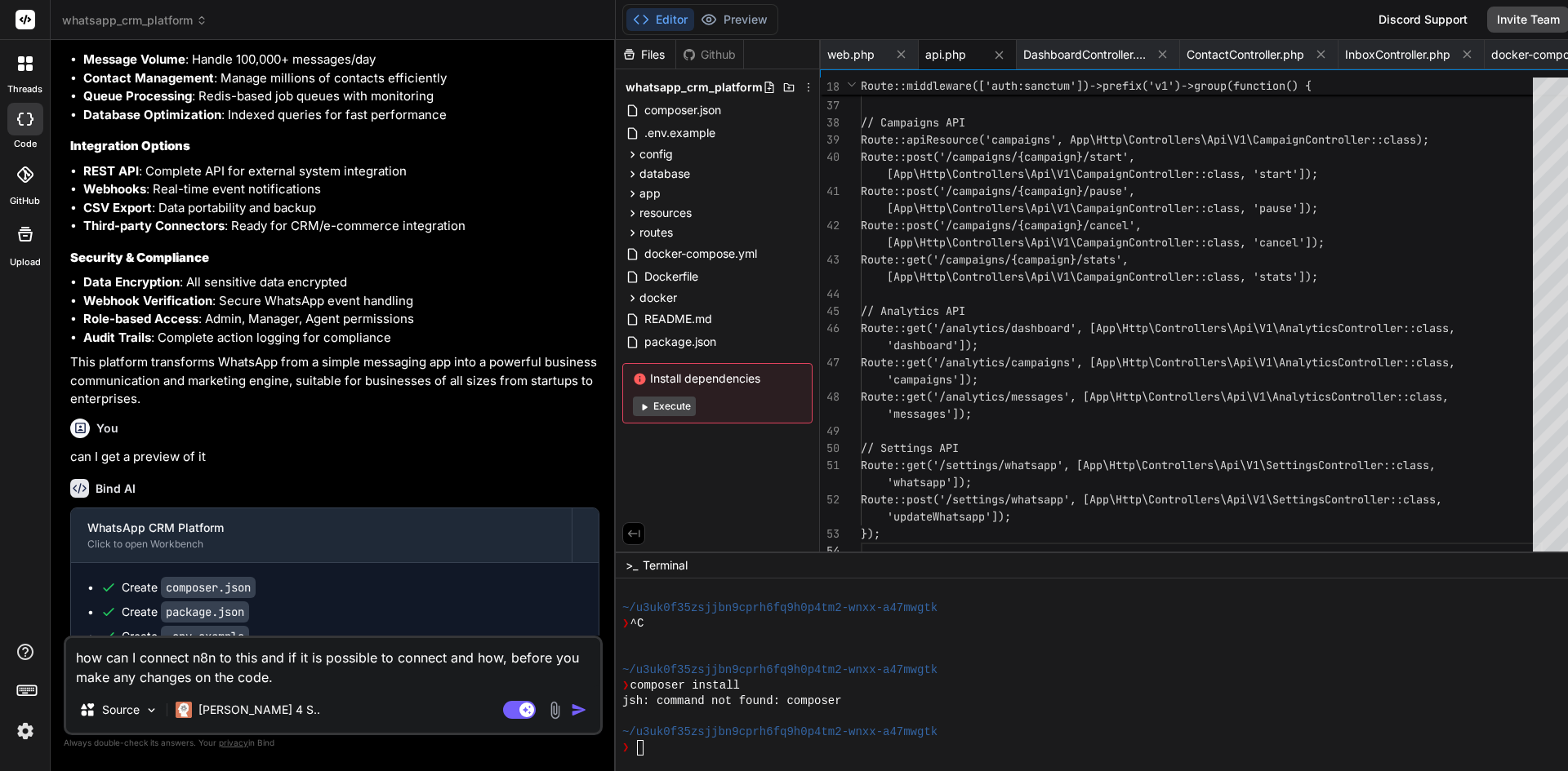
scroll to position [8717, 0]
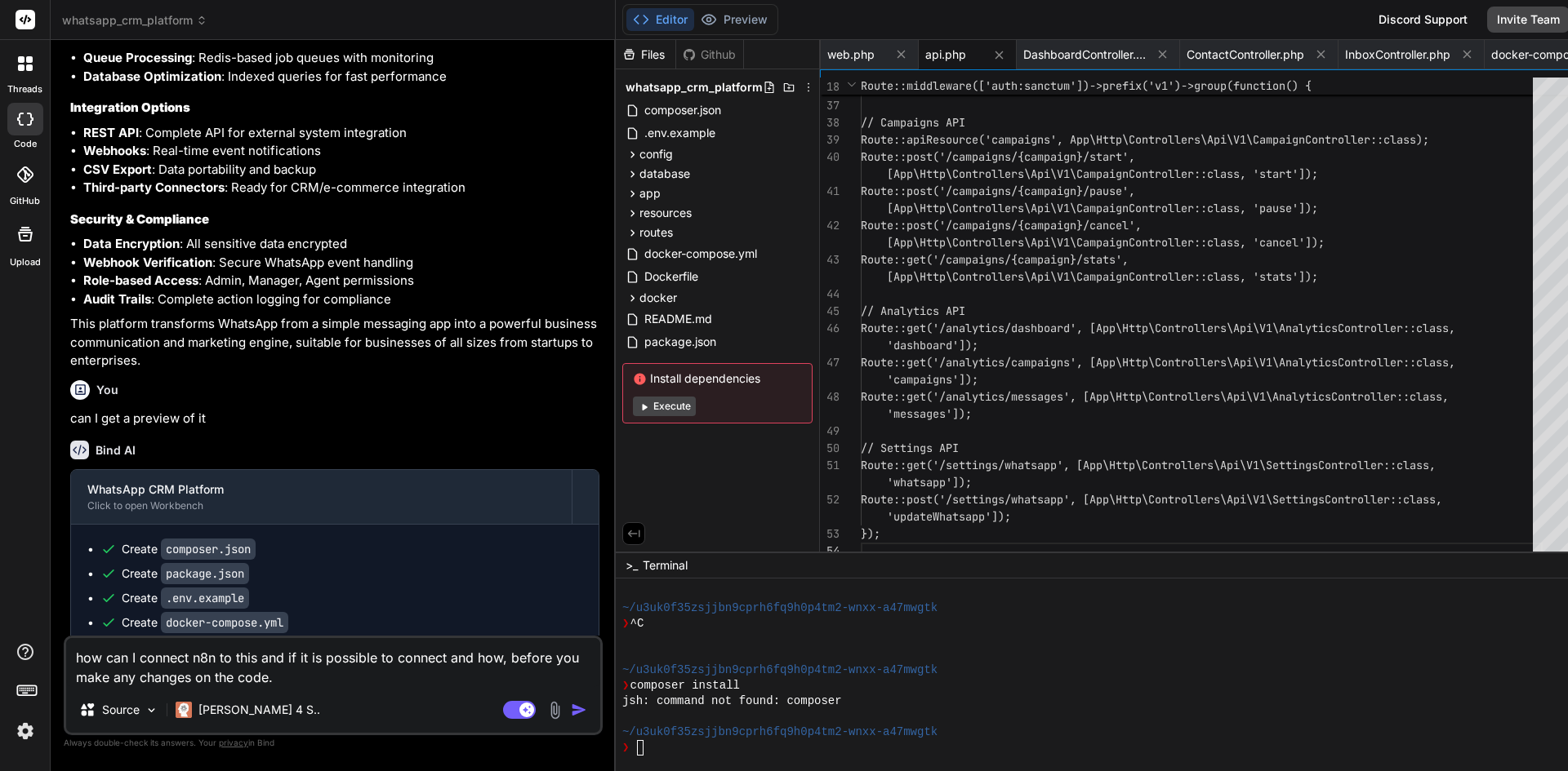
drag, startPoint x: 56, startPoint y: 313, endPoint x: 493, endPoint y: 435, distance: 453.7
click at [493, 435] on div "Bind AI Web Search Created with Pixso. Code Generator You hello Bind AI Hello! …" at bounding box center [333, 405] width 565 height 730
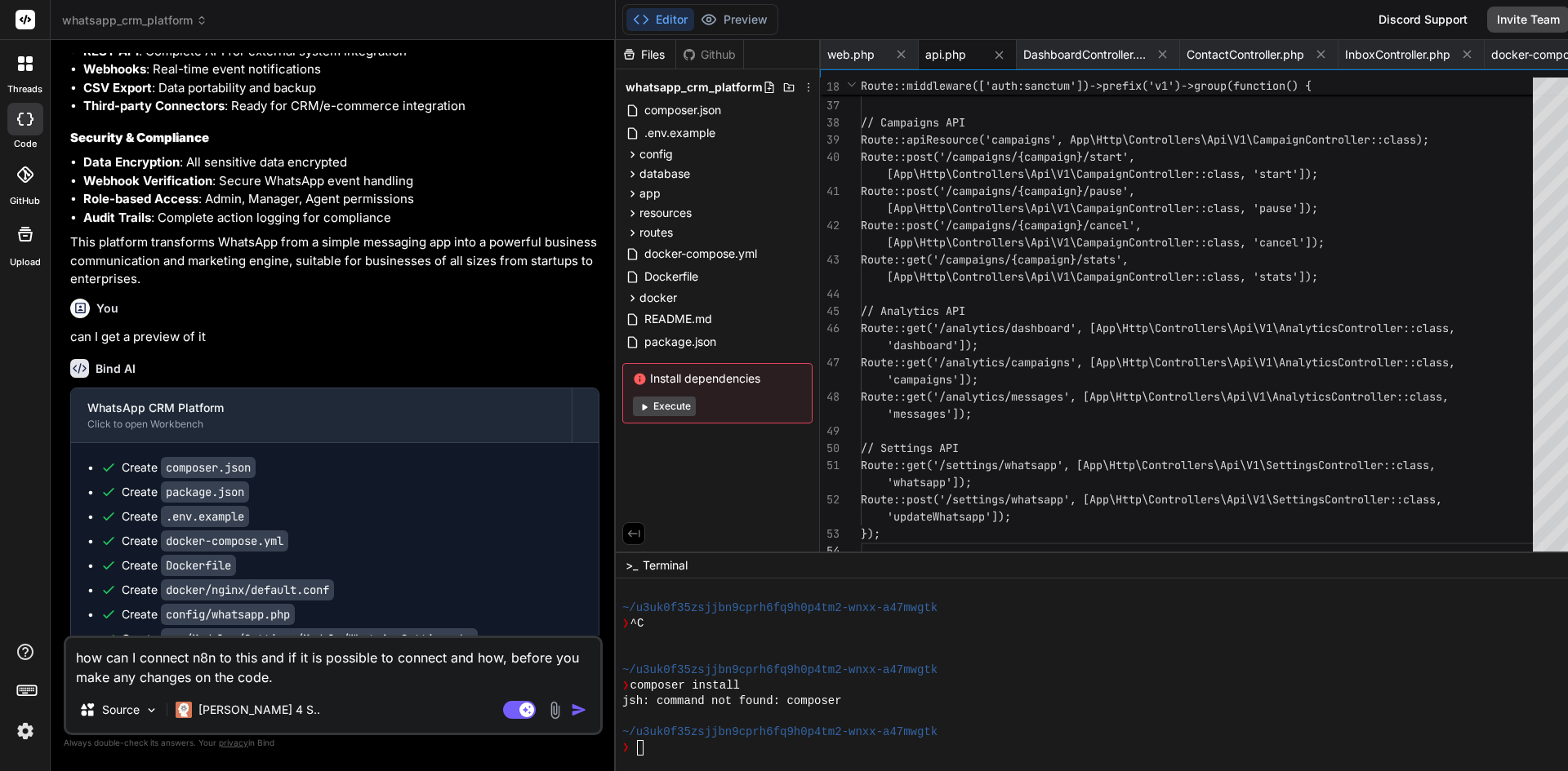
drag, startPoint x: 71, startPoint y: 380, endPoint x: 509, endPoint y: 466, distance: 446.4
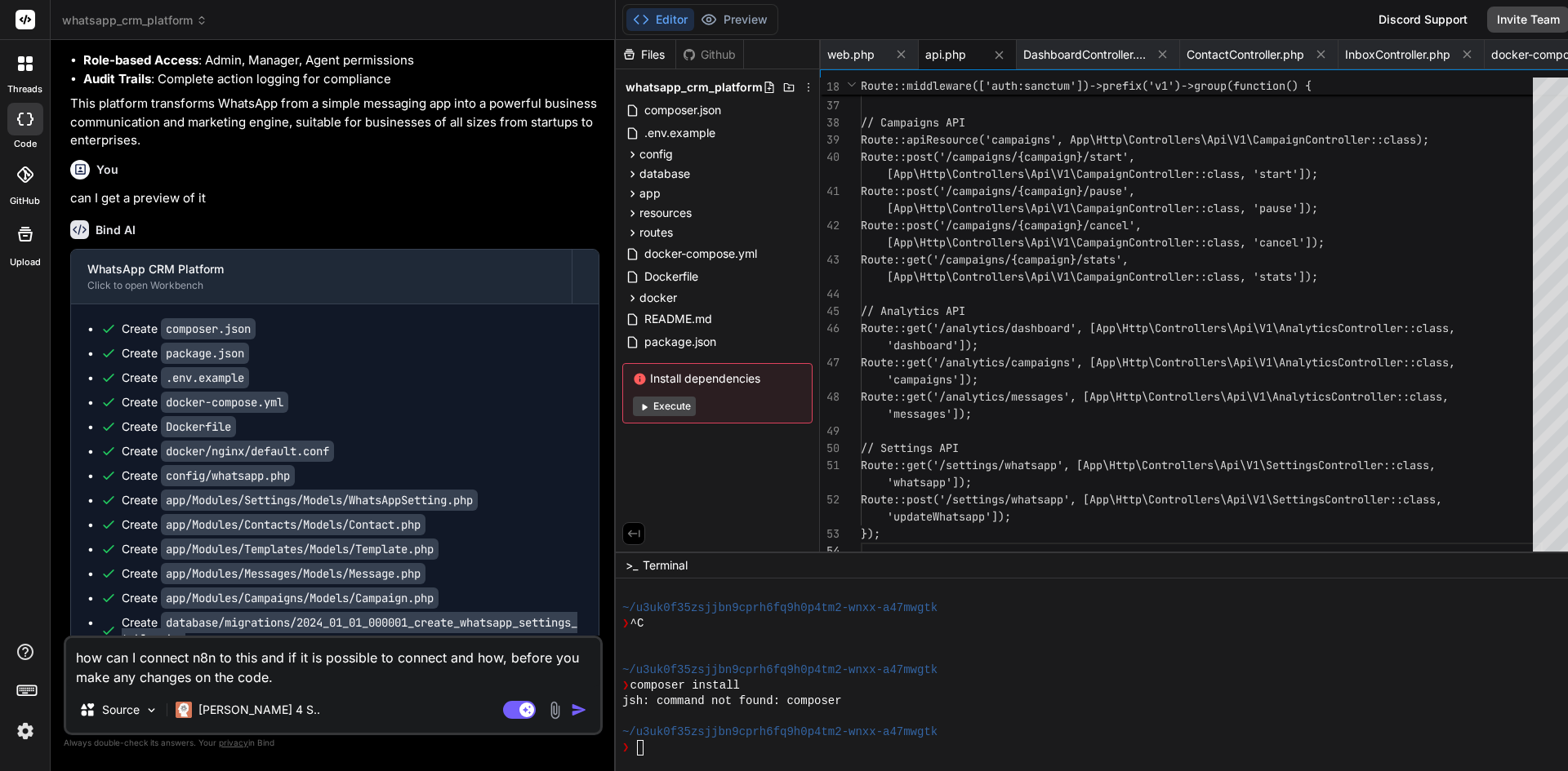
scroll to position [8963, 0]
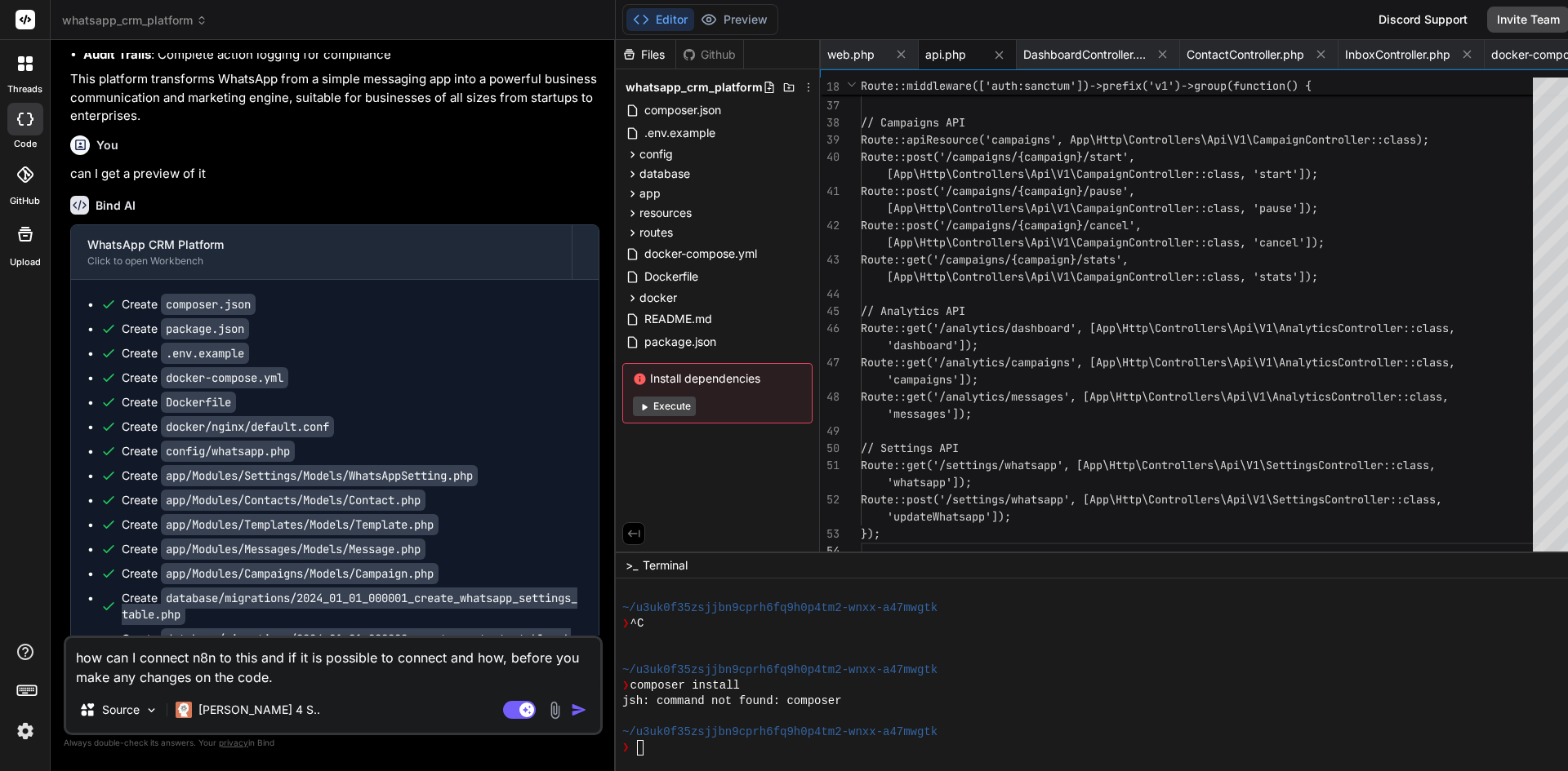
drag, startPoint x: 76, startPoint y: 325, endPoint x: 501, endPoint y: 410, distance: 433.4
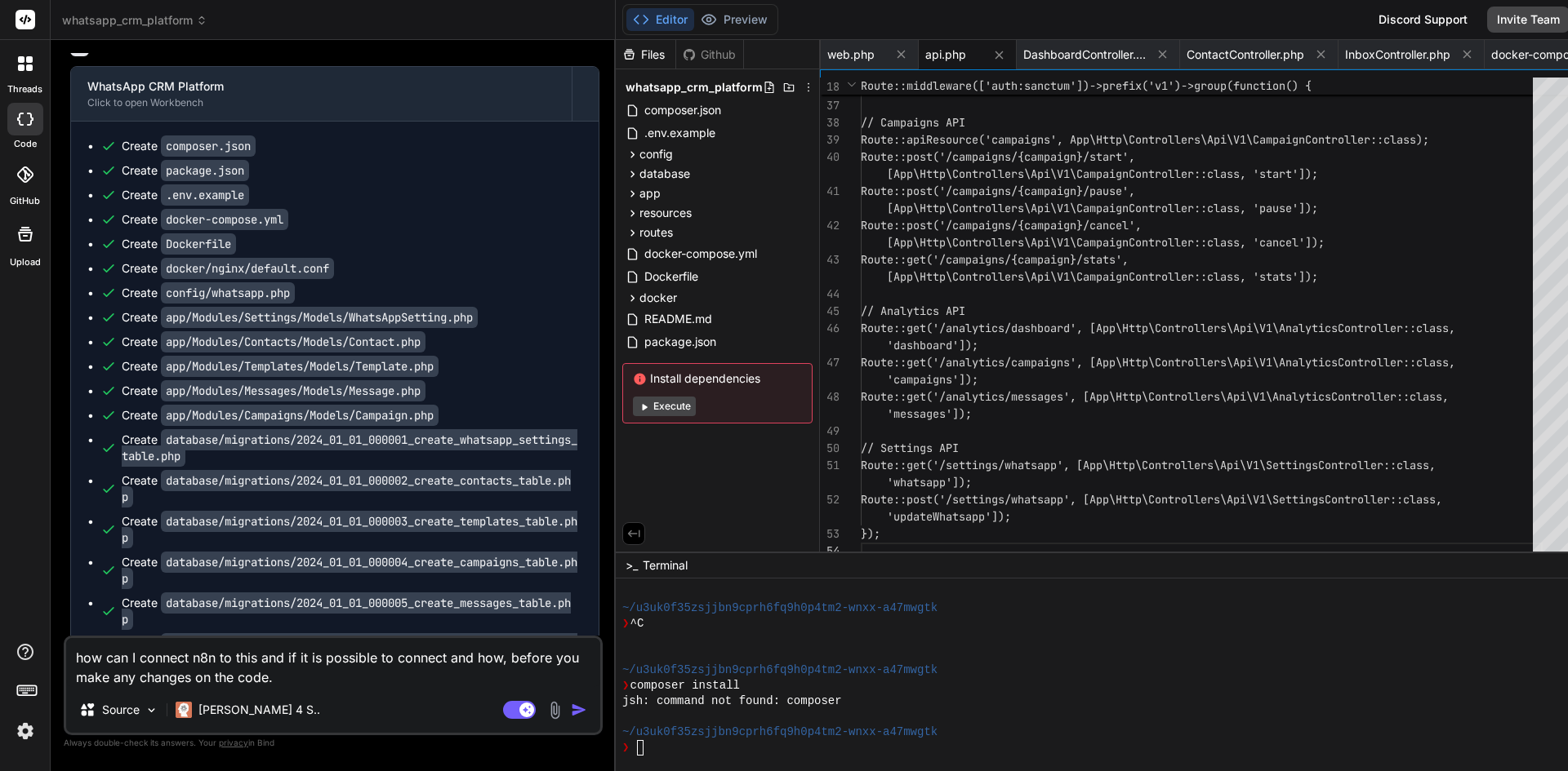
scroll to position [9126, 0]
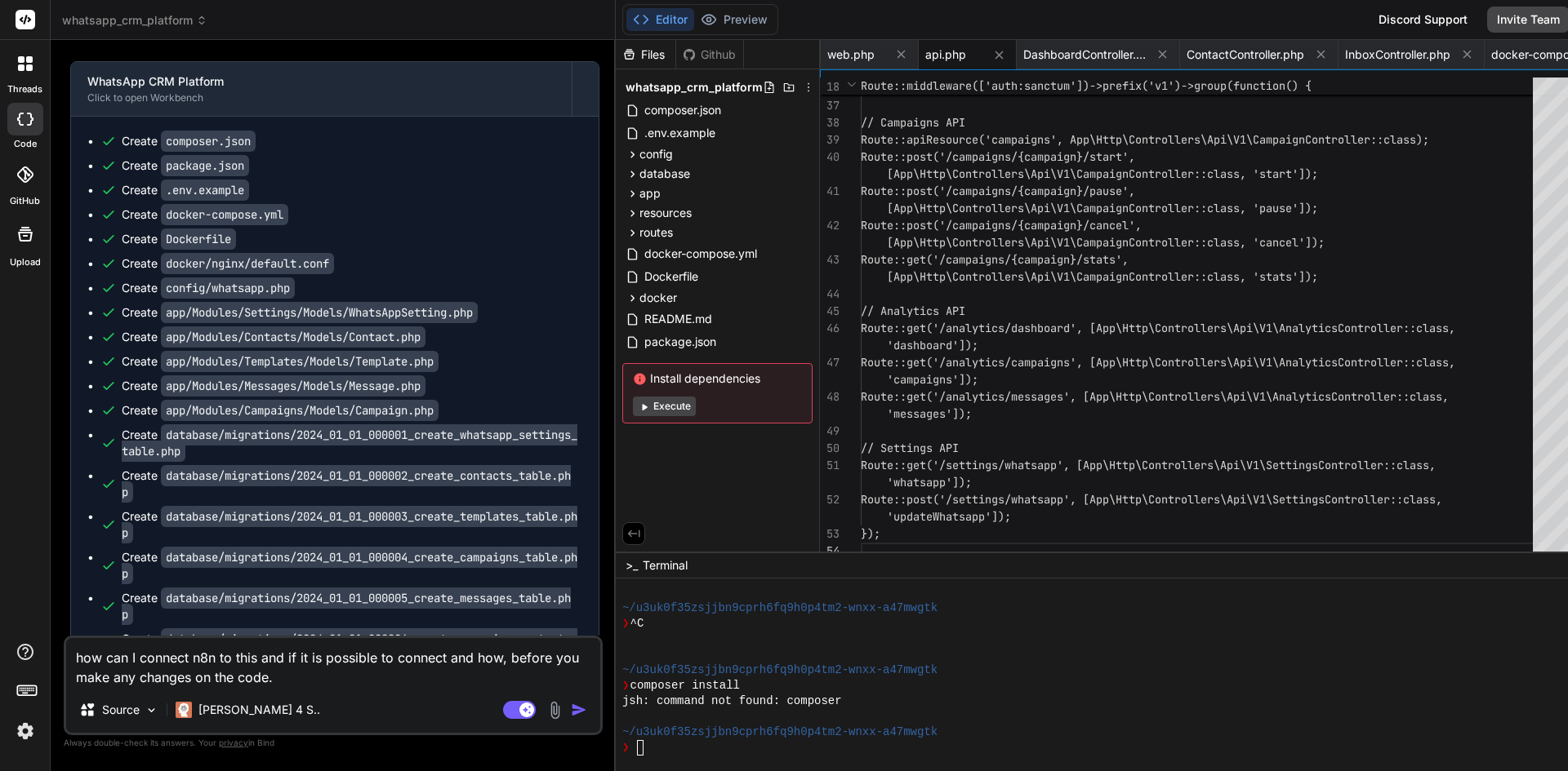
drag, startPoint x: 75, startPoint y: 285, endPoint x: 511, endPoint y: 529, distance: 499.6
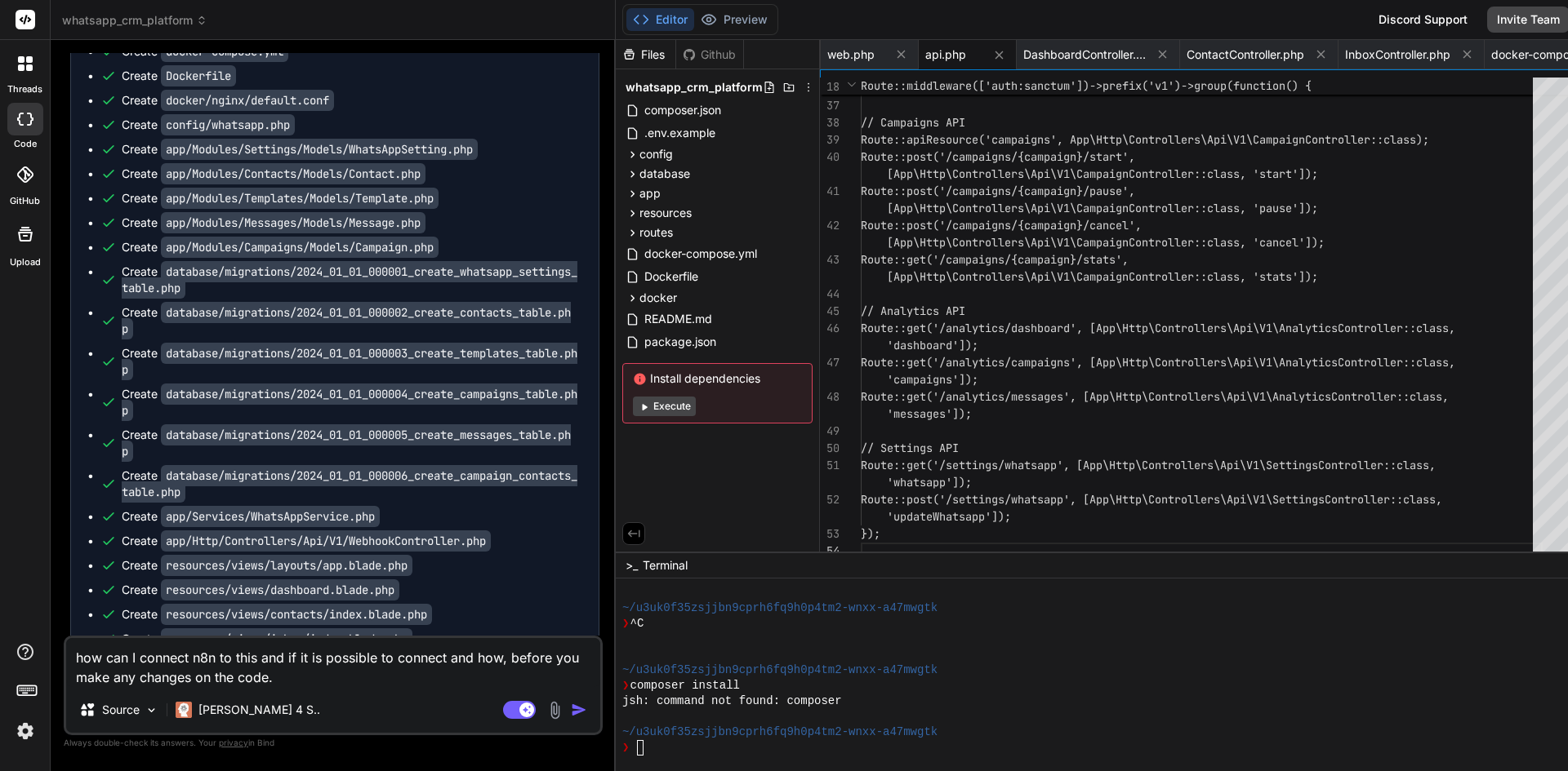
scroll to position [9370, 0]
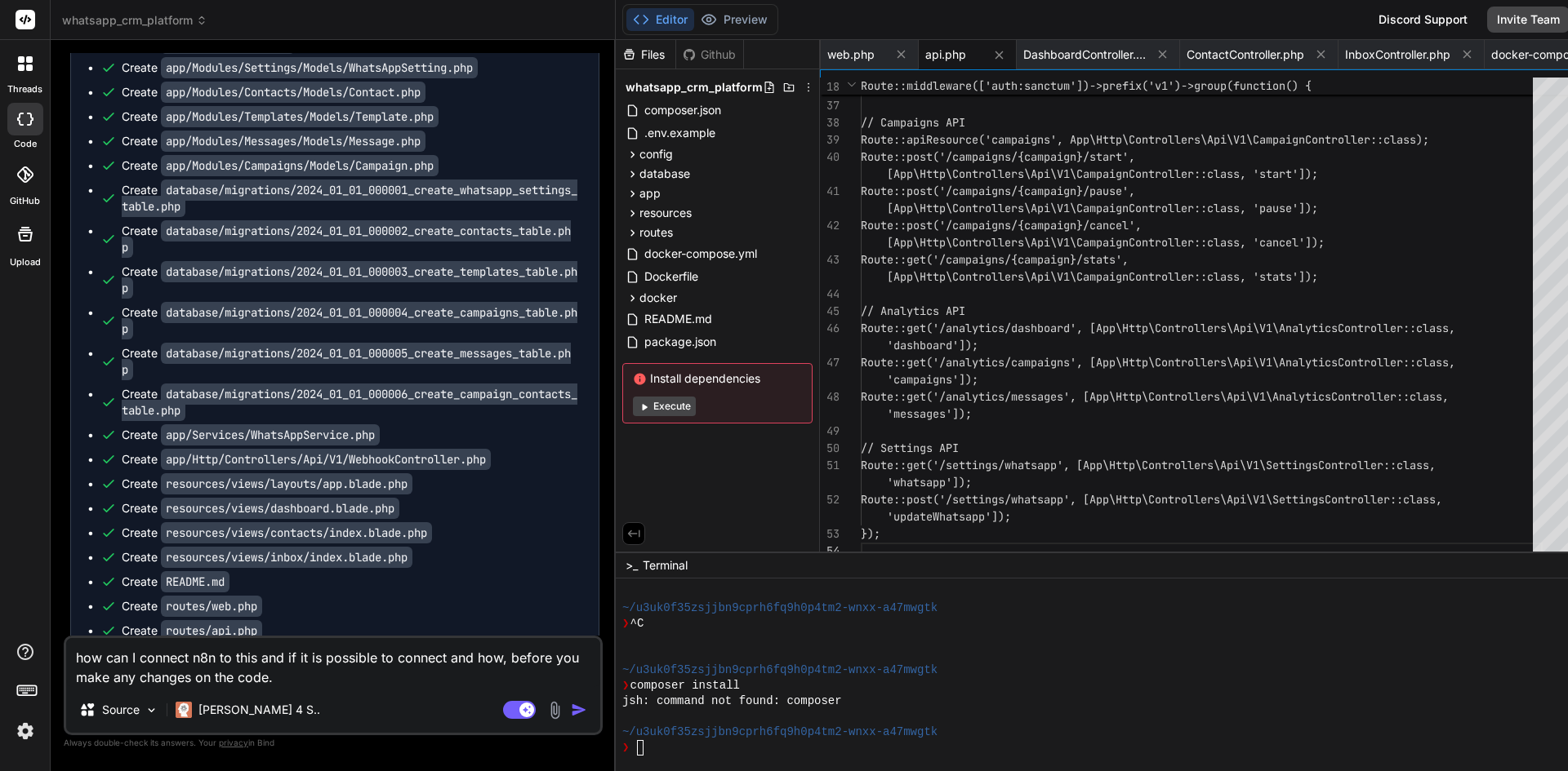
drag, startPoint x: 78, startPoint y: 299, endPoint x: 373, endPoint y: 509, distance: 362.1
click at [373, 509] on div "You hello Bind AI Hello! I'm Bind AI, your expert software development assistan…" at bounding box center [334, 344] width 536 height 583
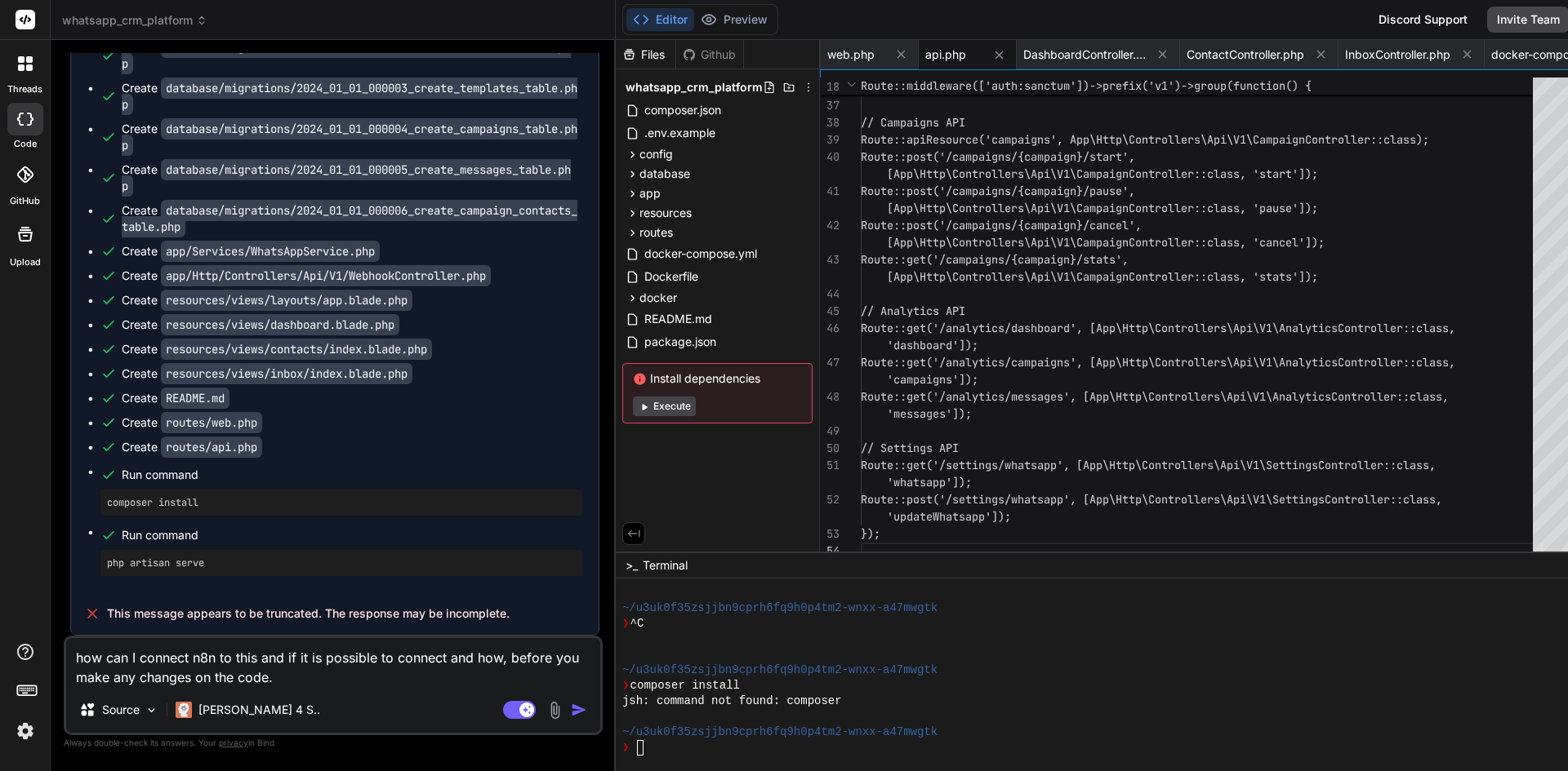
scroll to position [10285, 0]
drag, startPoint x: 197, startPoint y: 609, endPoint x: 515, endPoint y: 610, distance: 318.0
click at [515, 610] on div "This message appears to be truncated. The response may be incomplete." at bounding box center [334, 614] width 527 height 42
drag, startPoint x: 361, startPoint y: 677, endPoint x: 62, endPoint y: 642, distance: 301.0
click at [62, 642] on div "Bind AI Web Search Created with Pixso. Code Generator You hello Bind AI Hello! …" at bounding box center [333, 405] width 565 height 730
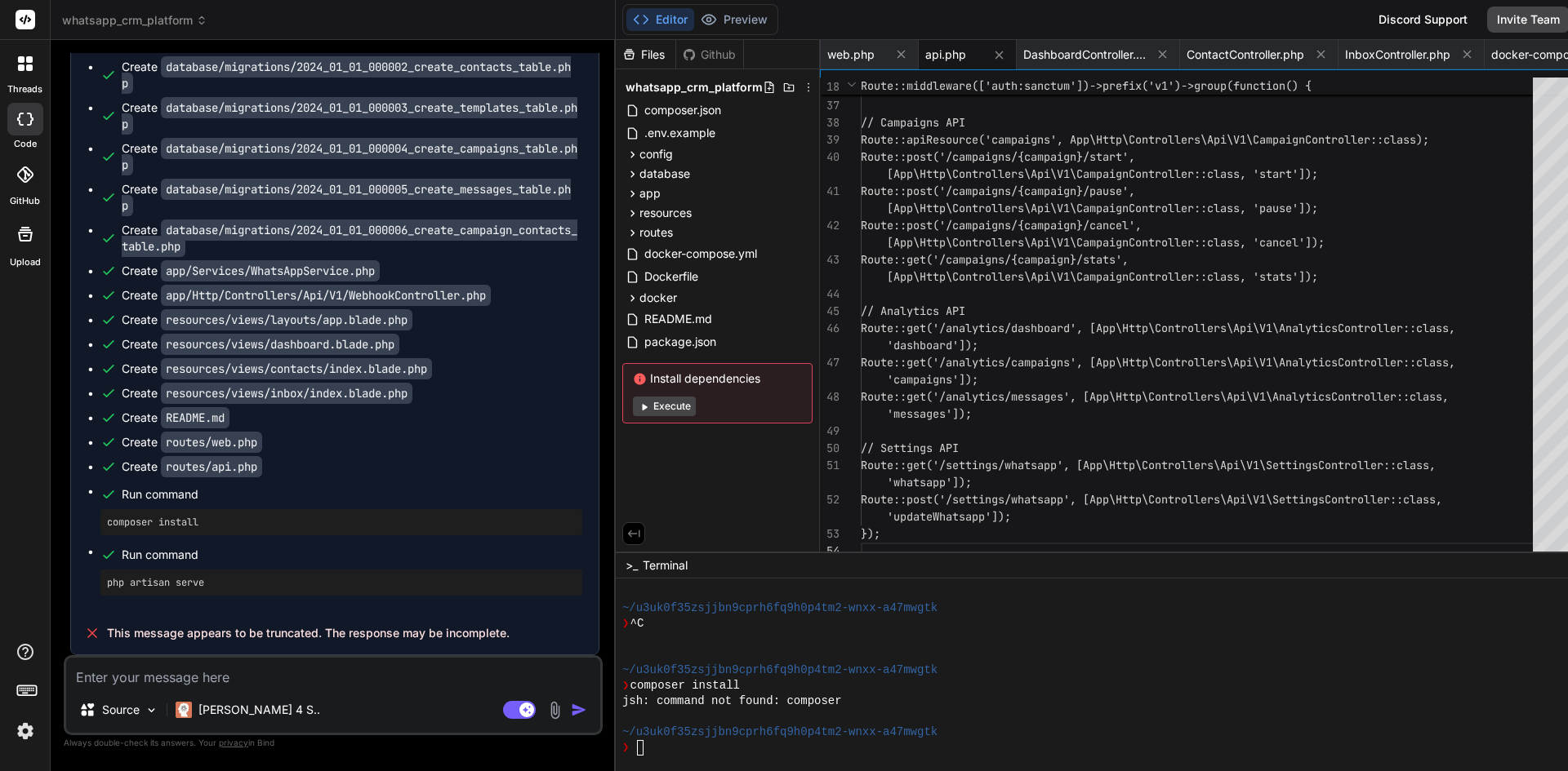
scroll to position [10265, 0]
click at [181, 676] on textarea at bounding box center [333, 672] width 534 height 30
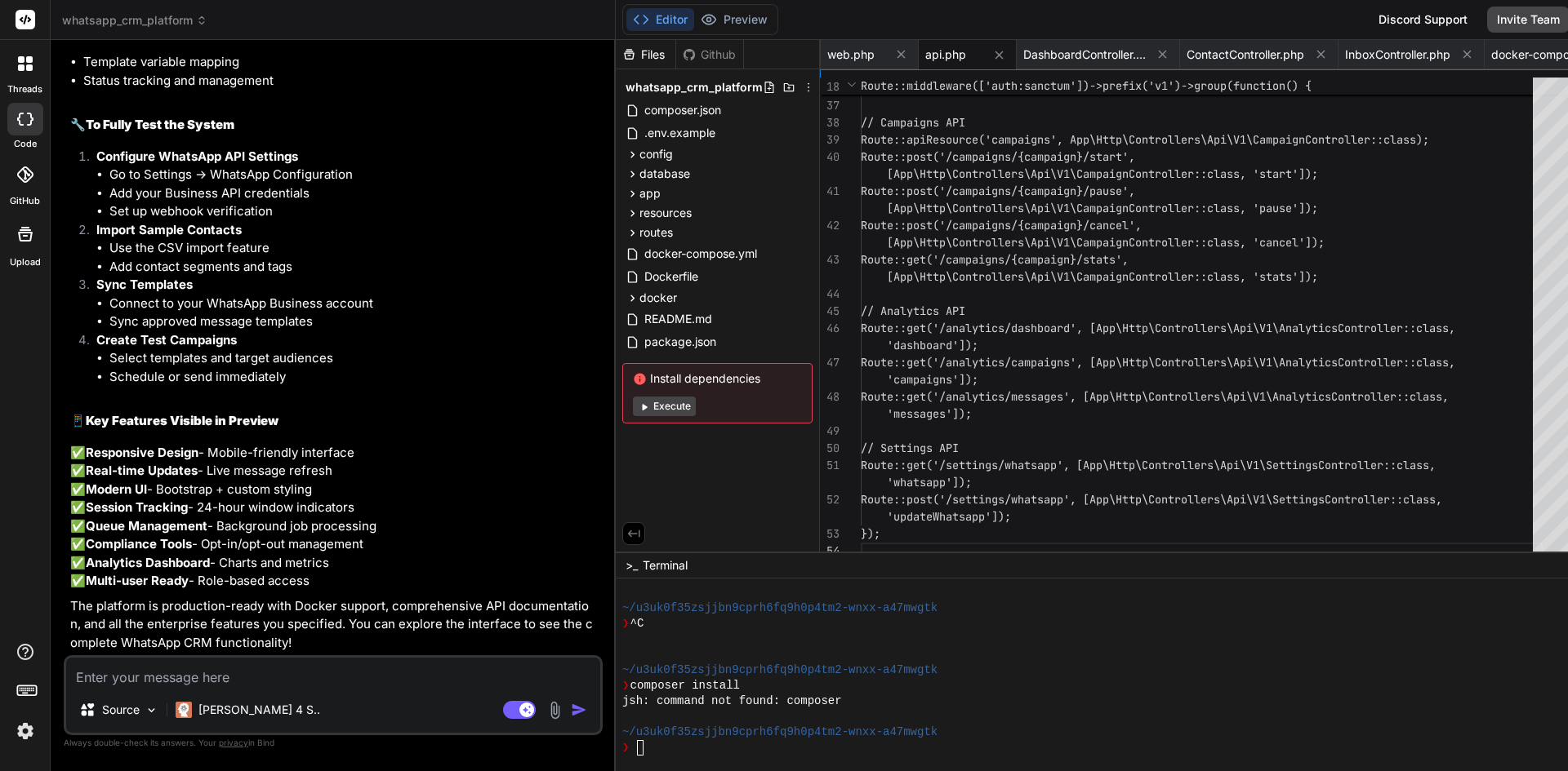
scroll to position [11694, 0]
click at [116, 682] on textarea at bounding box center [333, 672] width 534 height 30
paste textarea "how can I connect n8n to this and if it is possible to connect and how, before …"
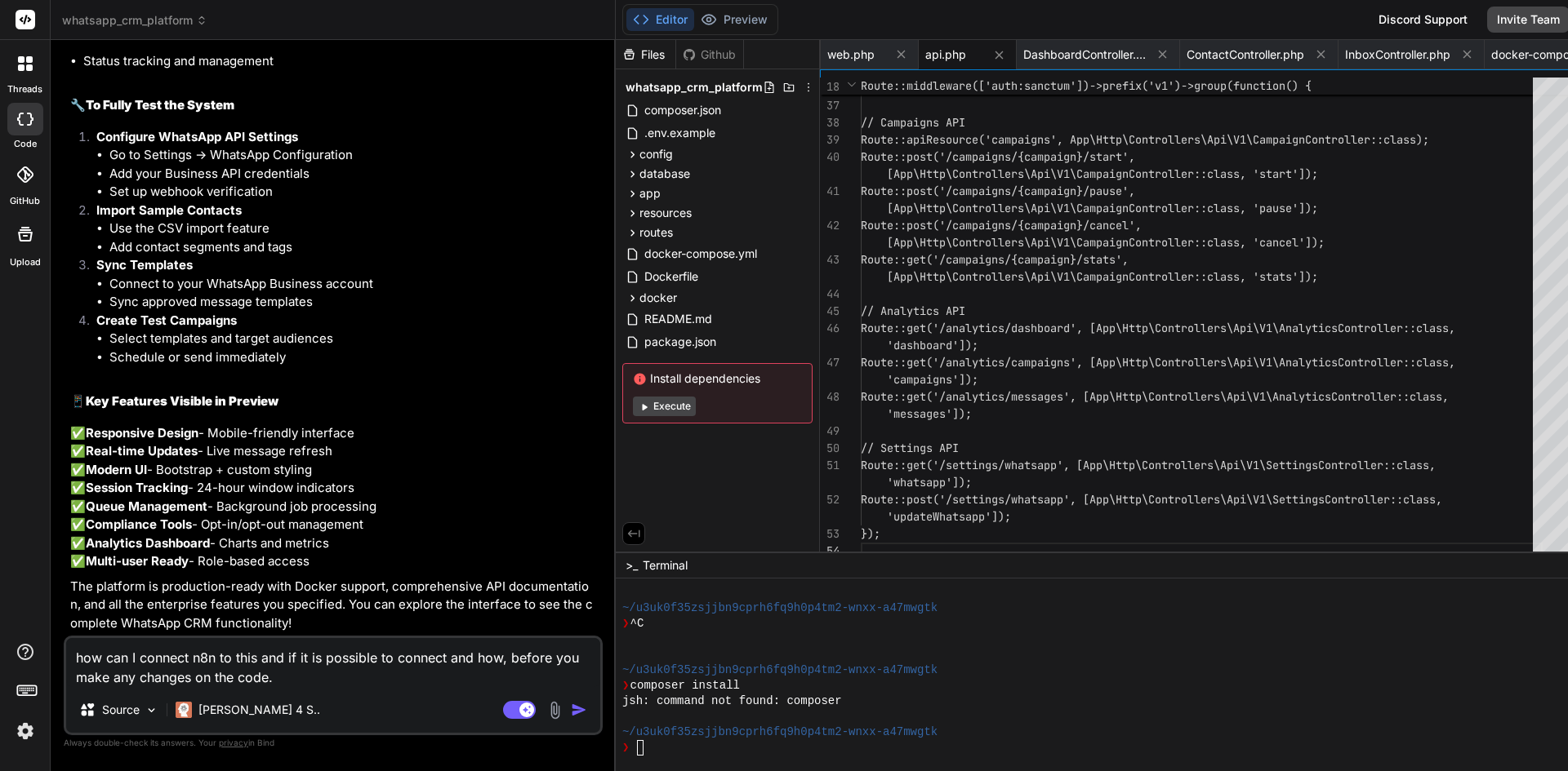
scroll to position [11713, 0]
click at [571, 708] on img "button" at bounding box center [578, 709] width 16 height 16
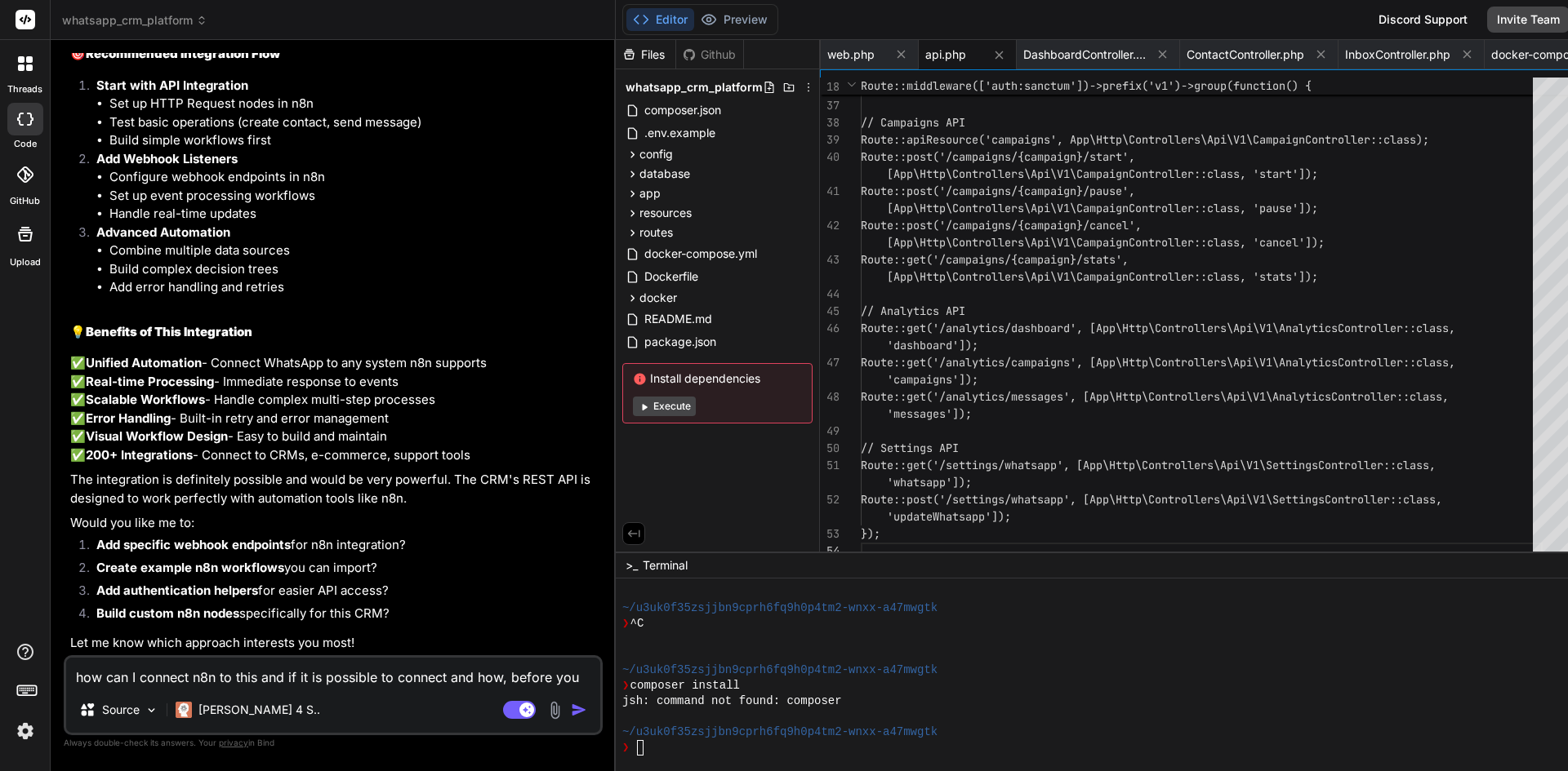
scroll to position [15068, 0]
drag, startPoint x: 97, startPoint y: 542, endPoint x: 401, endPoint y: 540, distance: 304.0
click at [401, 540] on li "Add specific webhook endpoints for n8n integration?" at bounding box center [341, 548] width 516 height 23
copy li "Add specific webhook endpoints for n8n integration"
click at [292, 680] on textarea "how can I connect n8n to this and if it is possible to connect and how, before …" at bounding box center [333, 672] width 534 height 30
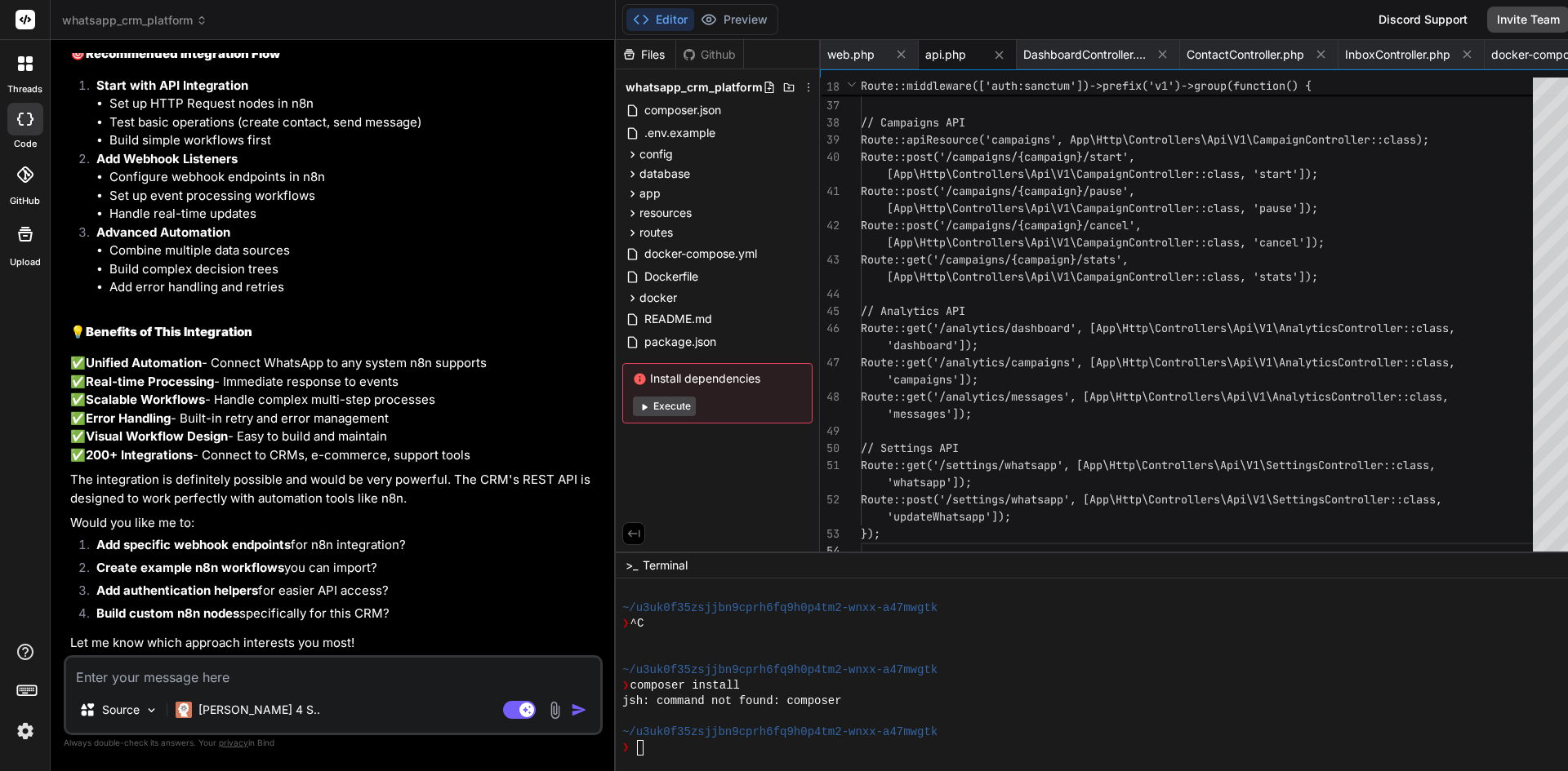
paste textarea "Add specific webhook endpoints for n8n integration"
drag, startPoint x: 387, startPoint y: 592, endPoint x: 91, endPoint y: 590, distance: 296.0
click at [91, 590] on li "Add authentication helpers for easier API access?" at bounding box center [341, 593] width 516 height 23
click at [424, 661] on textarea "Add specific webhook endpoints for n8n integration" at bounding box center [333, 672] width 534 height 30
click at [94, 557] on ol "Add specific webhook endpoints for n8n integration? Create example n8n workflow…" at bounding box center [334, 582] width 529 height 91
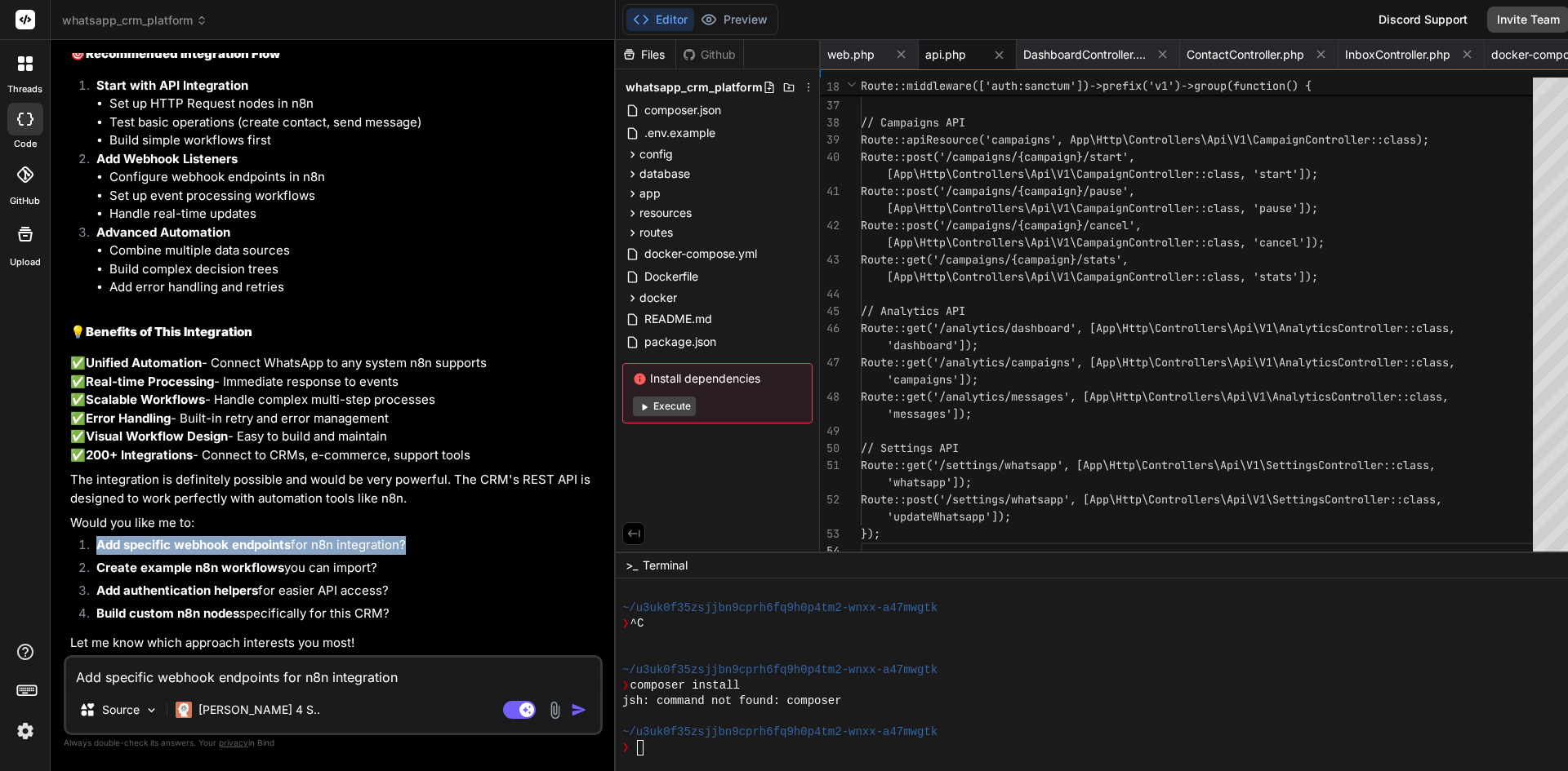
click at [83, 568] on li "Create example n8n workflows you can import?" at bounding box center [341, 570] width 516 height 23
drag, startPoint x: 95, startPoint y: 565, endPoint x: 420, endPoint y: 620, distance: 329.6
click at [420, 620] on ol "Add specific webhook endpoints for n8n integration? Create example n8n workflow…" at bounding box center [334, 582] width 529 height 91
copy ol "Create example n8n workflows you can import? Add authentication helpers for eas…"
click at [464, 673] on textarea "Add specific webhook endpoints for n8n integration" at bounding box center [333, 672] width 534 height 30
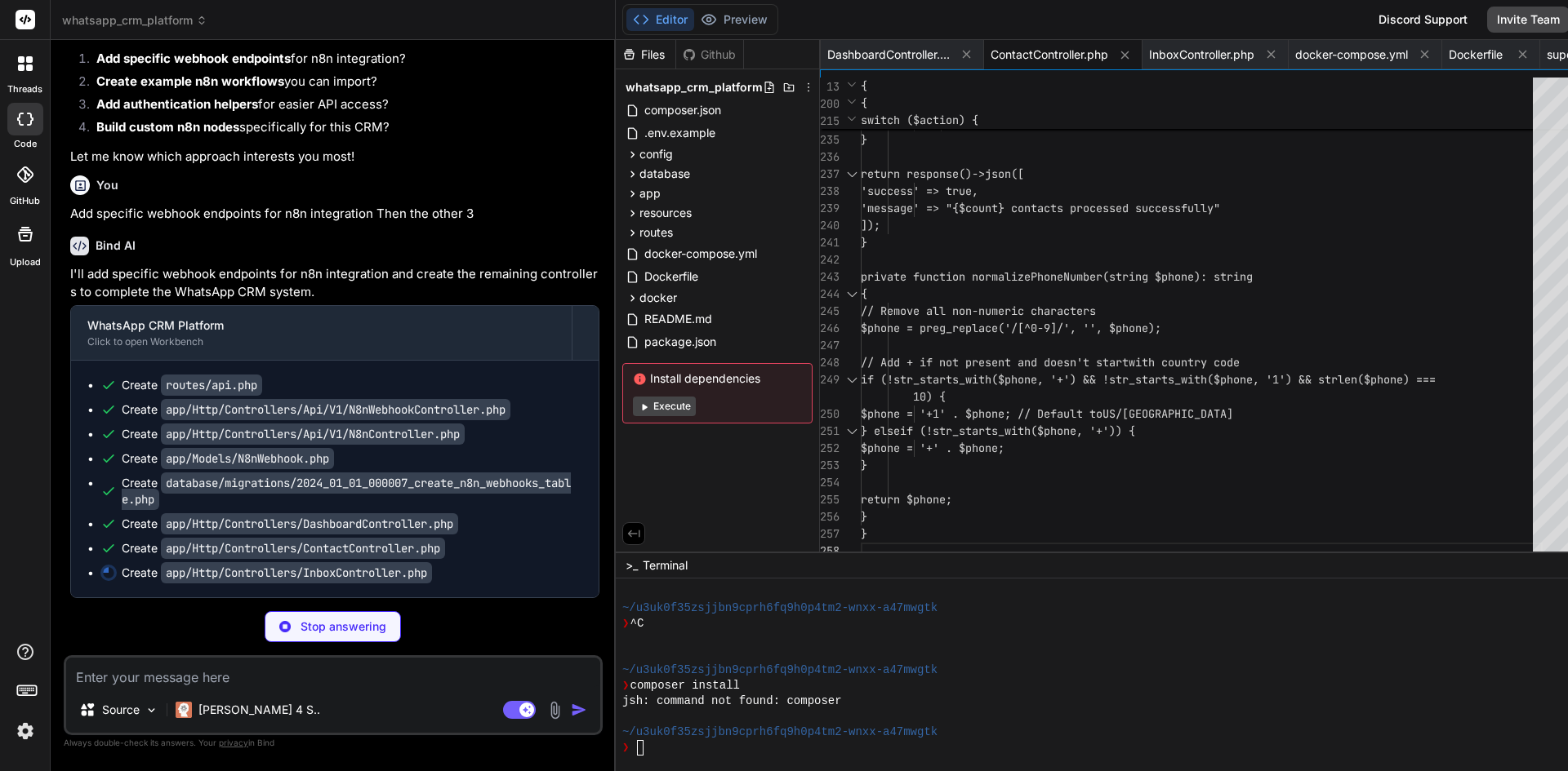
scroll to position [15571, 0]
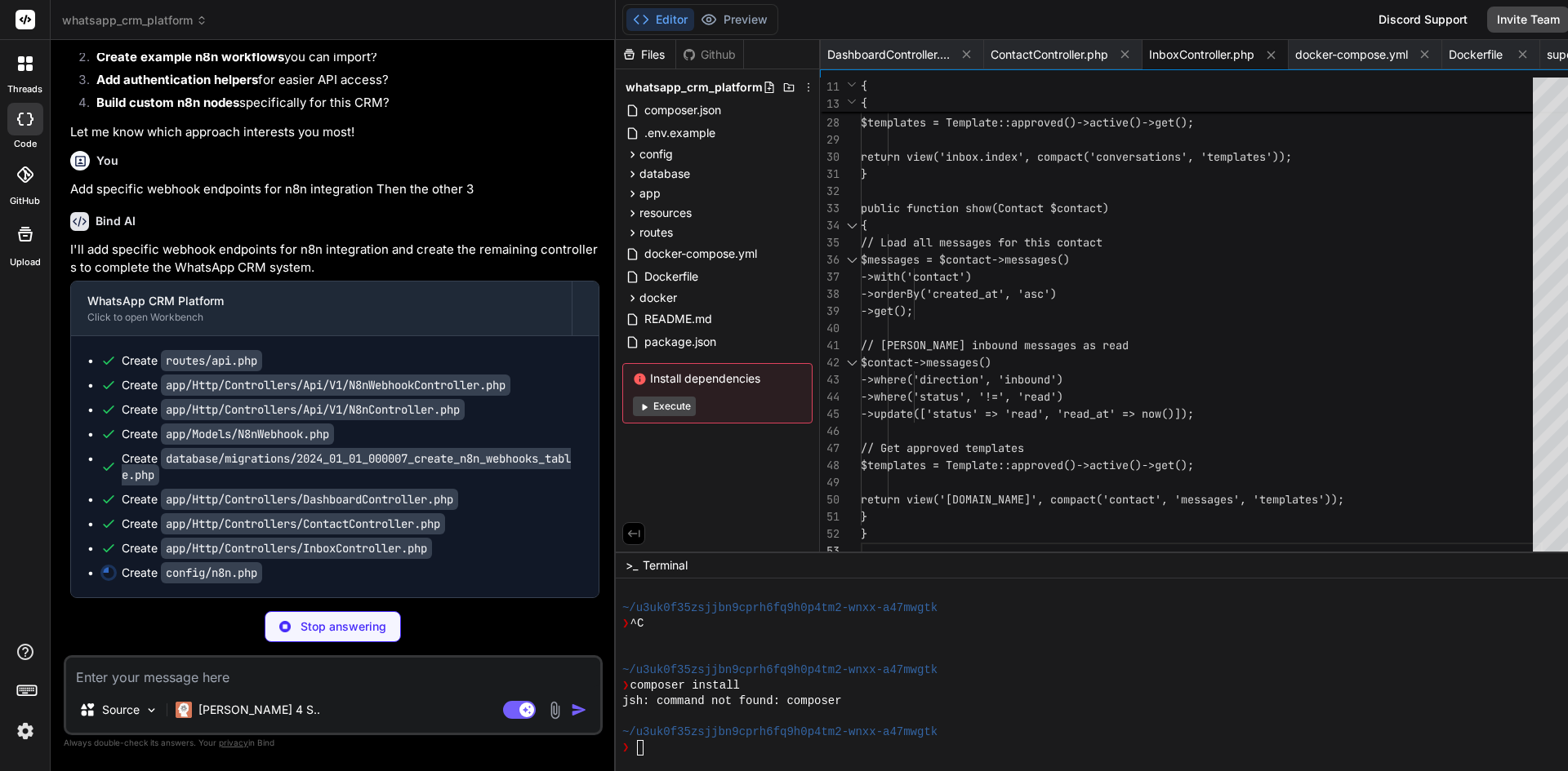
click at [32, 249] on div at bounding box center [25, 234] width 39 height 39
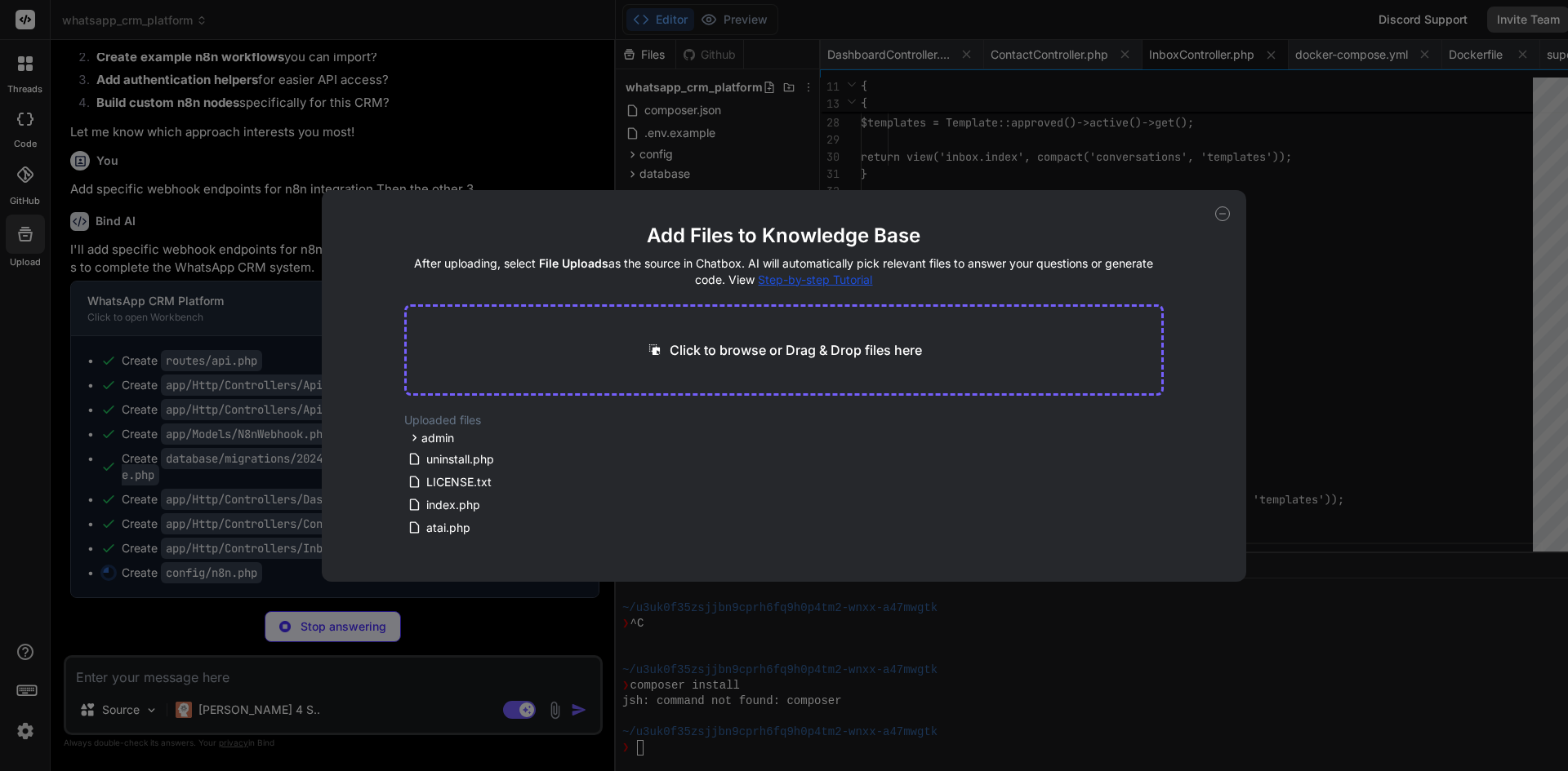
click at [1221, 217] on icon at bounding box center [1222, 213] width 14 height 14
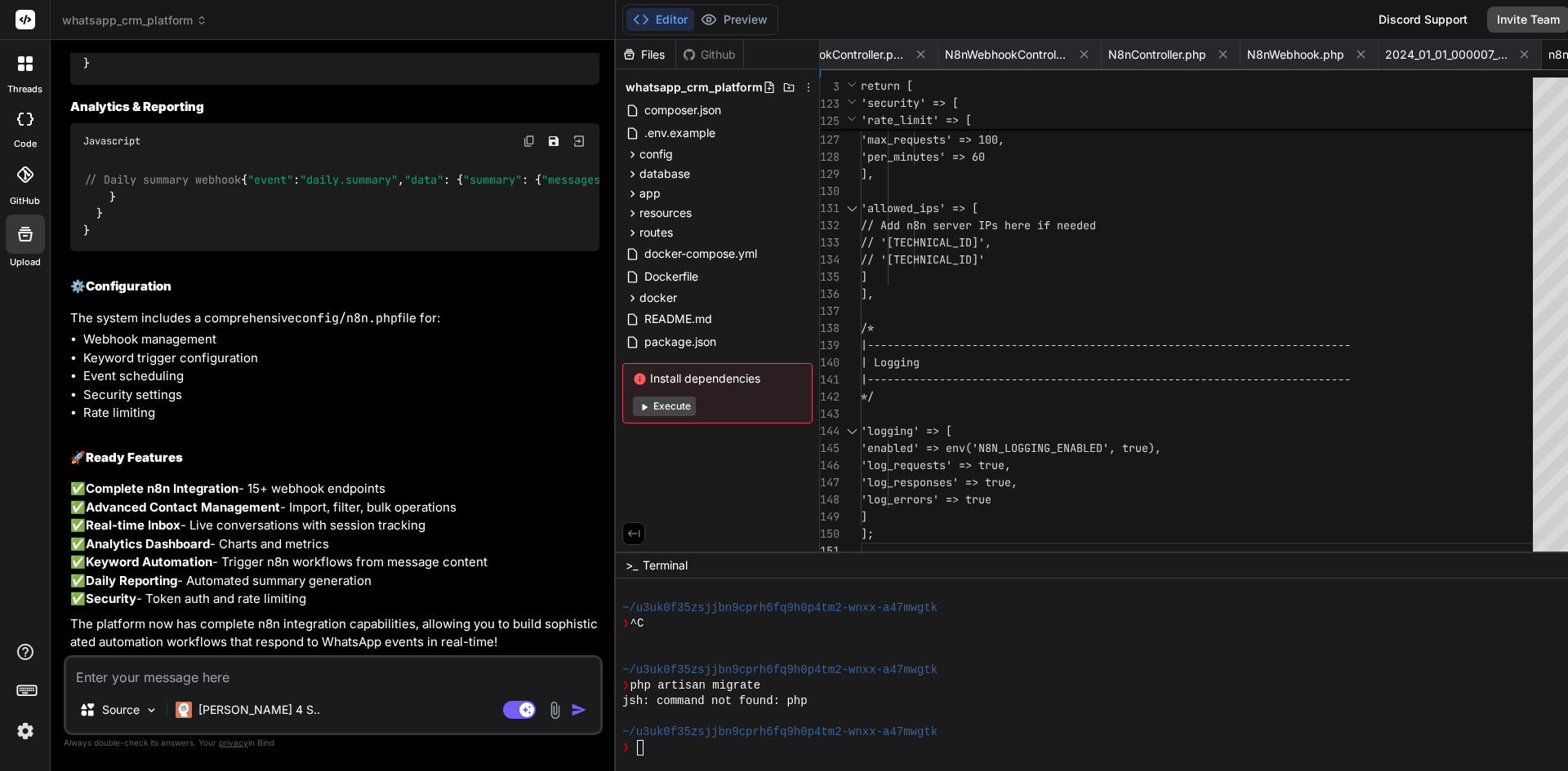
scroll to position [17926, 0]
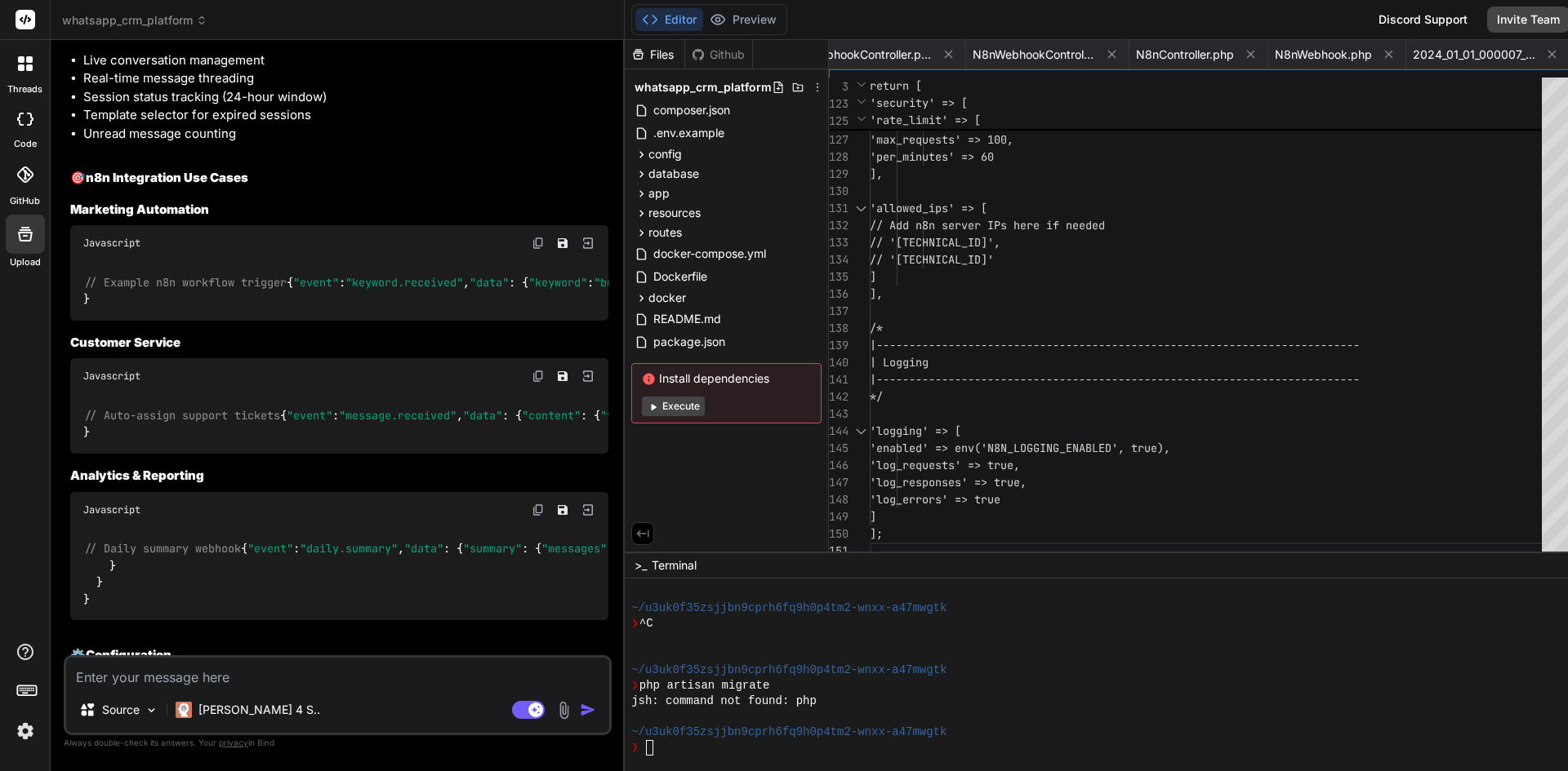
scroll to position [15726, 0]
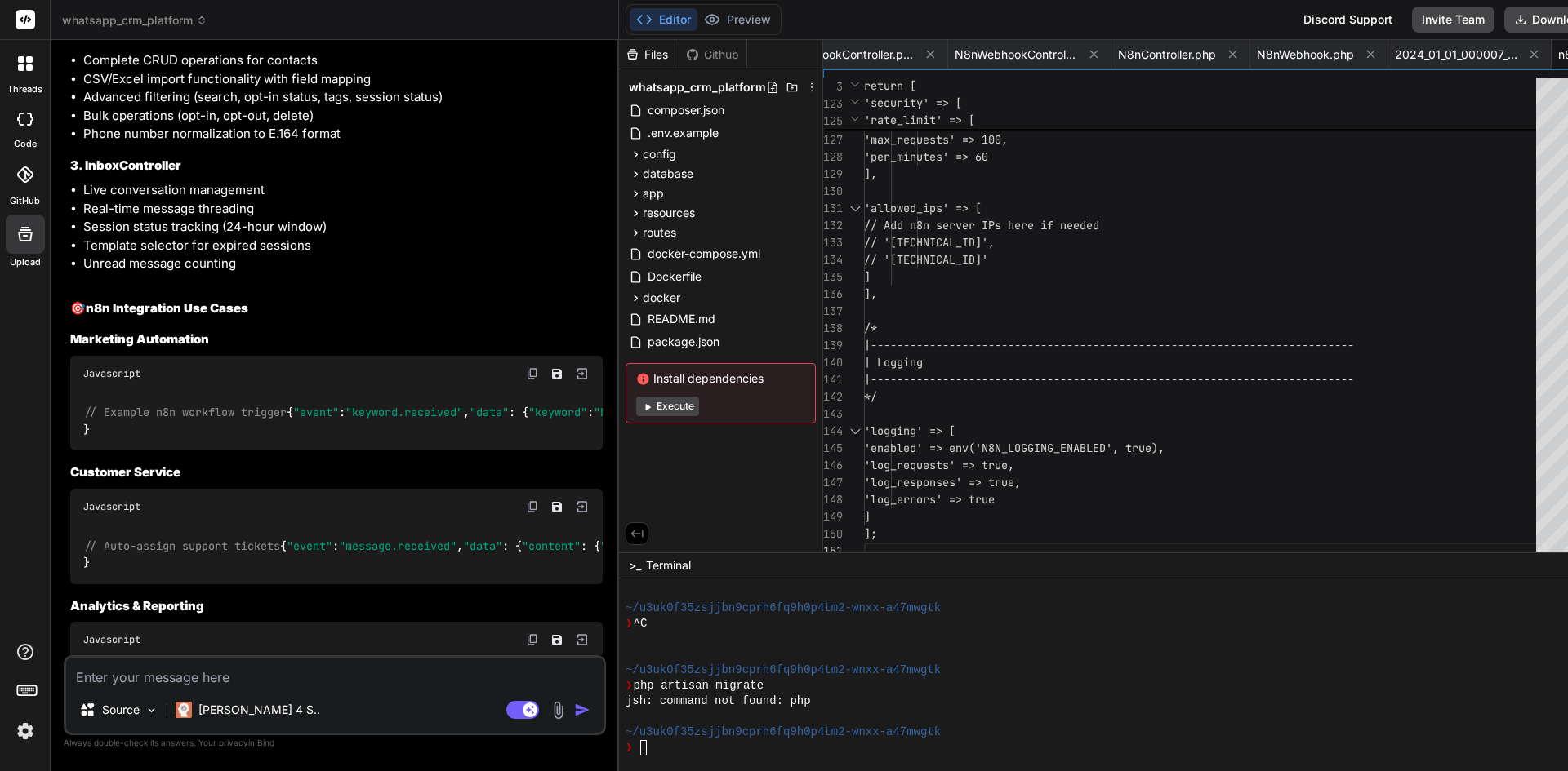
copy ul "php artisan migrate"
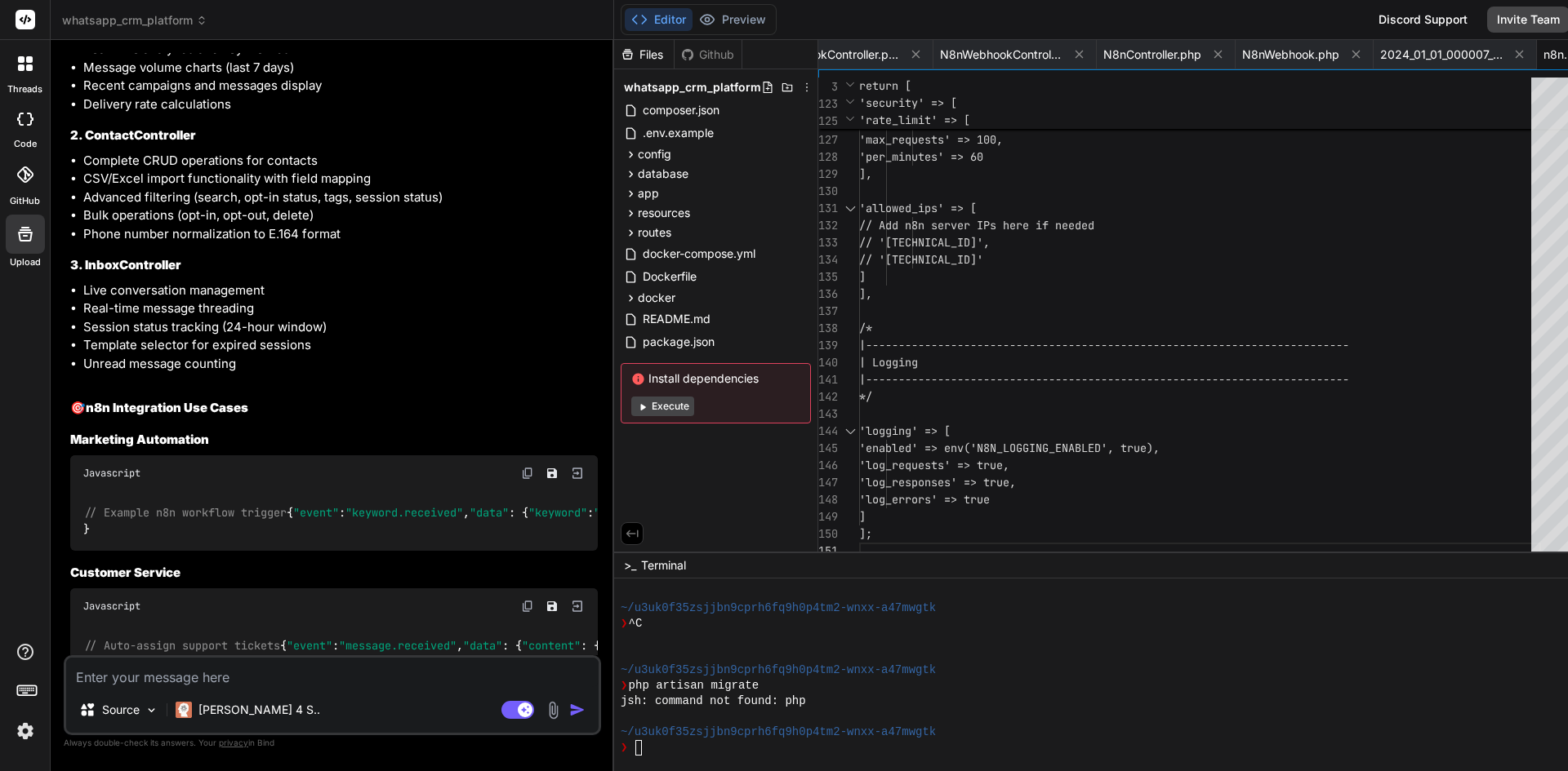
click at [645, 403] on span "Execute" at bounding box center [716, 406] width 169 height 19
click at [632, 408] on button "Execute" at bounding box center [663, 406] width 63 height 19
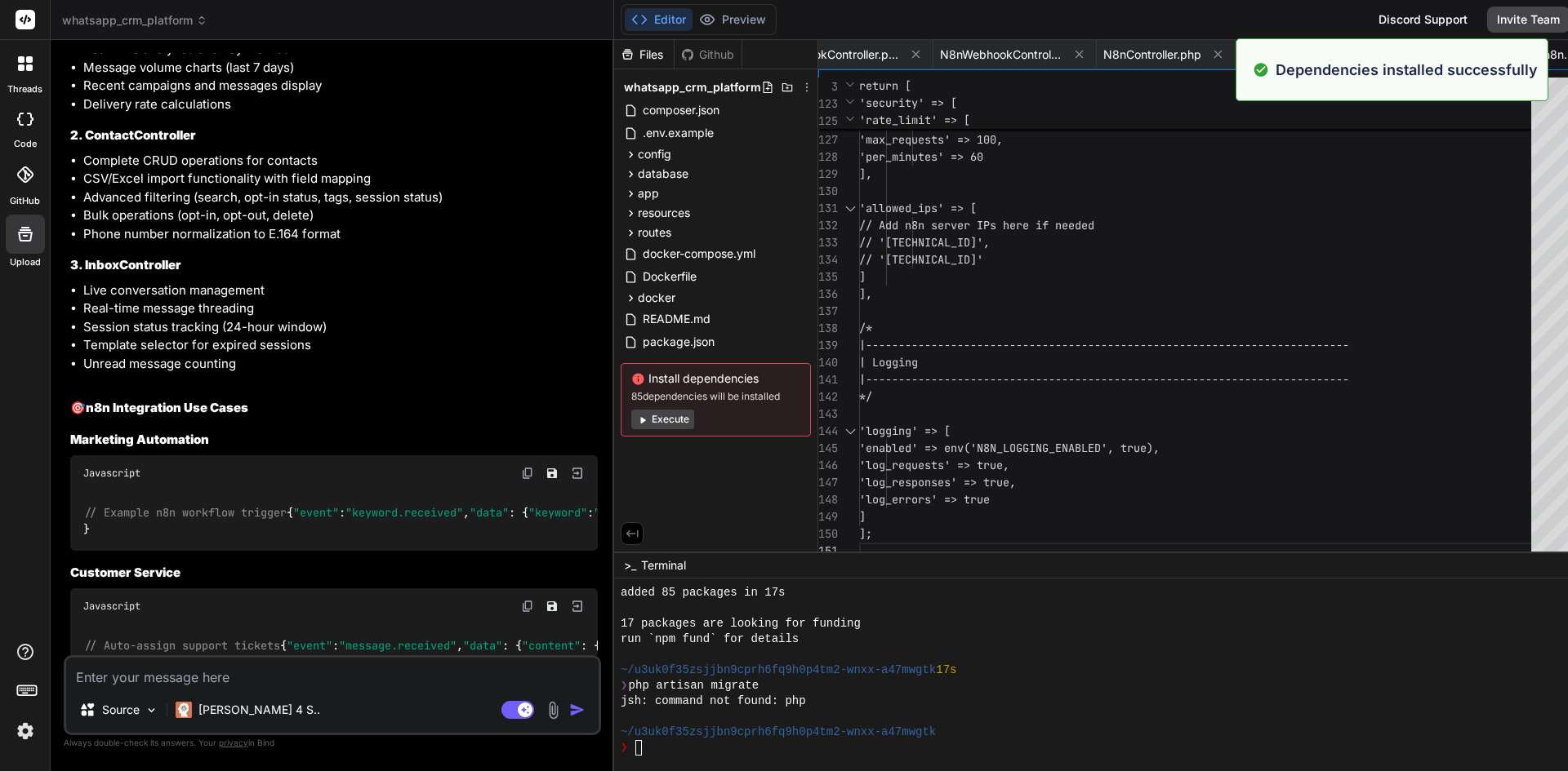
scroll to position [636, 0]
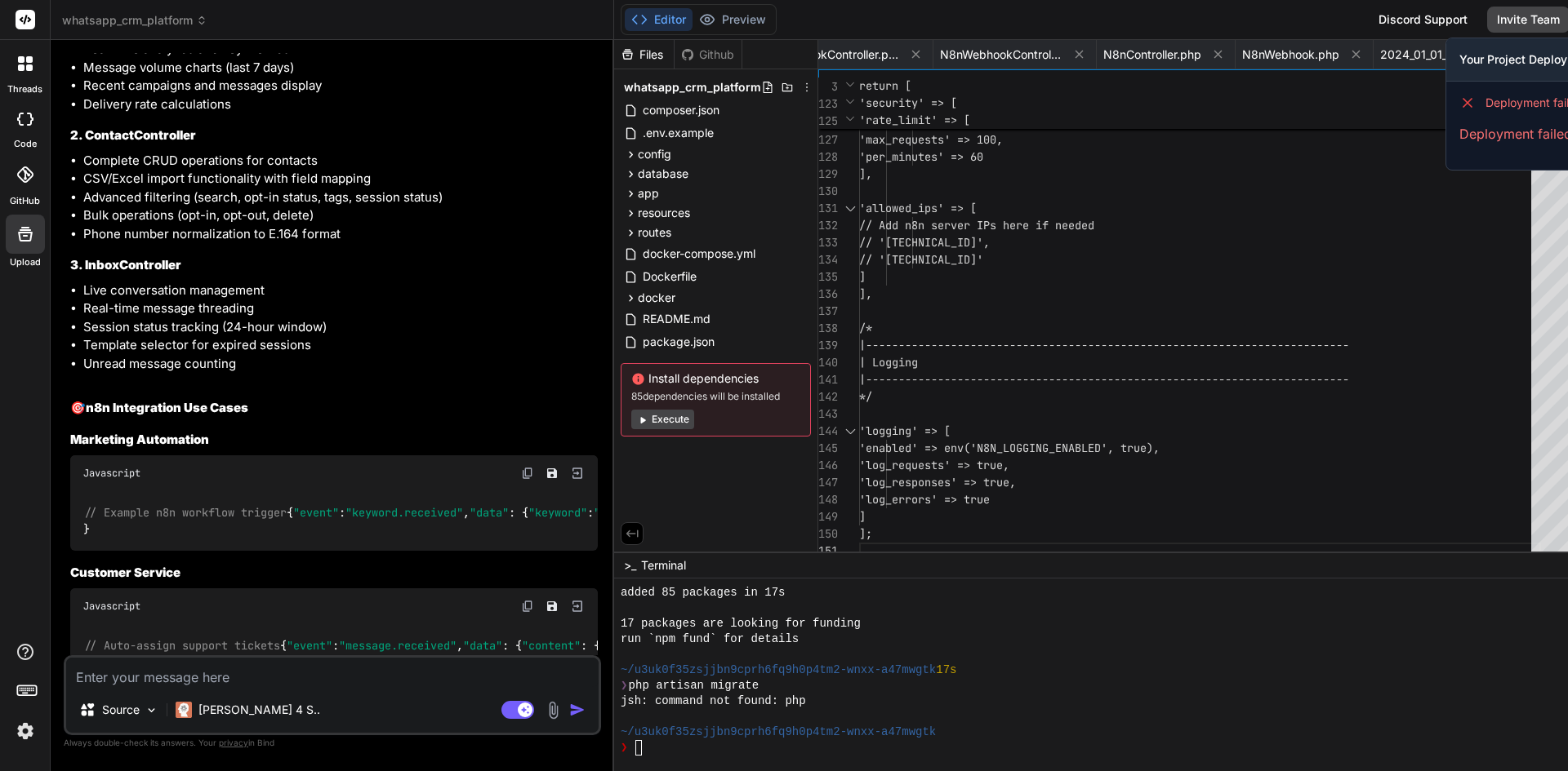
click at [1423, 3] on div "Editor Preview Disabled until preview for your project is generated Discord Sup…" at bounding box center [1185, 19] width 1144 height 40
click at [1567, 24] on icon at bounding box center [1595, 19] width 9 height 9
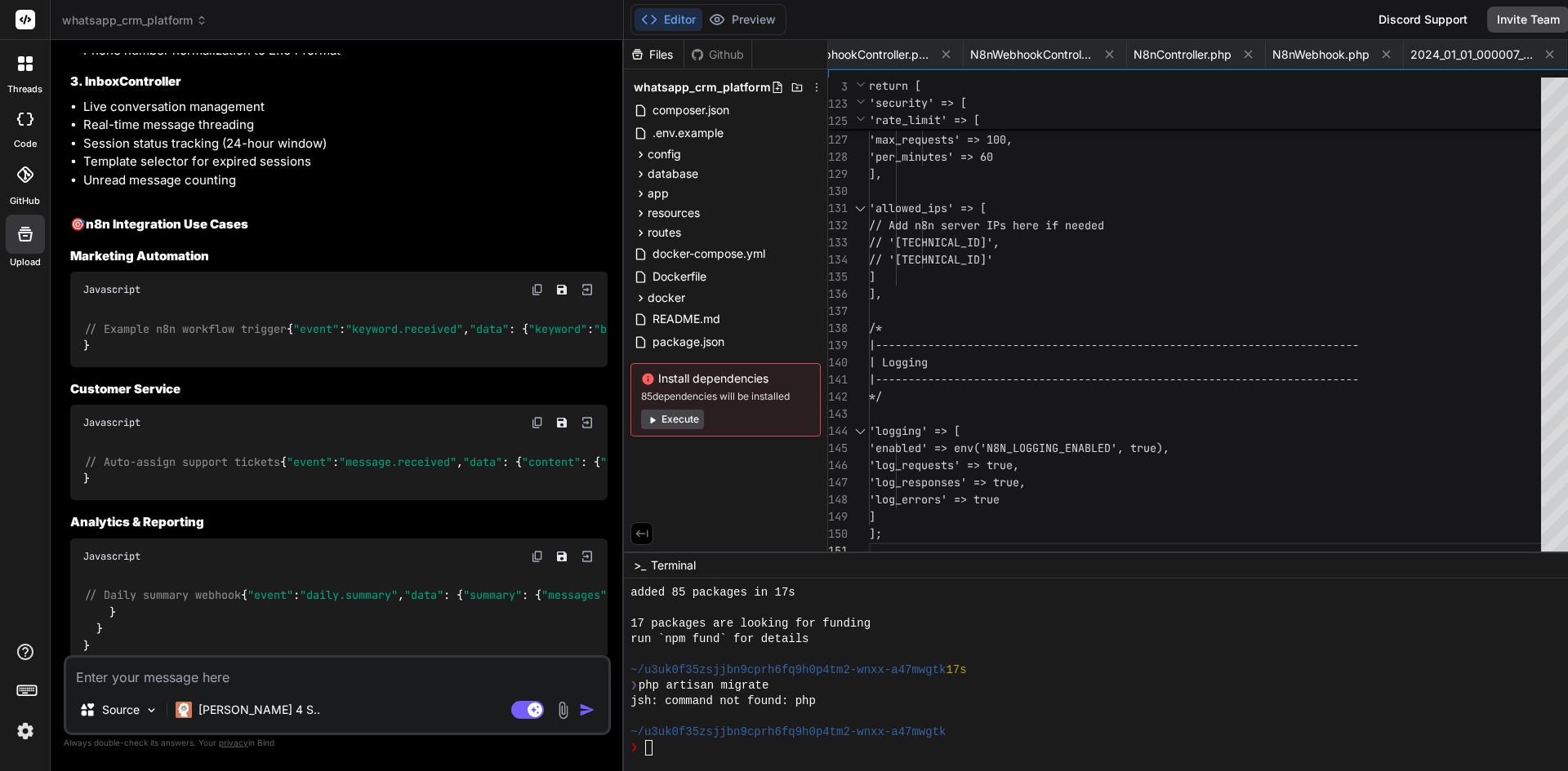
click at [260, 679] on textarea at bounding box center [337, 672] width 542 height 30
click at [19, 66] on icon at bounding box center [21, 68] width 7 height 7
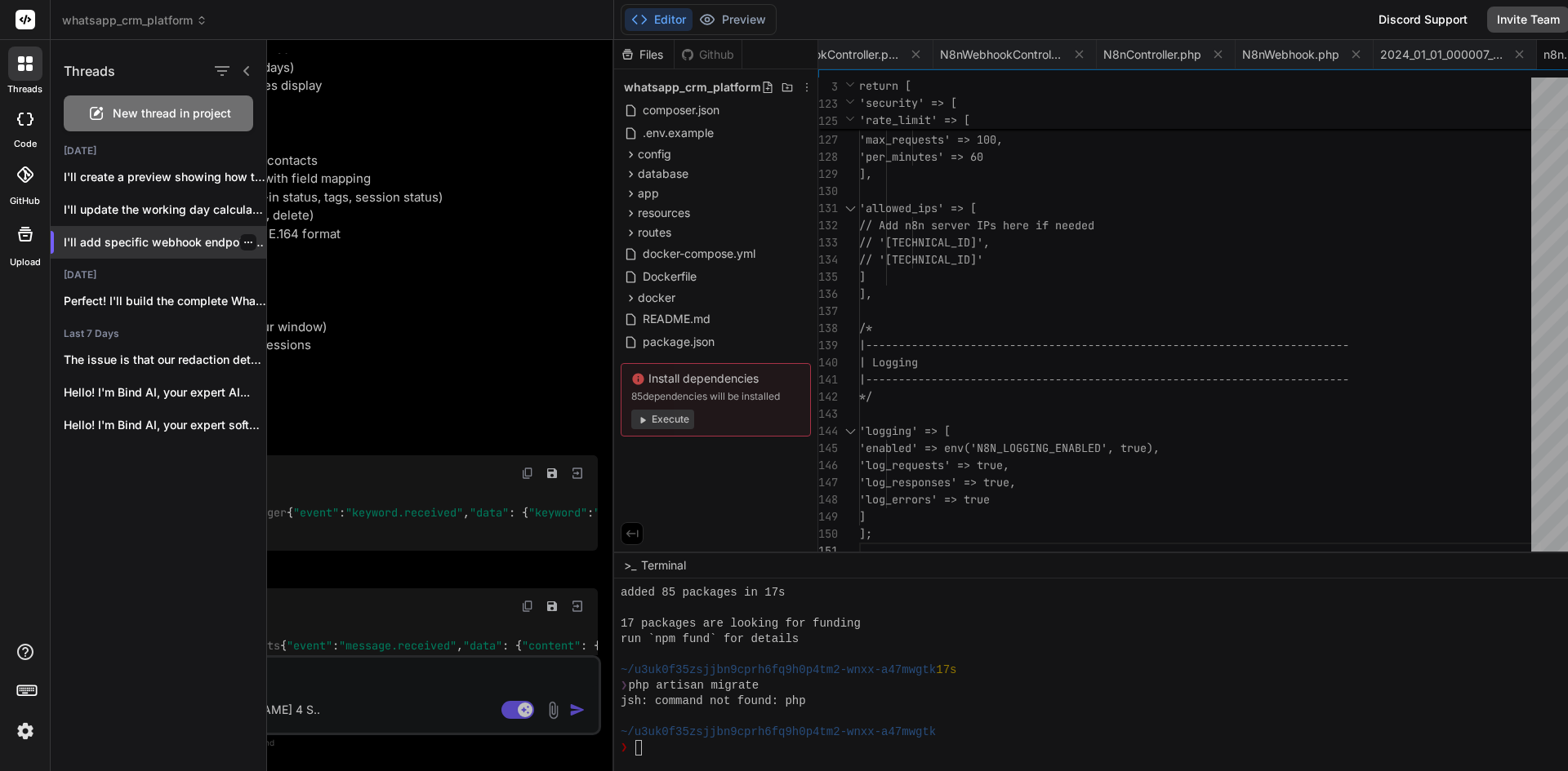
click at [175, 241] on p "I'll add specific webhook endpoints for ..." at bounding box center [164, 242] width 202 height 16
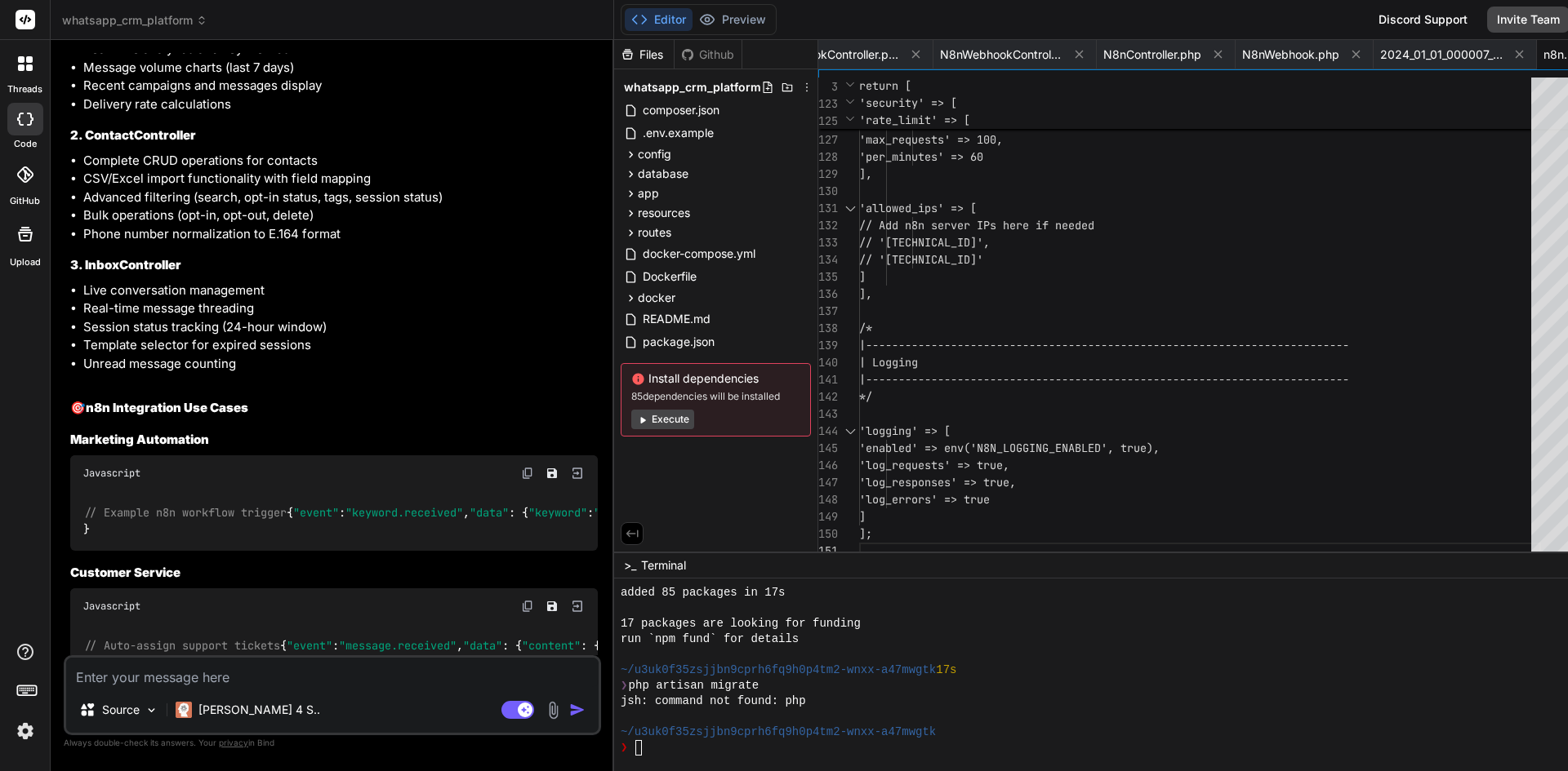
click at [183, 25] on span "whatsapp_crm_platform" at bounding box center [135, 19] width 146 height 16
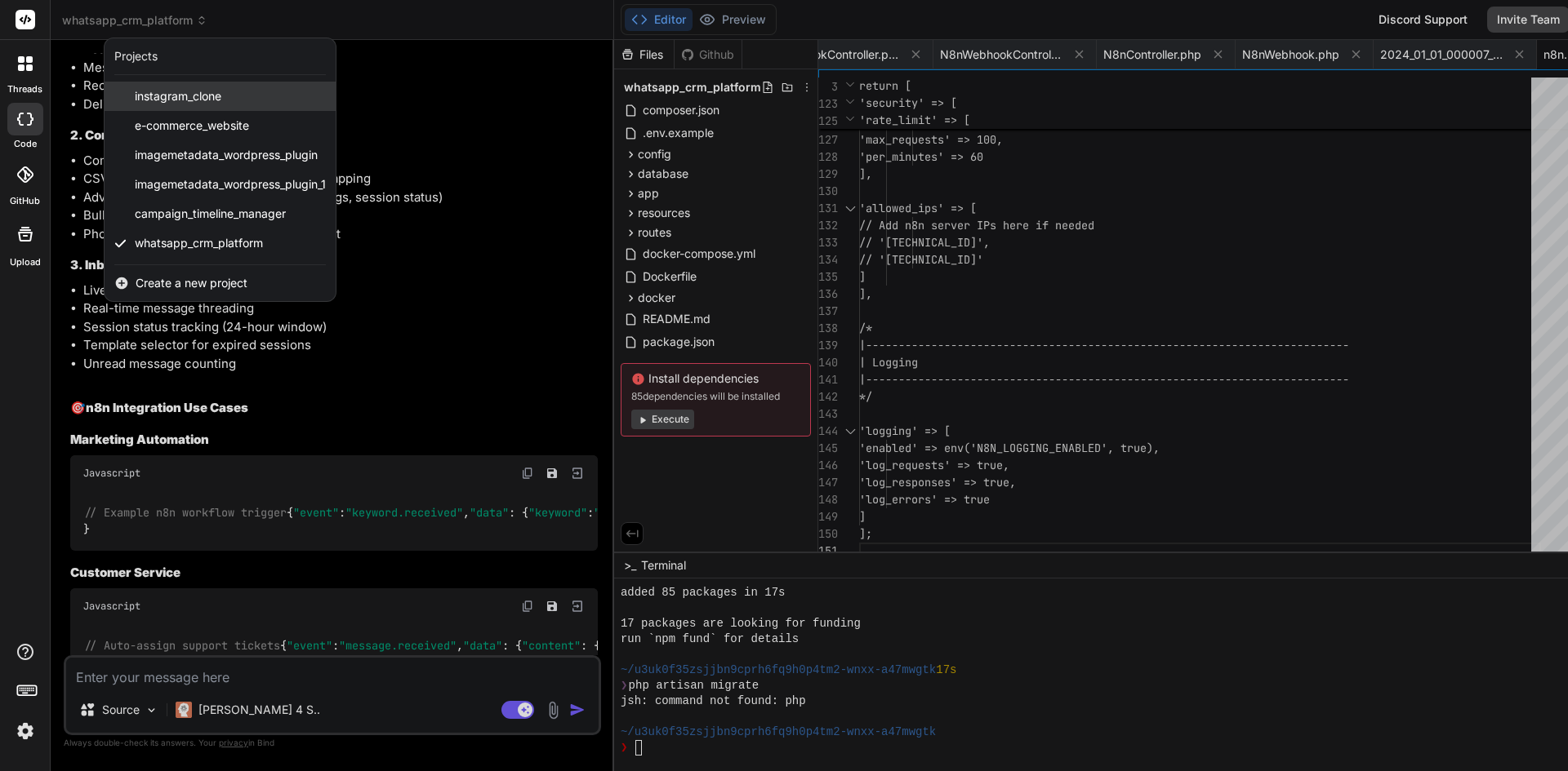
click at [253, 107] on div "instagram_clone" at bounding box center [219, 96] width 231 height 30
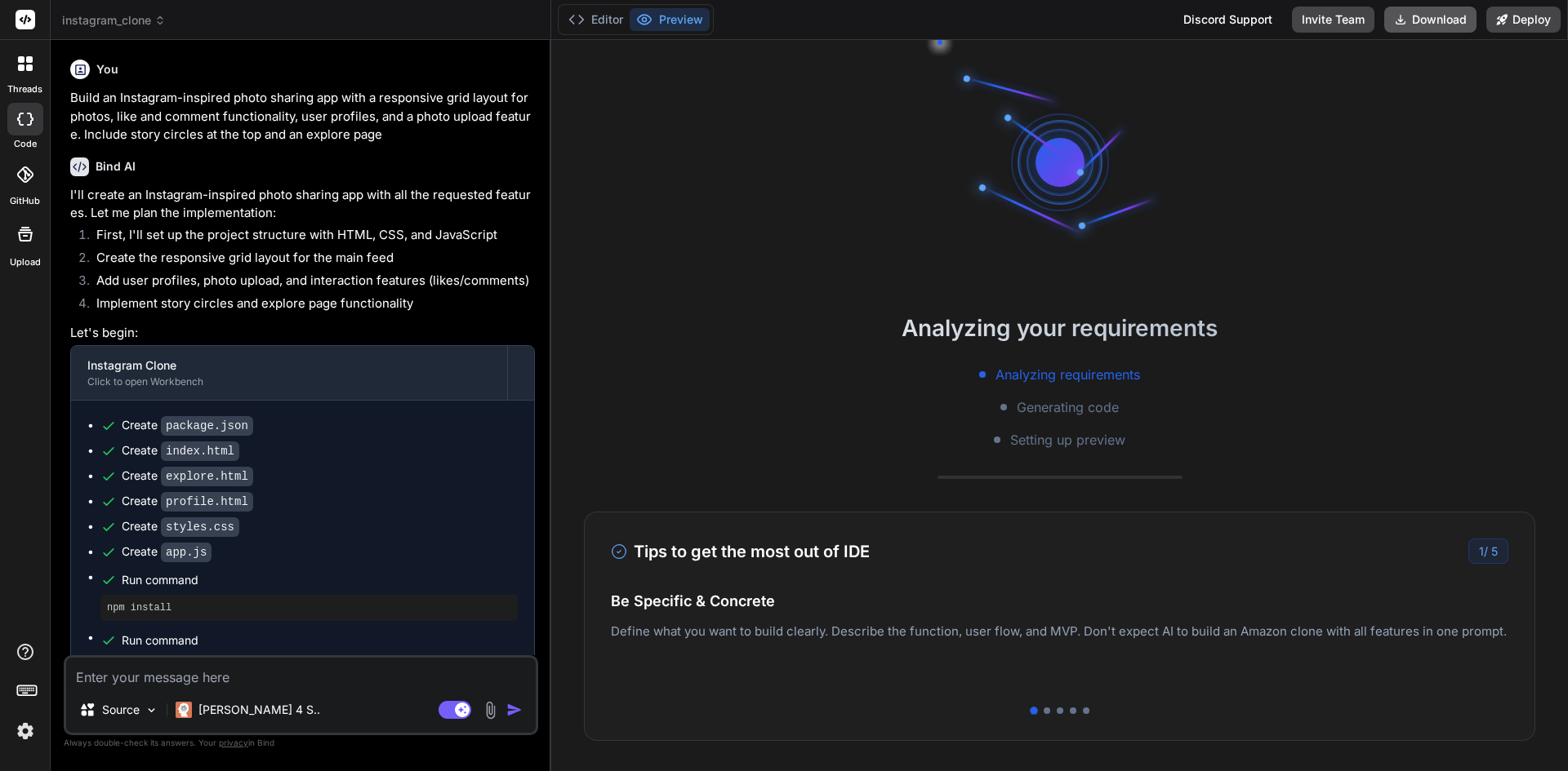
scroll to position [775, 0]
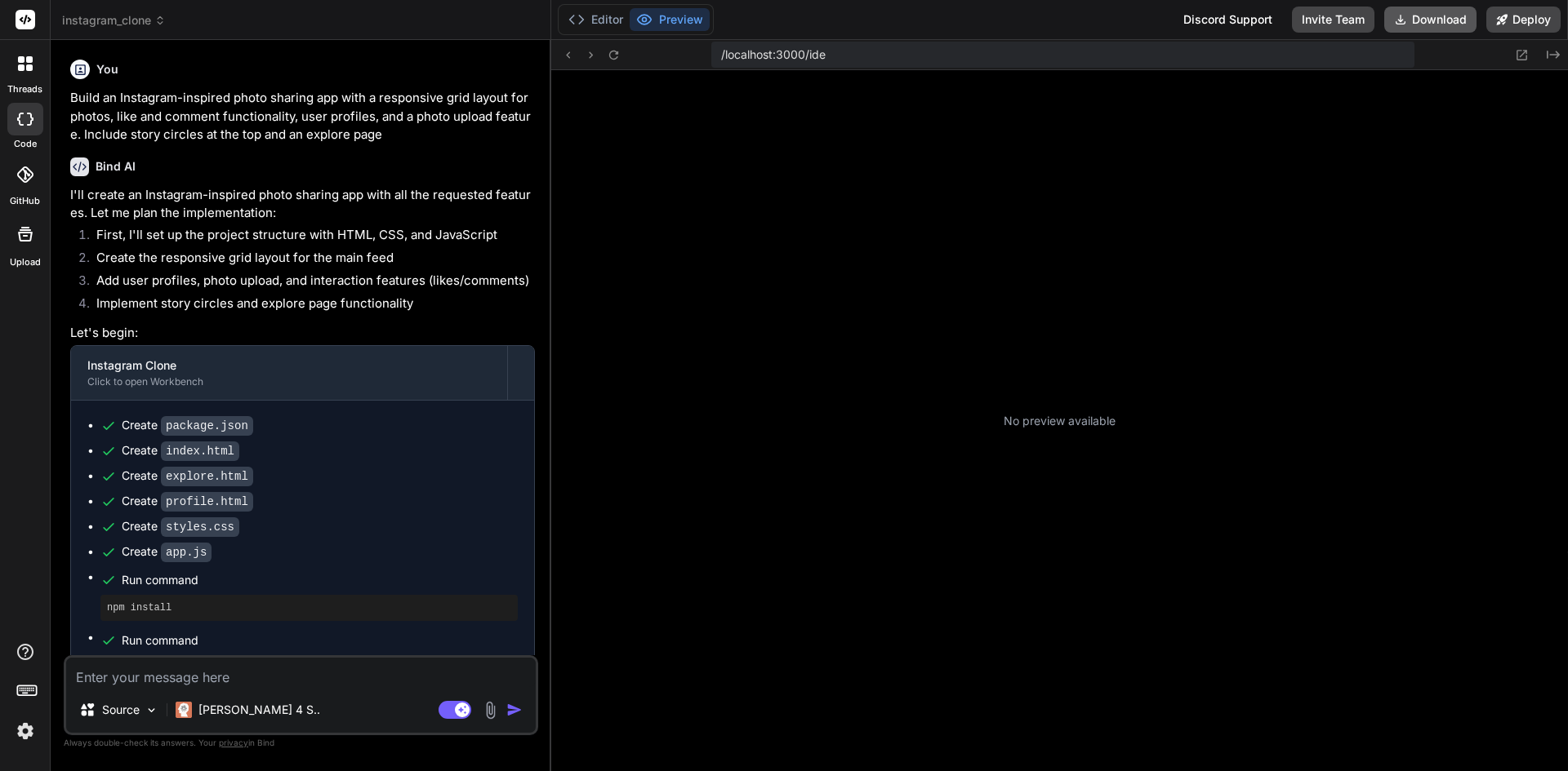
click at [147, 13] on span "instagram_clone" at bounding box center [113, 19] width 103 height 16
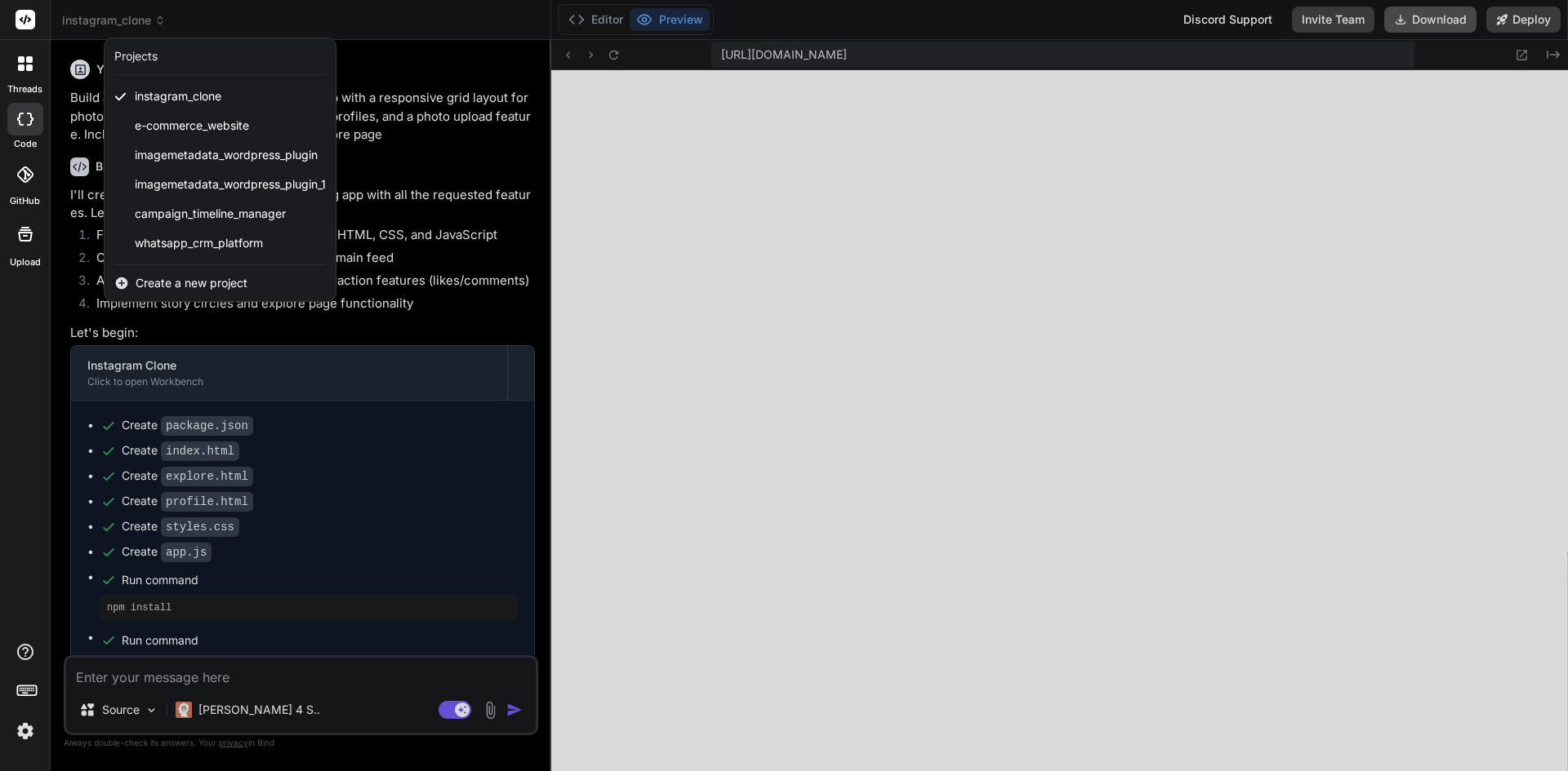
scroll to position [1365, 0]
click at [598, 25] on div at bounding box center [784, 385] width 1568 height 771
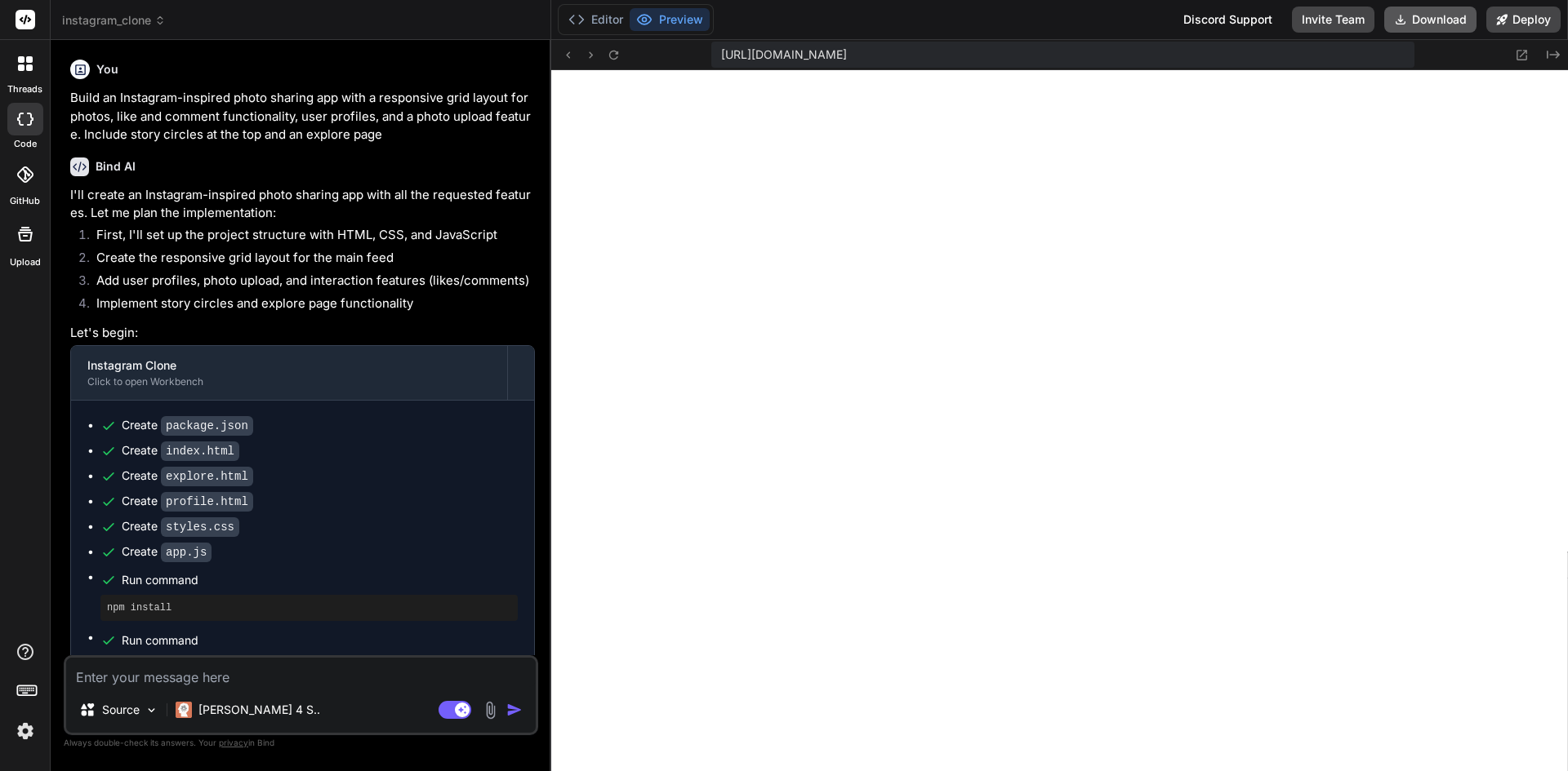
click at [598, 25] on button "Editor" at bounding box center [596, 19] width 68 height 23
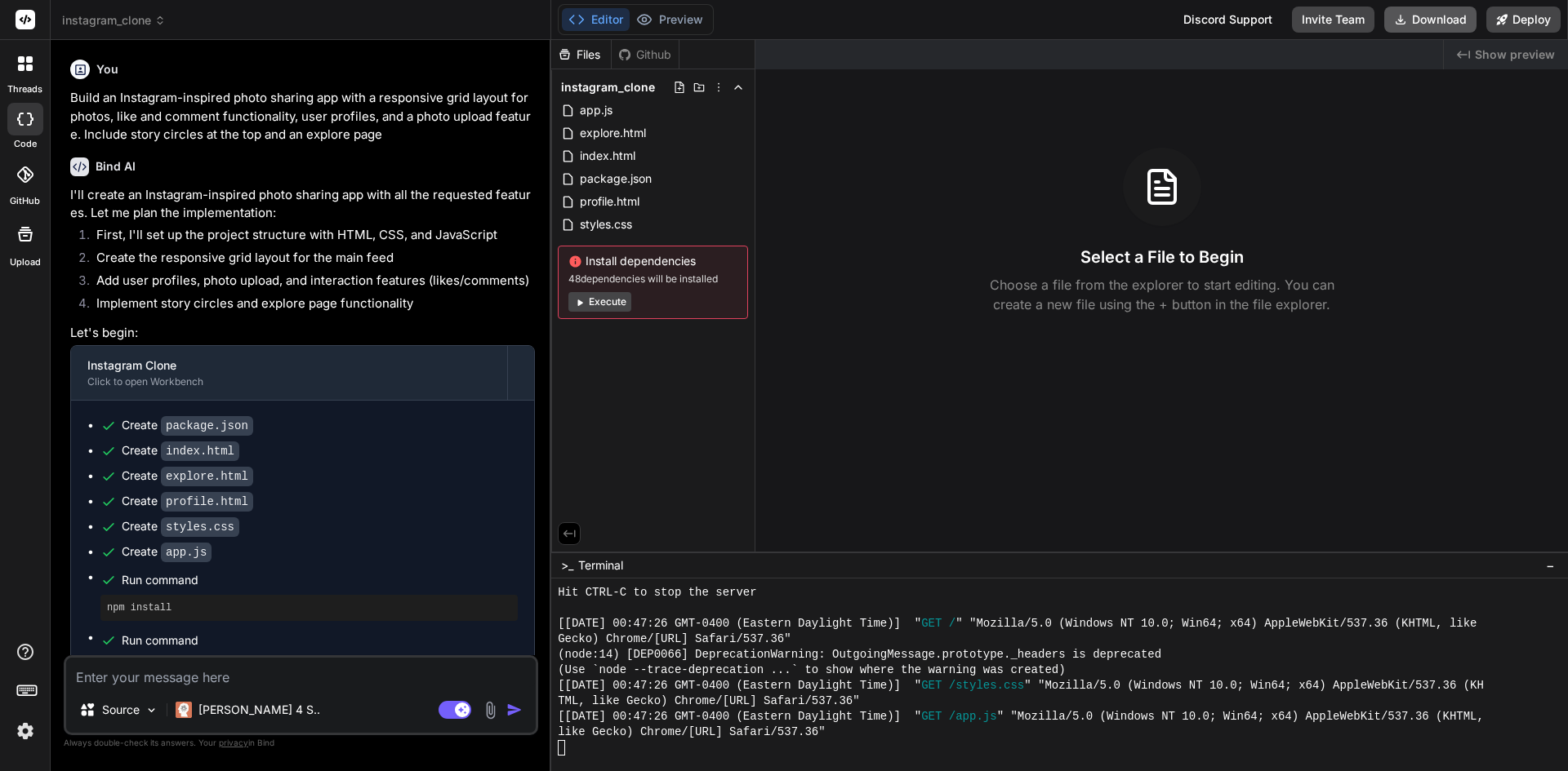
click at [104, 22] on span "instagram_clone" at bounding box center [113, 19] width 103 height 16
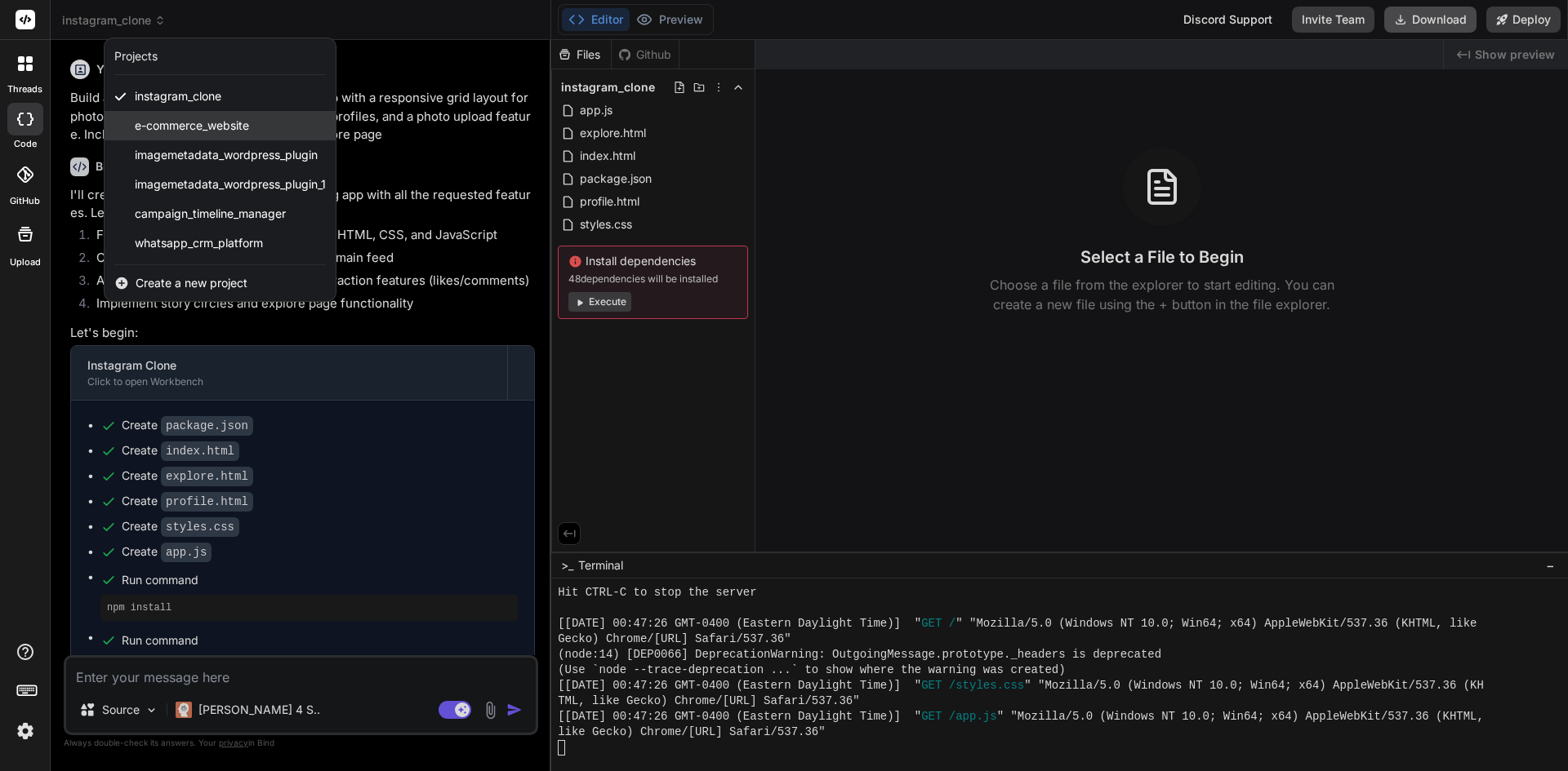
click at [196, 124] on span "e-commerce_website" at bounding box center [191, 125] width 114 height 16
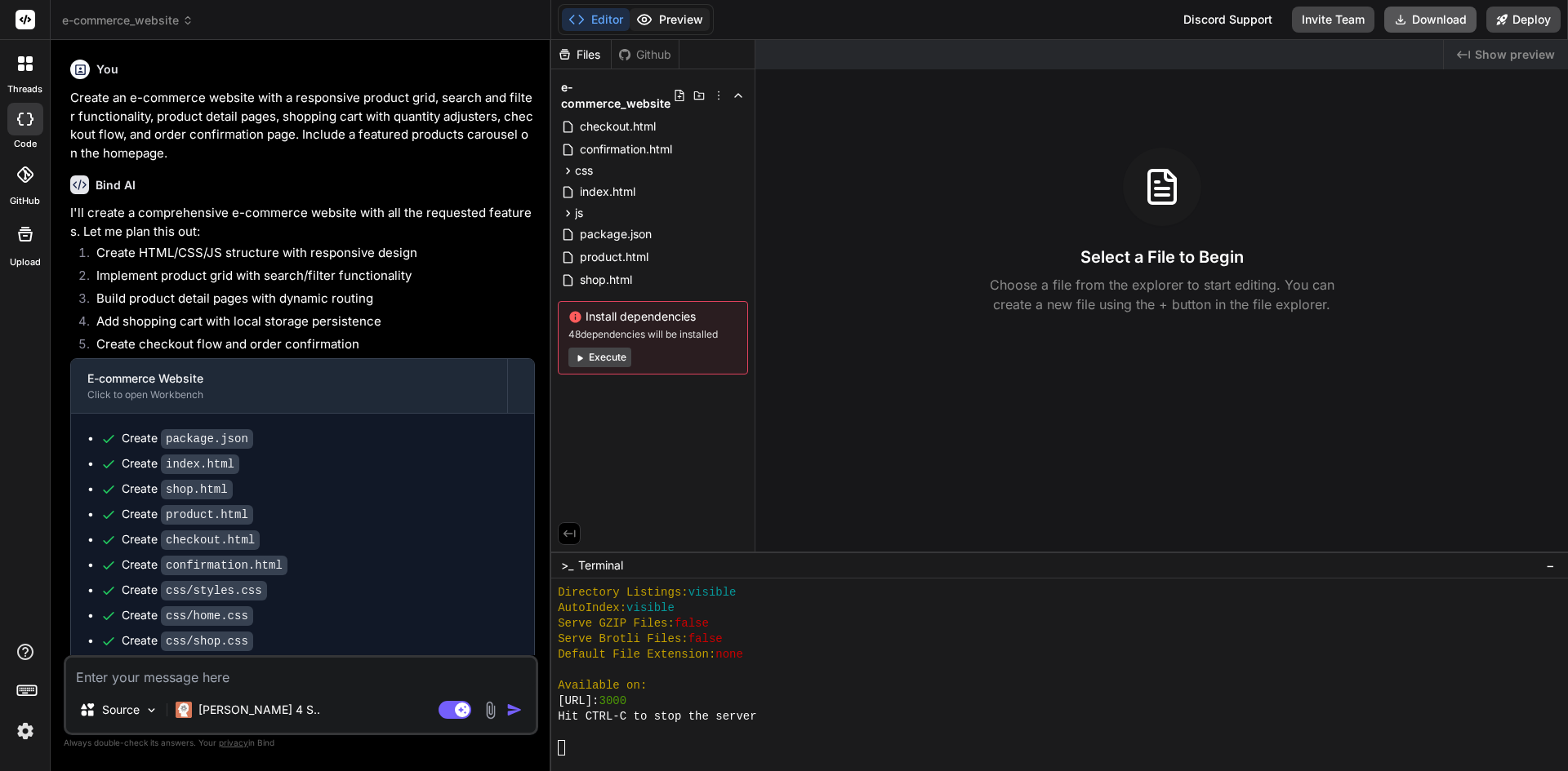
scroll to position [2481, 0]
click at [693, 23] on button "Preview" at bounding box center [670, 19] width 80 height 23
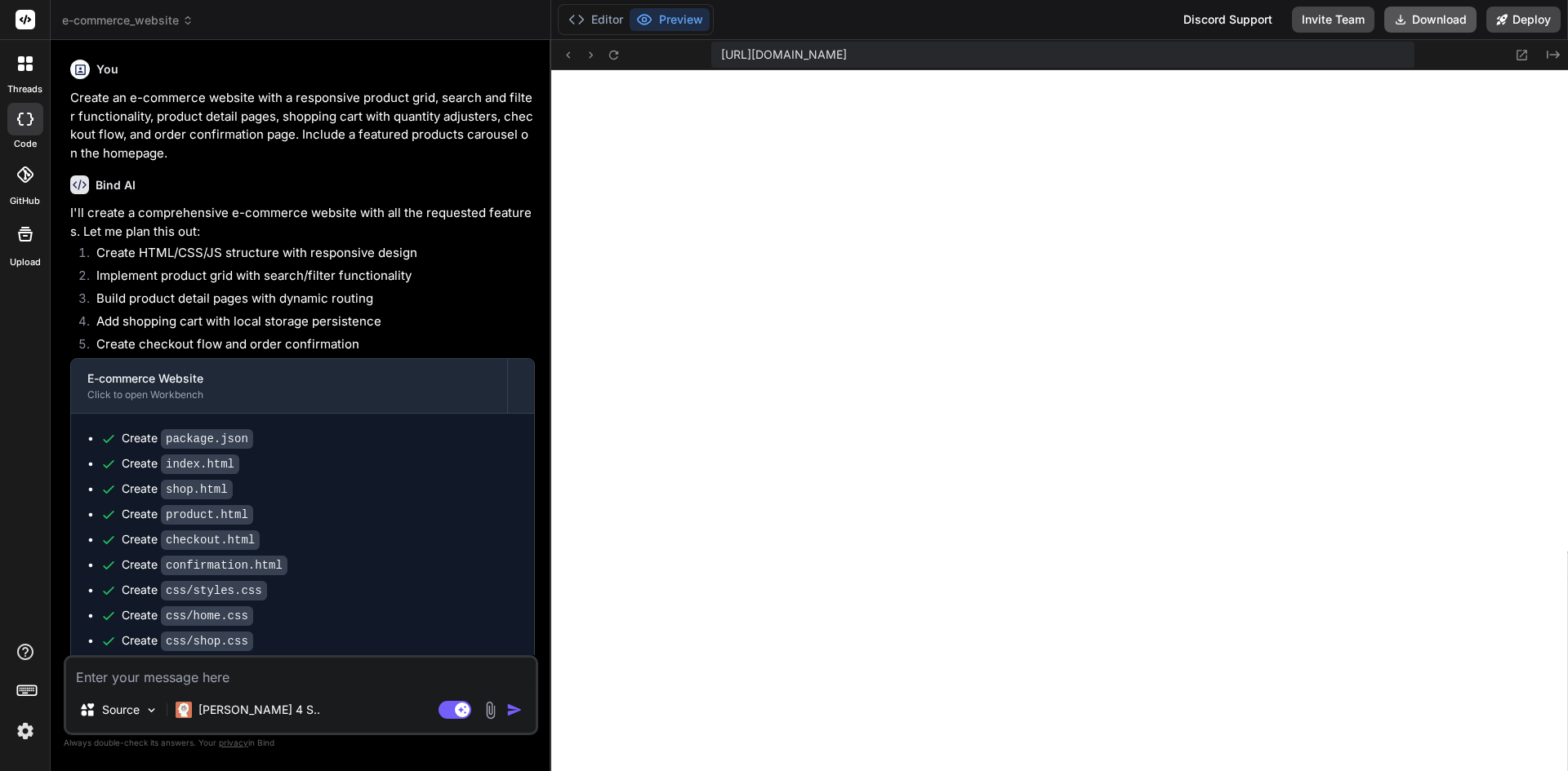
click at [154, 15] on span "e-commerce_website" at bounding box center [127, 19] width 131 height 16
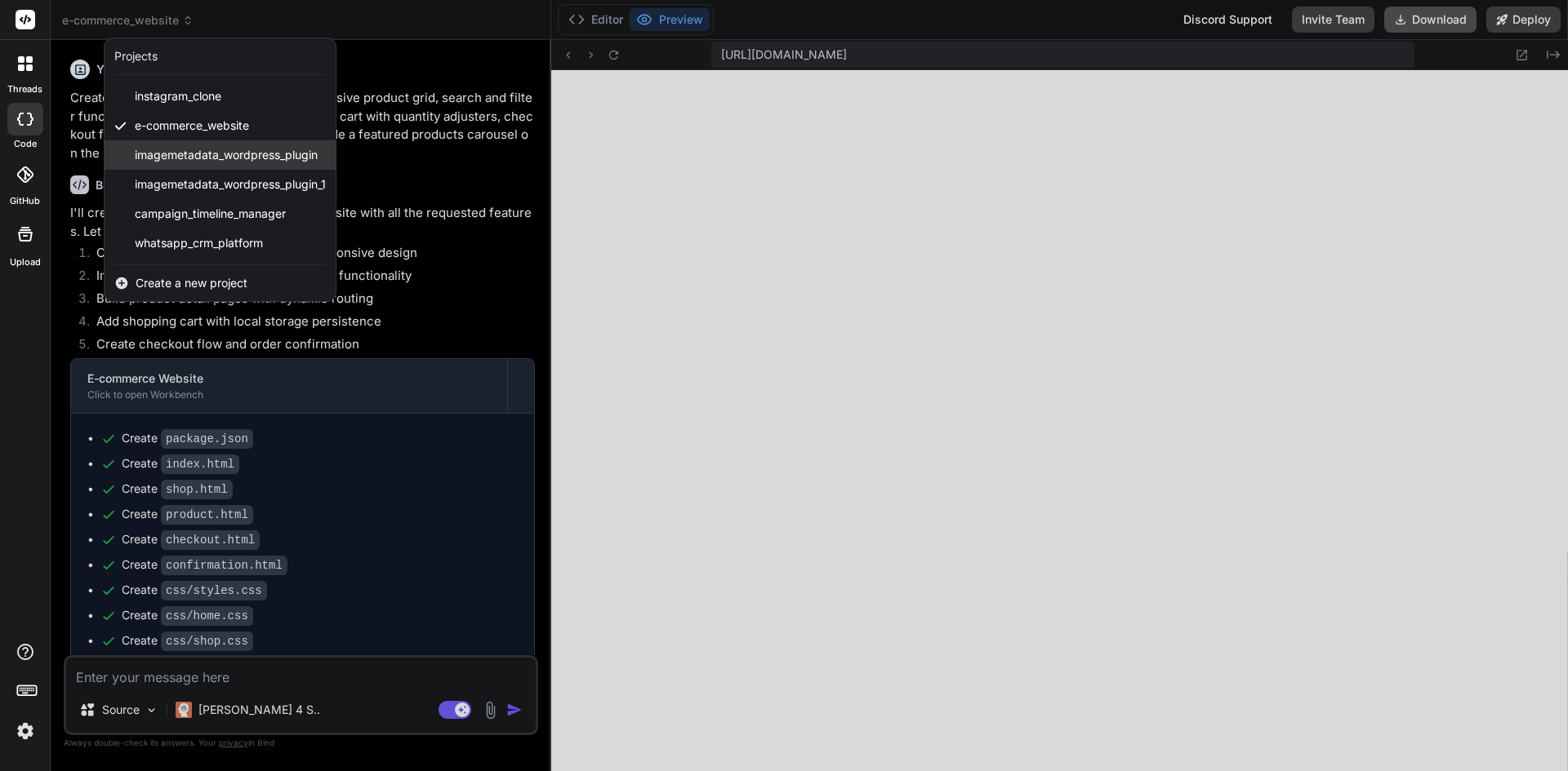
click at [176, 152] on span "imagemetadata_wordpress_plugin" at bounding box center [226, 155] width 183 height 16
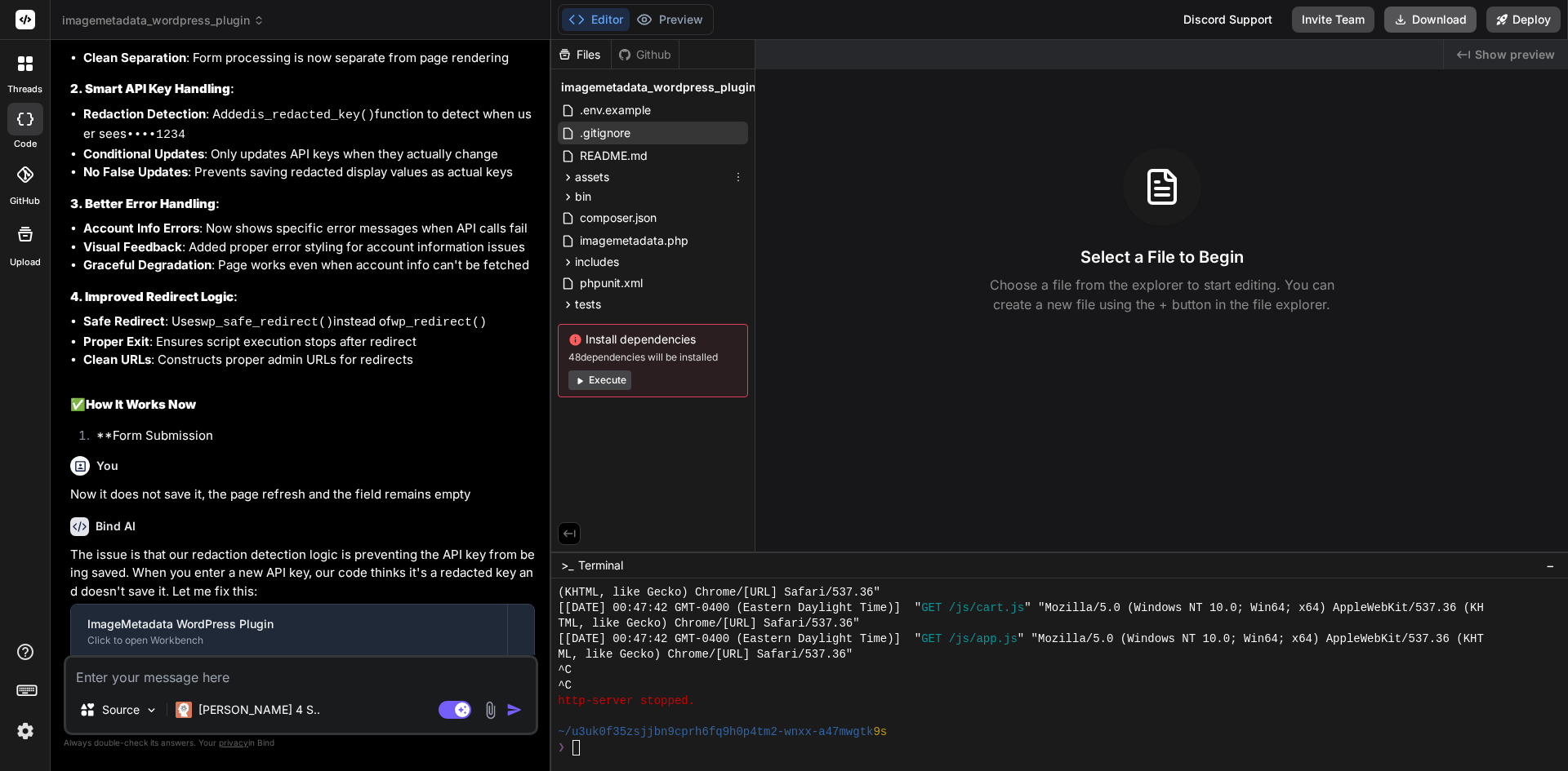
scroll to position [4265, 0]
click at [611, 381] on button "Execute" at bounding box center [599, 380] width 63 height 19
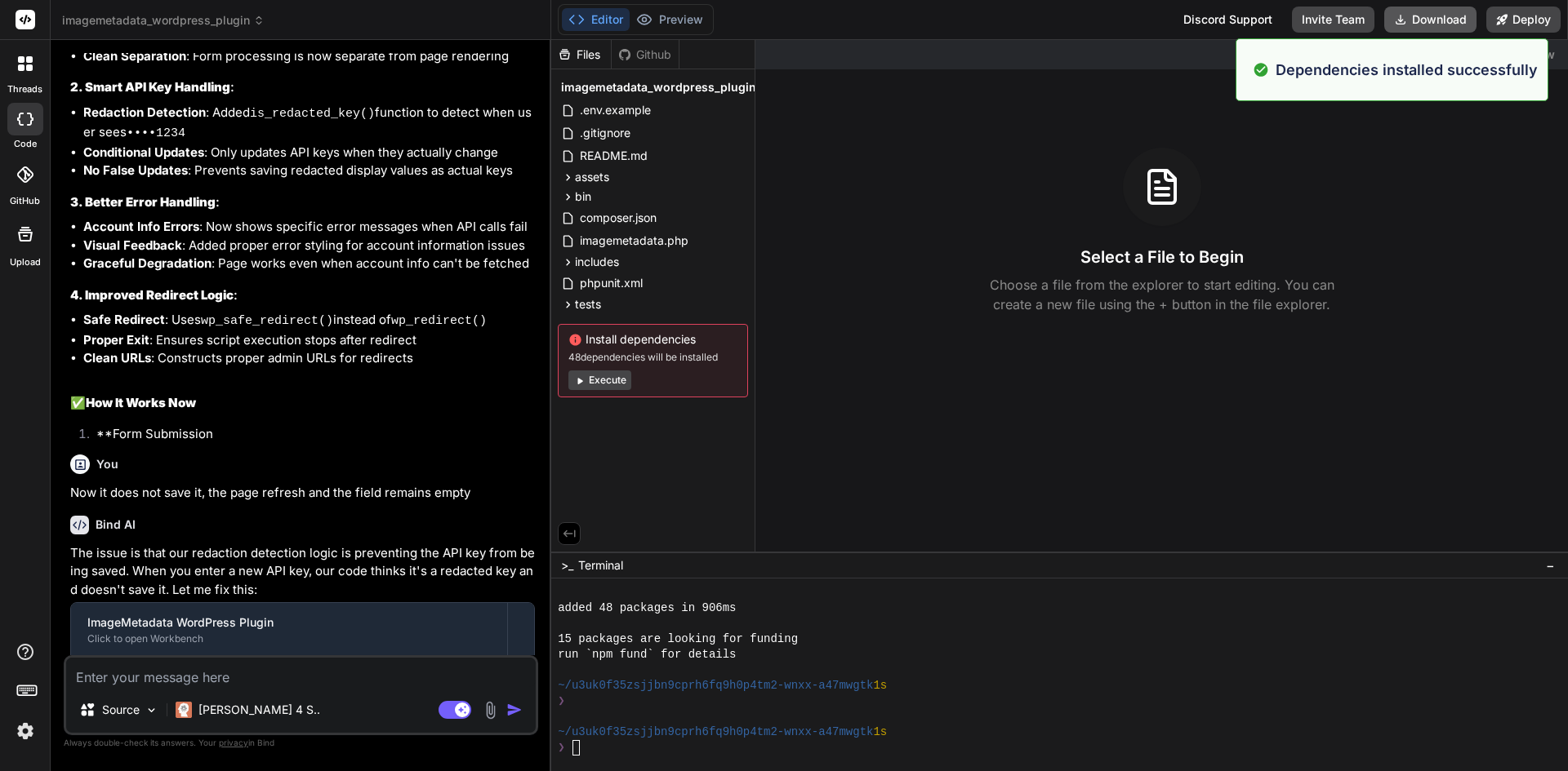
scroll to position [2792, 0]
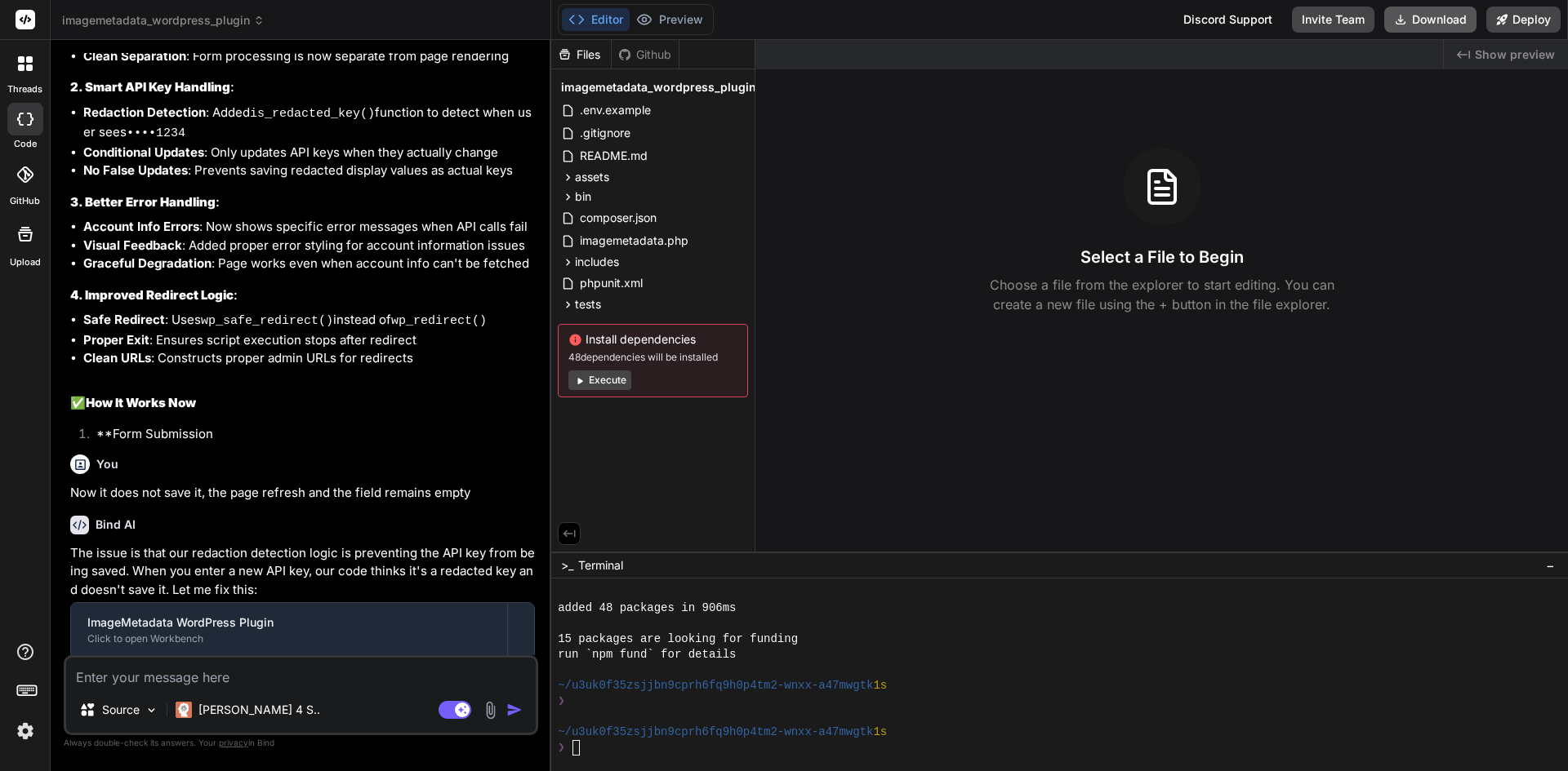
click at [126, 19] on span "imagemetadata_wordpress_plugin" at bounding box center [163, 19] width 202 height 16
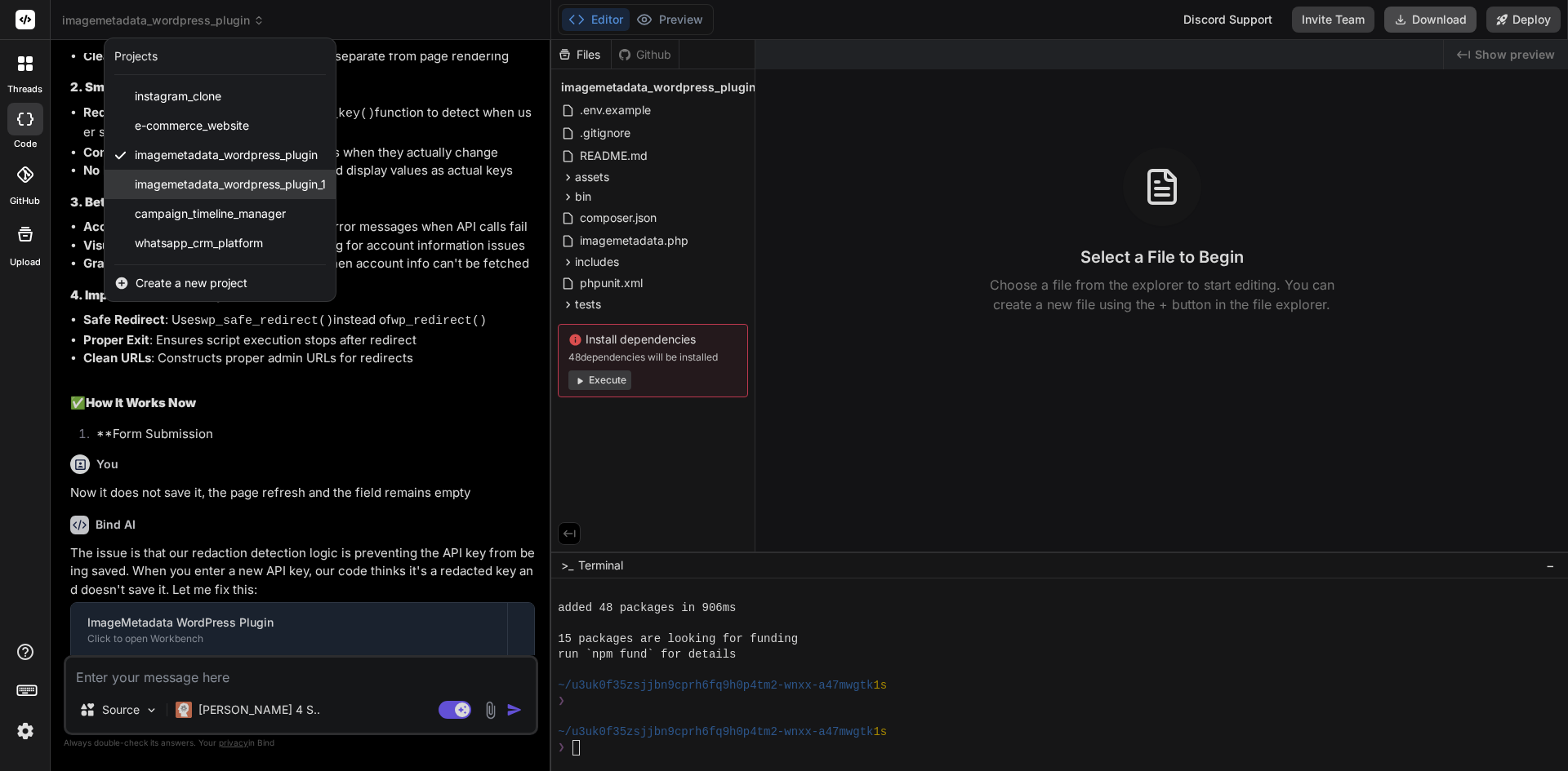
click at [202, 182] on span "imagemetadata_wordpress_plugin_1" at bounding box center [230, 184] width 191 height 16
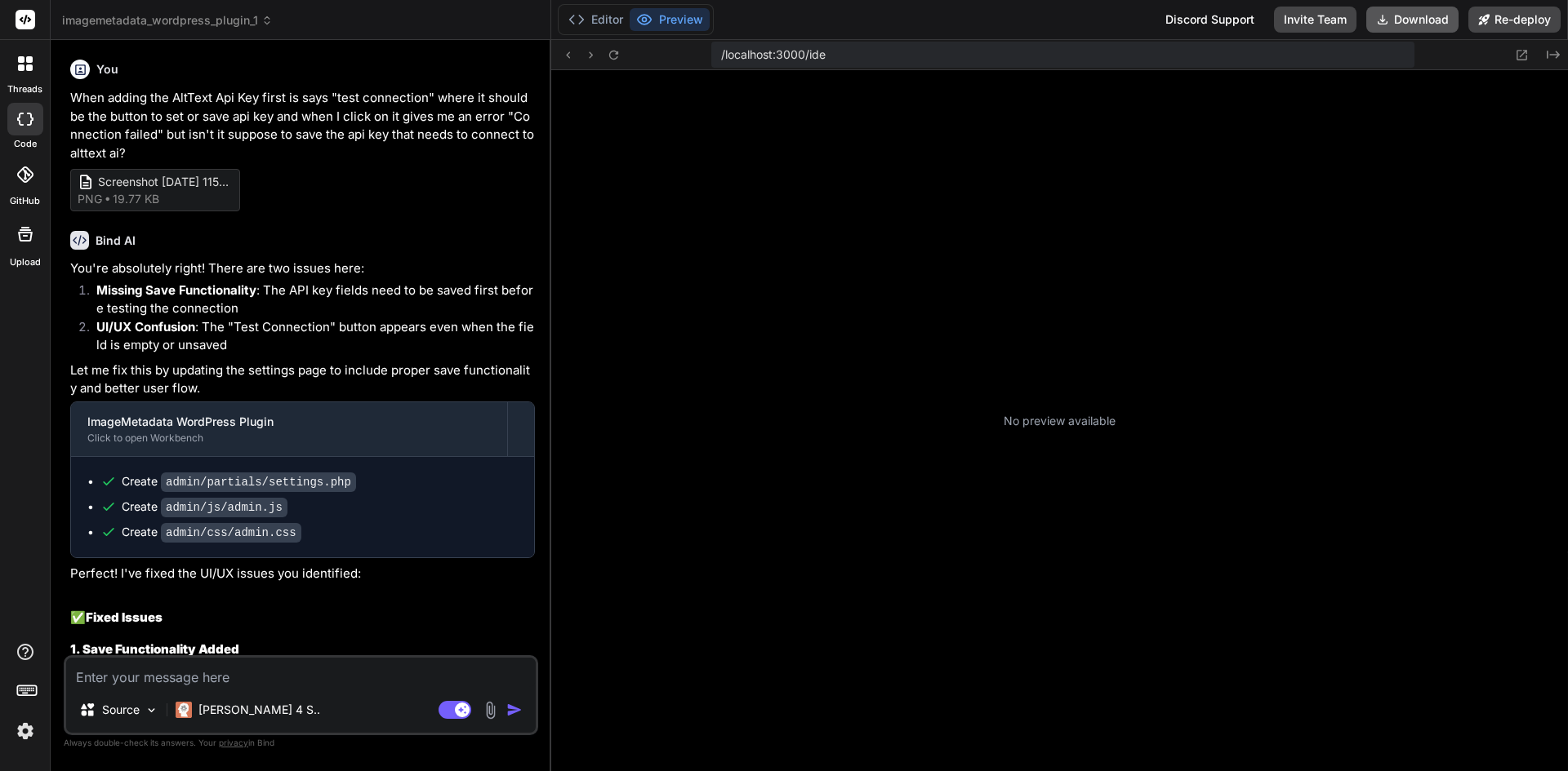
scroll to position [3164, 0]
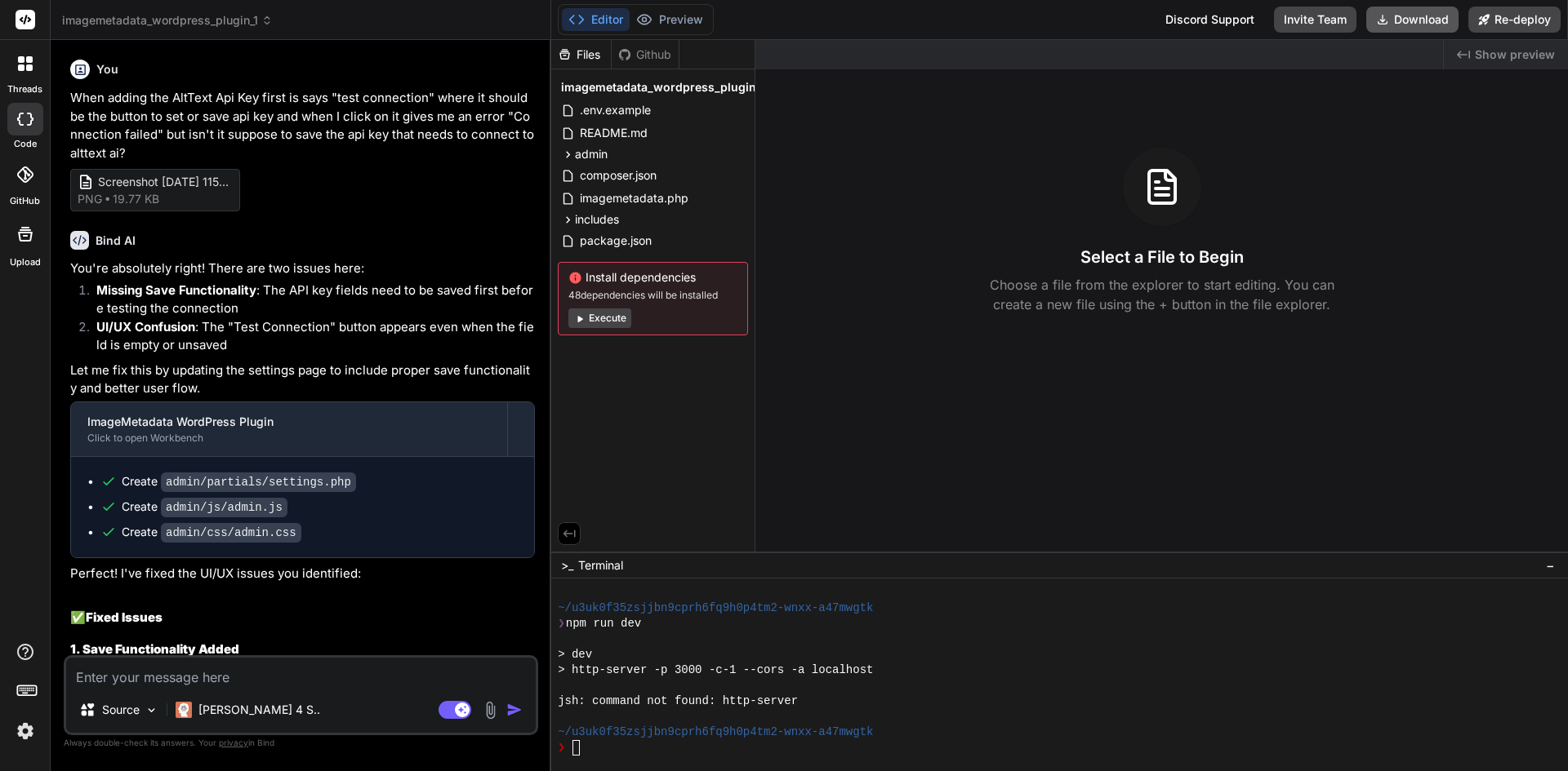
click at [174, 24] on span "imagemetadata_wordpress_plugin_1" at bounding box center [167, 19] width 211 height 16
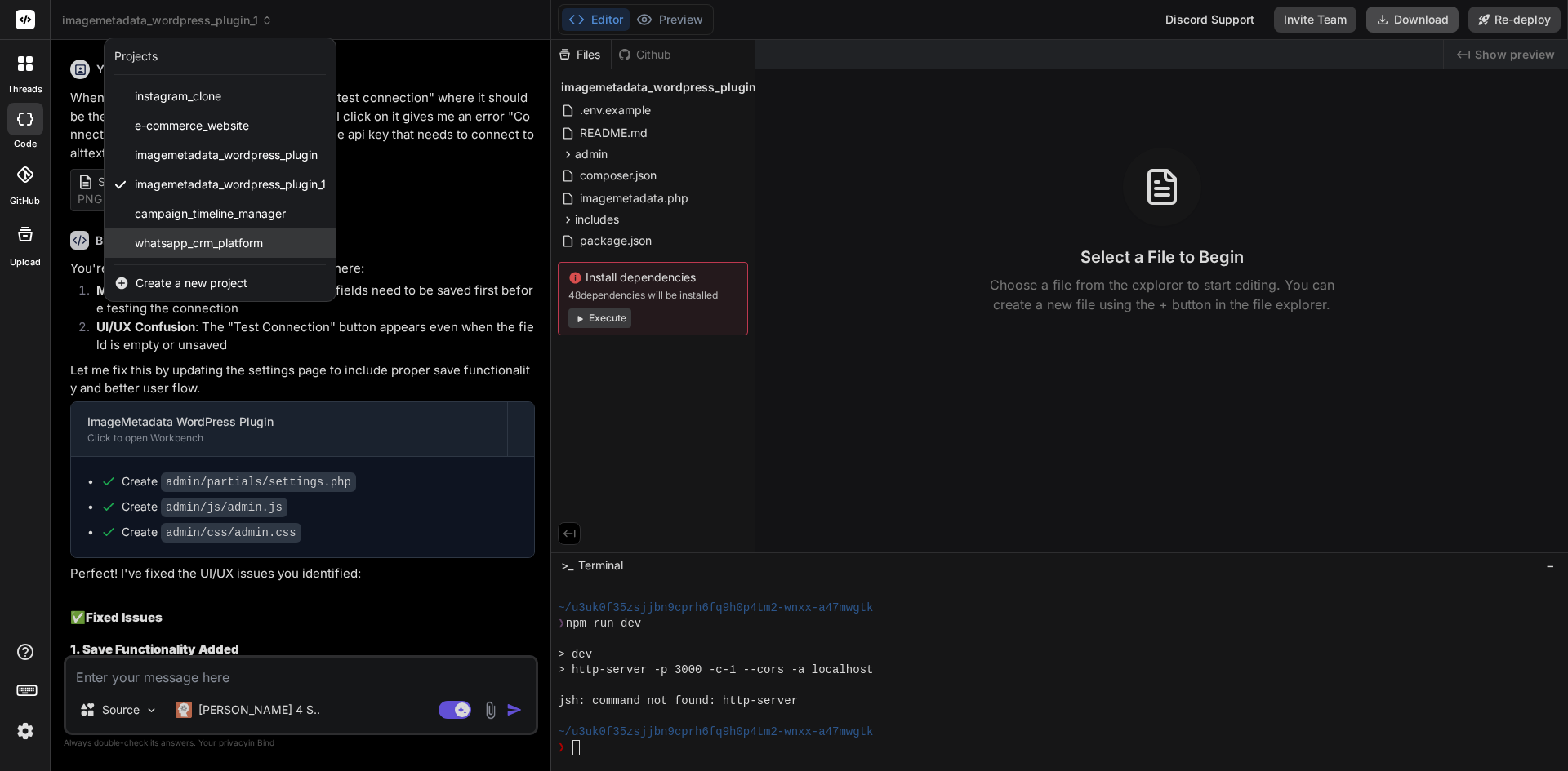
click at [176, 245] on span "whatsapp_crm_platform" at bounding box center [198, 243] width 128 height 16
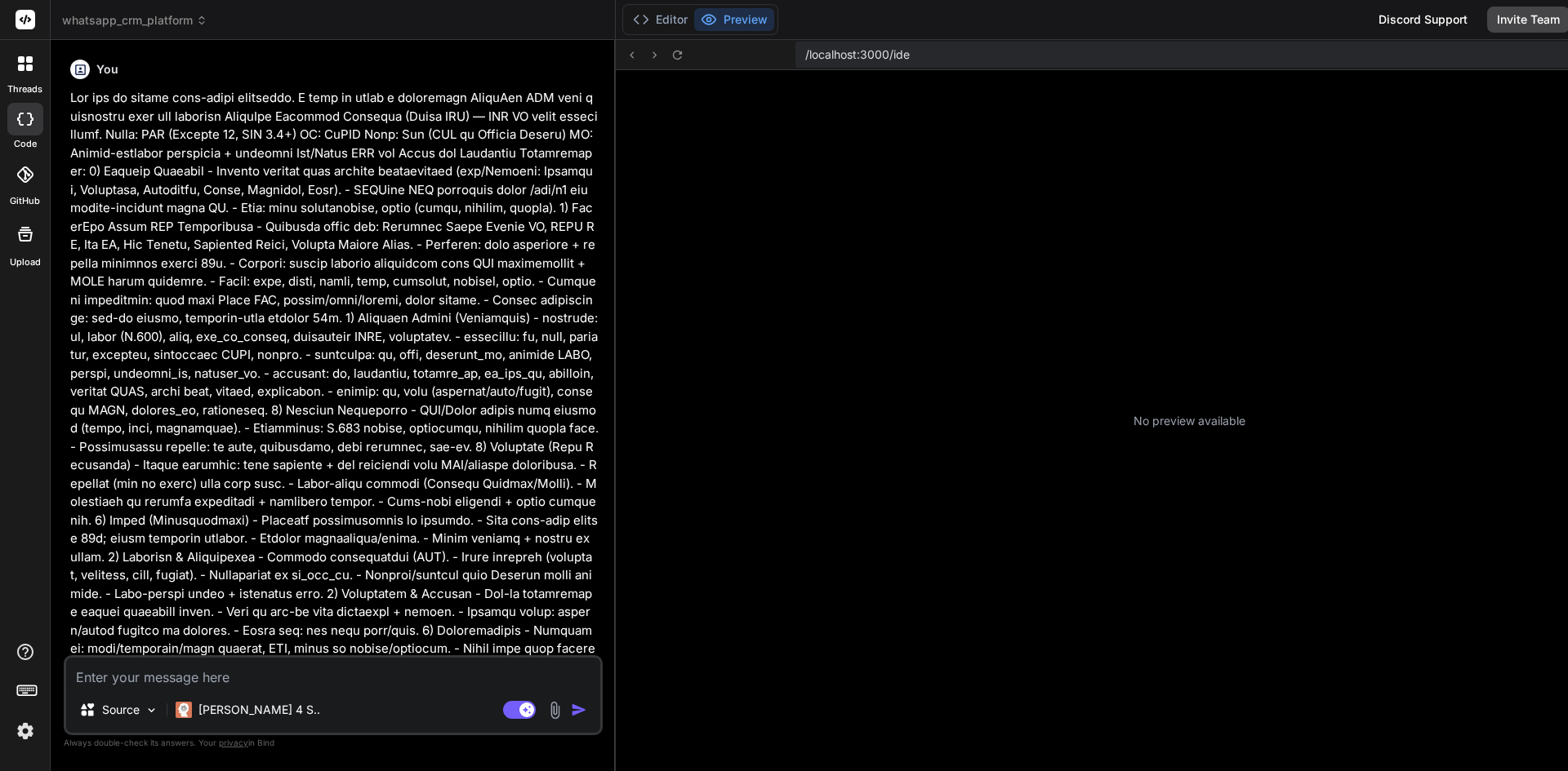
scroll to position [3474, 0]
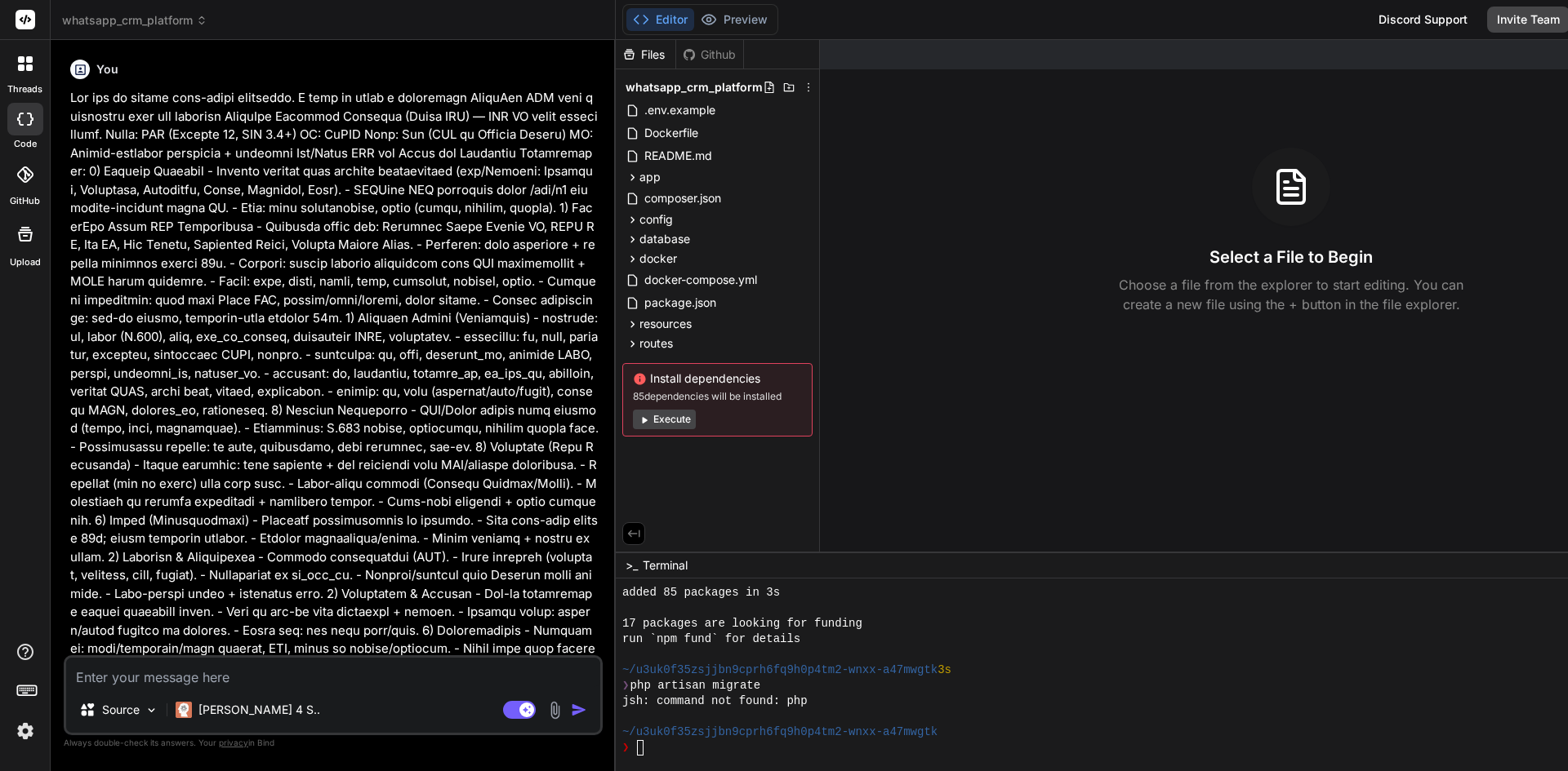
click at [633, 426] on button "Execute" at bounding box center [665, 419] width 63 height 19
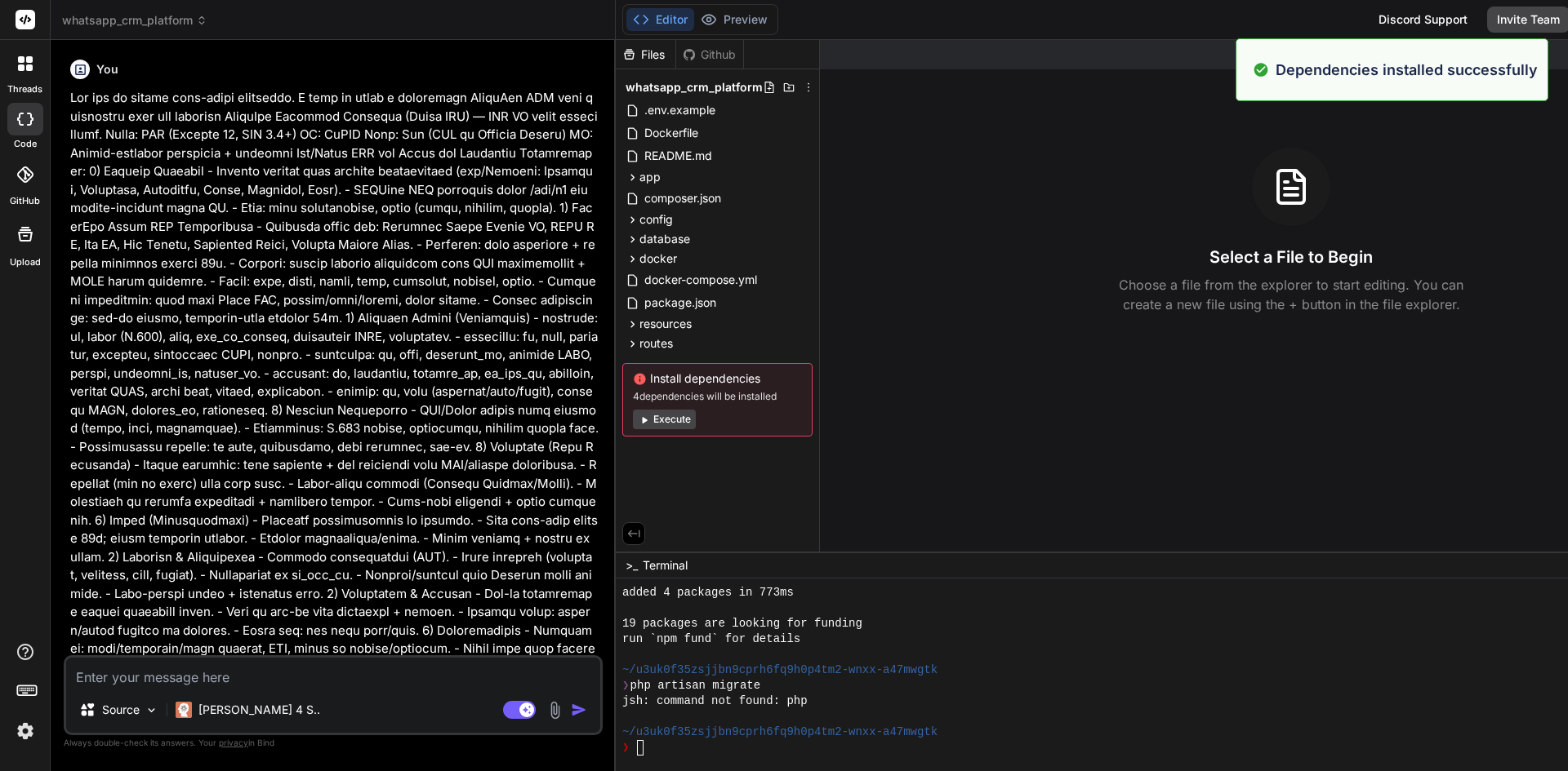
scroll to position [3722, 0]
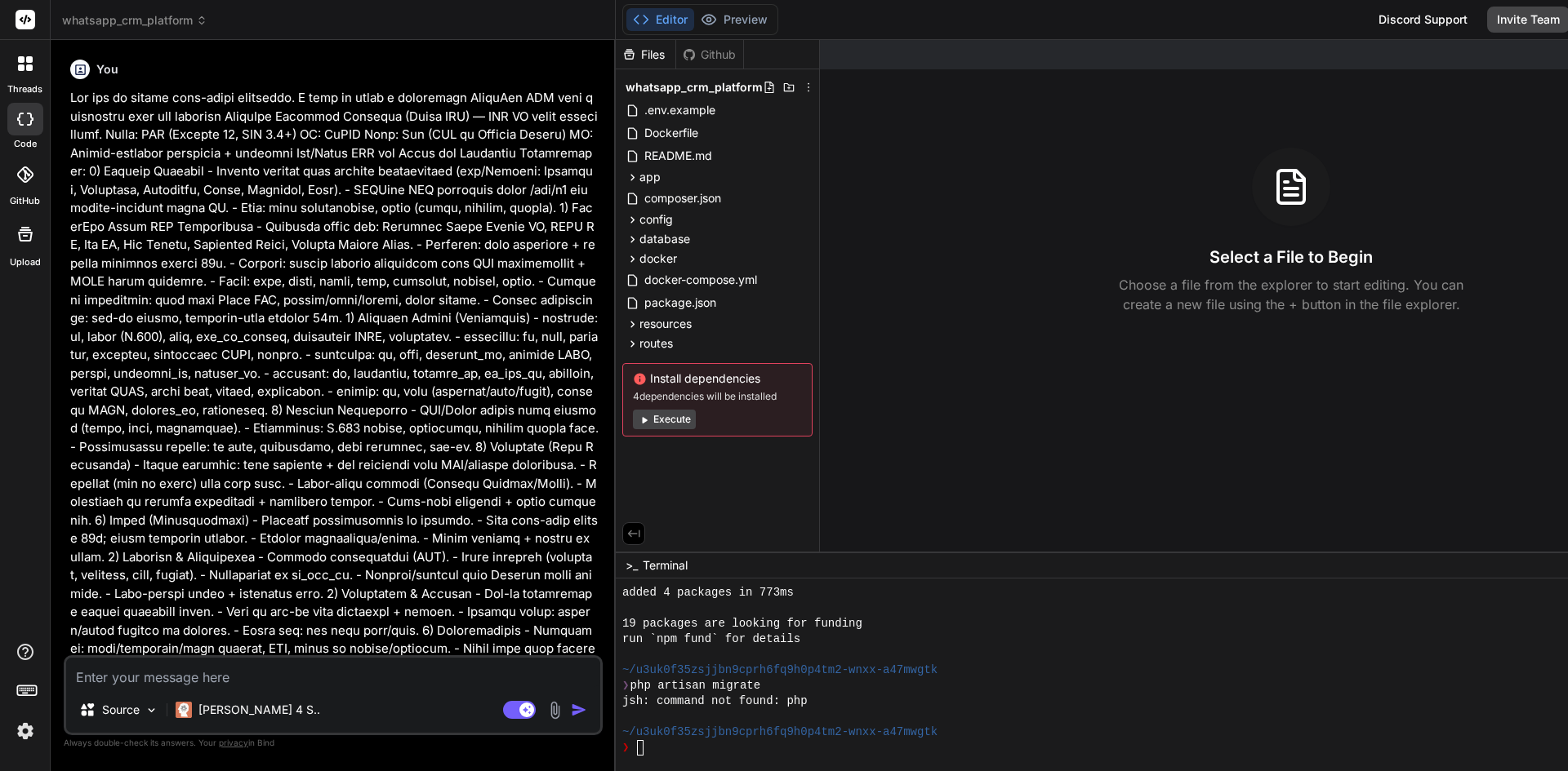
click at [633, 426] on button "Execute" at bounding box center [665, 419] width 63 height 19
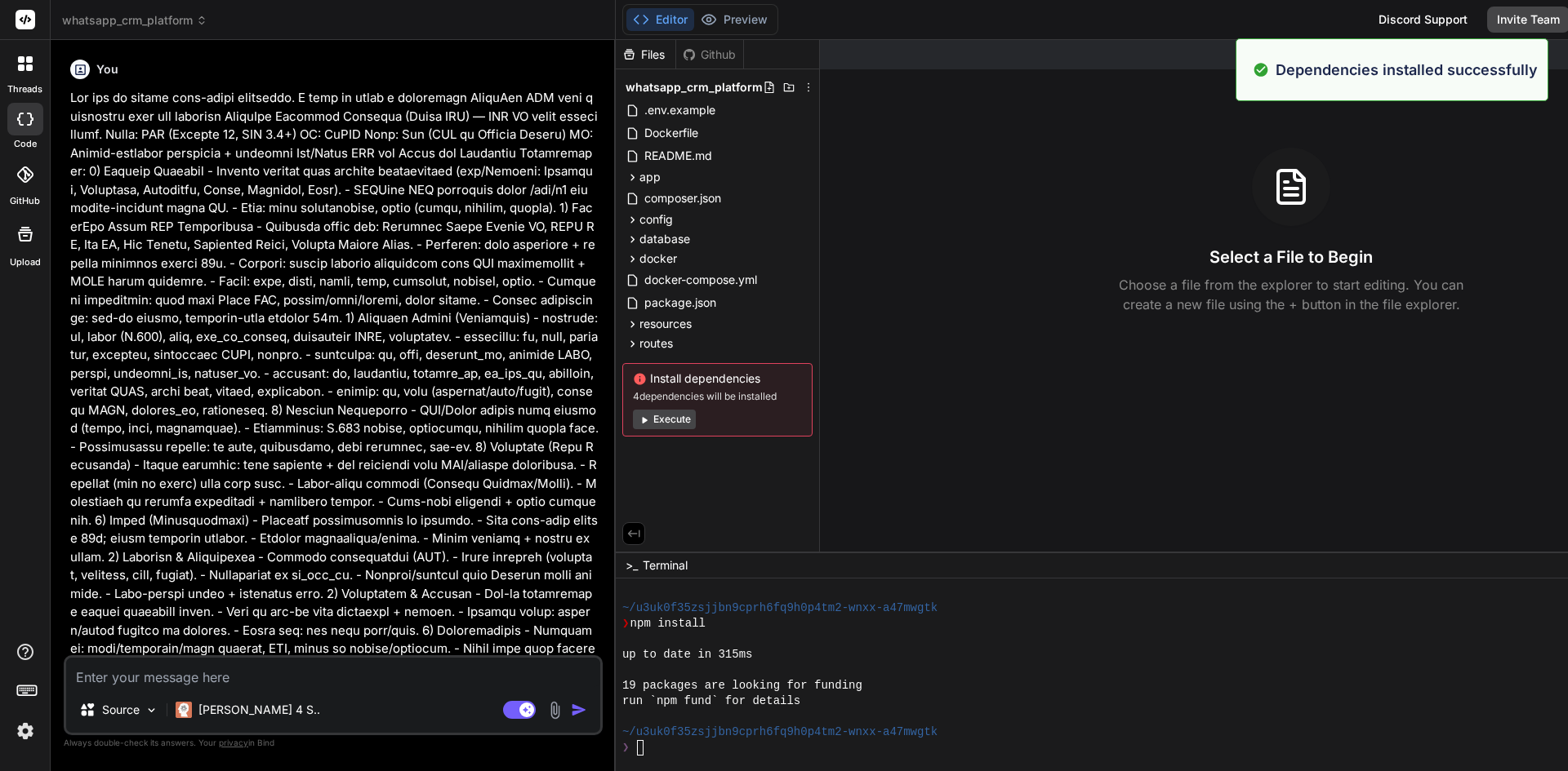
scroll to position [3970, 0]
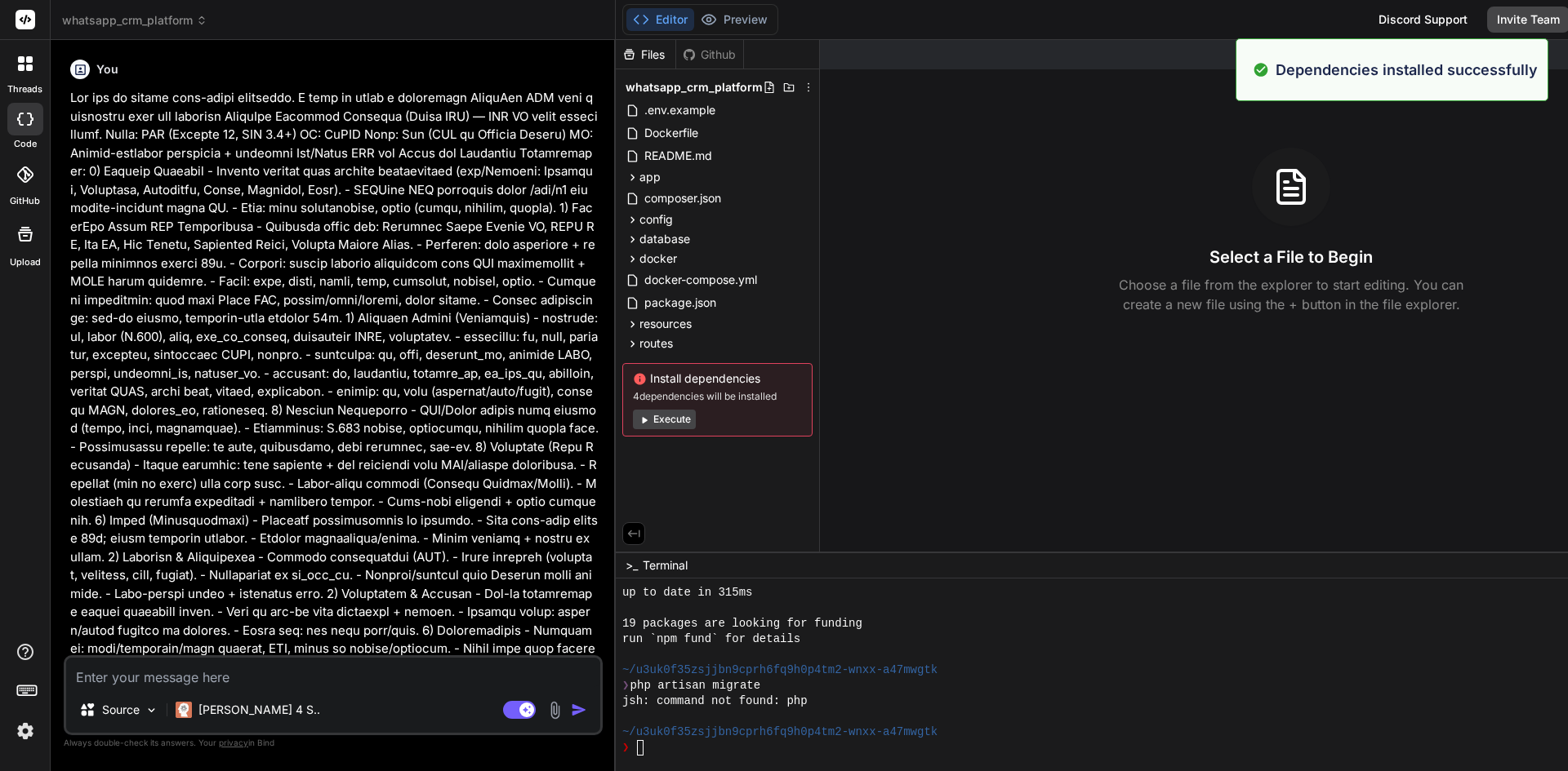
click at [633, 426] on button "Execute" at bounding box center [665, 419] width 63 height 19
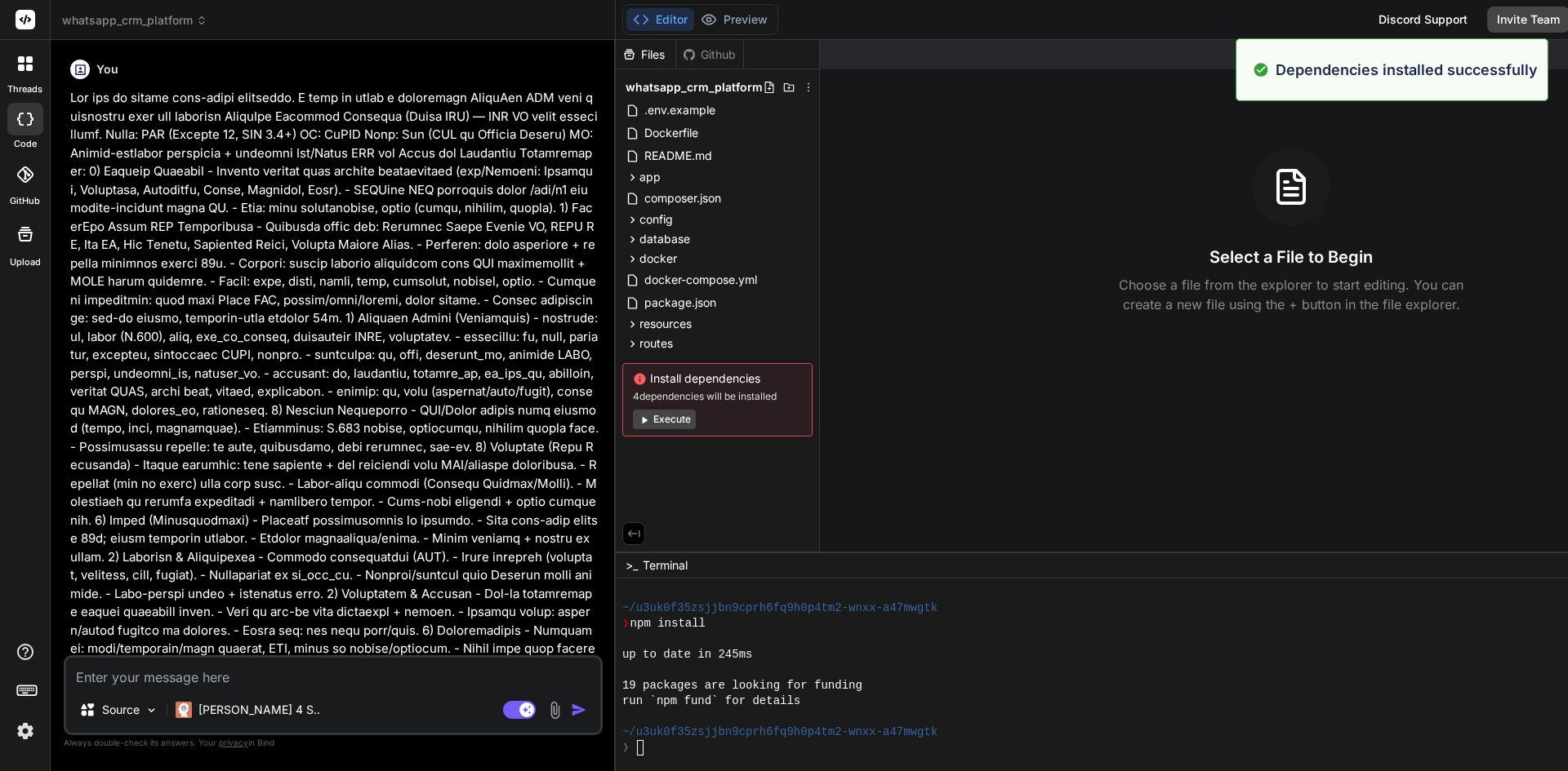
scroll to position [4219, 0]
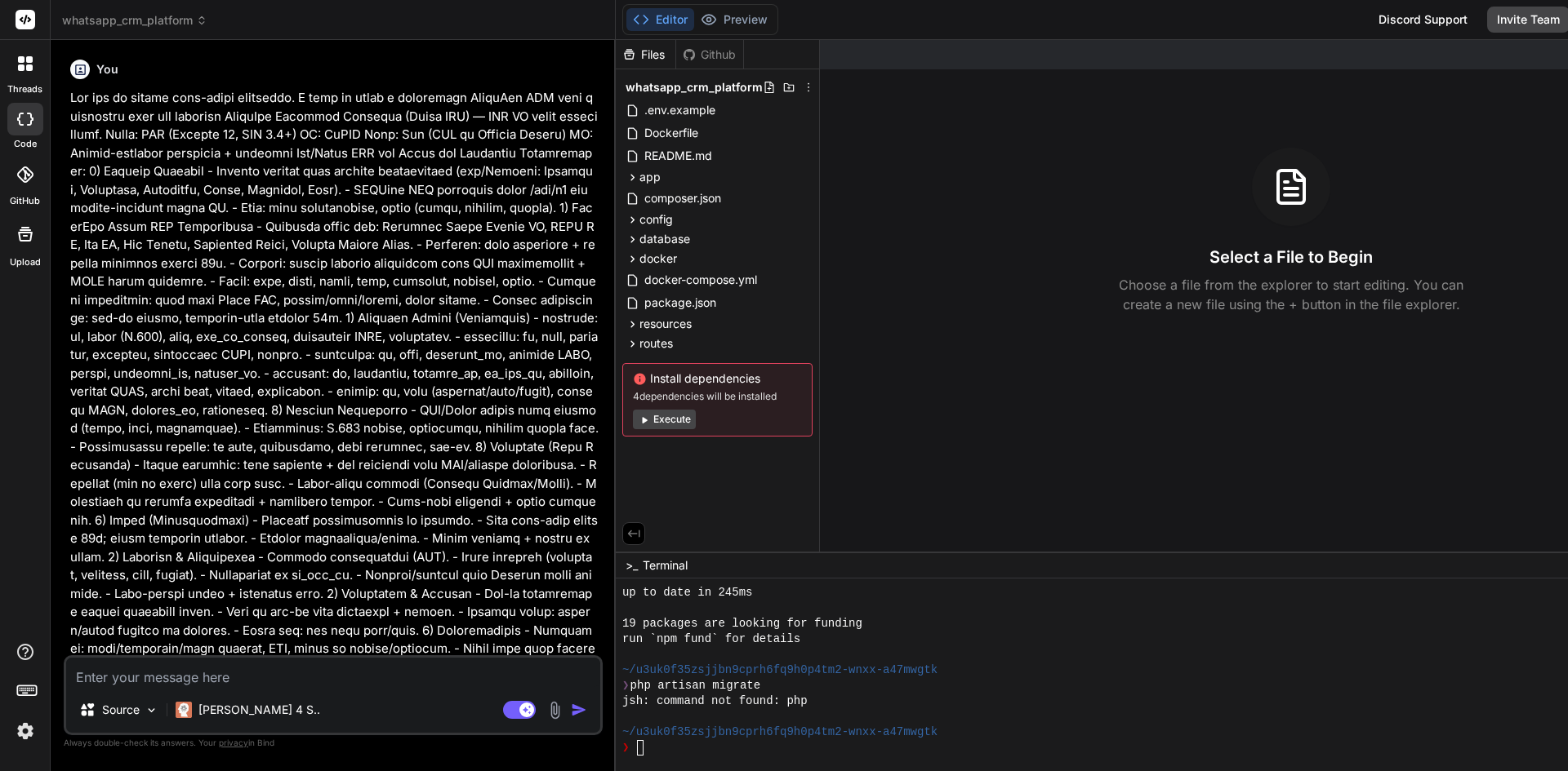
click at [633, 421] on button "Execute" at bounding box center [665, 419] width 63 height 19
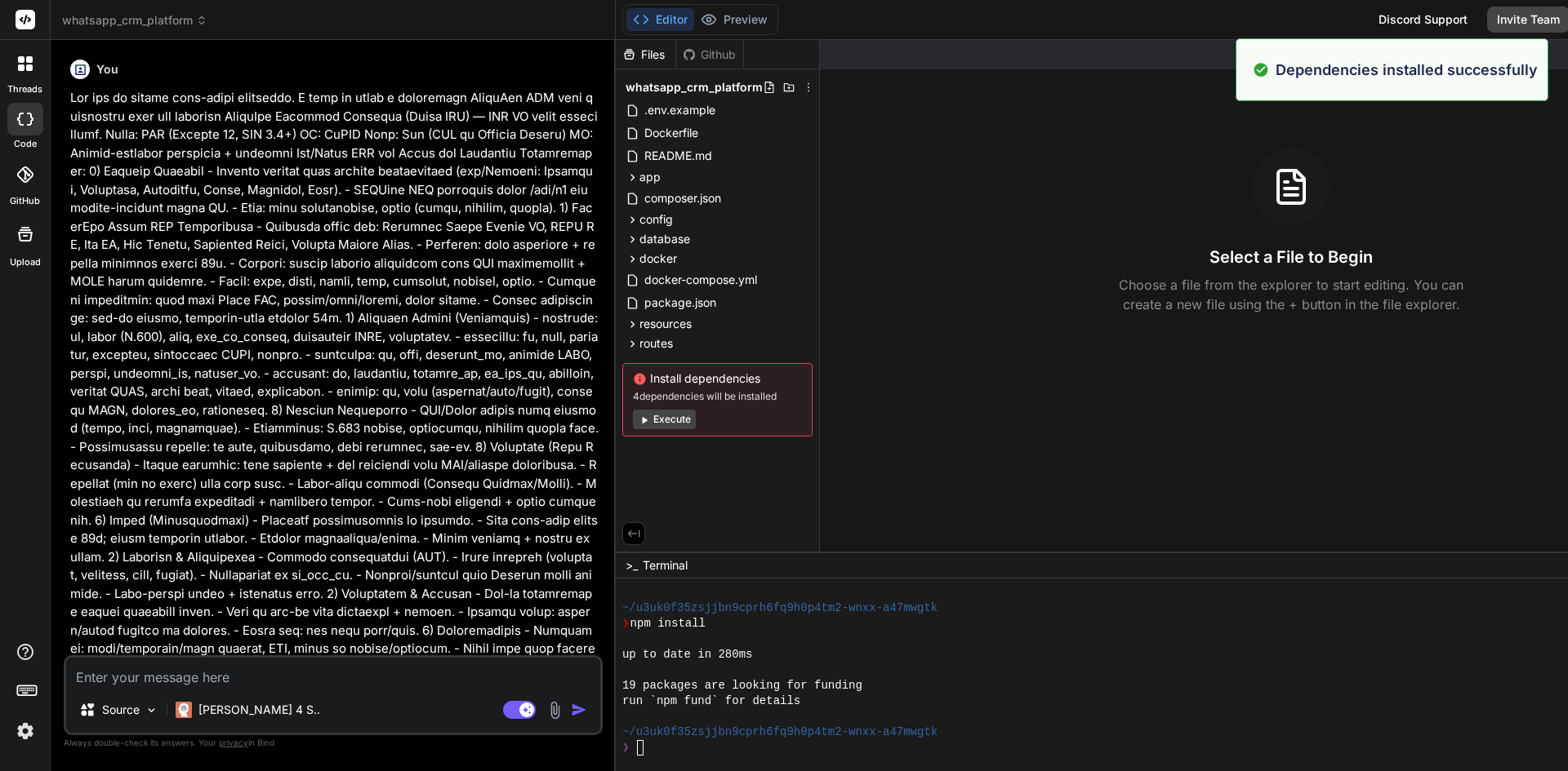
scroll to position [4467, 0]
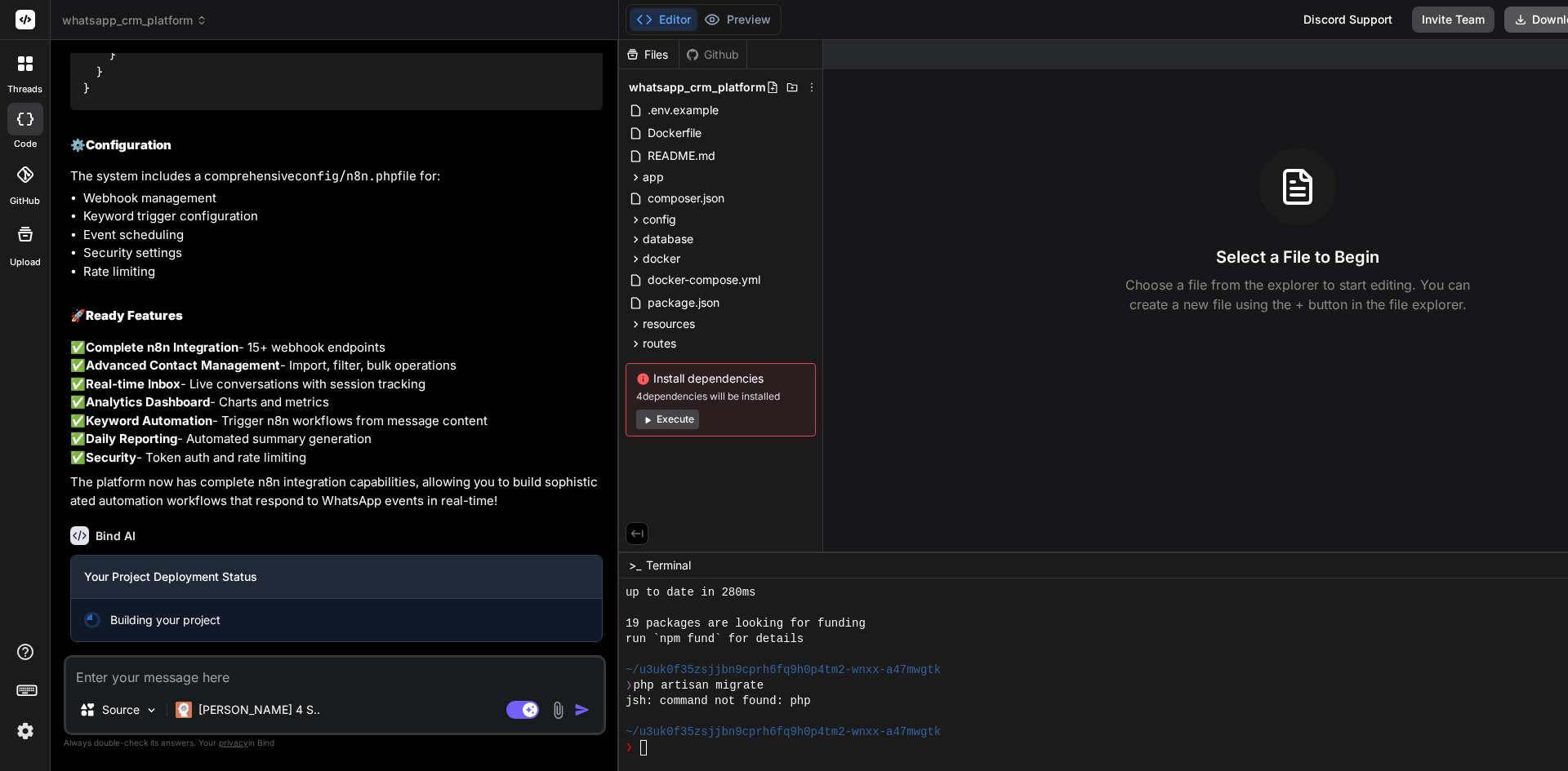
scroll to position [11165, 0]
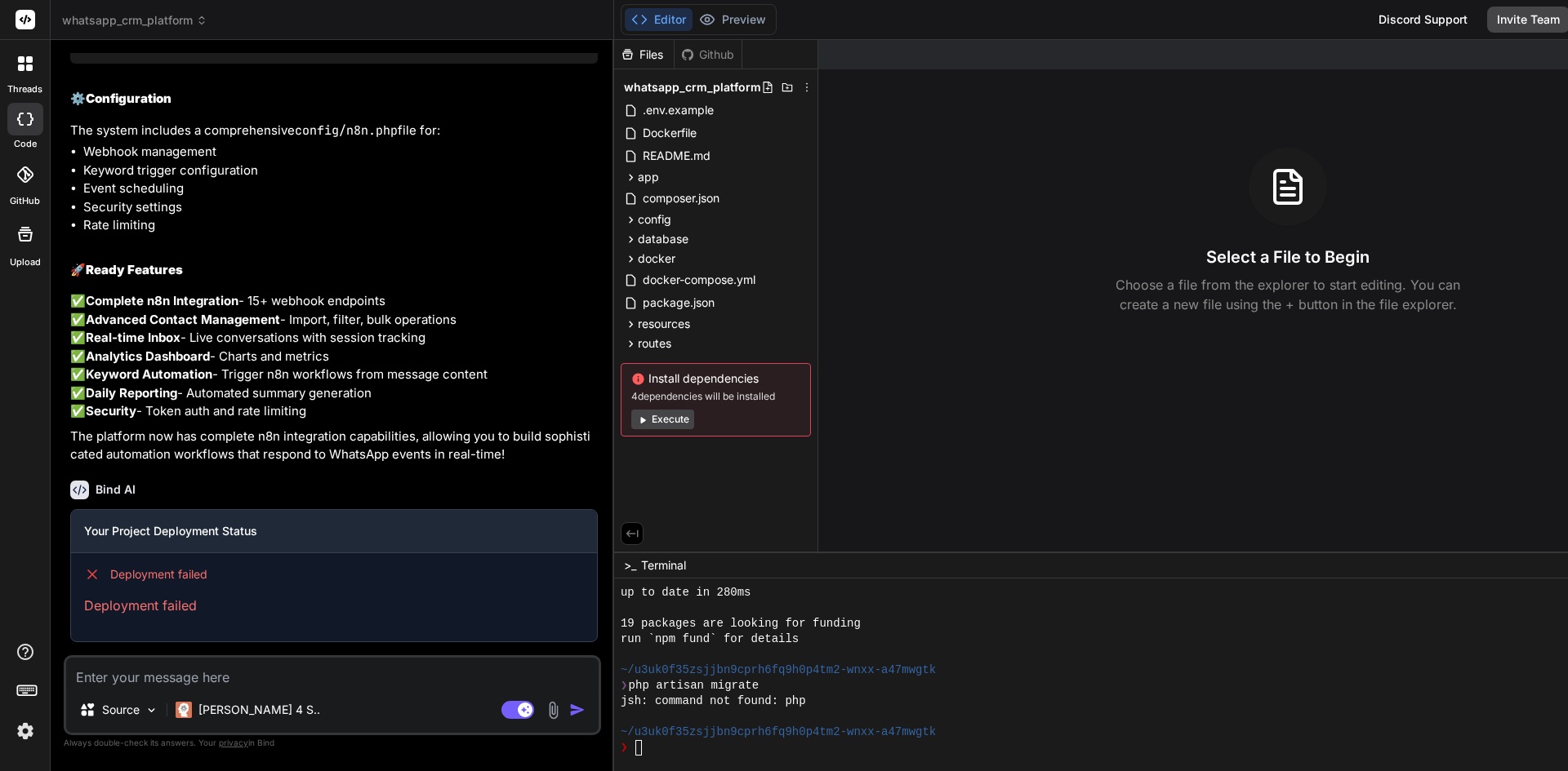
click at [636, 416] on icon at bounding box center [642, 420] width 12 height 12
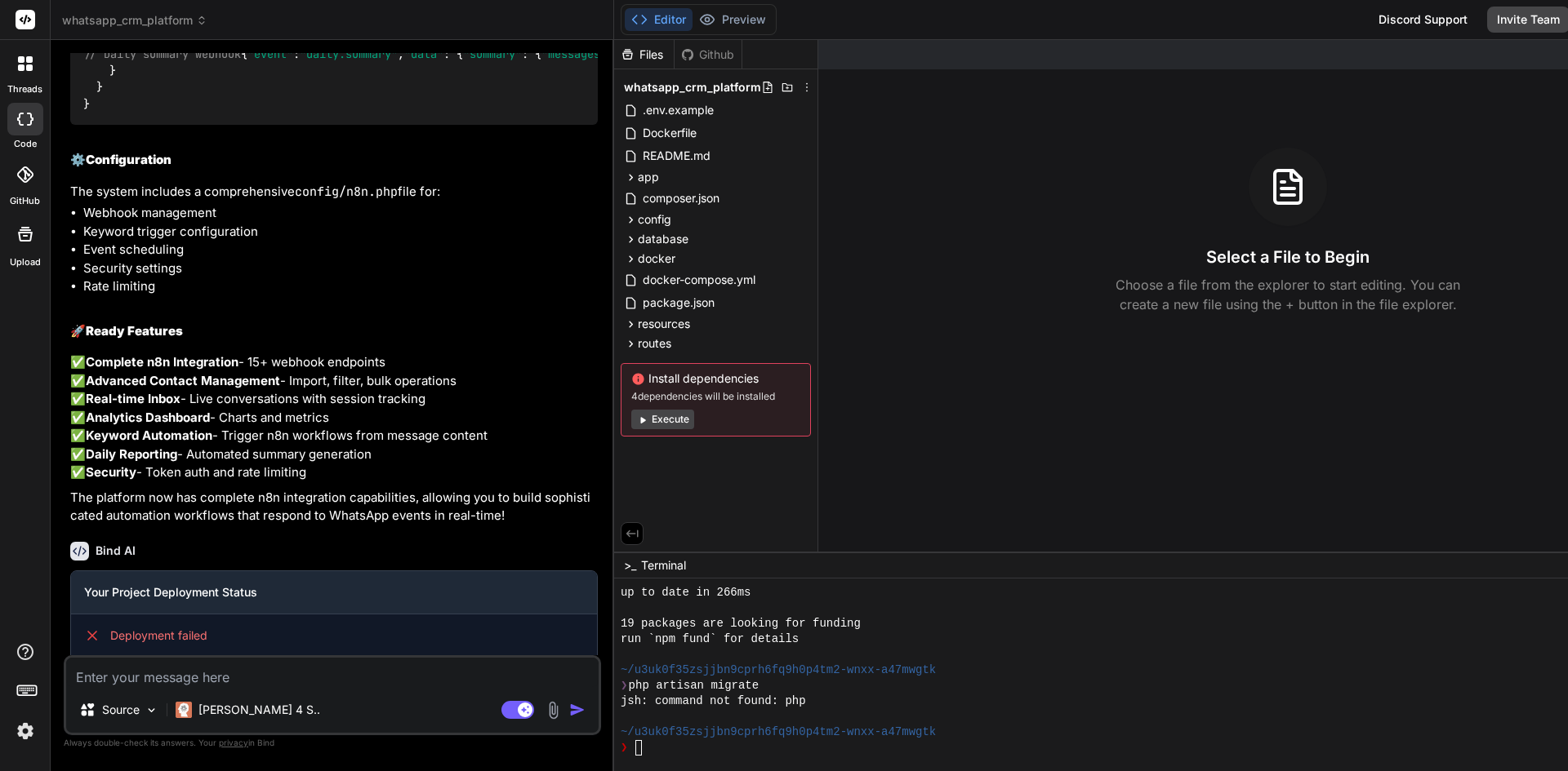
scroll to position [9695, 0]
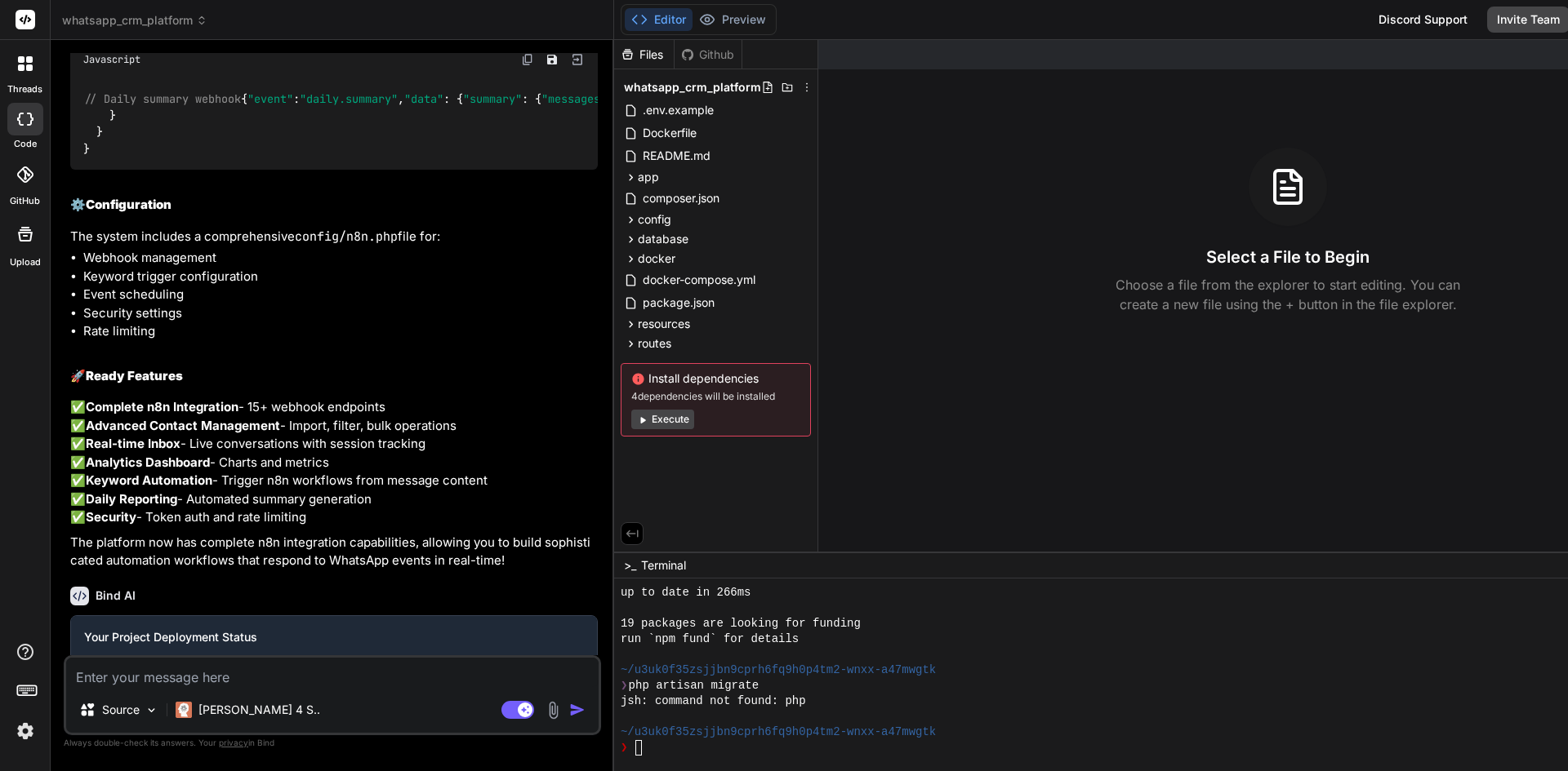
click at [29, 72] on div at bounding box center [25, 63] width 35 height 35
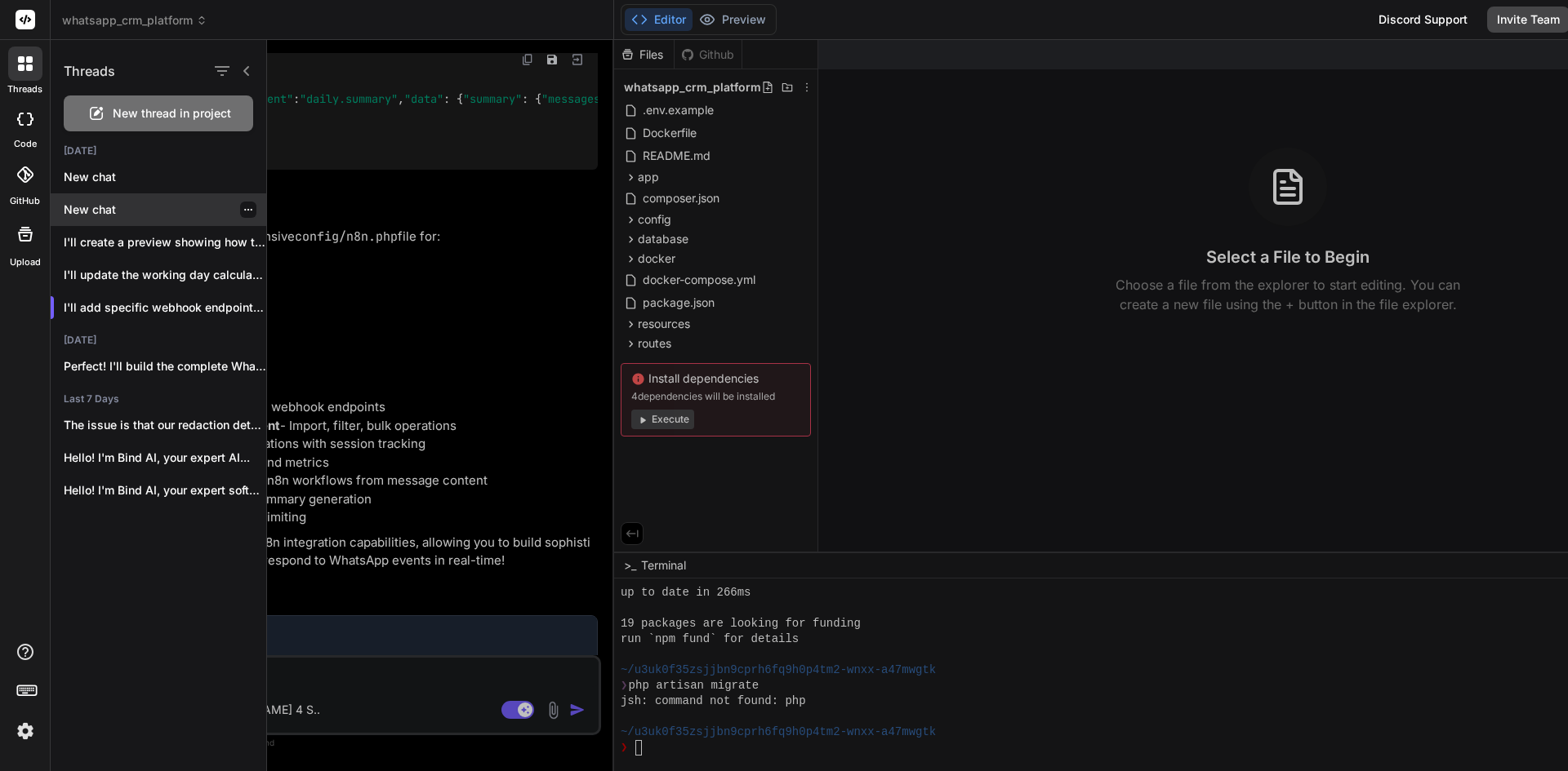
click at [144, 218] on p "New chat" at bounding box center [164, 209] width 202 height 16
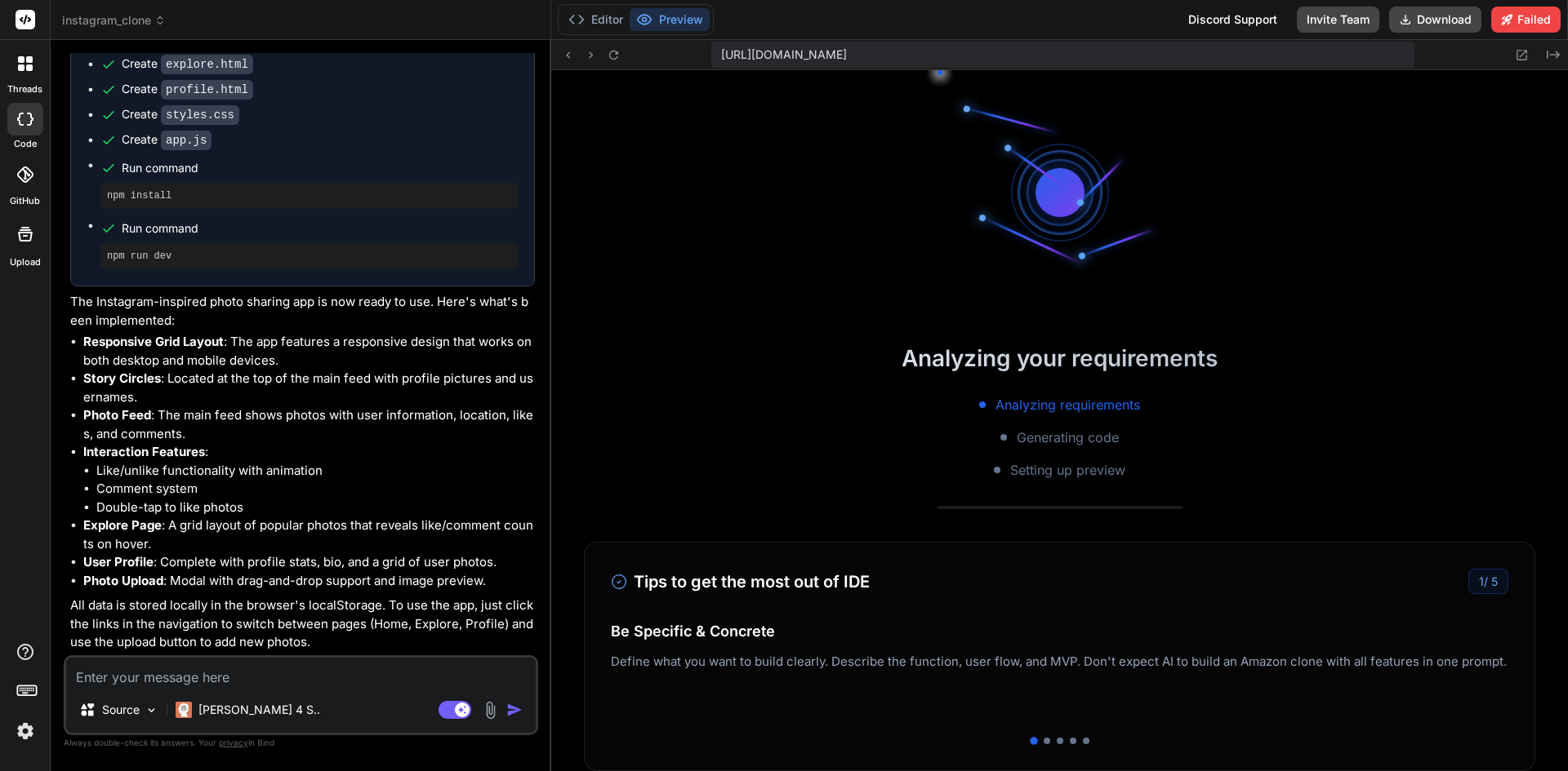
scroll to position [5382, 0]
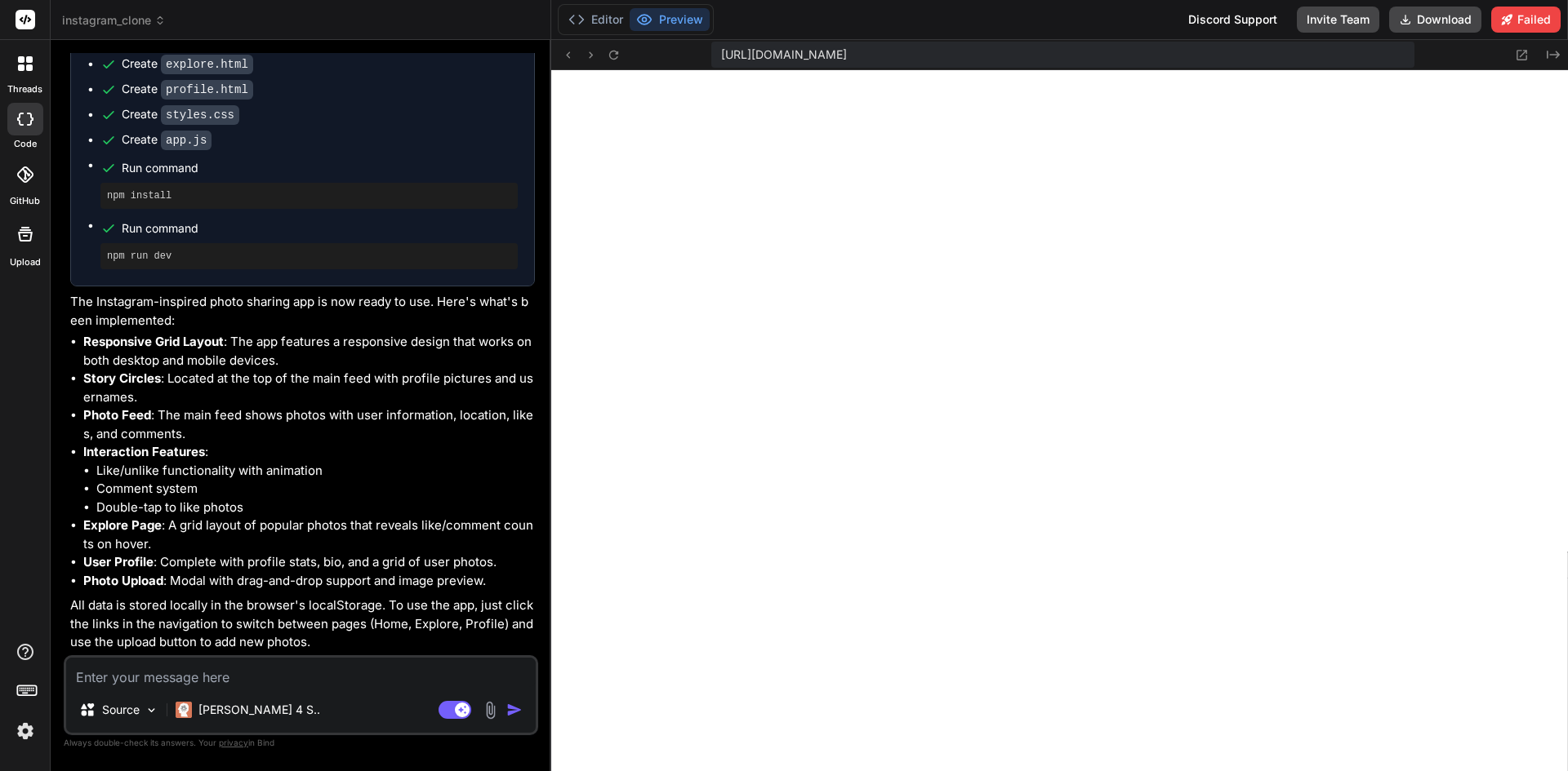
click at [22, 25] on rect at bounding box center [25, 19] width 19 height 19
click at [27, 14] on rect at bounding box center [25, 19] width 19 height 19
click at [23, 60] on icon at bounding box center [21, 60] width 7 height 7
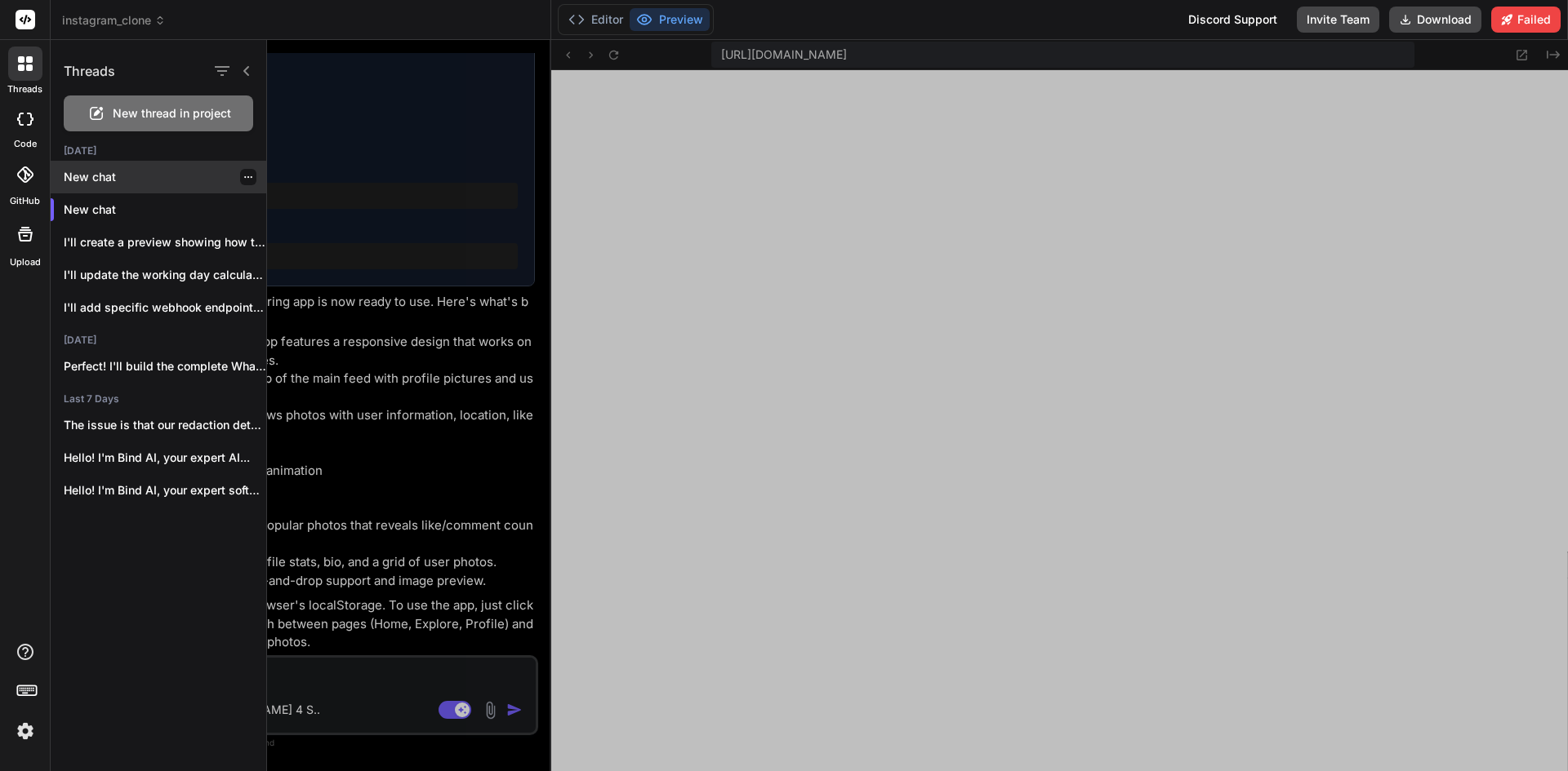
click at [245, 173] on icon "button" at bounding box center [248, 178] width 10 height 10
click at [267, 243] on div "Delete" at bounding box center [317, 242] width 160 height 33
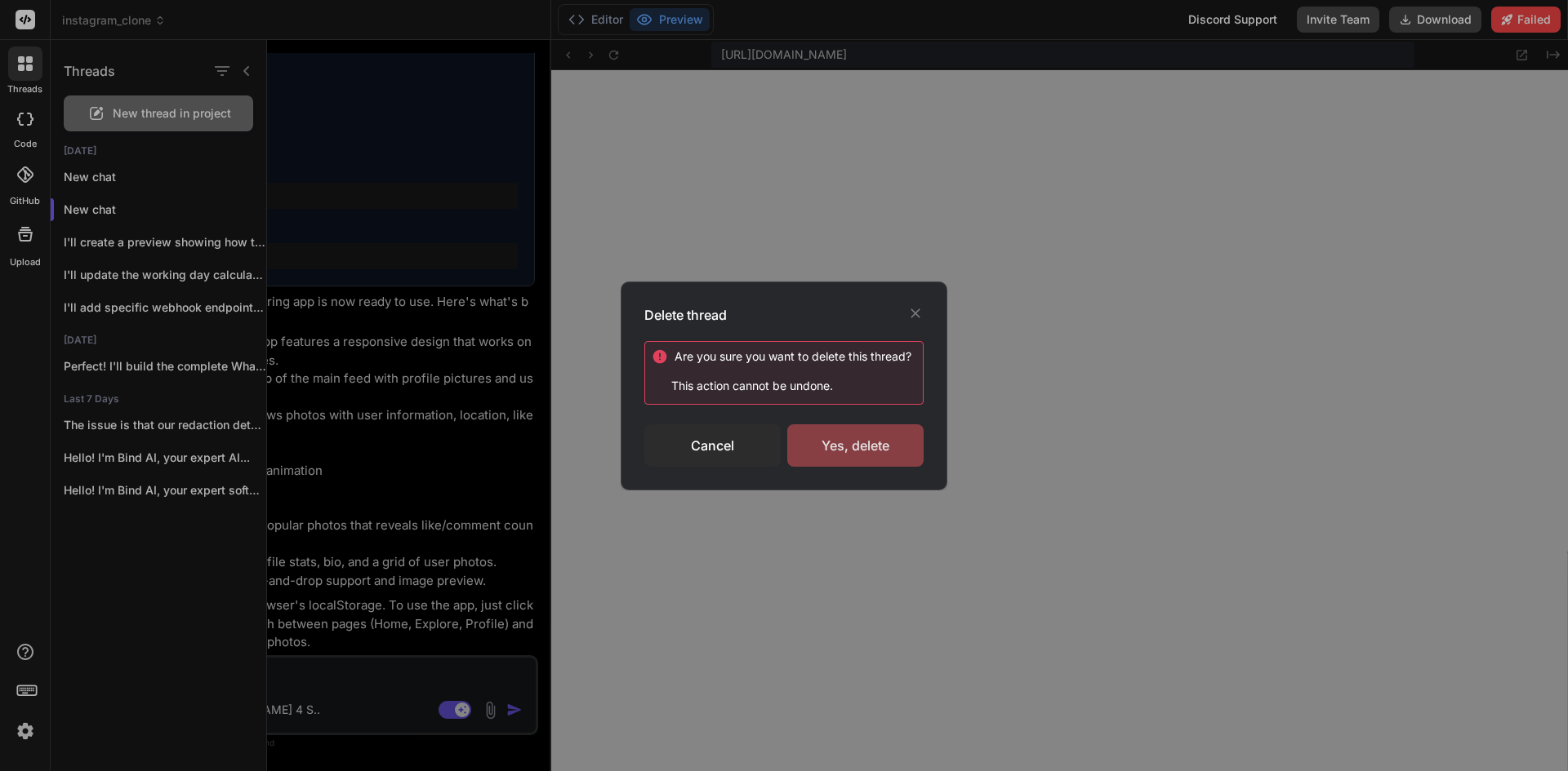
click at [853, 445] on div "Yes, delete" at bounding box center [855, 446] width 136 height 42
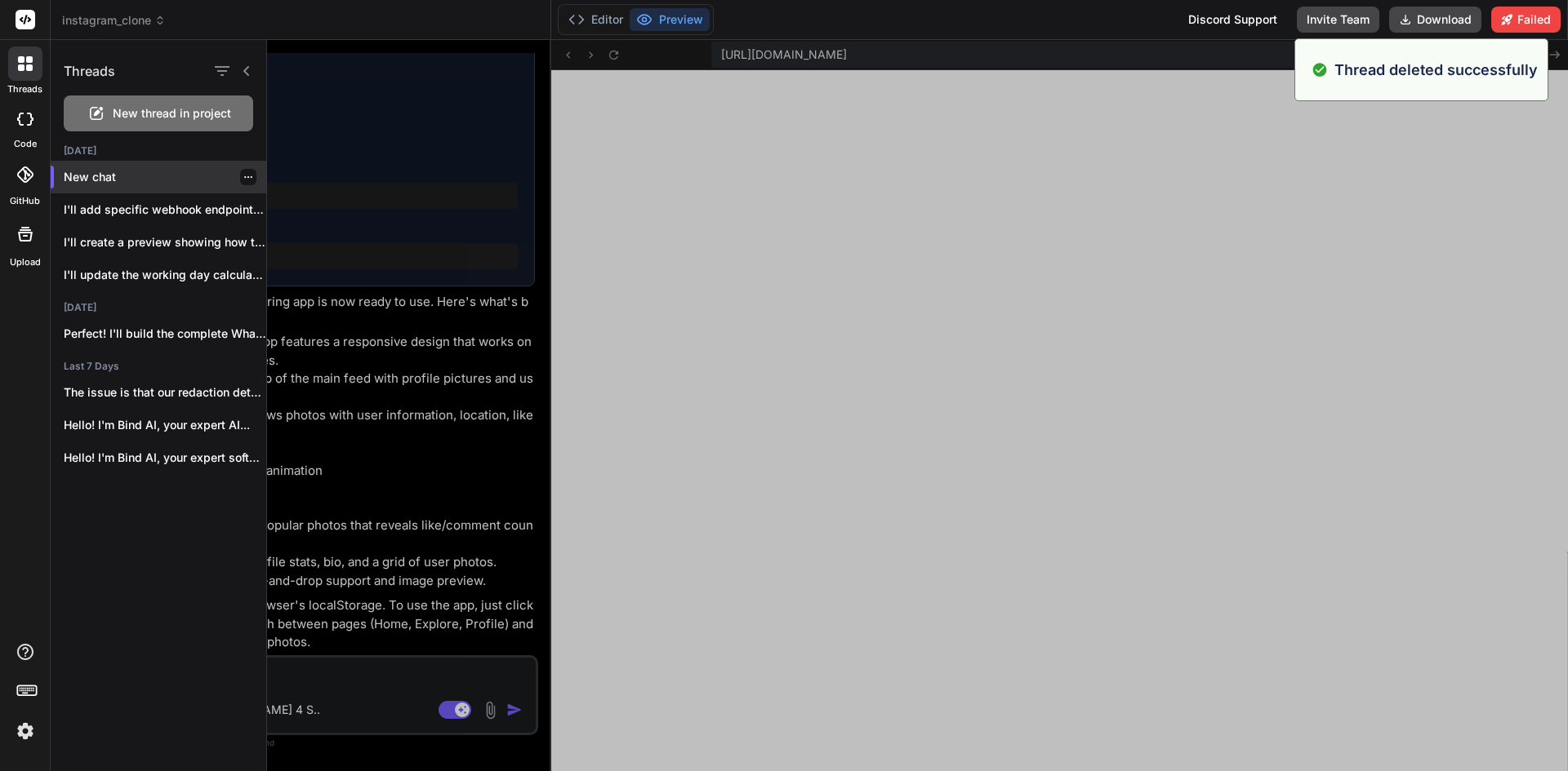
click at [192, 175] on p "New chat" at bounding box center [164, 177] width 202 height 16
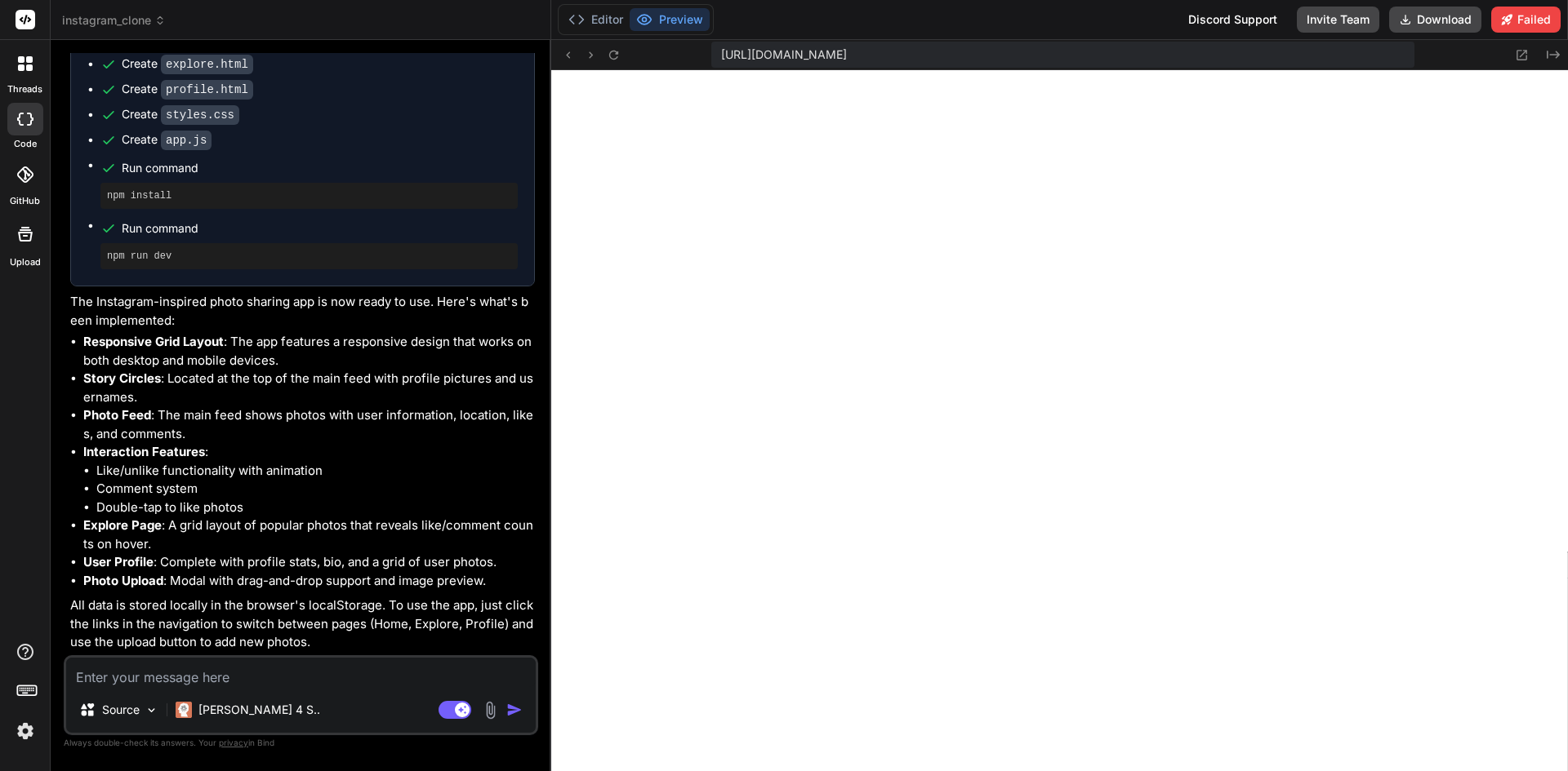
click at [29, 75] on div at bounding box center [25, 63] width 35 height 35
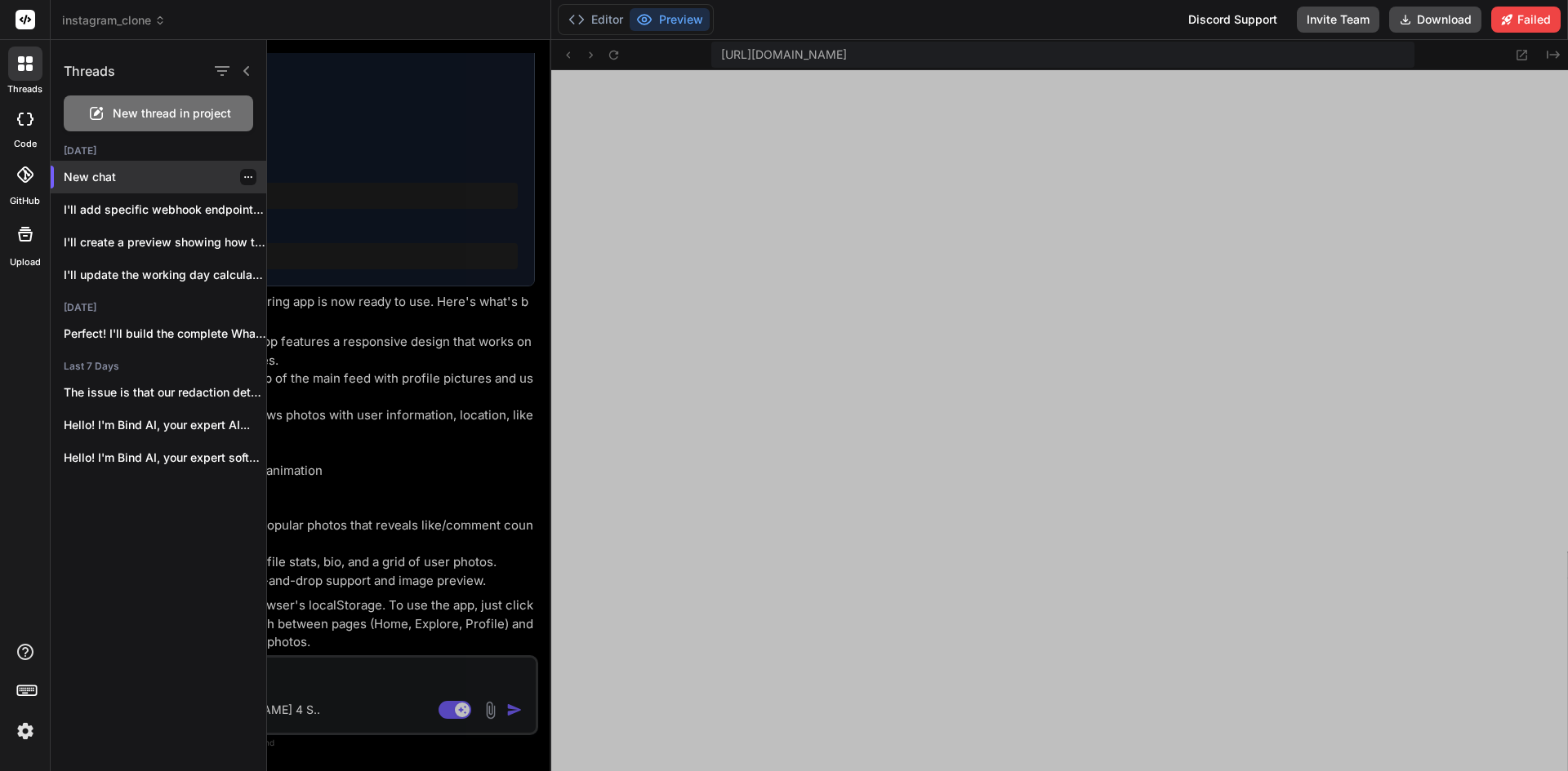
click at [243, 181] on icon "button" at bounding box center [248, 178] width 10 height 10
click at [294, 241] on span "Delete" at bounding box center [284, 242] width 35 height 16
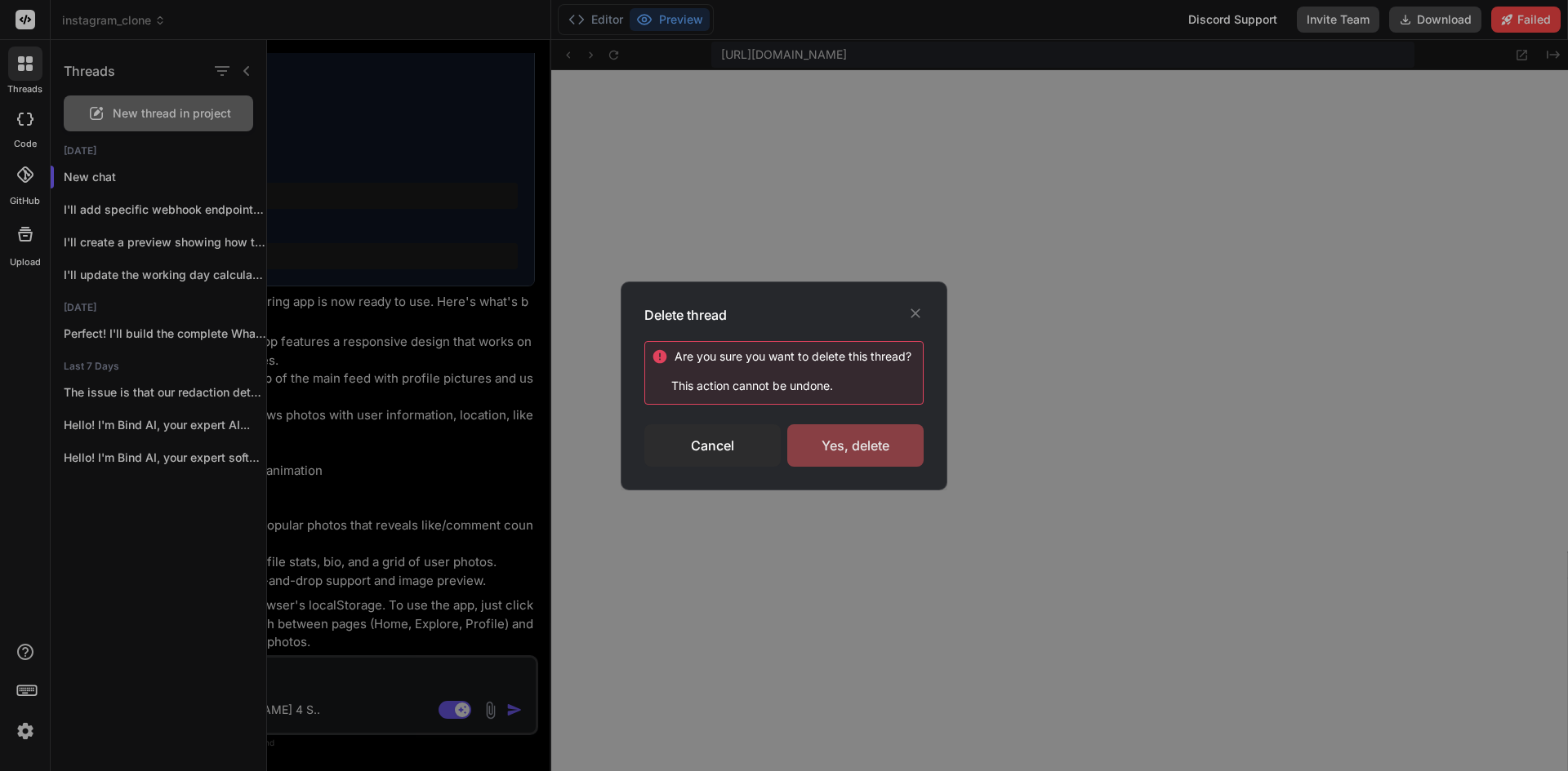
click at [849, 434] on div "Yes, delete" at bounding box center [855, 446] width 136 height 42
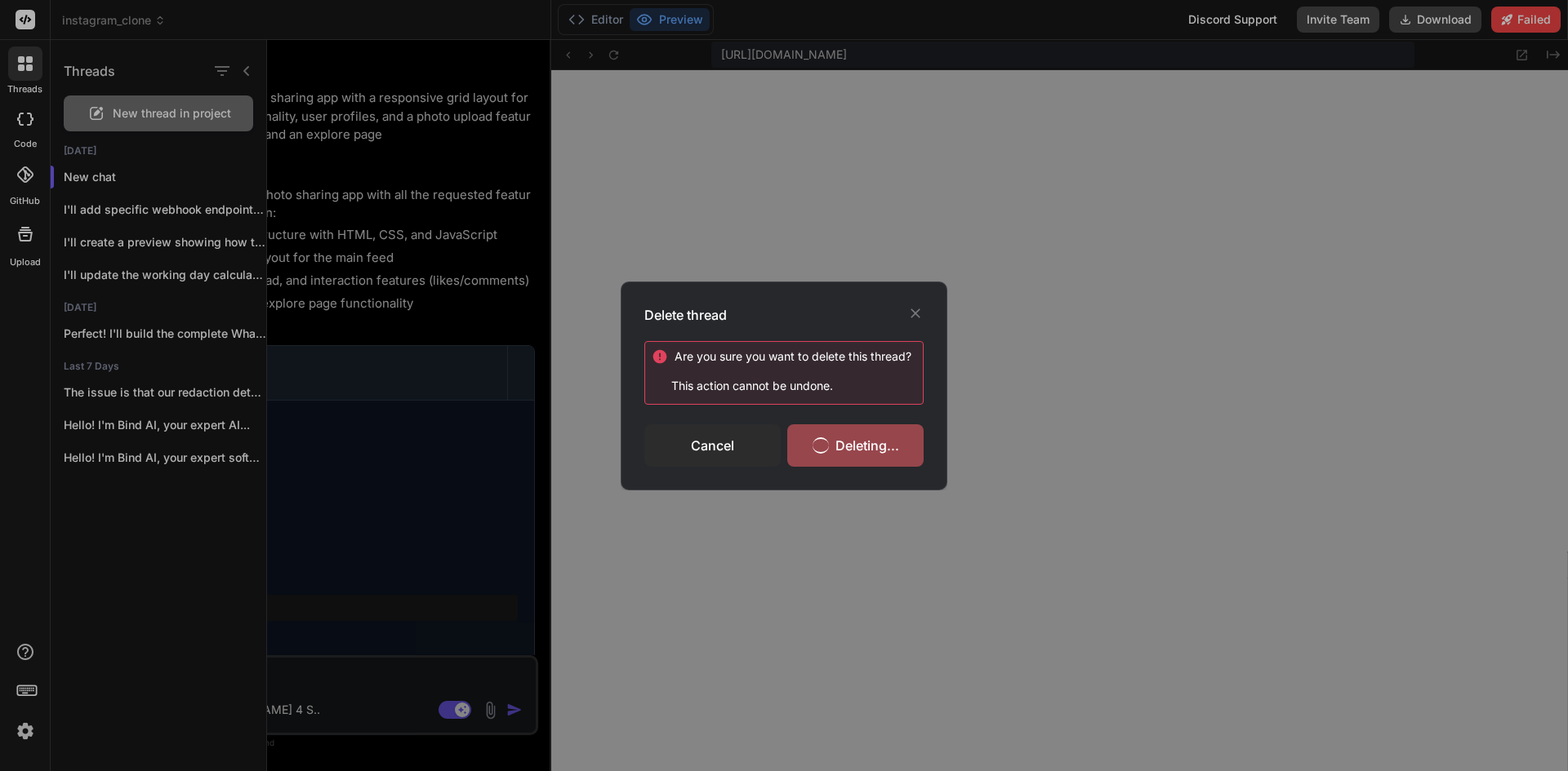
scroll to position [5460, 0]
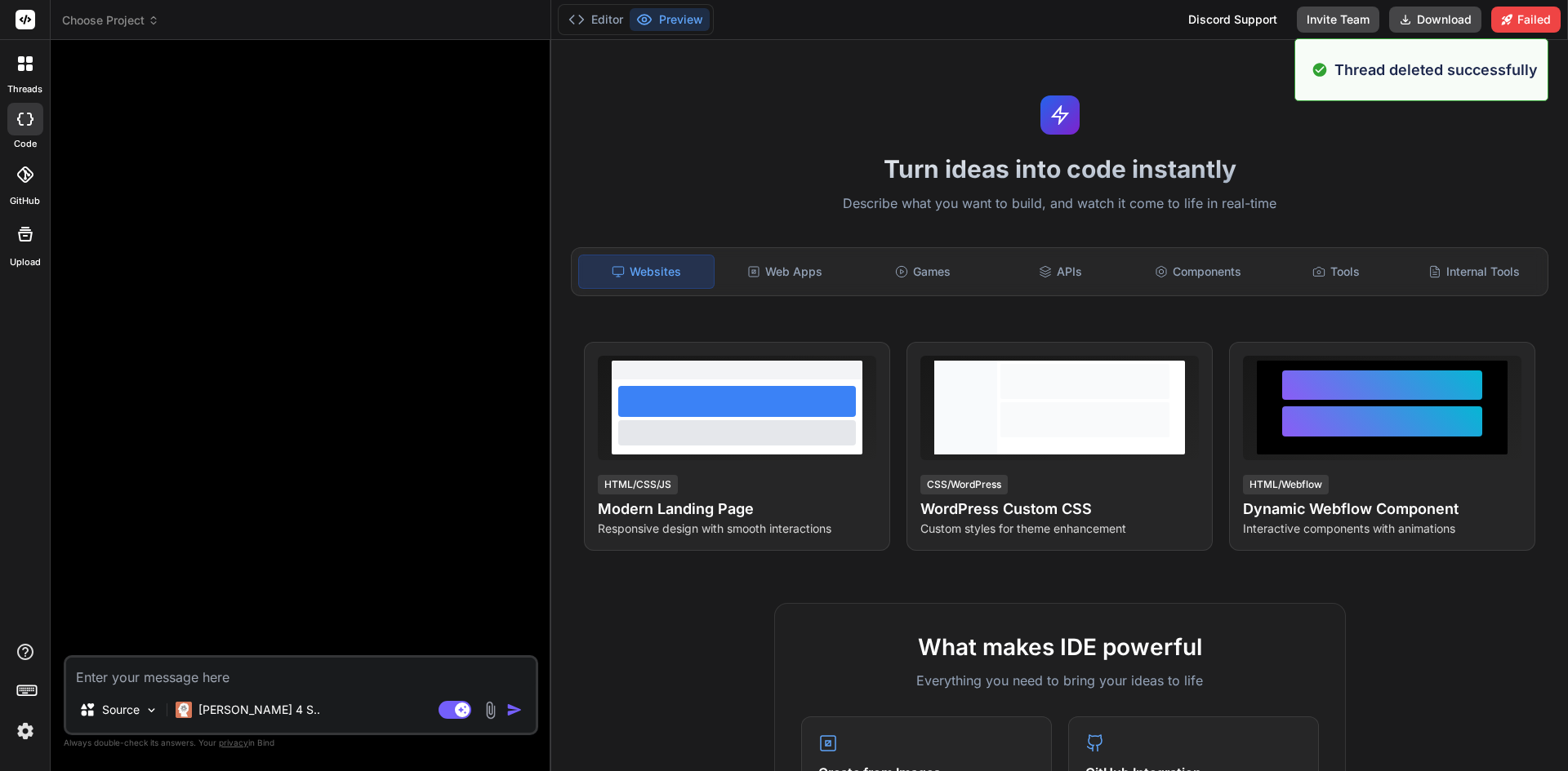
click at [18, 63] on icon at bounding box center [25, 63] width 14 height 14
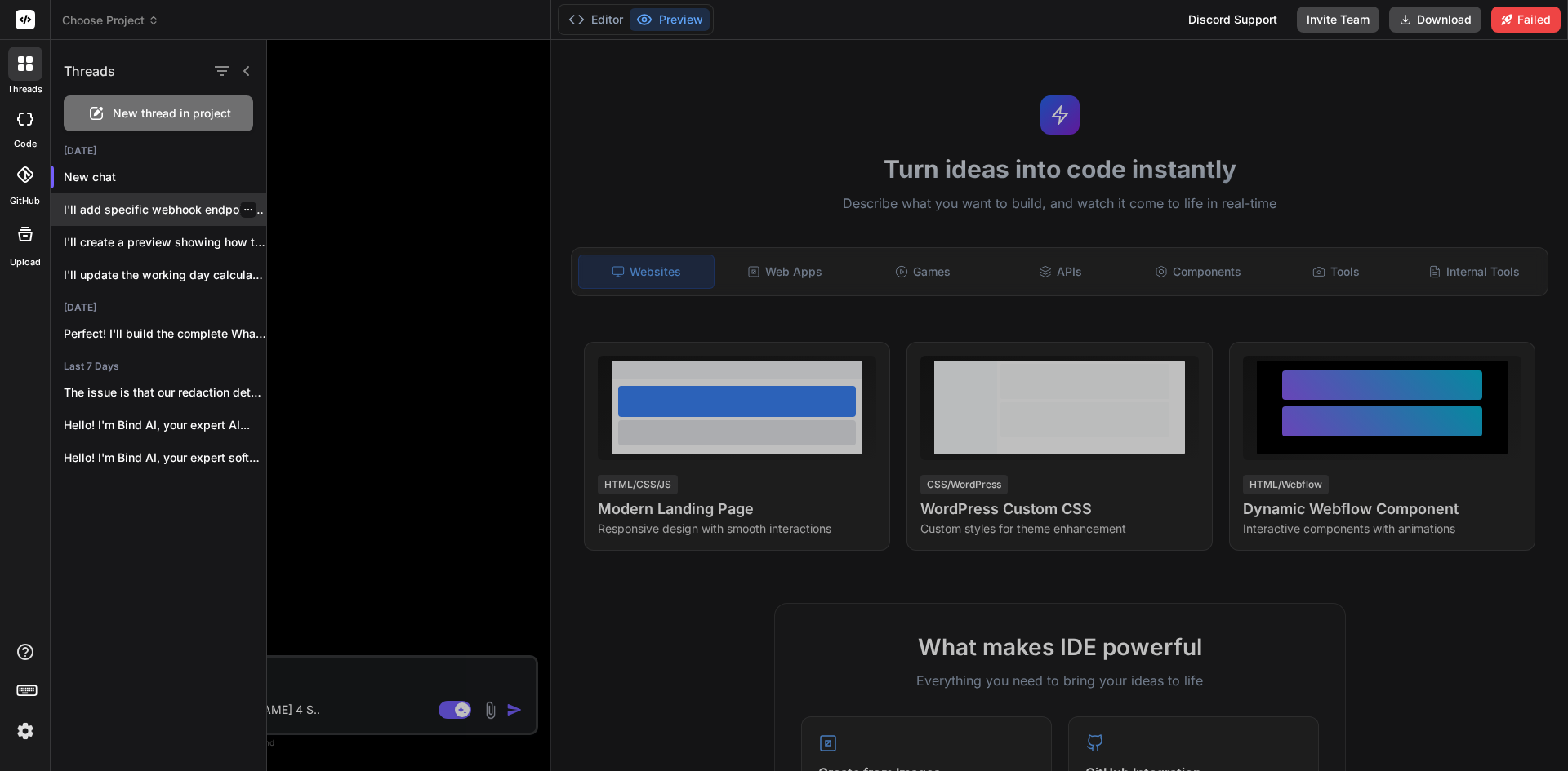
click at [150, 209] on p "I'll add specific webhook endpoints for n8n..." at bounding box center [164, 209] width 202 height 16
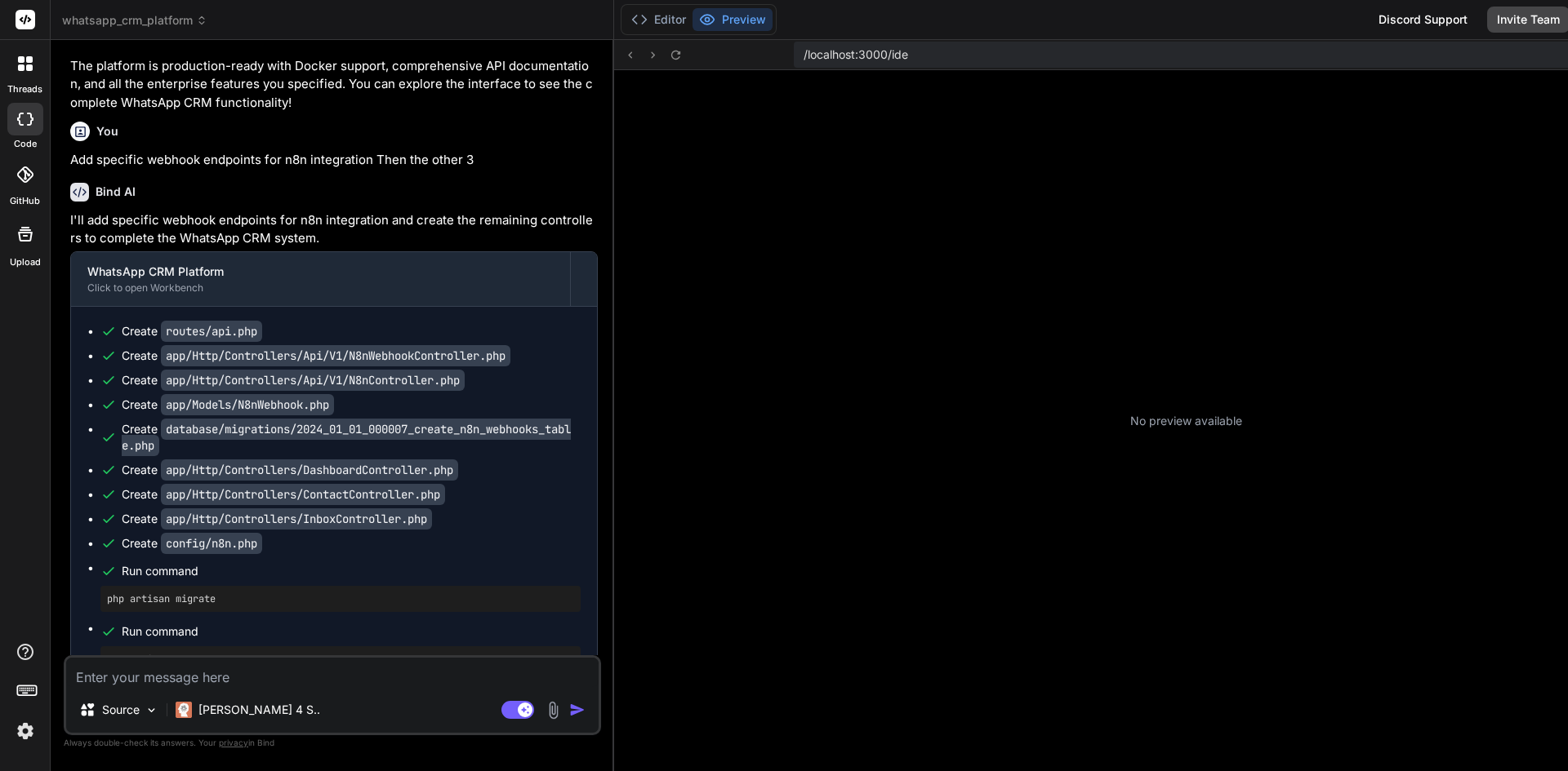
scroll to position [5708, 0]
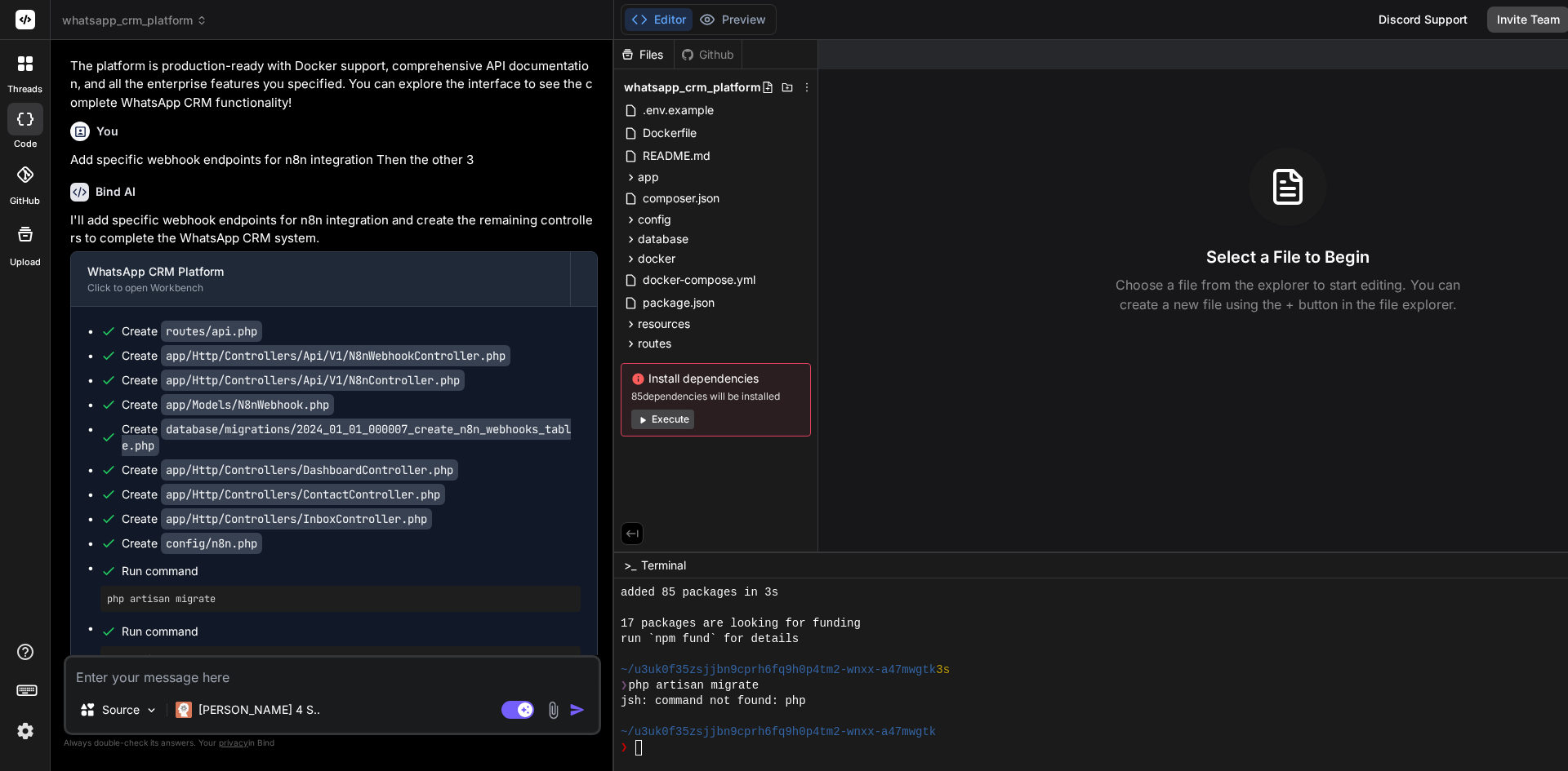
click at [20, 71] on div at bounding box center [25, 63] width 35 height 35
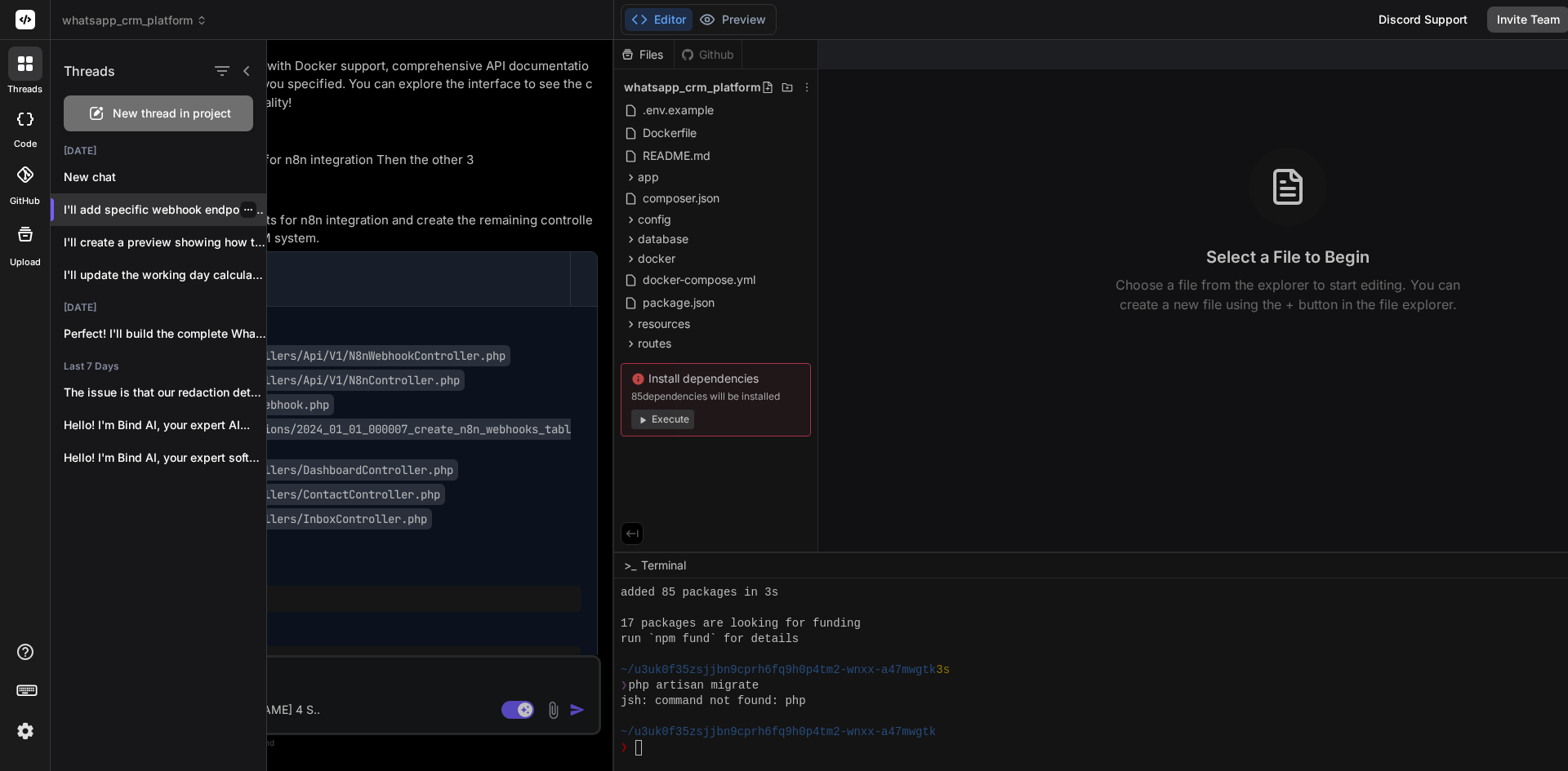
click at [248, 209] on div at bounding box center [248, 209] width 16 height 16
click at [246, 209] on icon "button" at bounding box center [248, 210] width 10 height 10
click at [286, 242] on span "Rename and Save" at bounding box center [316, 242] width 97 height 16
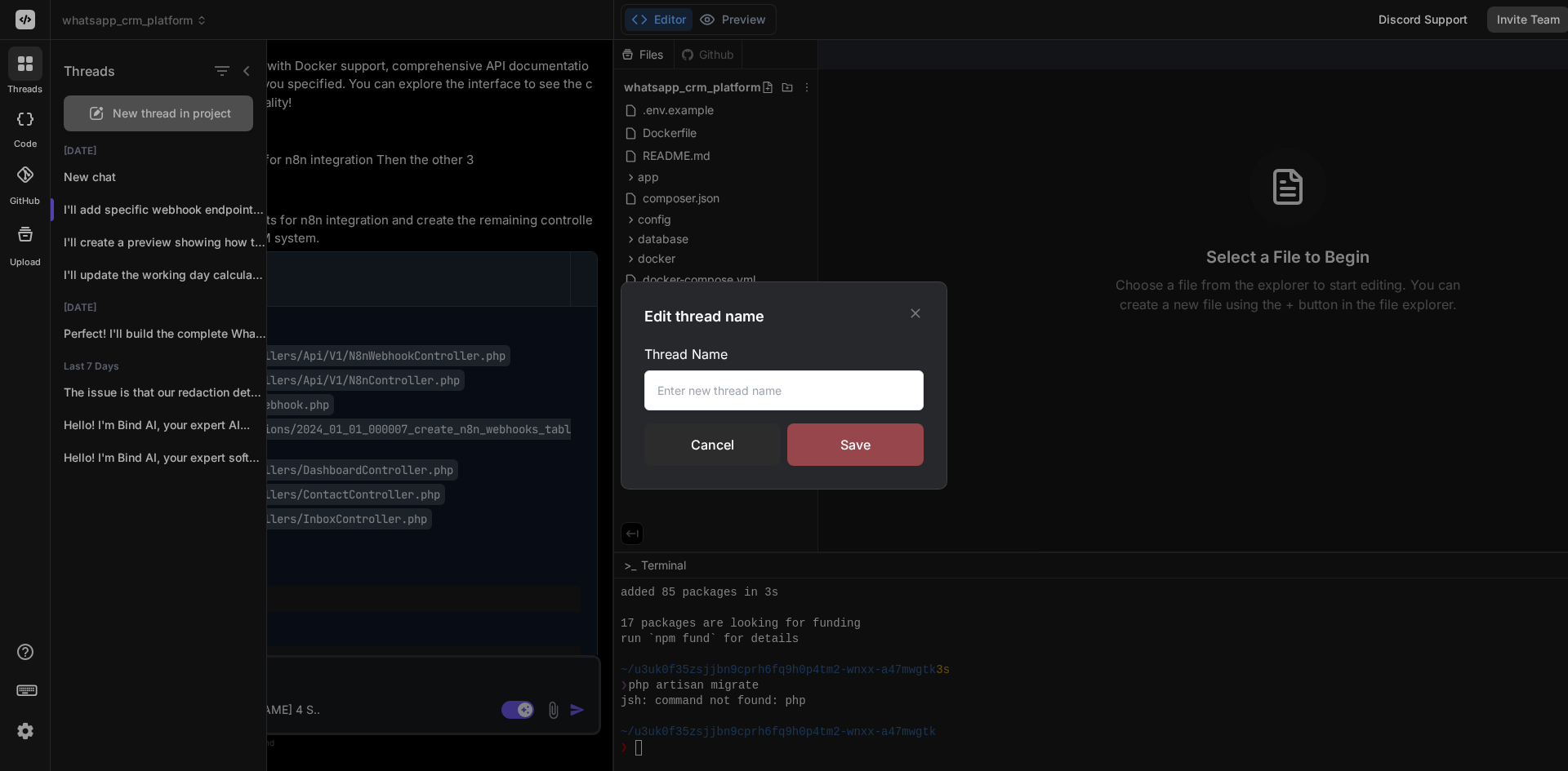
click at [682, 395] on input "text" at bounding box center [784, 390] width 279 height 40
click at [841, 434] on div "Save" at bounding box center [855, 445] width 136 height 42
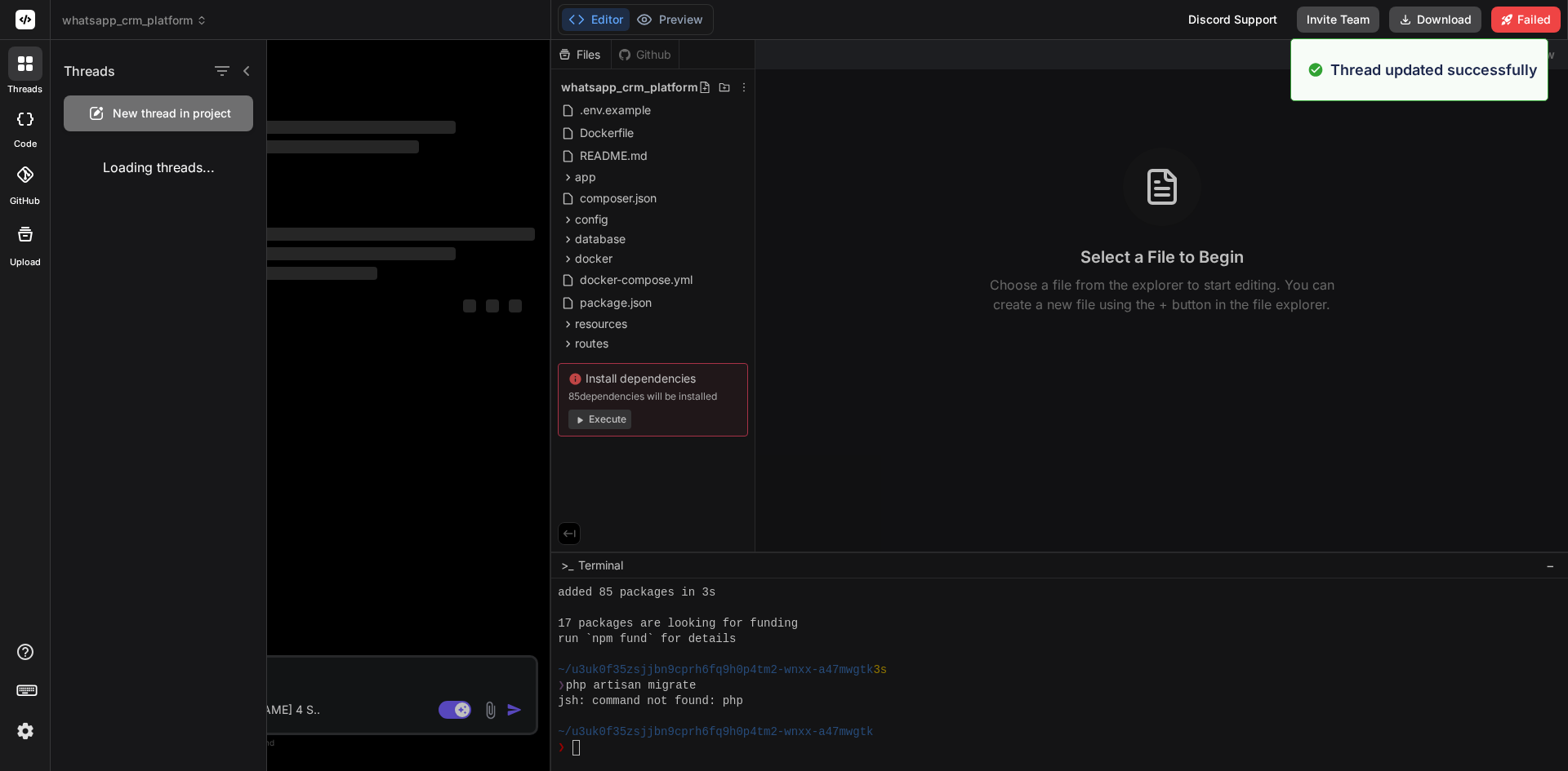
scroll to position [0, 0]
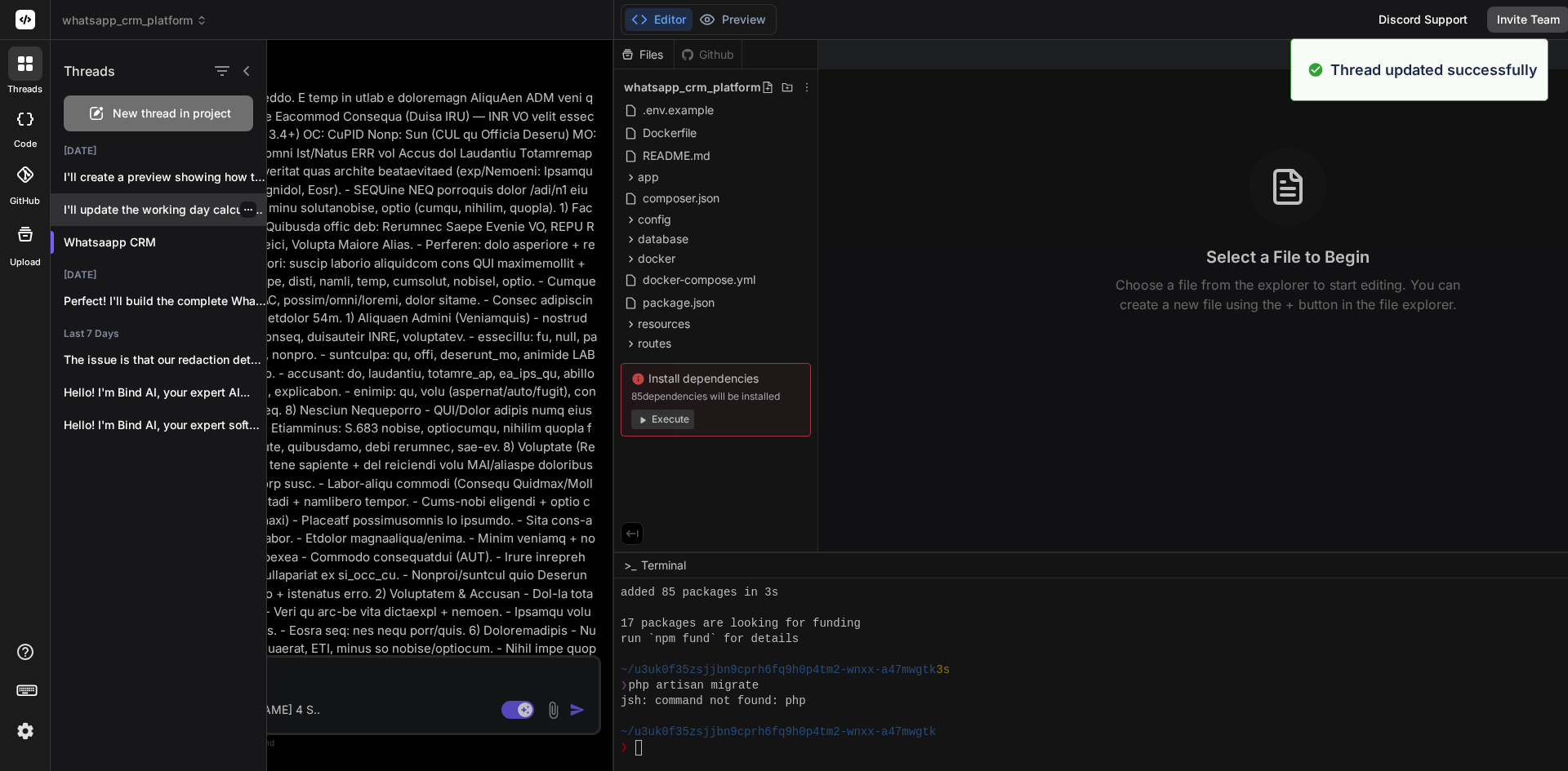
click at [199, 210] on p "I'll update the working day calculator to..." at bounding box center [164, 209] width 202 height 16
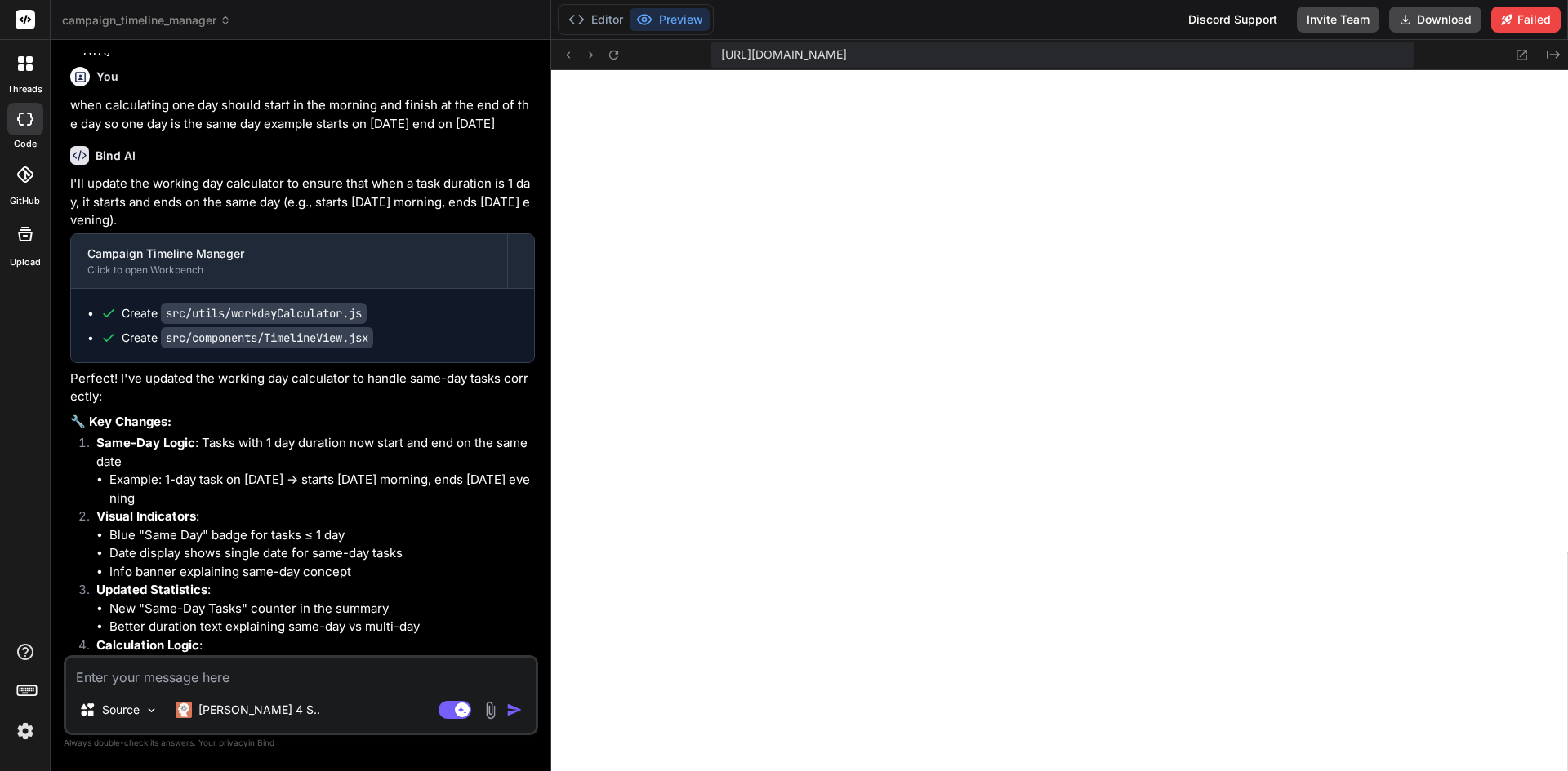
scroll to position [4274, 0]
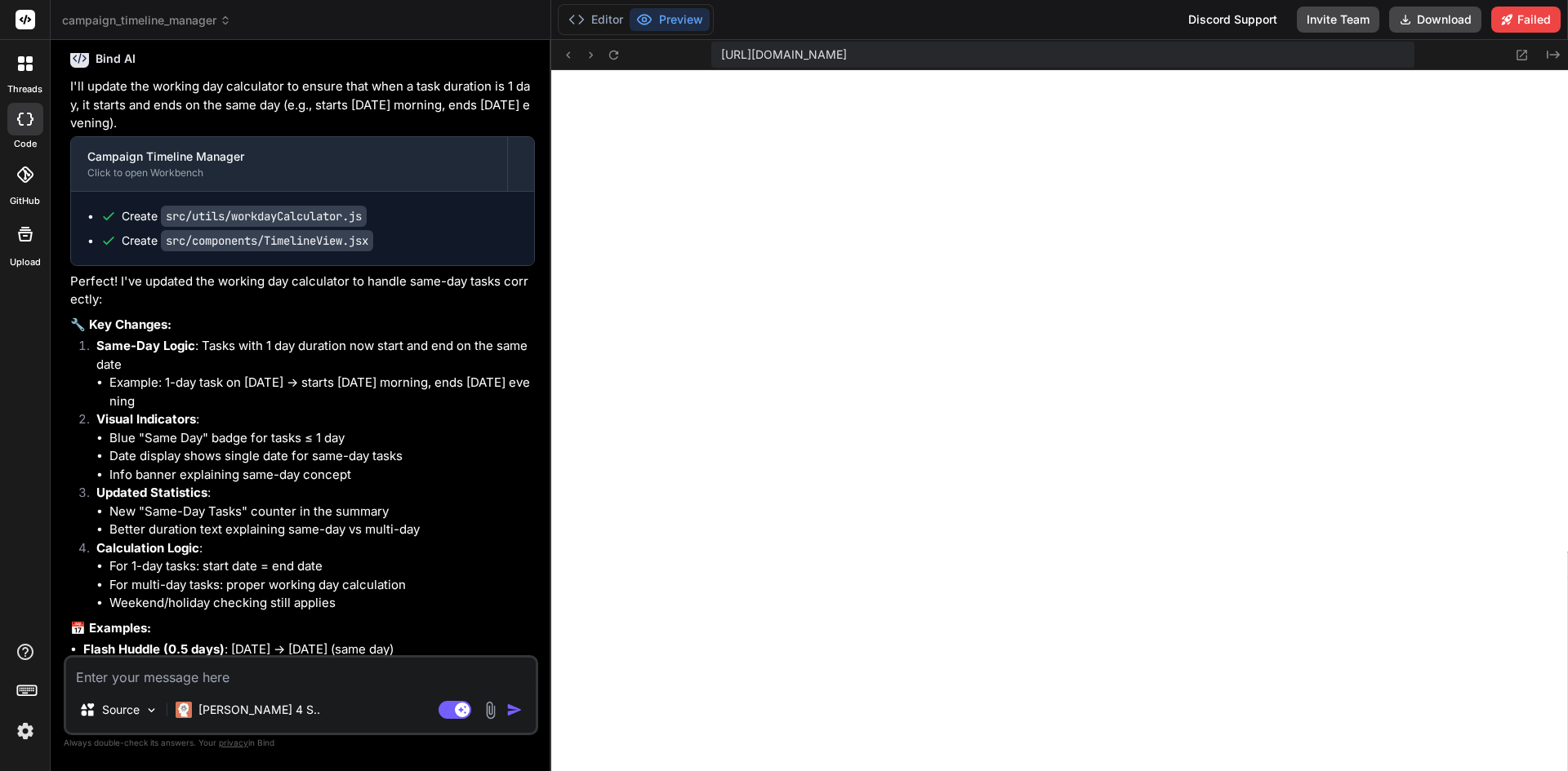
click at [25, 70] on icon at bounding box center [25, 63] width 14 height 14
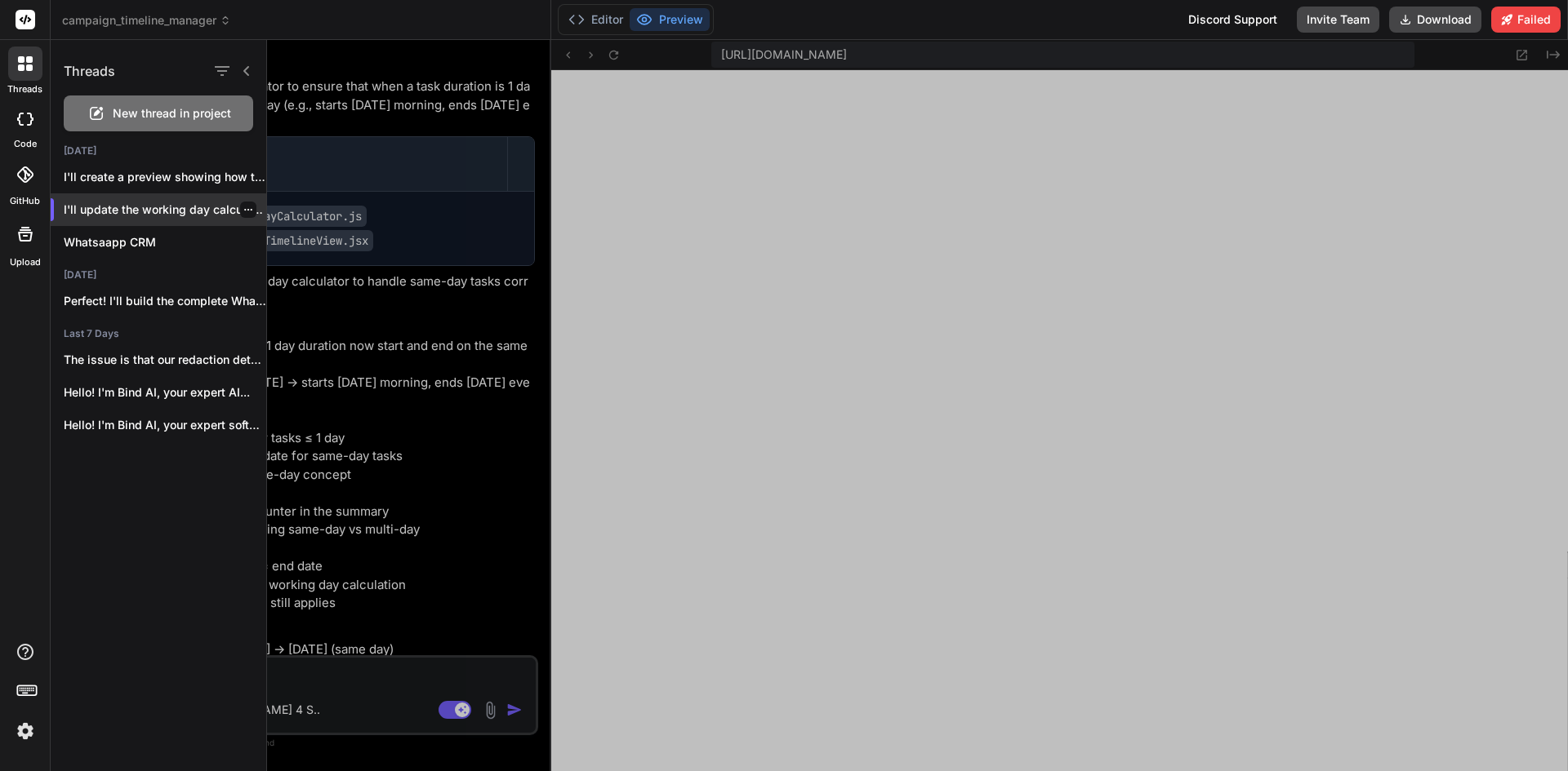
click at [243, 209] on icon "button" at bounding box center [248, 210] width 10 height 10
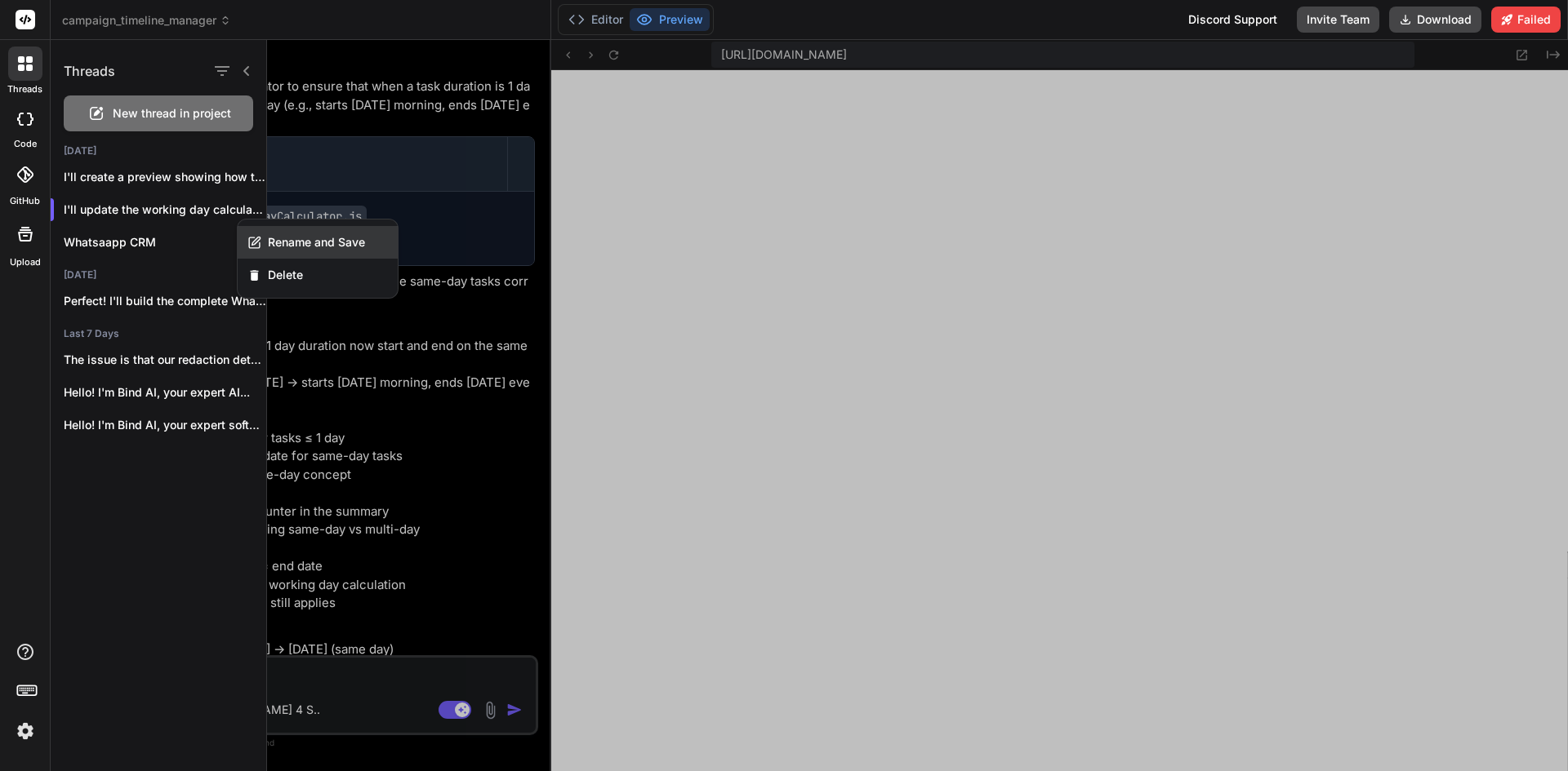
click at [297, 251] on div "Rename and Save" at bounding box center [317, 242] width 160 height 33
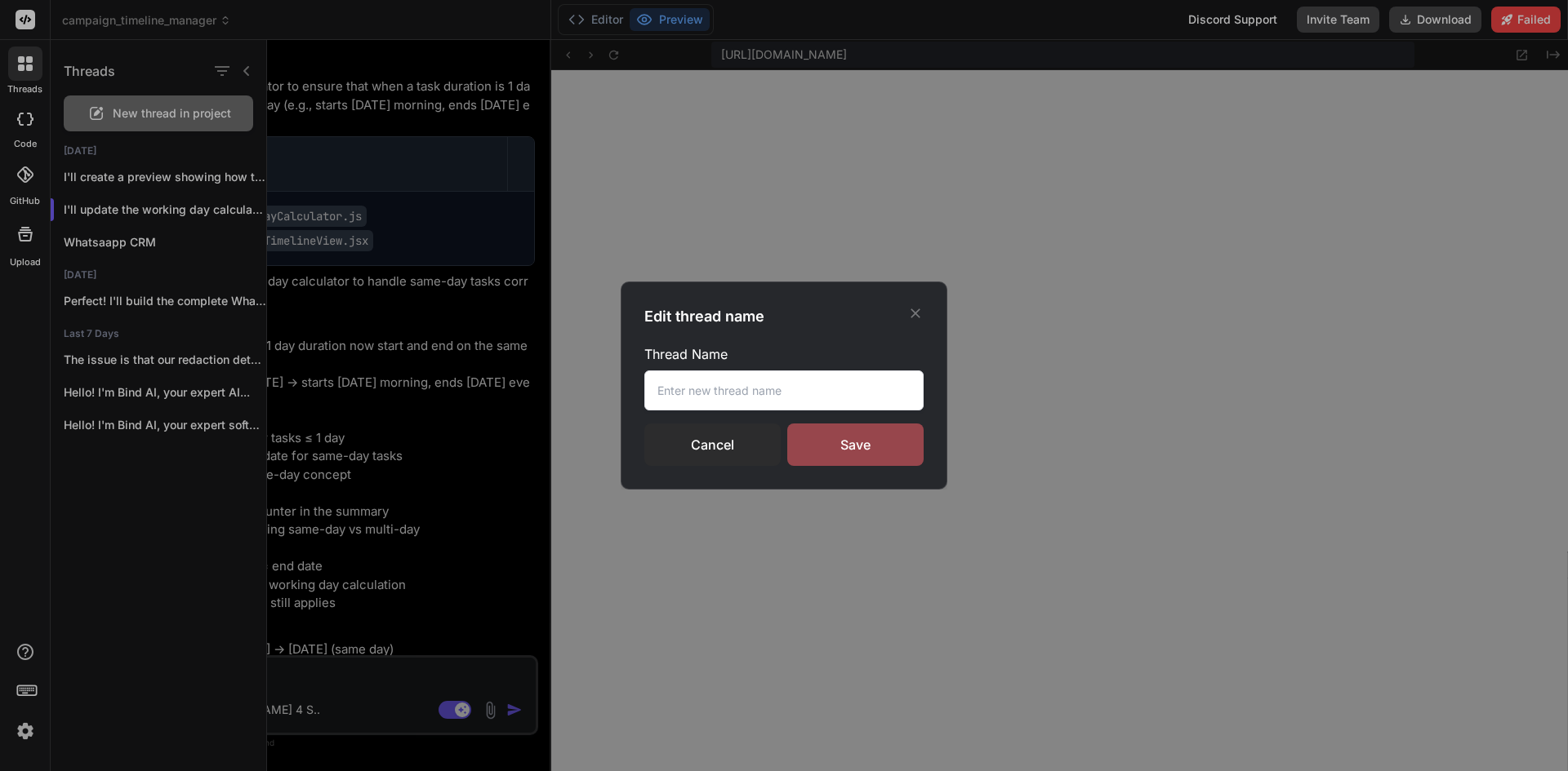
click at [698, 383] on input "text" at bounding box center [784, 390] width 279 height 40
click at [693, 395] on input "text" at bounding box center [784, 390] width 279 height 40
click at [912, 456] on div "Save" at bounding box center [855, 445] width 136 height 42
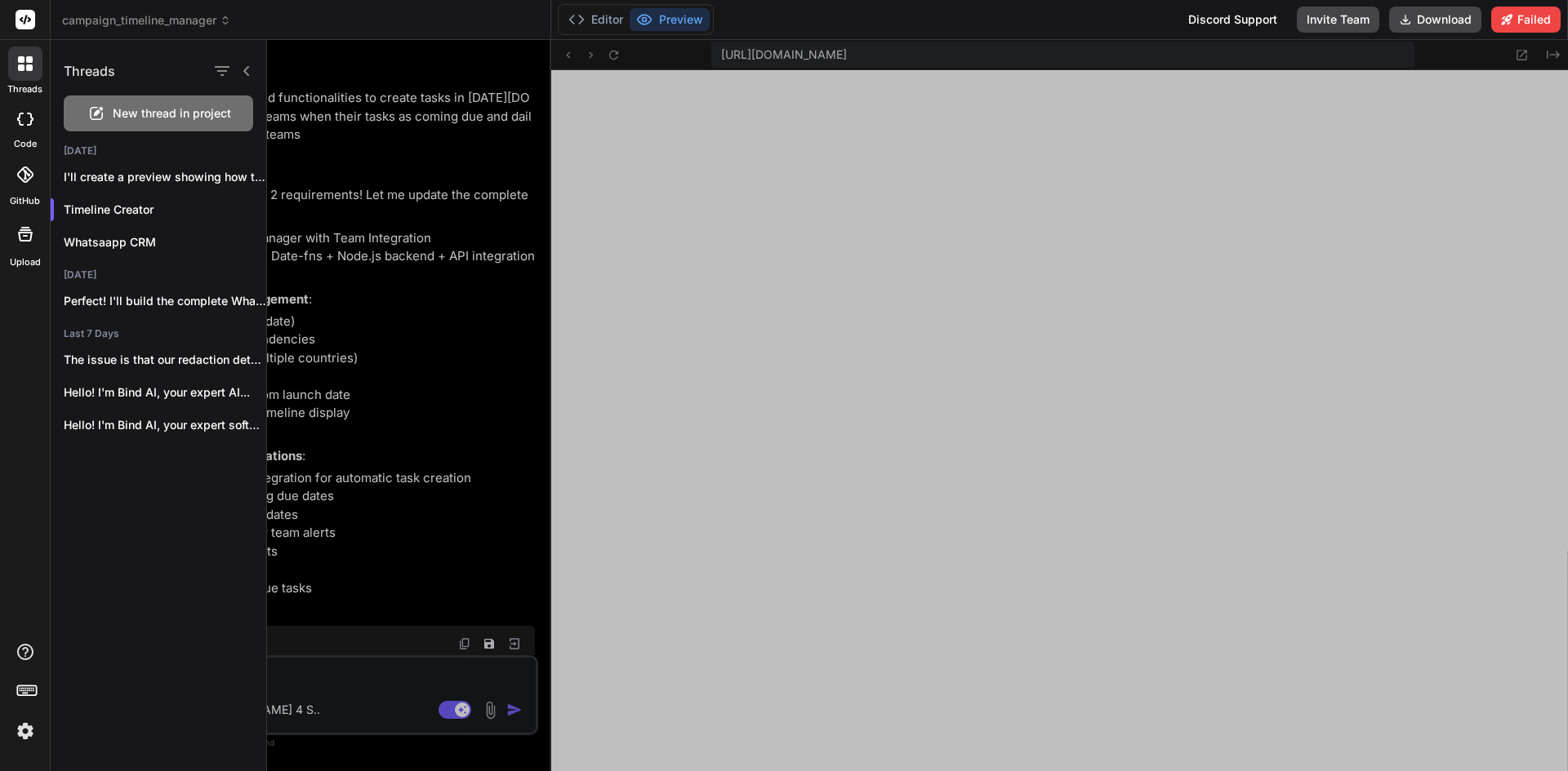
click at [1323, 119] on div at bounding box center [917, 405] width 1301 height 731
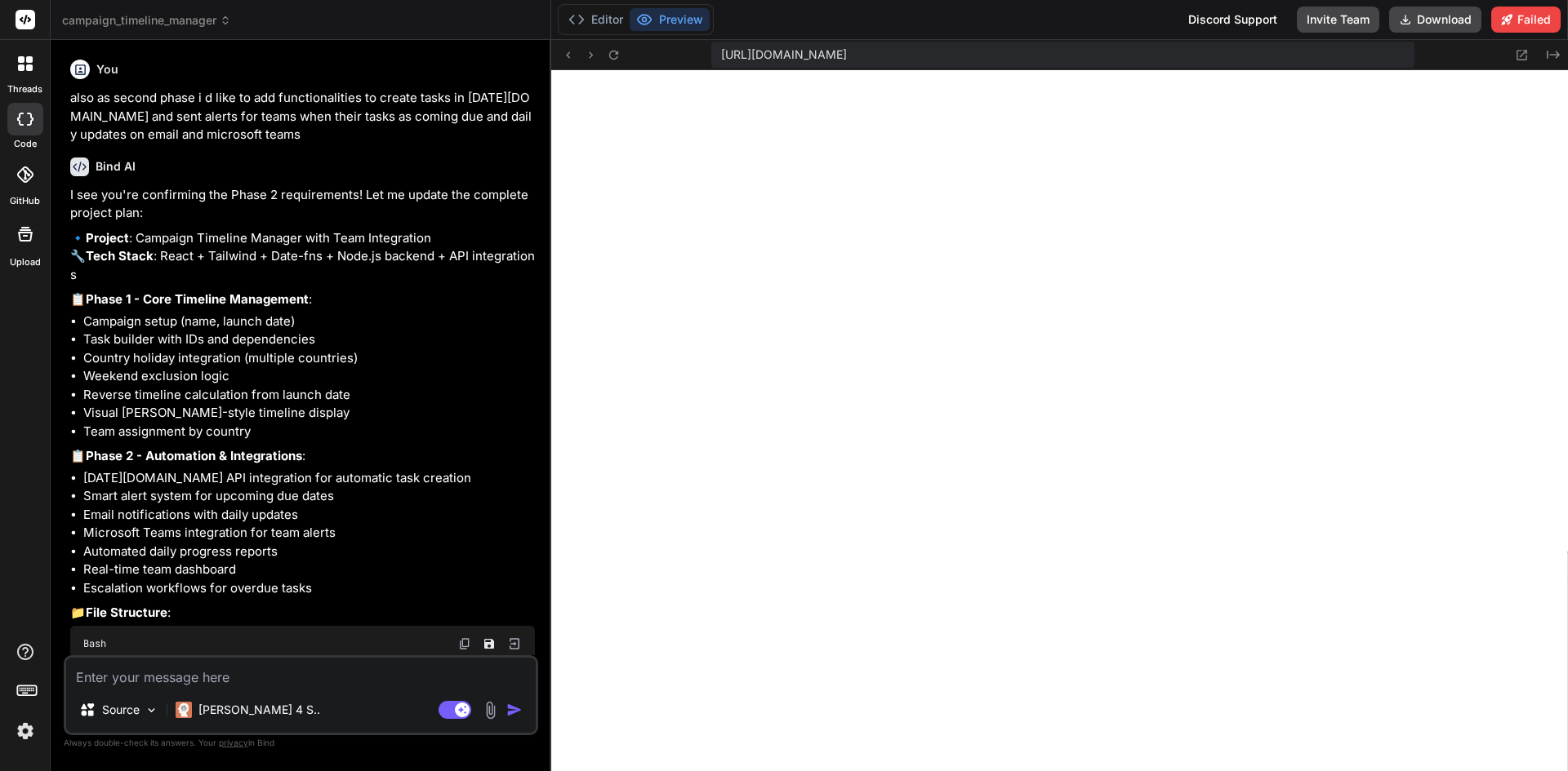
click at [14, 69] on div at bounding box center [25, 63] width 35 height 35
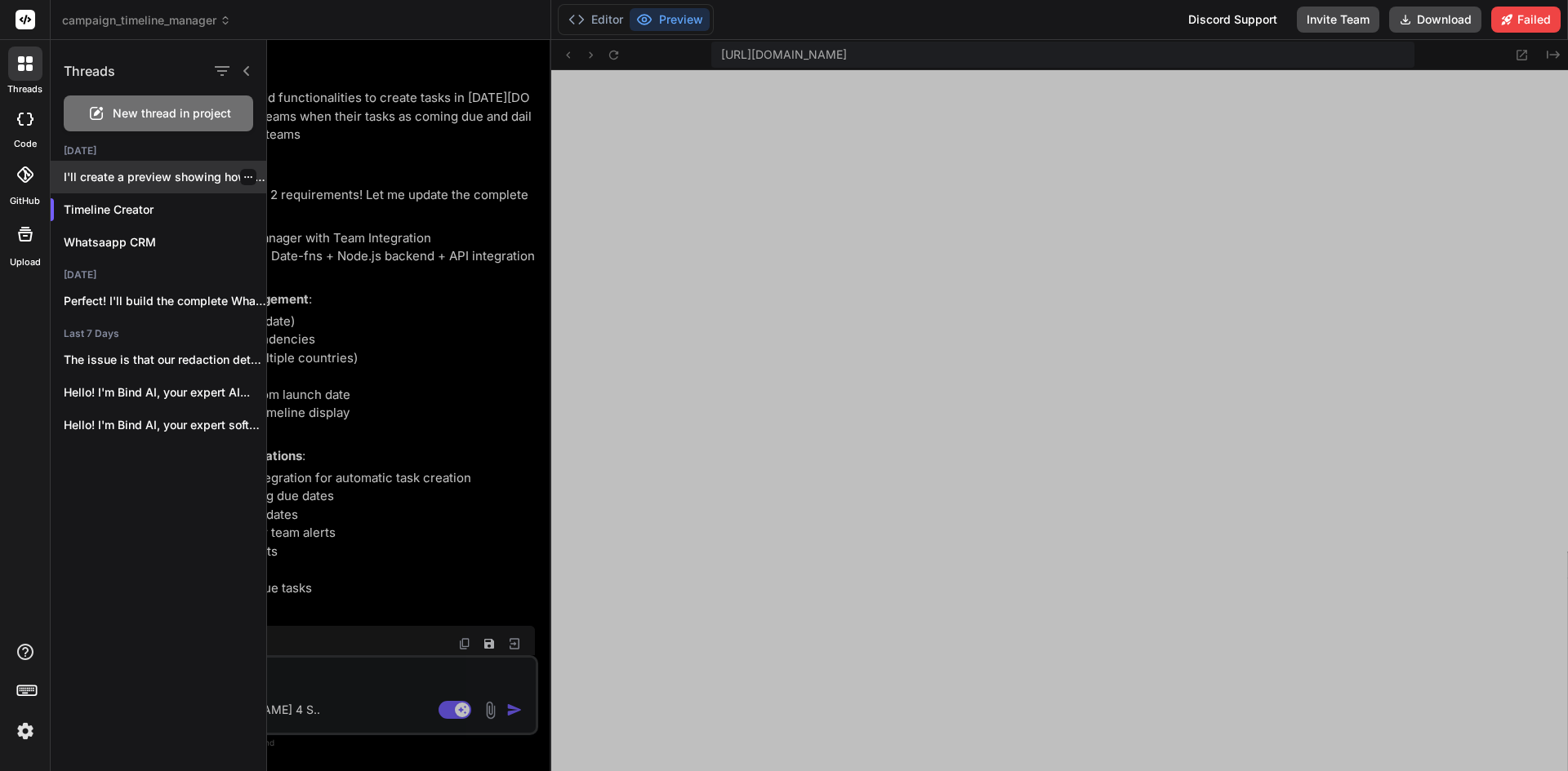
click at [177, 179] on p "I'll create a preview showing how the..." at bounding box center [164, 177] width 202 height 16
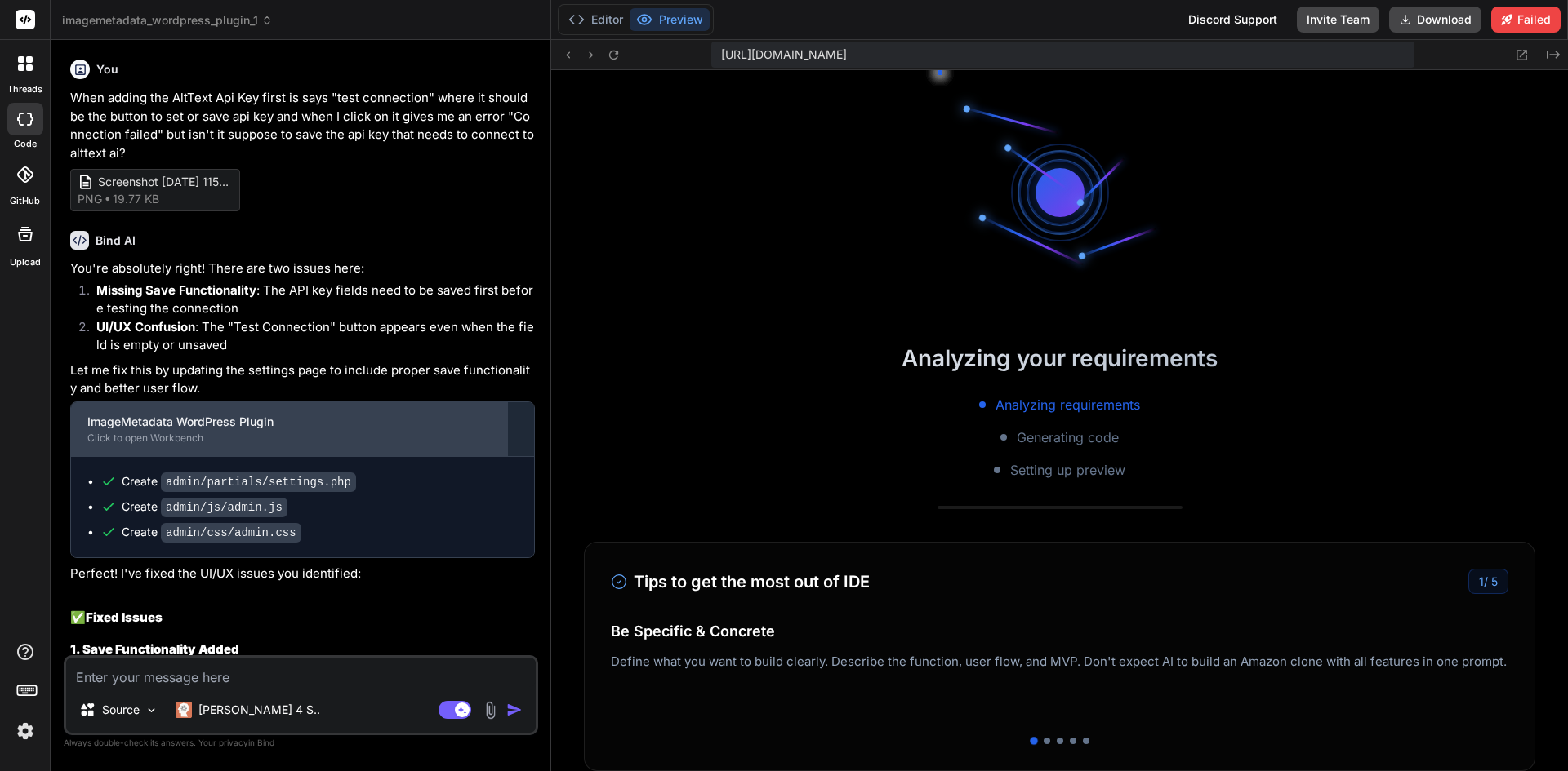
scroll to position [6747, 0]
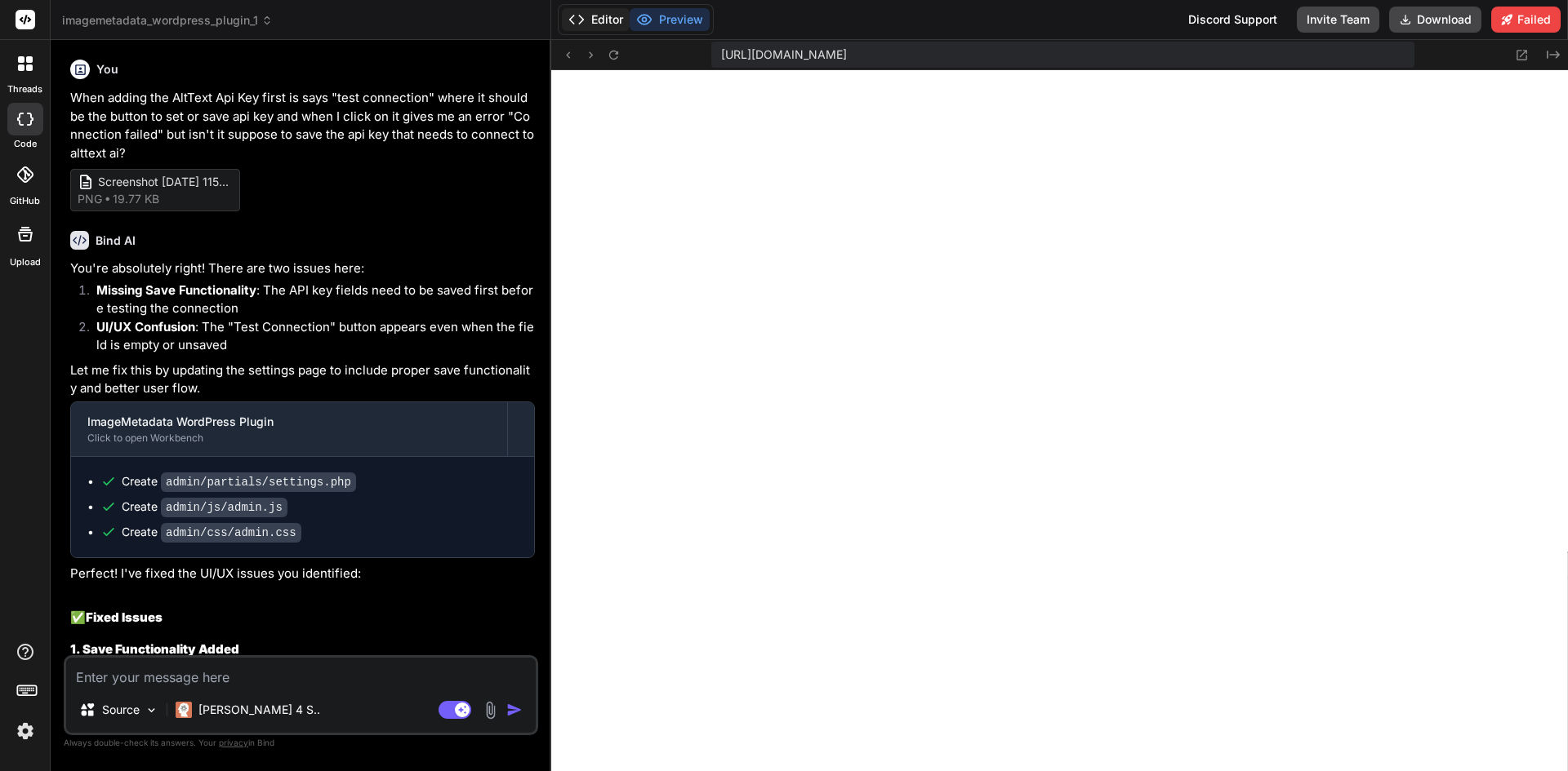
click at [607, 24] on button "Editor" at bounding box center [596, 19] width 68 height 23
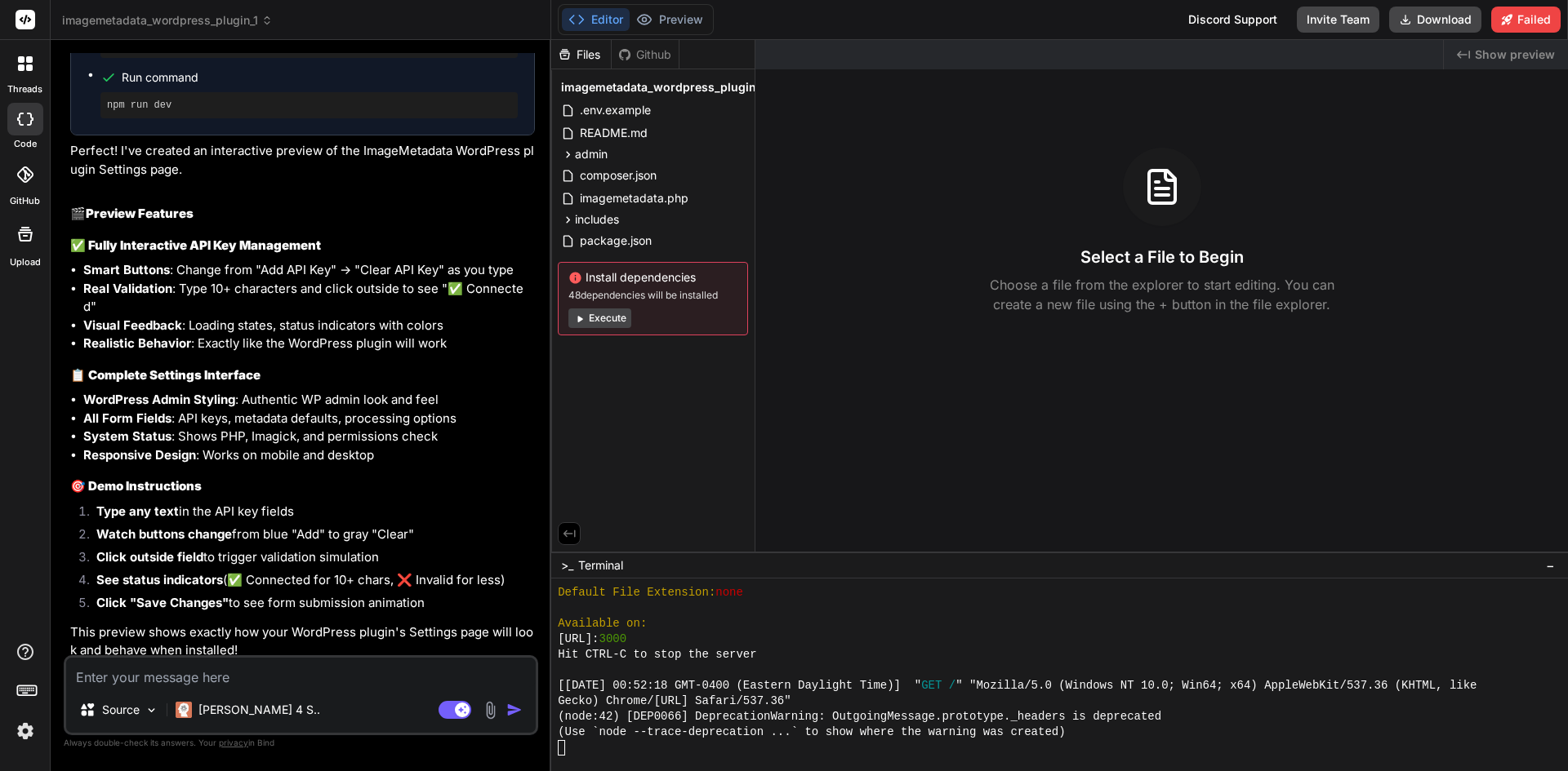
scroll to position [4661, 0]
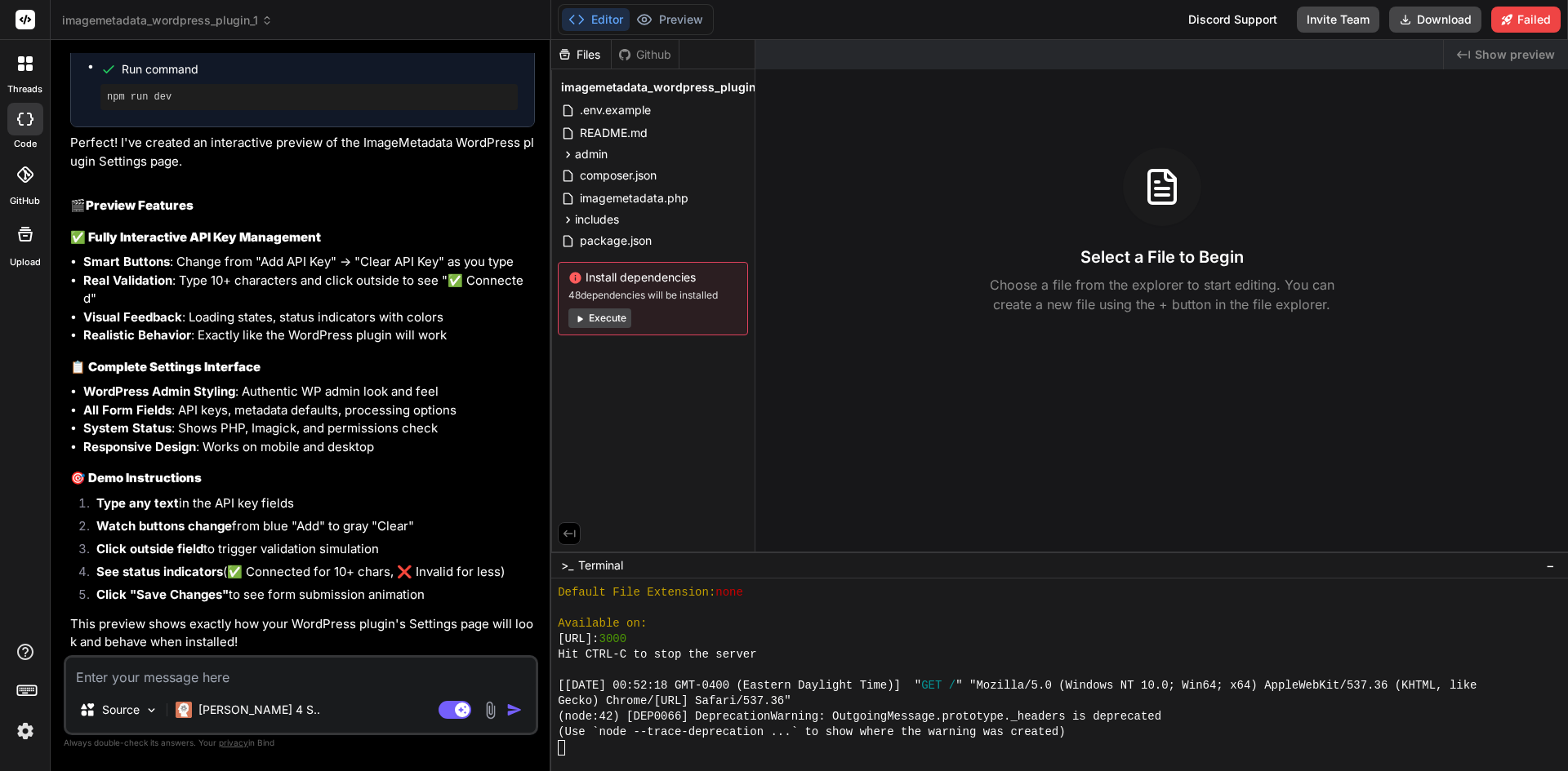
click at [25, 60] on icon at bounding box center [25, 63] width 14 height 14
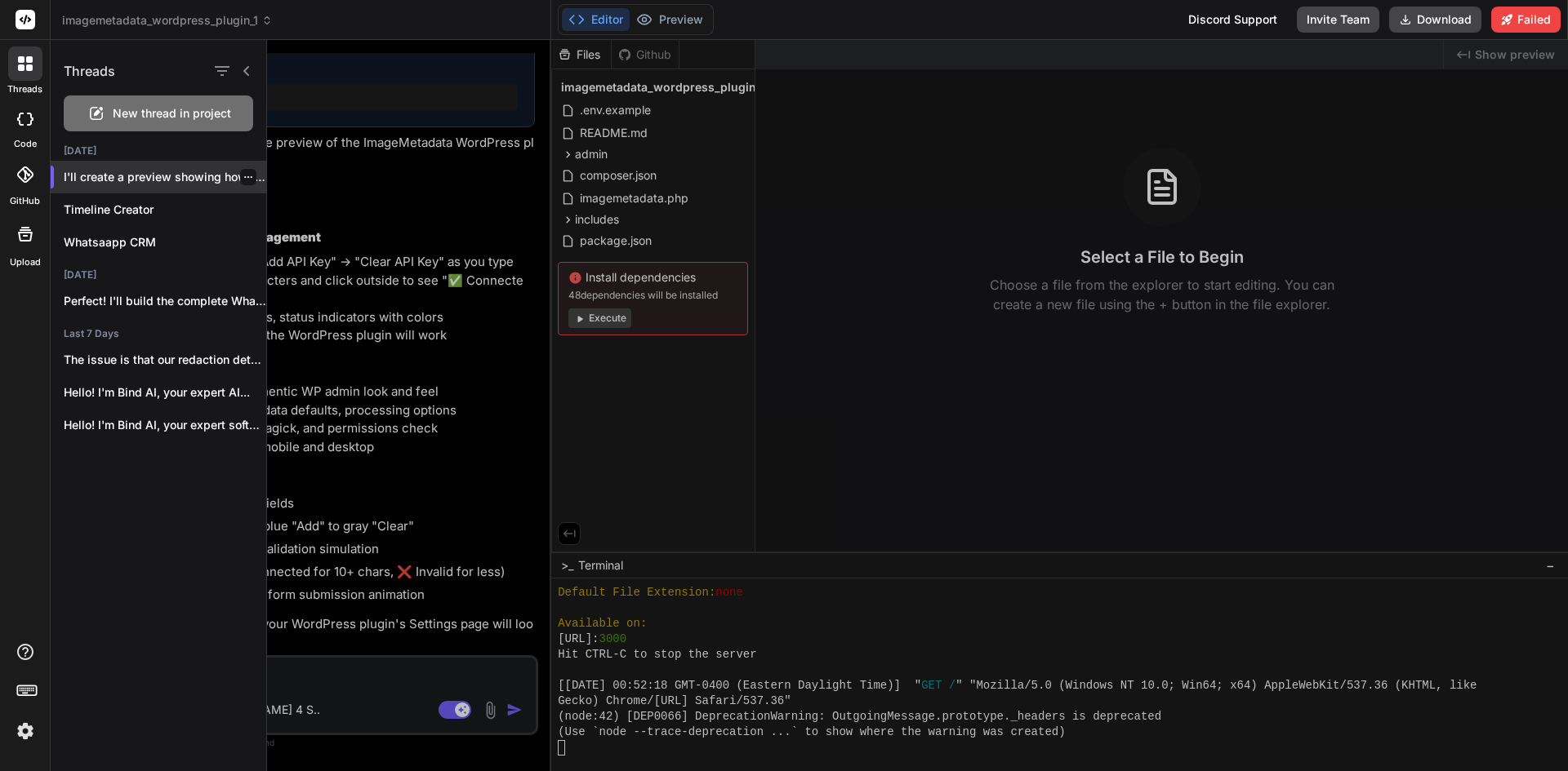
click at [240, 174] on div at bounding box center [248, 177] width 16 height 16
click at [240, 172] on div at bounding box center [248, 177] width 16 height 16
click at [240, 183] on div at bounding box center [248, 177] width 16 height 16
click at [243, 179] on icon "button" at bounding box center [248, 178] width 10 height 10
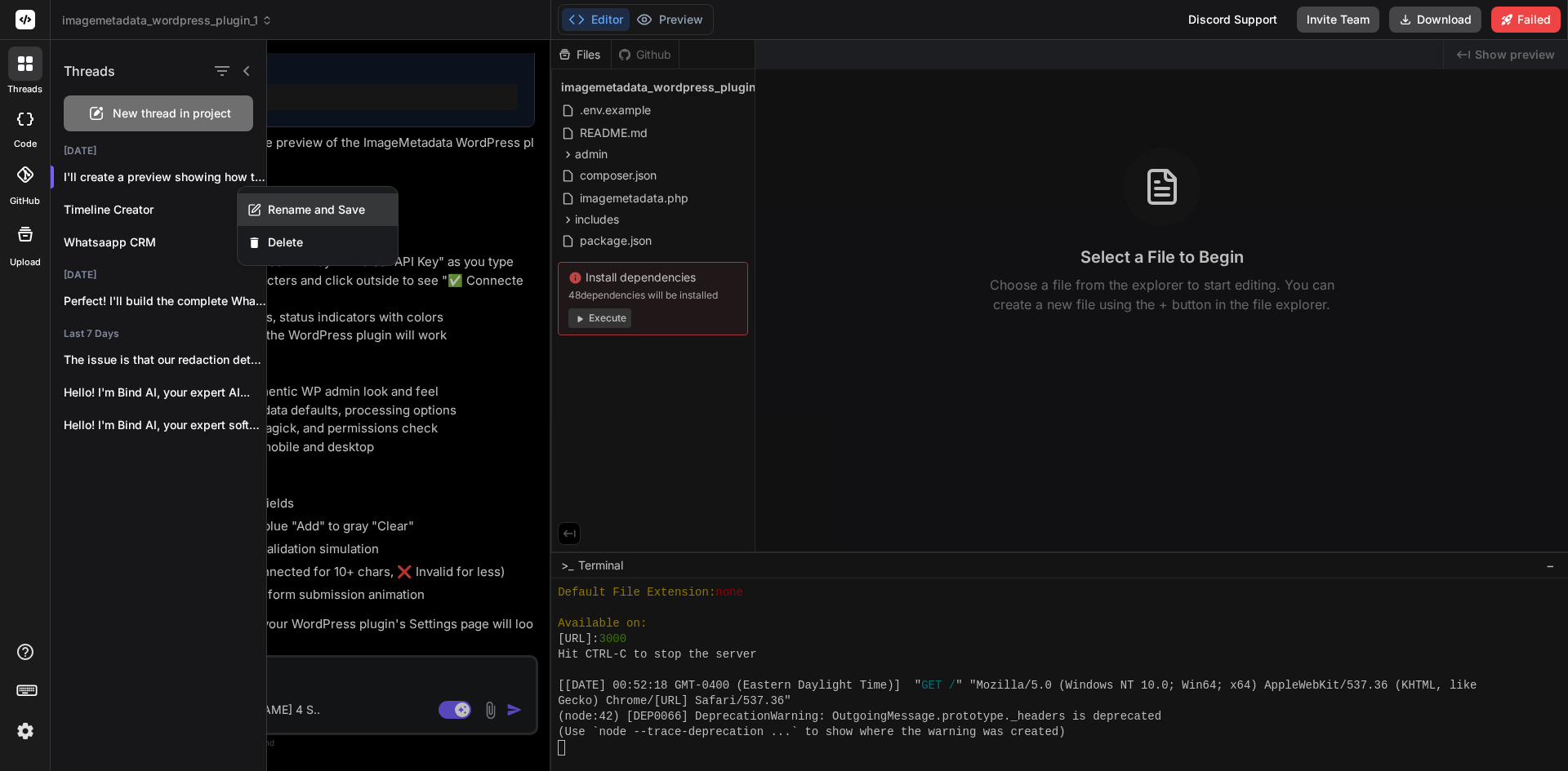
click at [278, 202] on span "Rename and Save" at bounding box center [316, 209] width 97 height 16
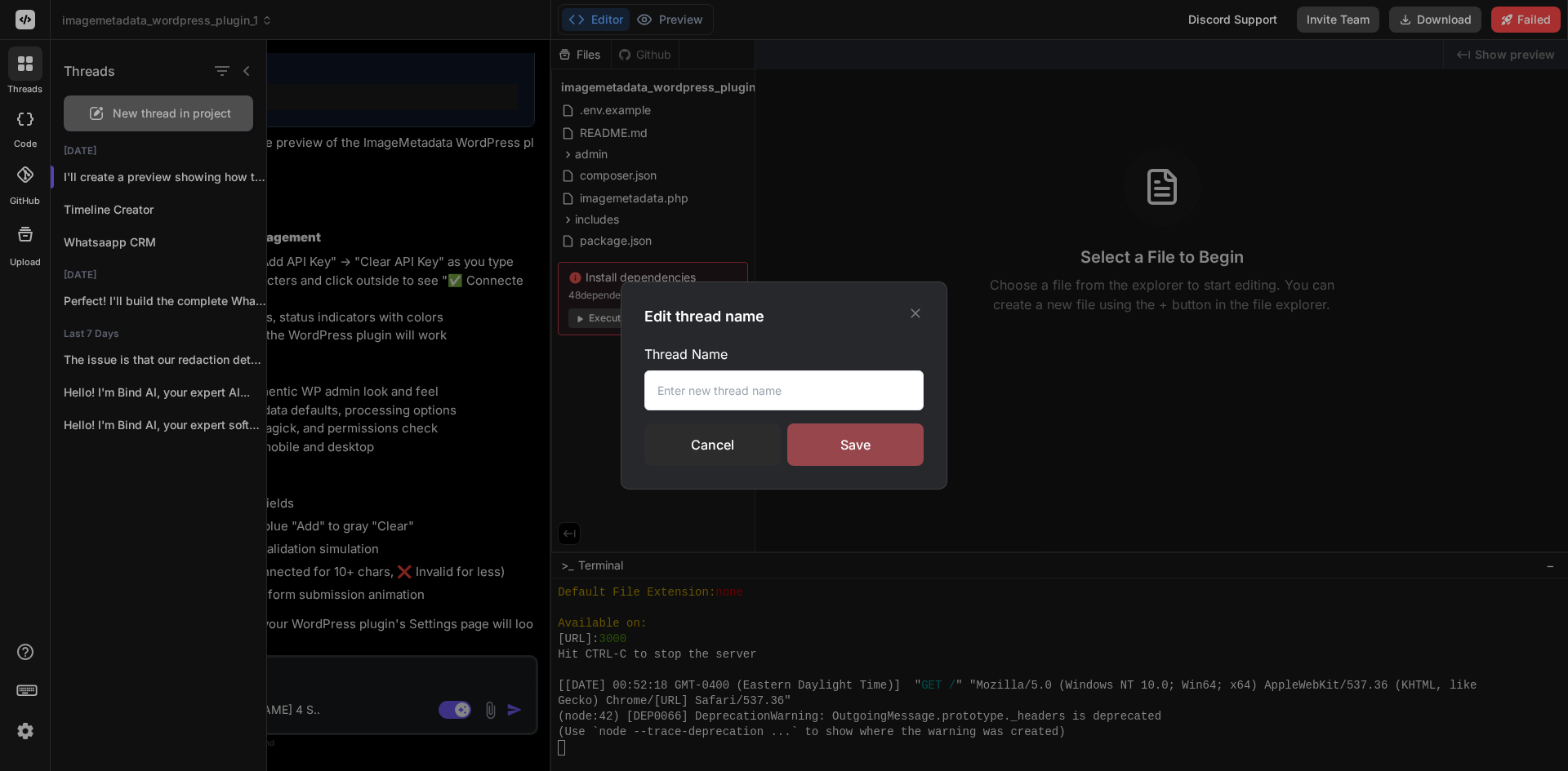
click at [816, 380] on input "text" at bounding box center [784, 390] width 279 height 40
click at [816, 380] on input "Image Metadata" at bounding box center [784, 390] width 279 height 40
click at [798, 421] on div "Thread Name Image Metadata Cancel Save" at bounding box center [784, 405] width 279 height 122
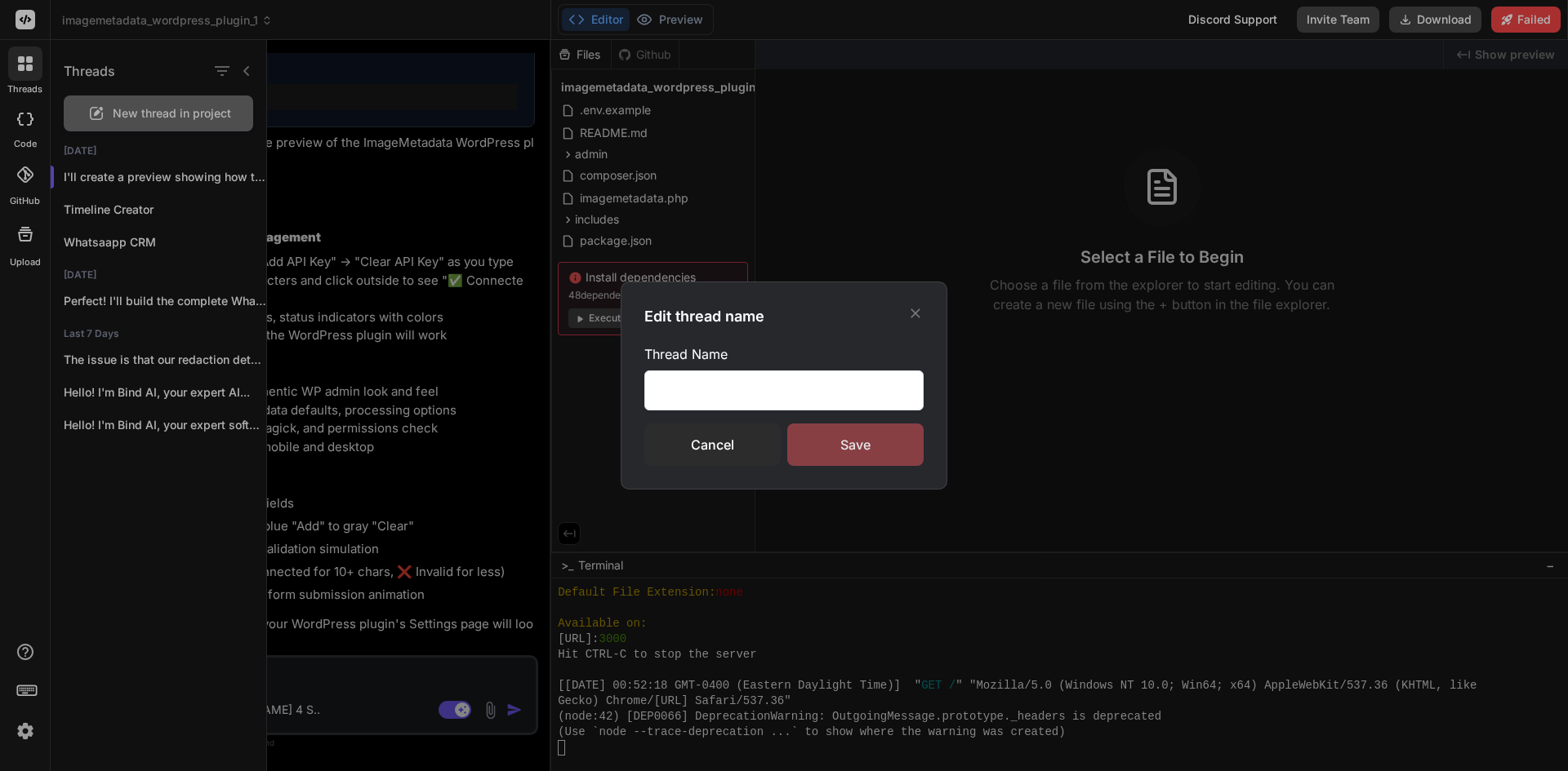
click at [804, 438] on div "Save" at bounding box center [855, 445] width 136 height 42
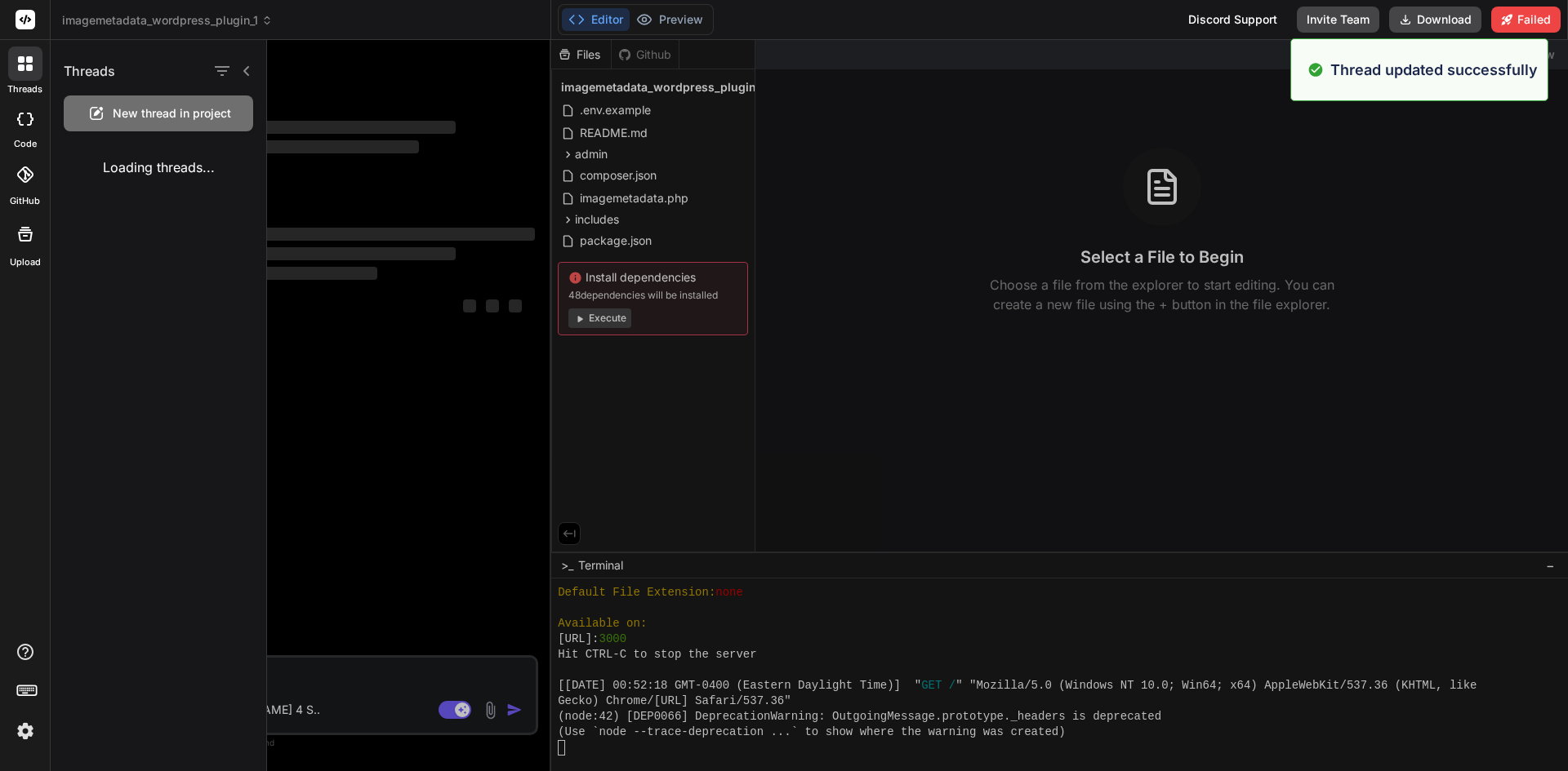
scroll to position [0, 0]
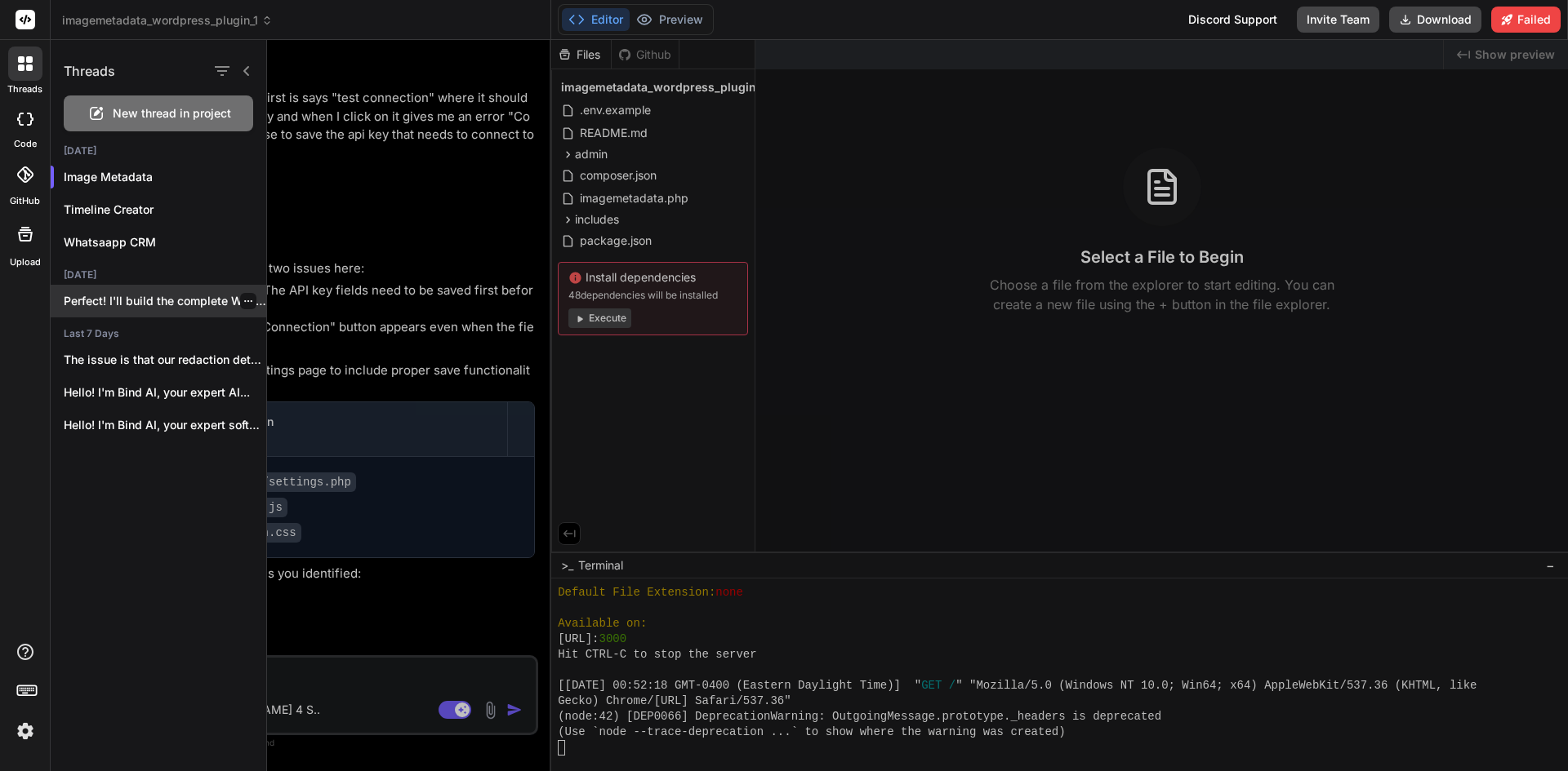
click at [171, 307] on p "Perfect! I'll build the complete WhatsApp CRM..." at bounding box center [164, 300] width 202 height 16
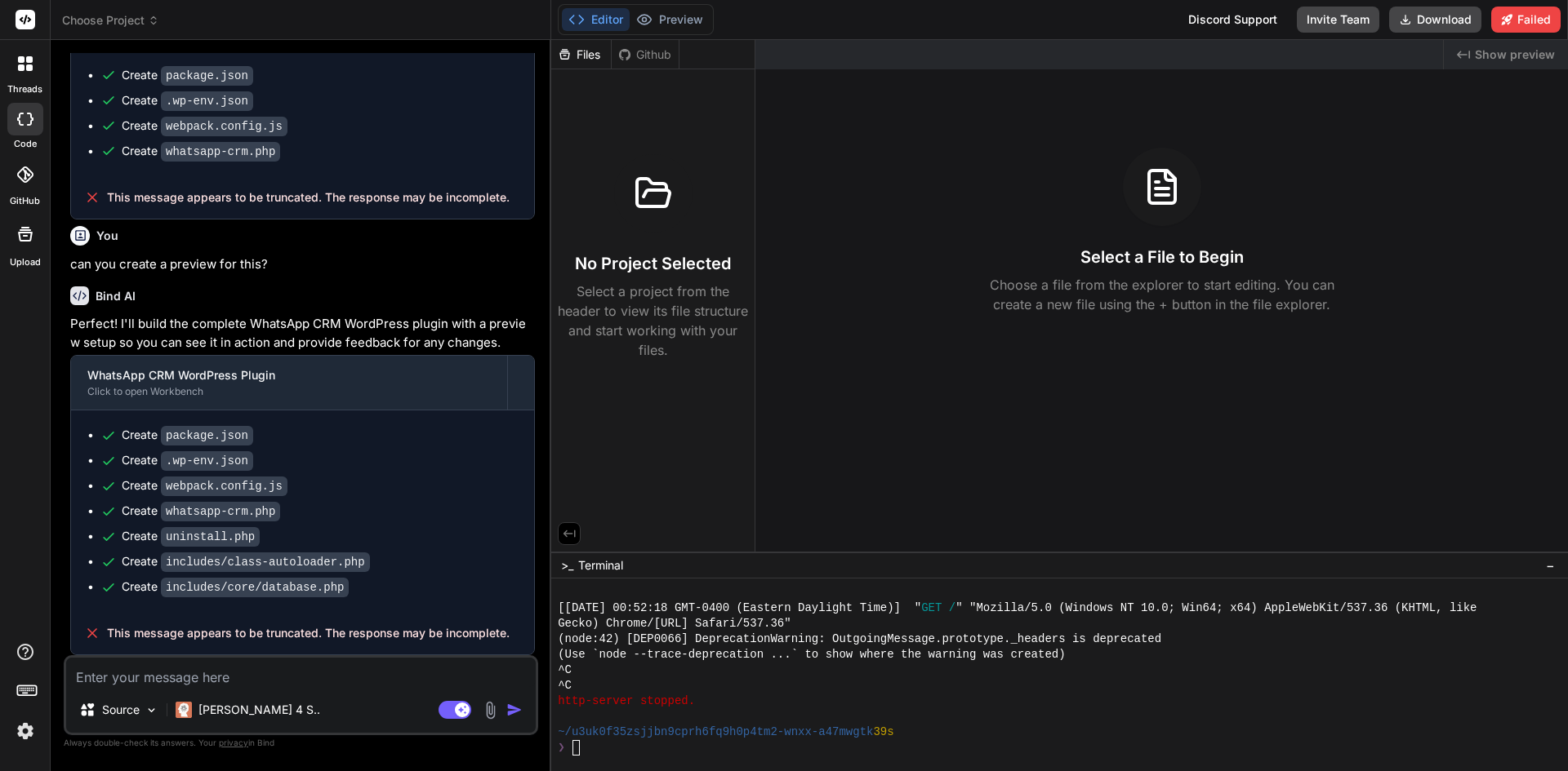
scroll to position [2462, 0]
click at [30, 75] on div at bounding box center [25, 63] width 35 height 35
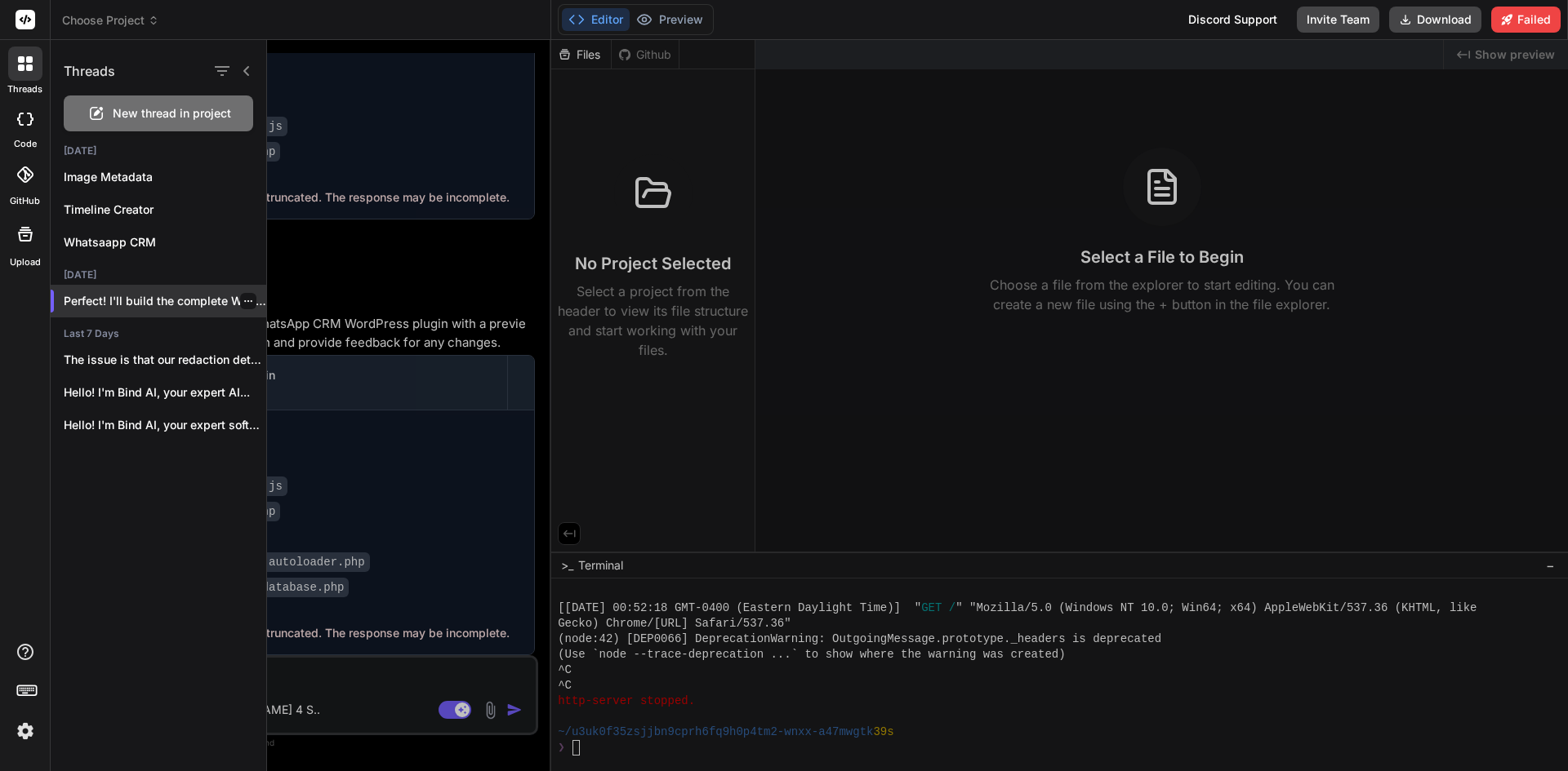
click at [243, 296] on icon "button" at bounding box center [248, 301] width 10 height 10
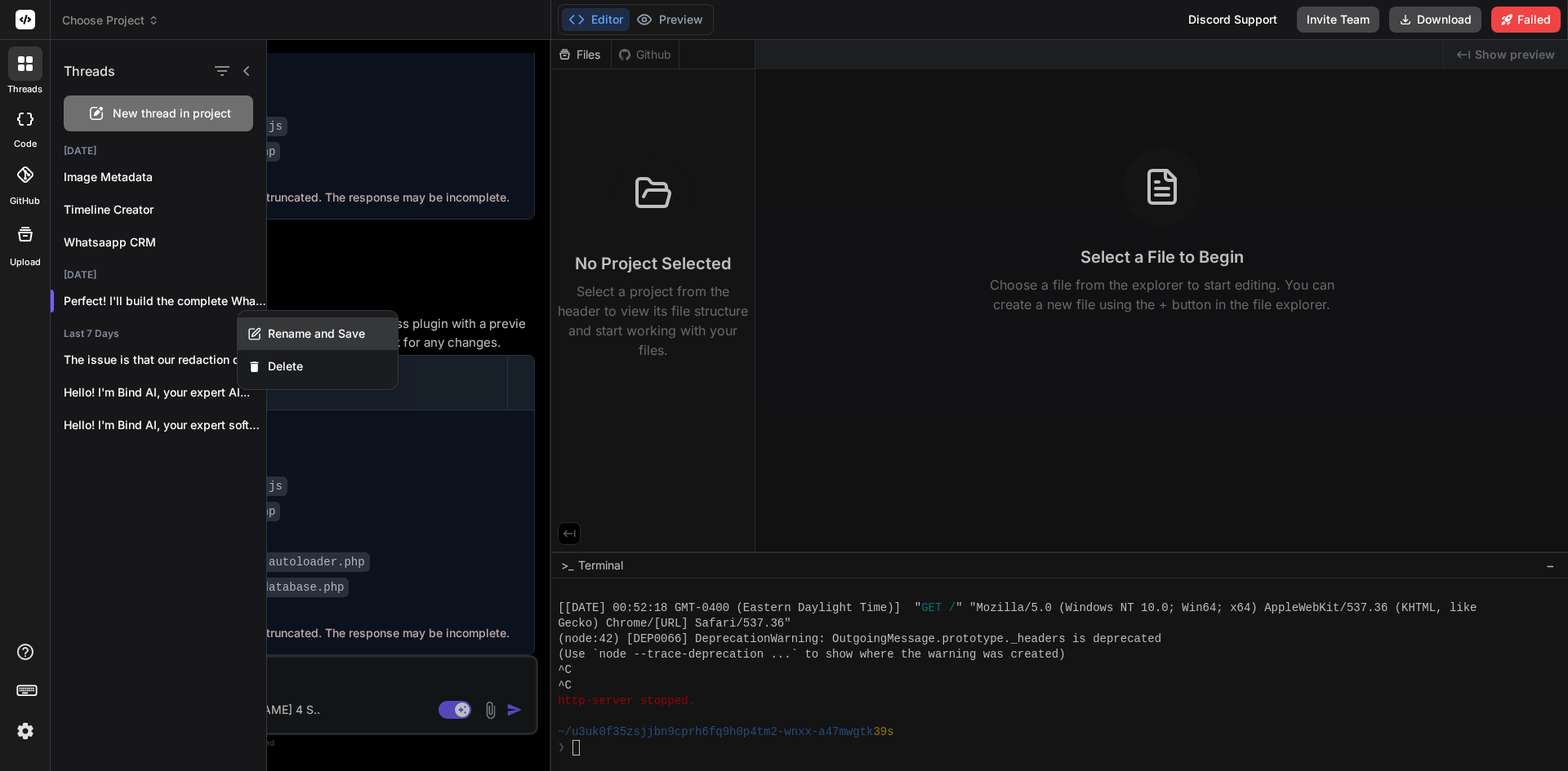
click at [287, 339] on span "Rename and Save" at bounding box center [316, 333] width 97 height 16
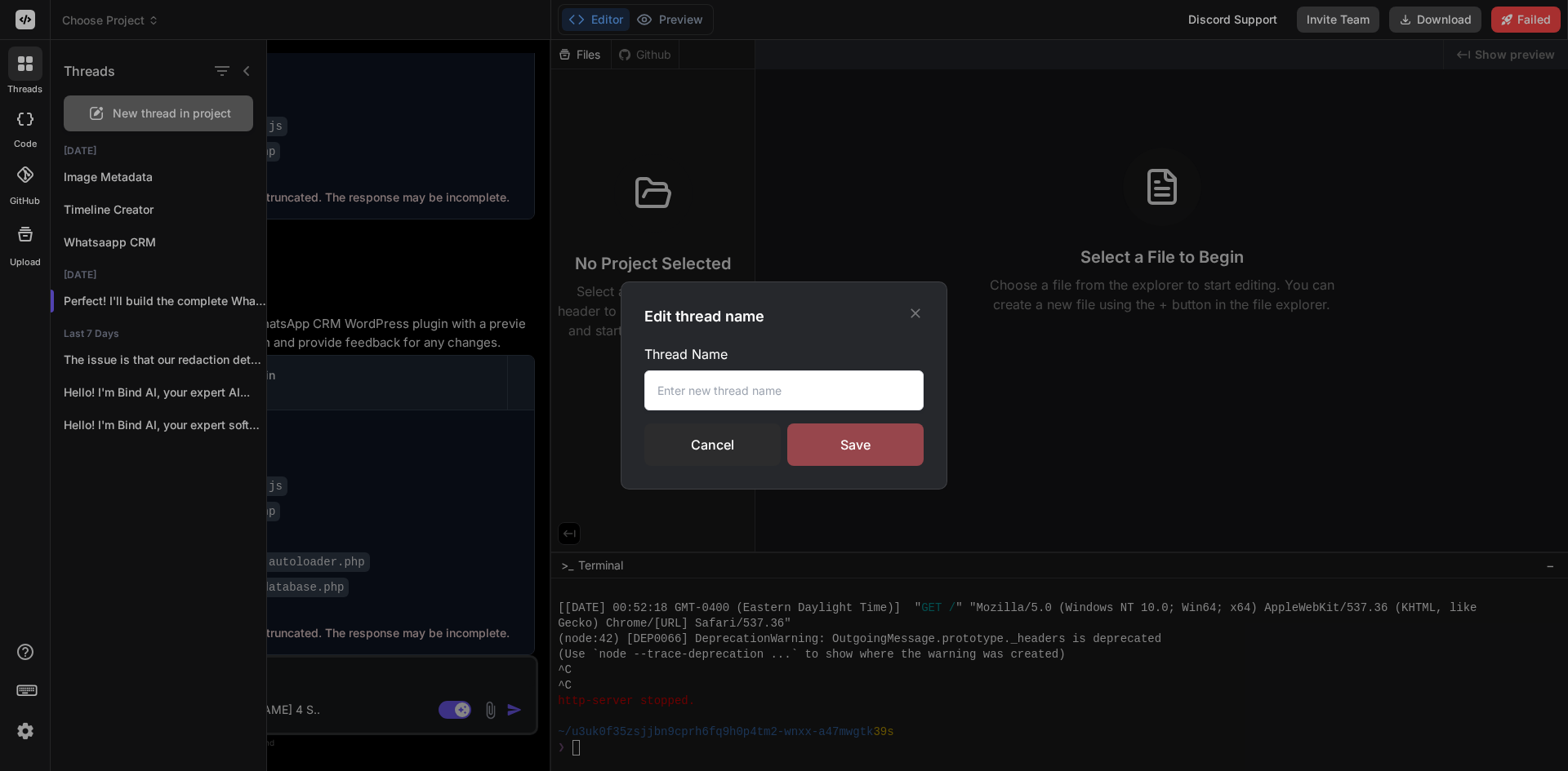
click at [713, 399] on input "text" at bounding box center [784, 390] width 279 height 40
click at [825, 451] on div "Save" at bounding box center [855, 445] width 136 height 42
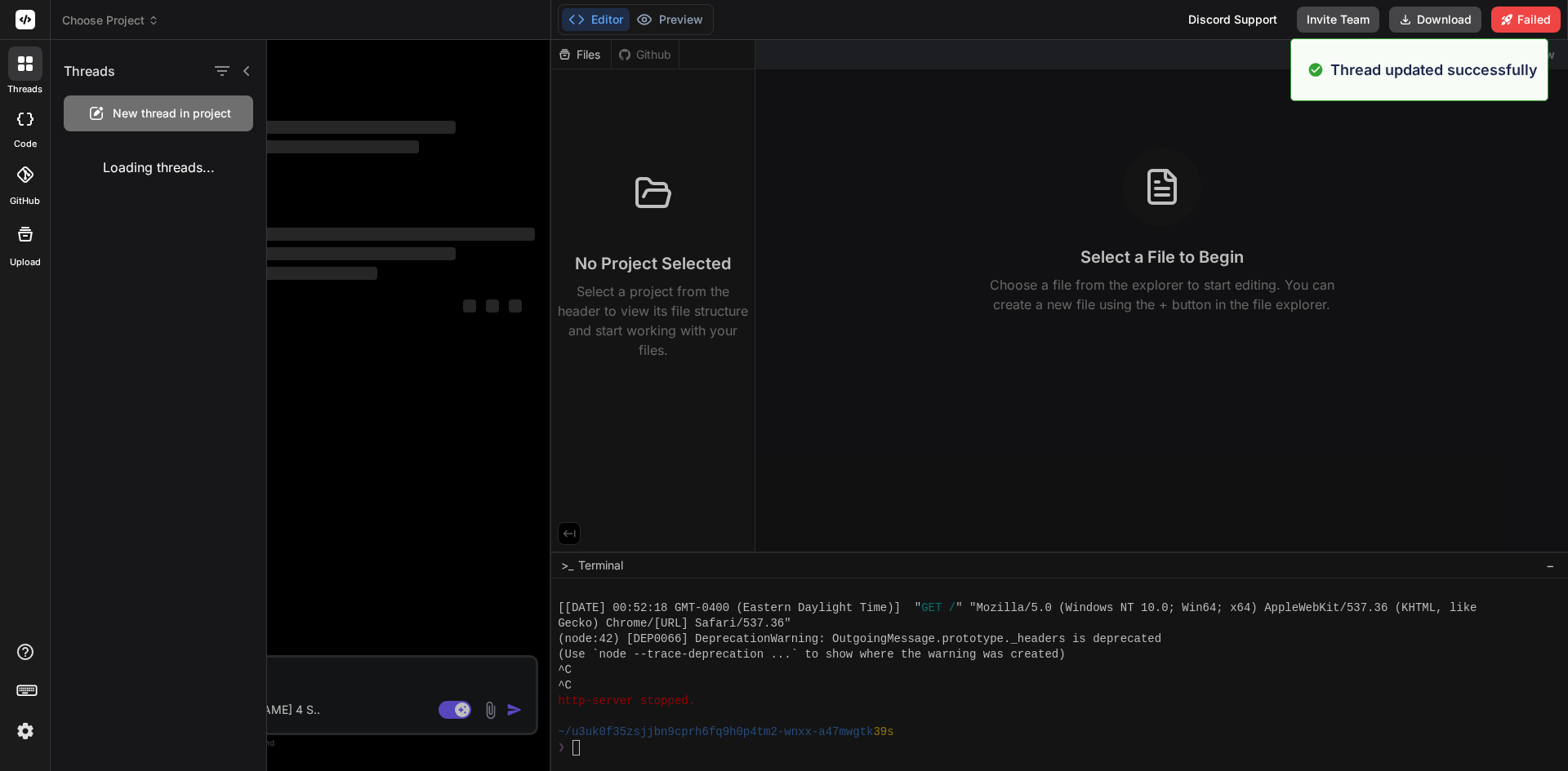
scroll to position [0, 0]
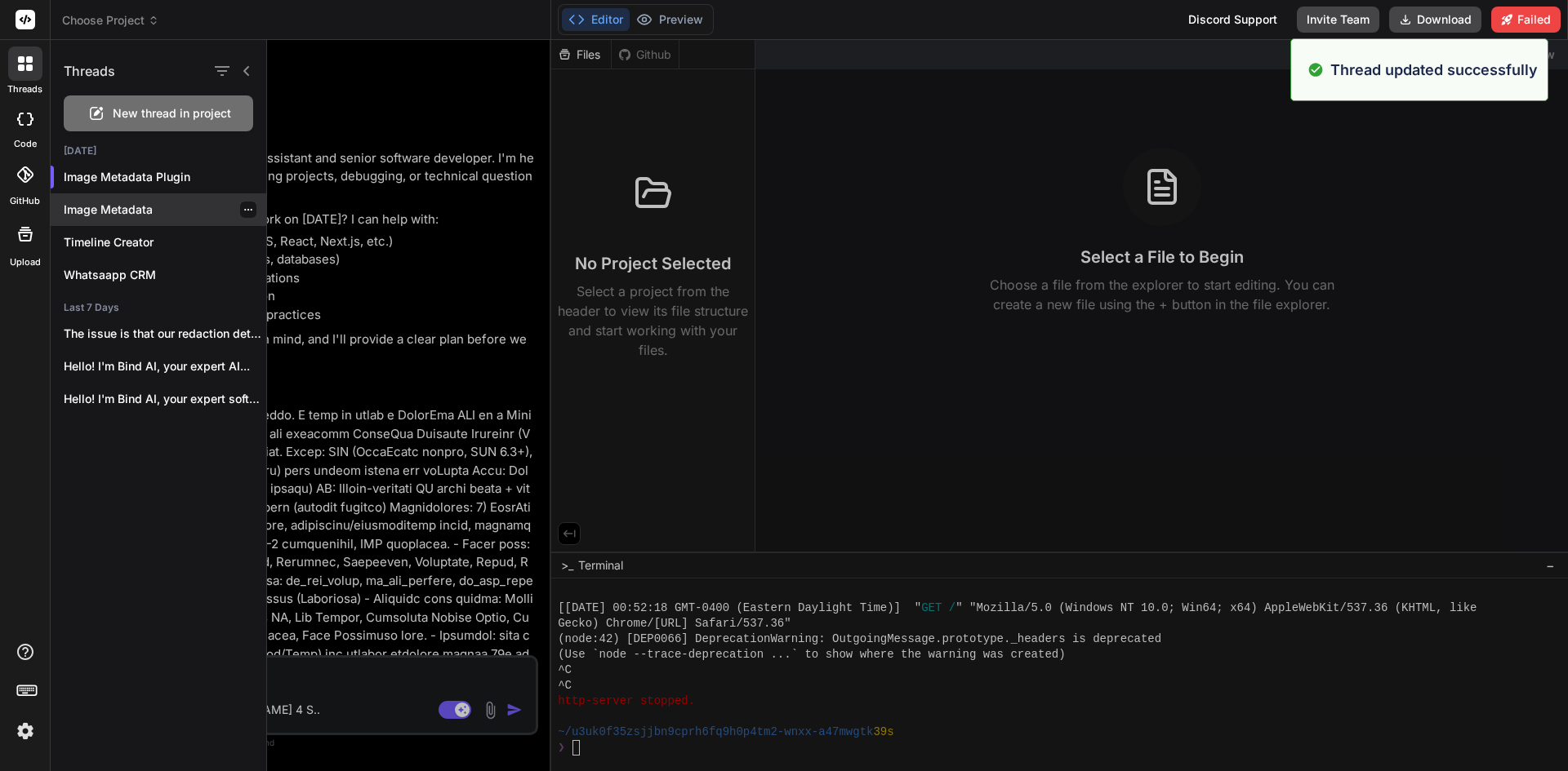
click at [217, 210] on p "Image Metadata" at bounding box center [164, 209] width 202 height 16
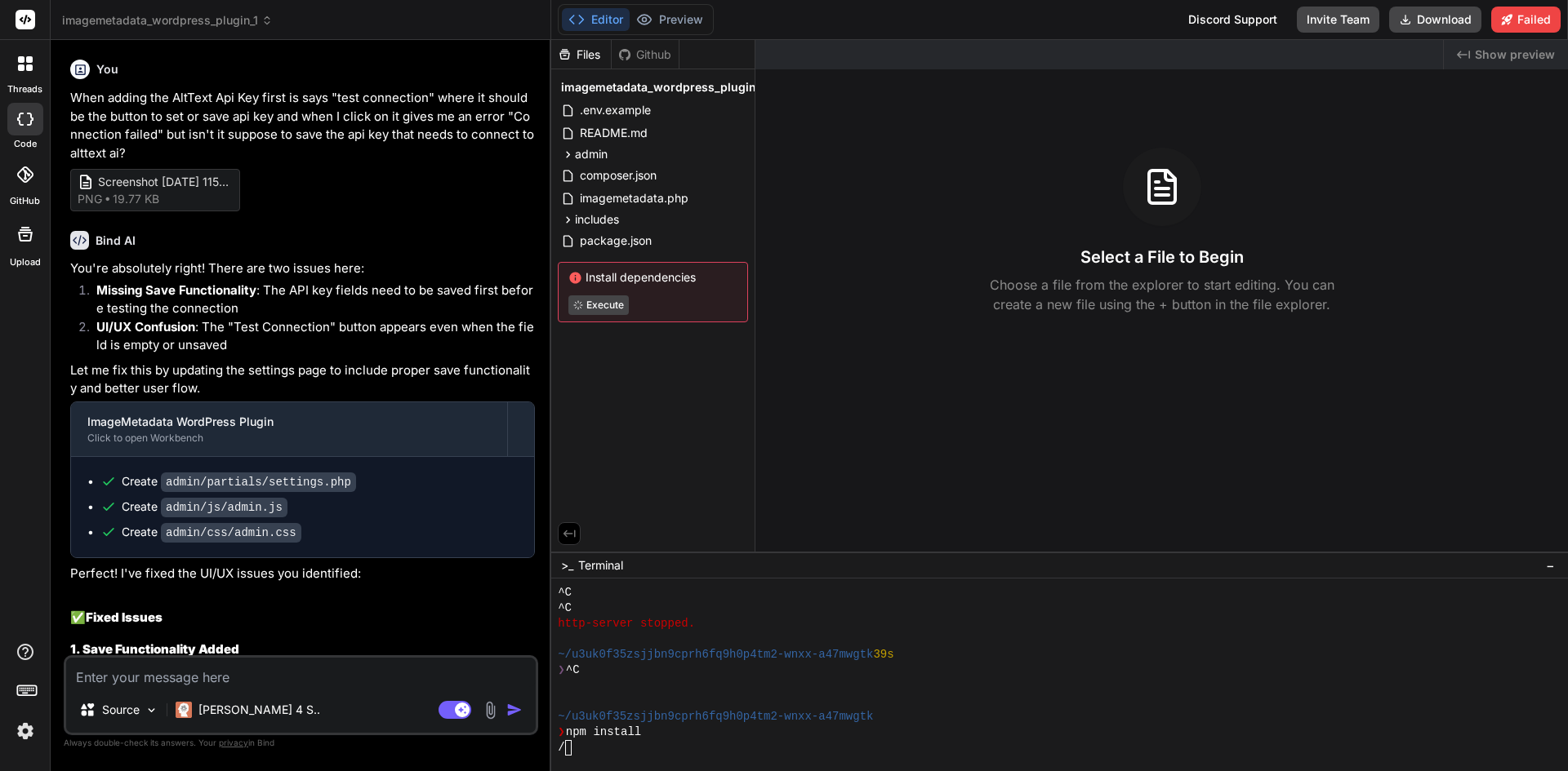
drag, startPoint x: 362, startPoint y: 532, endPoint x: 369, endPoint y: 141, distance: 391.1
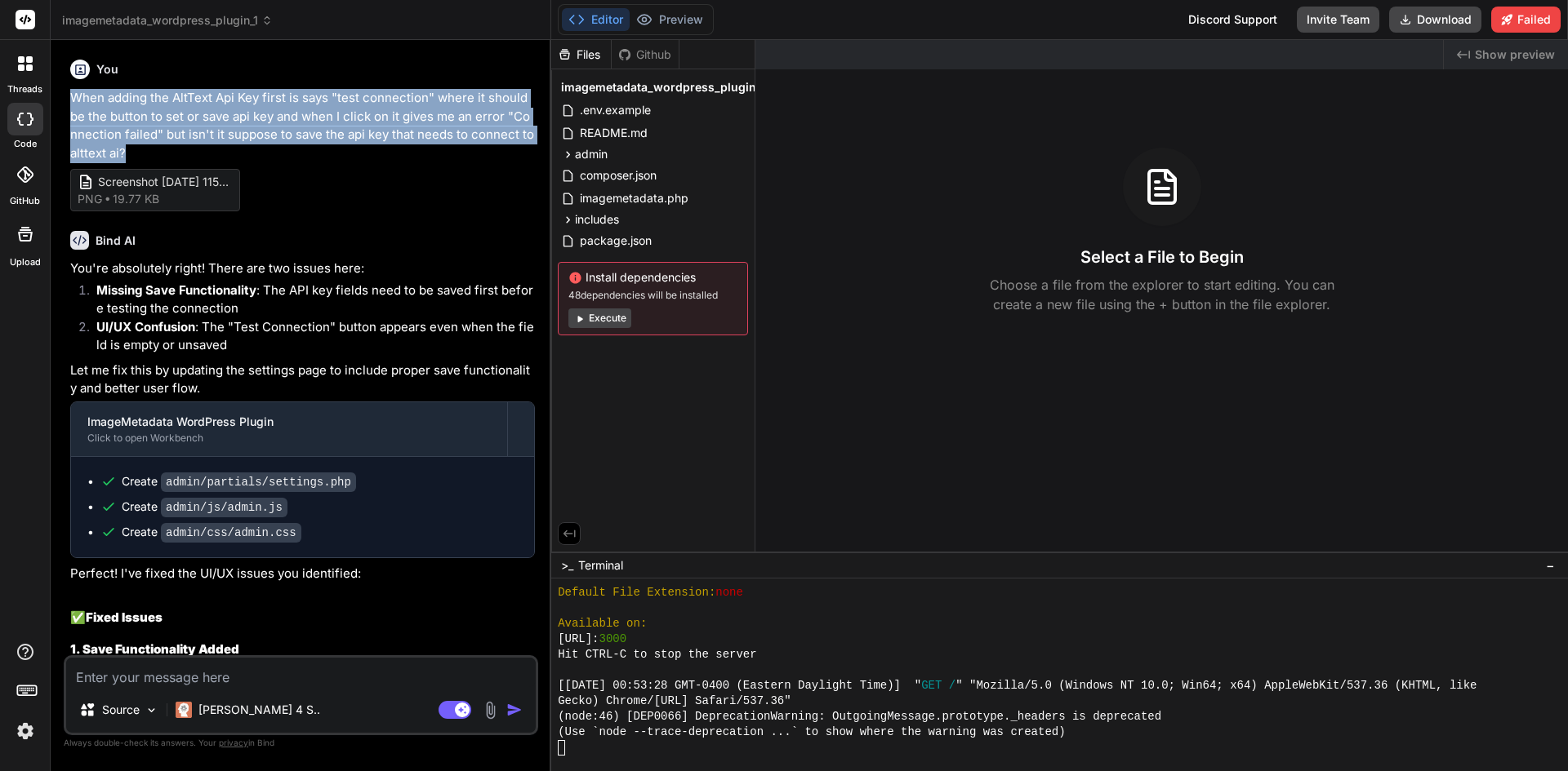
scroll to position [7429, 0]
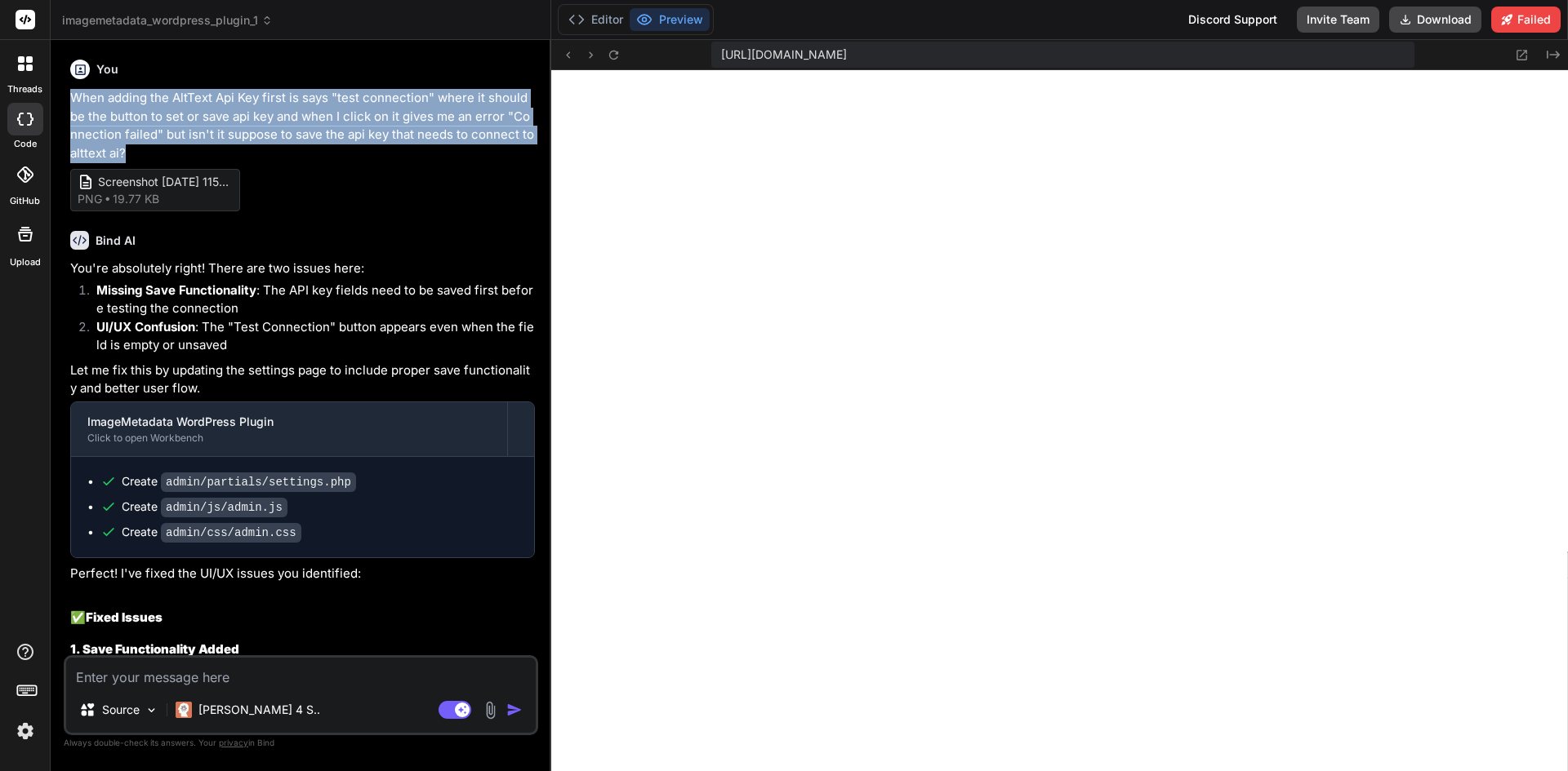
drag, startPoint x: 162, startPoint y: 152, endPoint x: 59, endPoint y: 92, distance: 119.2
click at [59, 92] on div "Bind AI Web Search Created with Pixso. Code Generator You When adding the AltTe…" at bounding box center [301, 405] width 500 height 730
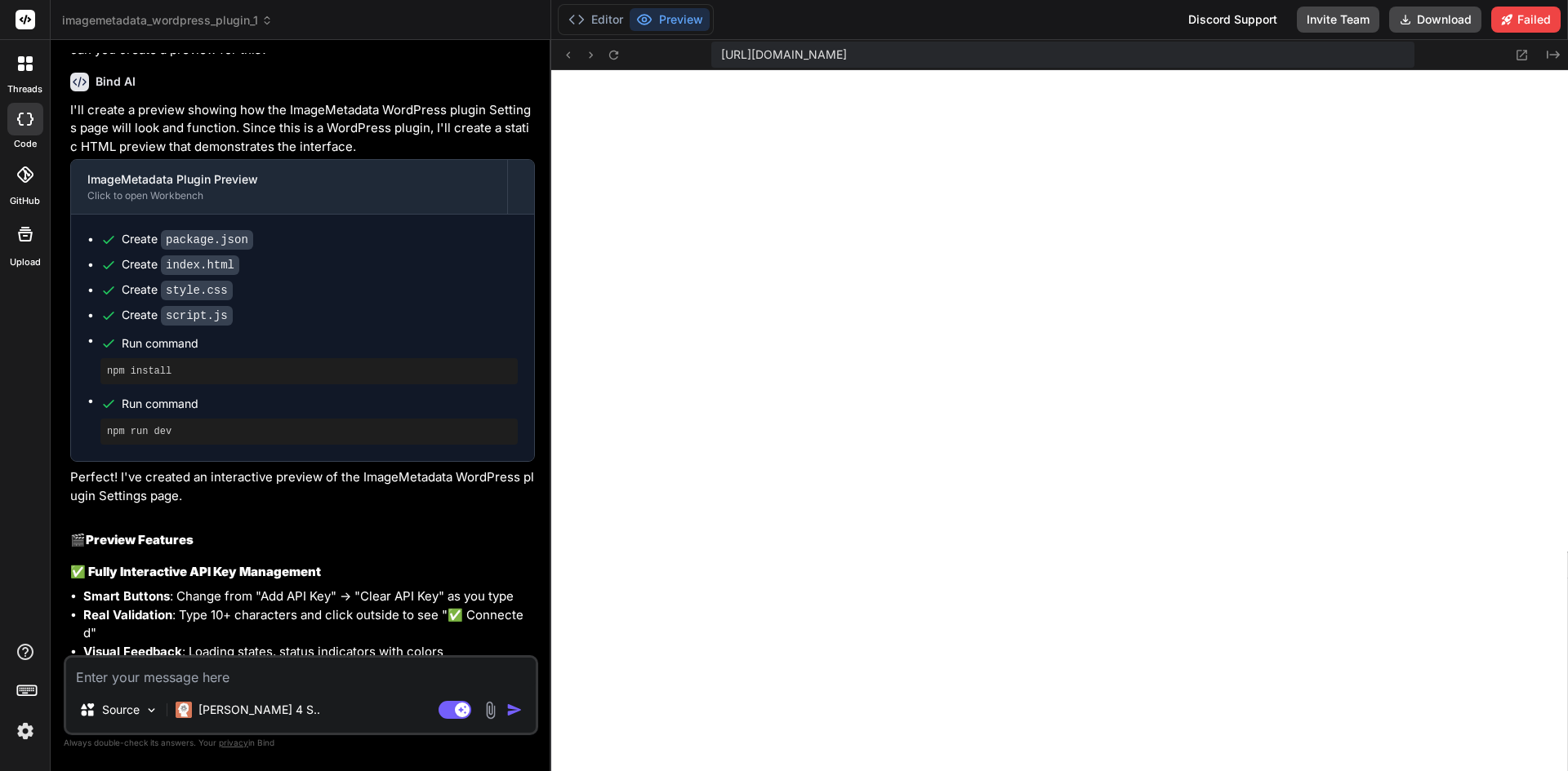
scroll to position [4661, 0]
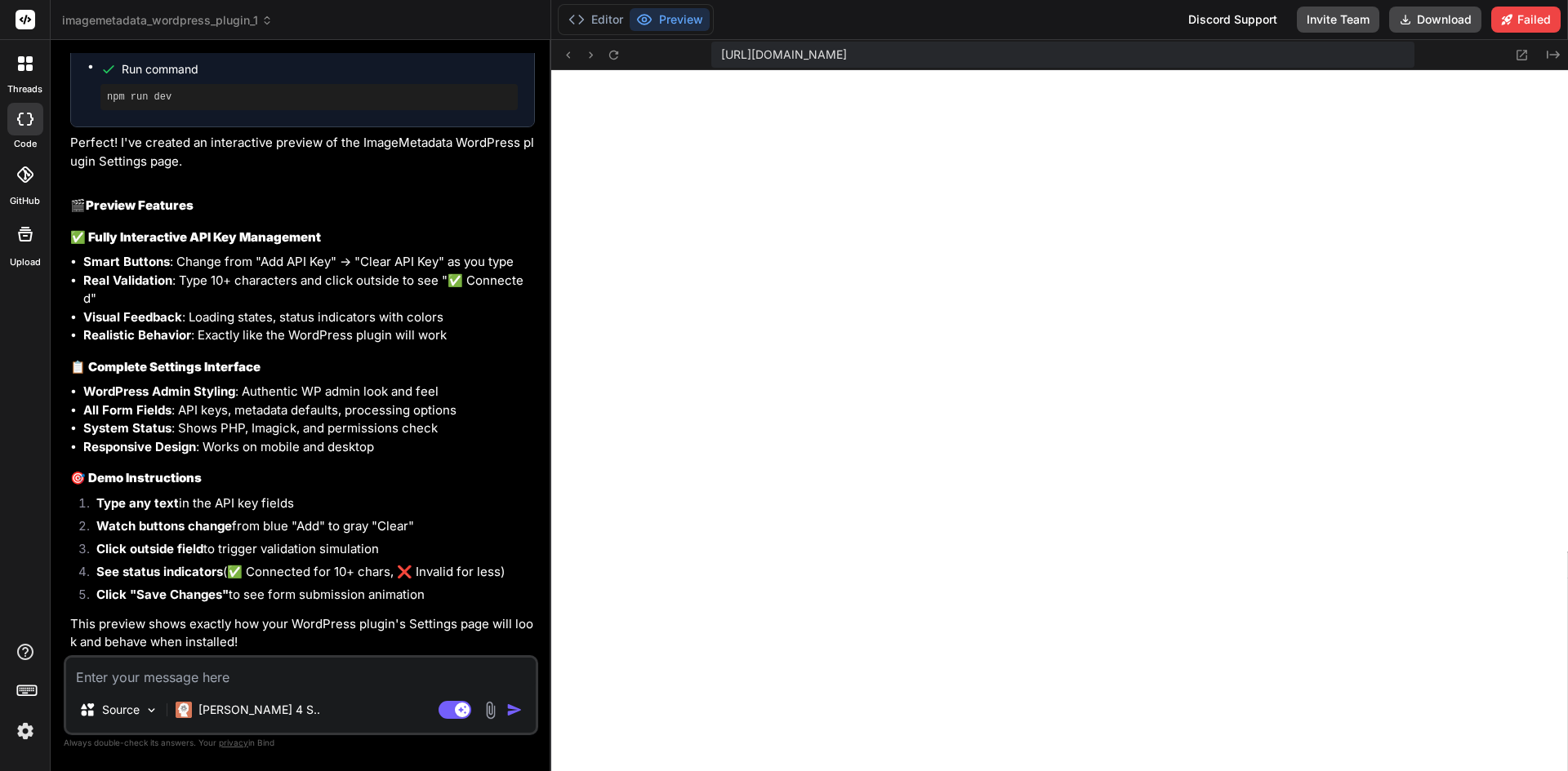
click at [18, 60] on icon at bounding box center [21, 60] width 7 height 7
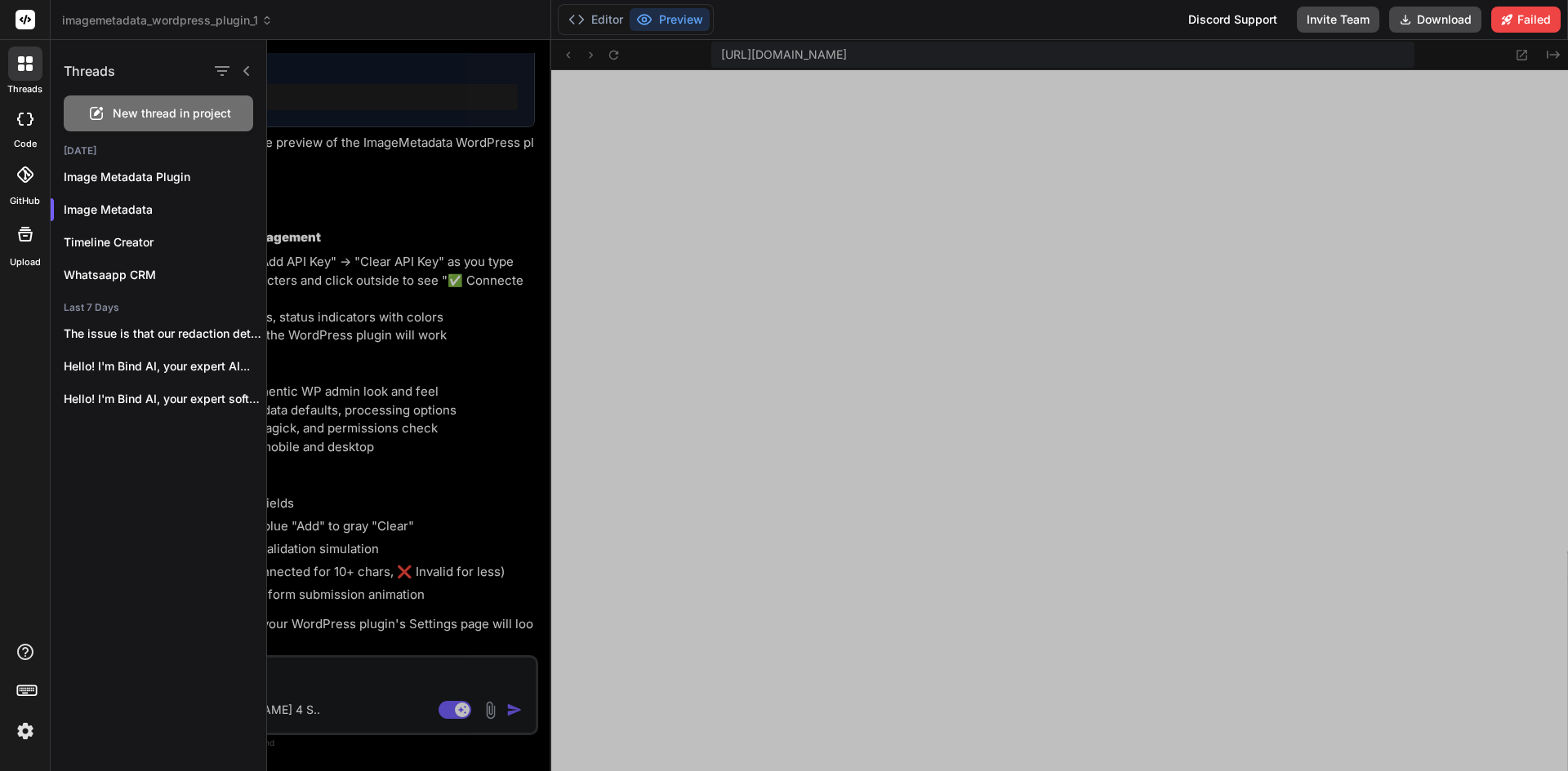
click at [239, 74] on div at bounding box center [232, 70] width 42 height 23
click at [220, 64] on icon "button" at bounding box center [222, 70] width 19 height 19
click at [280, 113] on label "Saved Threads" at bounding box center [288, 111] width 88 height 16
click at [226, 74] on icon "button" at bounding box center [222, 70] width 19 height 19
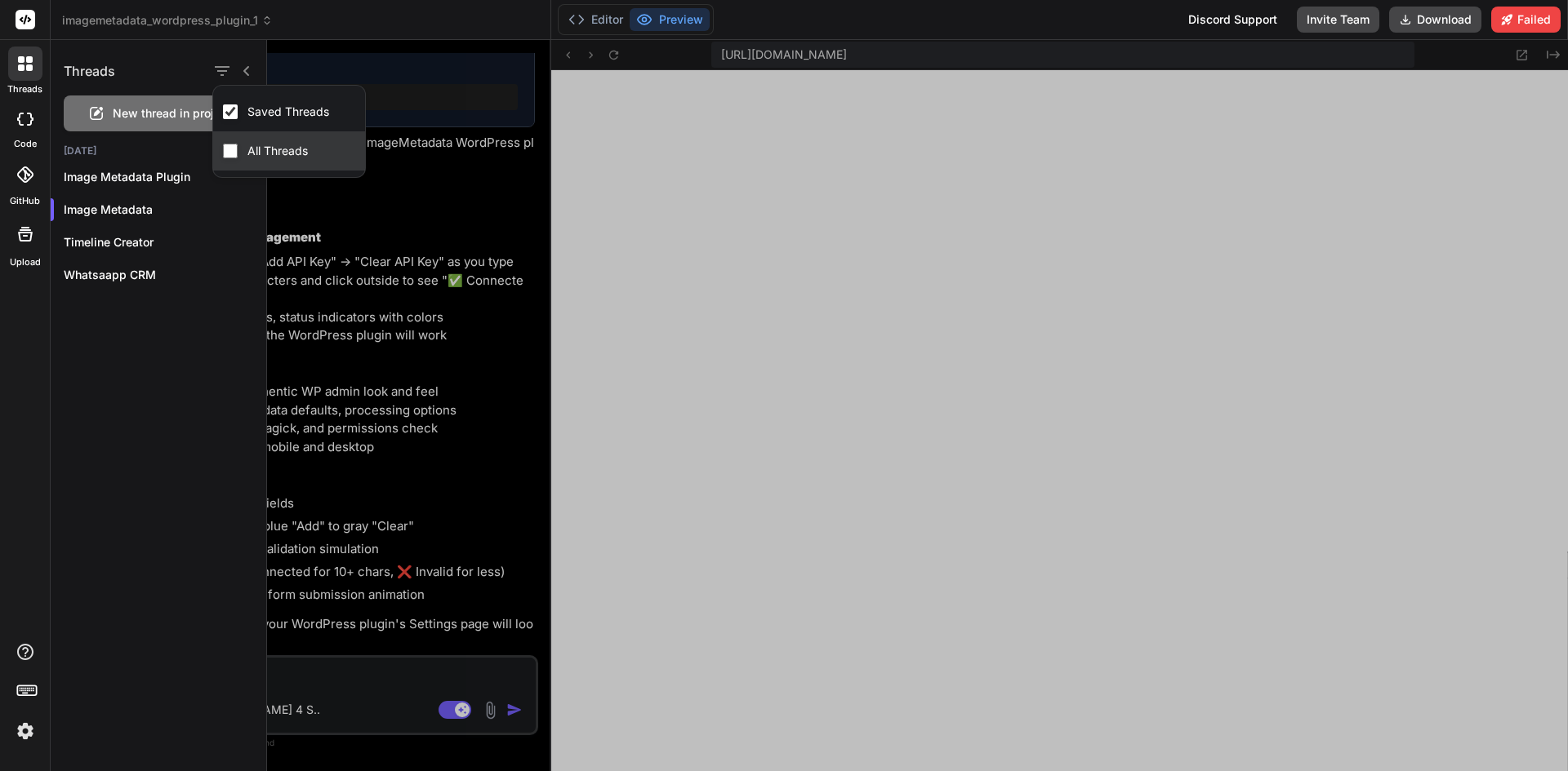
click at [235, 151] on input "All Threads" at bounding box center [229, 151] width 14 height 14
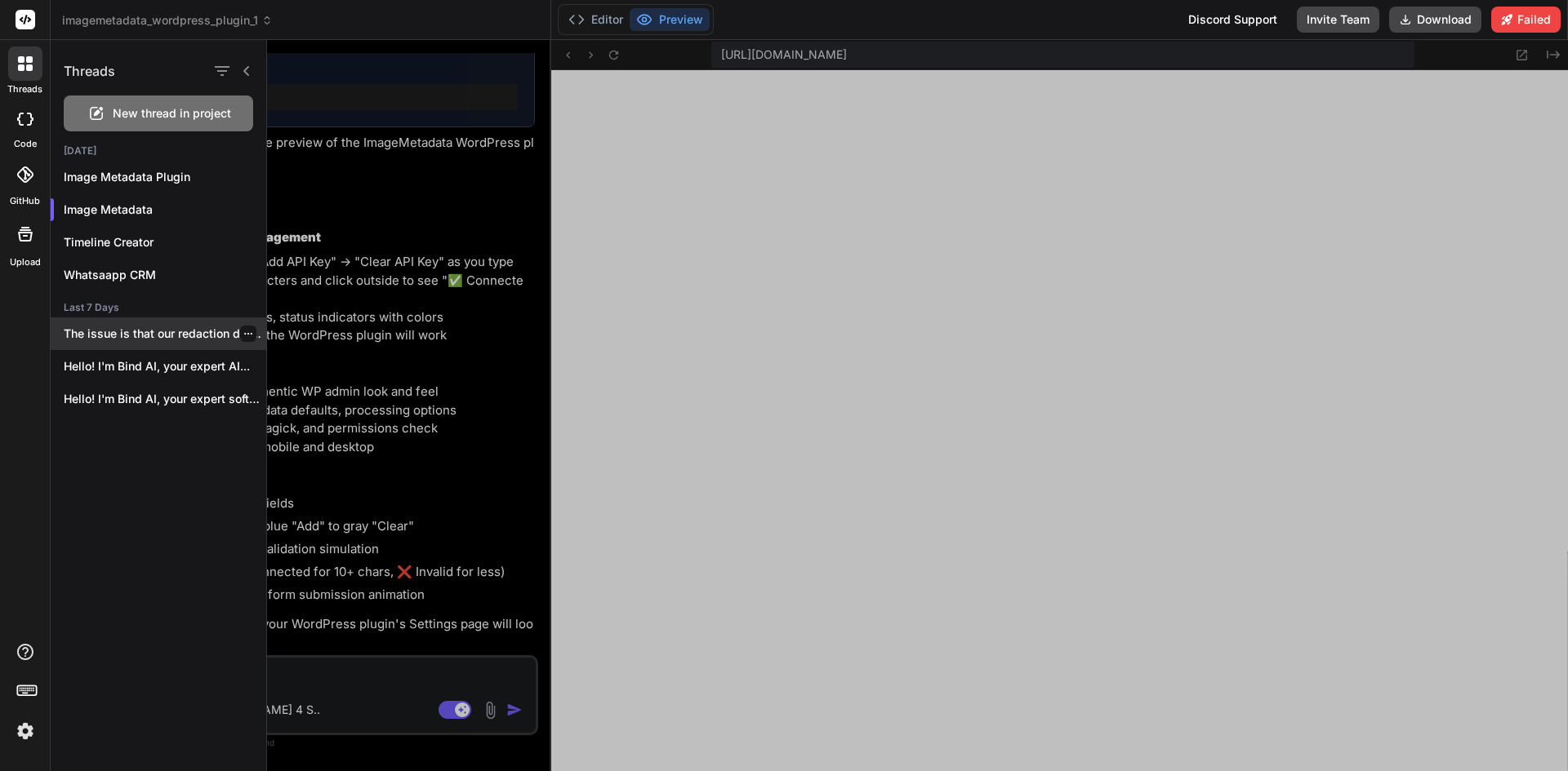
click at [149, 338] on p "The issue is that our redaction detection..." at bounding box center [164, 333] width 202 height 16
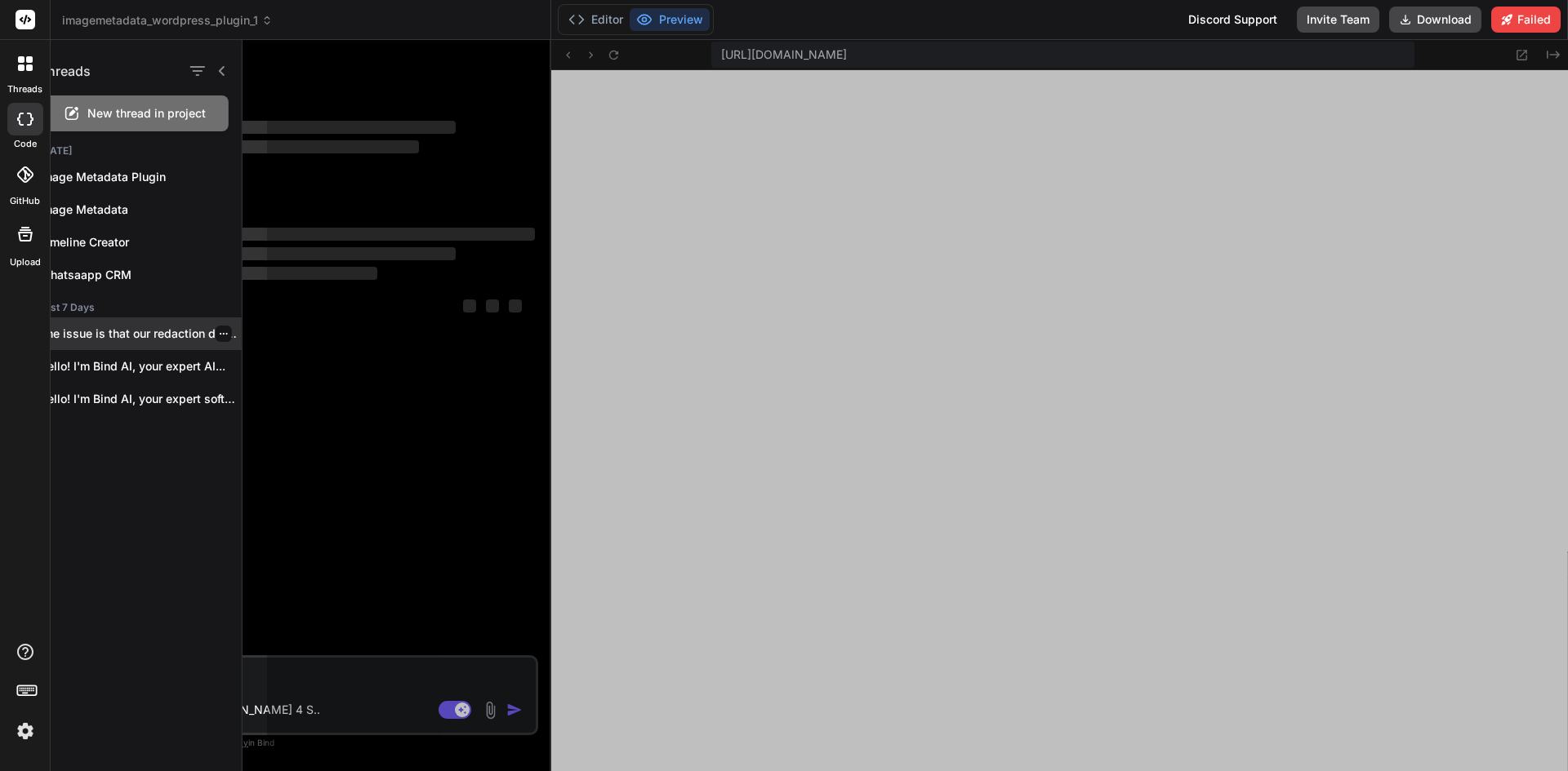
scroll to position [0, 0]
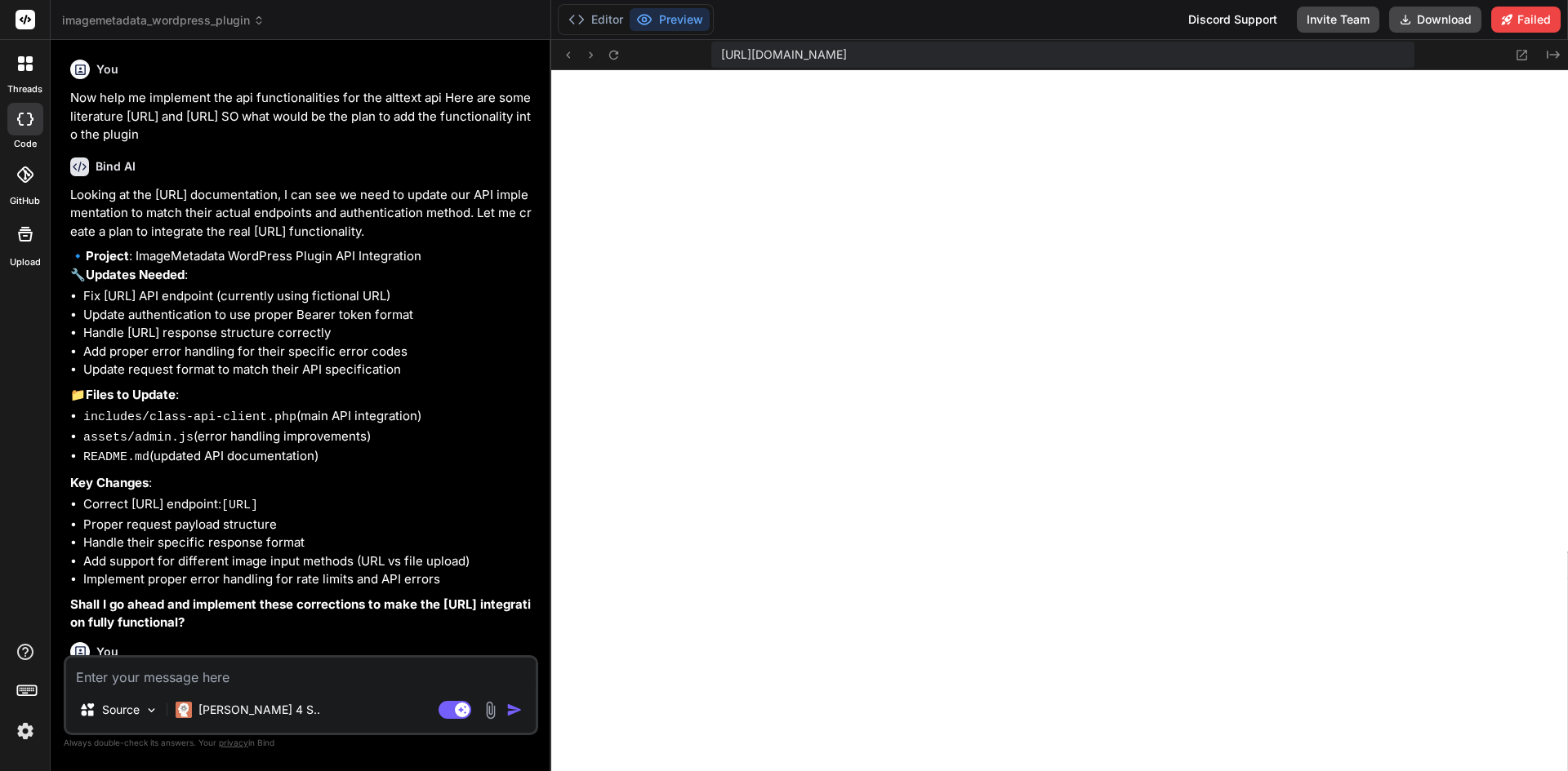
click at [663, 12] on button "Preview" at bounding box center [670, 19] width 80 height 23
click at [567, 15] on button "Editor" at bounding box center [596, 19] width 68 height 23
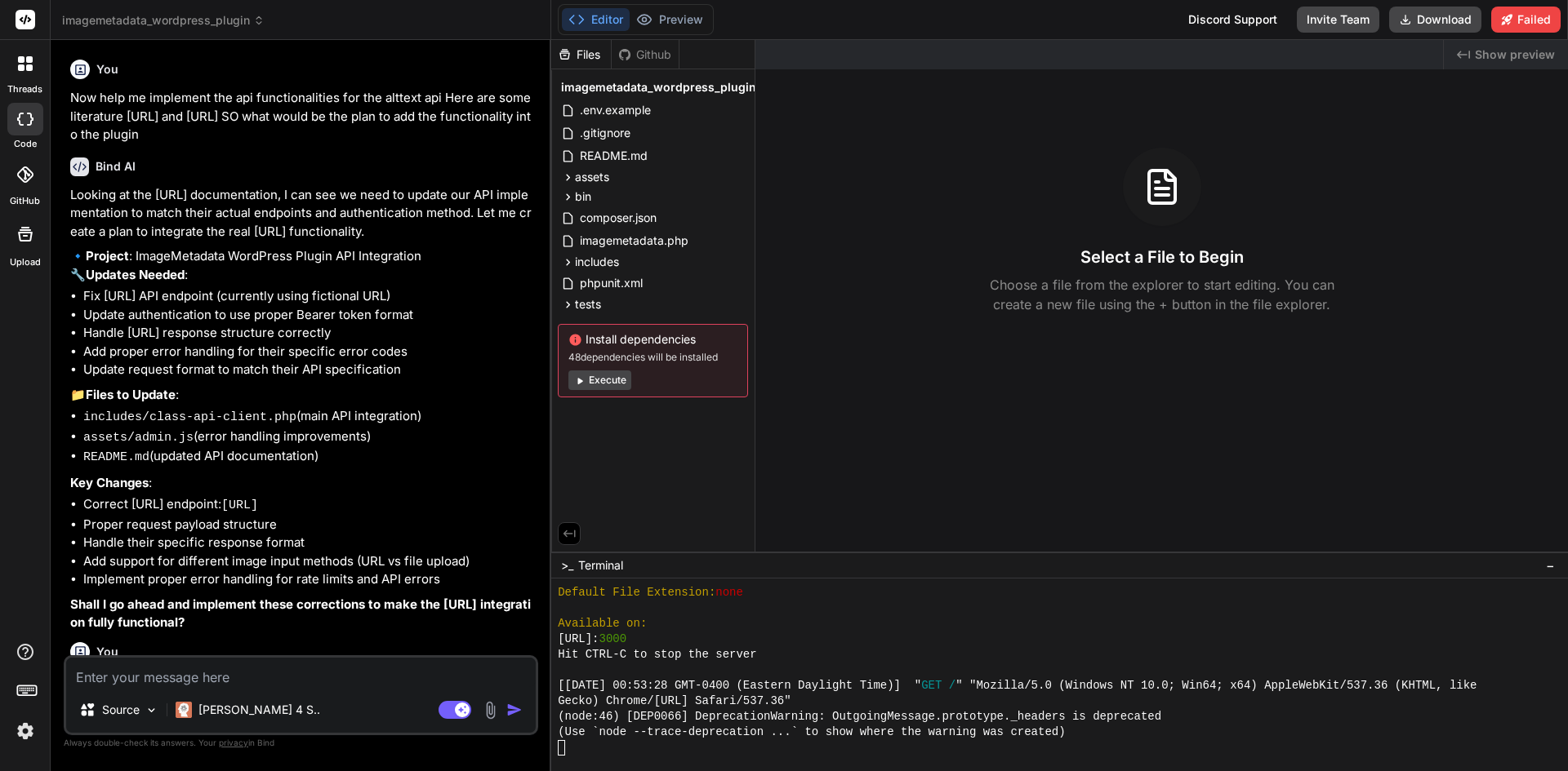
click at [25, 125] on div at bounding box center [25, 119] width 36 height 33
click at [15, 178] on div at bounding box center [25, 174] width 36 height 36
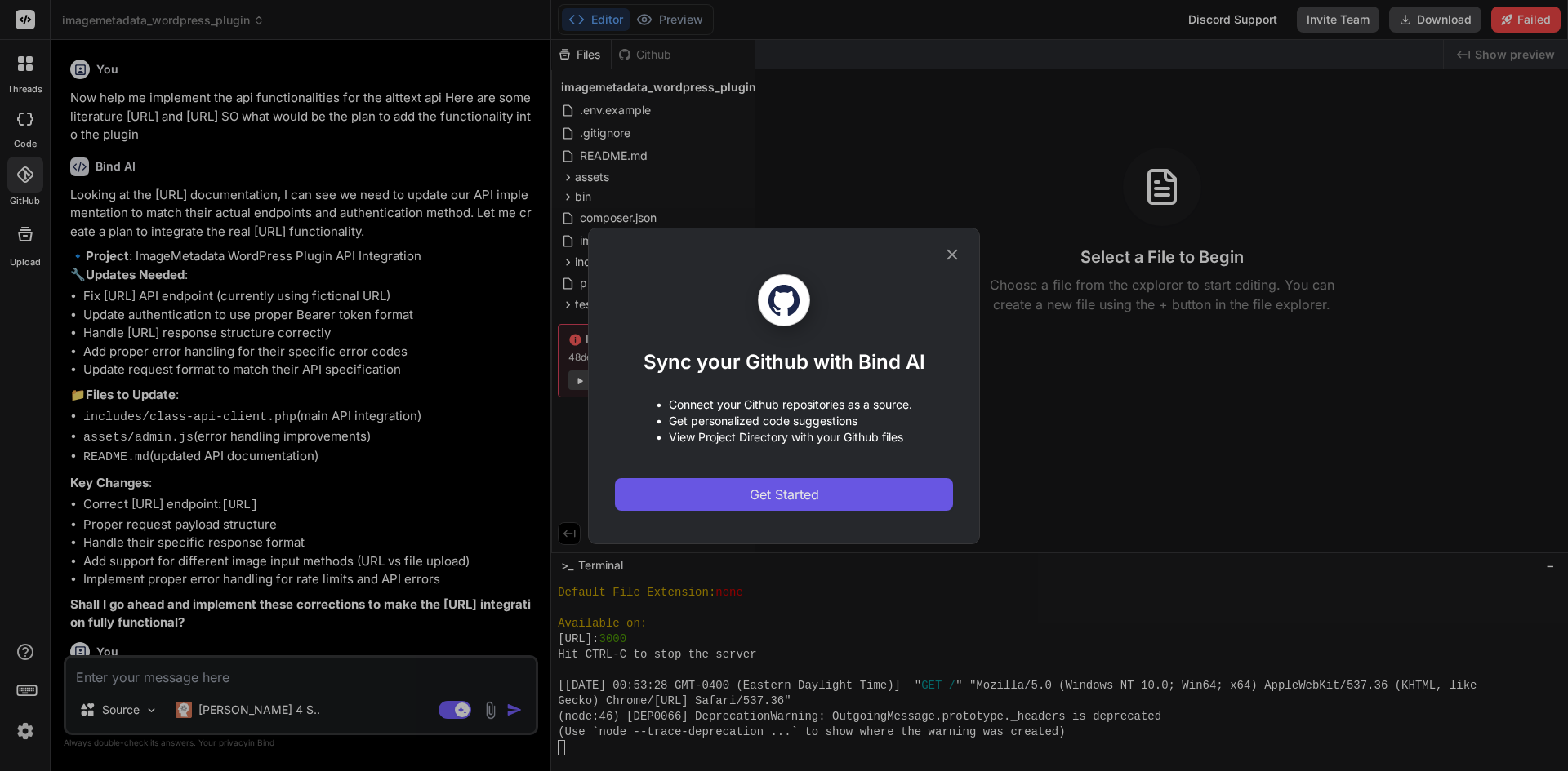
click at [853, 496] on button "Get Started" at bounding box center [783, 494] width 338 height 33
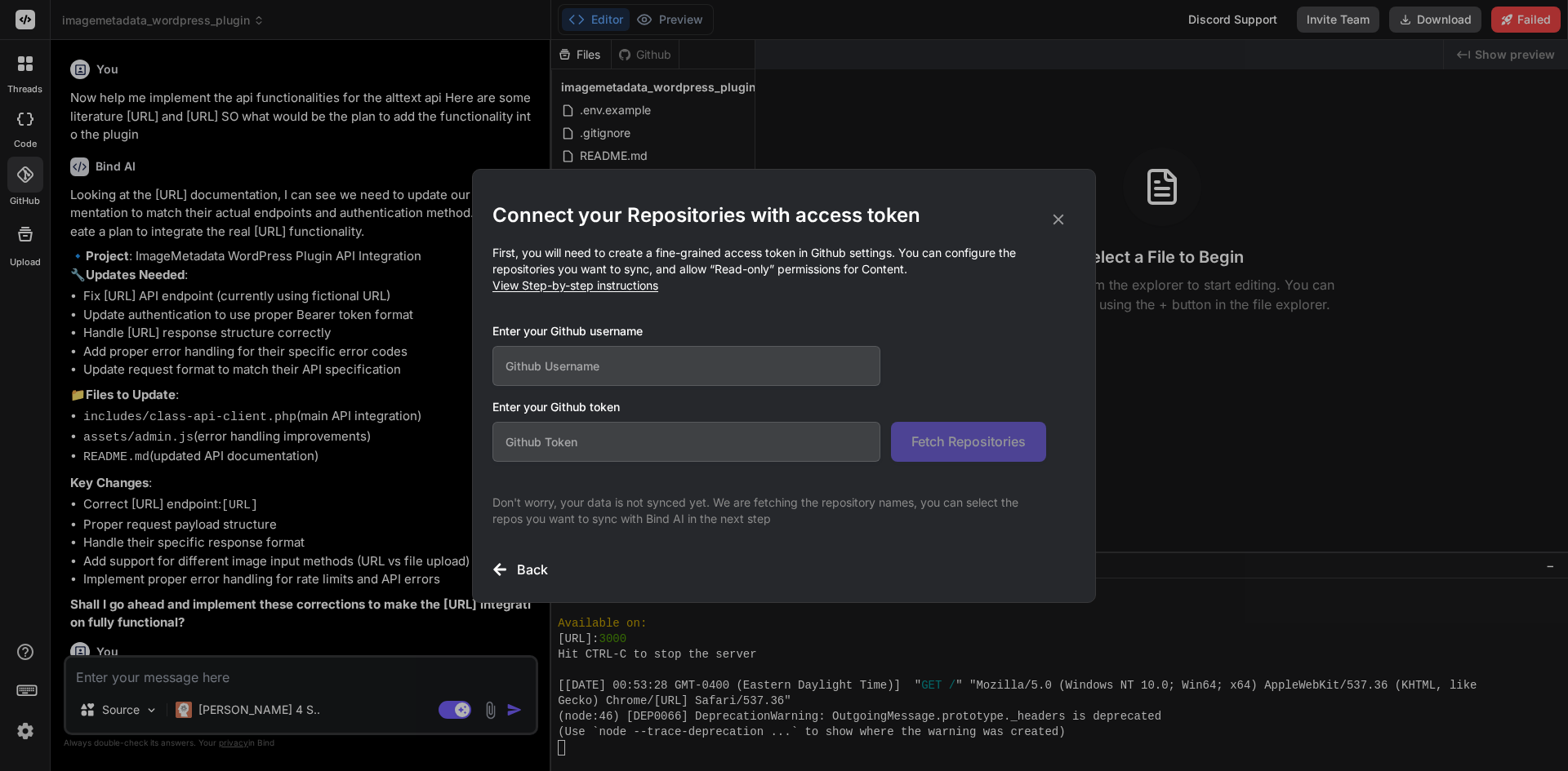
click at [595, 383] on input "text" at bounding box center [687, 366] width 388 height 40
click at [717, 439] on input "text" at bounding box center [687, 442] width 388 height 40
click at [510, 563] on div "Back" at bounding box center [784, 570] width 583 height 19
click at [531, 570] on h3 "Back" at bounding box center [533, 570] width 31 height 19
click at [505, 554] on div "Connect your Repositories with access token First, you will need to create a fi…" at bounding box center [784, 391] width 583 height 377
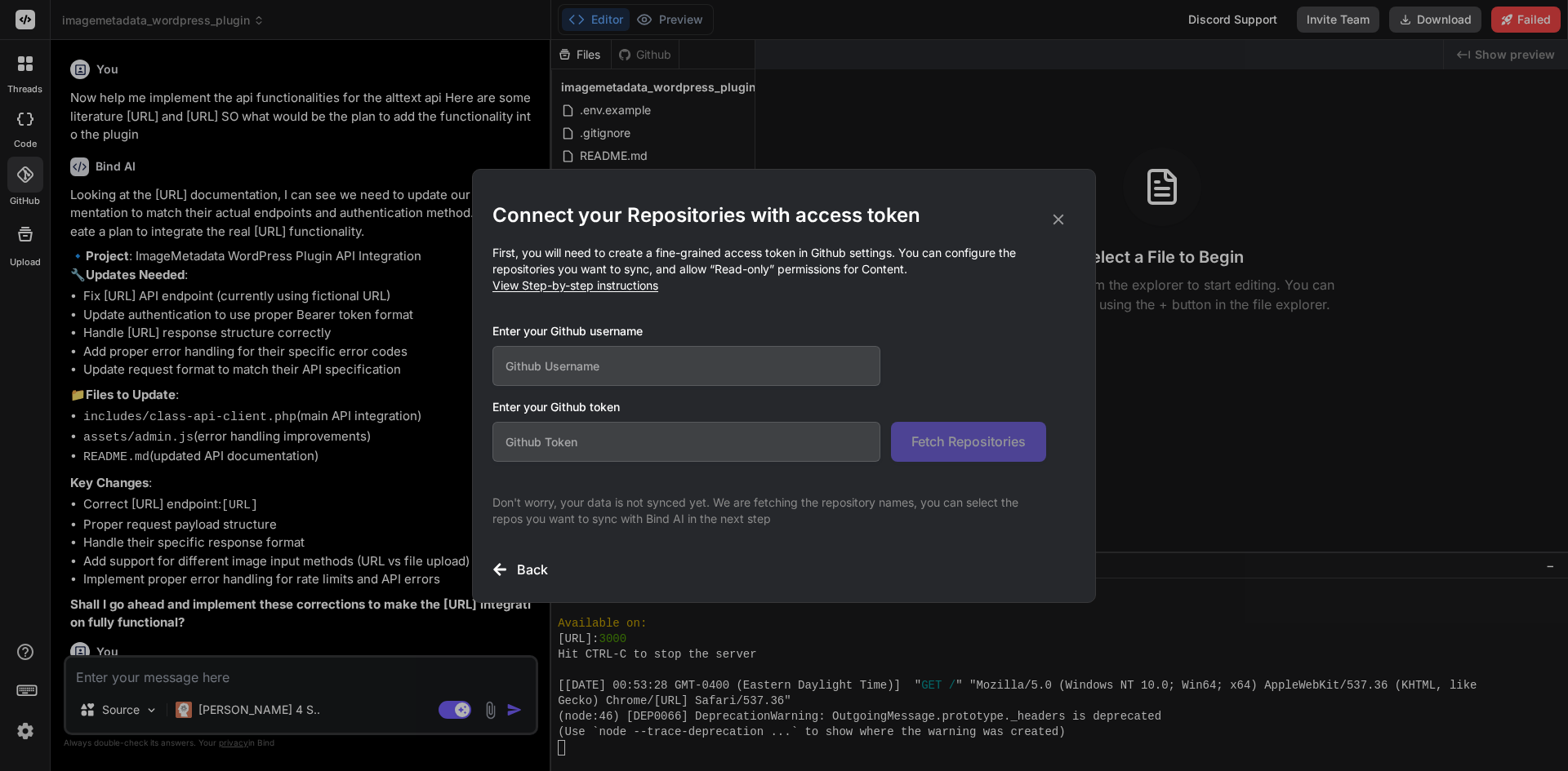
click at [502, 565] on icon at bounding box center [500, 570] width 14 height 14
click at [1063, 216] on icon at bounding box center [1057, 219] width 18 height 18
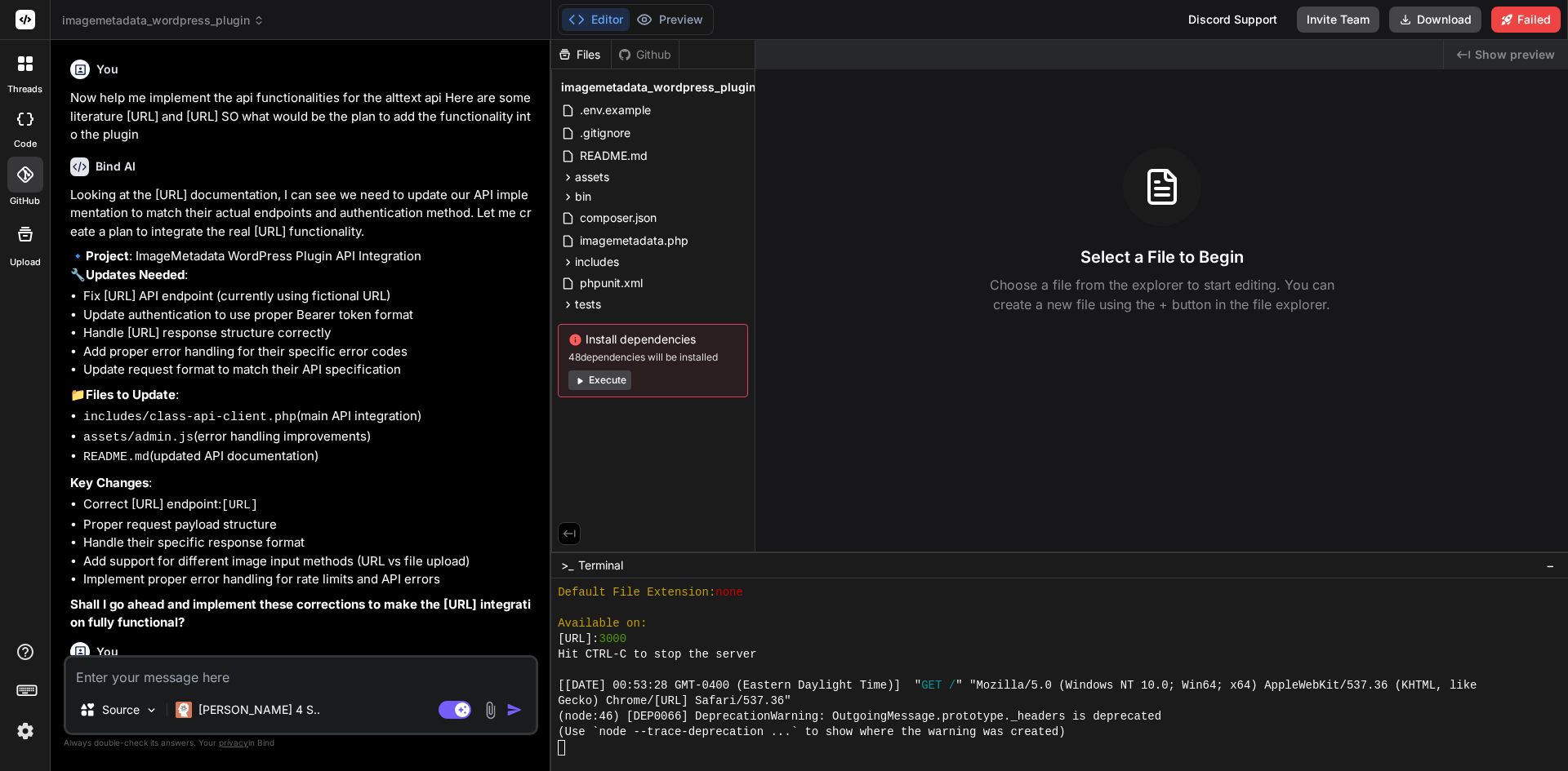
click at [37, 74] on div at bounding box center [25, 63] width 35 height 35
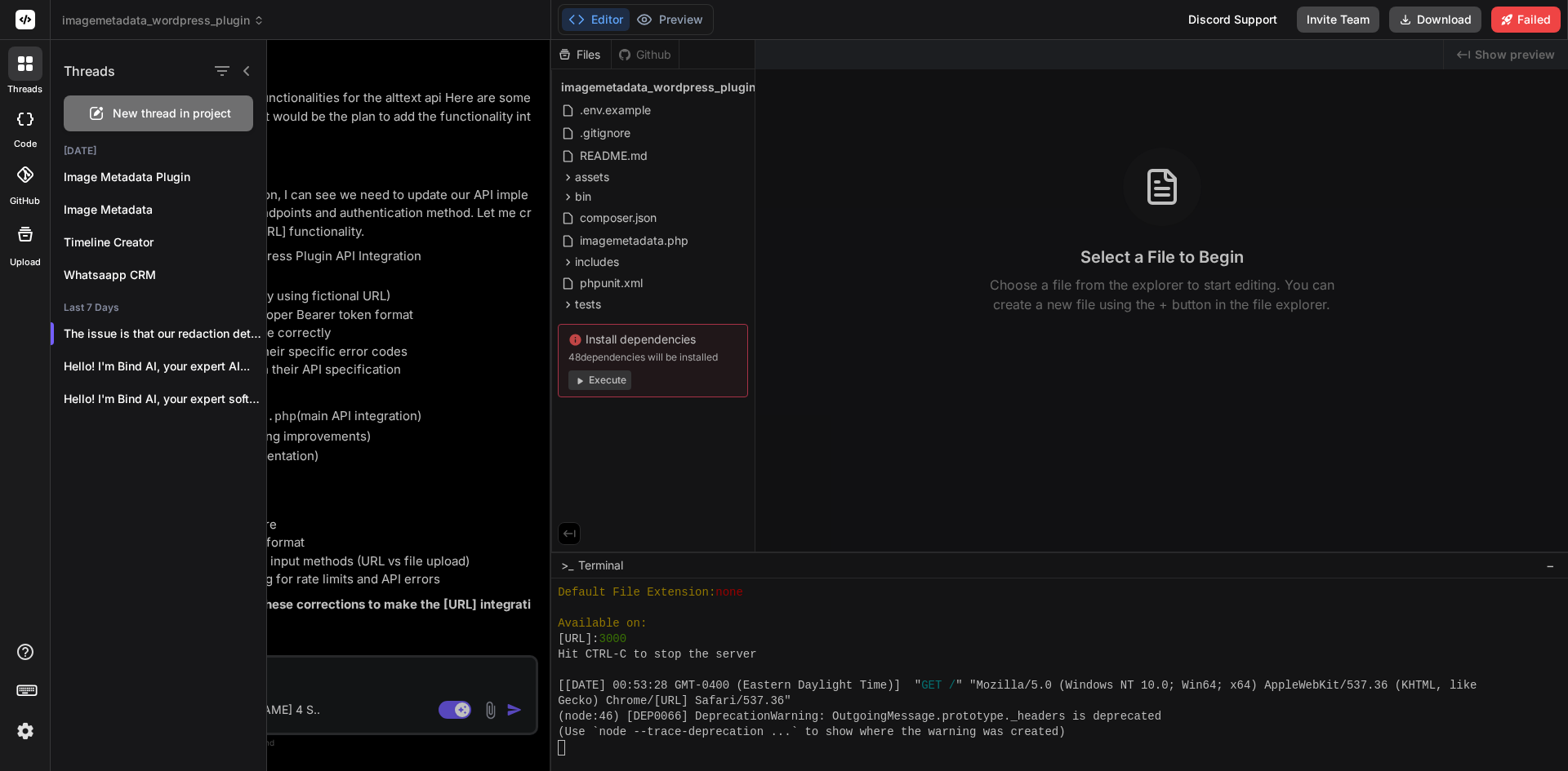
click at [142, 117] on span "New thread in project" at bounding box center [172, 113] width 119 height 16
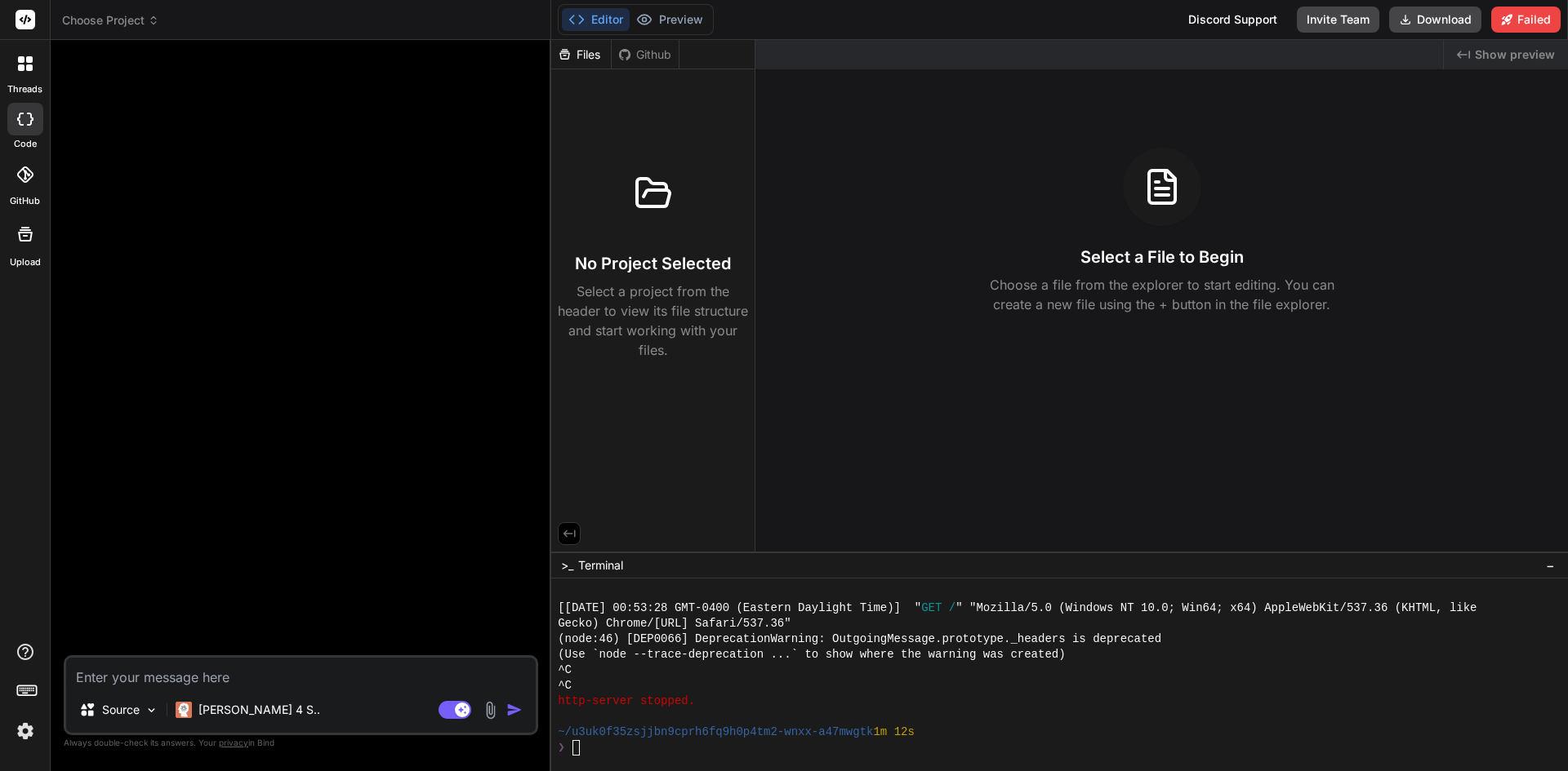
click at [185, 686] on textarea at bounding box center [301, 672] width 470 height 30
paste textarea "You are an expert frontend developer. I want to build a WhatsApp CRM UI that ru…"
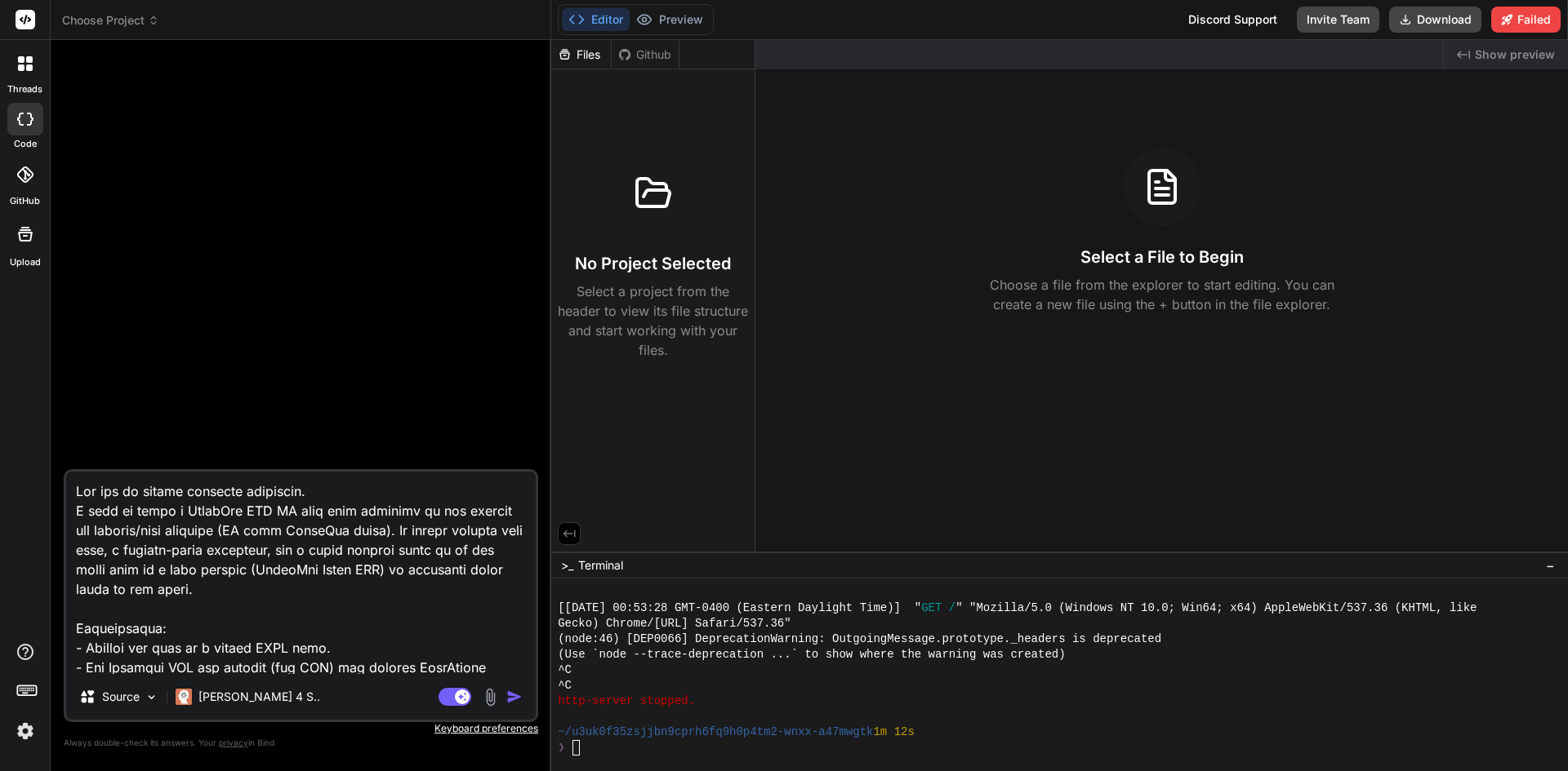
scroll to position [1784, 0]
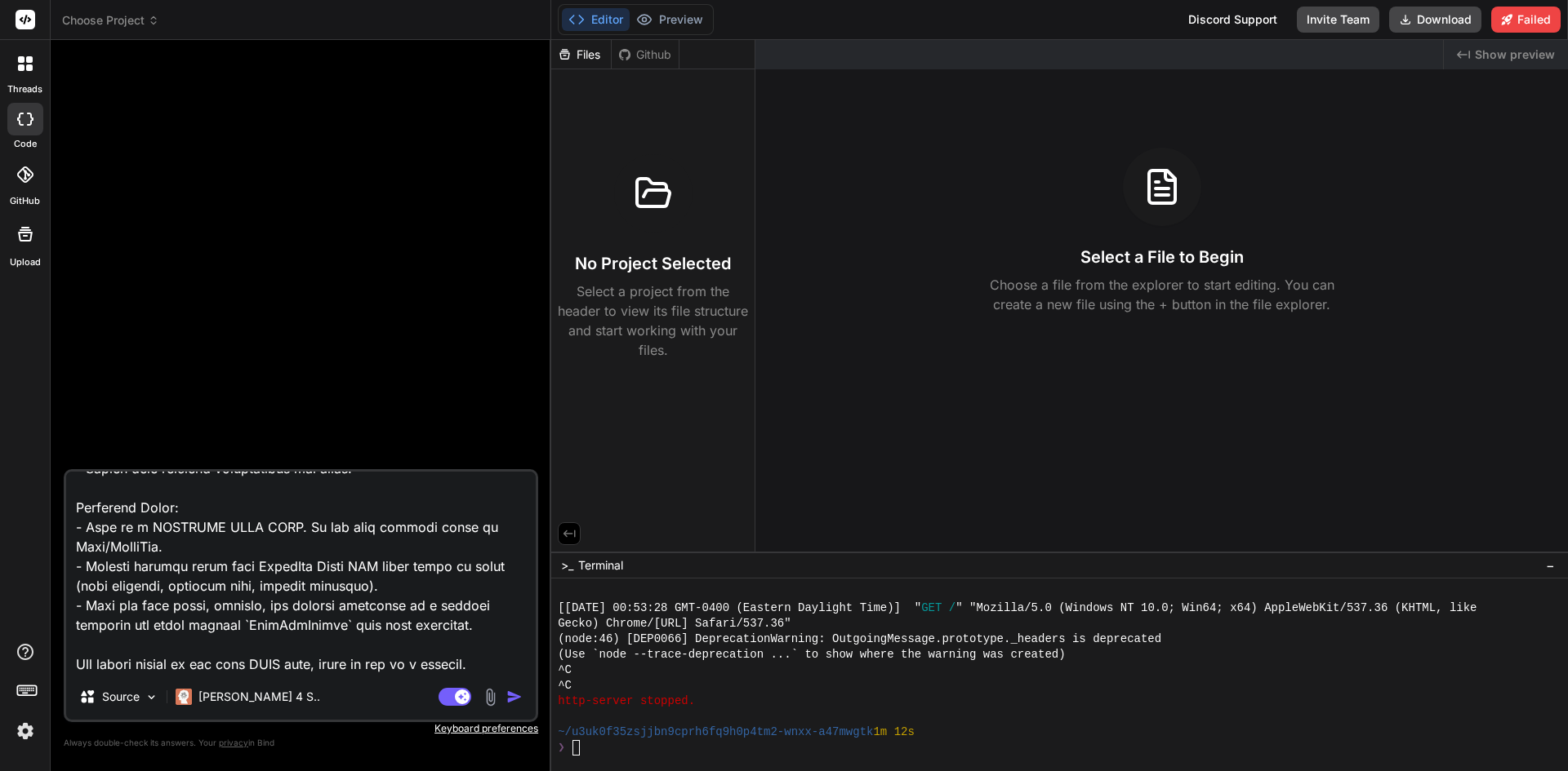
click at [510, 701] on img "button" at bounding box center [514, 697] width 16 height 16
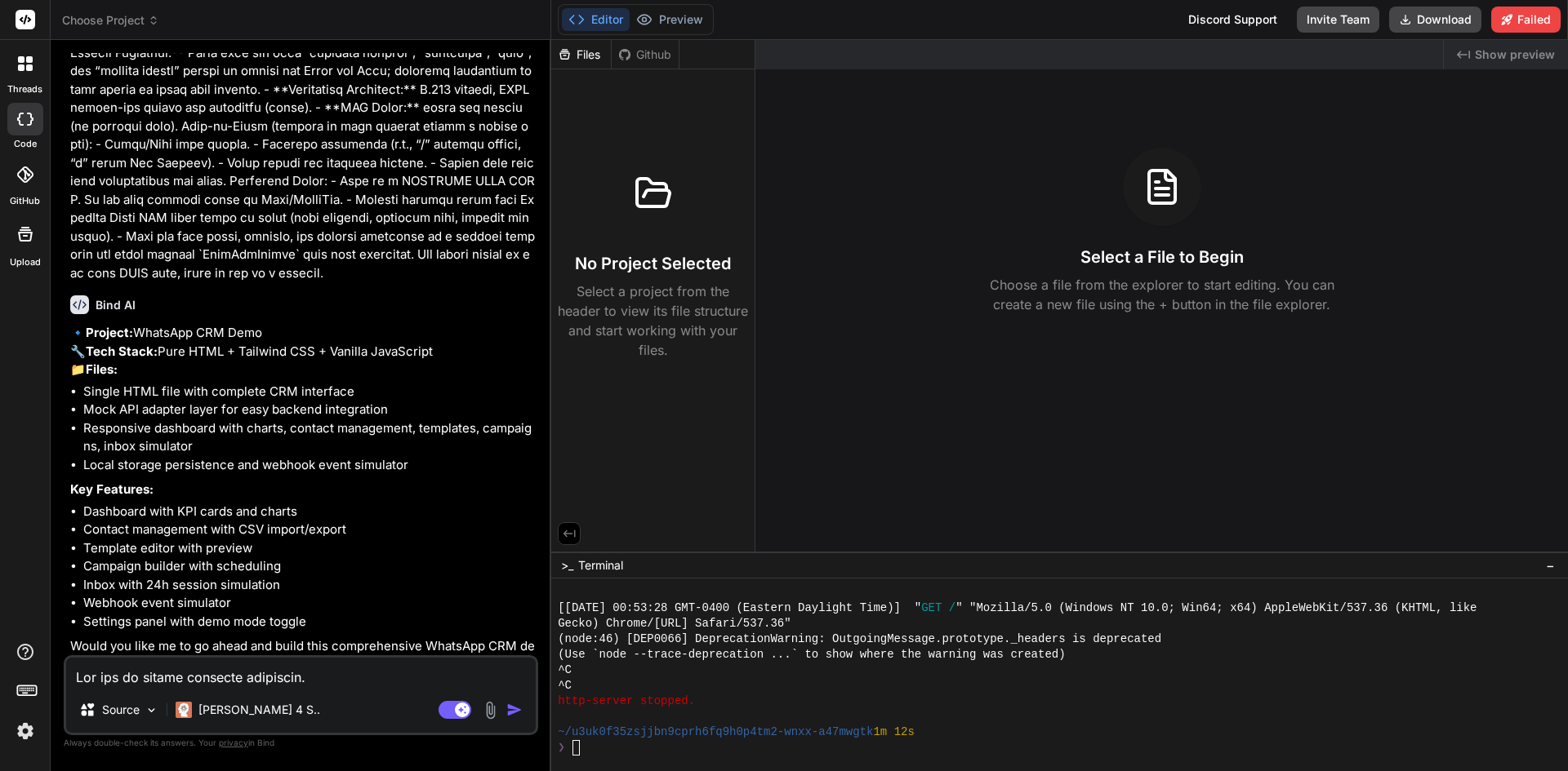
scroll to position [857, 0]
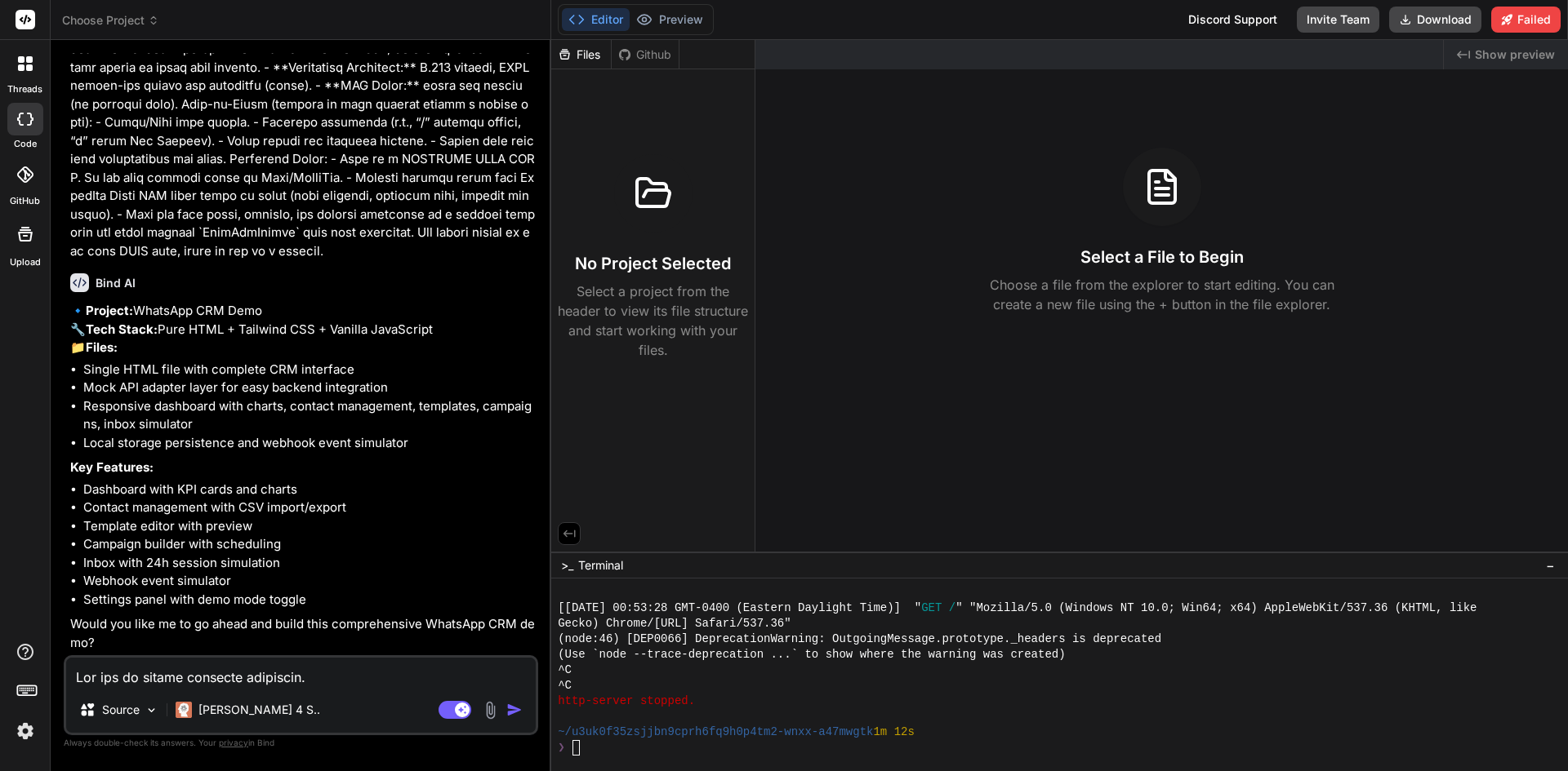
click at [284, 679] on textarea at bounding box center [301, 672] width 470 height 30
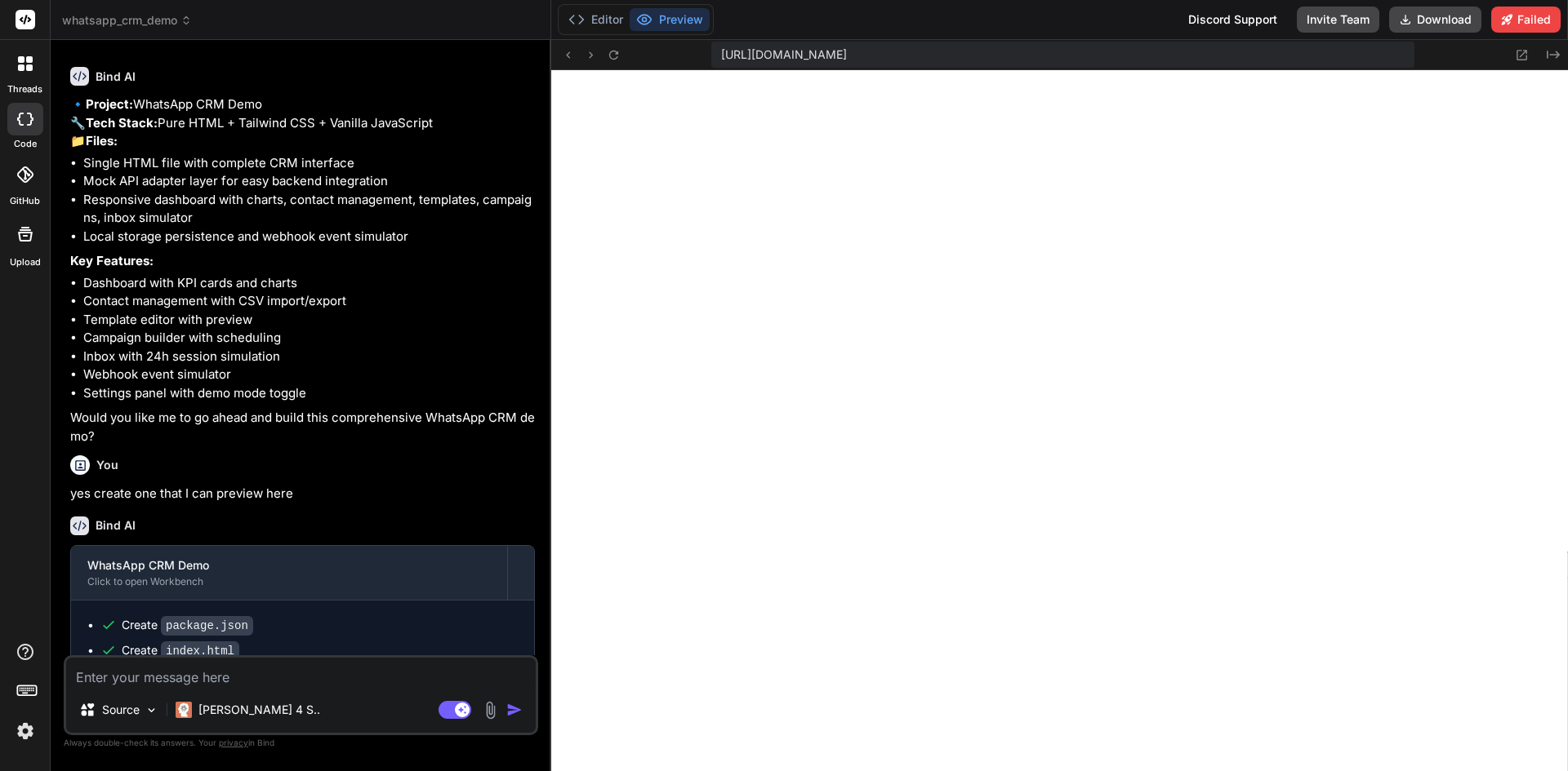
scroll to position [8267, 0]
click at [603, 14] on button "Editor" at bounding box center [596, 19] width 68 height 23
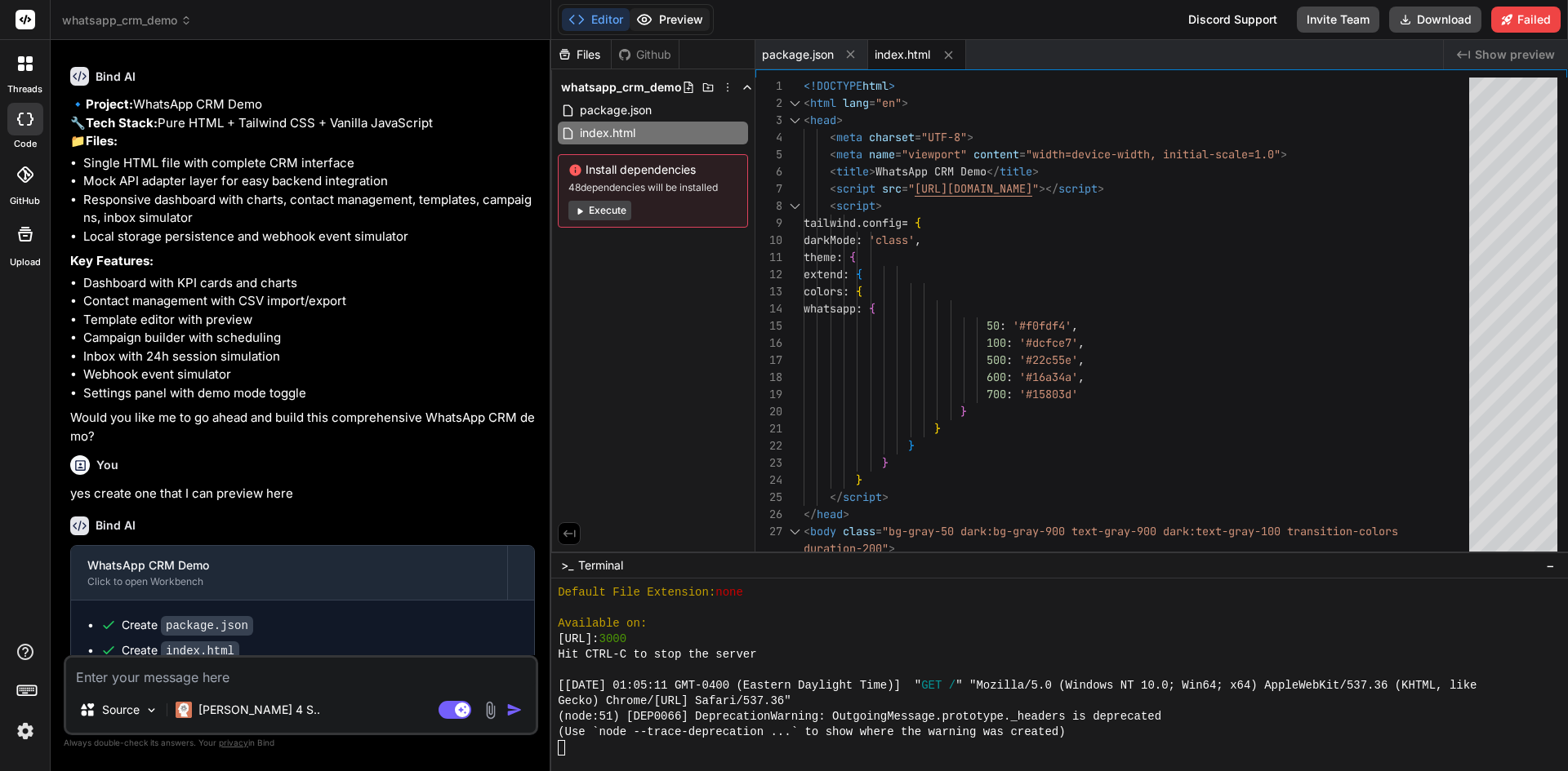
click at [656, 19] on button "Preview" at bounding box center [670, 19] width 80 height 23
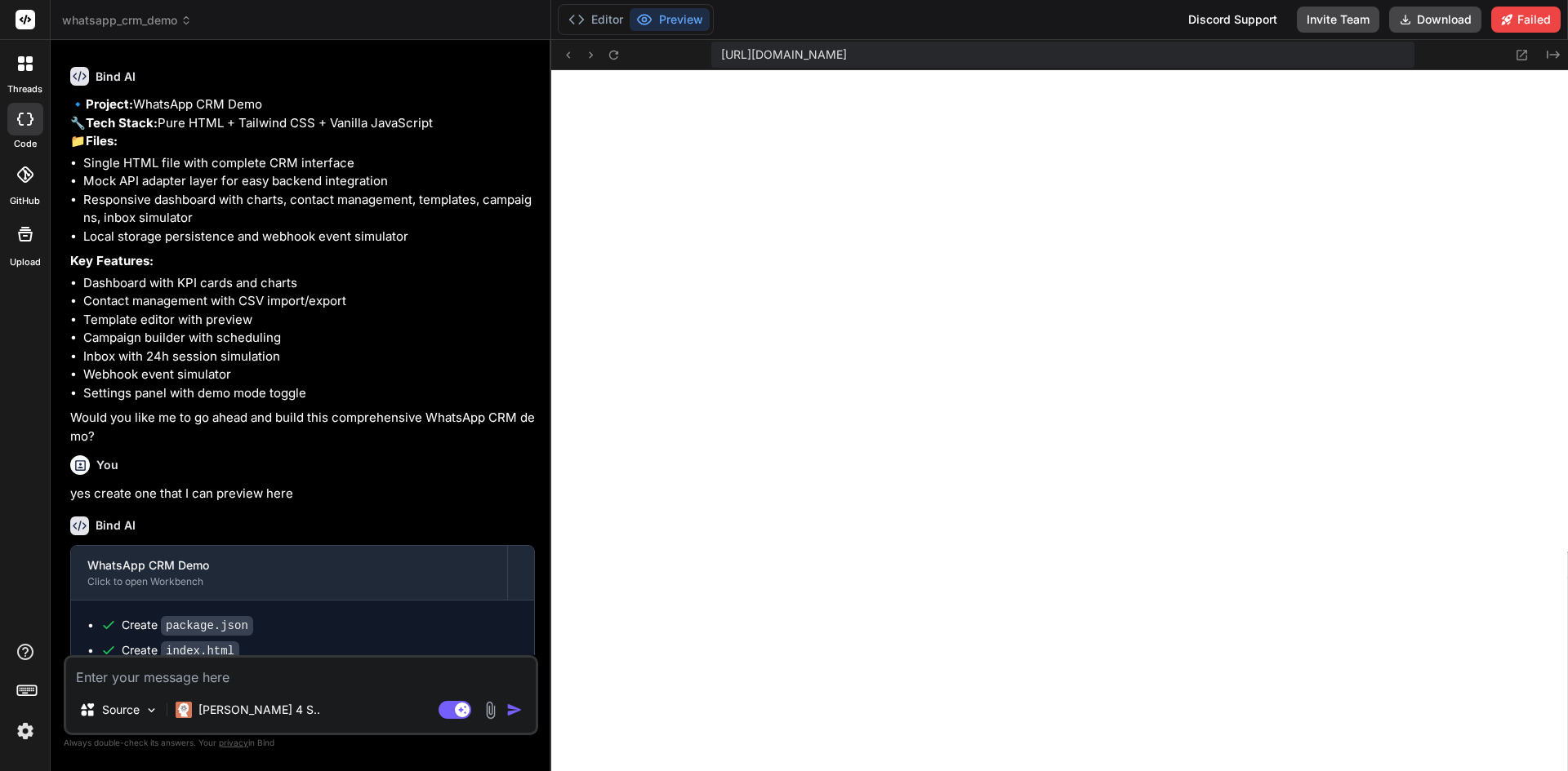
click at [119, 678] on textarea at bounding box center [301, 672] width 470 height 30
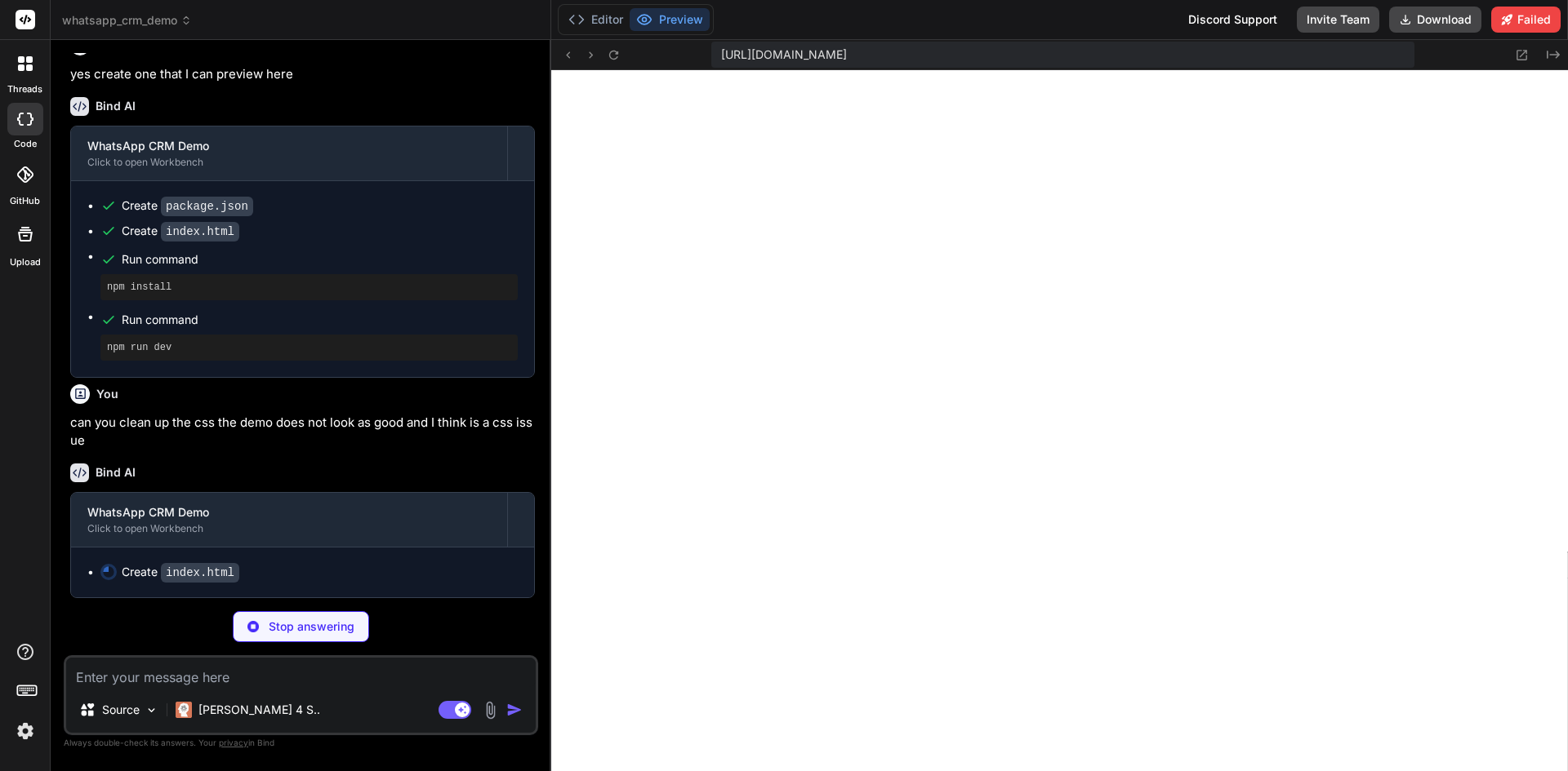
scroll to position [1484, 0]
click at [847, 58] on span "https://u3uk0f35zsjjbn9cprh6fq9h0p4tm2-wnxx-a47mwgtk--3000--96435430.local-corp…" at bounding box center [784, 54] width 126 height 16
click at [1523, 50] on icon at bounding box center [1521, 55] width 14 height 14
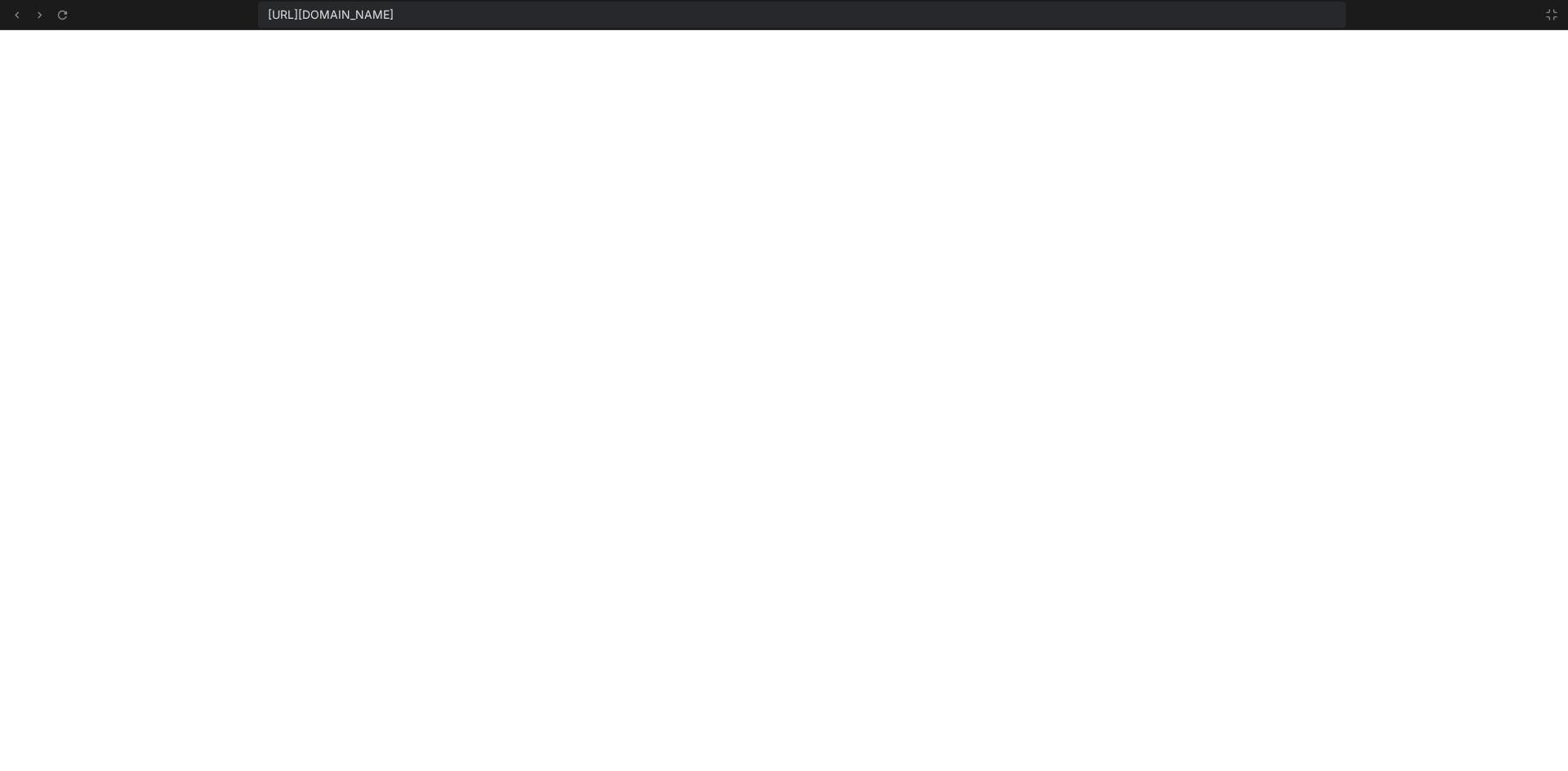
scroll to position [8297, 0]
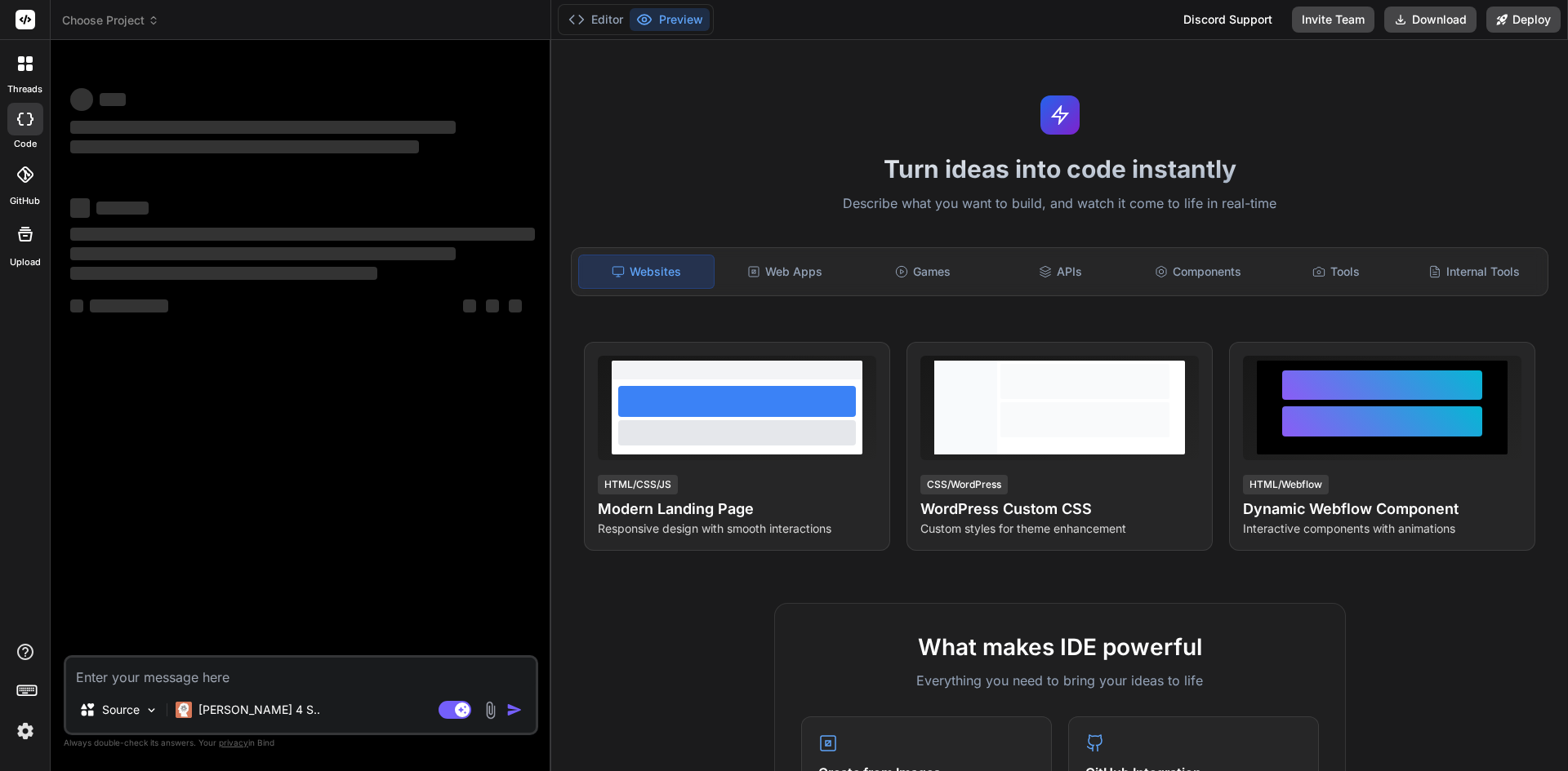
click at [30, 103] on div at bounding box center [25, 119] width 36 height 33
click at [25, 69] on icon at bounding box center [25, 63] width 14 height 14
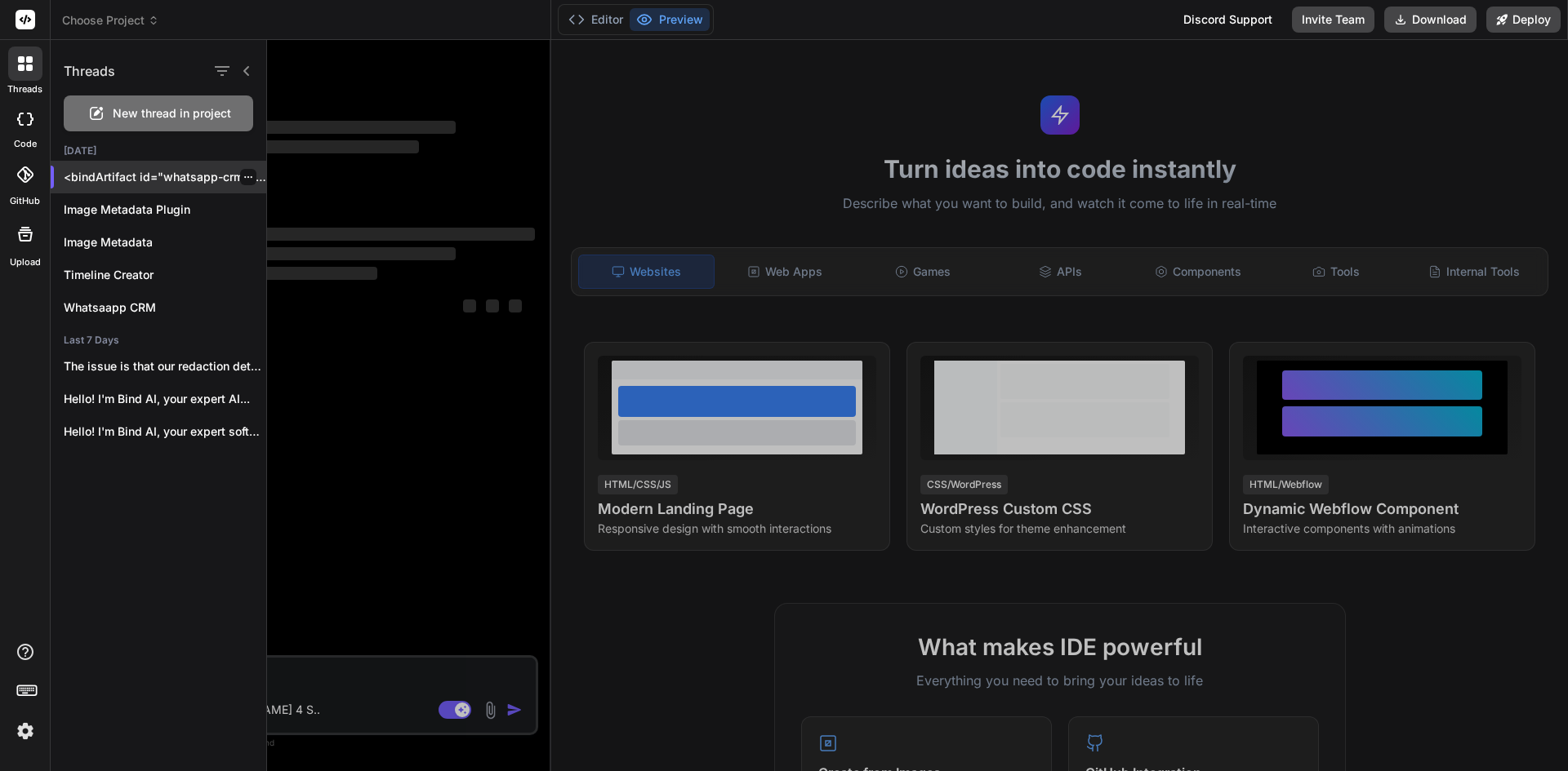
click at [111, 178] on p "<bindArtifact id="whatsapp-crm-demo" title="WhatsApp CRM Demo"> <bindAction typ…" at bounding box center [164, 177] width 202 height 16
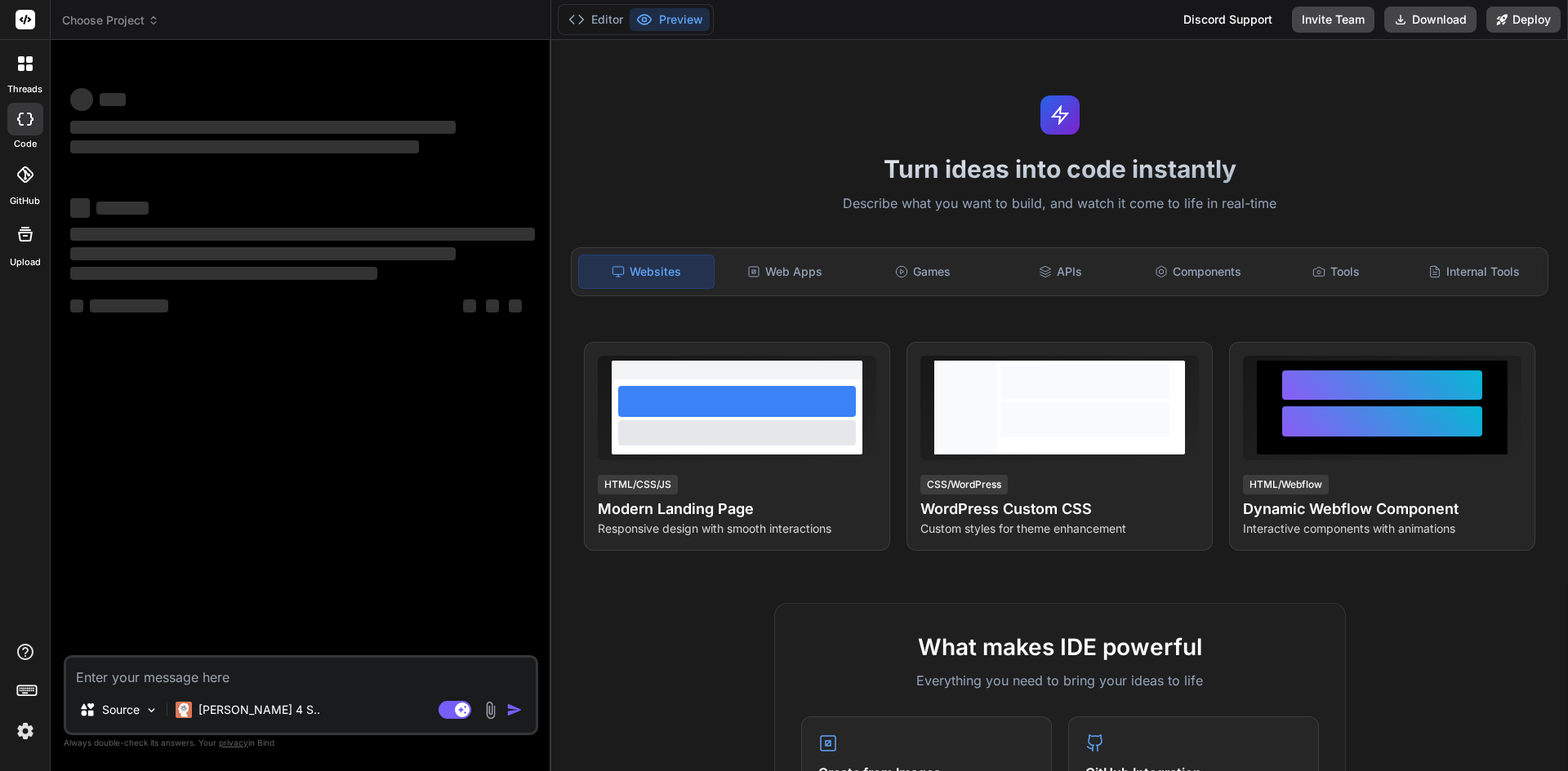
click at [21, 70] on icon at bounding box center [21, 68] width 7 height 7
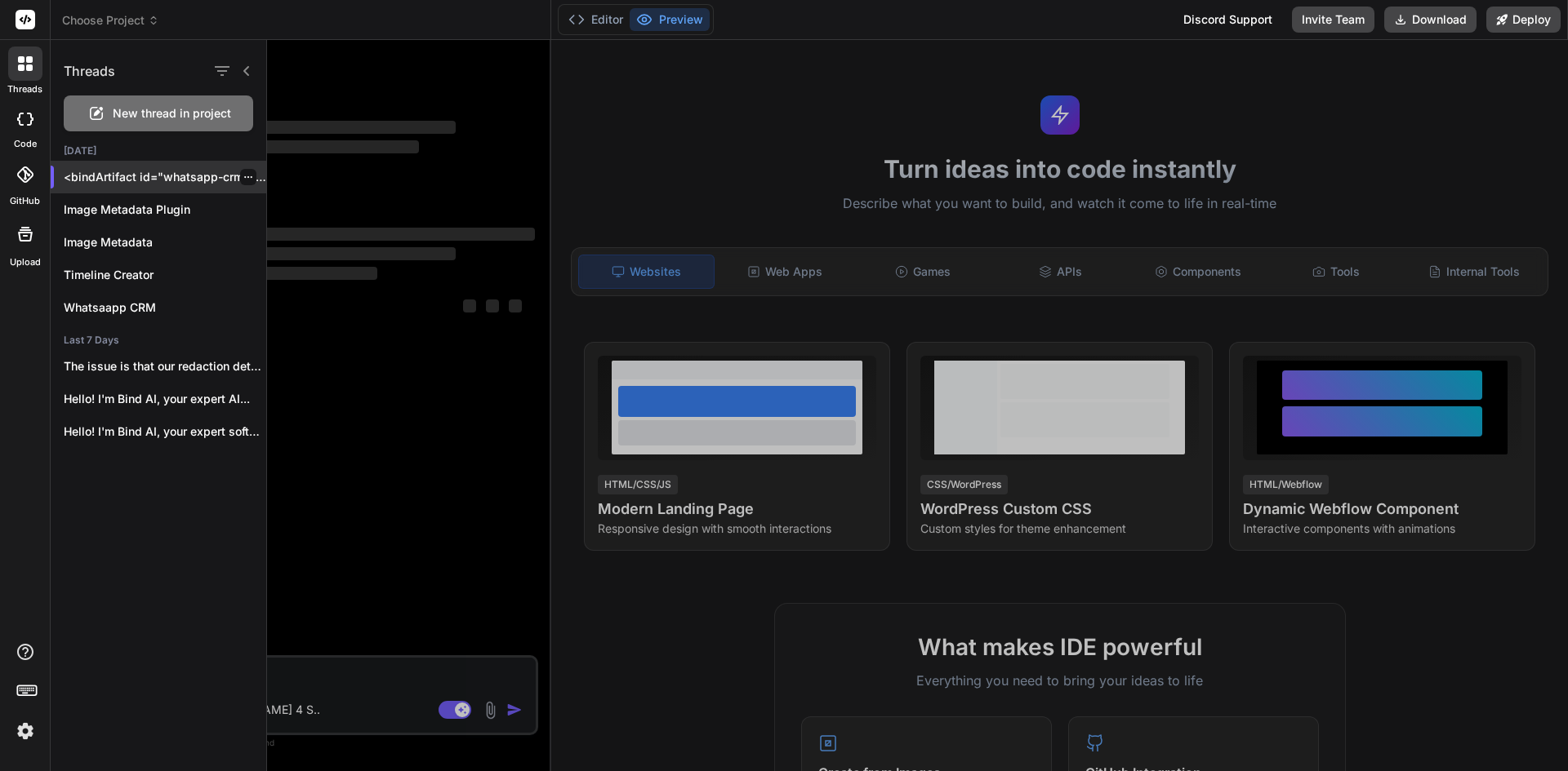
click at [174, 169] on p "<bindArtifact id="whatsapp-crm-demo" title="WhatsApp CRM Demo"> <bindAction typ…" at bounding box center [164, 177] width 202 height 16
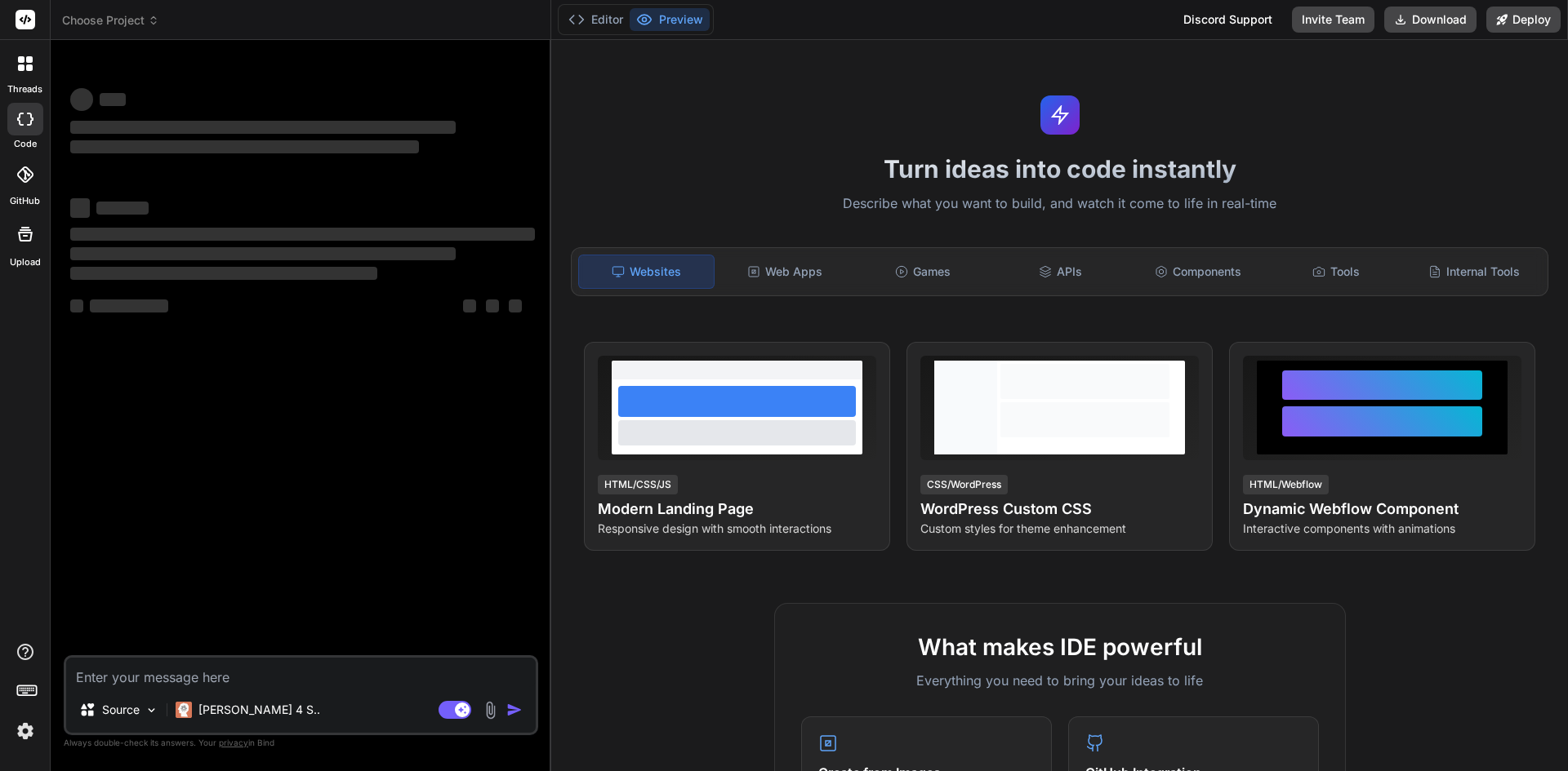
click at [665, 22] on button "Preview" at bounding box center [670, 19] width 80 height 23
click at [610, 21] on button "Editor" at bounding box center [596, 19] width 68 height 23
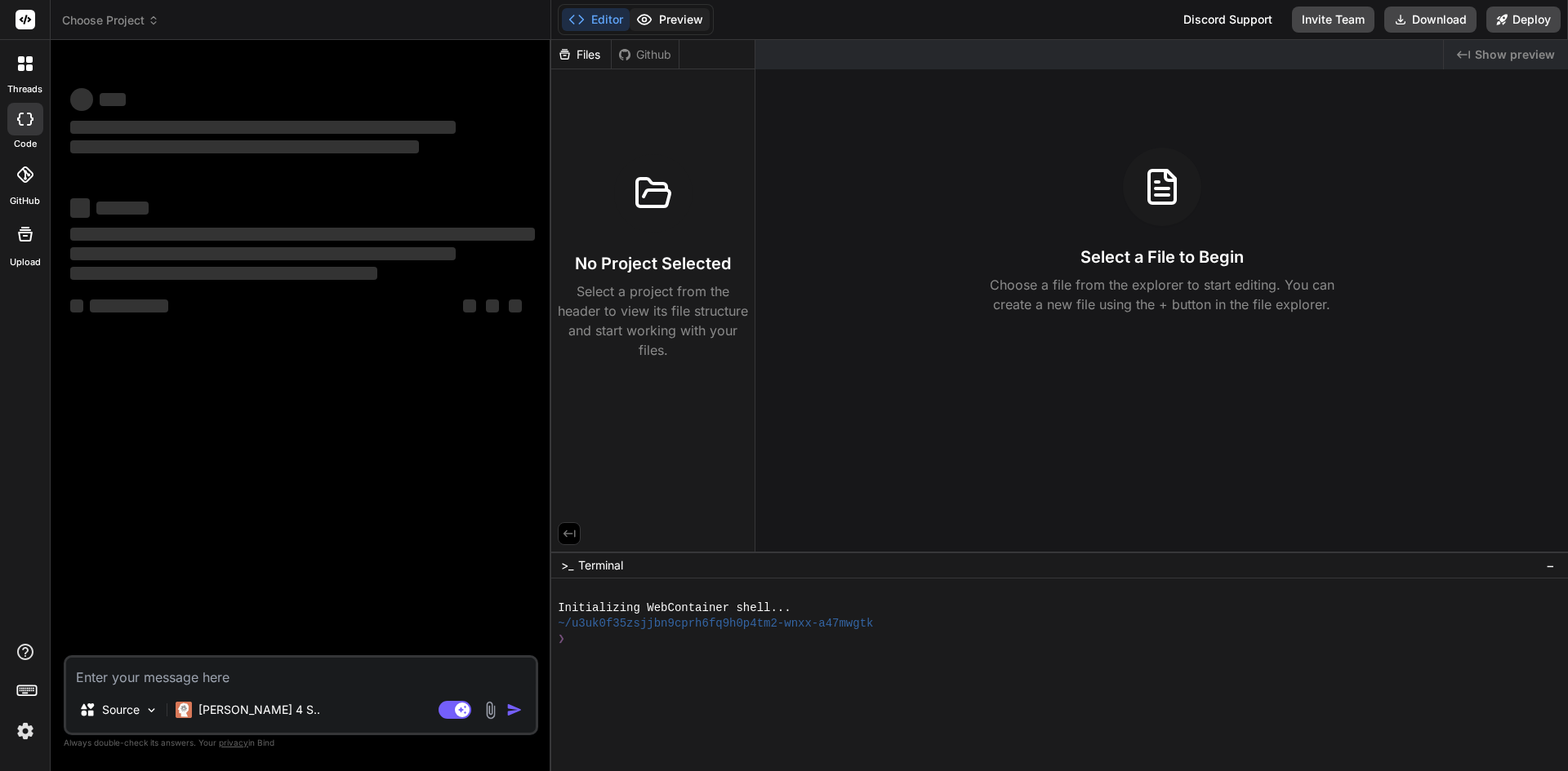
click at [672, 19] on button "Preview" at bounding box center [670, 19] width 80 height 23
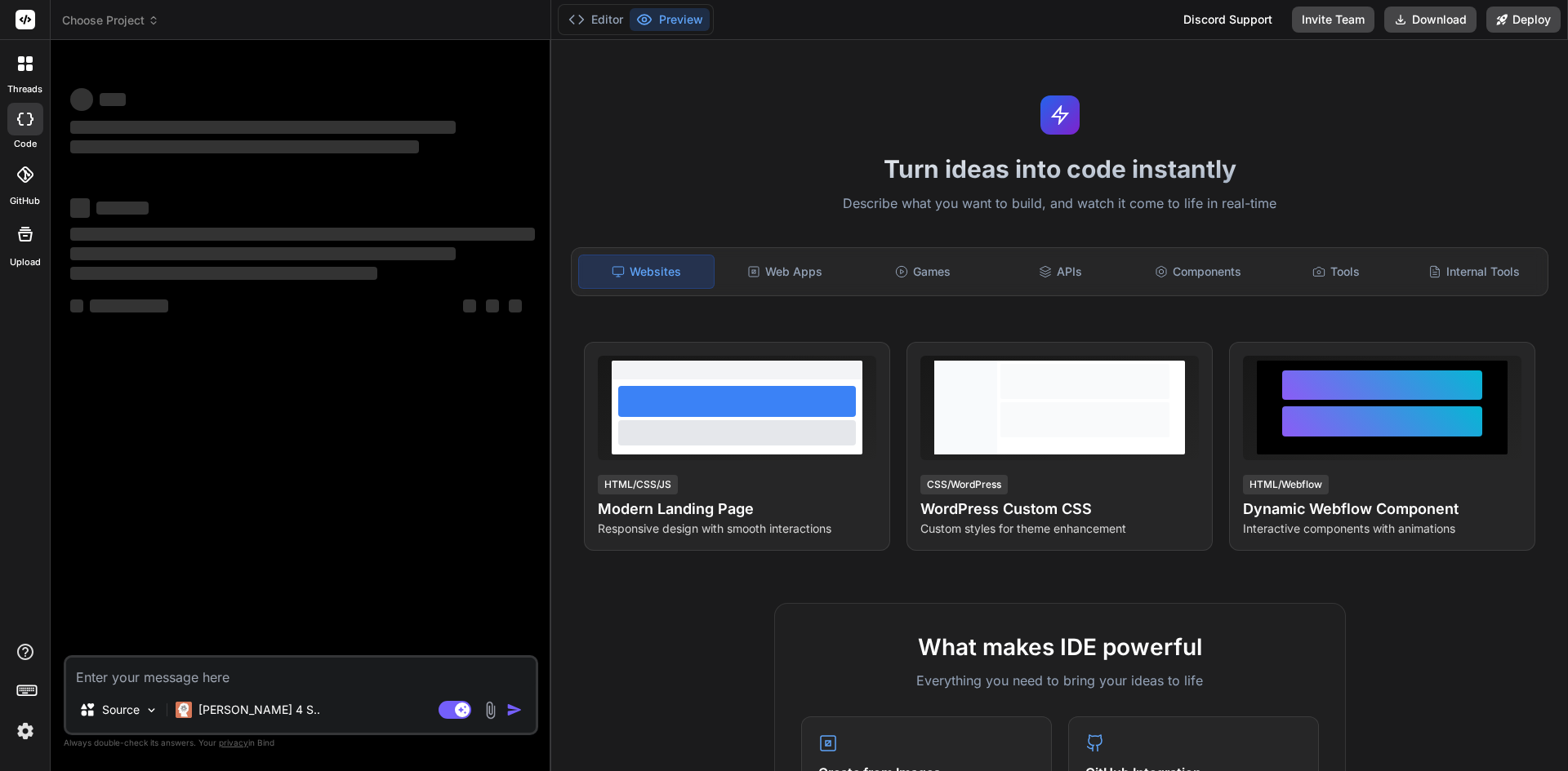
type textarea "x"
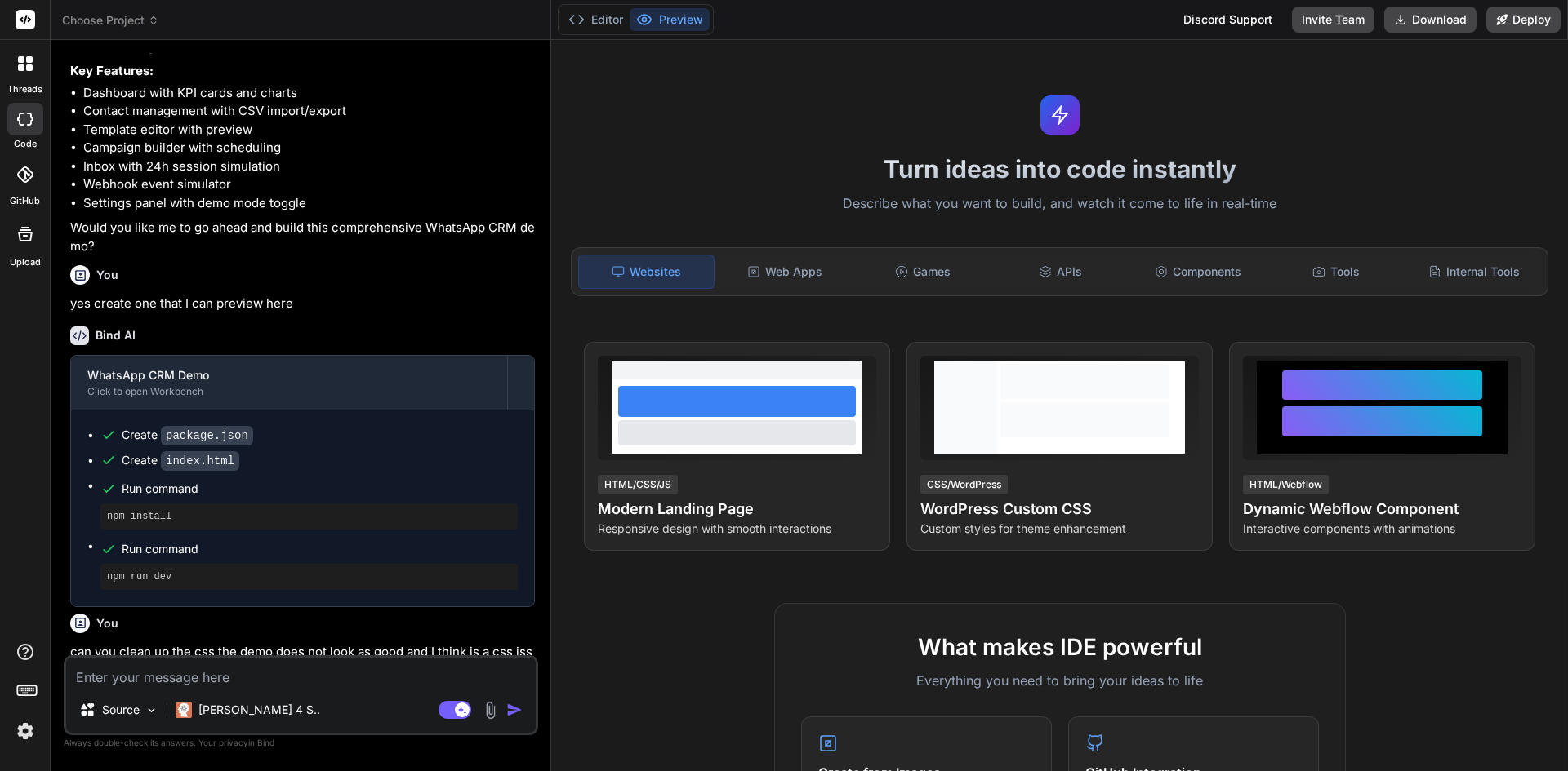
scroll to position [1221, 0]
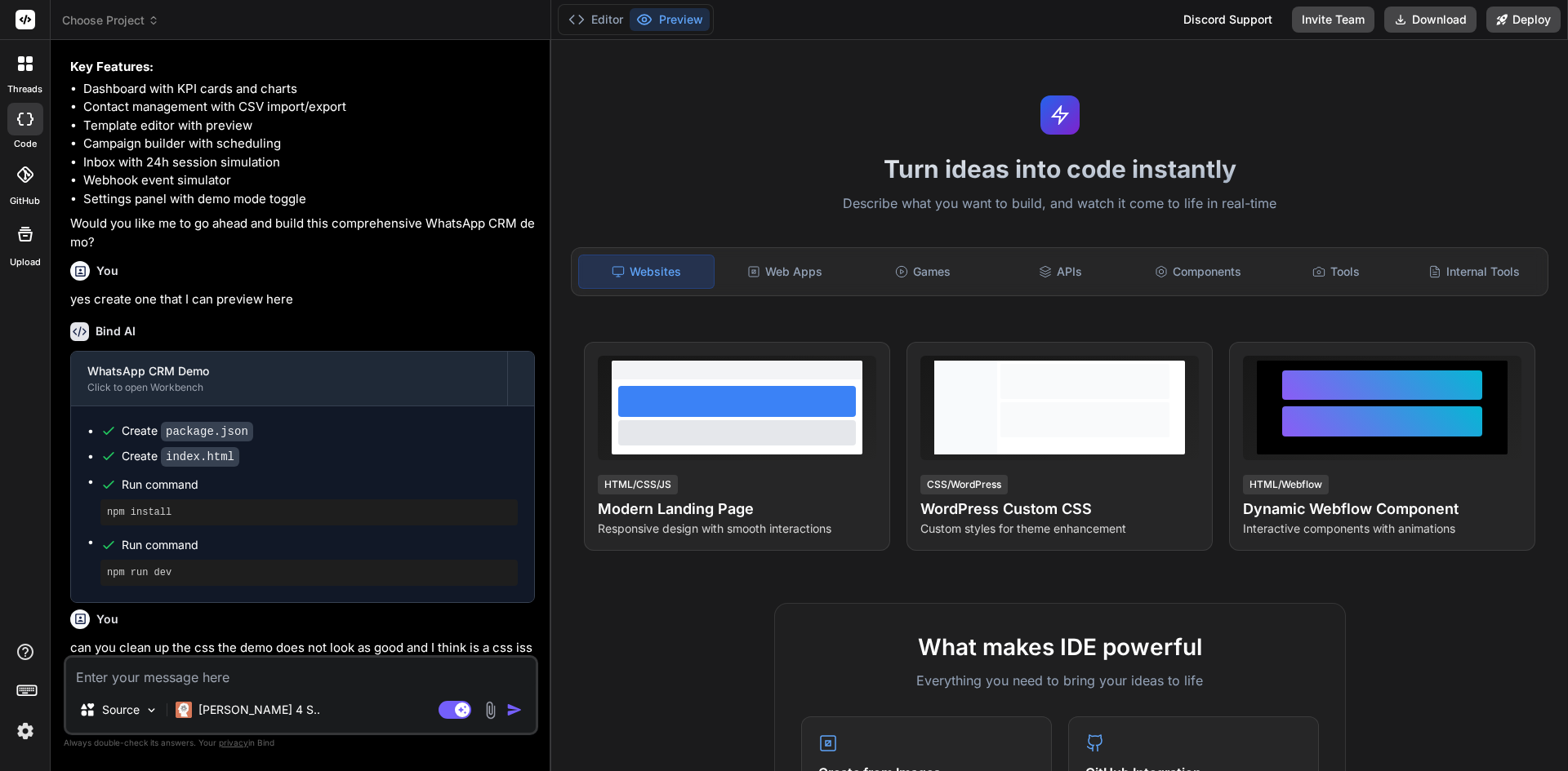
type textarea "x"
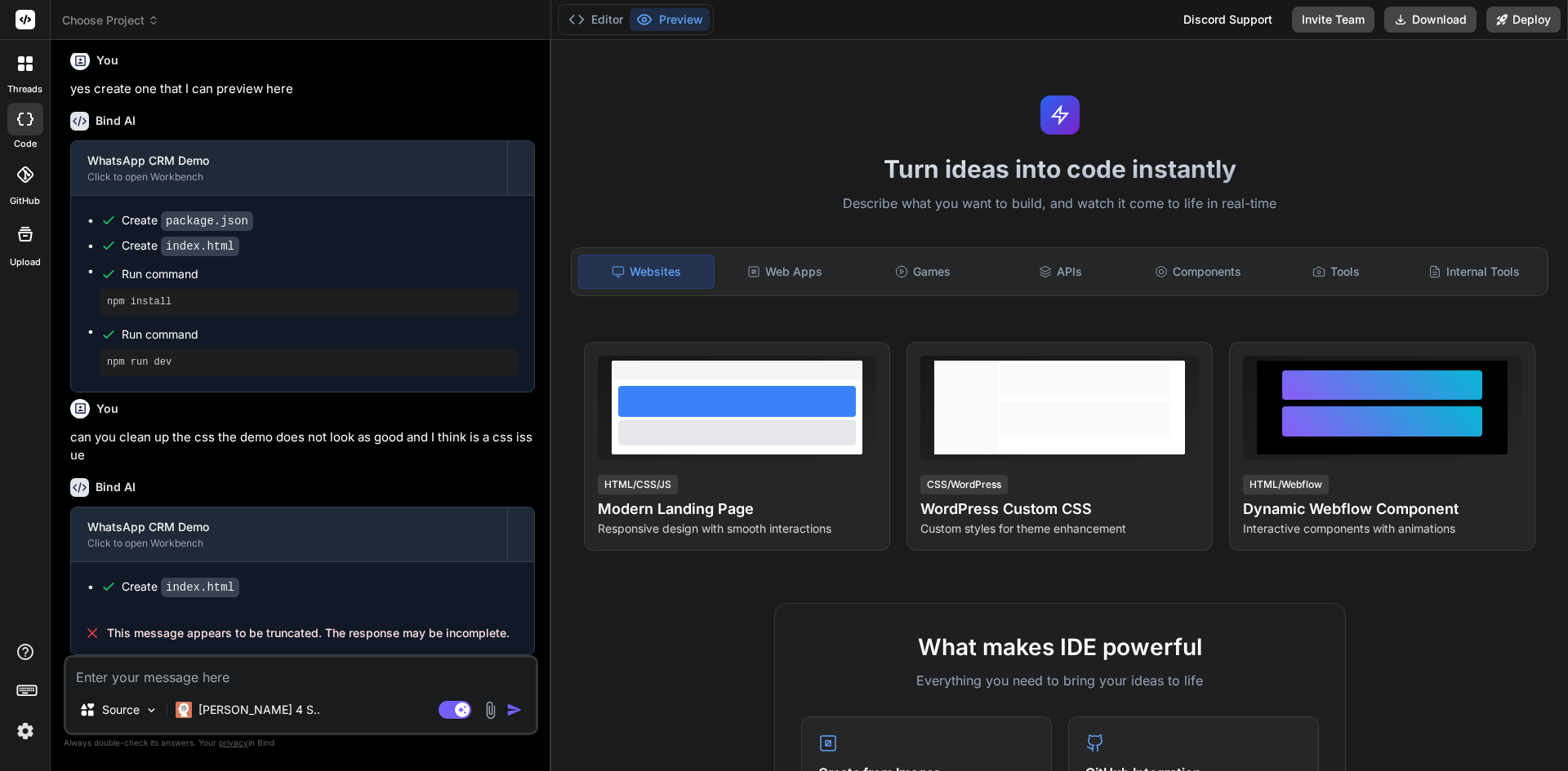
scroll to position [1468, 0]
click at [230, 680] on textarea at bounding box center [301, 672] width 470 height 30
click at [129, 449] on p "can you clean up the css the demo does not look as good and I think is a css is…" at bounding box center [302, 446] width 465 height 36
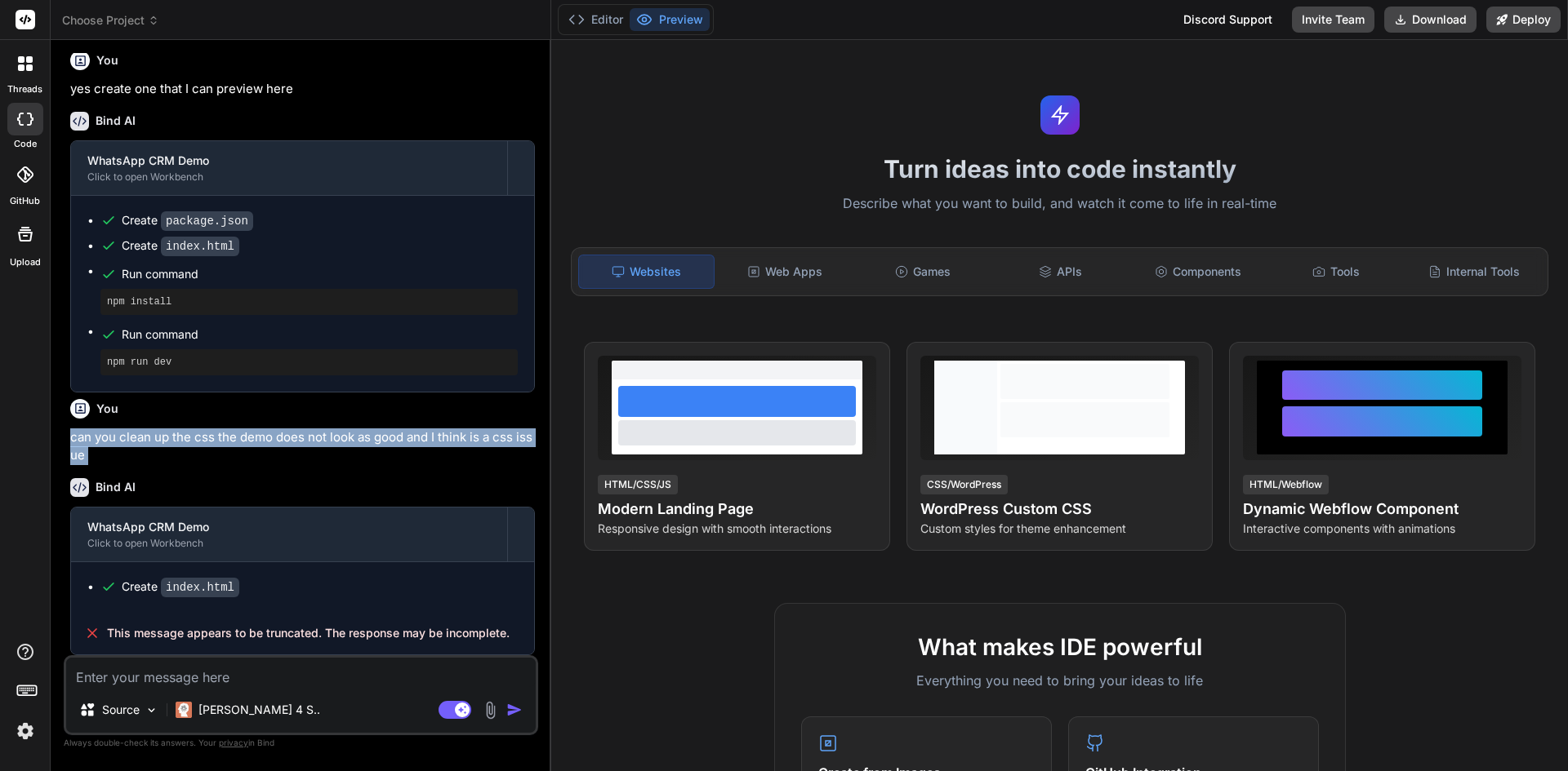
click at [129, 449] on p "can you clean up the css the demo does not look as good and I think is a css is…" at bounding box center [302, 446] width 465 height 36
copy div "can you clean up the css the demo does not look as good and I think is a css is…"
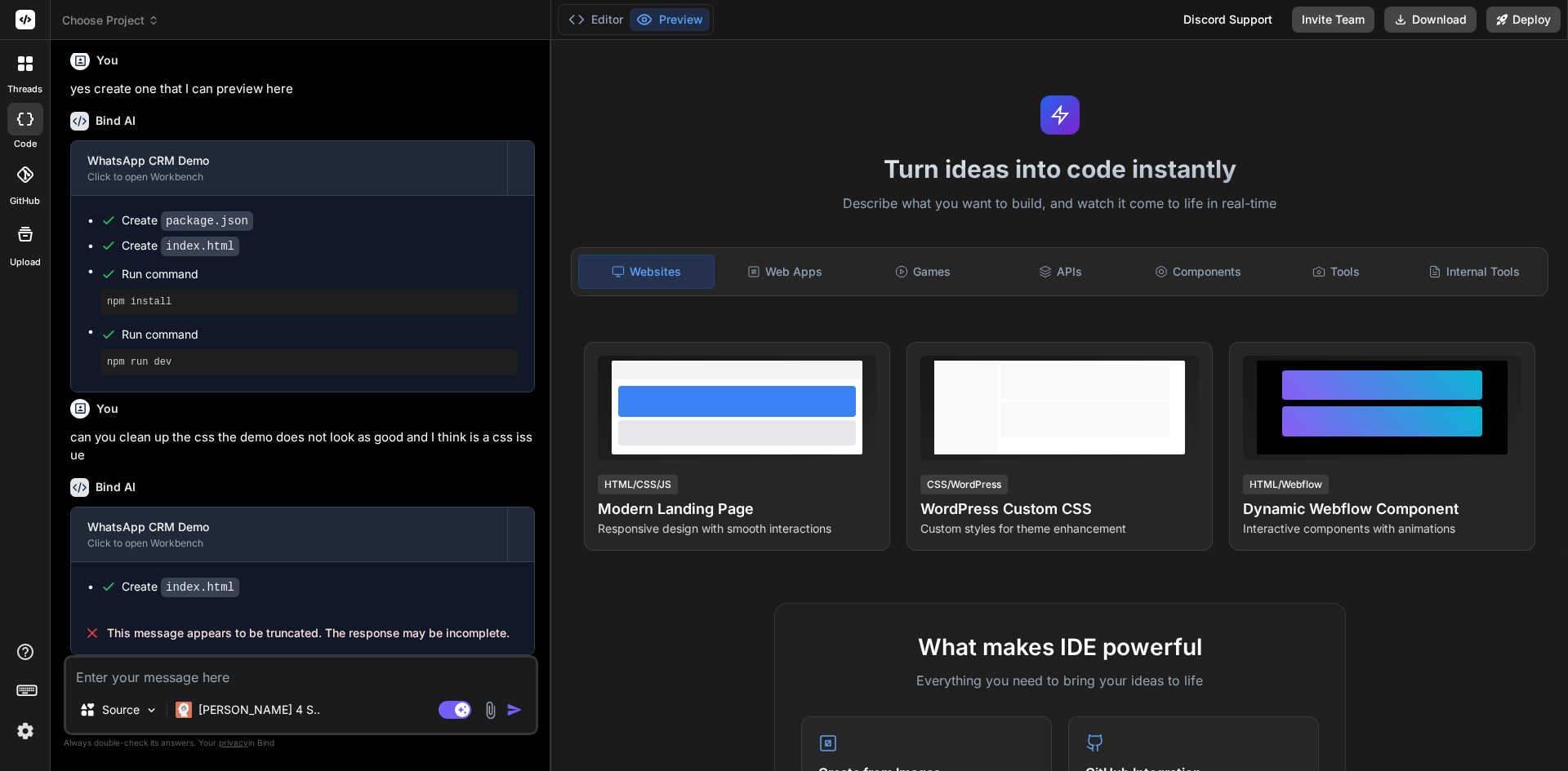
paste textarea "can you clean up the css the demo does not look as good and I think is a css is…"
type textarea "can you clean up the css the demo does not look as good and I think is a css is…"
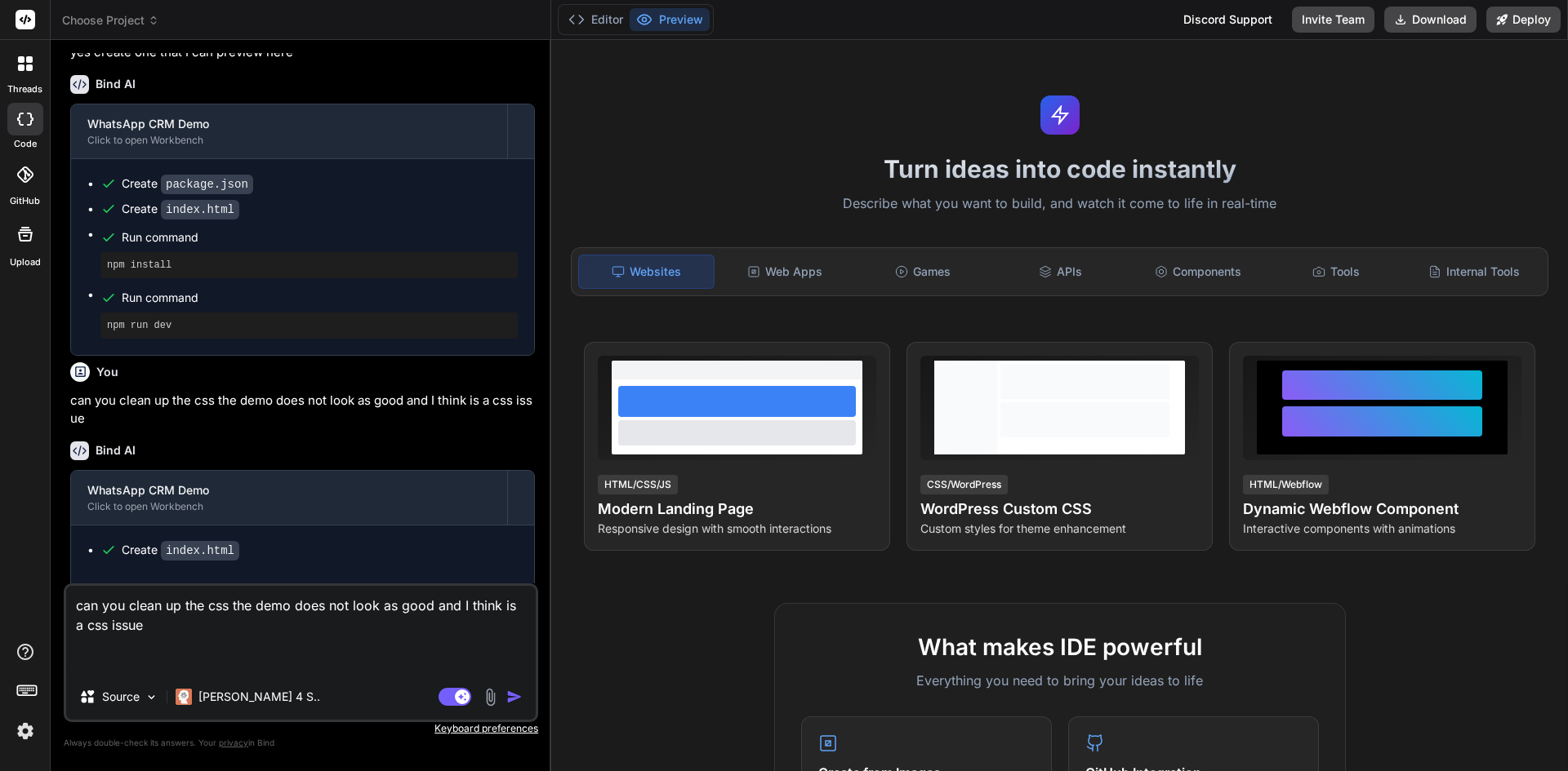
type textarea "x"
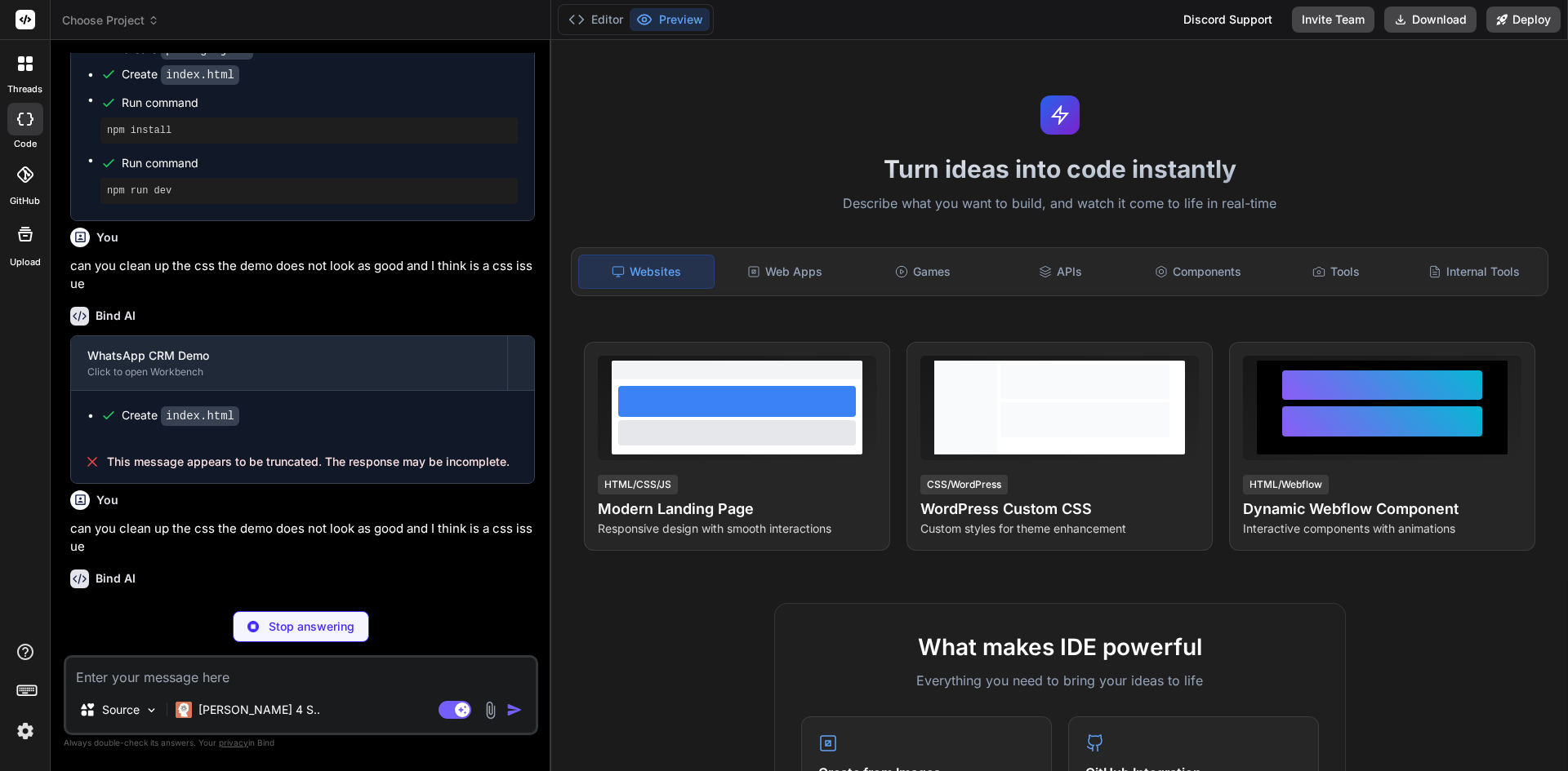
scroll to position [1656, 0]
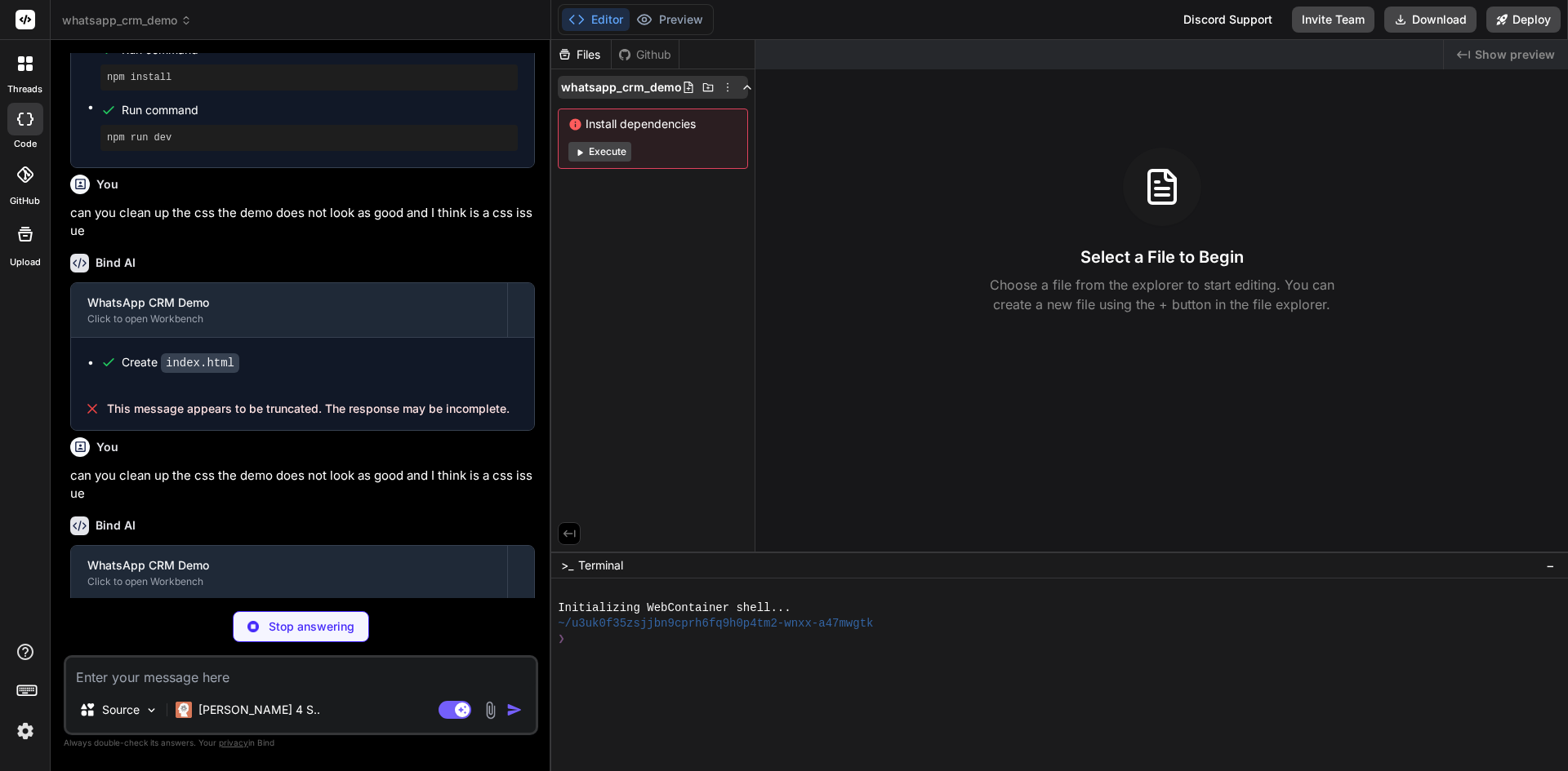
click at [624, 88] on span "whatsapp_crm_demo" at bounding box center [621, 87] width 121 height 16
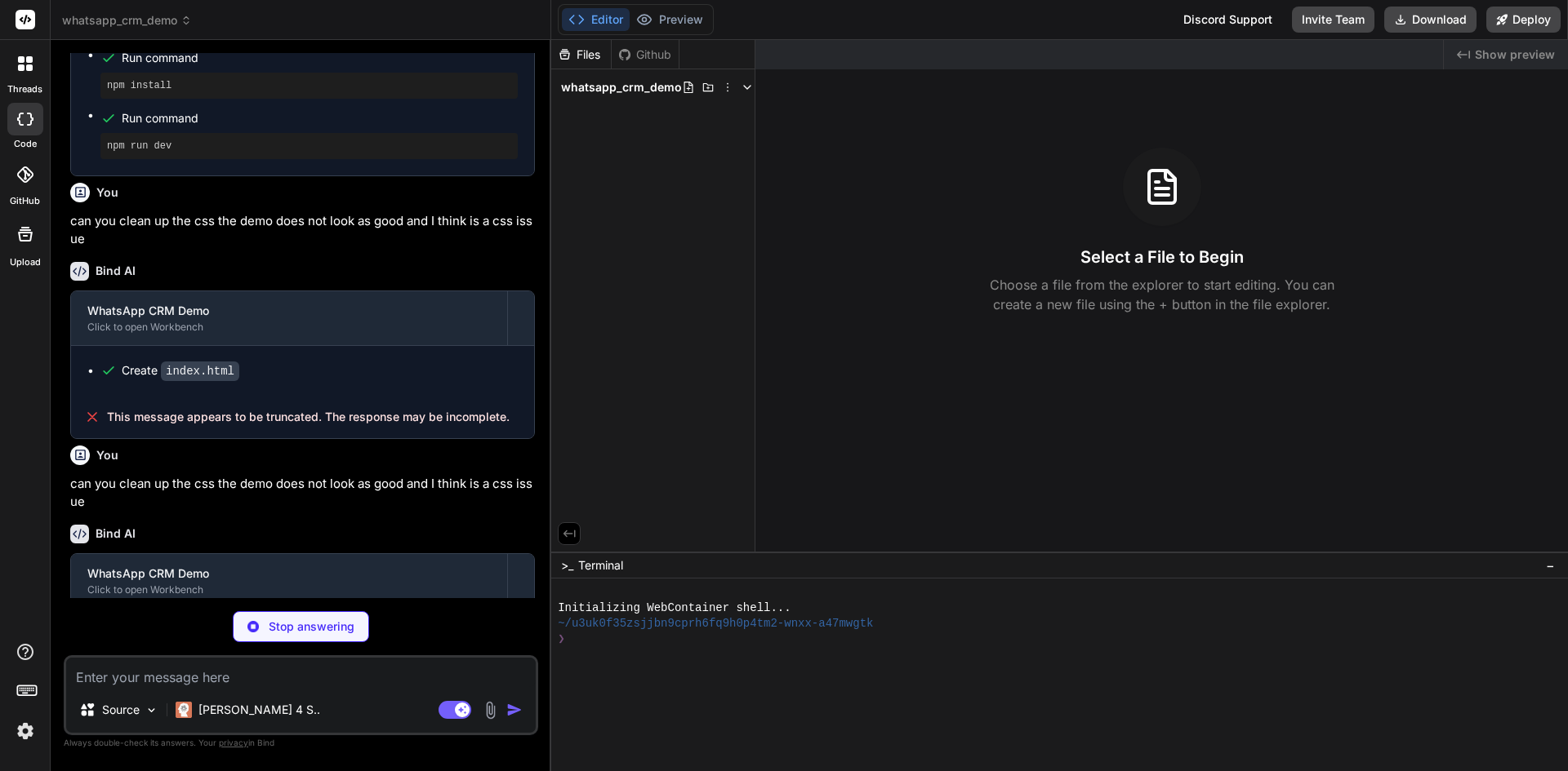
scroll to position [1746, 0]
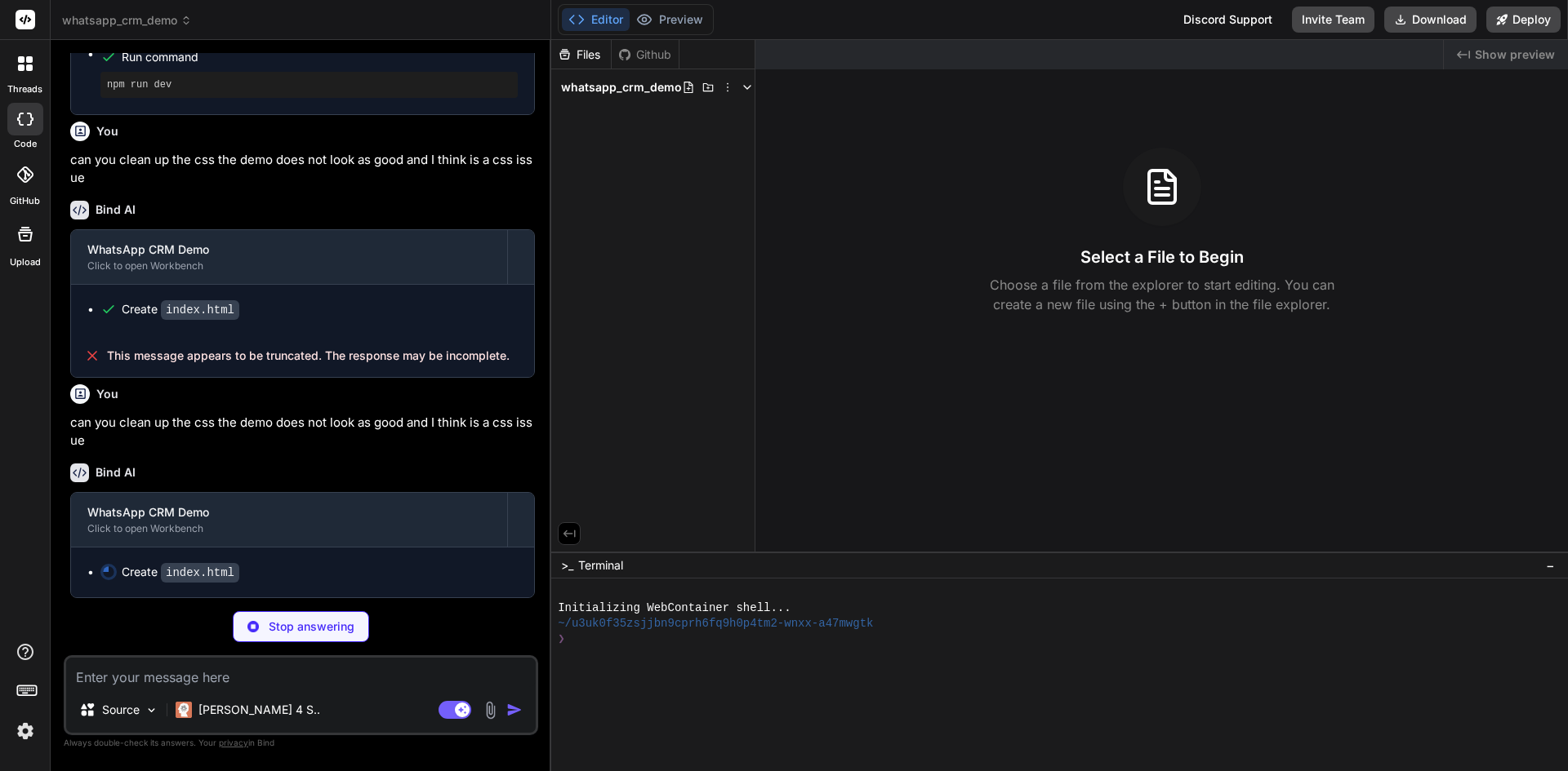
click at [326, 625] on p "Stop answering" at bounding box center [311, 626] width 86 height 16
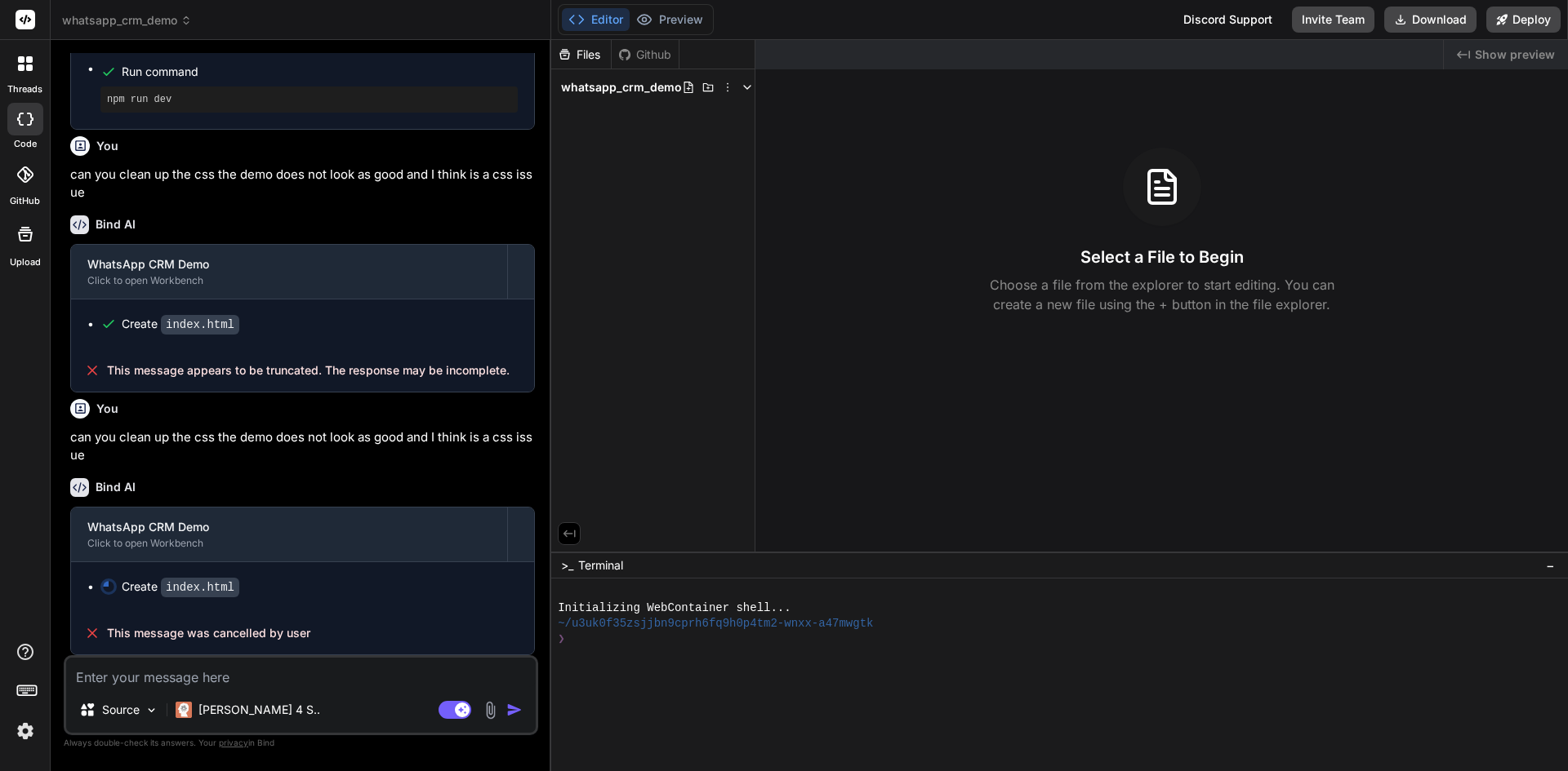
scroll to position [1732, 0]
click at [29, 118] on icon at bounding box center [25, 118] width 16 height 13
click at [34, 63] on div at bounding box center [25, 63] width 35 height 35
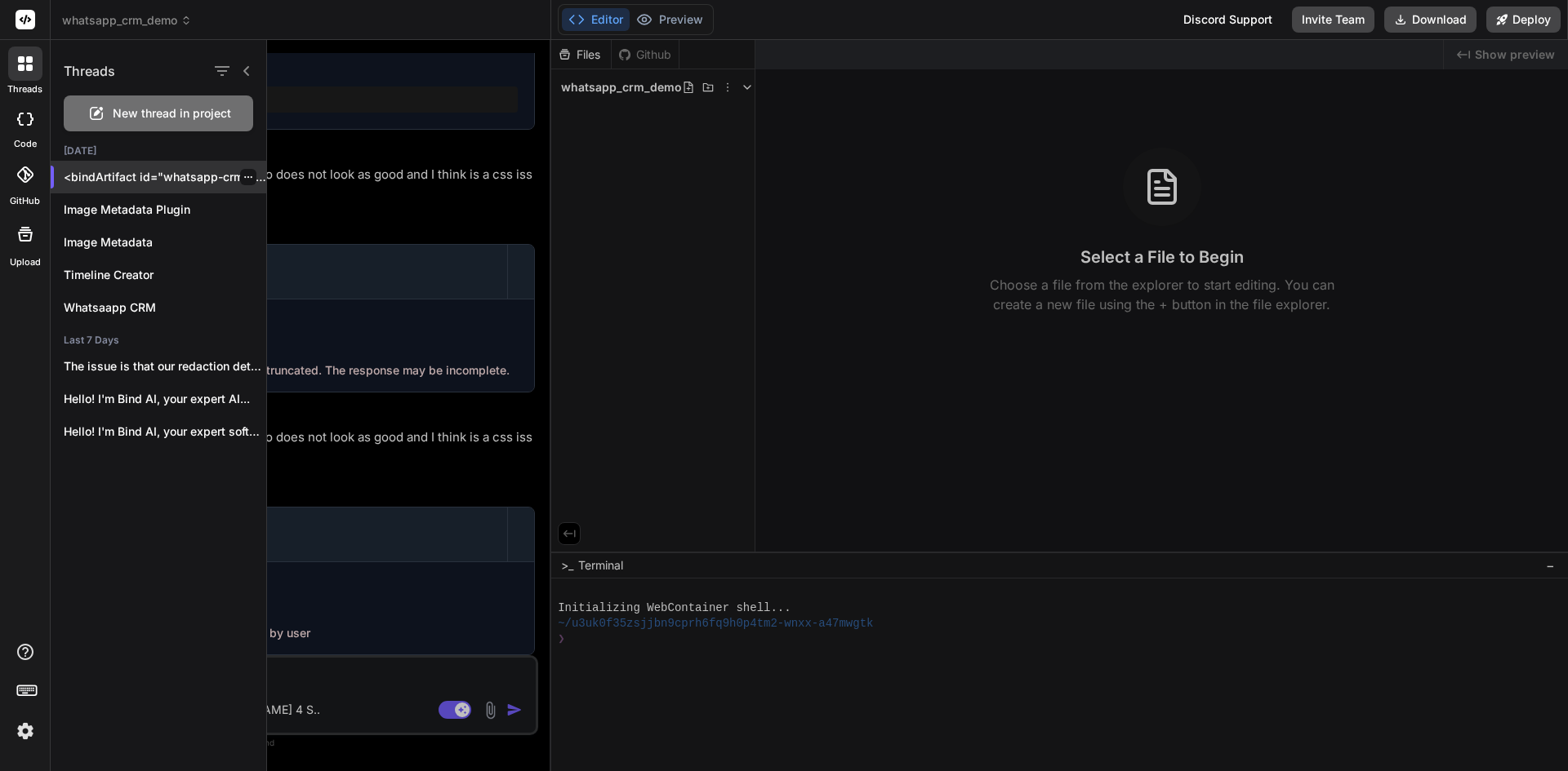
click at [243, 179] on icon "button" at bounding box center [248, 178] width 10 height 10
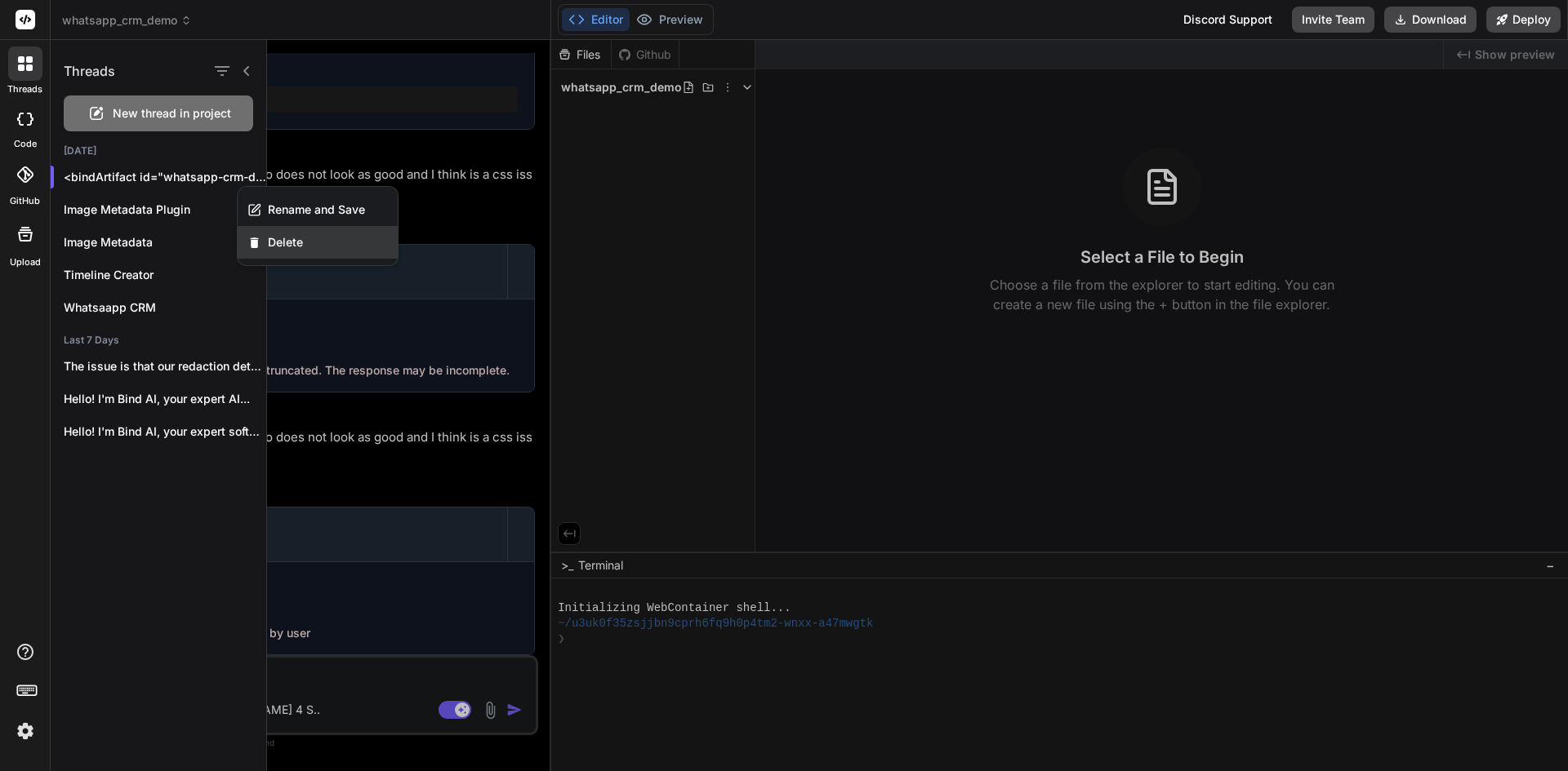
click at [285, 244] on span "Delete" at bounding box center [284, 242] width 35 height 16
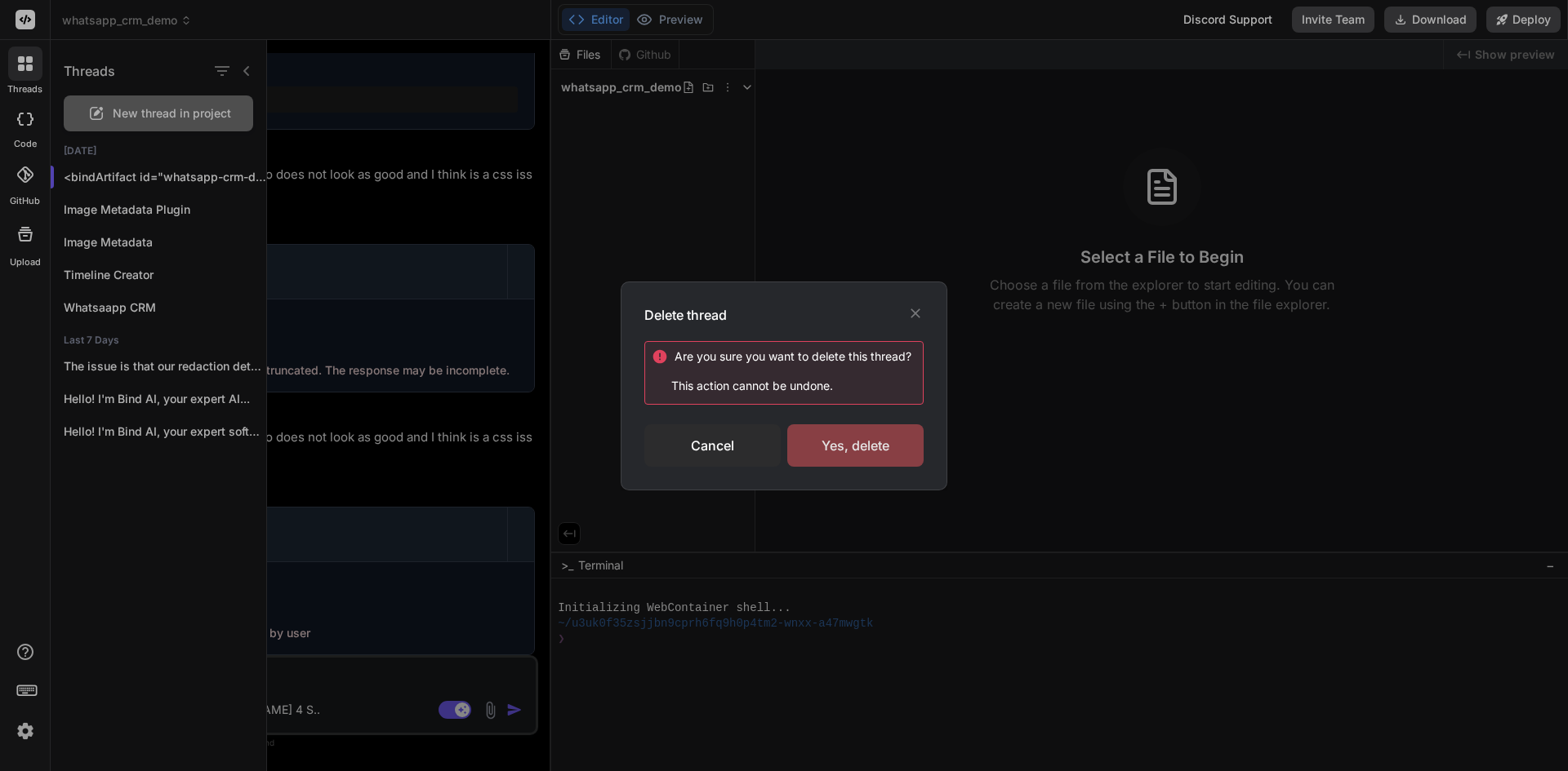
click at [826, 443] on div "Yes, delete" at bounding box center [855, 446] width 136 height 42
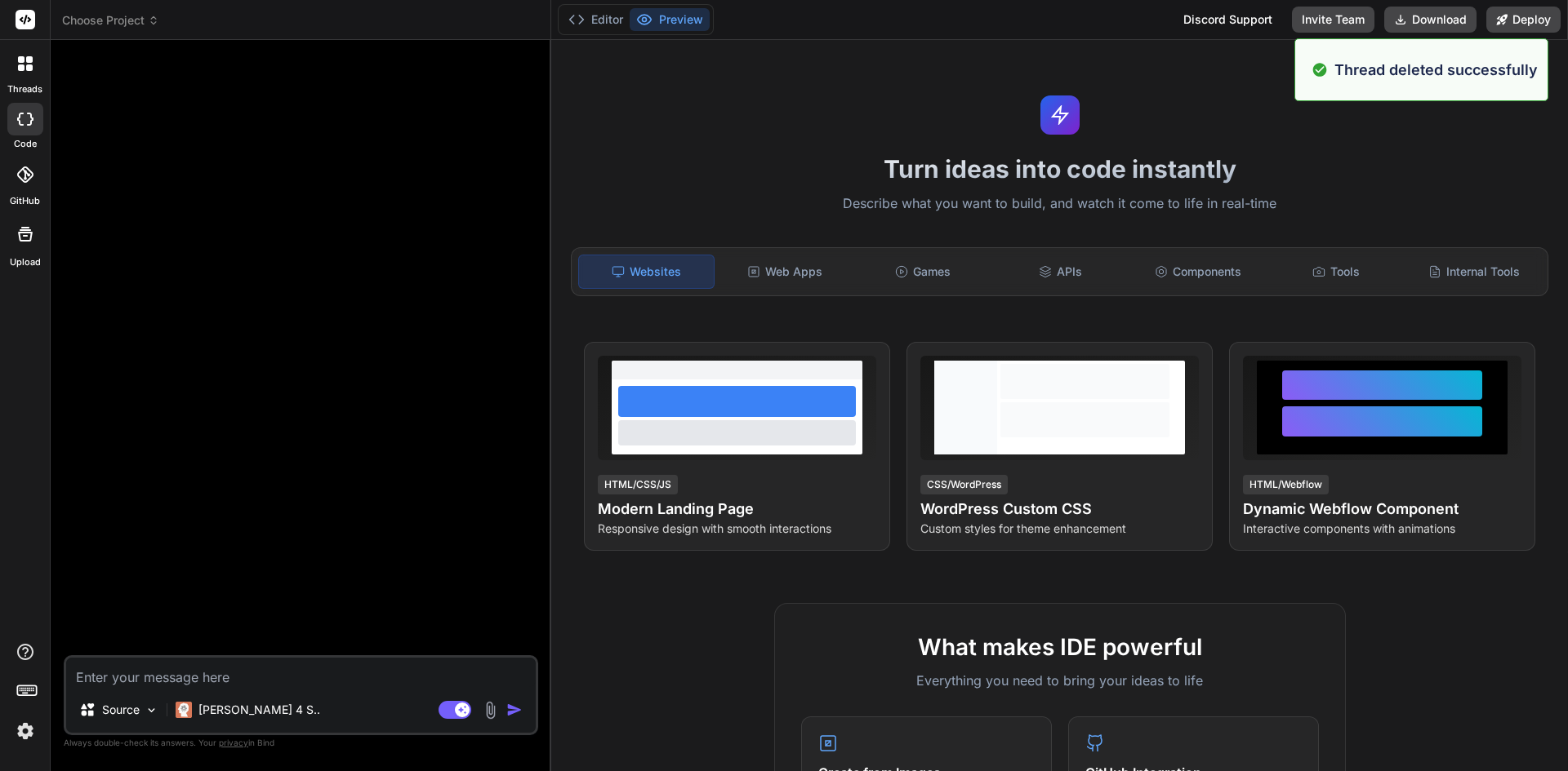
type textarea "x"
click at [19, 71] on div at bounding box center [25, 63] width 35 height 35
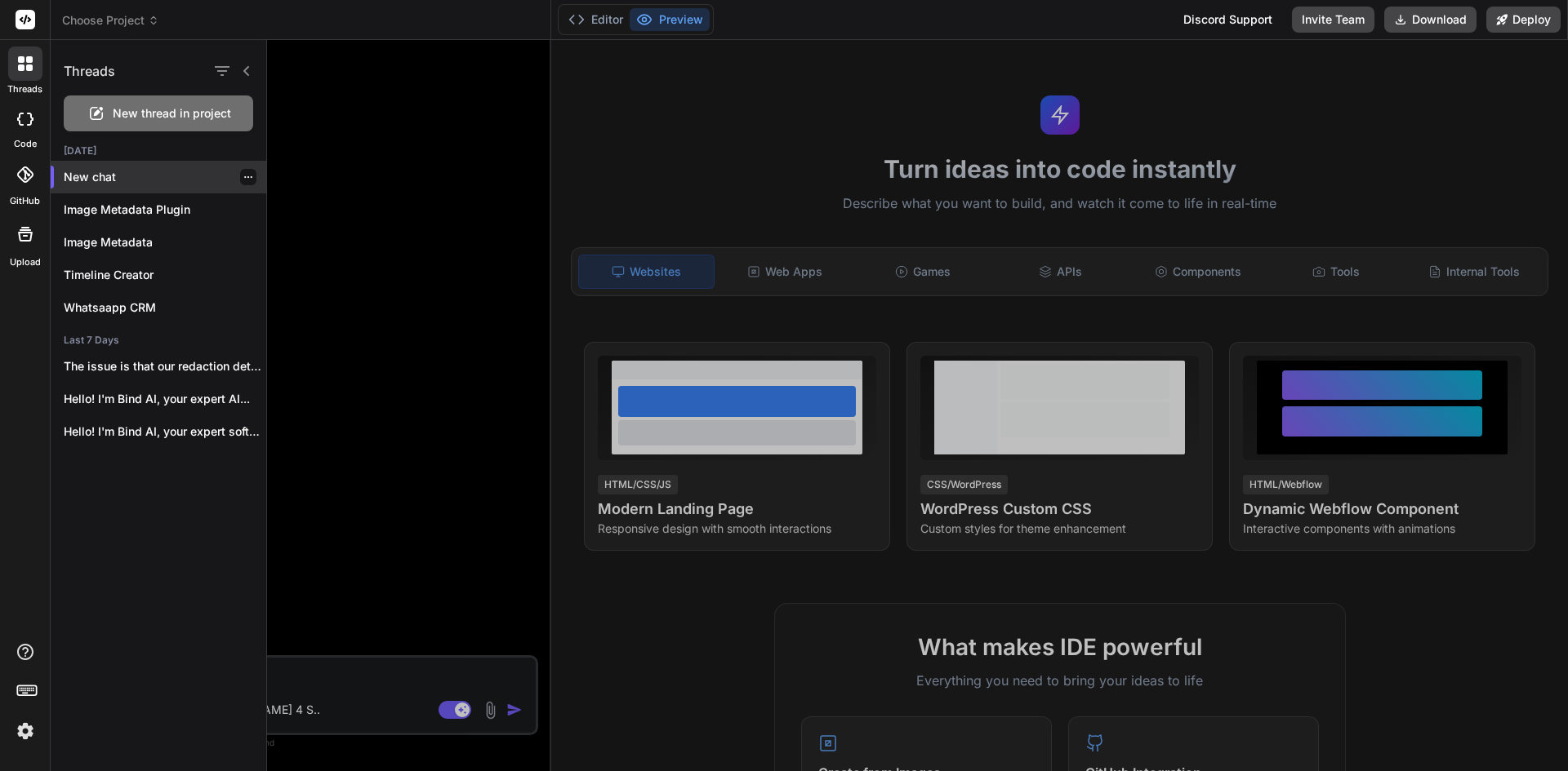
click at [146, 180] on p "New chat" at bounding box center [164, 177] width 202 height 16
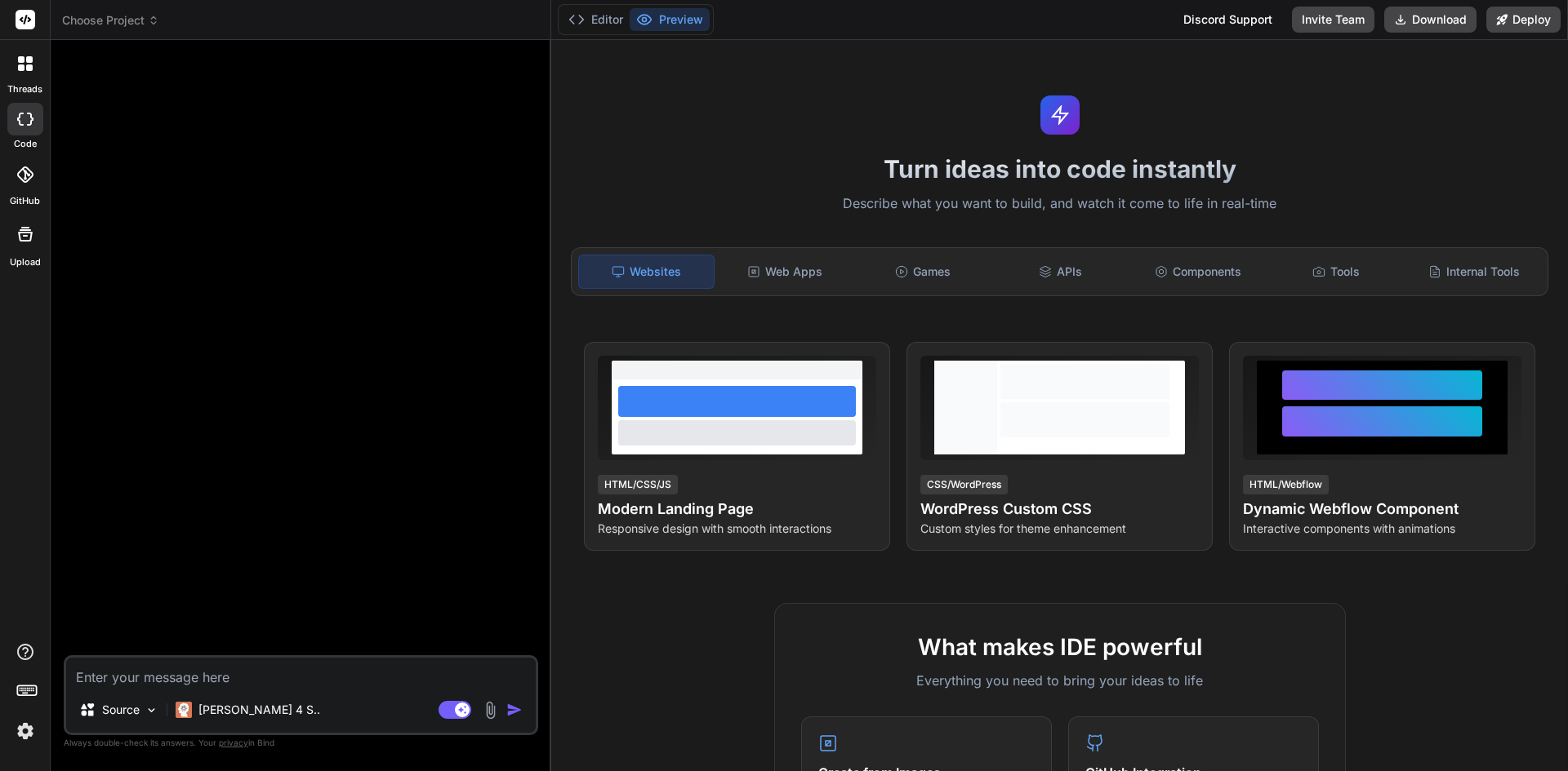
click at [213, 674] on textarea at bounding box center [301, 672] width 470 height 30
click at [263, 689] on div "Source Claude 4 S.. Agent Mode. When this toggle is activated, AI automatically…" at bounding box center [301, 696] width 474 height 80
click at [265, 686] on textarea at bounding box center [301, 672] width 470 height 30
paste textarea "You are an expert frontend developer. I want to build a WhatsApp CRM UI that ru…"
type textarea "You are an expert frontend developer. I want to build a WhatsApp CRM UI that ru…"
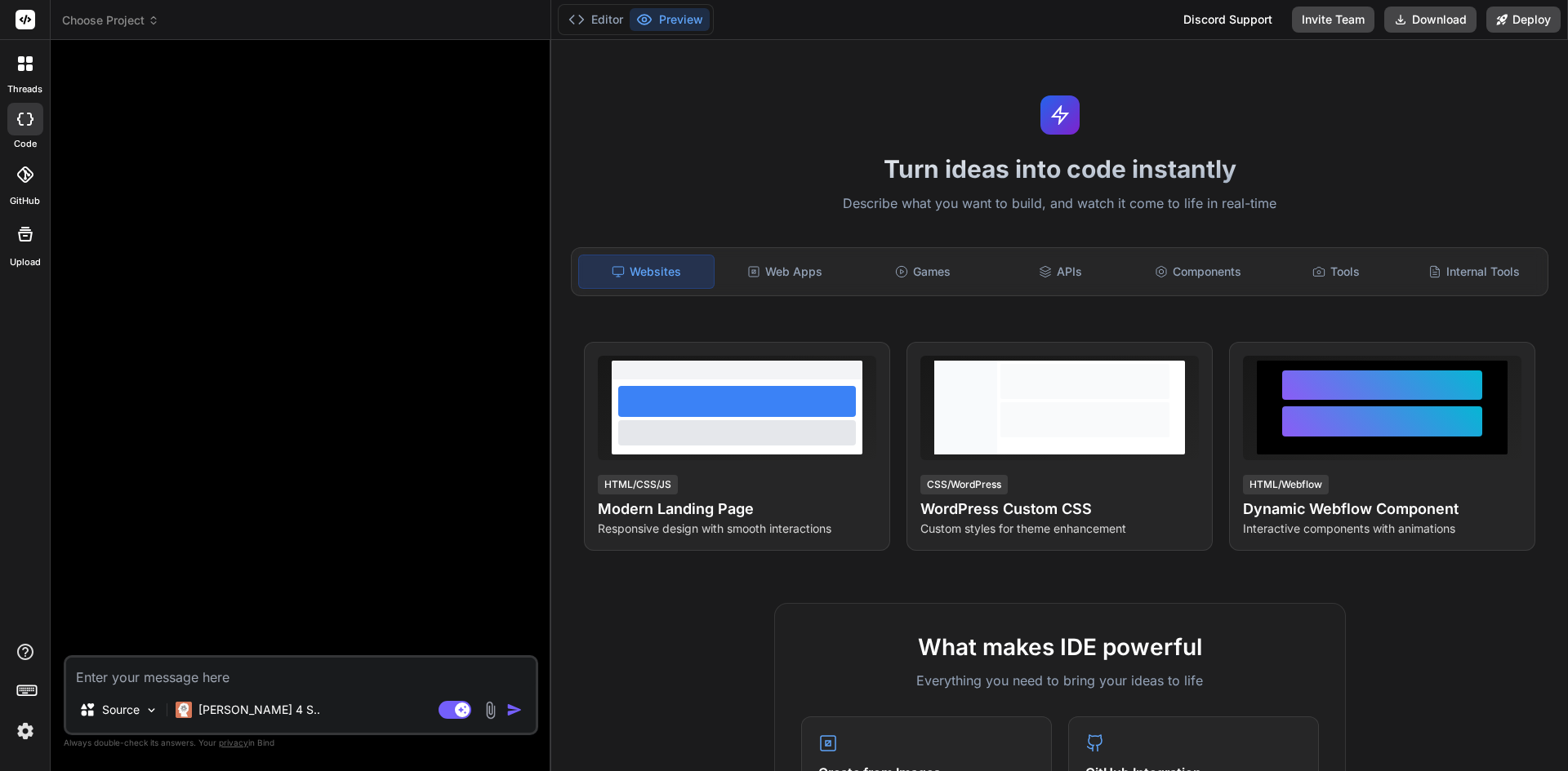
type textarea "x"
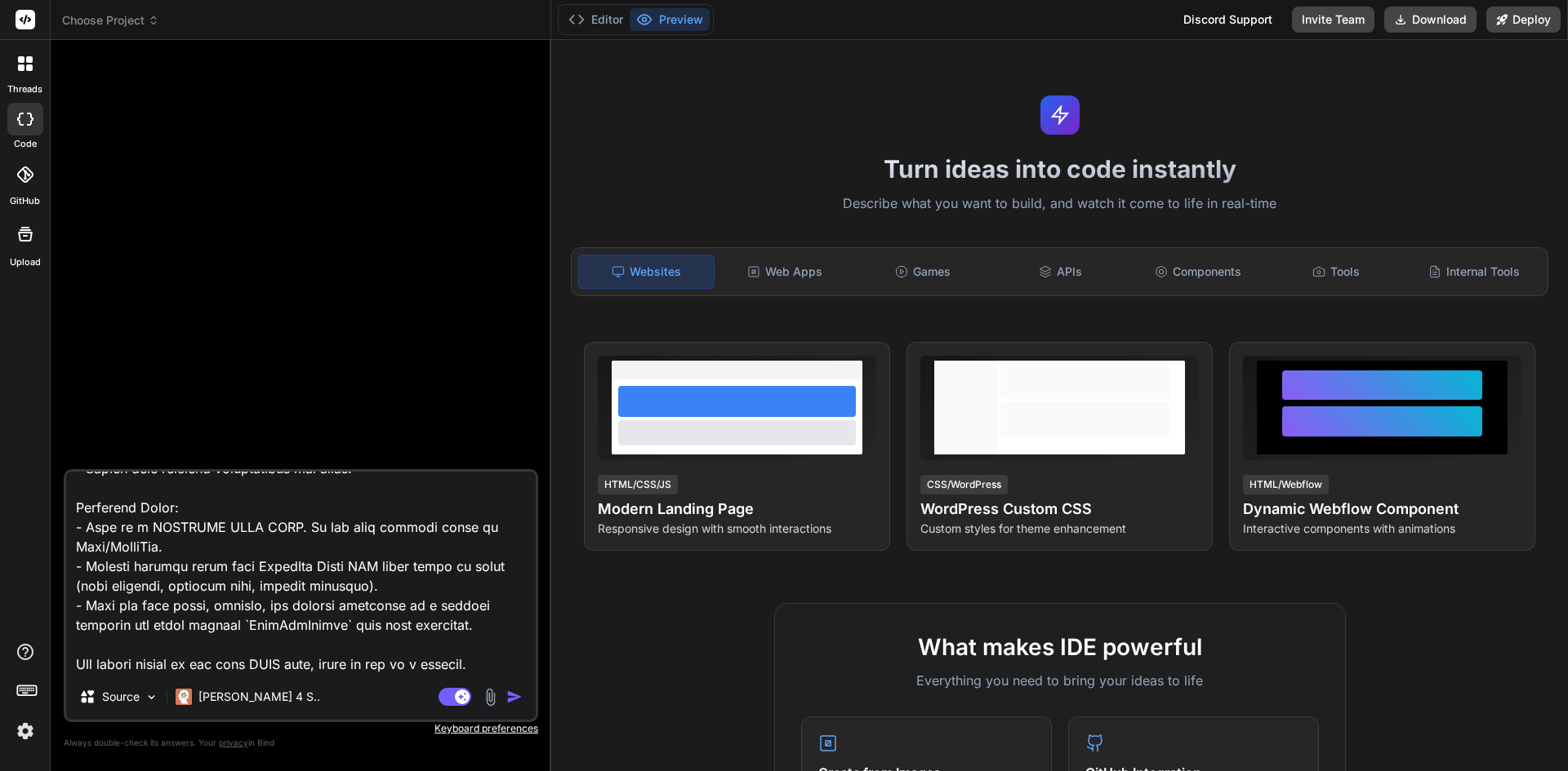
type textarea "You are an expert frontend developer. I want to build a WhatsApp CRM UI that ru…"
click at [365, 520] on textarea at bounding box center [301, 572] width 470 height 202
click at [235, 490] on textarea at bounding box center [301, 572] width 470 height 202
type textarea "x"
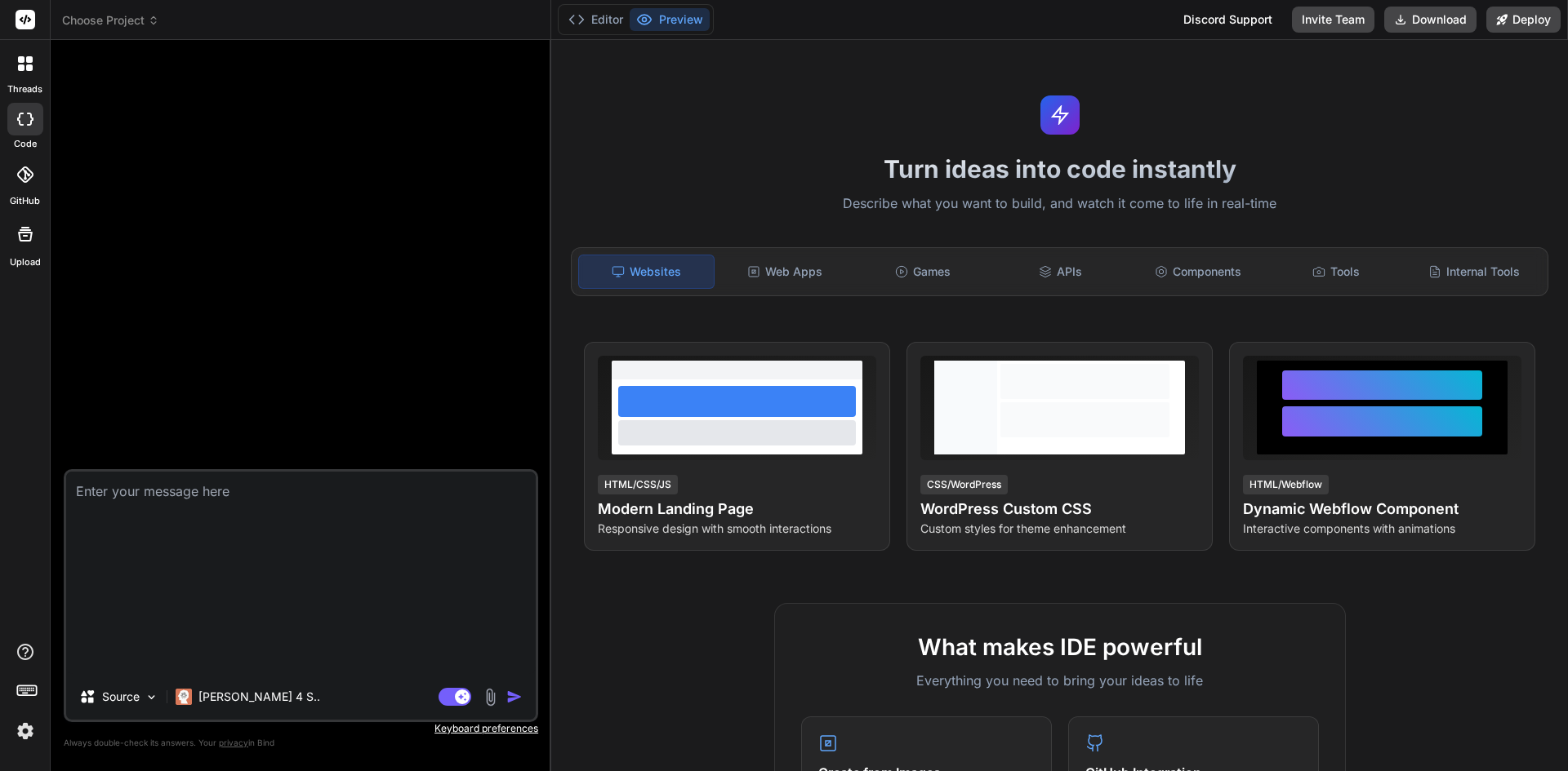
scroll to position [0, 0]
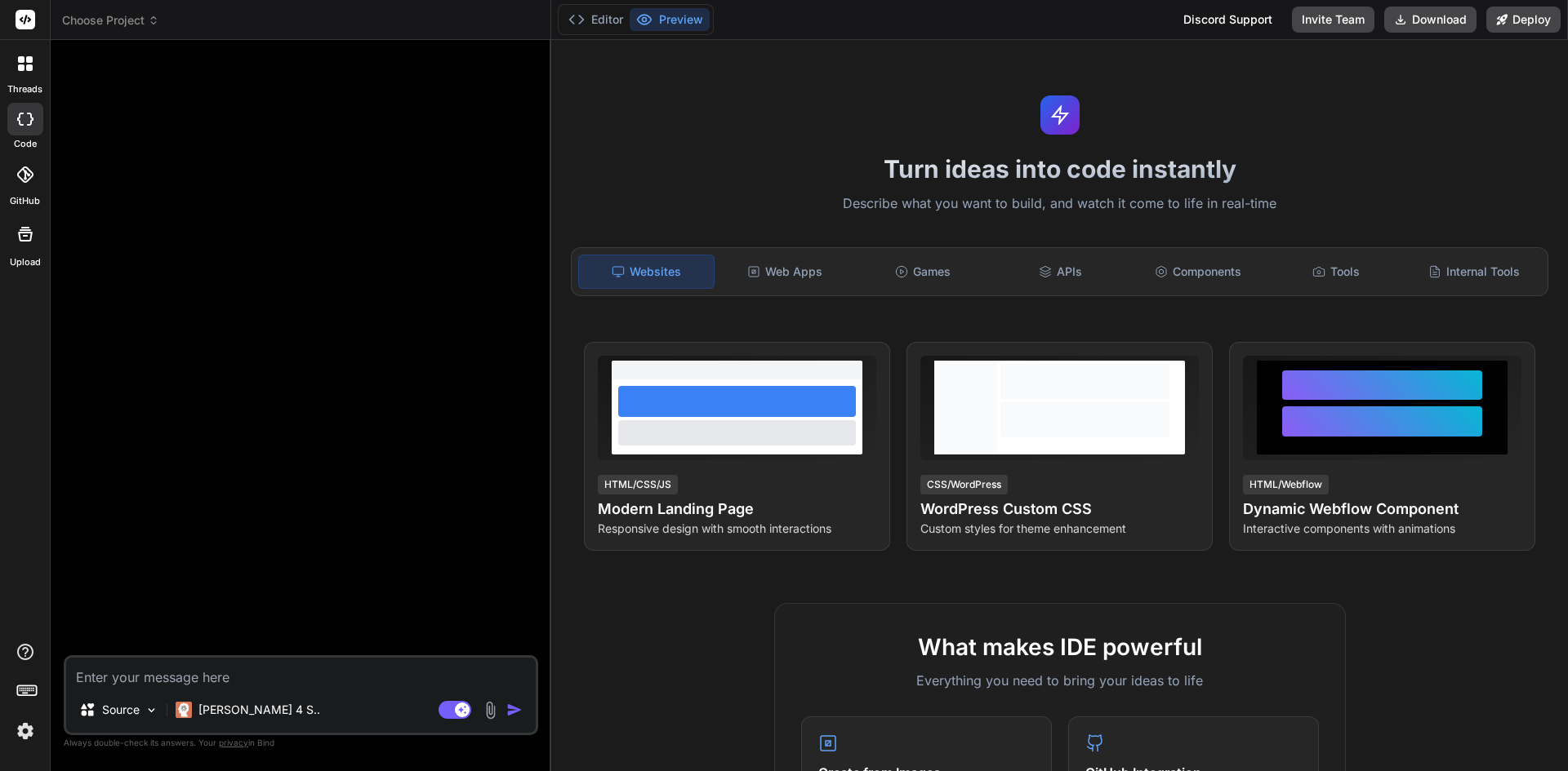
paste textarea "Lor ips do sitame cons-adipi elitseddo. E temp in utlab e doloremagna AliquAen …"
type textarea "Lor ips do sitame cons-adipi elitseddo. E temp in utlab e doloremagna AliquAen …"
type textarea "x"
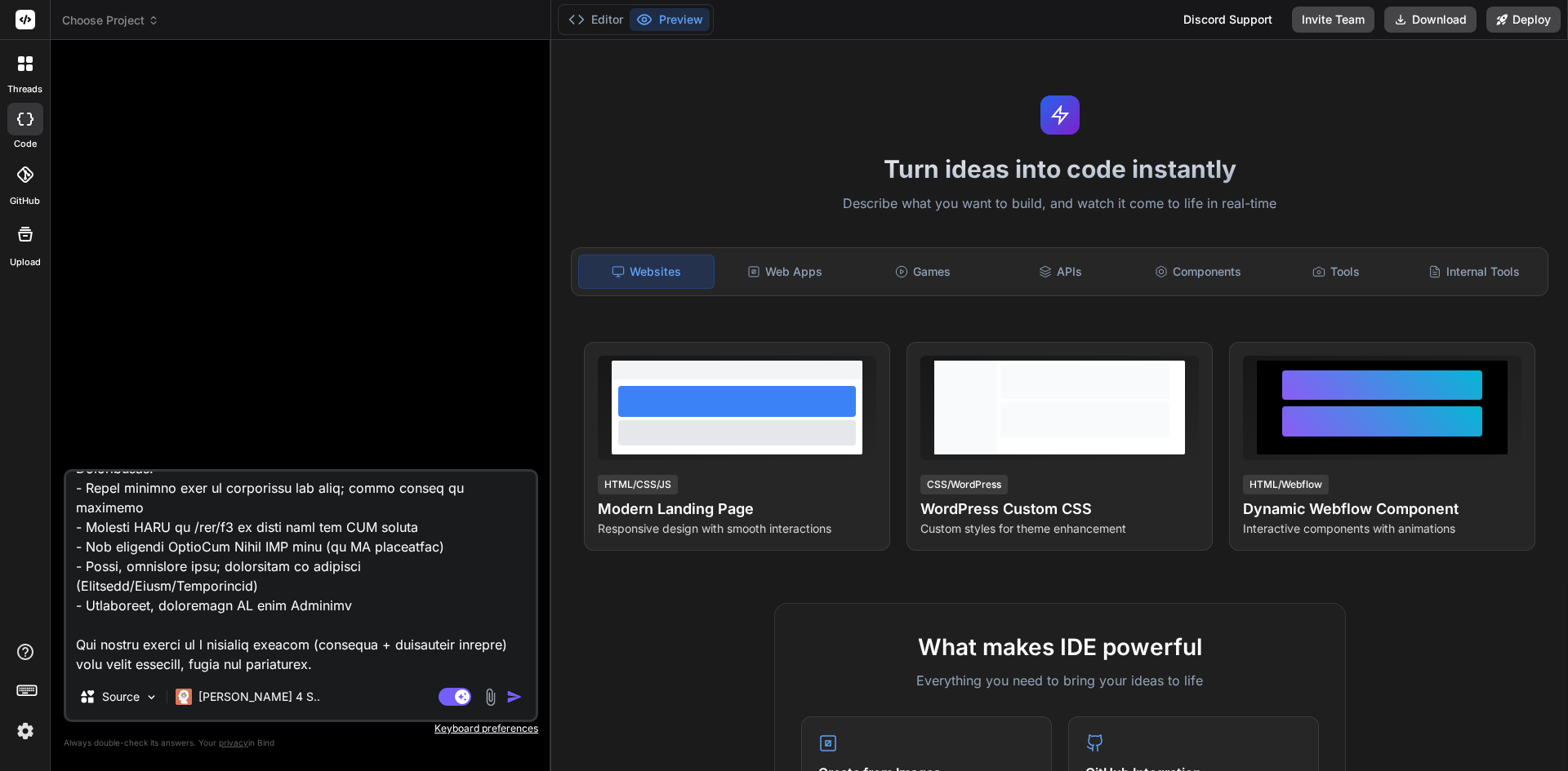
click at [395, 592] on textarea at bounding box center [301, 572] width 470 height 202
type textarea "x"
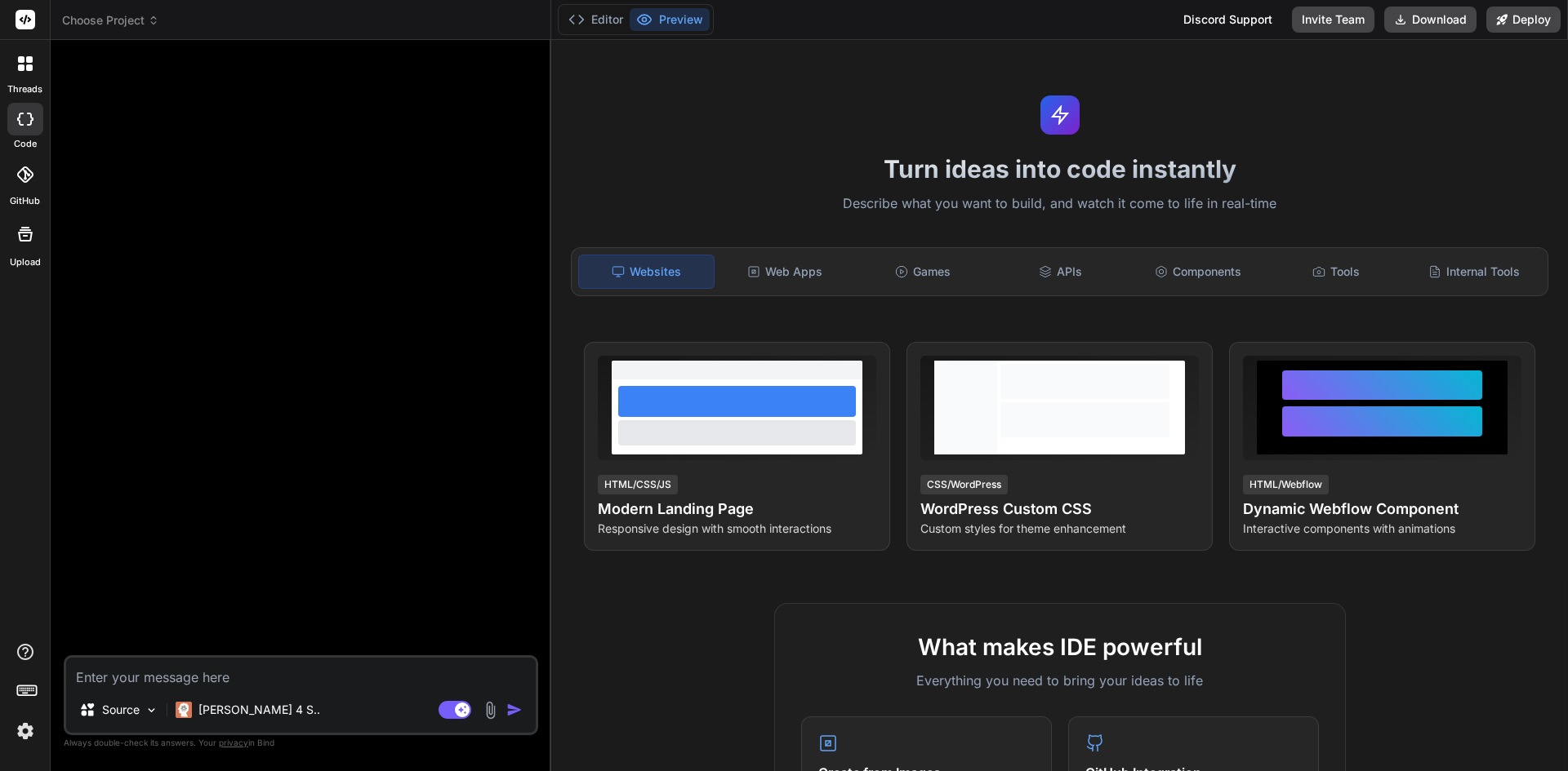
scroll to position [0, 0]
click at [364, 689] on div "Source Claude 4 S.. Agent Mode. When this toggle is activated, AI automatically…" at bounding box center [301, 696] width 474 height 80
click at [370, 672] on textarea at bounding box center [301, 672] width 470 height 30
type textarea "c"
type textarea "x"
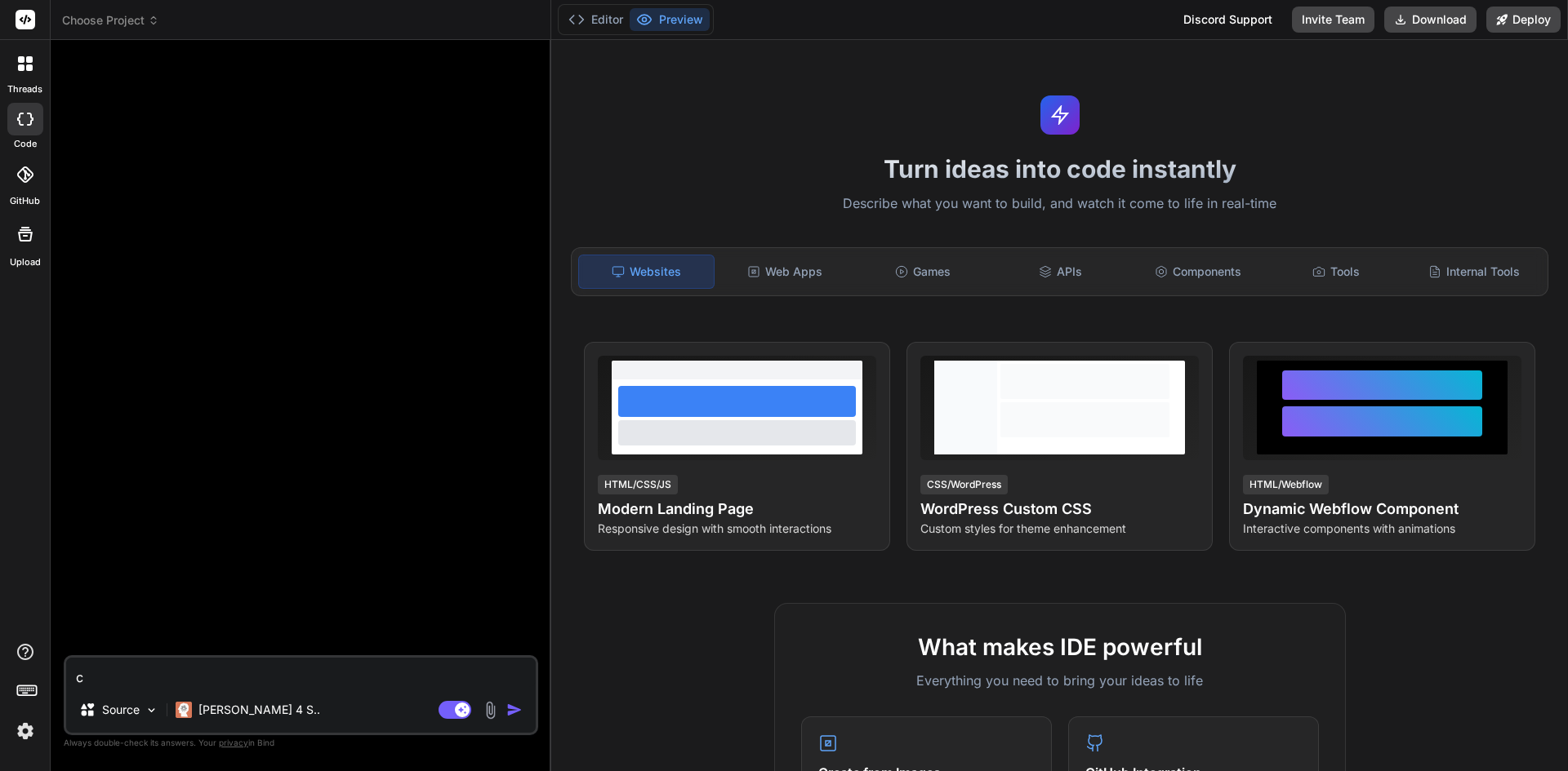
type textarea "cr"
type textarea "x"
type textarea "cre"
type textarea "x"
type textarea "crea"
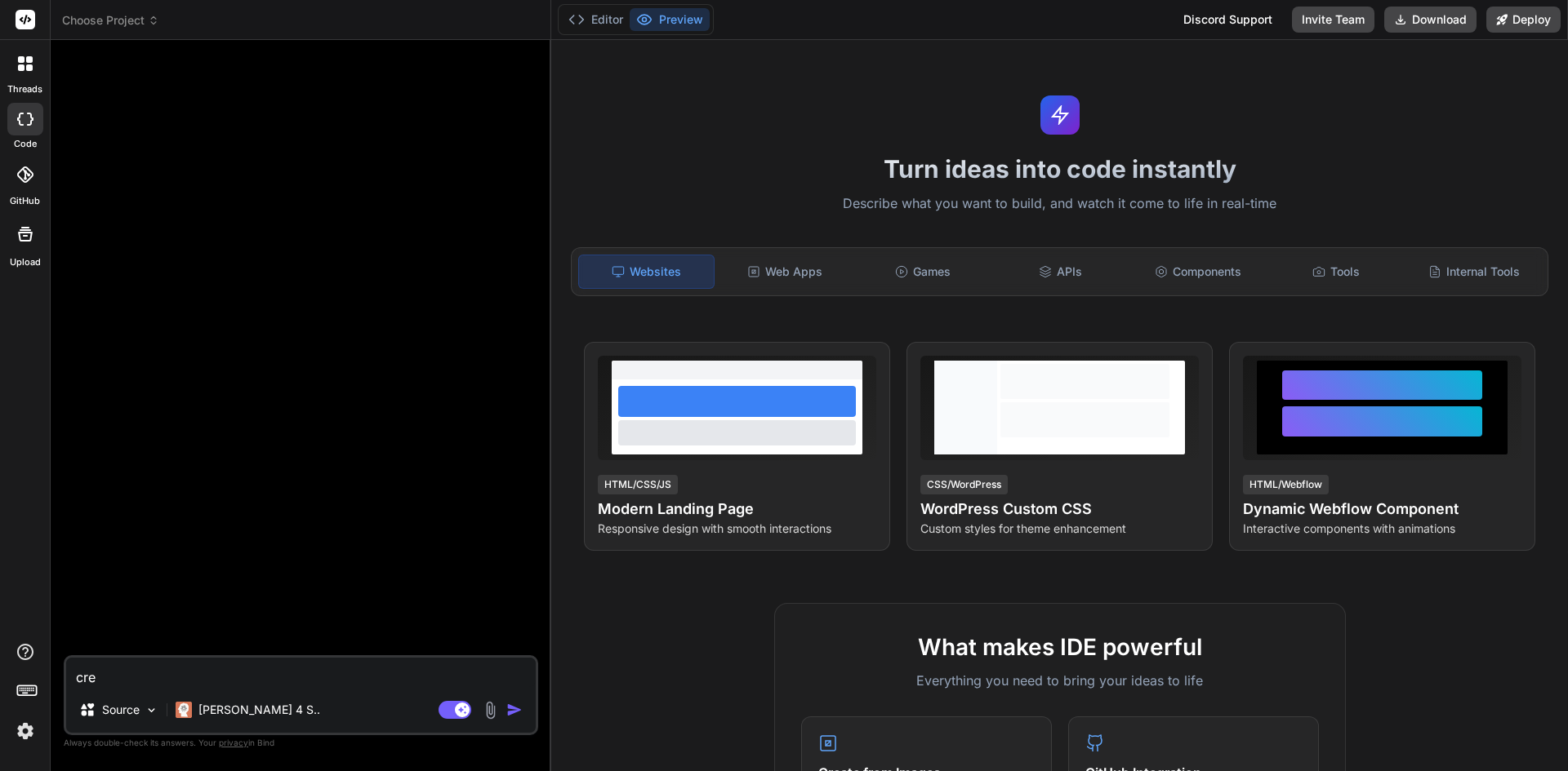
type textarea "x"
type textarea "creat"
type textarea "x"
type textarea "create"
type textarea "x"
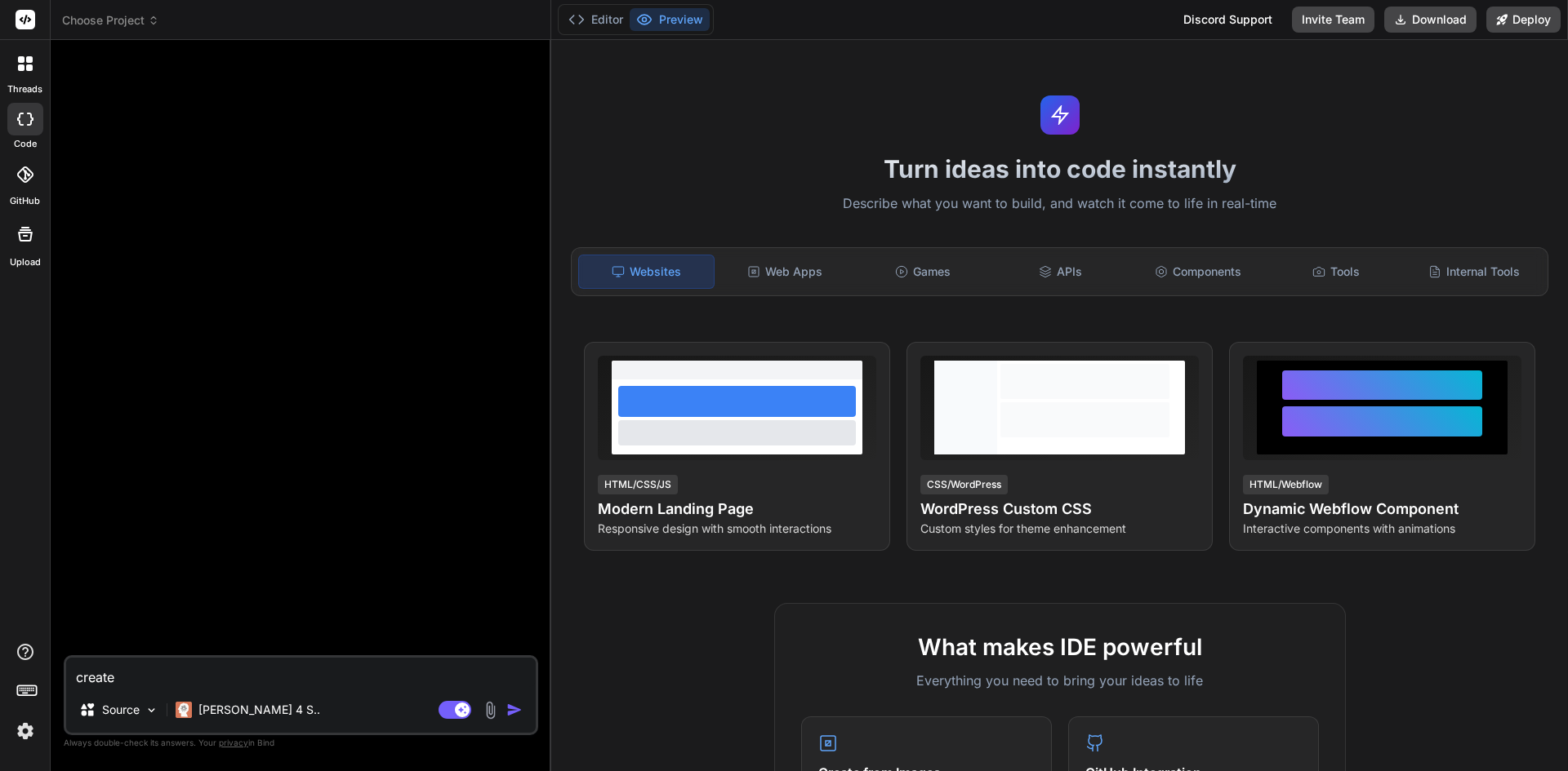
type textarea "create"
type textarea "x"
type textarea "create m"
type textarea "x"
type textarea "create me"
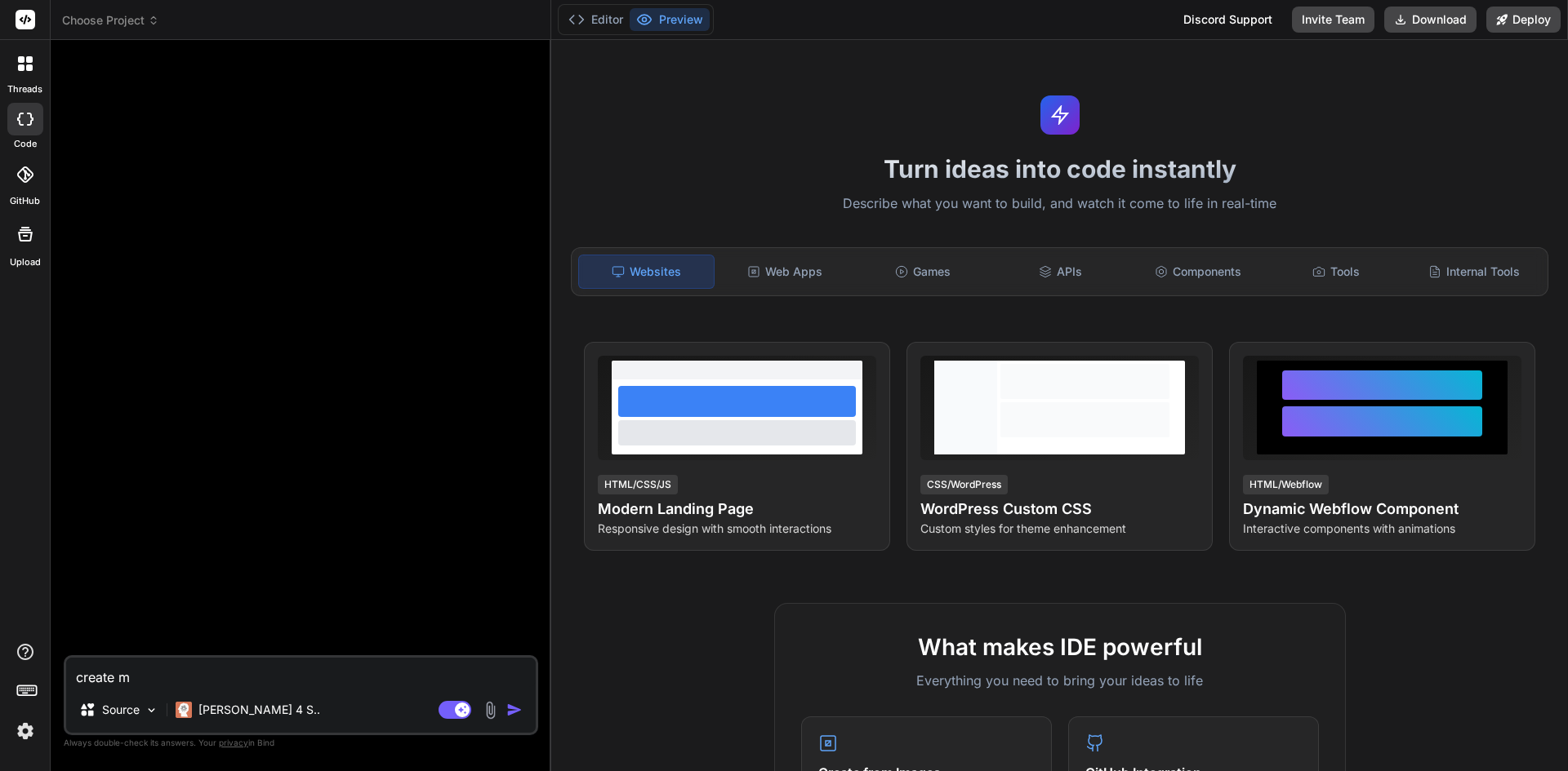
type textarea "x"
type textarea "create me"
type textarea "x"
type textarea "create me a"
type textarea "x"
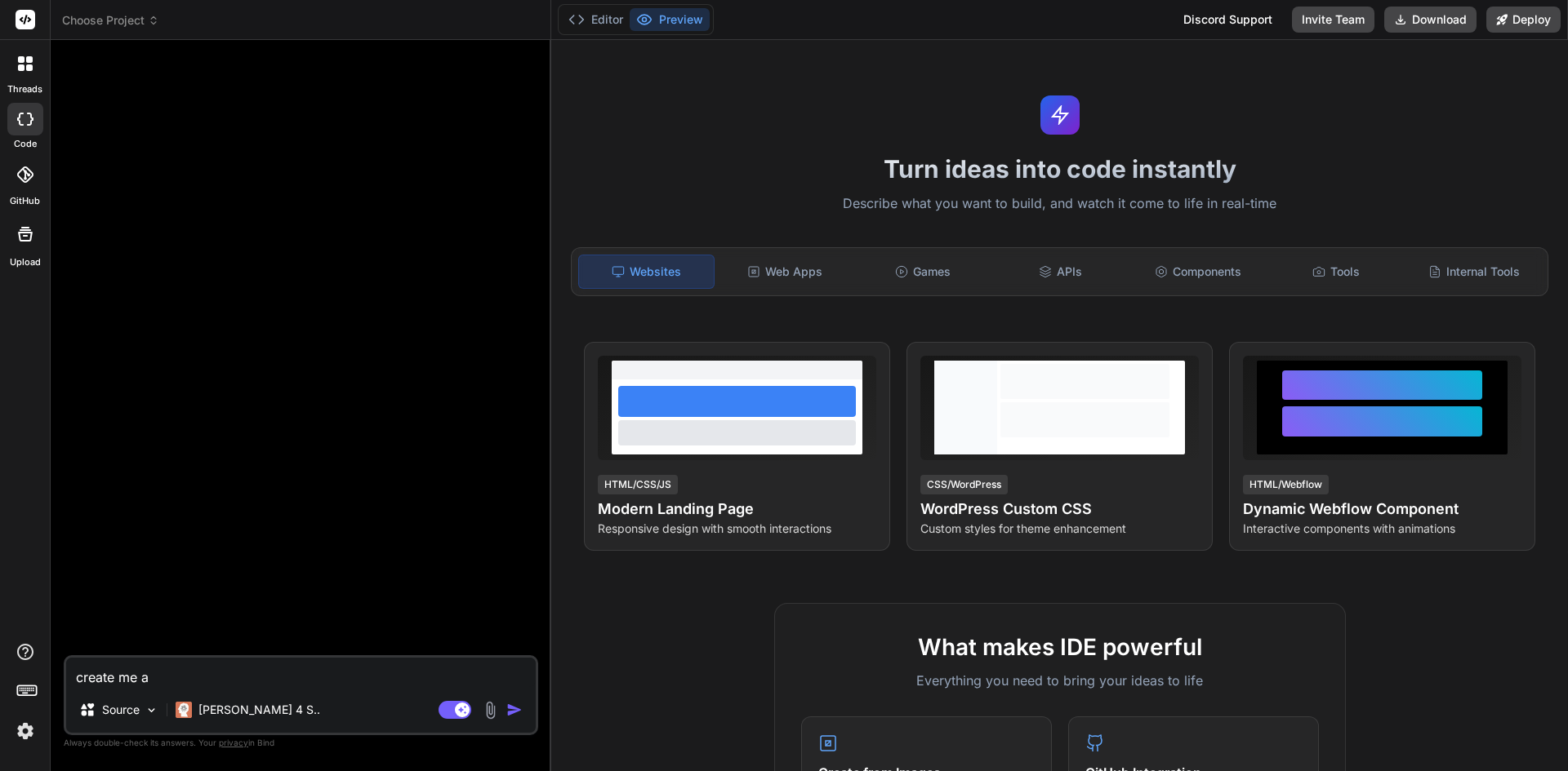
type textarea "create me a"
type textarea "x"
type textarea "create me a s"
type textarea "x"
type textarea "create me a si"
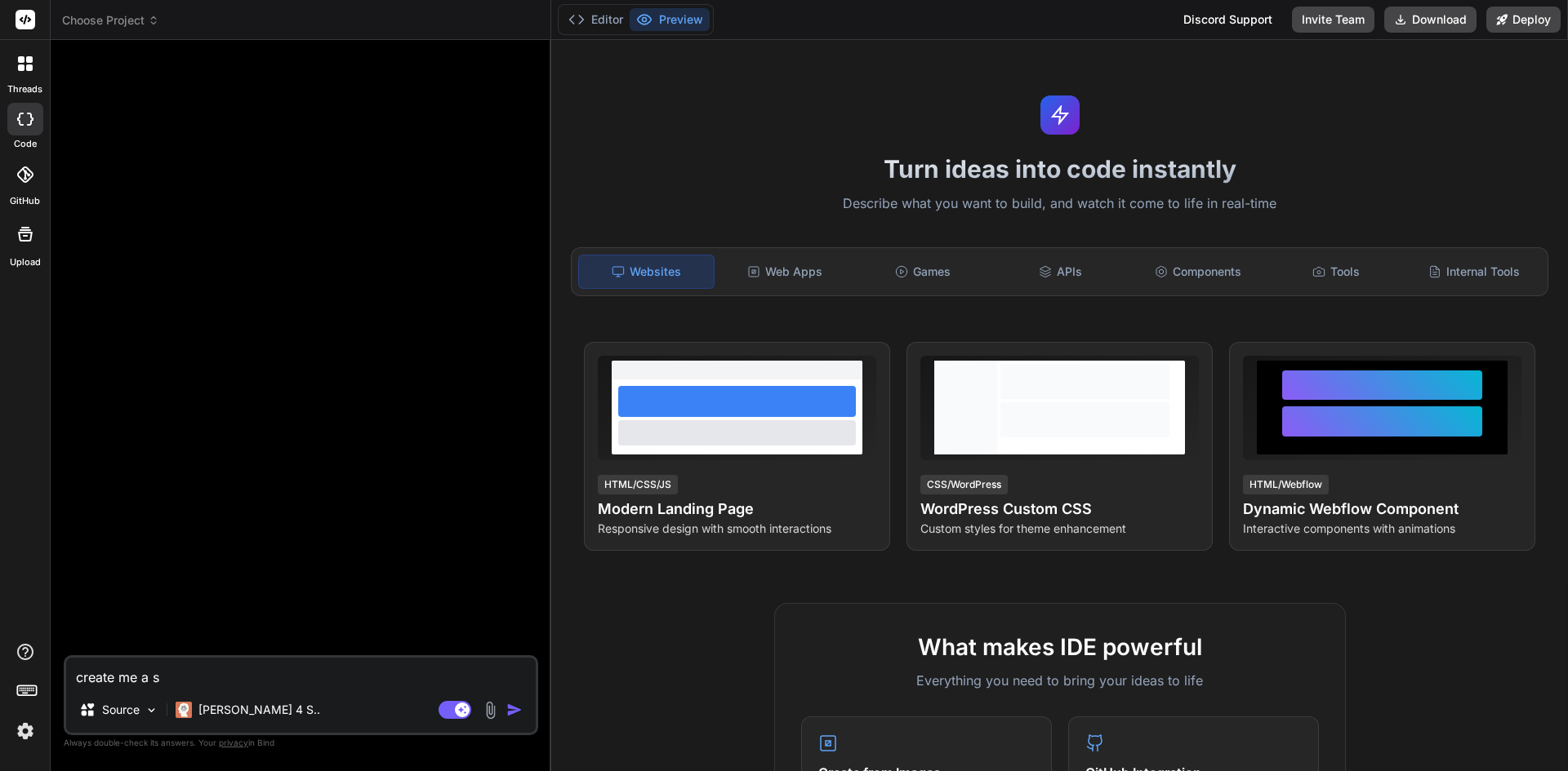
type textarea "x"
type textarea "create me a sim"
type textarea "x"
type textarea "create me a simp"
type textarea "x"
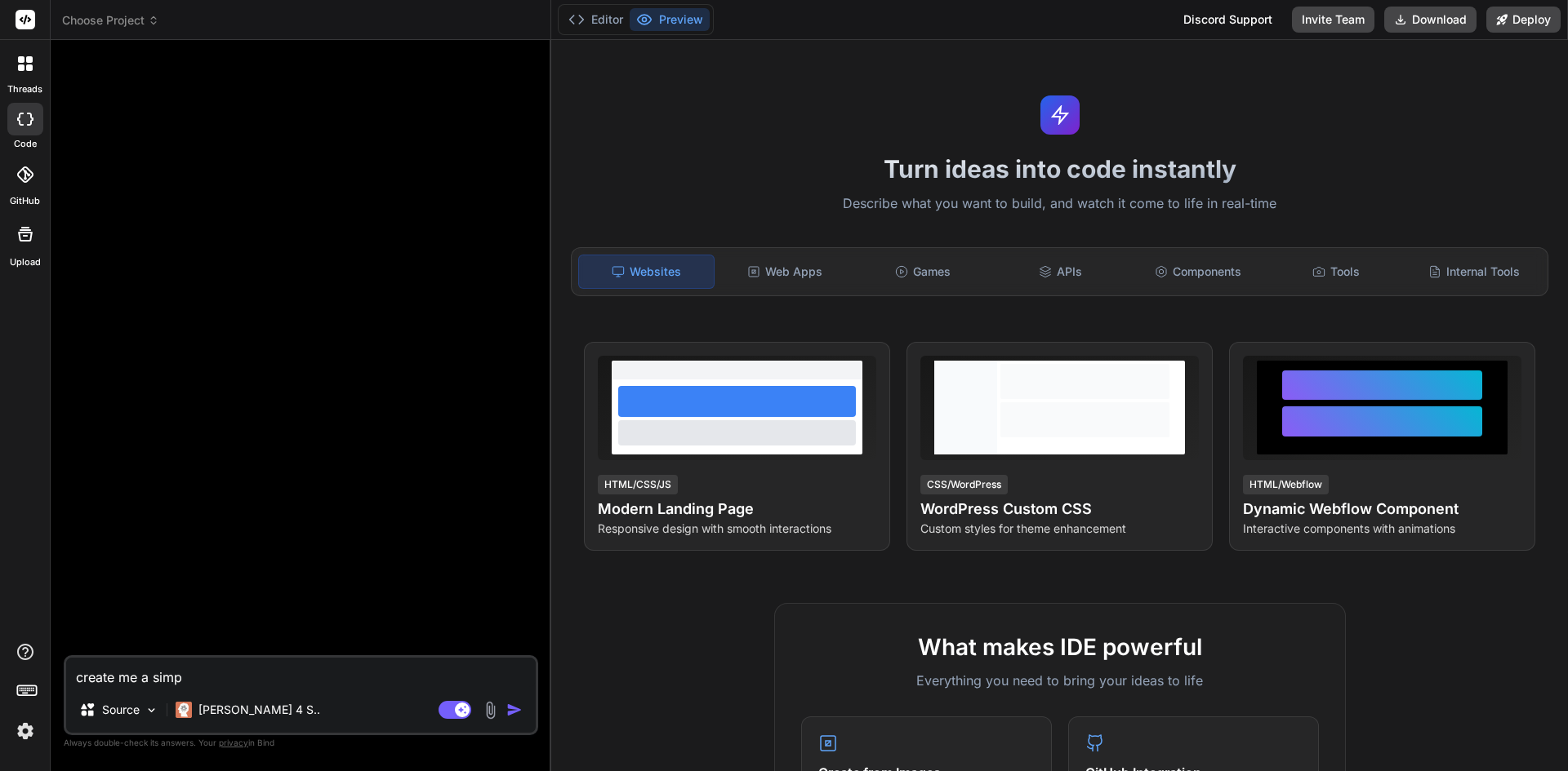
type textarea "create me a simpl"
type textarea "x"
type textarea "create me a simple"
type textarea "x"
type textarea "create me a simple"
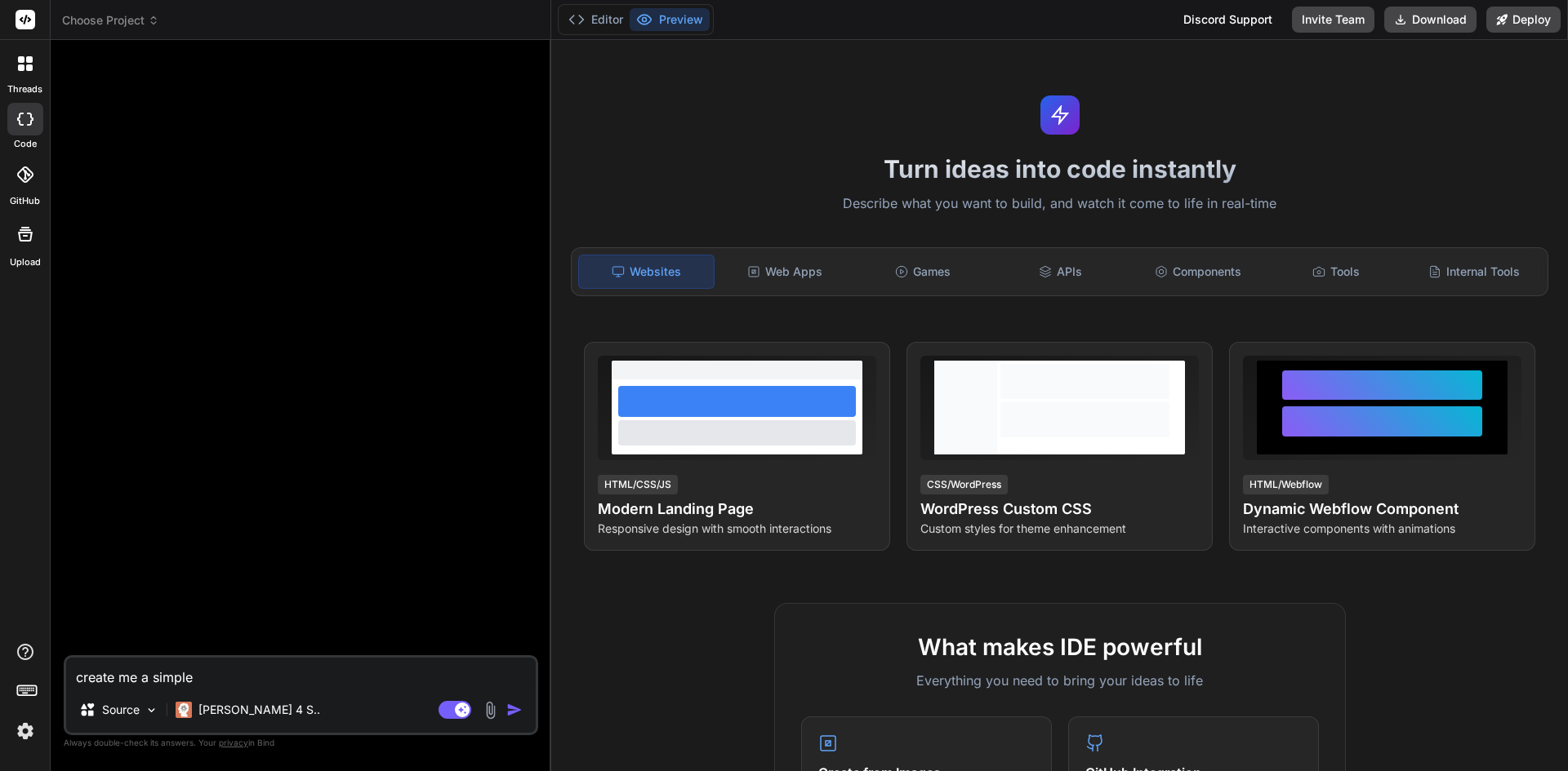
type textarea "x"
type textarea "create me a simple l"
type textarea "x"
type textarea "create me a simple li"
type textarea "x"
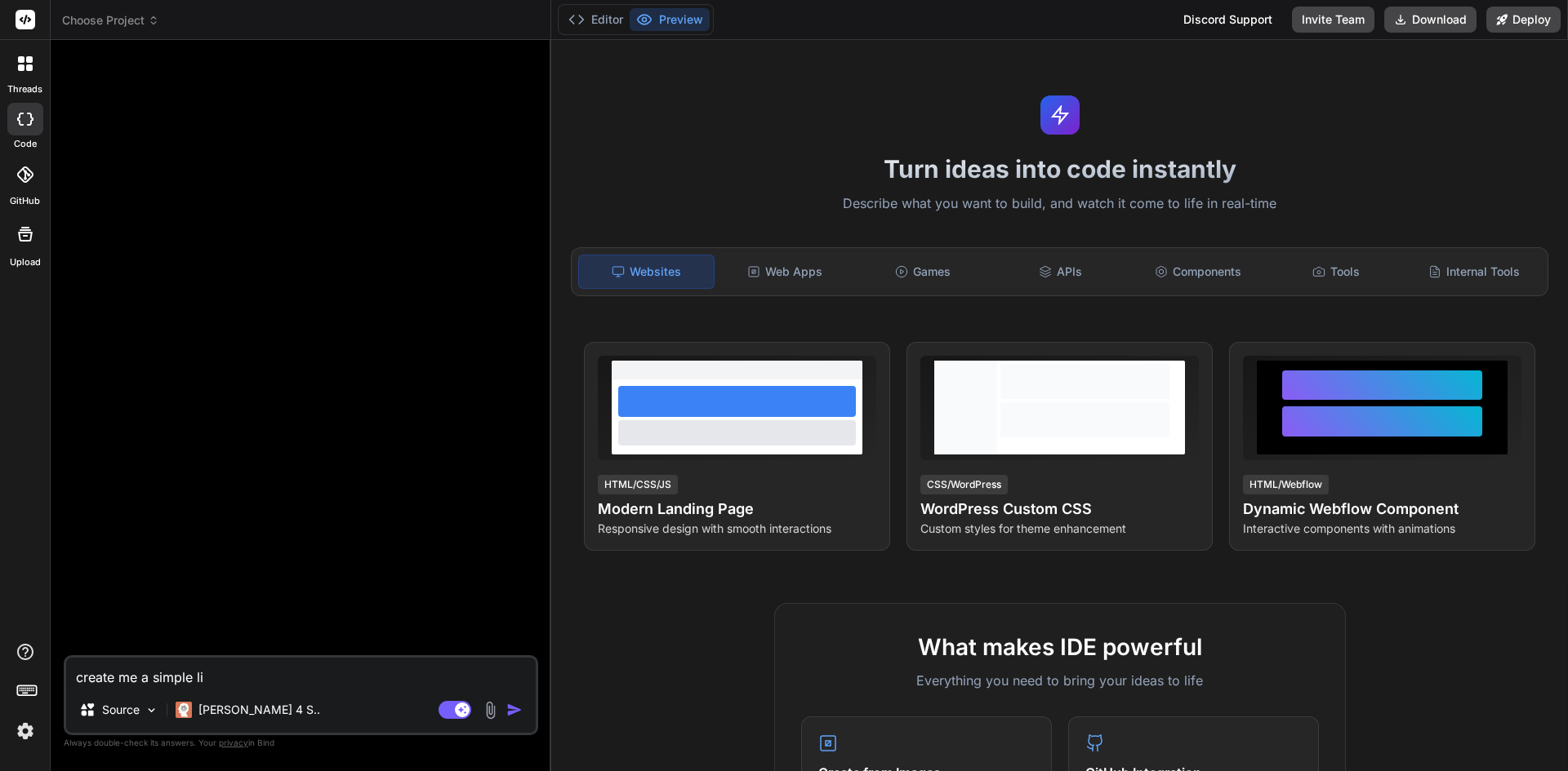
type textarea "create me a simple lig"
type textarea "x"
type textarea "create me a simple ligh"
type textarea "x"
type textarea "create me a simple light"
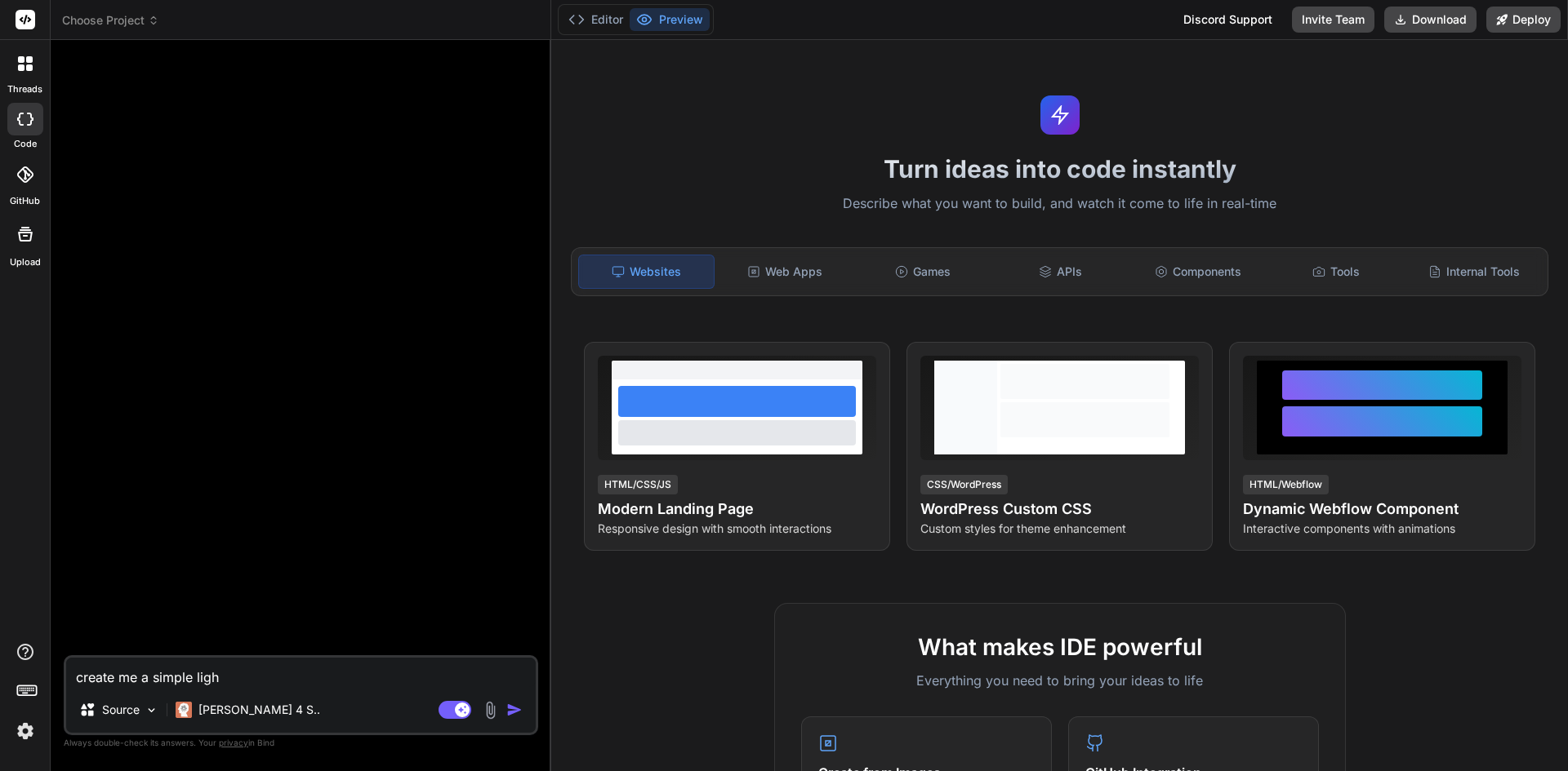
type textarea "x"
type textarea "create me a simple lightw"
type textarea "x"
type textarea "create me a simple lightwe"
type textarea "x"
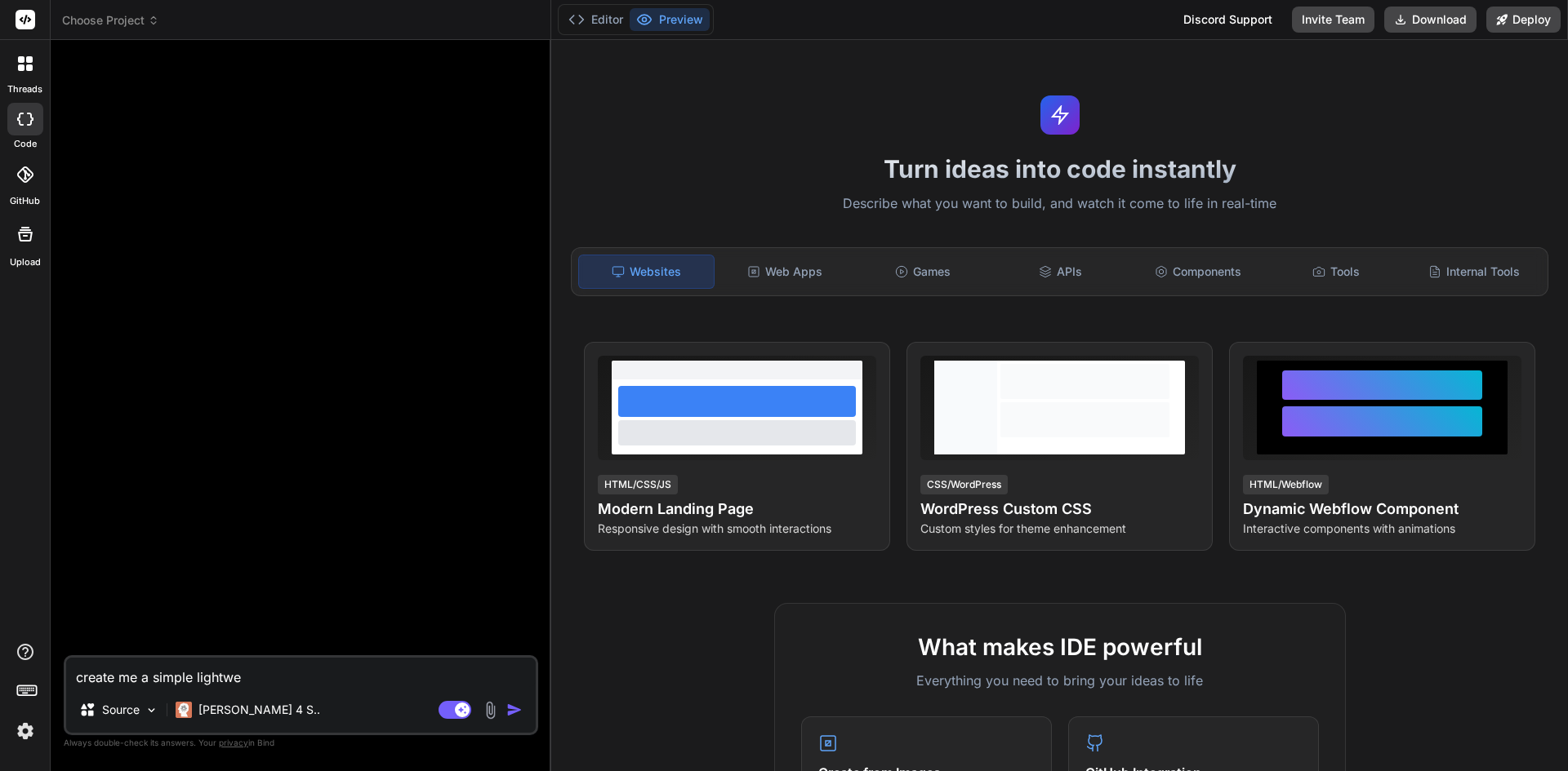
type textarea "create me a simple lightwei"
type textarea "x"
type textarea "create me a simple lightweig"
type textarea "x"
type textarea "create me a simple lightweigh"
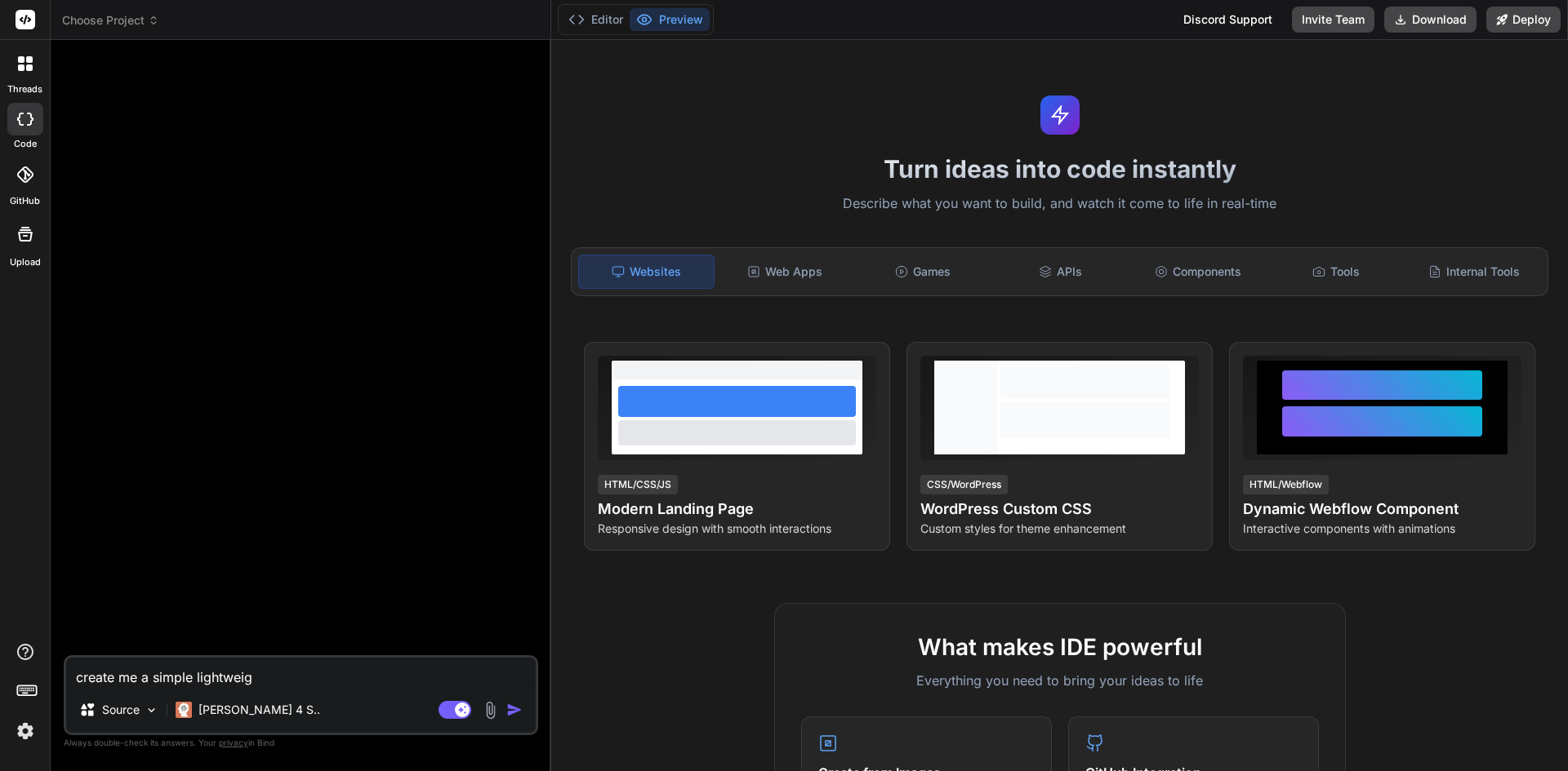
type textarea "x"
type textarea "create me a simple lightweight"
type textarea "x"
type textarea "create me a simple lightweight"
type textarea "x"
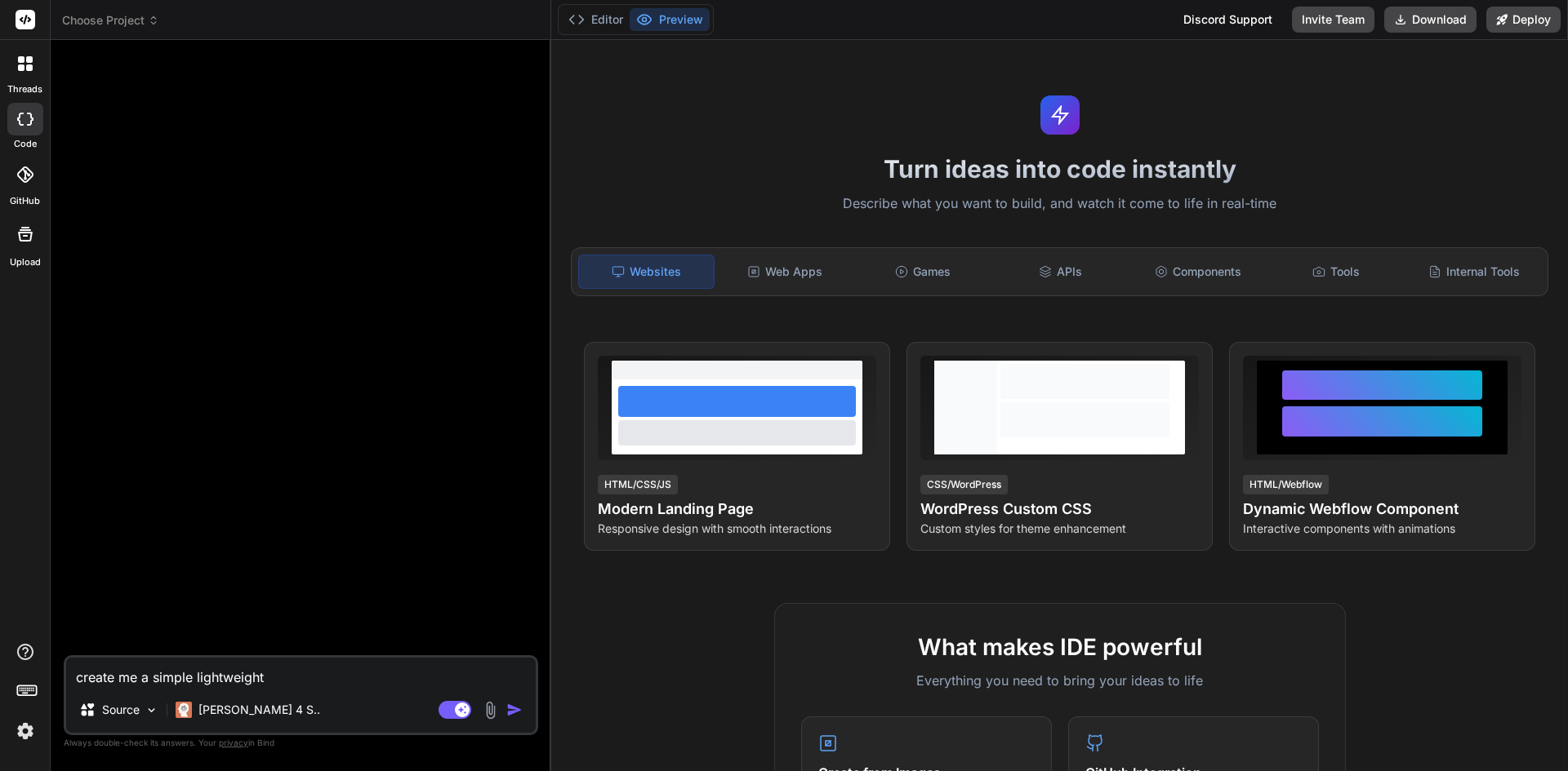
type textarea "create me a simple lightweight w"
type textarea "x"
type textarea "create me a simple lightweight wh"
type textarea "x"
type textarea "create me a simple lightweight wha"
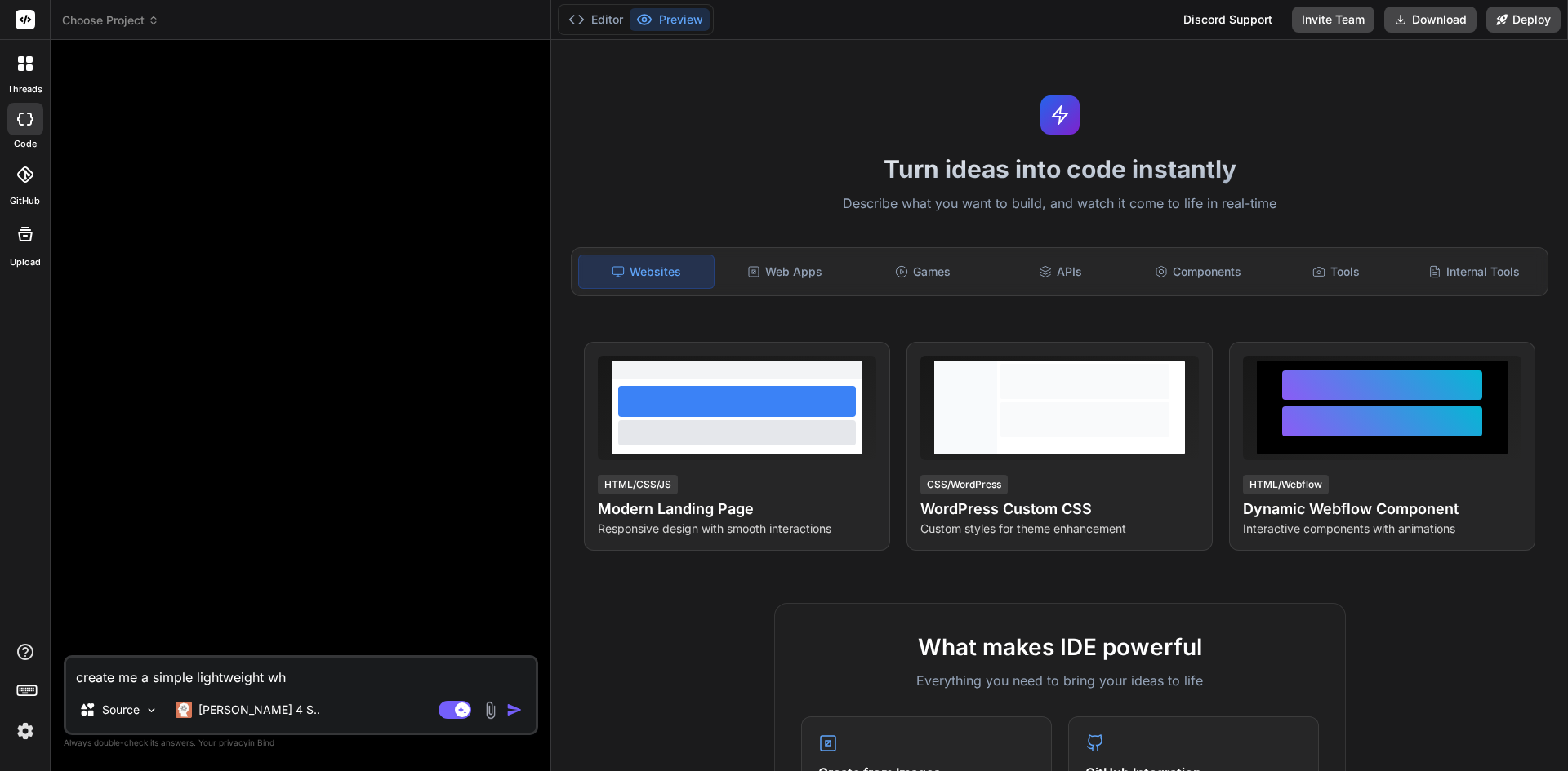
type textarea "x"
type textarea "create me a simple lightweight what"
type textarea "x"
type textarea "create me a simple lightweight whats"
type textarea "x"
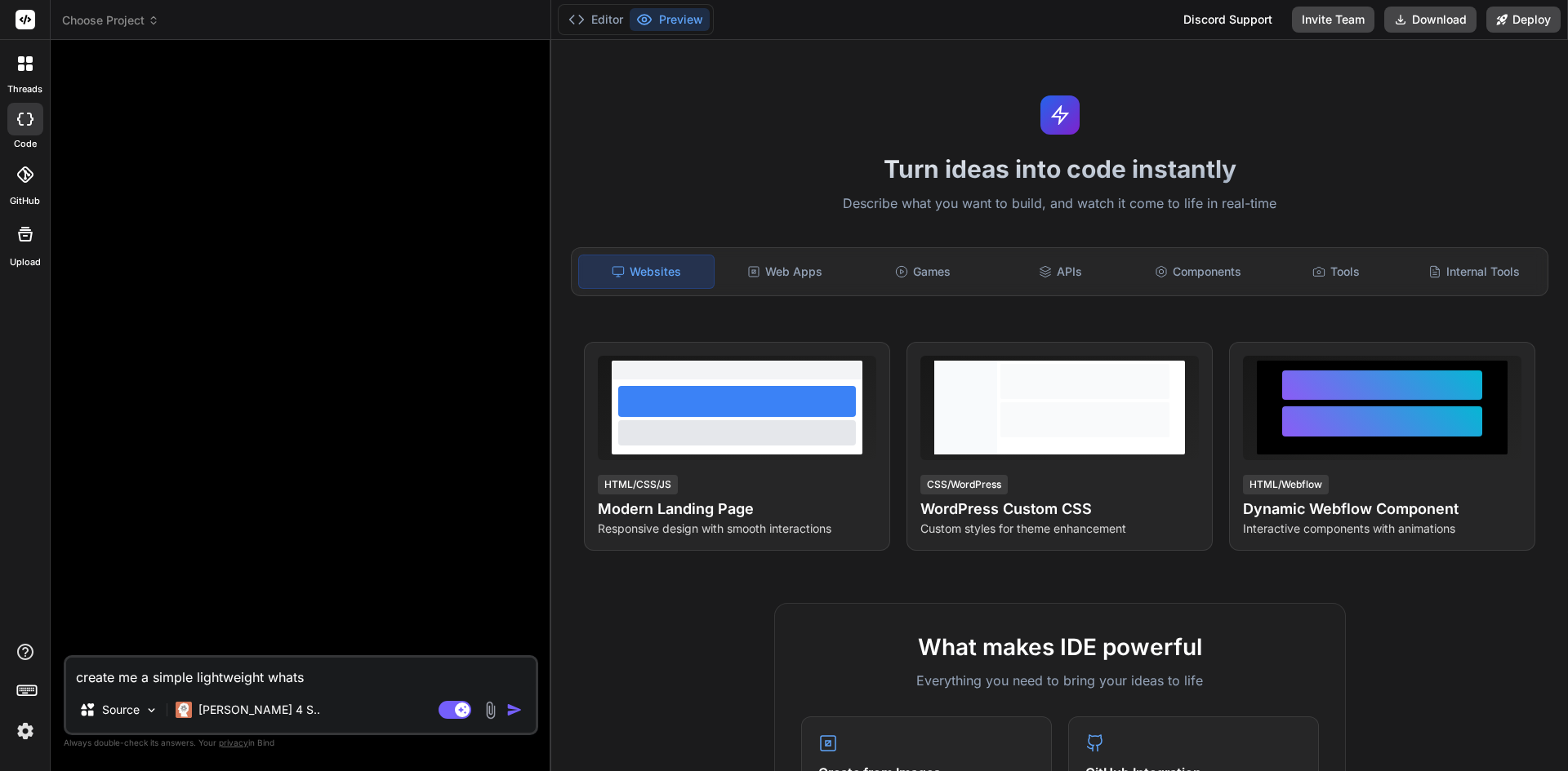
type textarea "create me a simple lightweight whatsa"
type textarea "x"
type textarea "create me a simple lightweight whatsap"
type textarea "x"
type textarea "create me a simple lightweight whatsapp"
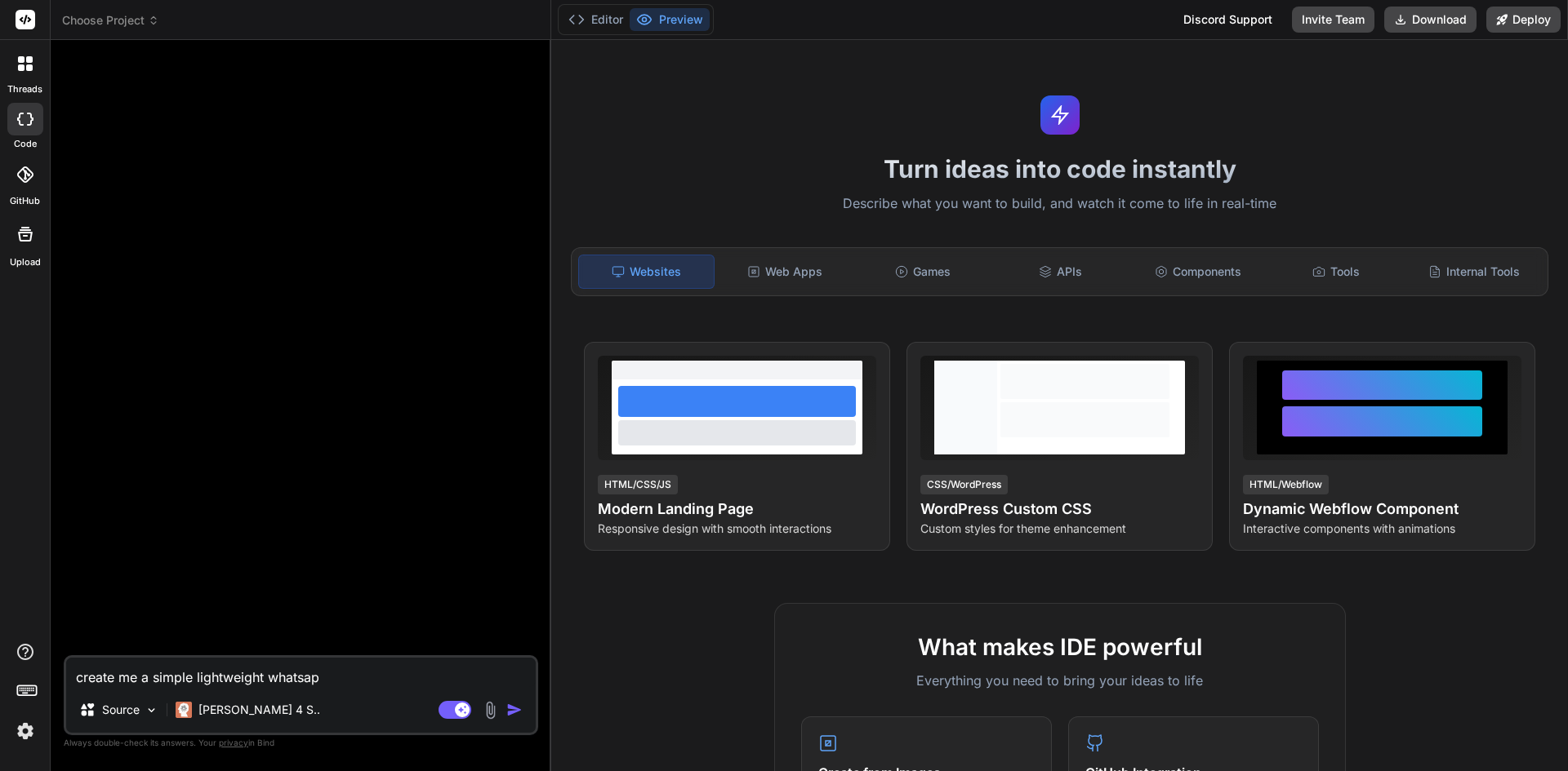
type textarea "x"
type textarea "create me a simple lightweight whatsapp"
type textarea "x"
type textarea "create me a simple lightweight whatsapp c"
type textarea "x"
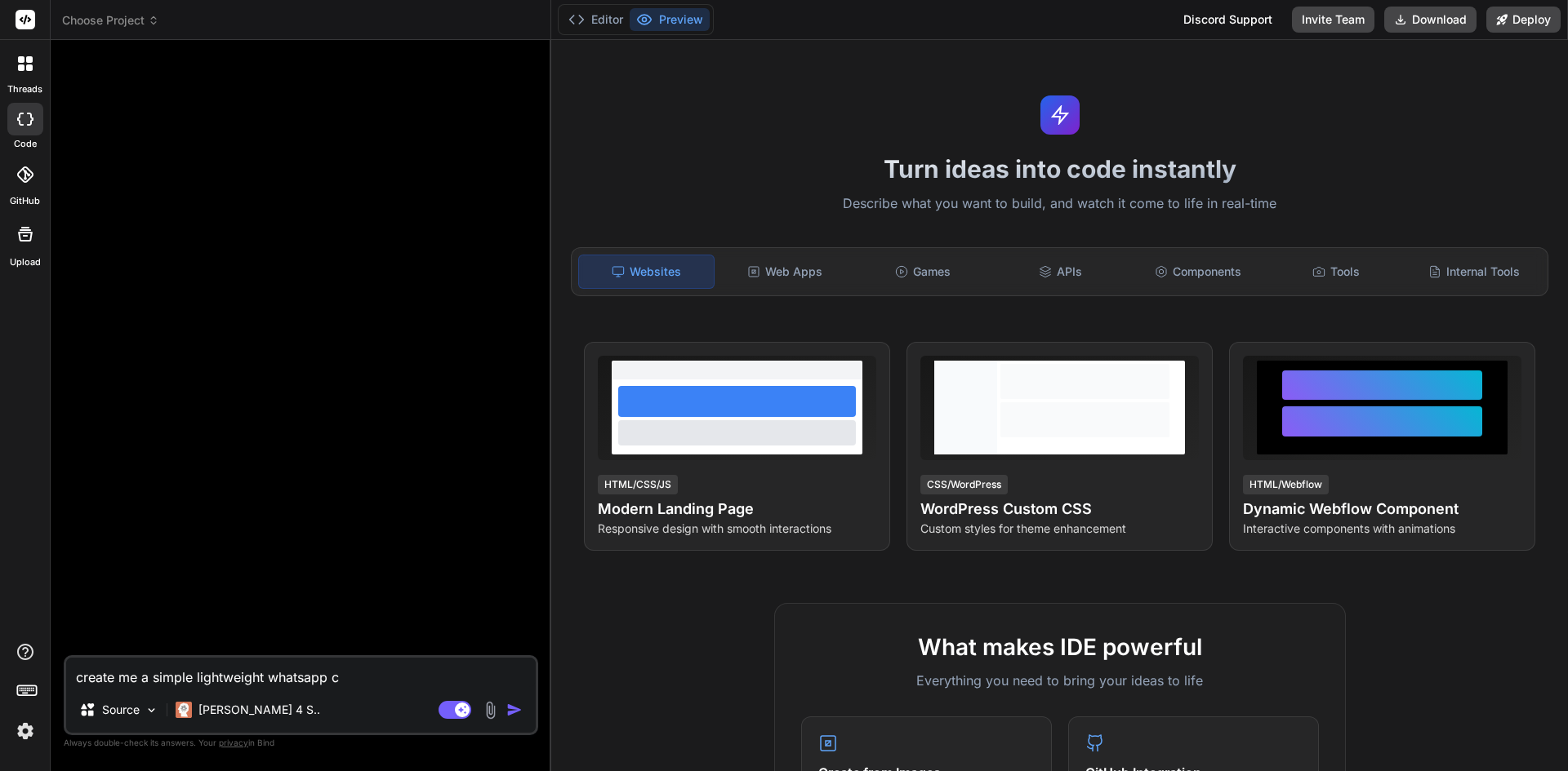
type textarea "create me a simple lightweight whatsapp cr"
type textarea "x"
type textarea "create me a simple lightweight whatsapp crm"
type textarea "x"
type textarea "create me a simple lightweight whatsapp crm"
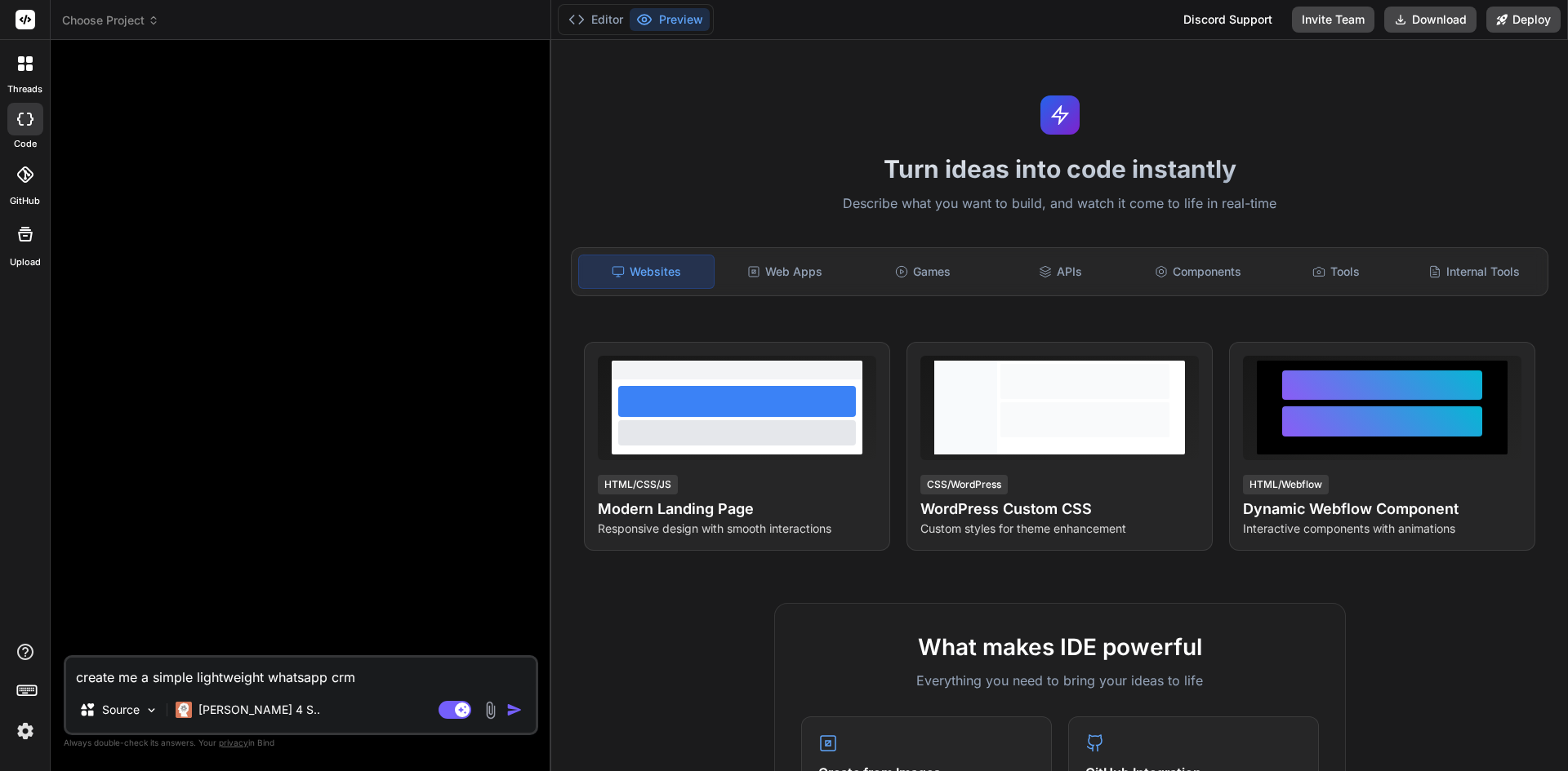
type textarea "x"
type textarea "create me a simple lightweight whatsapp crm t"
type textarea "x"
type textarea "create me a simple lightweight whatsapp crm th"
type textarea "x"
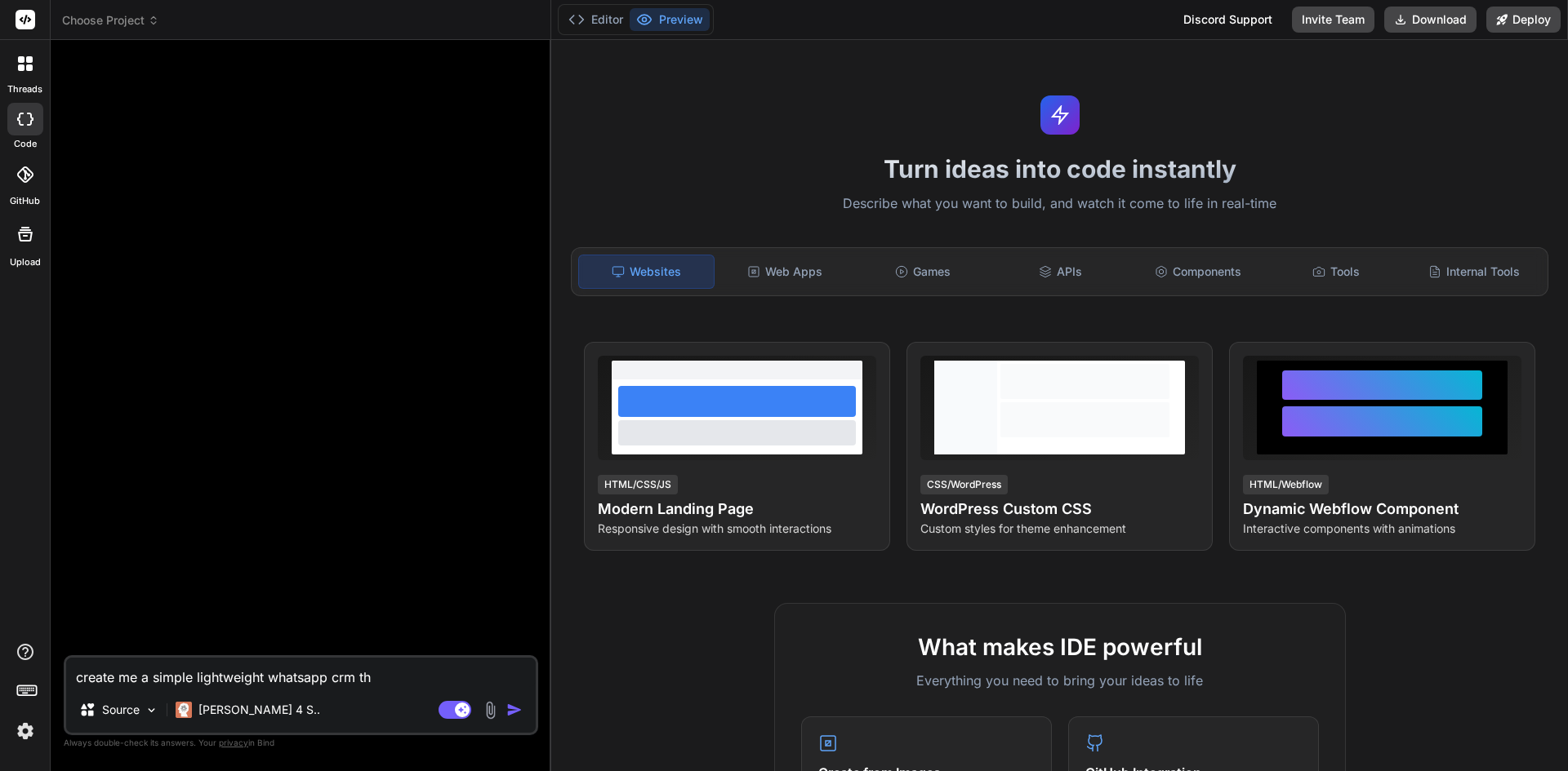
type textarea "create me a simple lightweight whatsapp crm tha"
type textarea "x"
type textarea "create me a simple lightweight whatsapp crm that"
type textarea "x"
type textarea "create me a simple lightweight whatsapp crm that"
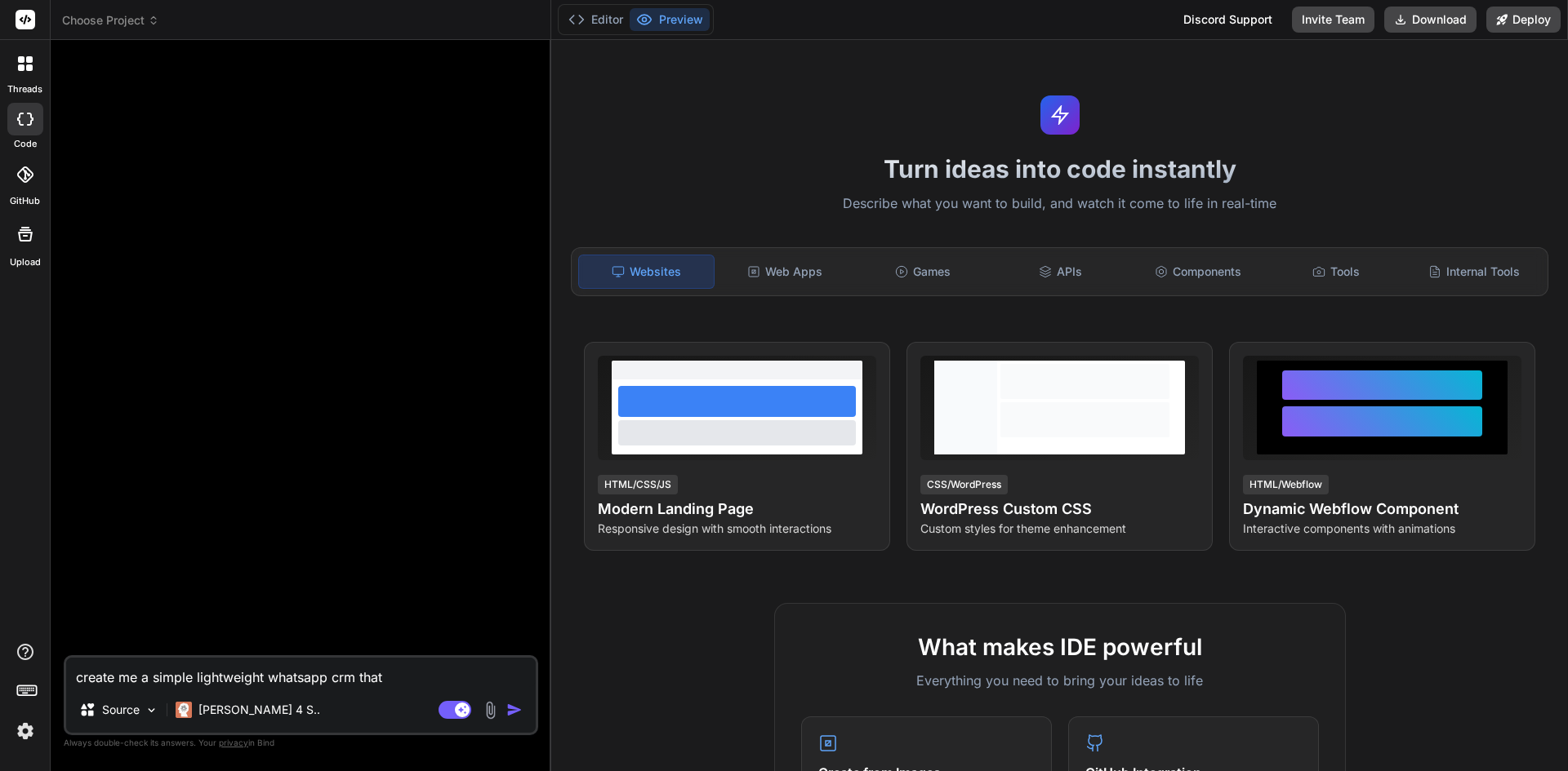
type textarea "x"
type textarea "create me a simple lightweight whatsapp crm that I"
type textarea "x"
type textarea "create me a simple lightweight whatsapp crm that I"
type textarea "x"
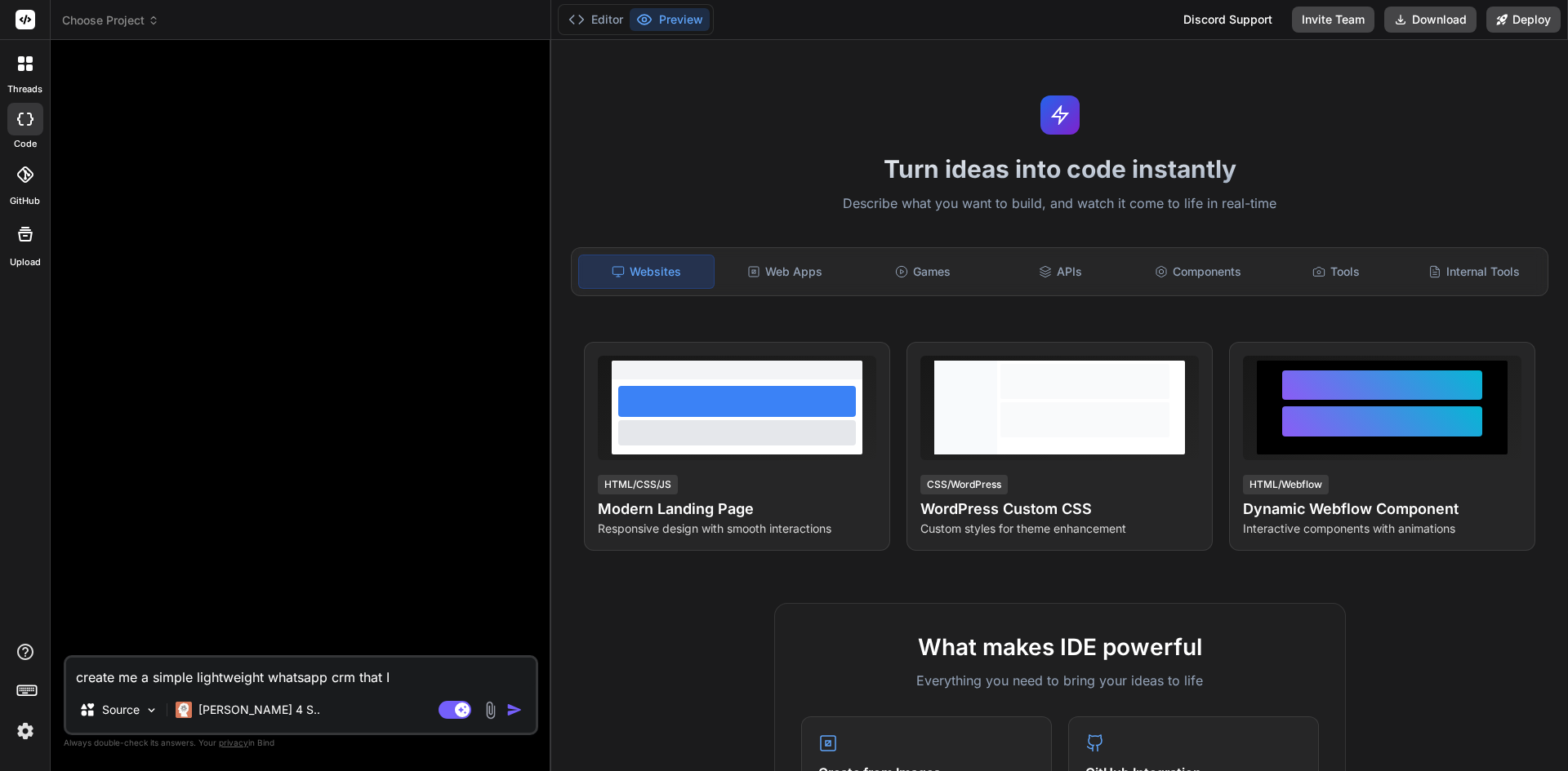
type textarea "create me a simple lightweight whatsapp crm that I c"
type textarea "x"
type textarea "create me a simple lightweight whatsapp crm that I ca"
type textarea "x"
type textarea "create me a simple lightweight whatsapp crm that I can"
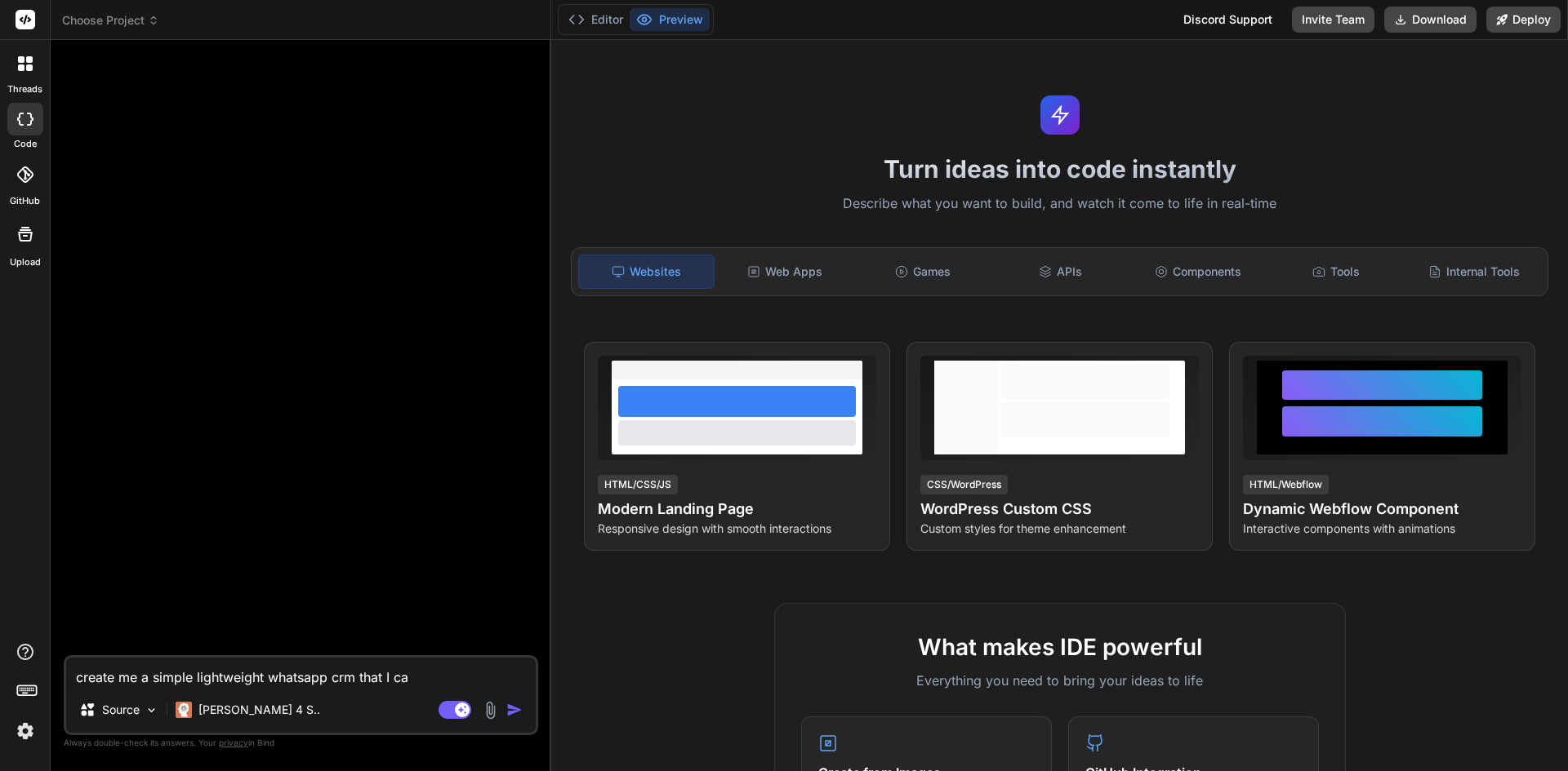
type textarea "x"
type textarea "create me a simple lightweight whatsapp crm that I can"
type textarea "x"
type textarea "create me a simple lightweight whatsapp crm that I can p"
type textarea "x"
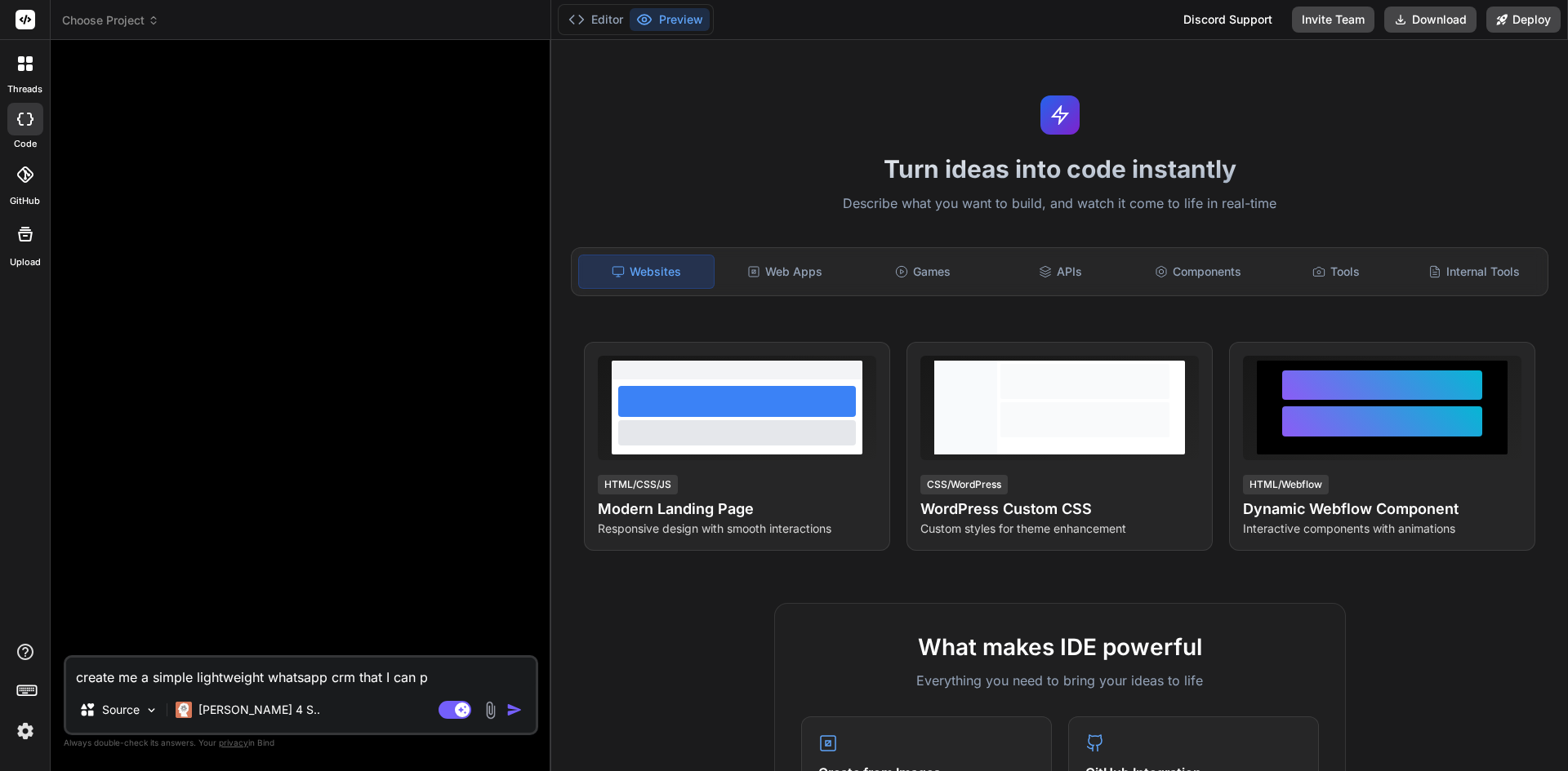
type textarea "create me a simple lightweight whatsapp crm that I can pr"
type textarea "x"
type textarea "create me a simple lightweight whatsapp crm that I can pre"
type textarea "x"
type textarea "create me a simple lightweight whatsapp crm that I can prev"
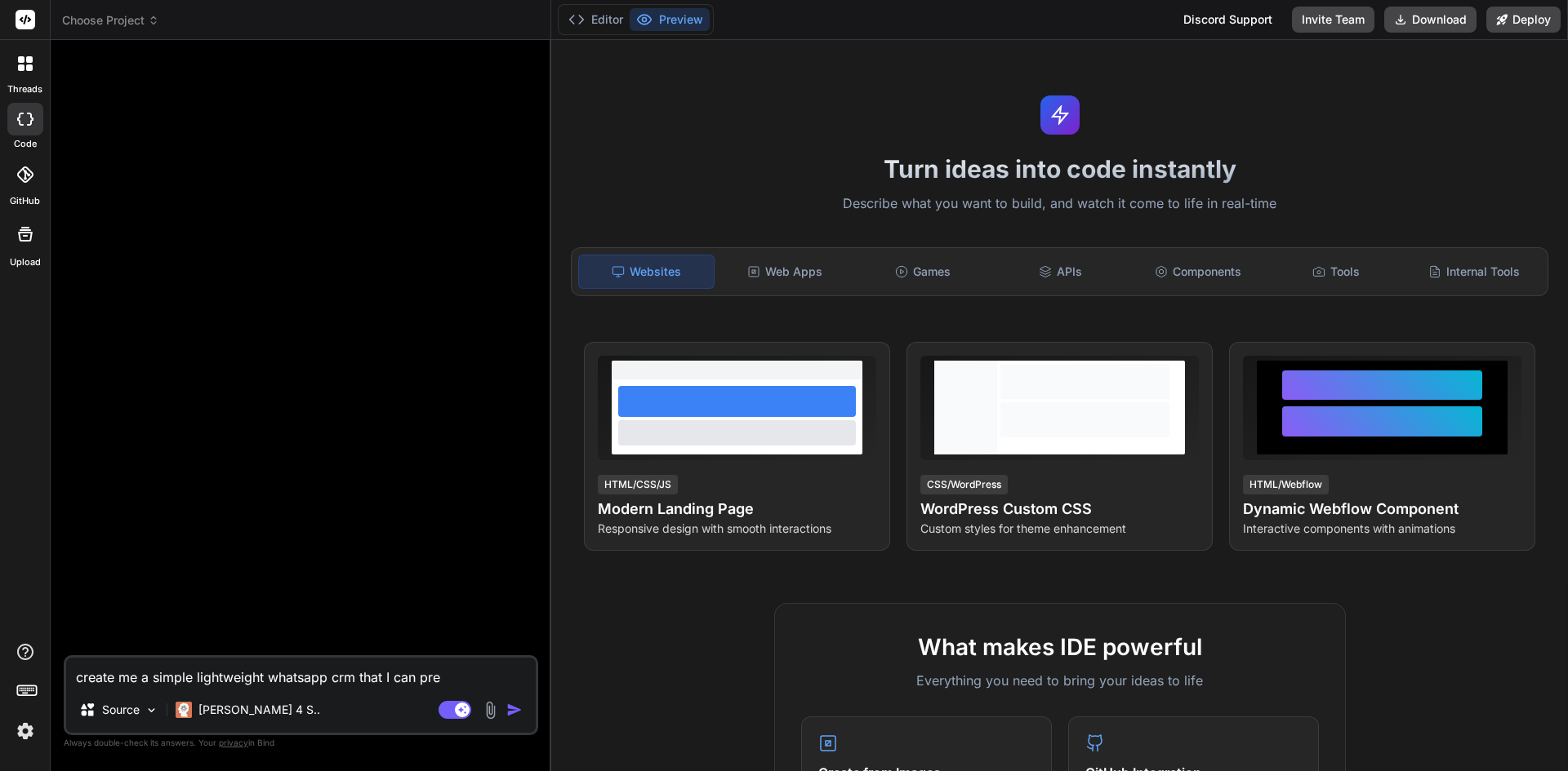
type textarea "x"
type textarea "create me a simple lightweight whatsapp crm that I can previ"
type textarea "x"
type textarea "create me a simple lightweight whatsapp crm that I can previe"
type textarea "x"
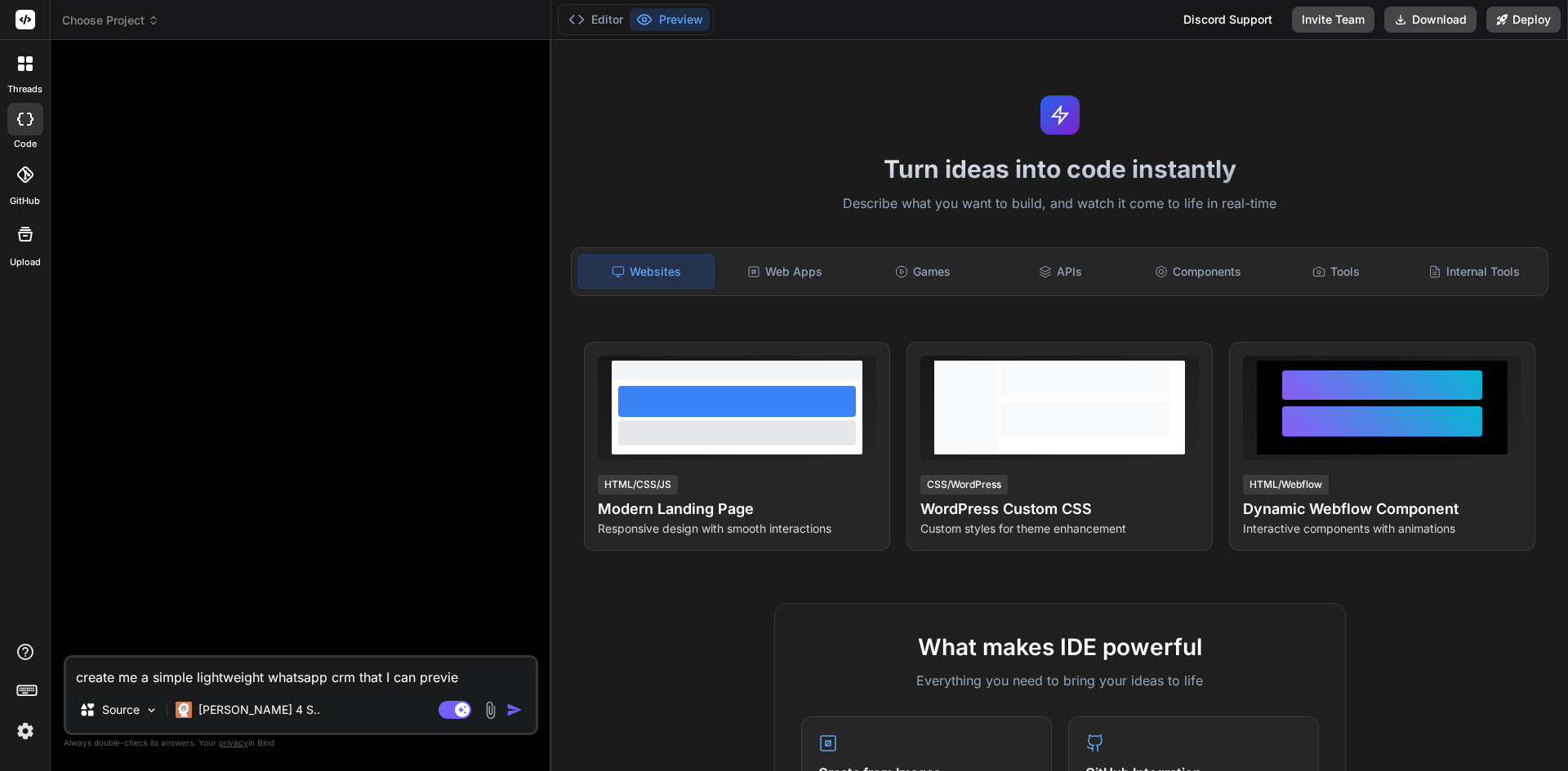
type textarea "create me a simple lightweight whatsapp crm that I can preview"
type textarea "x"
type textarea "create me a simple lightweight whatsapp crm that I can preview"
type textarea "x"
type textarea "create me a simple lightweight whatsapp crm that I can preview h"
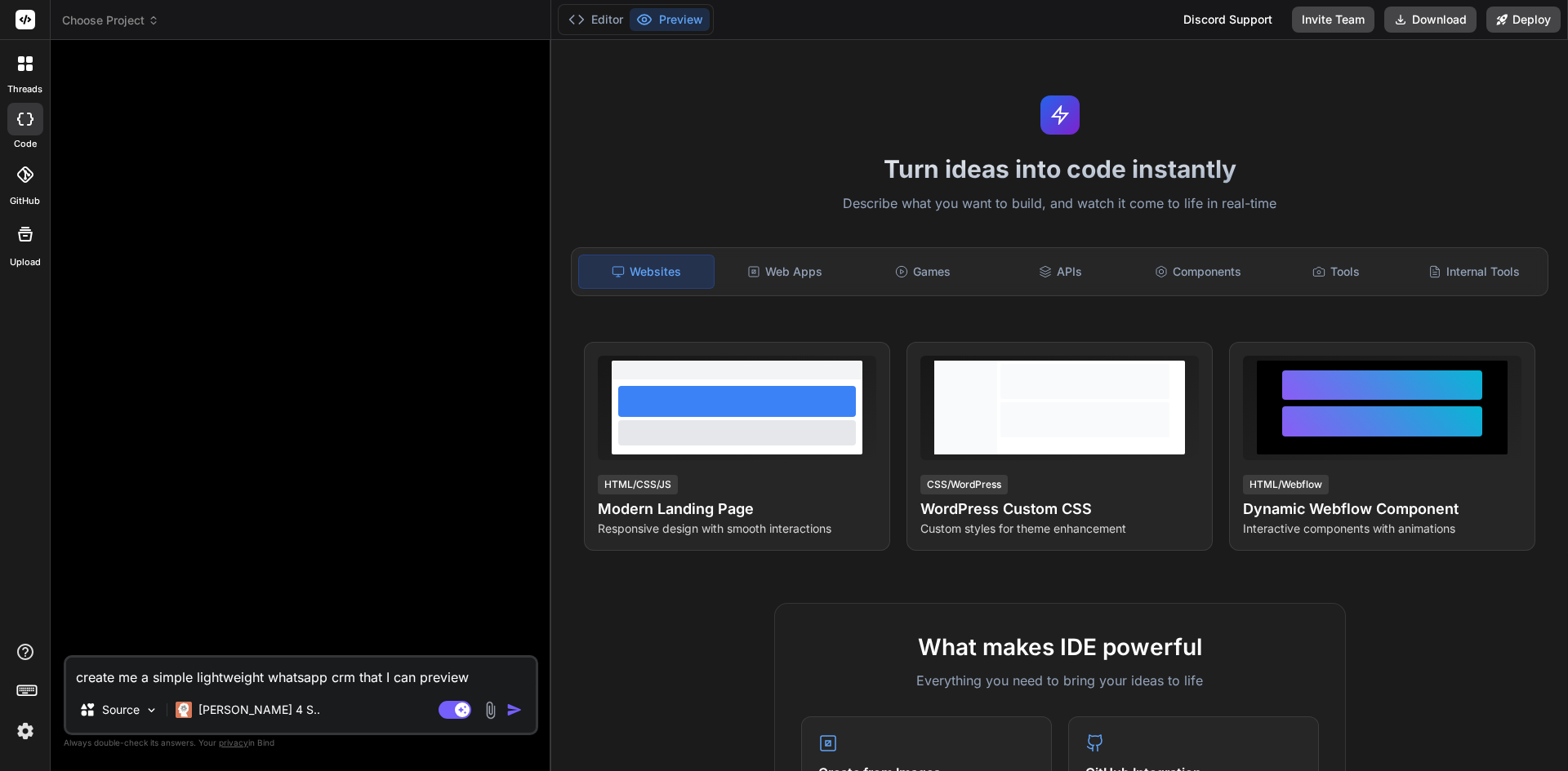
type textarea "x"
type textarea "create me a simple lightweight whatsapp crm that I can preview he"
type textarea "x"
type textarea "create me a simple lightweight whatsapp crm that I can preview her"
type textarea "x"
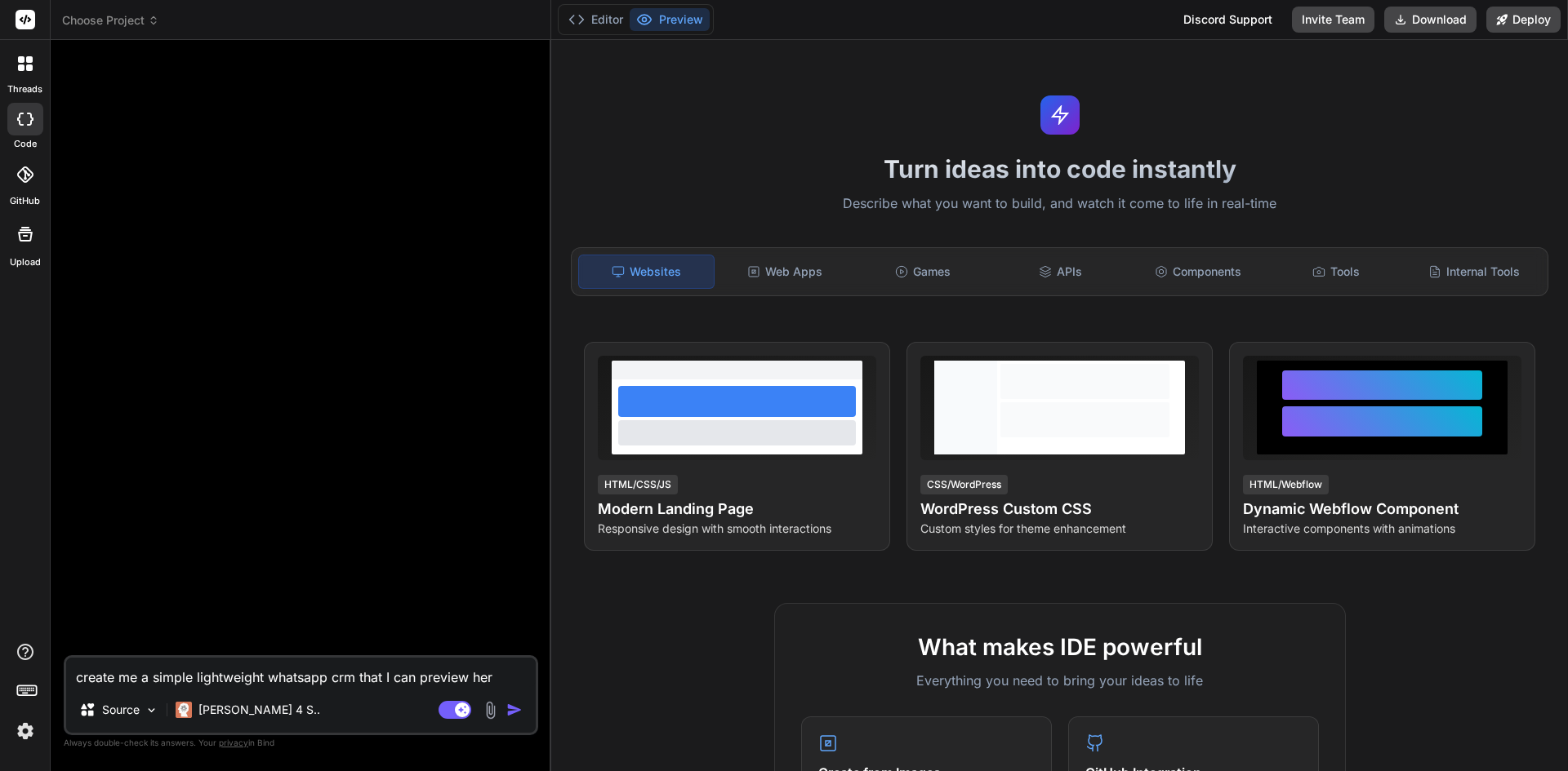
type textarea "create me a simple lightweight whatsapp crm that I can preview here"
type textarea "x"
type textarea "create me a simple lightweight whatsapp crm that I can preview here"
type textarea "x"
type textarea "create me a simple lightweight whatsapp crm that I can preview here f"
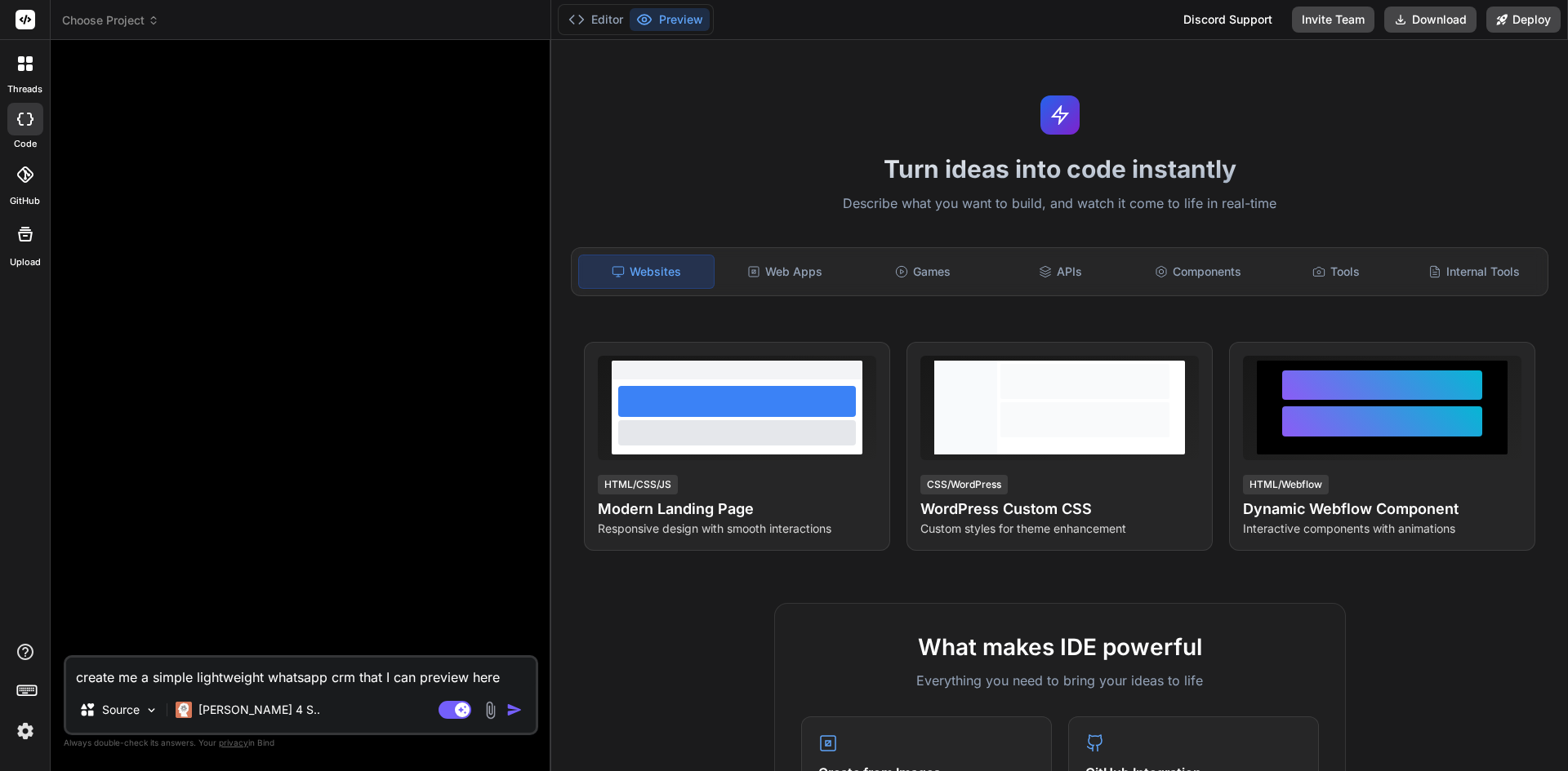
type textarea "x"
type textarea "create me a simple lightweight whatsapp crm that I can preview here fo"
type textarea "x"
type textarea "create me a simple lightweight whatsapp crm that I can preview here for"
type textarea "x"
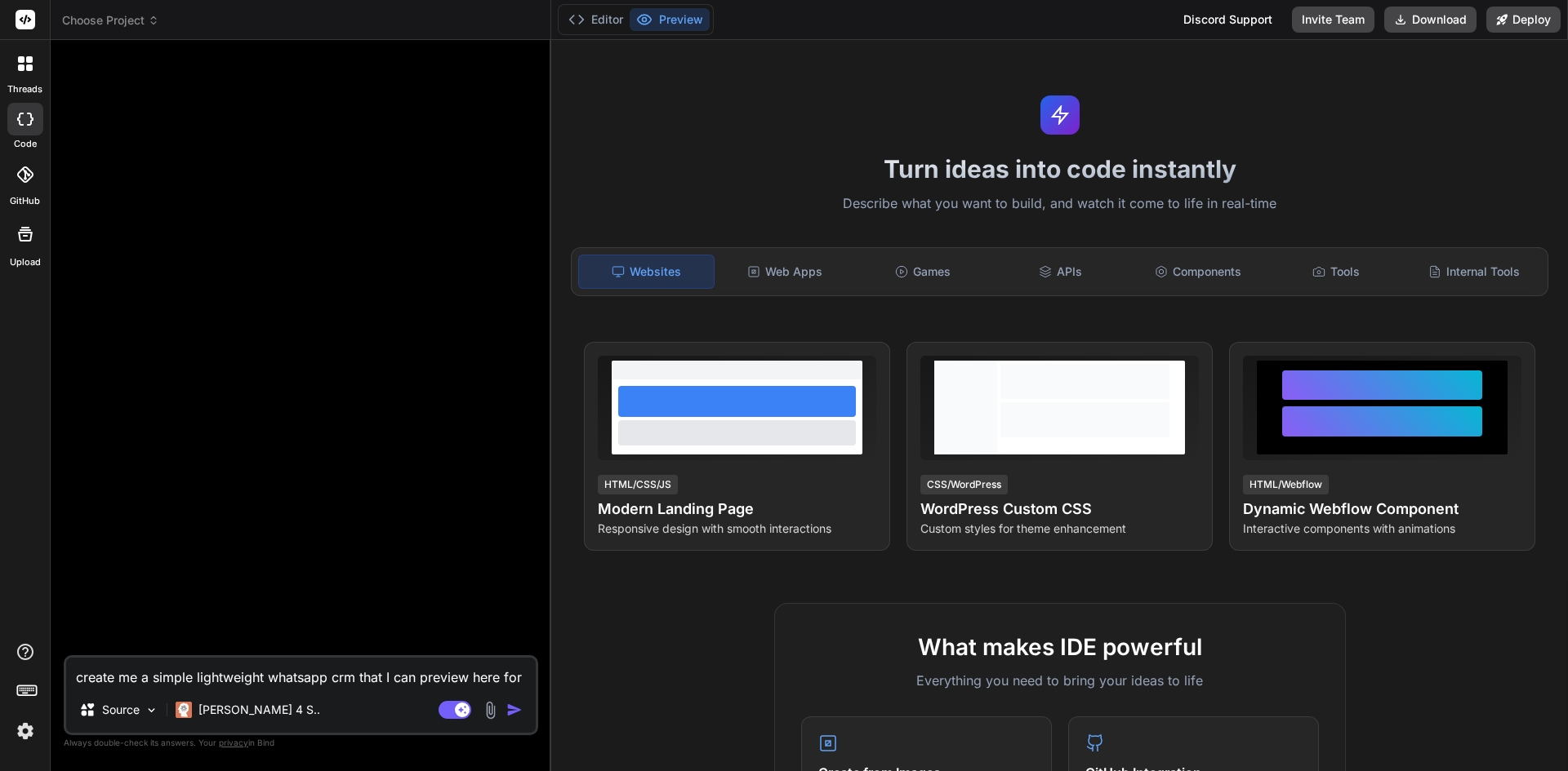
type textarea "create me a simple lightweight whatsapp crm that I can preview here for"
type textarea "x"
type textarea "create me a simple lightweight whatsapp crm that I can preview here for f"
type textarea "x"
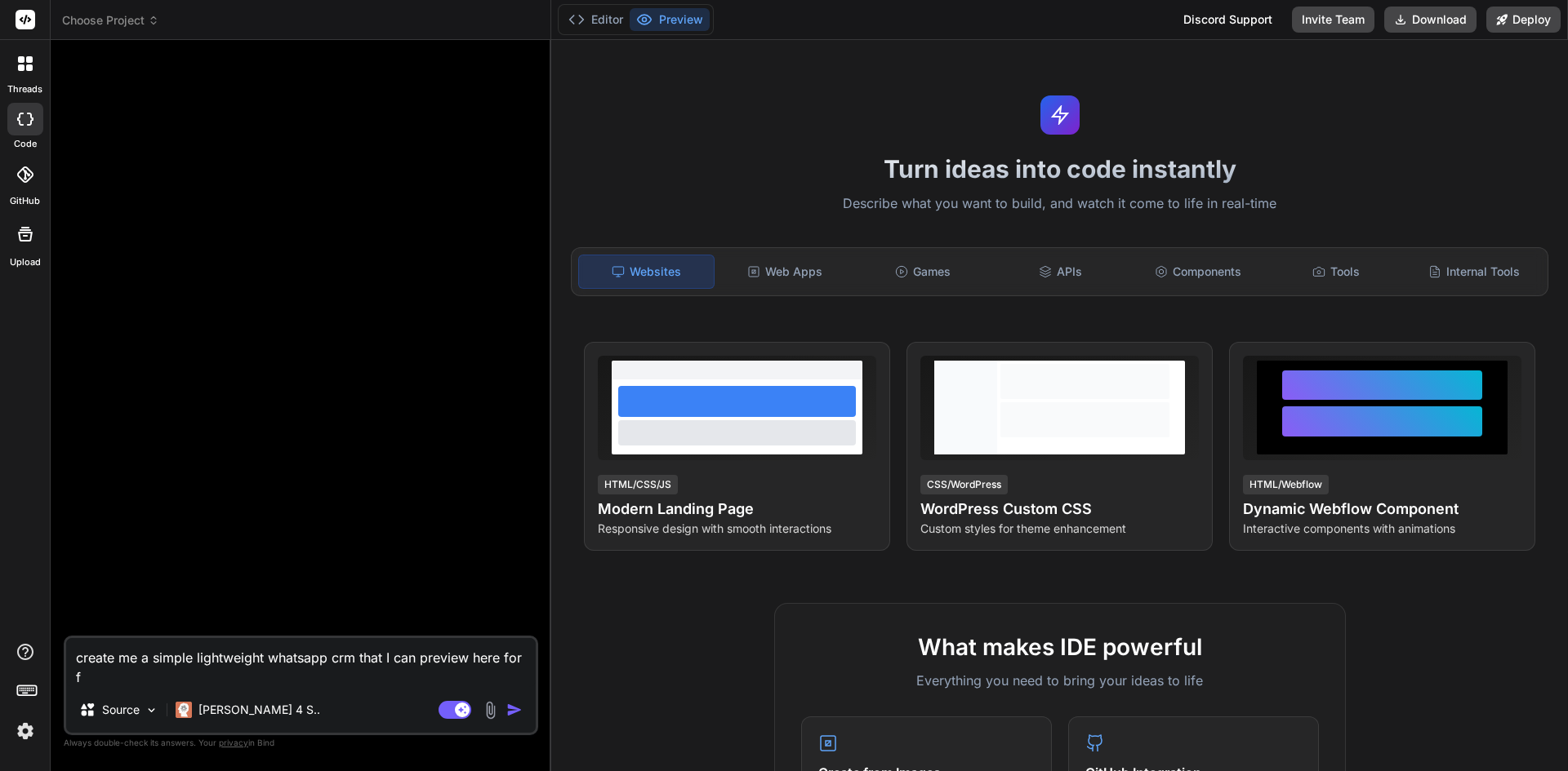
type textarea "create me a simple lightweight whatsapp crm that I can preview here for fu"
type textarea "x"
type textarea "create me a simple lightweight whatsapp crm that I can preview here for fur"
type textarea "x"
type textarea "create me a simple lightweight whatsapp crm that I can preview here for furt"
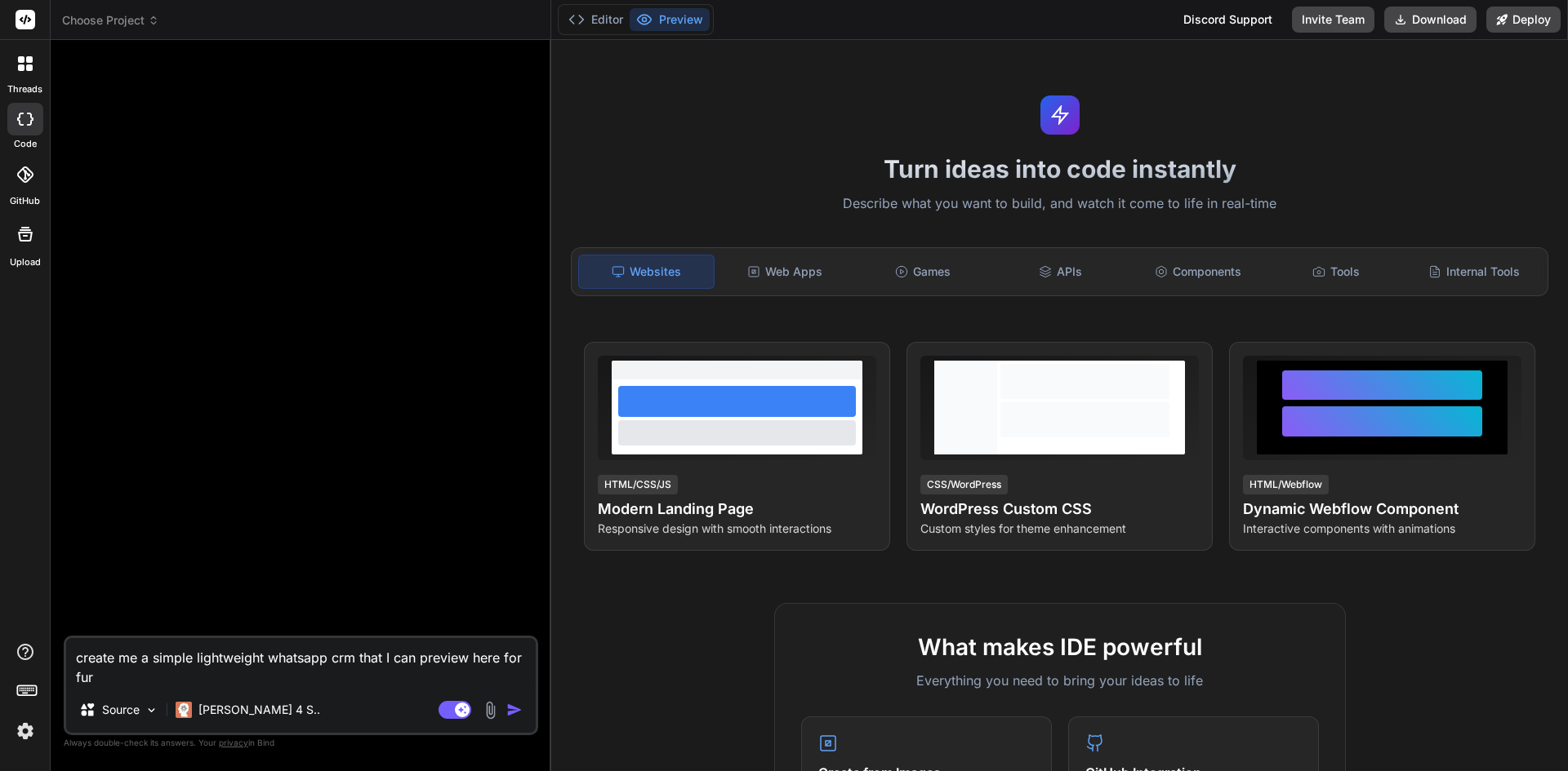
type textarea "x"
type textarea "create me a simple lightweight whatsapp crm that I can preview here for furth"
type textarea "x"
type textarea "create me a simple lightweight whatsapp crm that I can preview here for furthe"
type textarea "x"
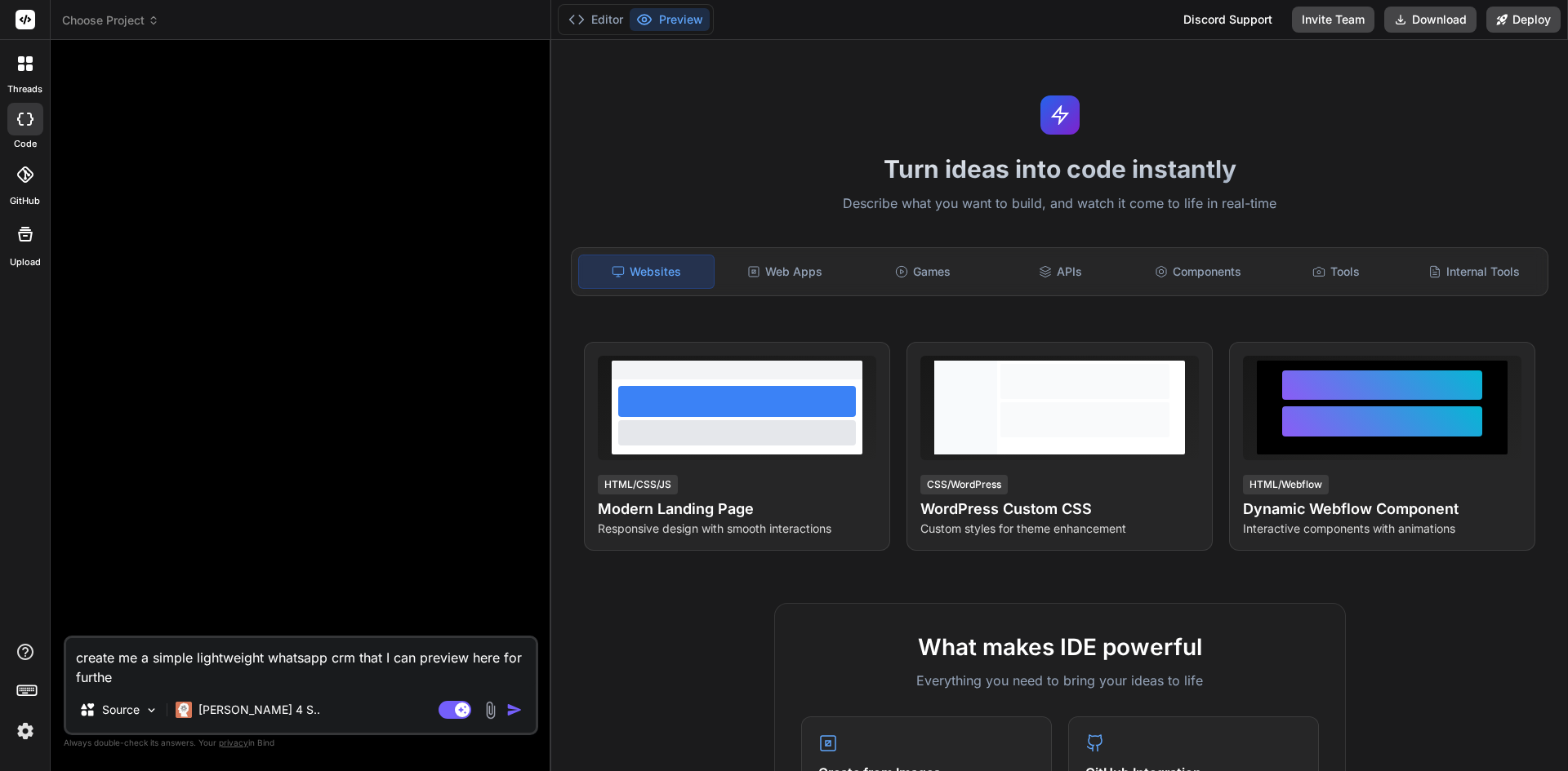
type textarea "create me a simple lightweight whatsapp crm that I can preview here for further"
type textarea "x"
type textarea "create me a simple lightweight whatsapp crm that I can preview here for further"
type textarea "x"
type textarea "create me a simple lightweight whatsapp crm that I can preview here for further…"
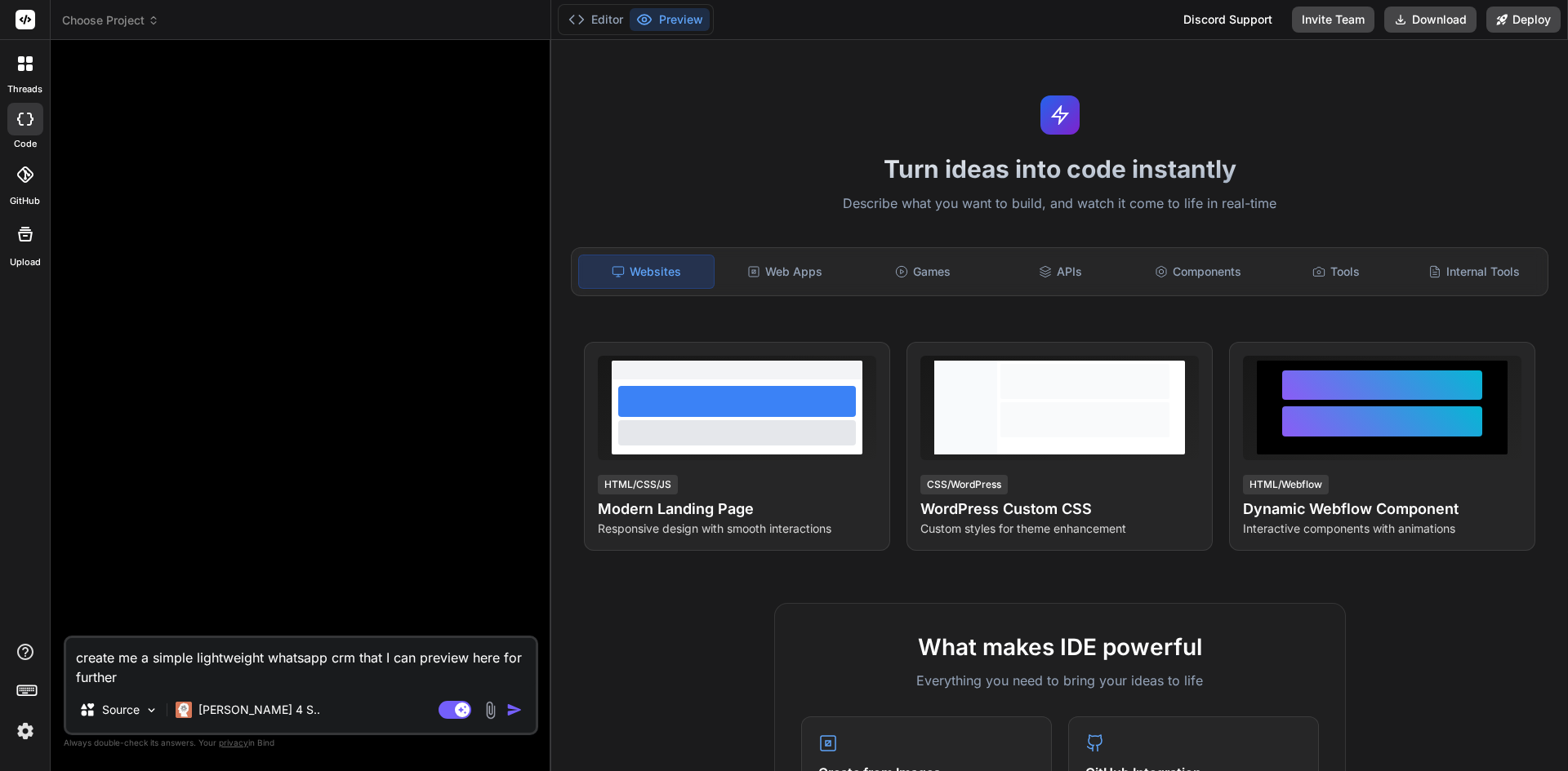
type textarea "x"
type textarea "create me a simple lightweight whatsapp crm that I can preview here for further…"
type textarea "x"
type textarea "create me a simple lightweight whatsapp crm that I can preview here for further…"
type textarea "x"
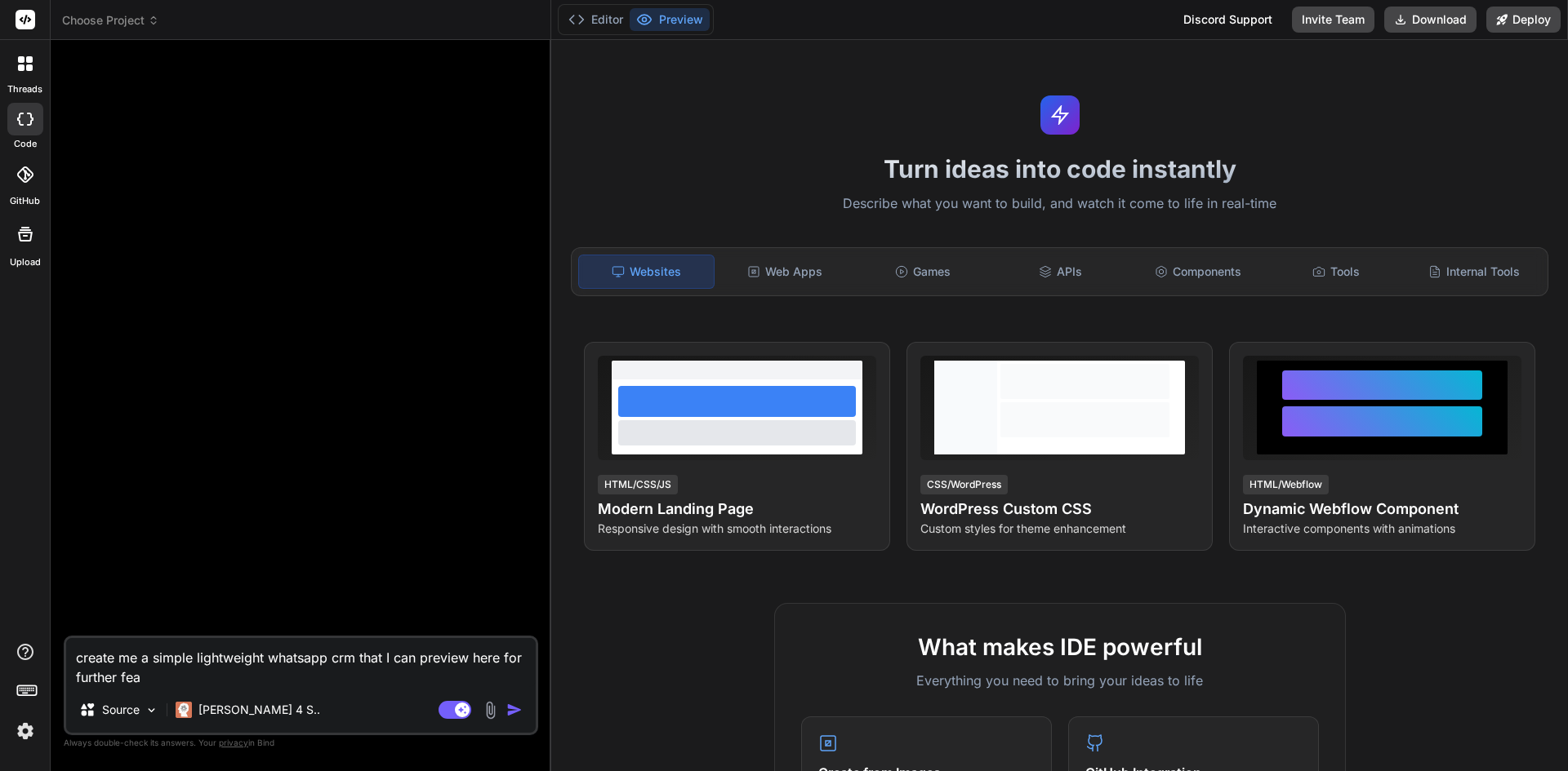
type textarea "create me a simple lightweight whatsapp crm that I can preview here for further…"
type textarea "x"
type textarea "create me a simple lightweight whatsapp crm that I can preview here for further…"
type textarea "x"
type textarea "create me a simple lightweight whatsapp crm that I can preview here for further…"
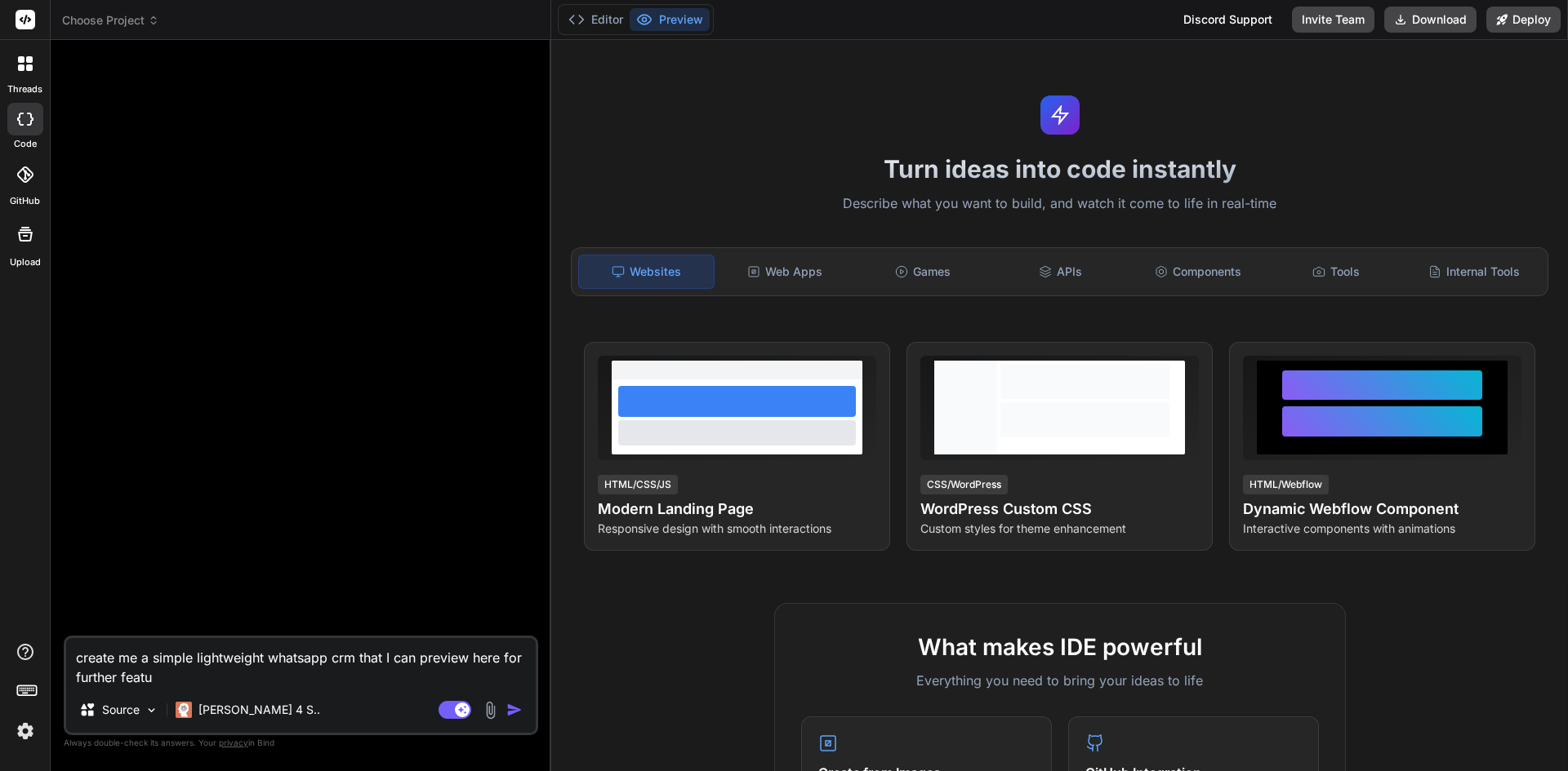
type textarea "x"
type textarea "create me a simple lightweight whatsapp crm that I can preview here for further…"
type textarea "x"
type textarea "create me a simple lightweight whatsapp crm that I can preview here for further…"
type textarea "x"
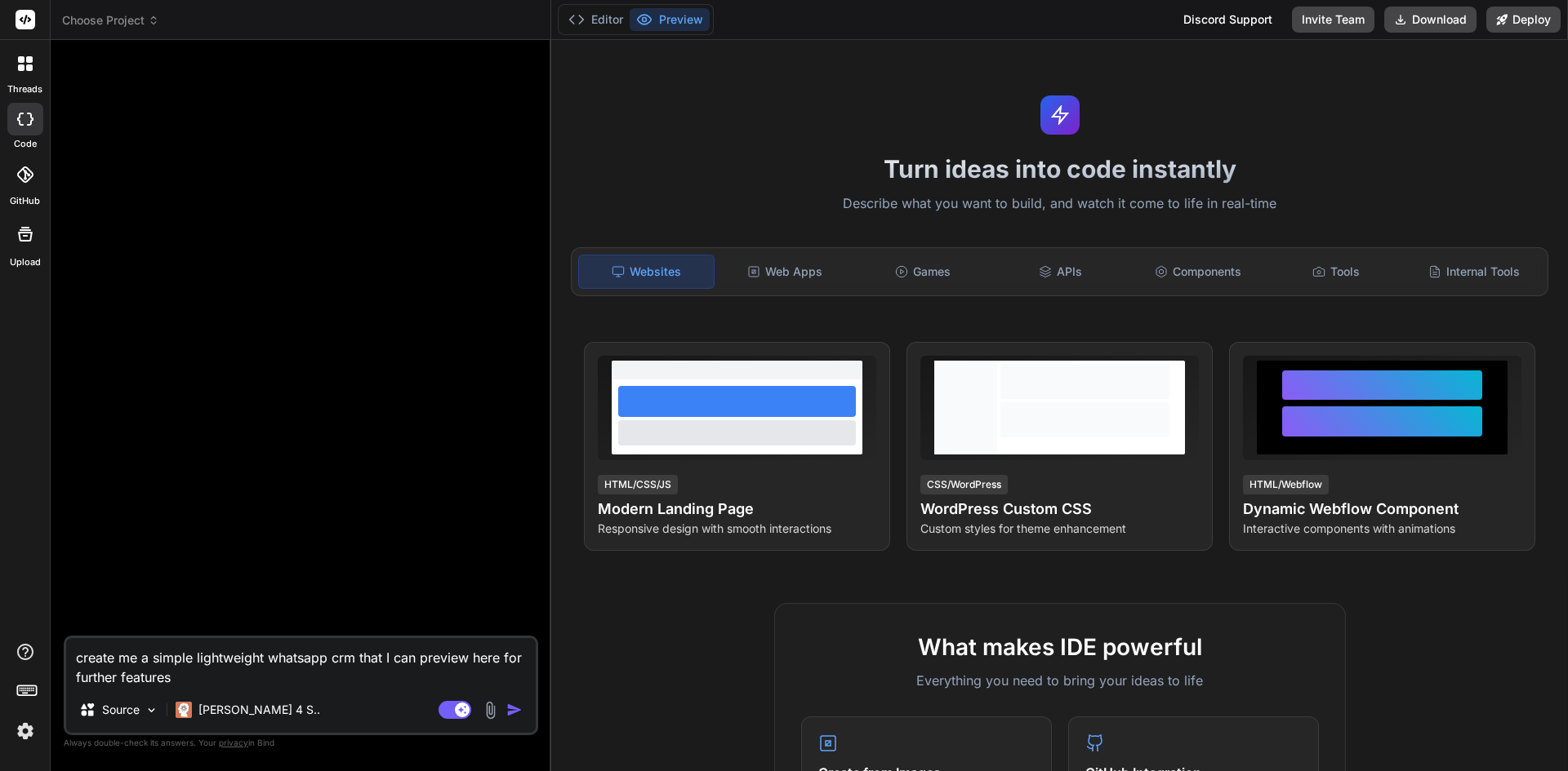
type textarea "create me a simple lightweight whatsapp crm that I can preview here for further…"
type textarea "x"
type textarea "create me a simple lightweight whatsapp crm that I can preview here for further…"
type textarea "x"
type textarea "create me a simple lightweight whatsapp crm that I can preview here for further…"
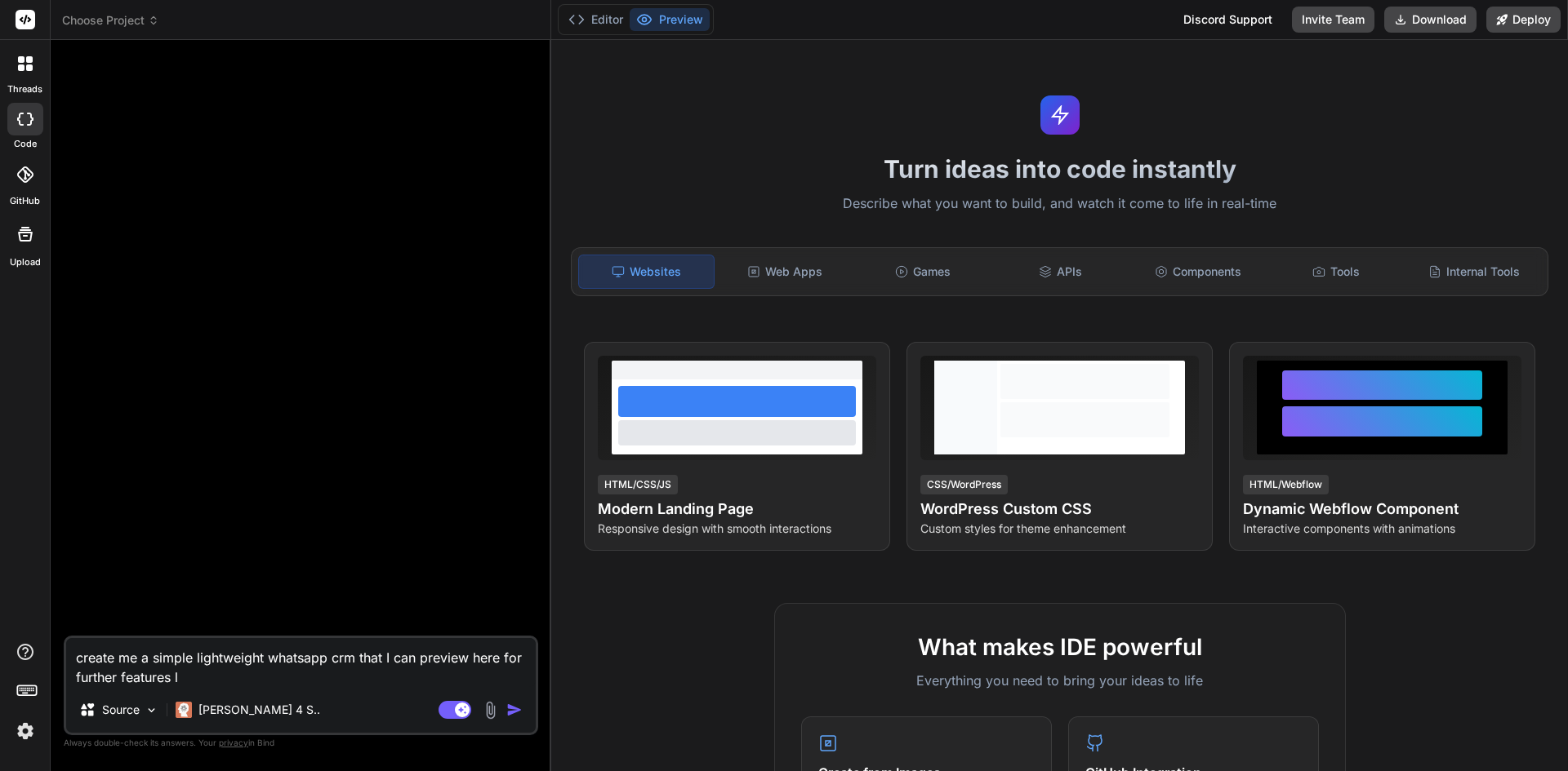
type textarea "x"
type textarea "create me a simple lightweight whatsapp crm that I can preview here for further…"
type textarea "x"
type textarea "create me a simple lightweight whatsapp crm that I can preview here for further…"
type textarea "x"
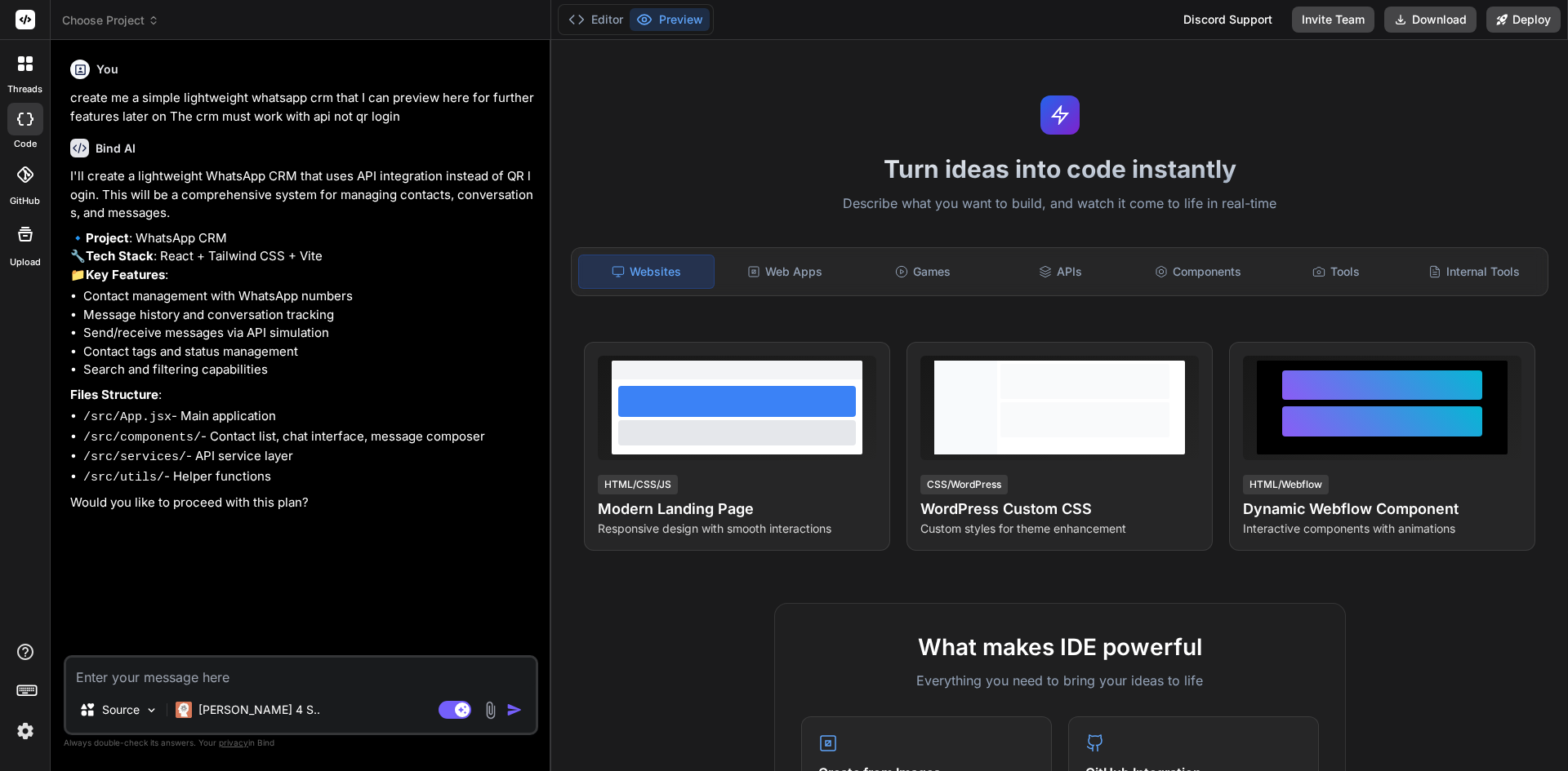
click at [168, 677] on textarea at bounding box center [301, 672] width 470 height 30
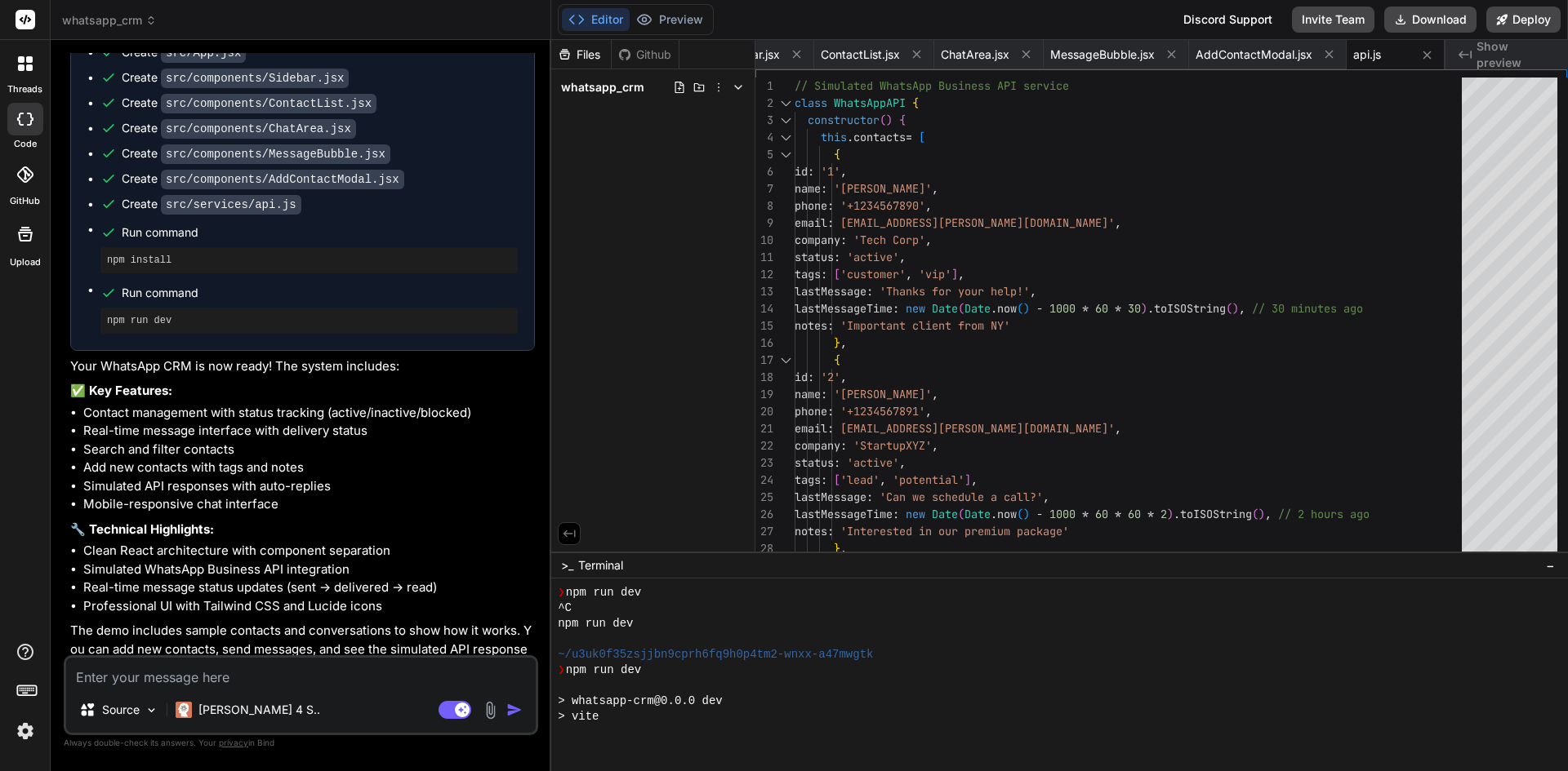
scroll to position [527, 0]
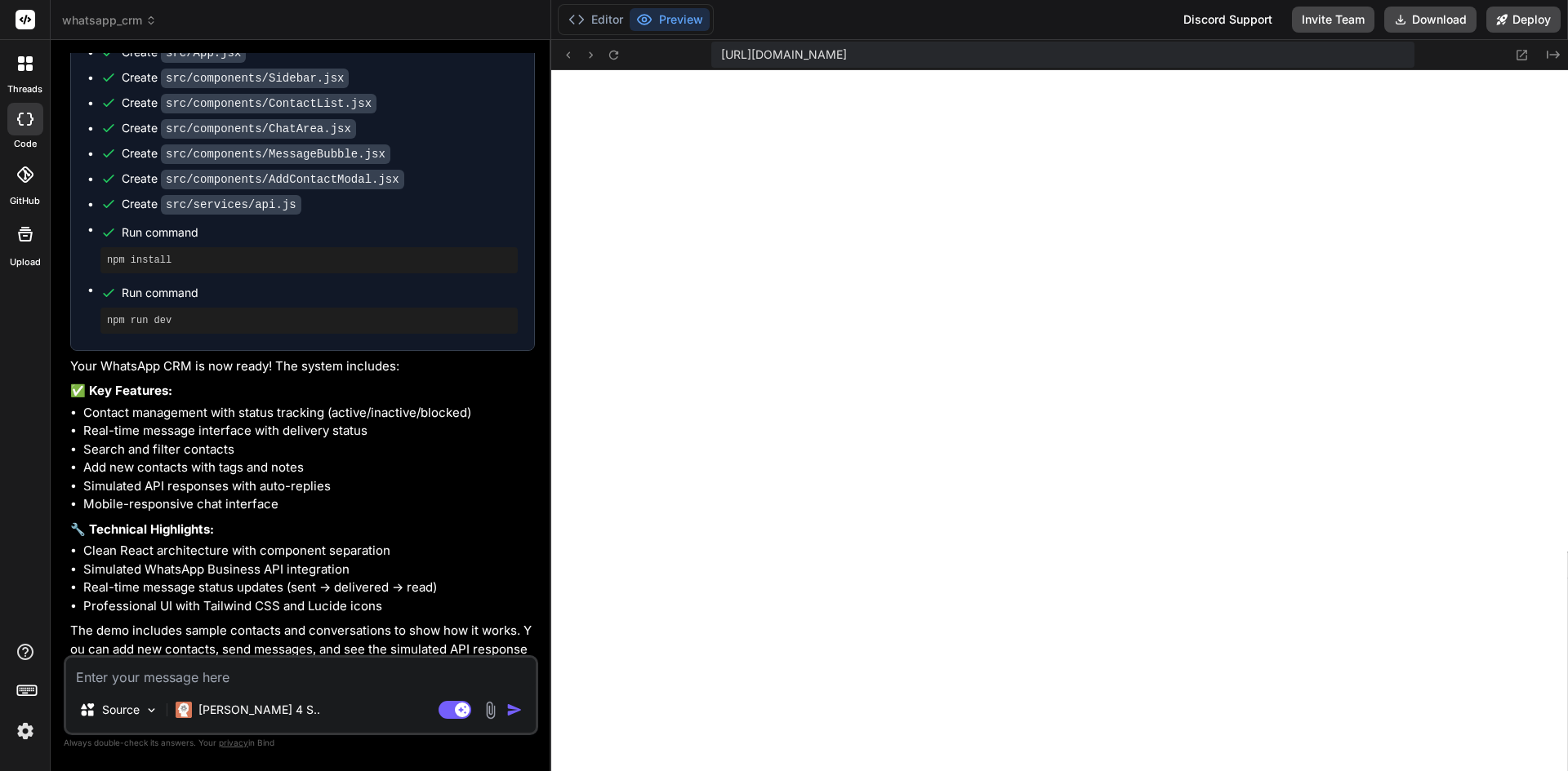
click at [689, 17] on button "Preview" at bounding box center [670, 19] width 80 height 23
click at [601, 18] on button "Editor" at bounding box center [596, 19] width 68 height 23
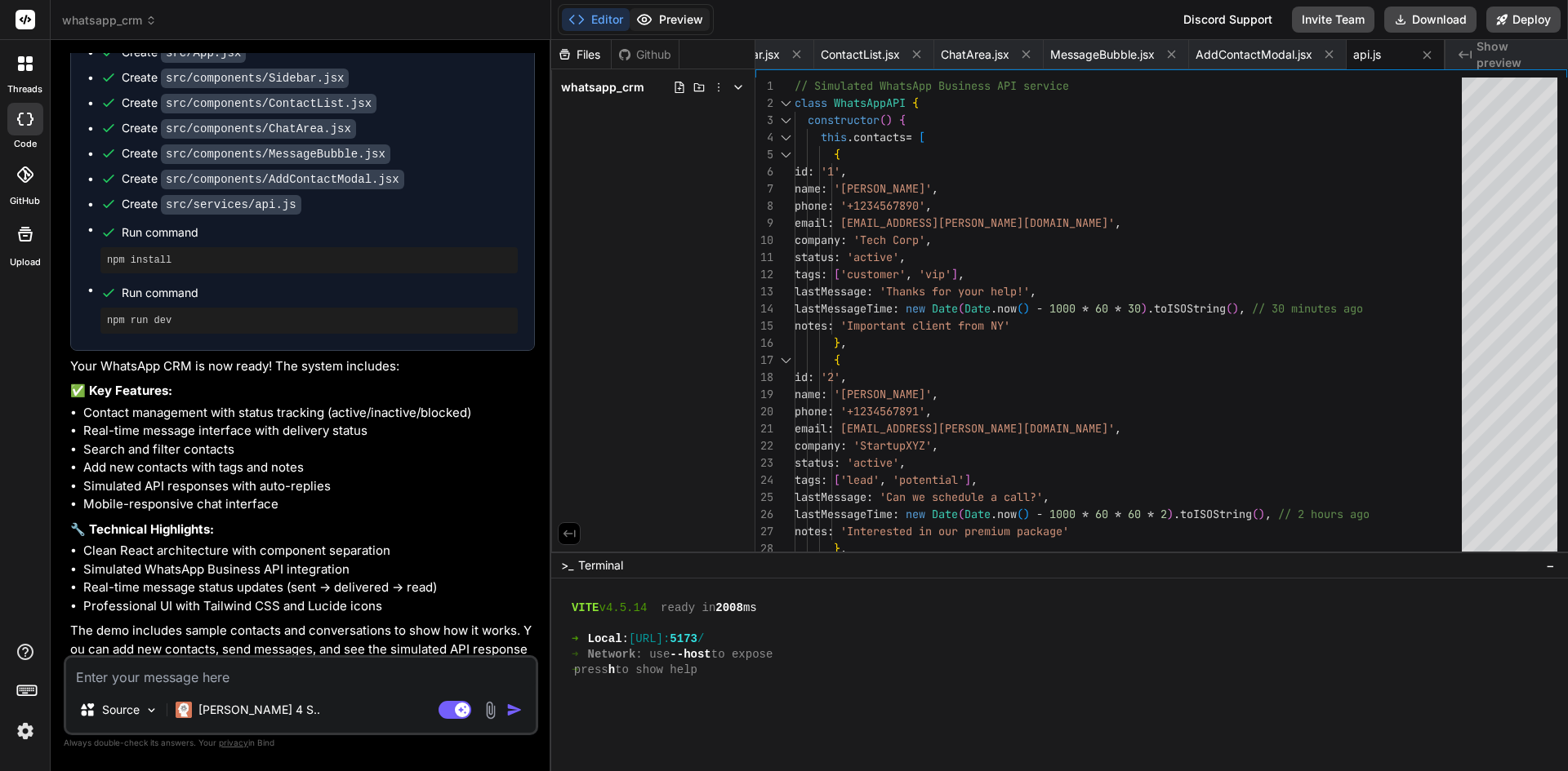
click at [671, 16] on button "Preview" at bounding box center [670, 19] width 80 height 23
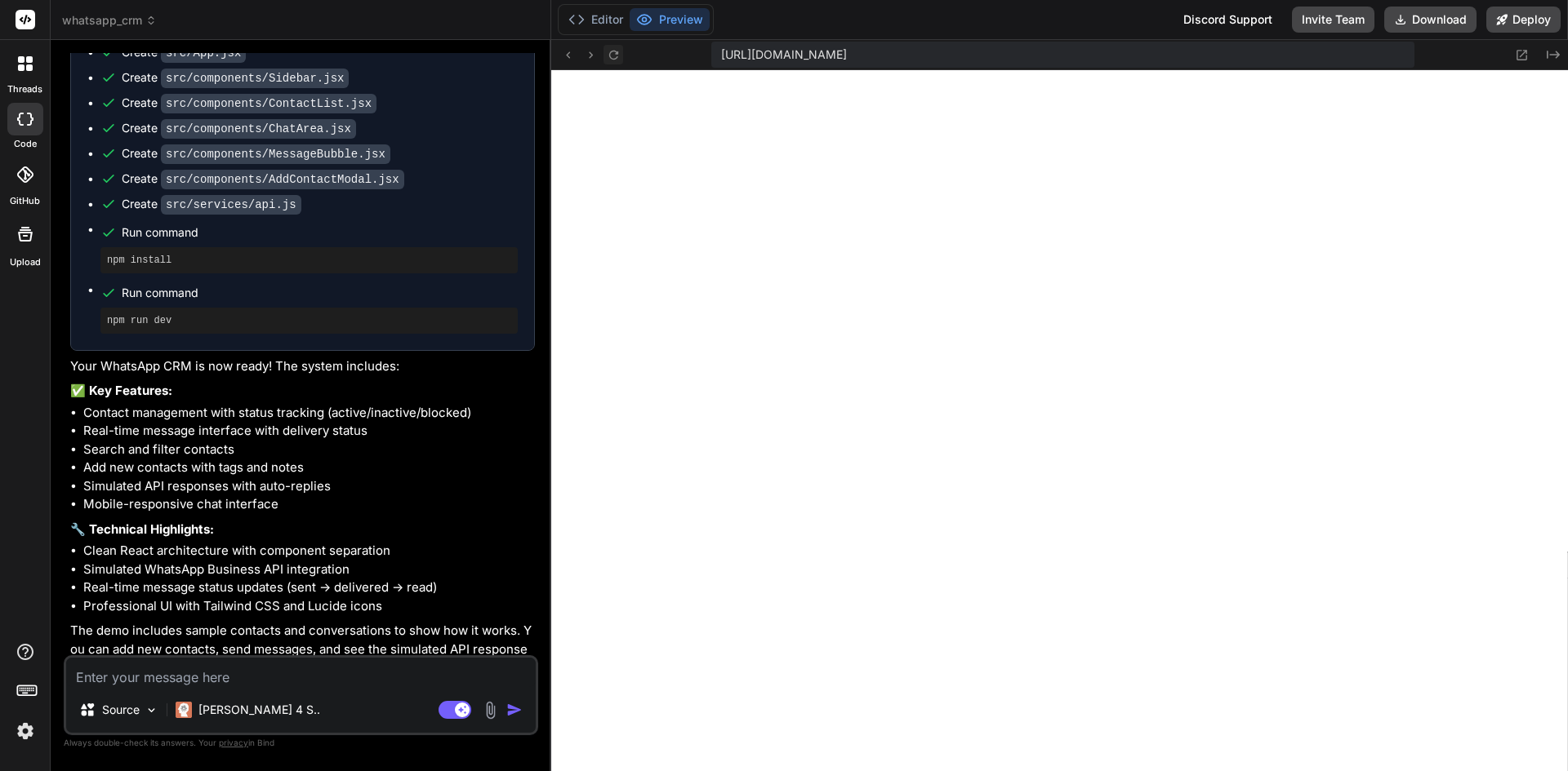
click at [617, 53] on icon at bounding box center [613, 54] width 9 height 9
click at [600, 20] on button "Editor" at bounding box center [596, 19] width 68 height 23
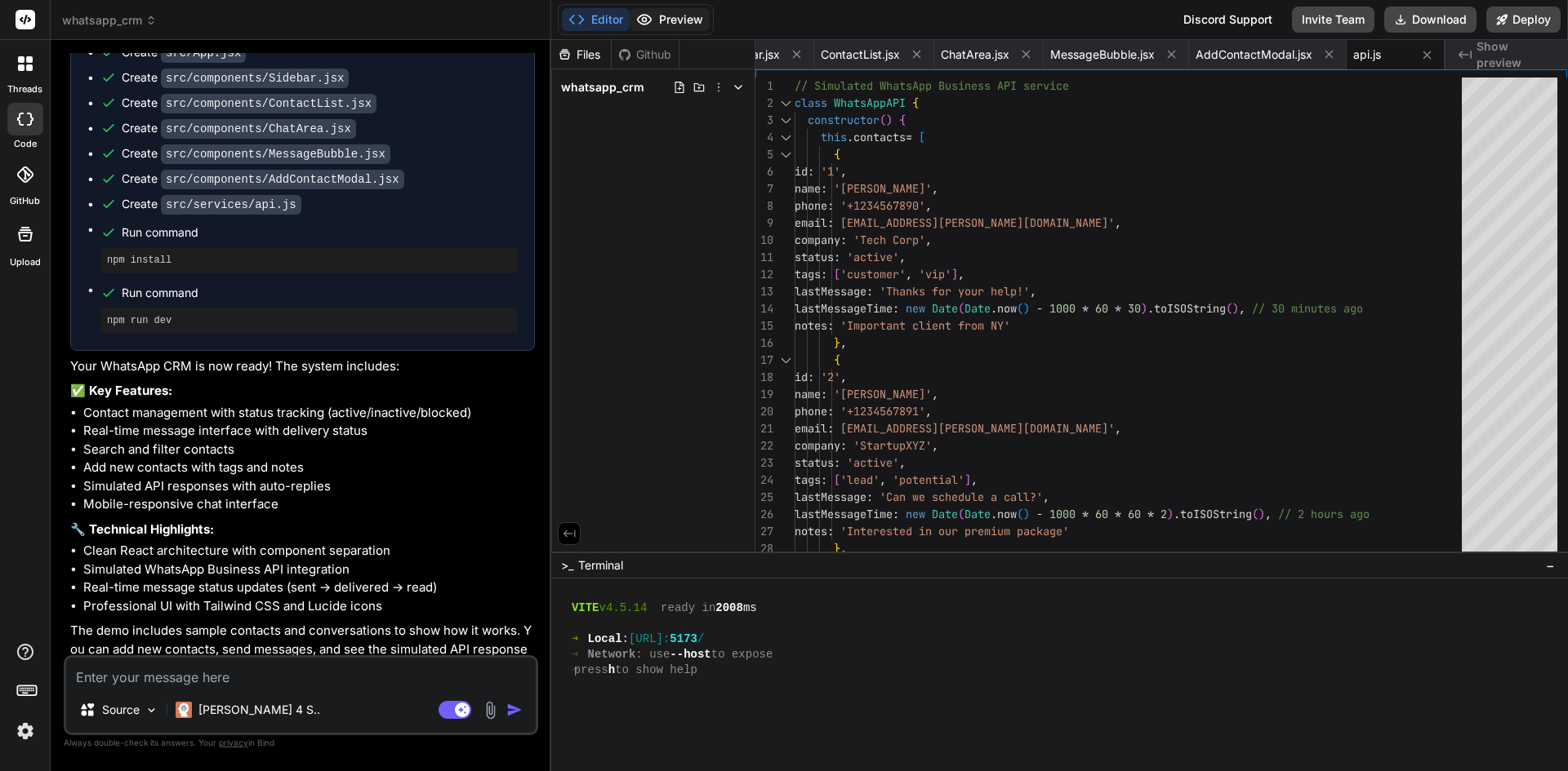
click at [668, 24] on button "Preview" at bounding box center [670, 19] width 80 height 23
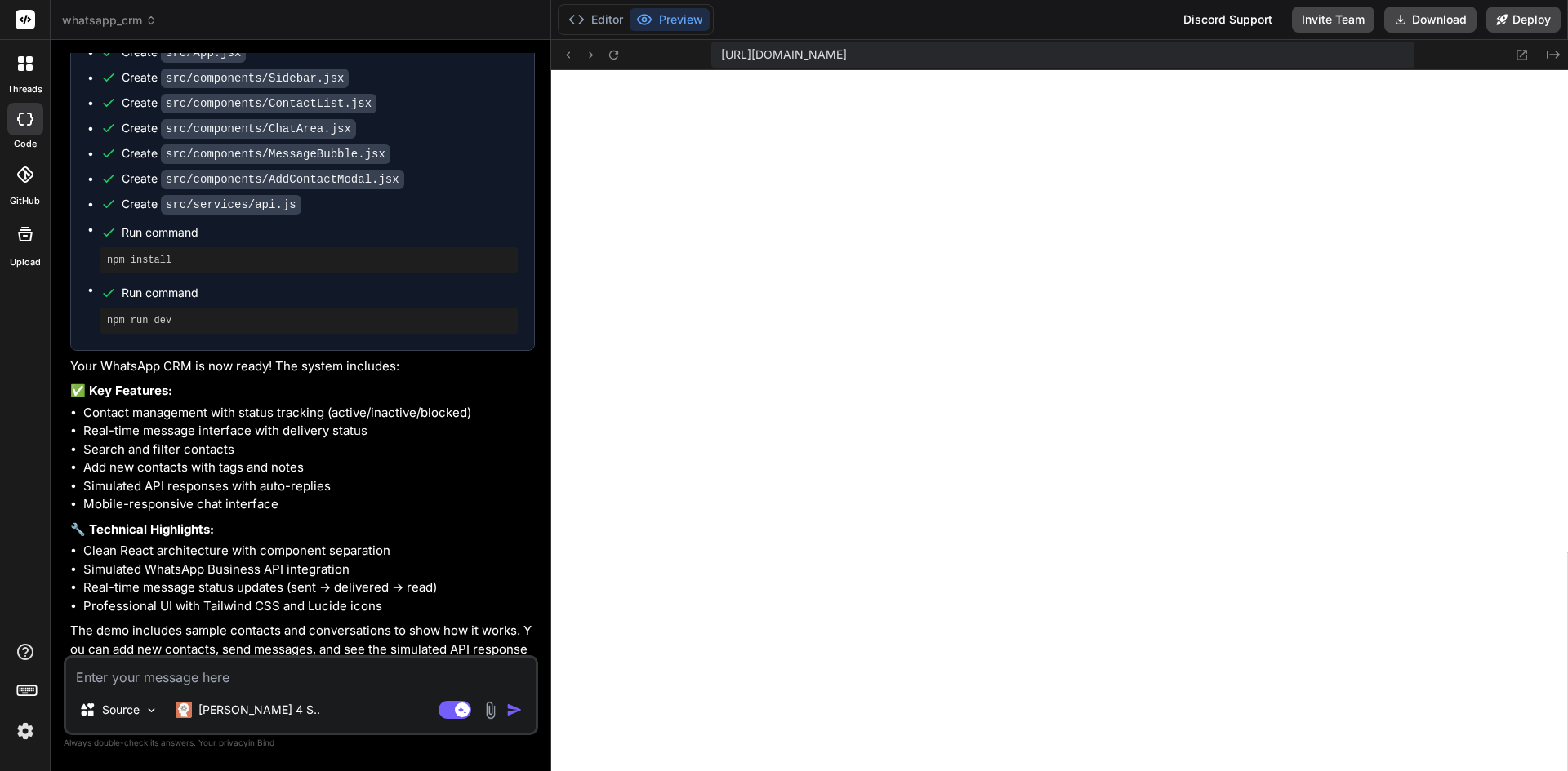
click at [28, 61] on icon at bounding box center [30, 60] width 7 height 7
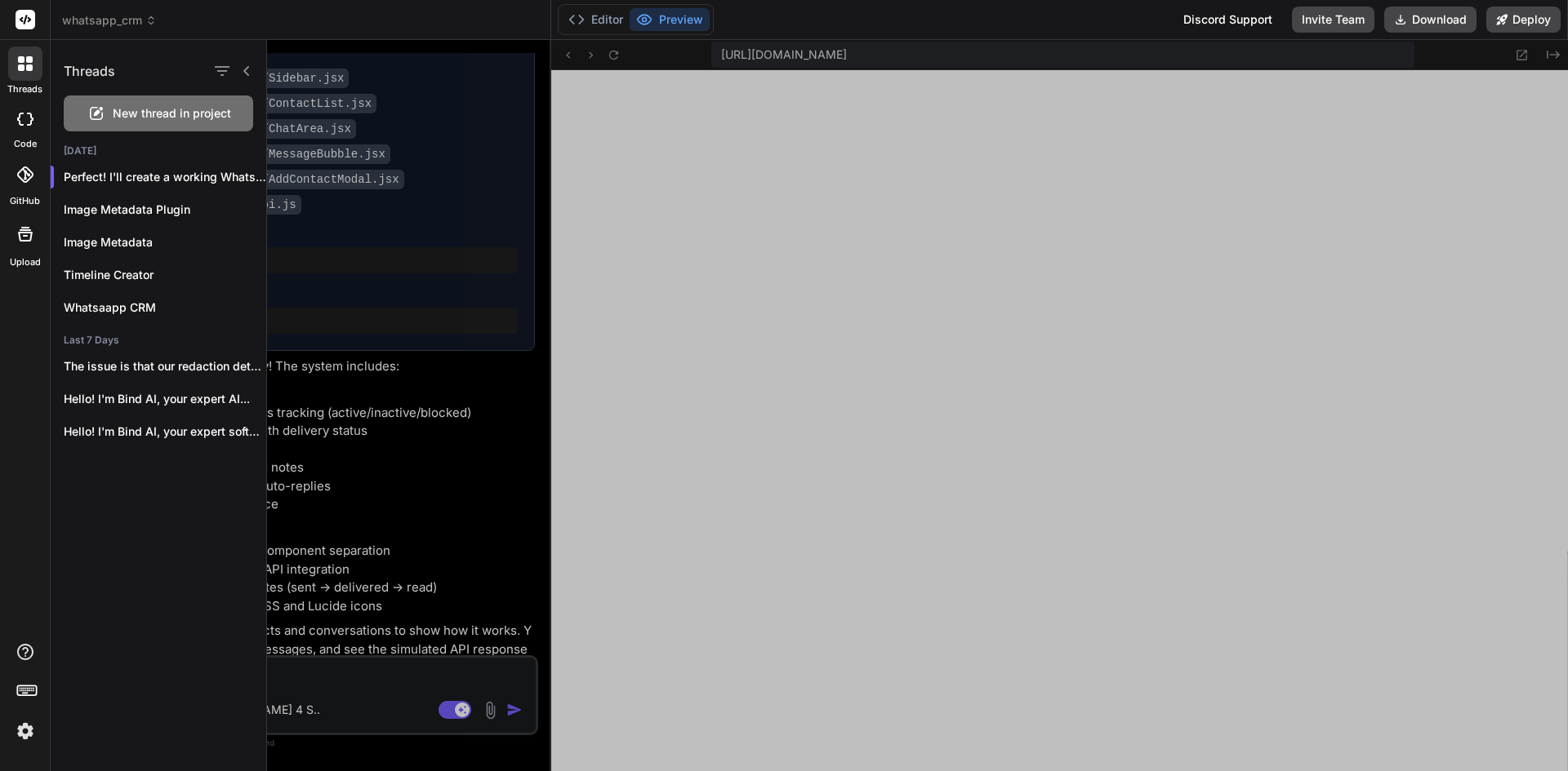
click at [115, 107] on span "New thread in project" at bounding box center [172, 113] width 119 height 16
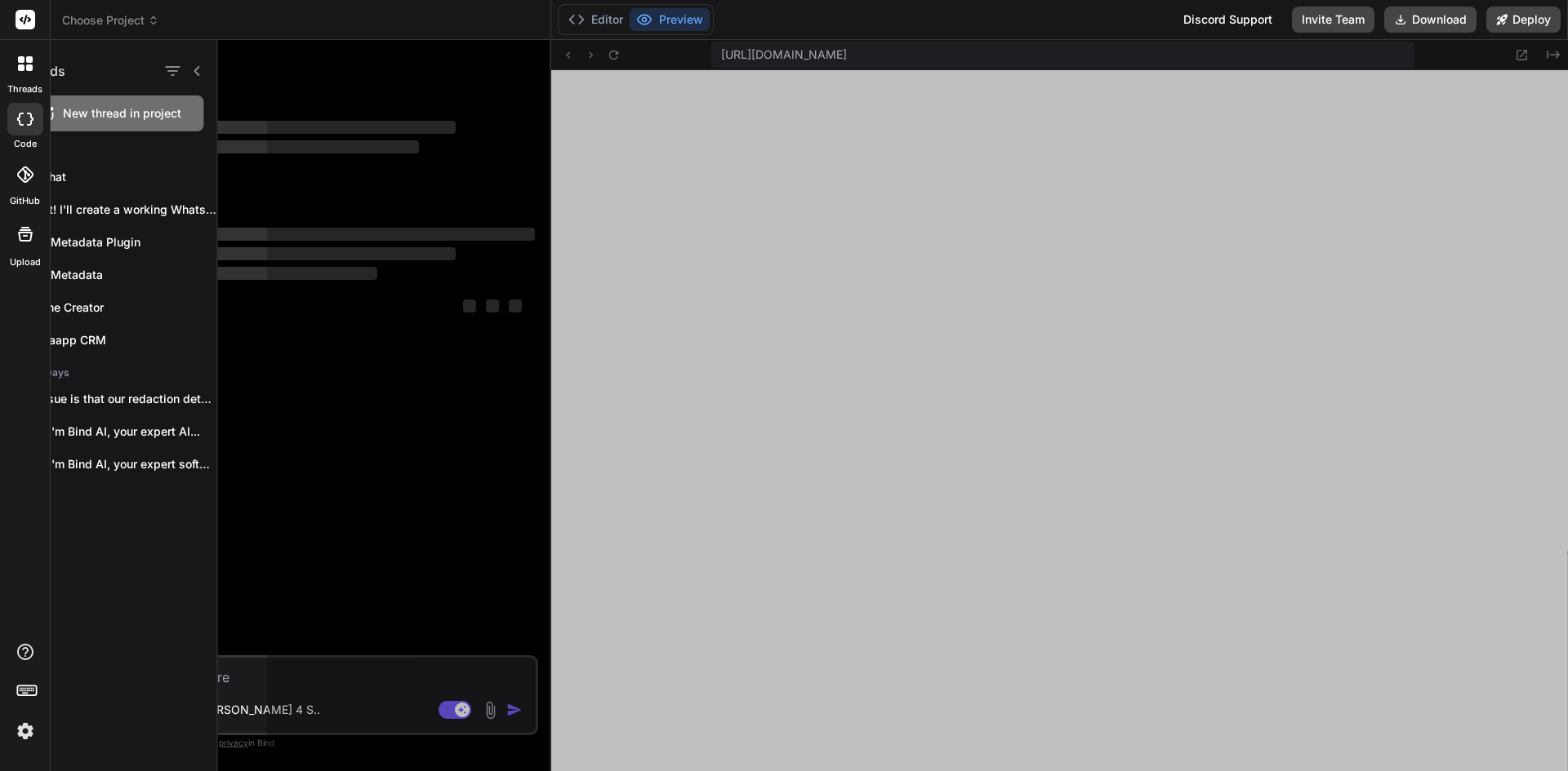
scroll to position [620, 0]
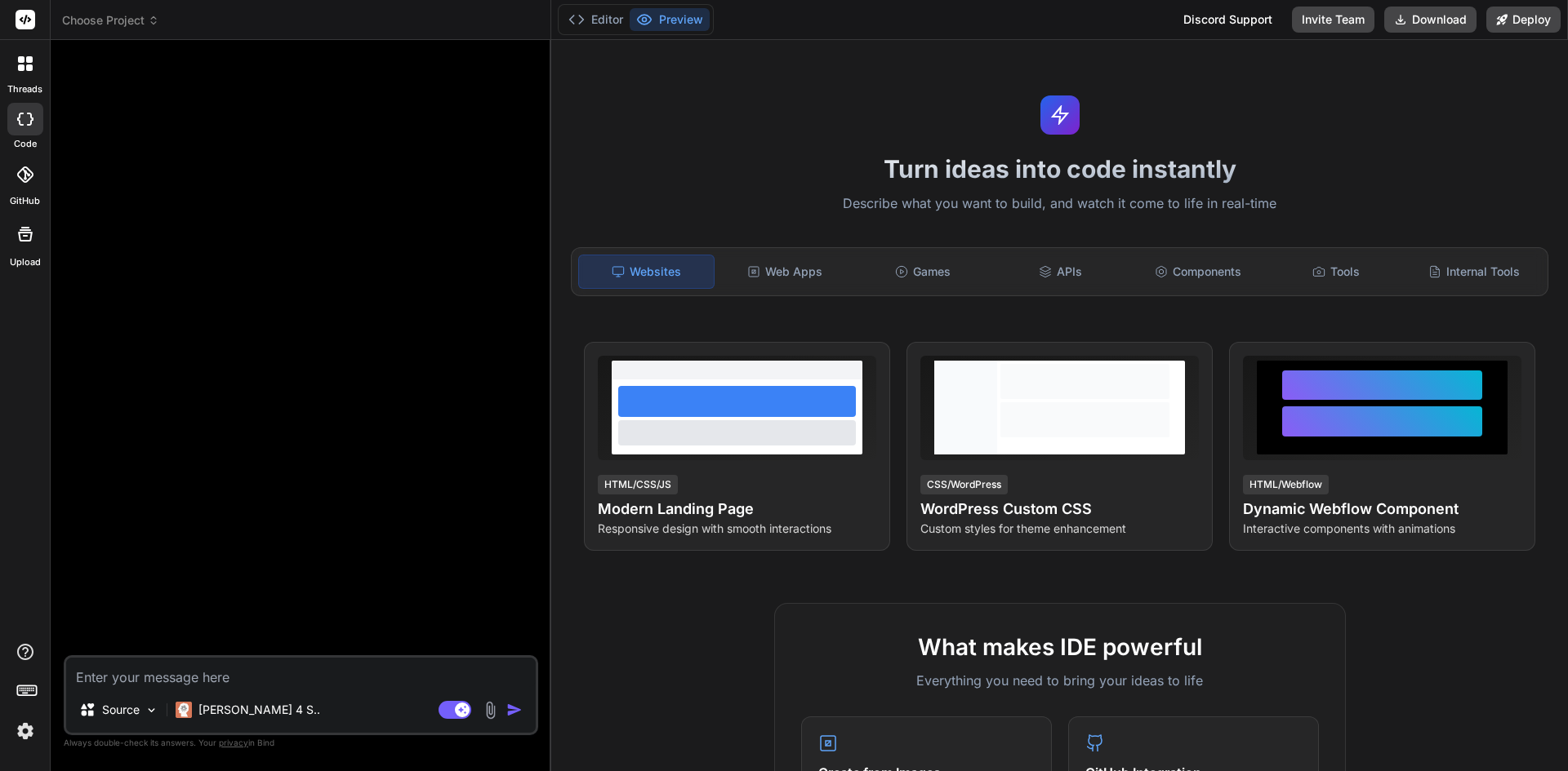
click at [261, 668] on textarea at bounding box center [301, 672] width 470 height 30
paste textarea "Lor ips do sitame cons-adipi elitseddo. E temp in utlab e DolorEma ALI enim adm…"
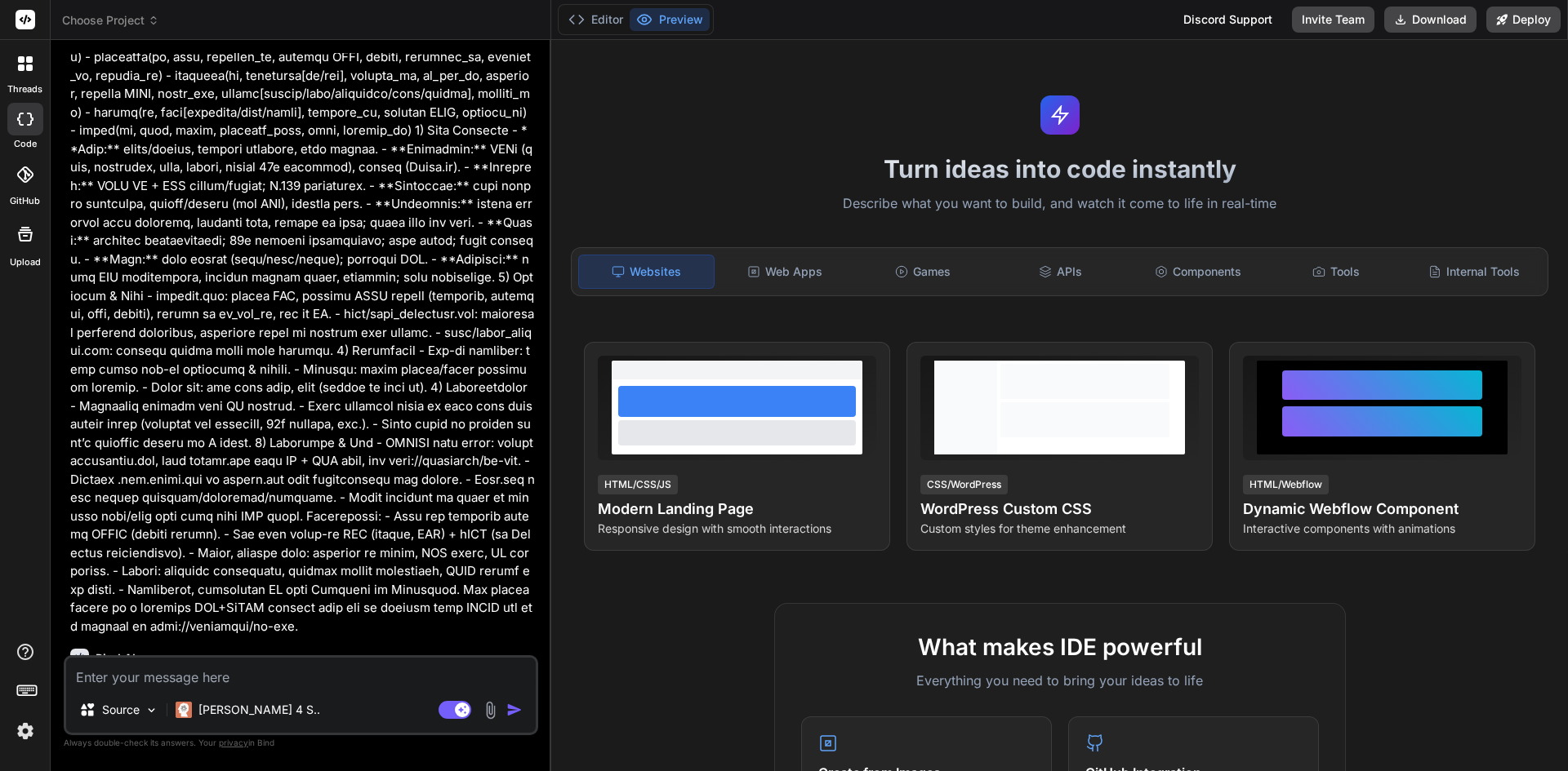
scroll to position [883, 0]
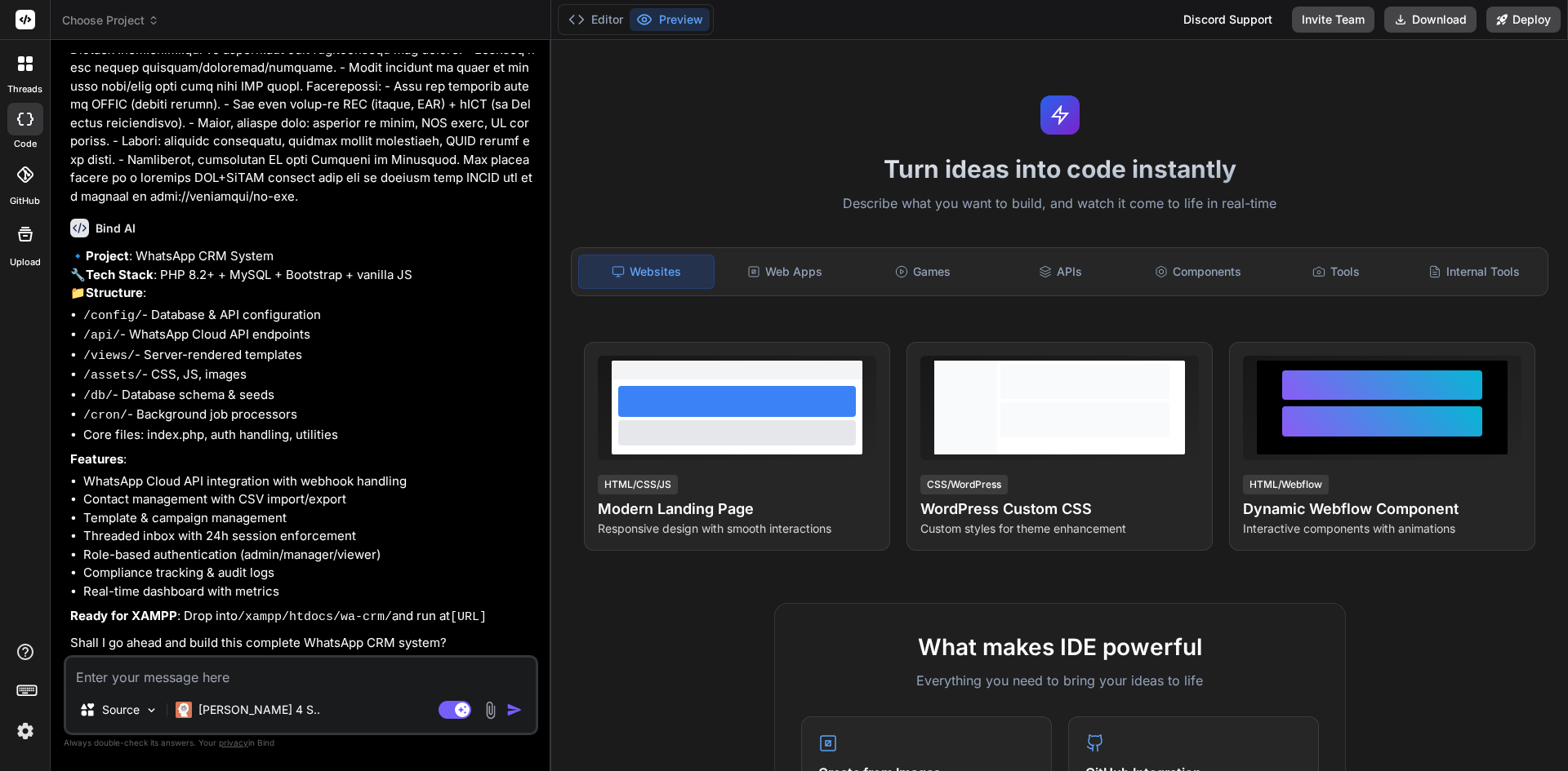
click at [219, 675] on textarea at bounding box center [301, 672] width 470 height 30
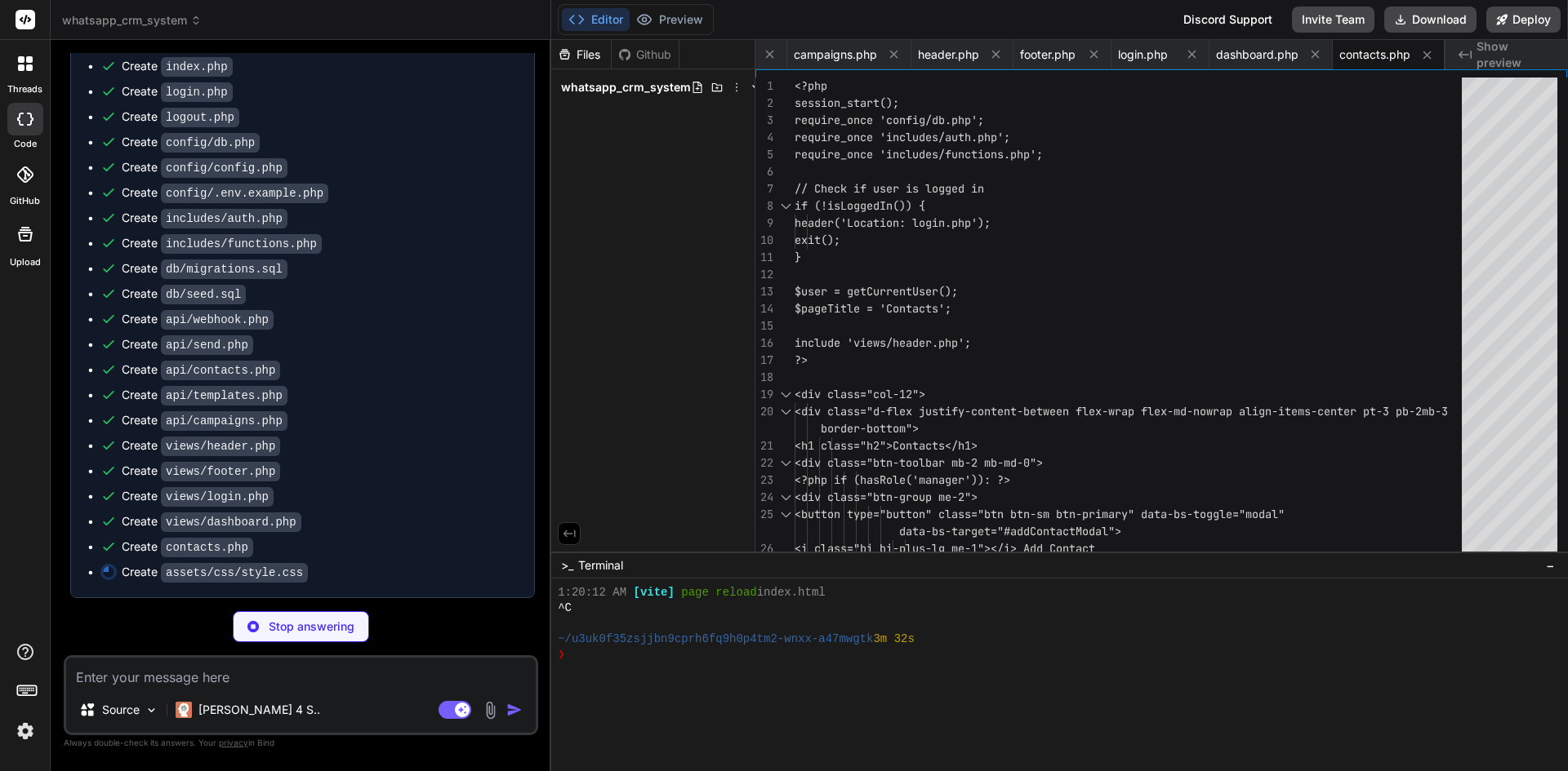
scroll to position [0, 1671]
